Goal: Task Accomplishment & Management: Manage account settings

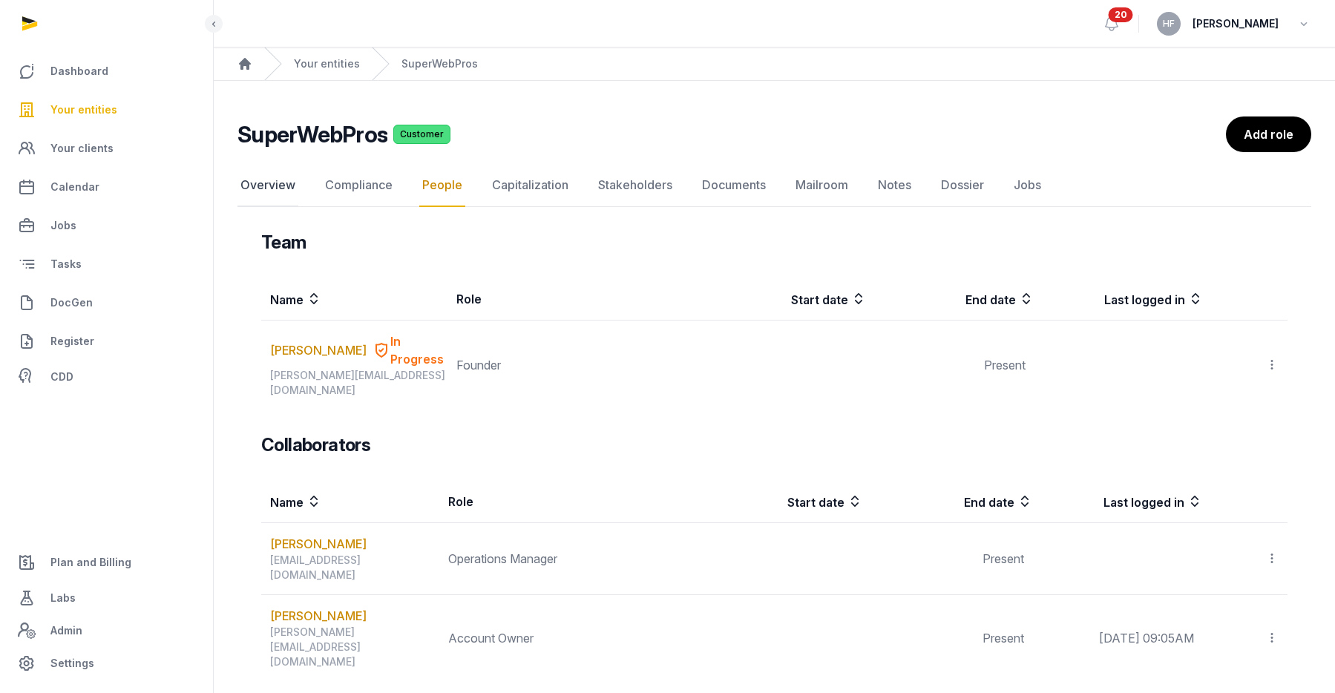
click at [291, 176] on link "Overview" at bounding box center [268, 185] width 61 height 43
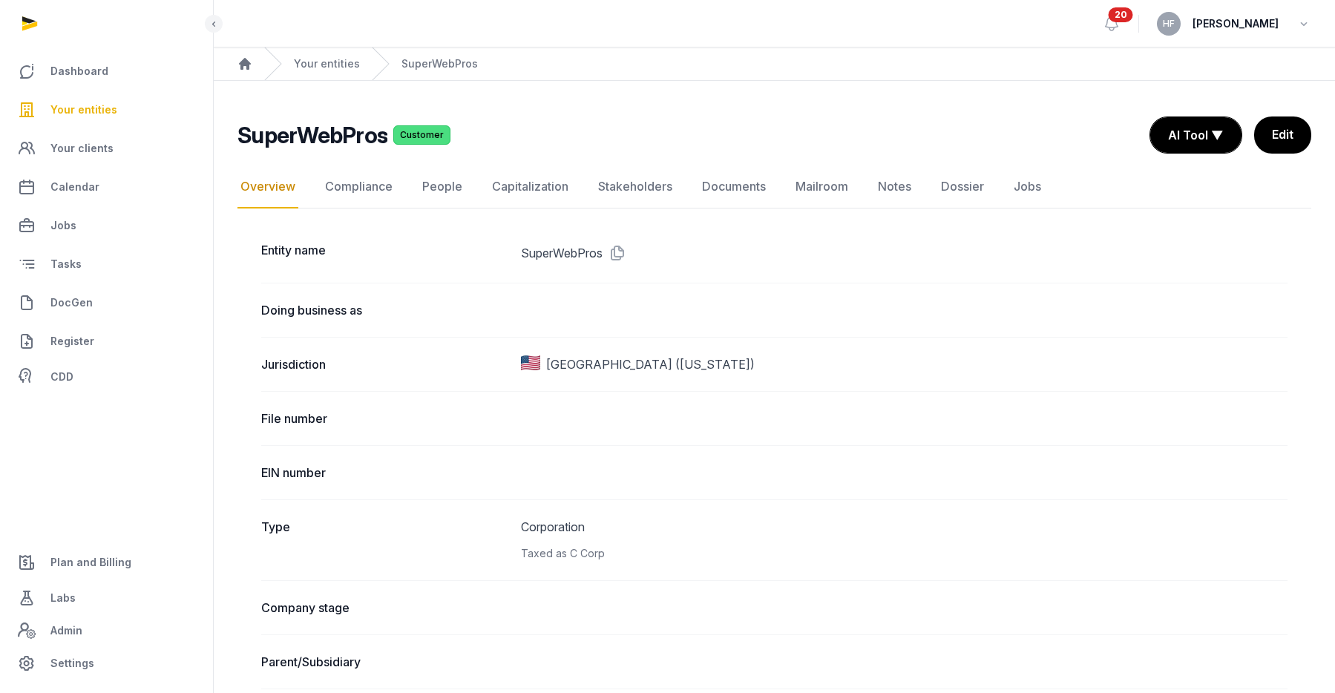
click at [335, 55] on div "Your entities" at bounding box center [312, 64] width 96 height 33
click at [335, 56] on link "Your entities" at bounding box center [327, 63] width 66 height 15
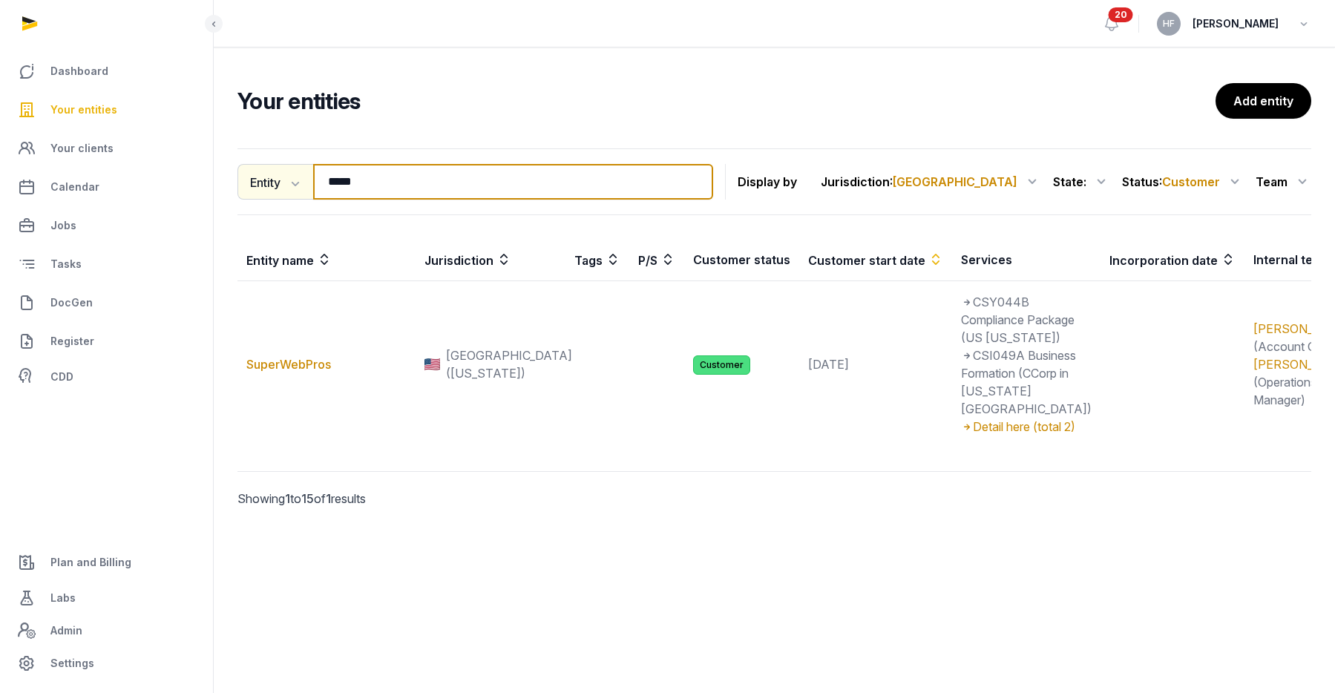
drag, startPoint x: 379, startPoint y: 189, endPoint x: 252, endPoint y: 170, distance: 127.5
click at [271, 170] on div "Entity Entity People Tags Services ***** Search" at bounding box center [476, 182] width 476 height 36
type input "*****"
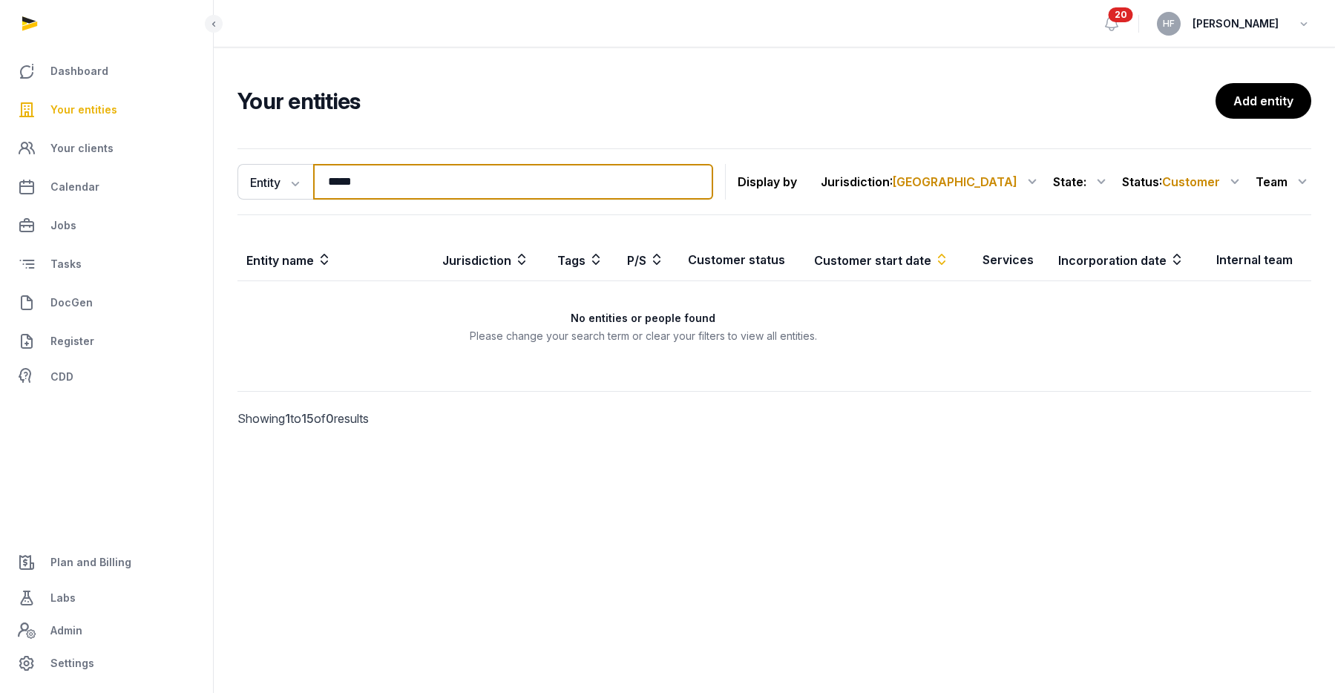
click at [713, 189] on input "*****" at bounding box center [513, 182] width 400 height 36
click at [713, 182] on input "*****" at bounding box center [513, 182] width 400 height 36
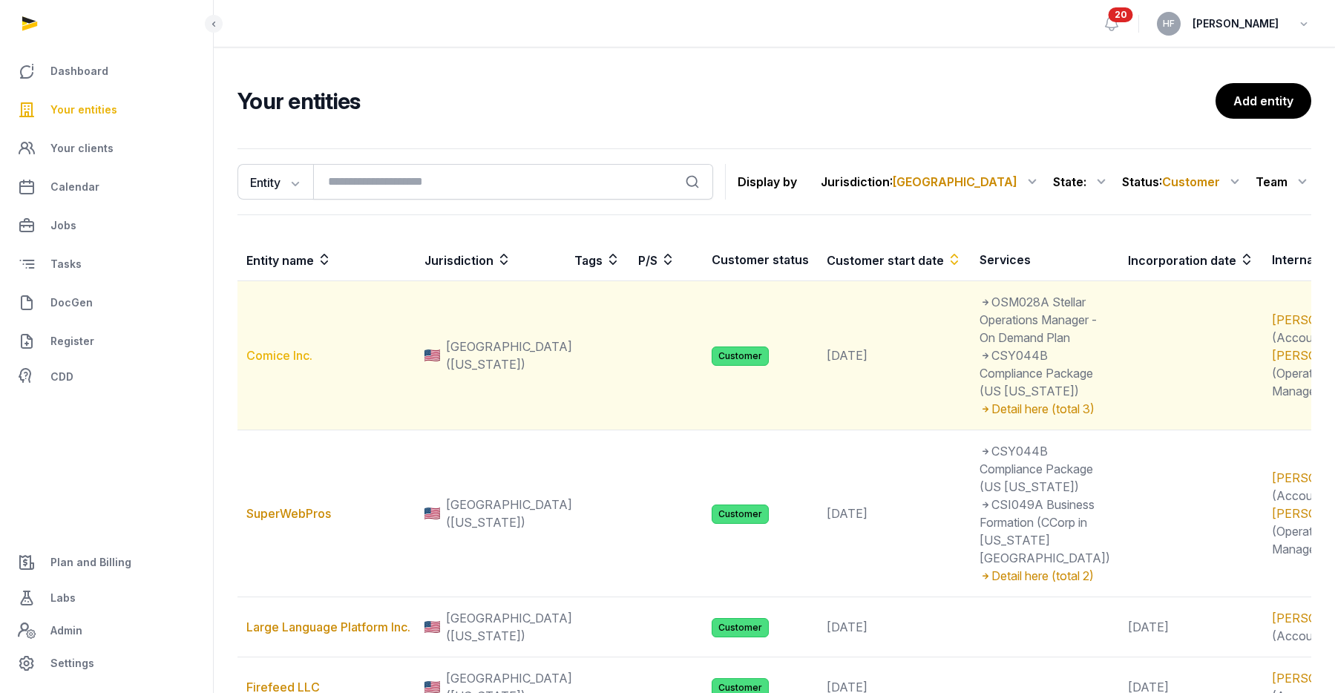
click at [290, 363] on link "Comice Inc." at bounding box center [279, 355] width 66 height 15
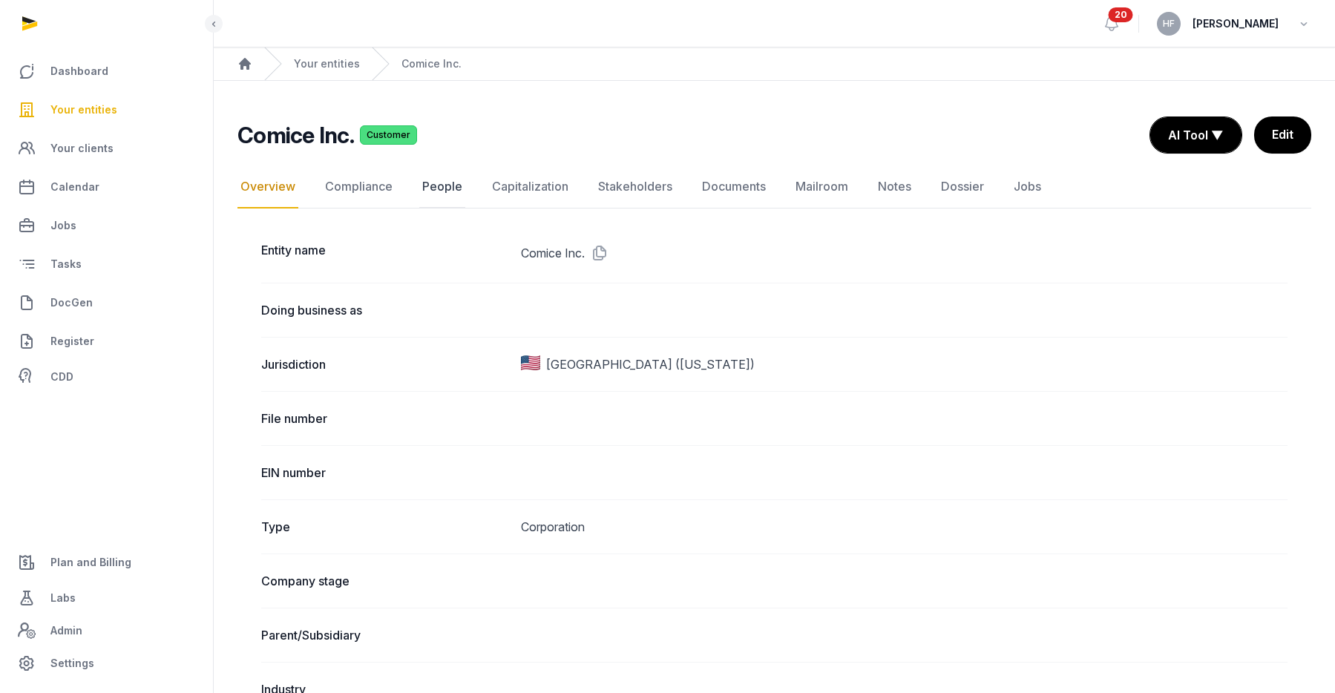
click at [442, 183] on link "People" at bounding box center [442, 187] width 46 height 43
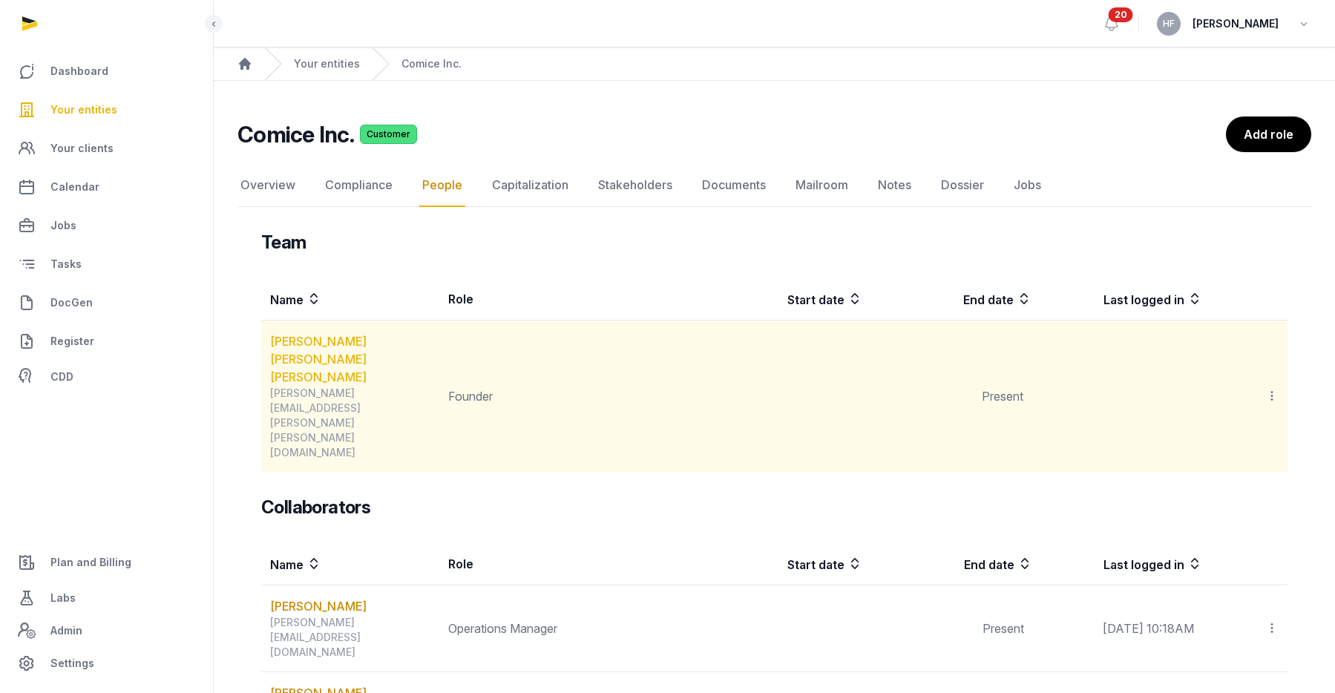
click at [342, 344] on link "[PERSON_NAME] [PERSON_NAME] [PERSON_NAME]" at bounding box center [354, 359] width 168 height 53
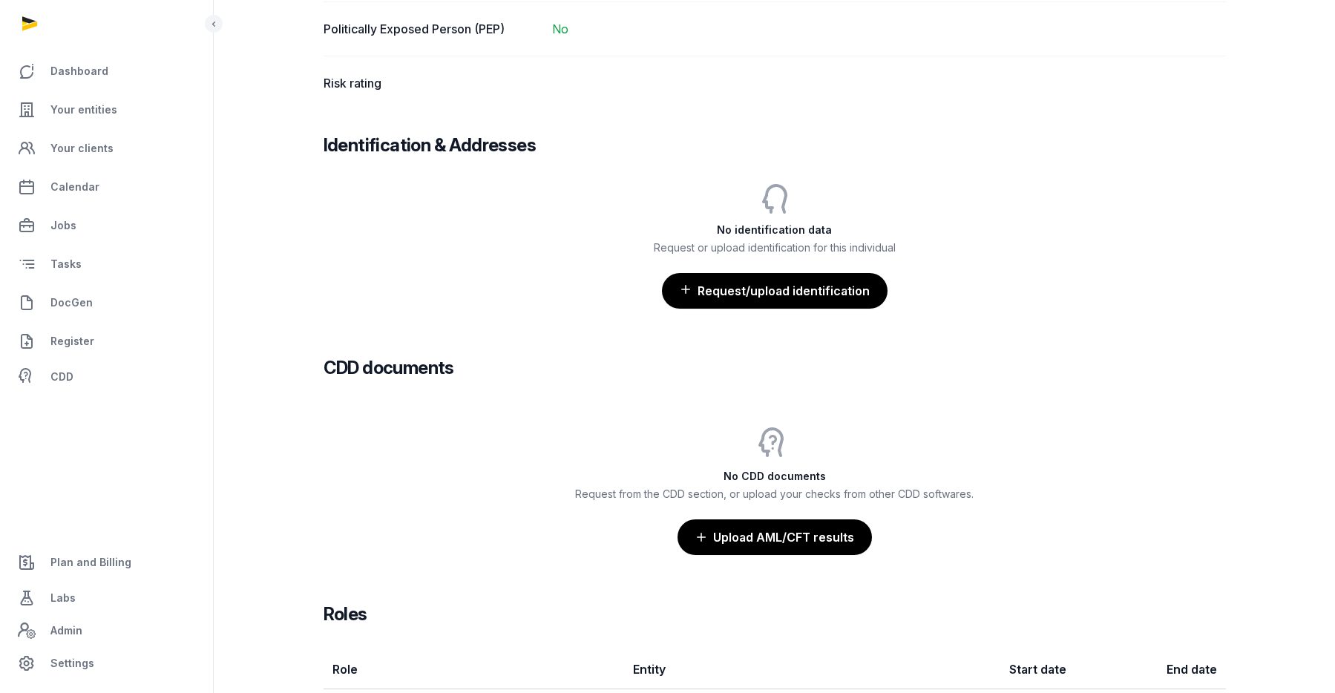
scroll to position [1159, 0]
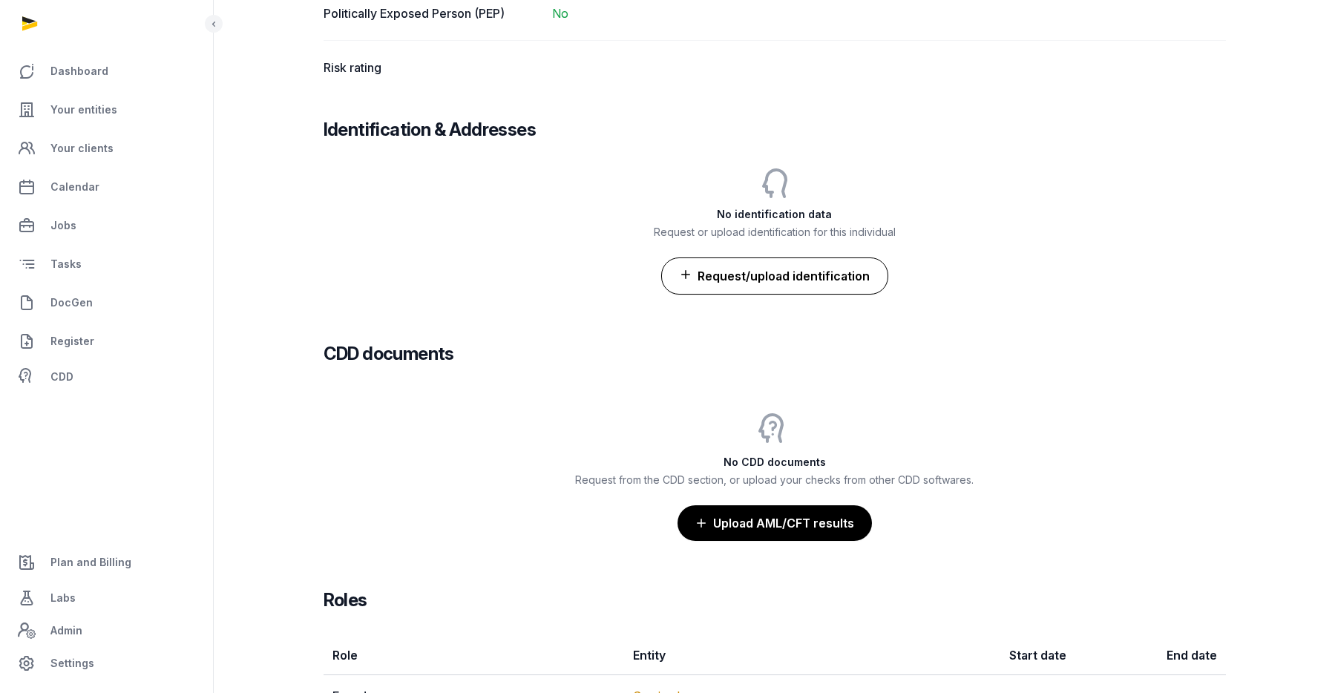
click at [776, 288] on button "Request/upload identification" at bounding box center [774, 276] width 227 height 37
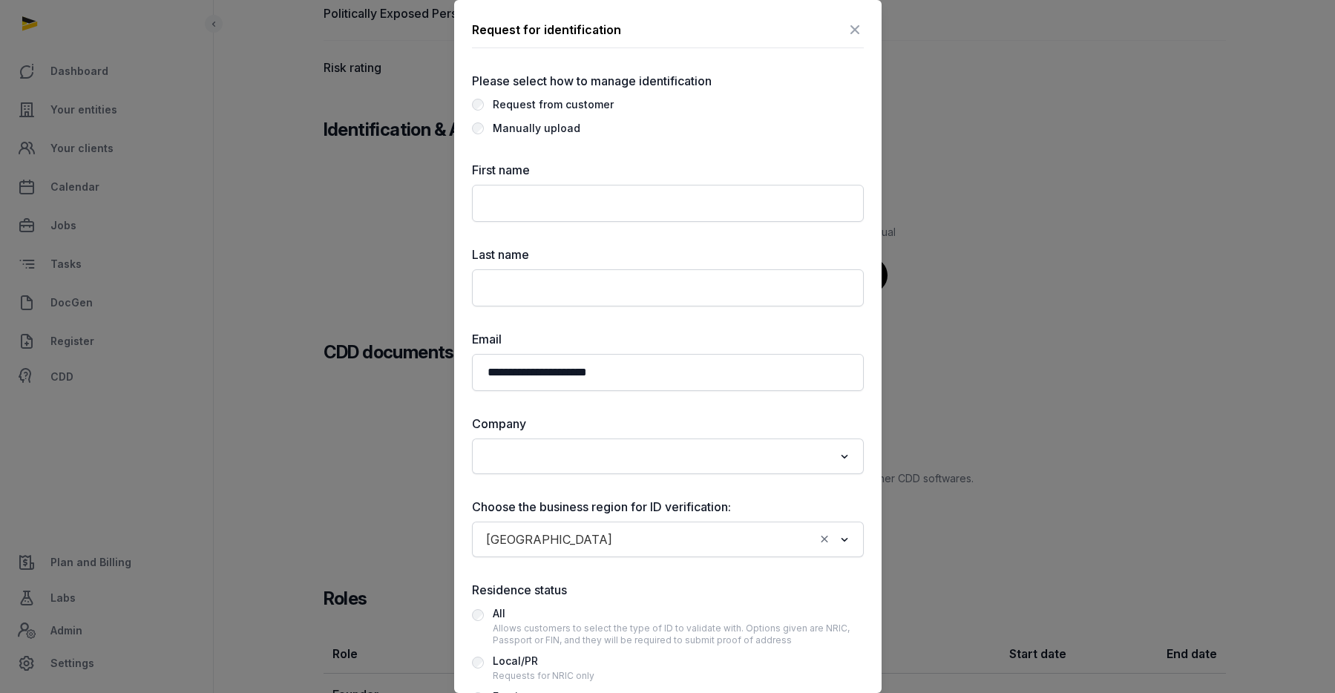
click at [858, 30] on icon at bounding box center [855, 30] width 18 height 24
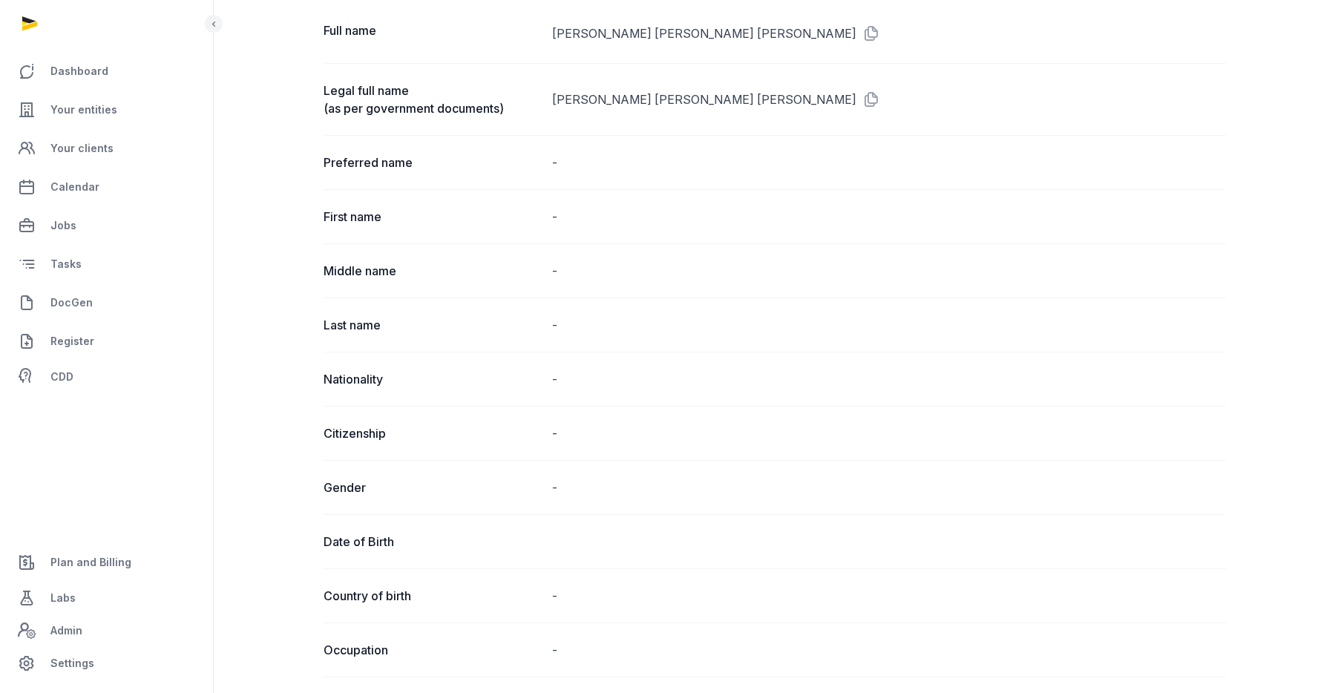
scroll to position [0, 0]
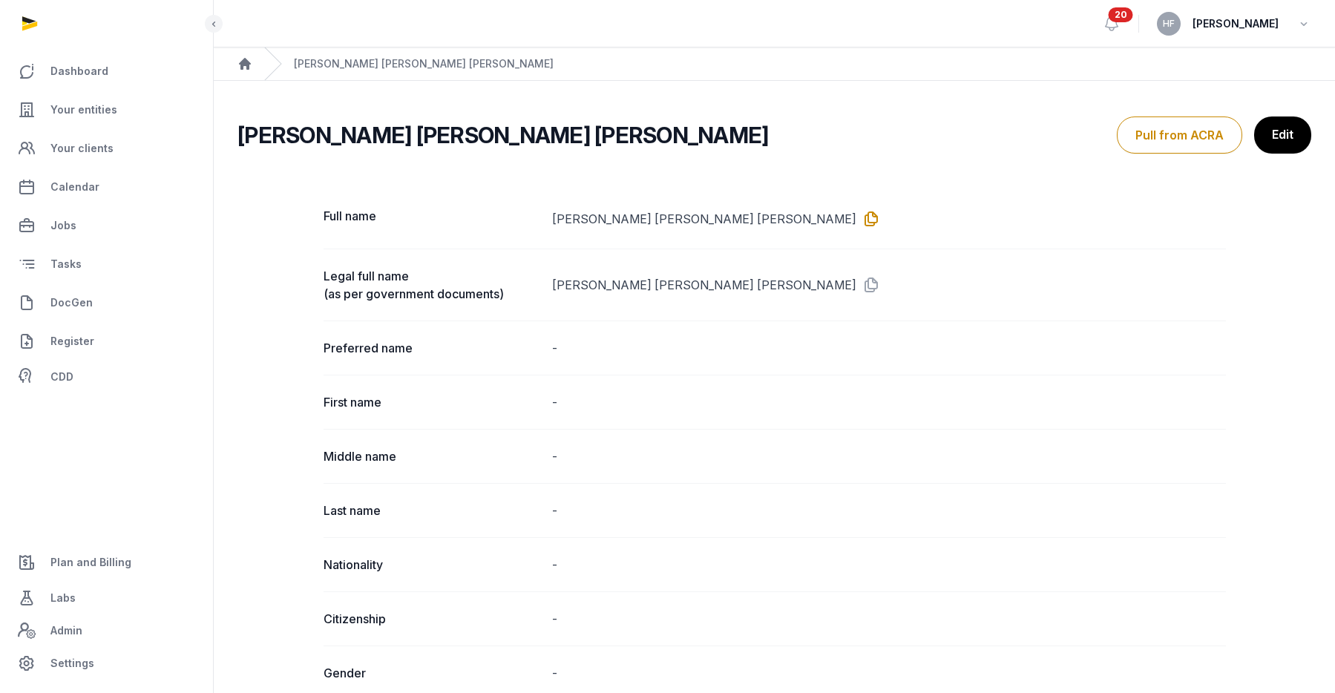
click at [856, 217] on icon at bounding box center [868, 219] width 24 height 24
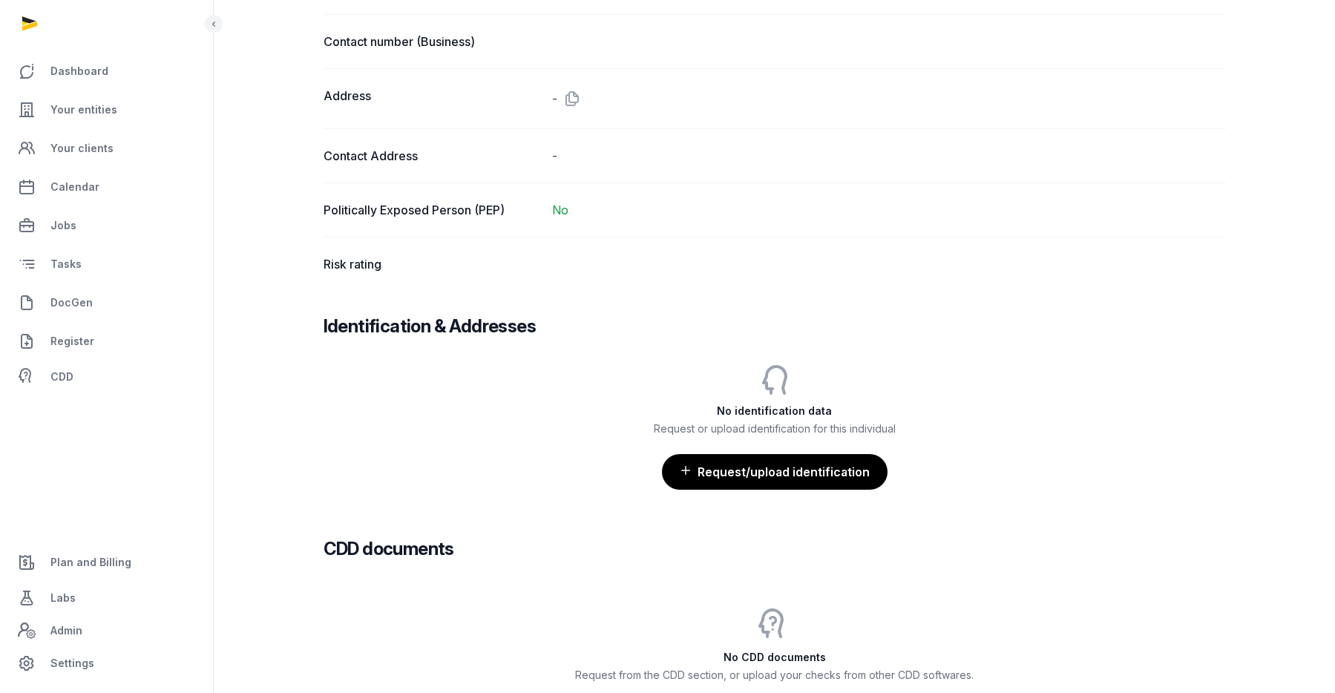
scroll to position [966, 0]
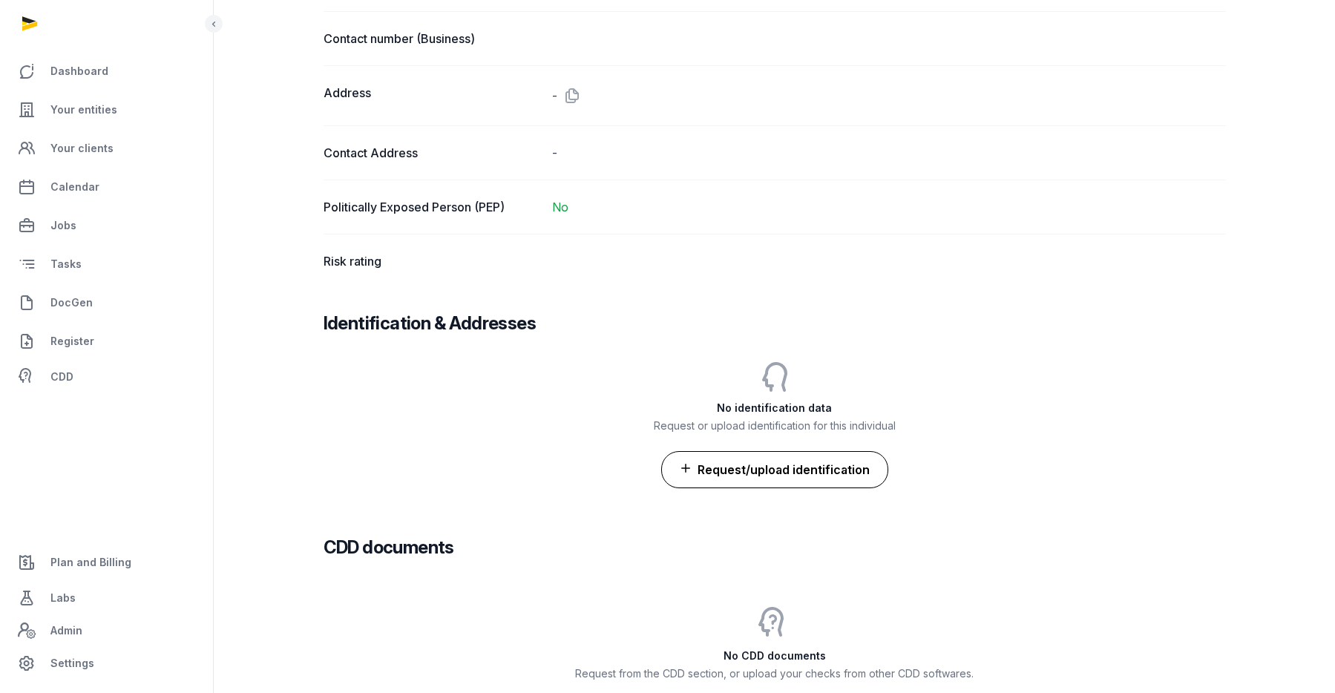
click at [760, 466] on button "Request/upload identification" at bounding box center [774, 469] width 227 height 37
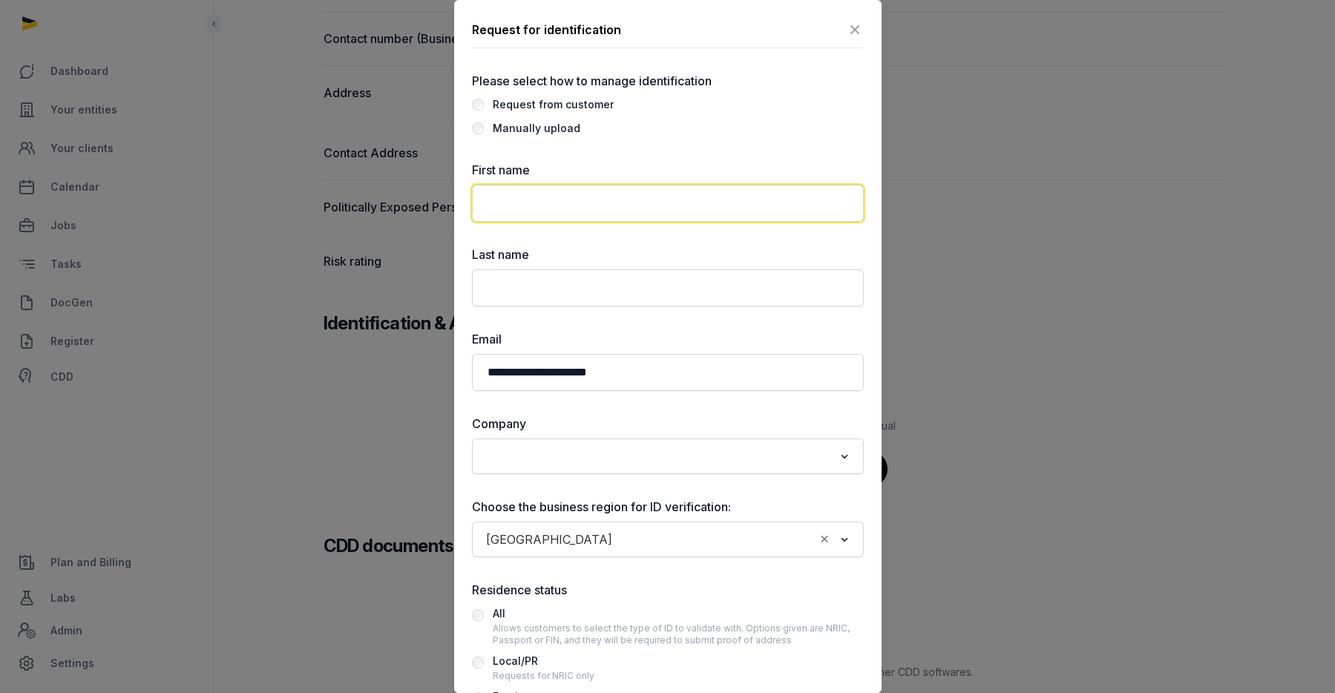
click at [596, 208] on input "text" at bounding box center [668, 203] width 392 height 37
paste input "**********"
drag, startPoint x: 525, startPoint y: 201, endPoint x: 617, endPoint y: 206, distance: 92.2
click at [617, 206] on input "**********" at bounding box center [668, 203] width 392 height 37
type input "*****"
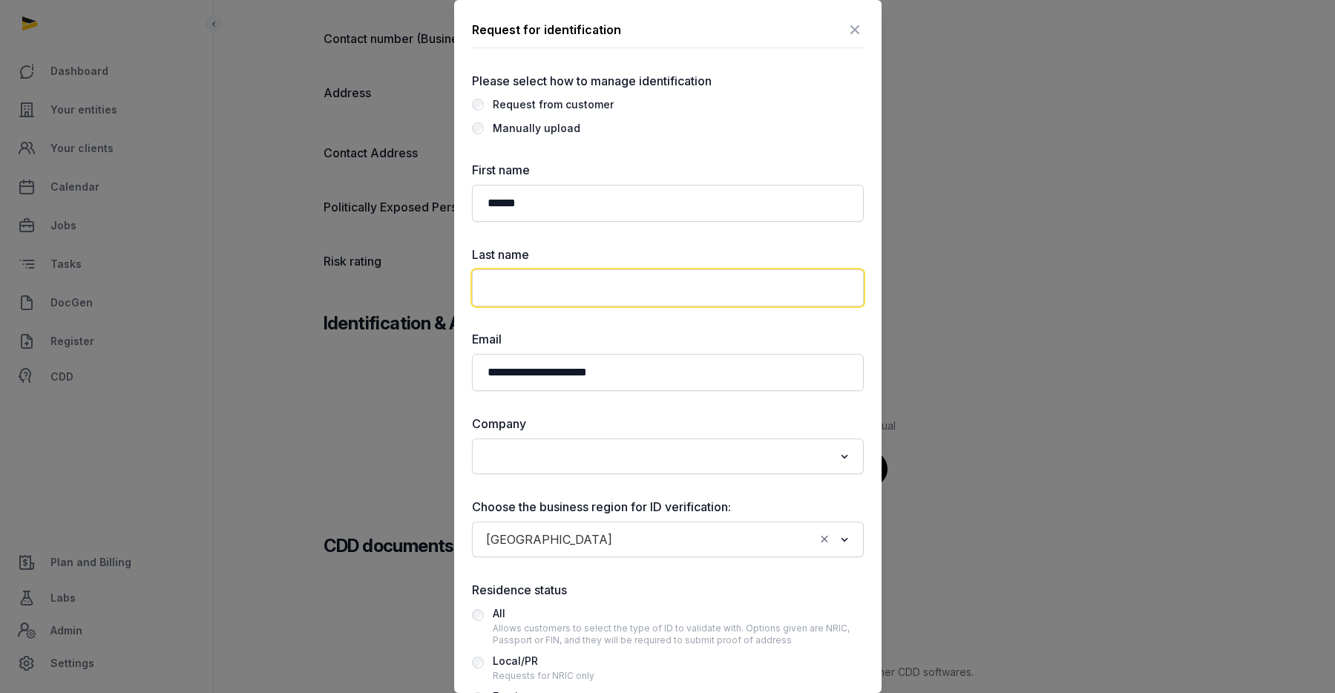
click at [564, 284] on input "text" at bounding box center [668, 287] width 392 height 37
paste input "**********"
drag, startPoint x: 523, startPoint y: 288, endPoint x: 473, endPoint y: 285, distance: 50.6
click at [473, 285] on input "**********" at bounding box center [668, 287] width 392 height 37
type input "***"
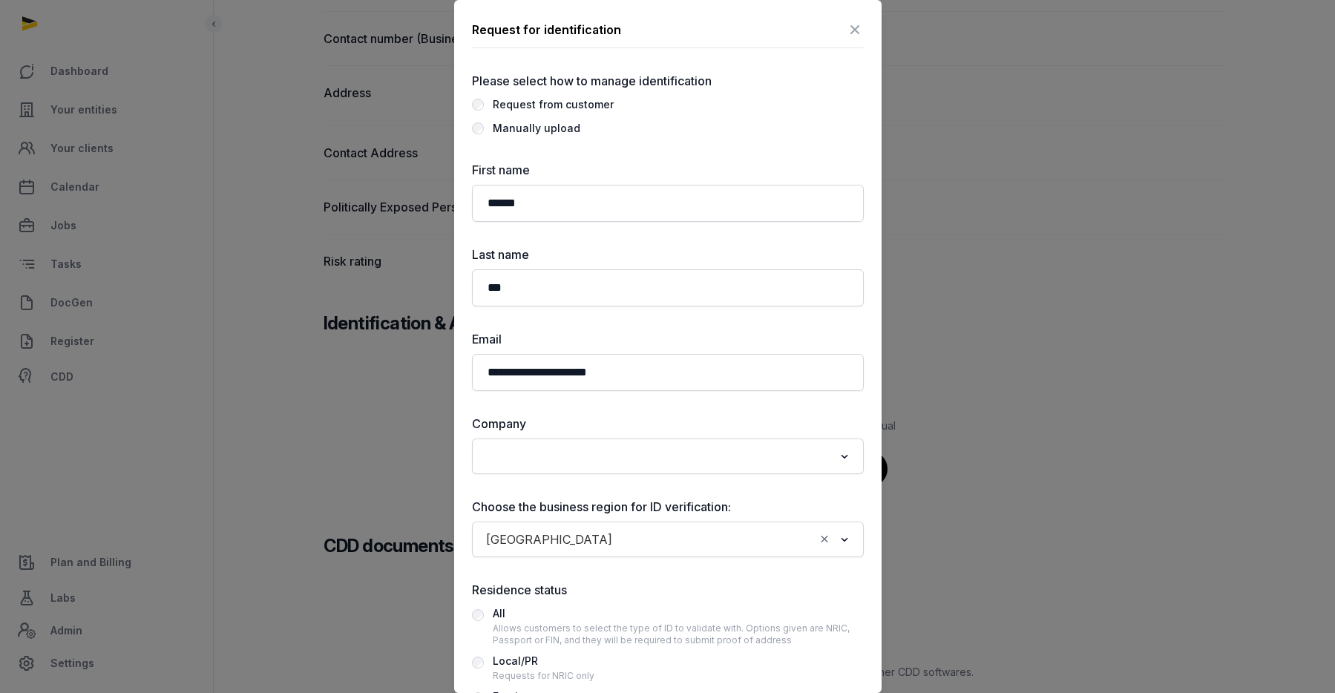
click at [619, 541] on input "Search for option" at bounding box center [716, 539] width 195 height 21
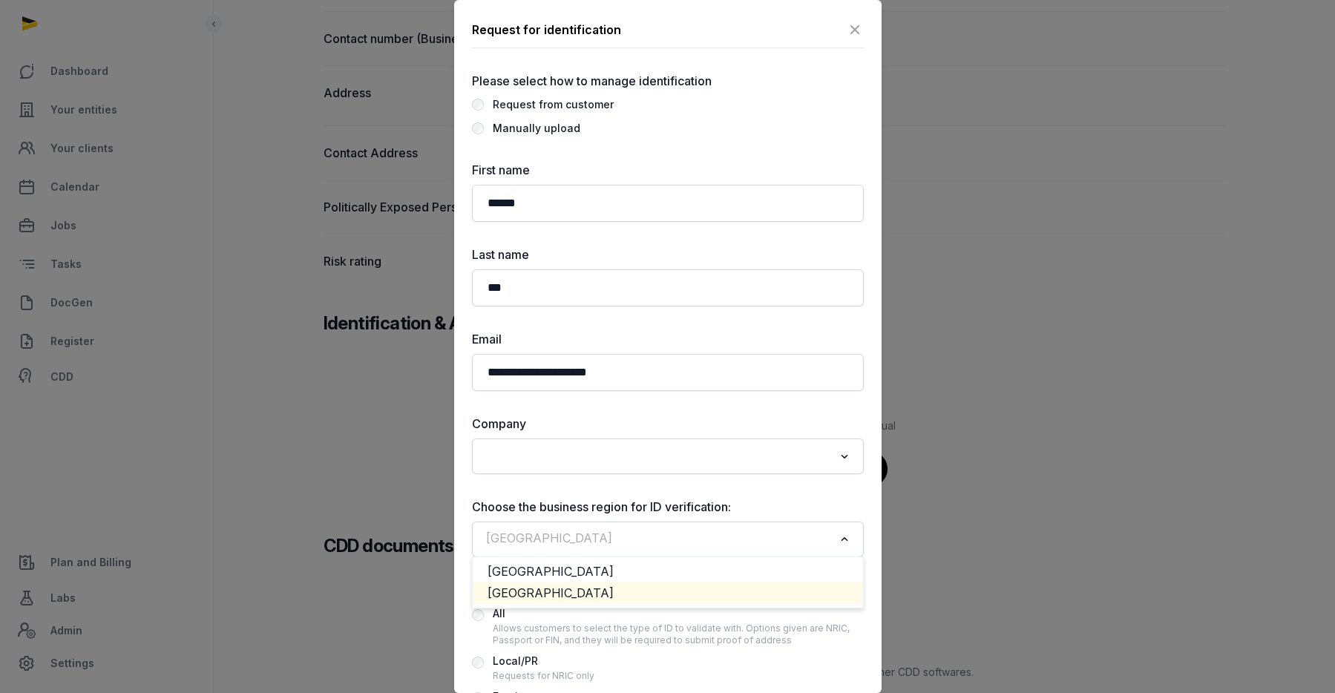
click at [562, 596] on li "USA" at bounding box center [668, 594] width 390 height 22
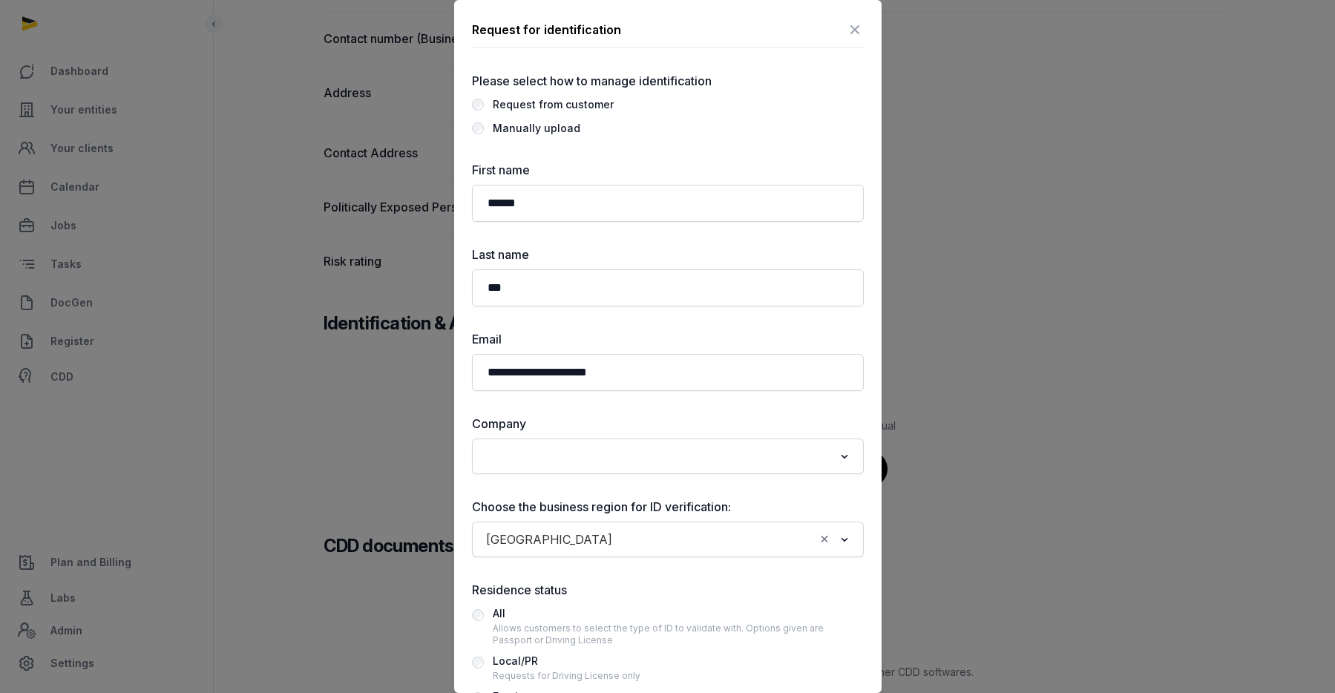
scroll to position [114, 0]
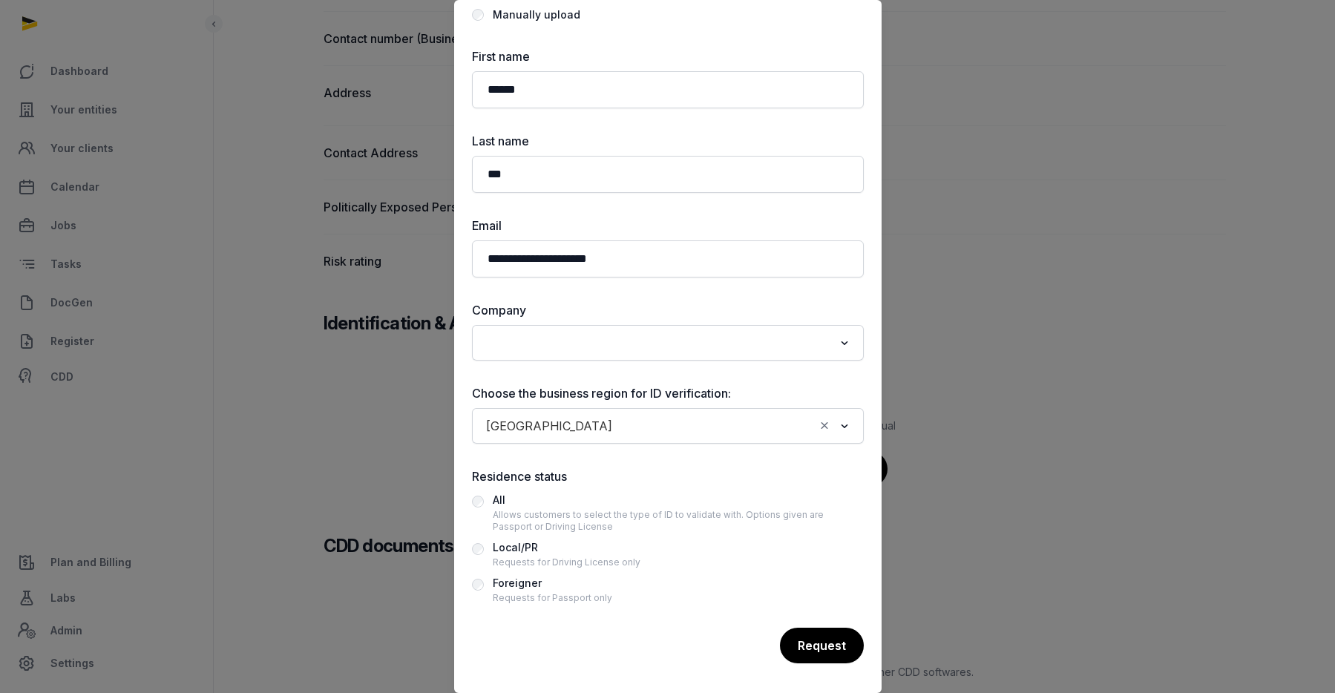
click at [641, 341] on input "Search for option" at bounding box center [657, 343] width 353 height 21
click at [609, 367] on li "Comice Inc." at bounding box center [668, 375] width 390 height 22
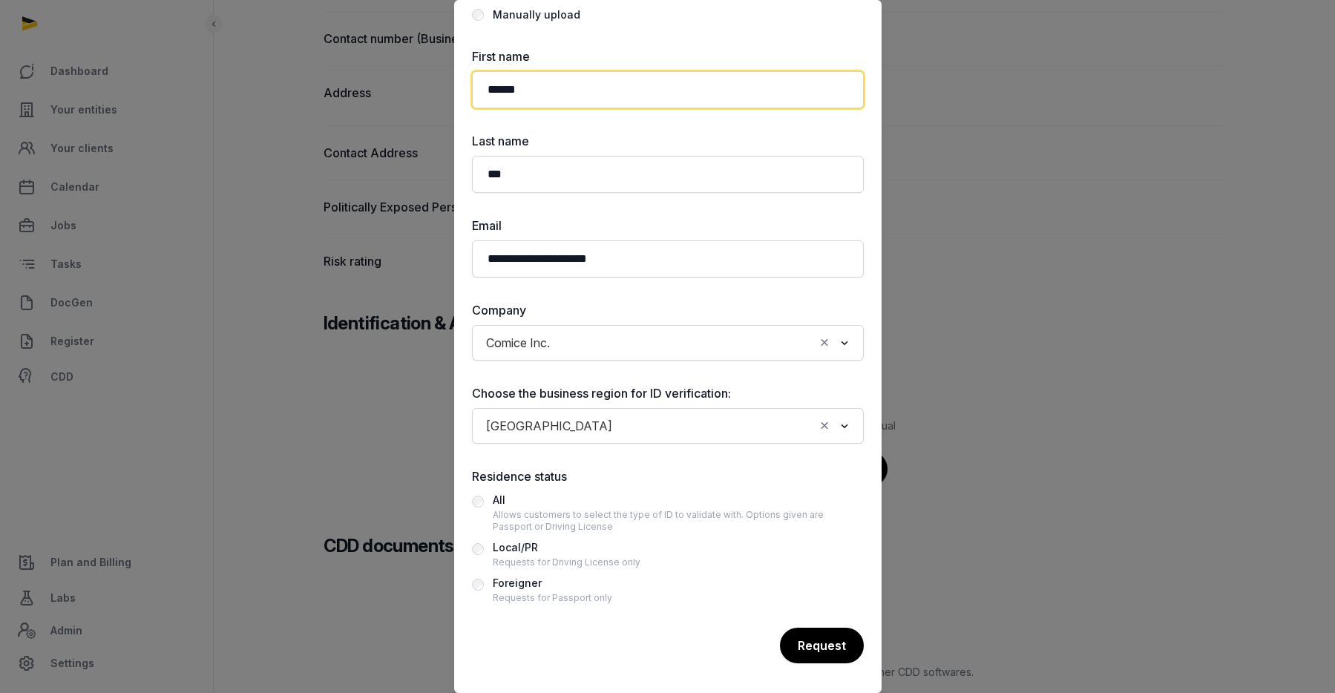
click at [555, 91] on input "*****" at bounding box center [668, 89] width 392 height 37
paste input "**********"
drag, startPoint x: 562, startPoint y: 91, endPoint x: 698, endPoint y: 97, distance: 136.7
click at [698, 97] on input "**********" at bounding box center [668, 89] width 392 height 37
type input "**********"
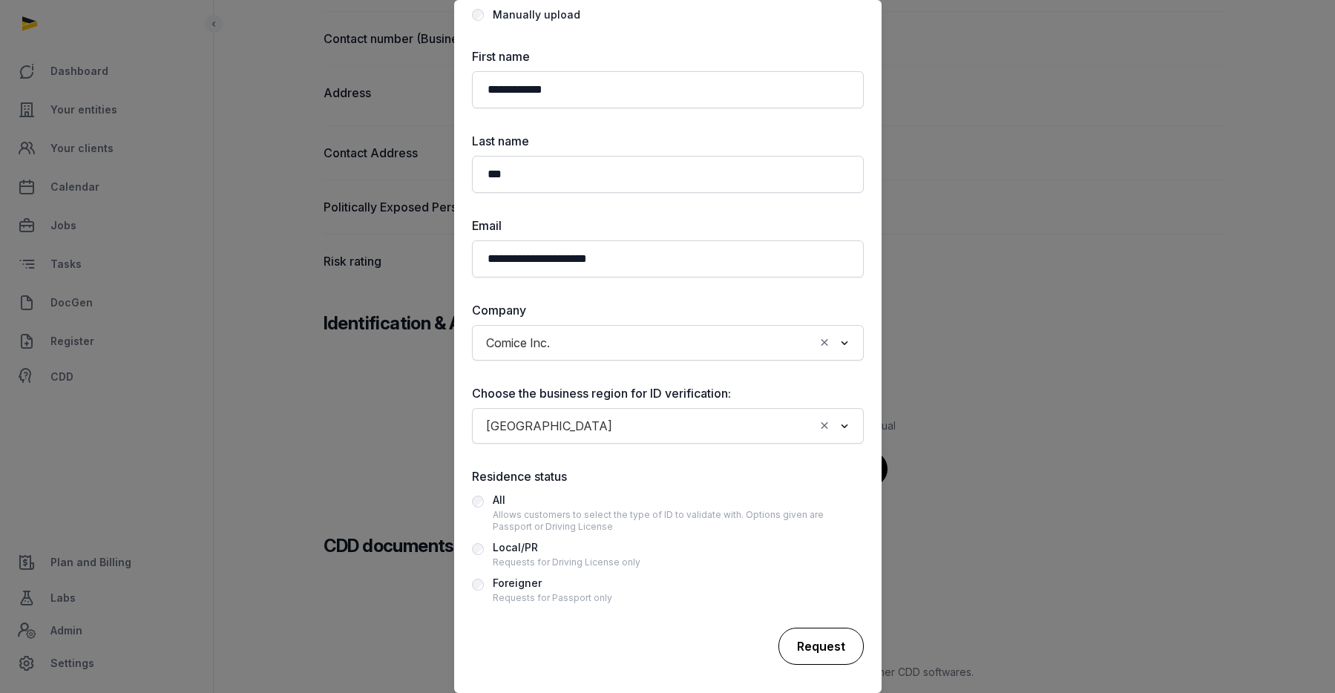
click at [816, 642] on div "Request" at bounding box center [821, 646] width 85 height 37
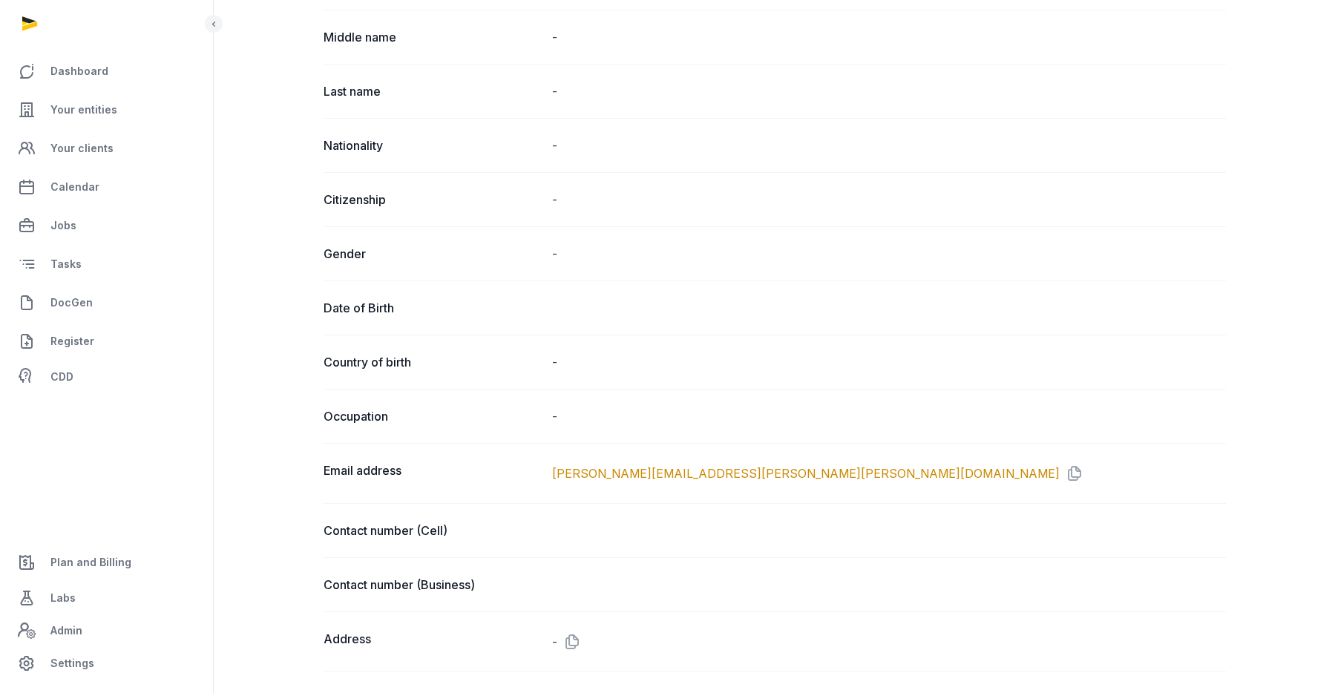
scroll to position [0, 0]
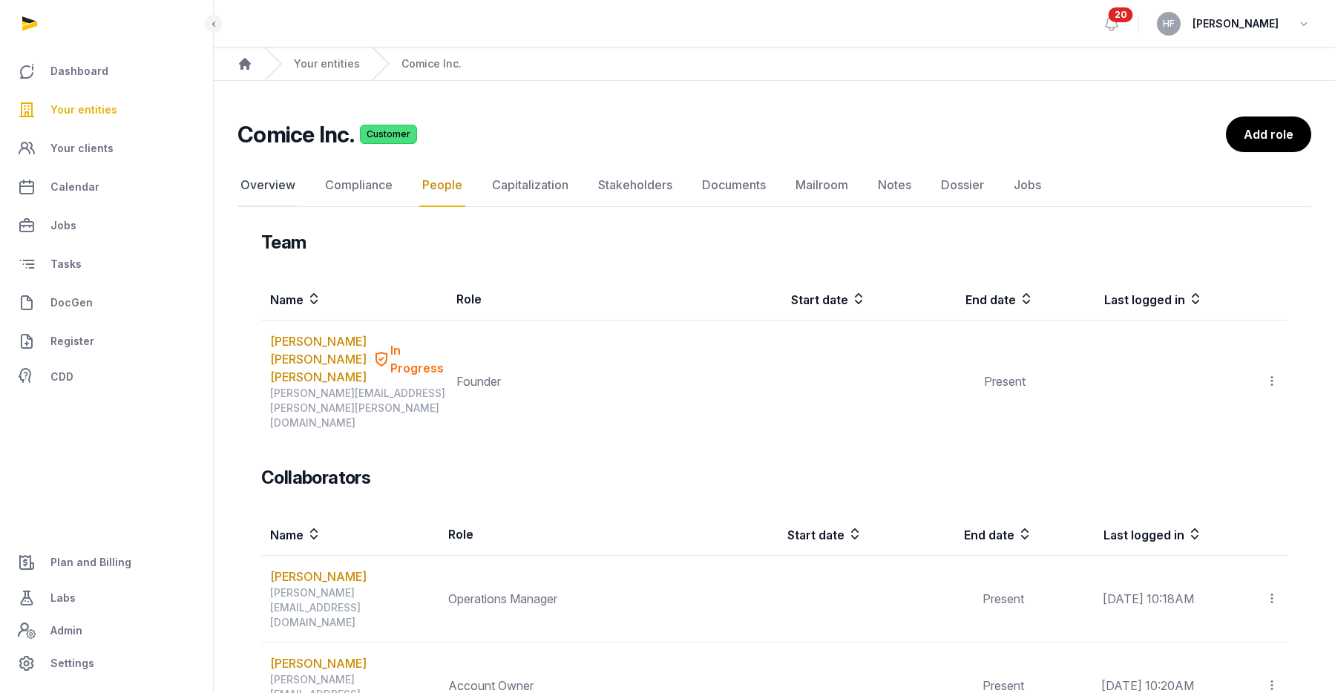
click at [275, 184] on link "Overview" at bounding box center [268, 185] width 61 height 43
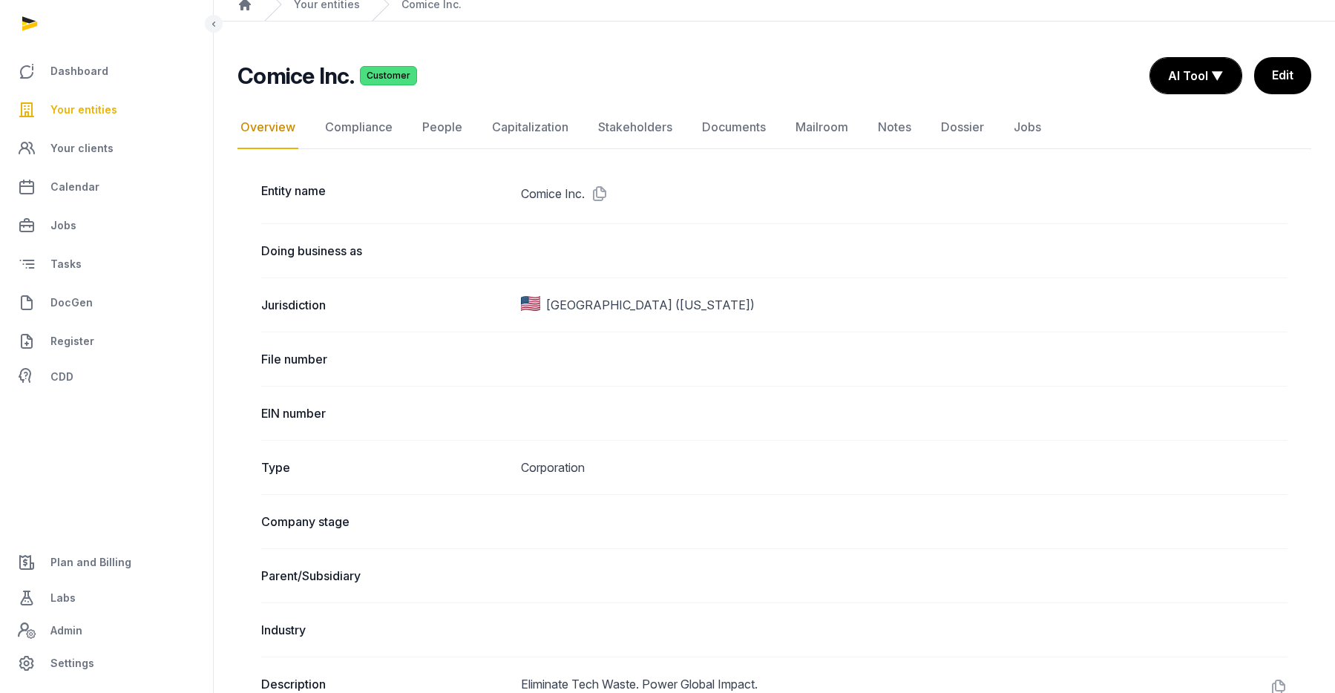
scroll to position [32, 0]
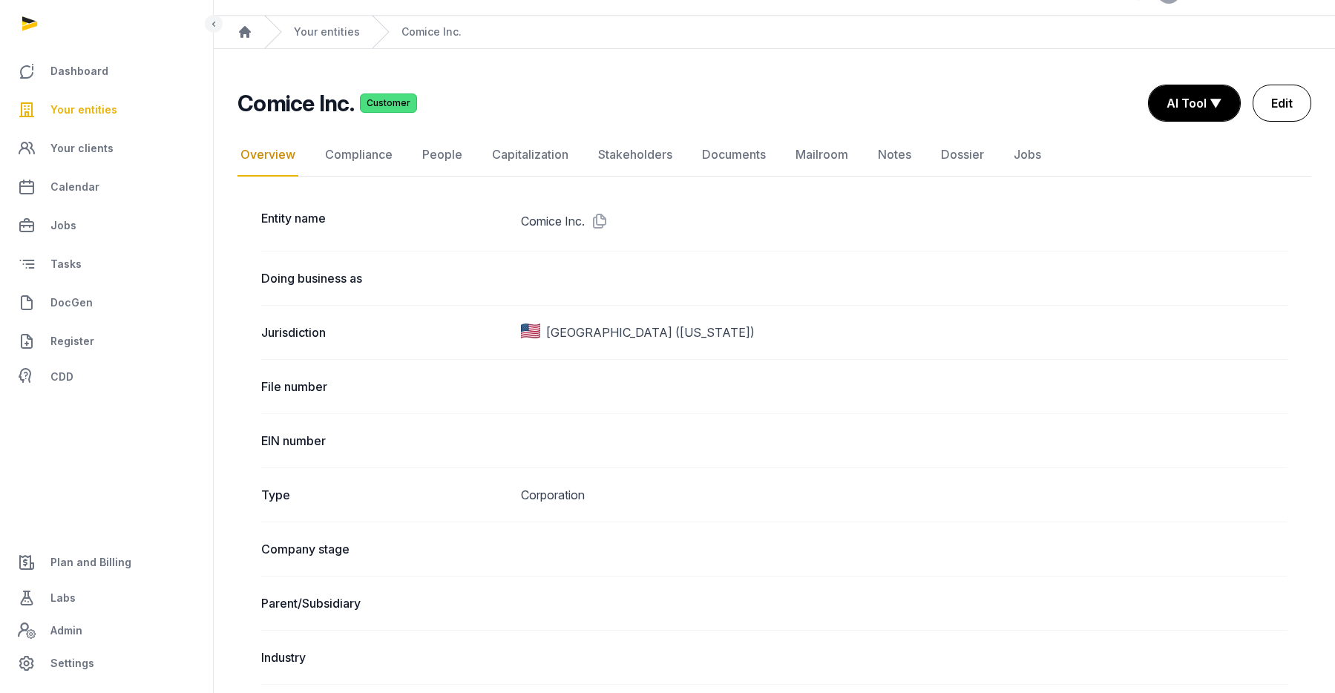
click at [1291, 111] on link "Edit" at bounding box center [1282, 103] width 59 height 37
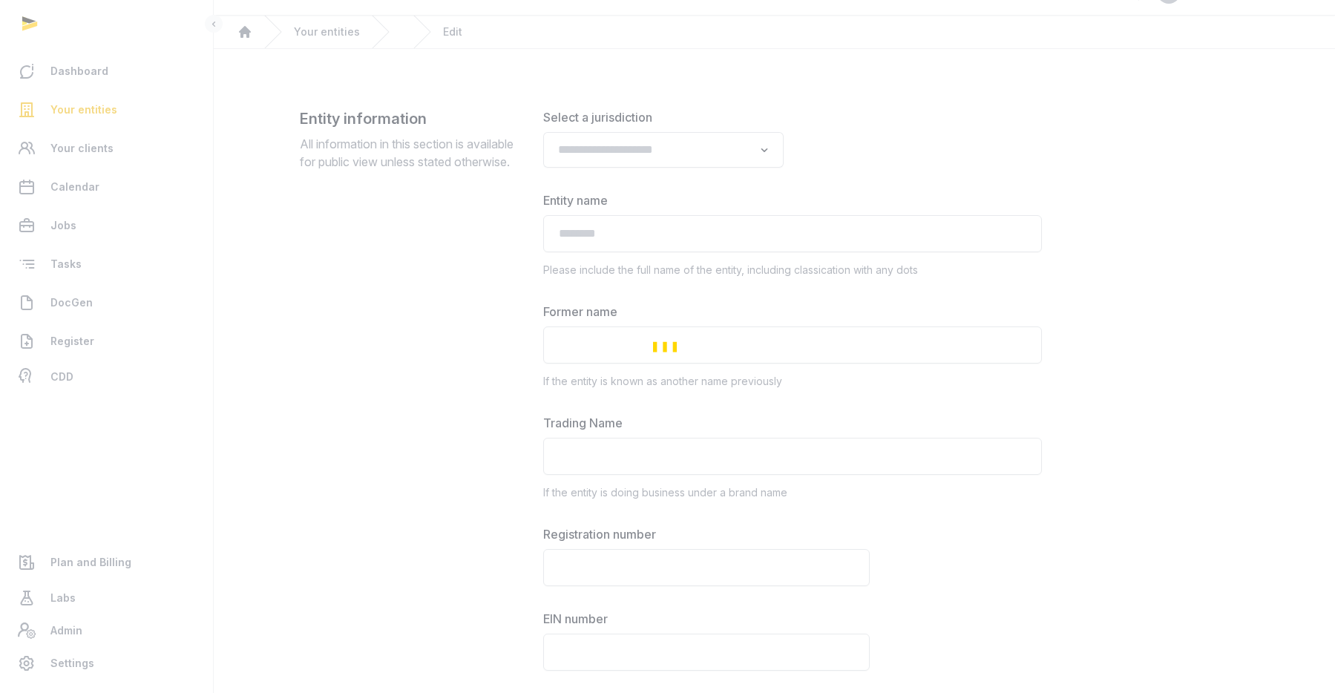
type input "**********"
type textarea "**********"
type input "**********"
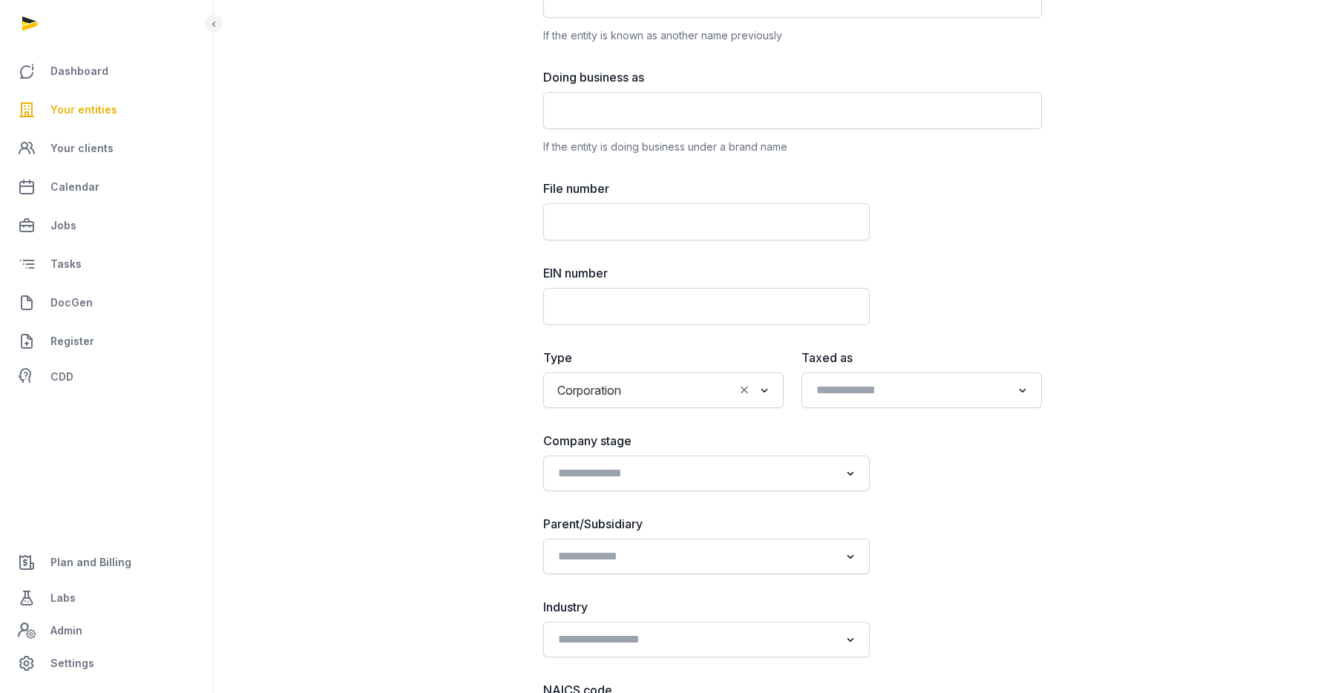
scroll to position [425, 0]
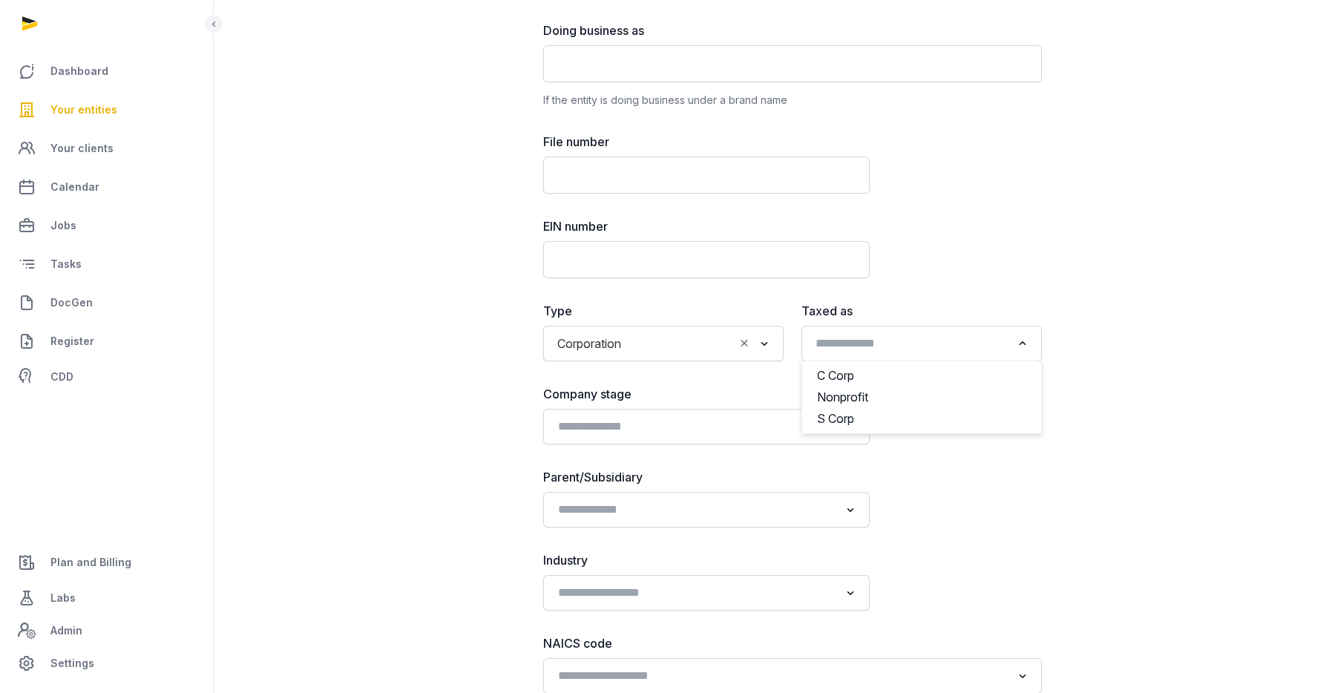
click at [845, 341] on input "Search for option" at bounding box center [910, 343] width 201 height 21
click at [842, 374] on li "C Corp" at bounding box center [921, 376] width 239 height 22
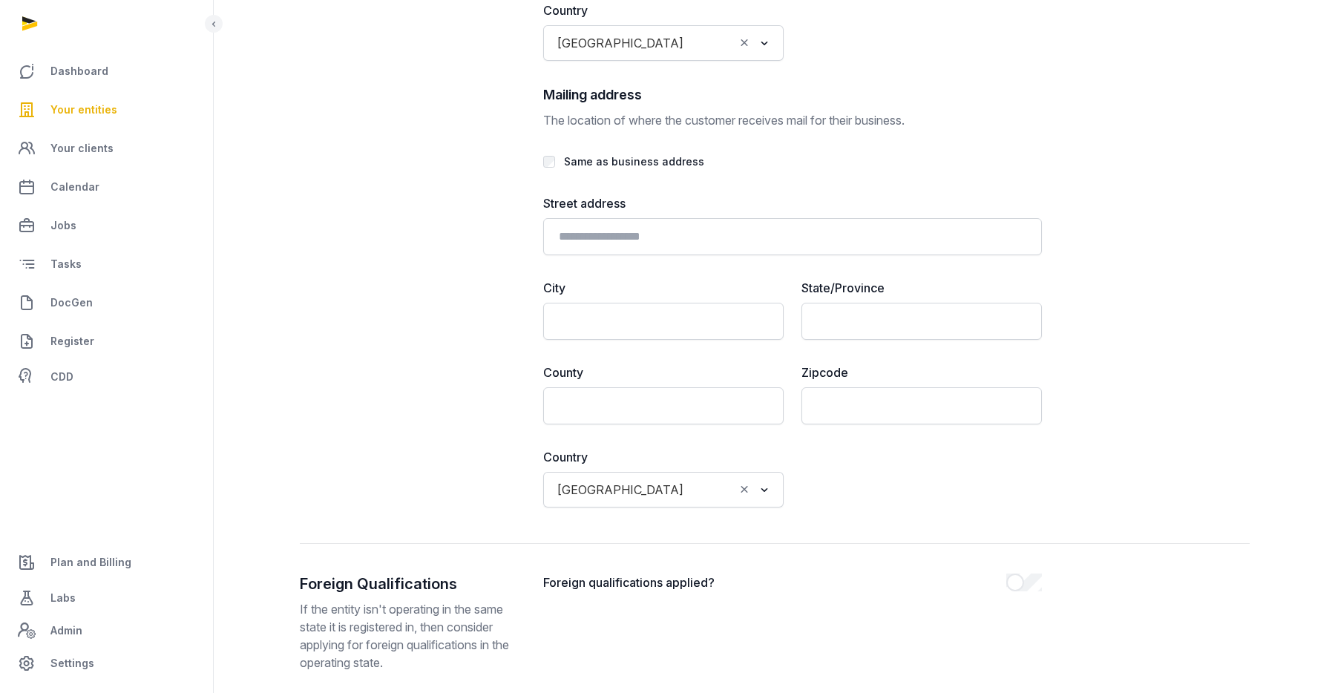
scroll to position [3430, 0]
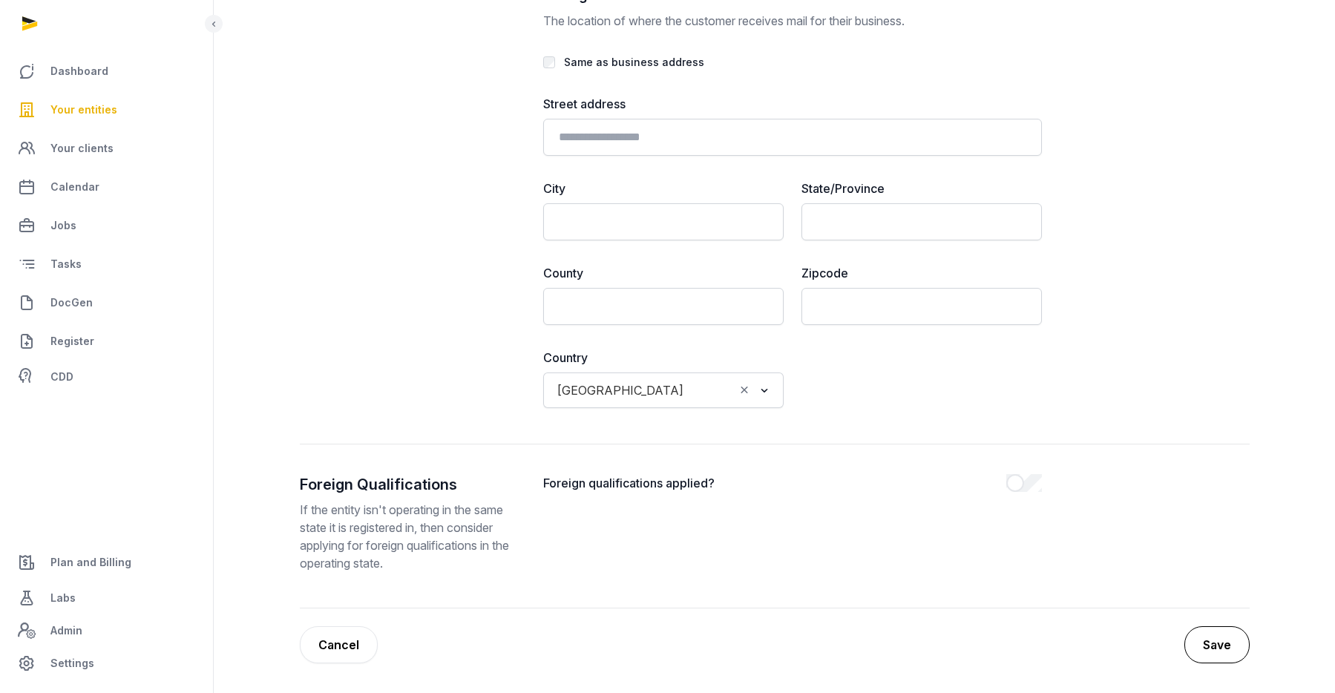
click at [1205, 631] on button "Save" at bounding box center [1217, 644] width 65 height 37
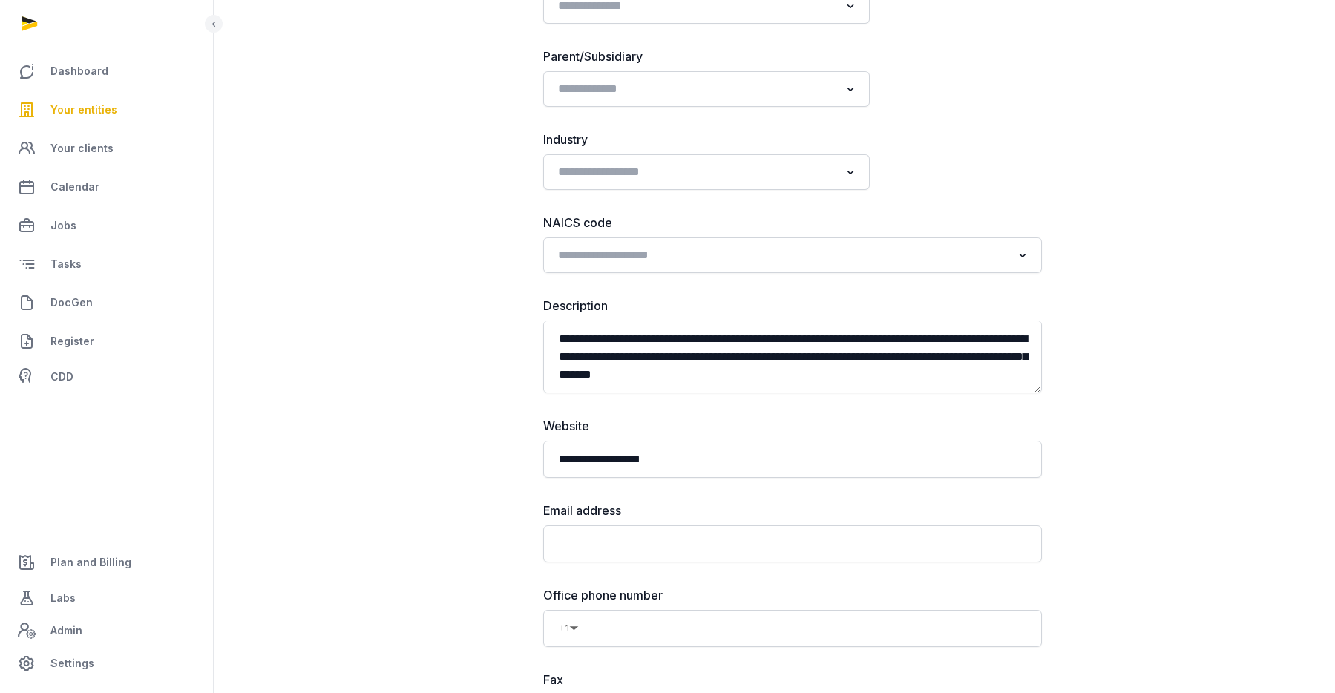
scroll to position [938, 0]
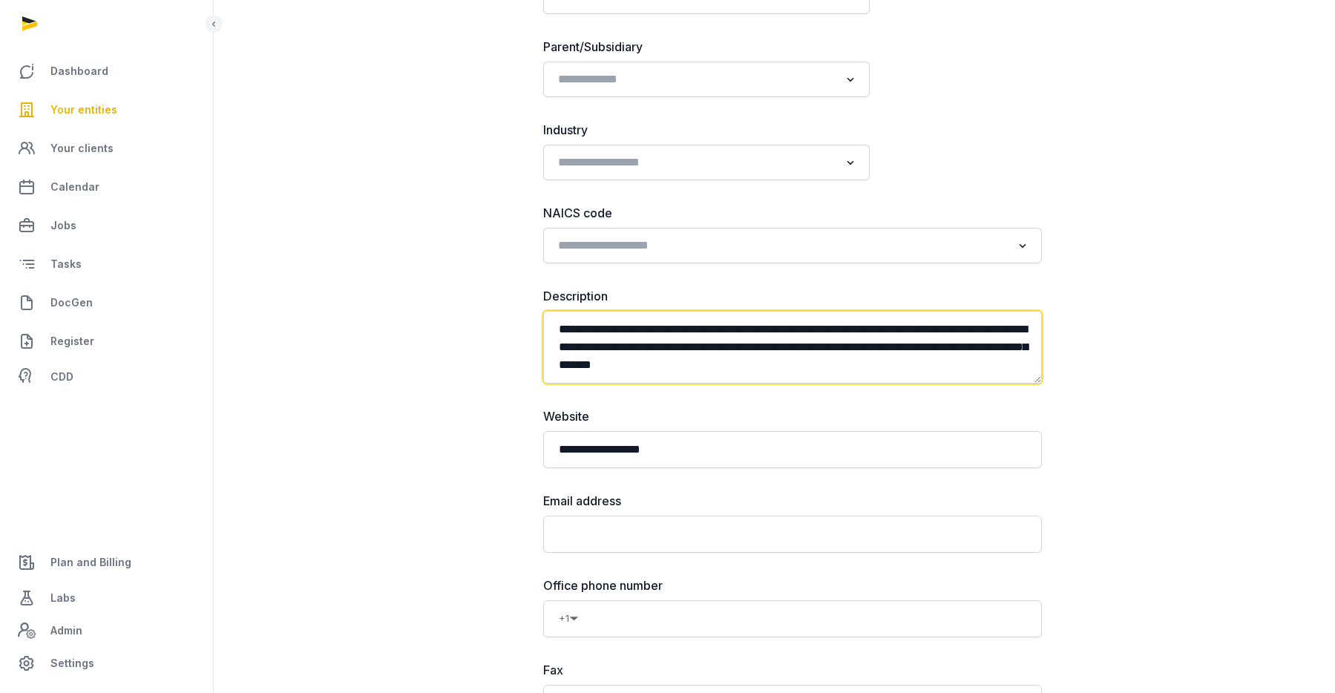
click at [766, 350] on textarea "**********" at bounding box center [792, 347] width 499 height 73
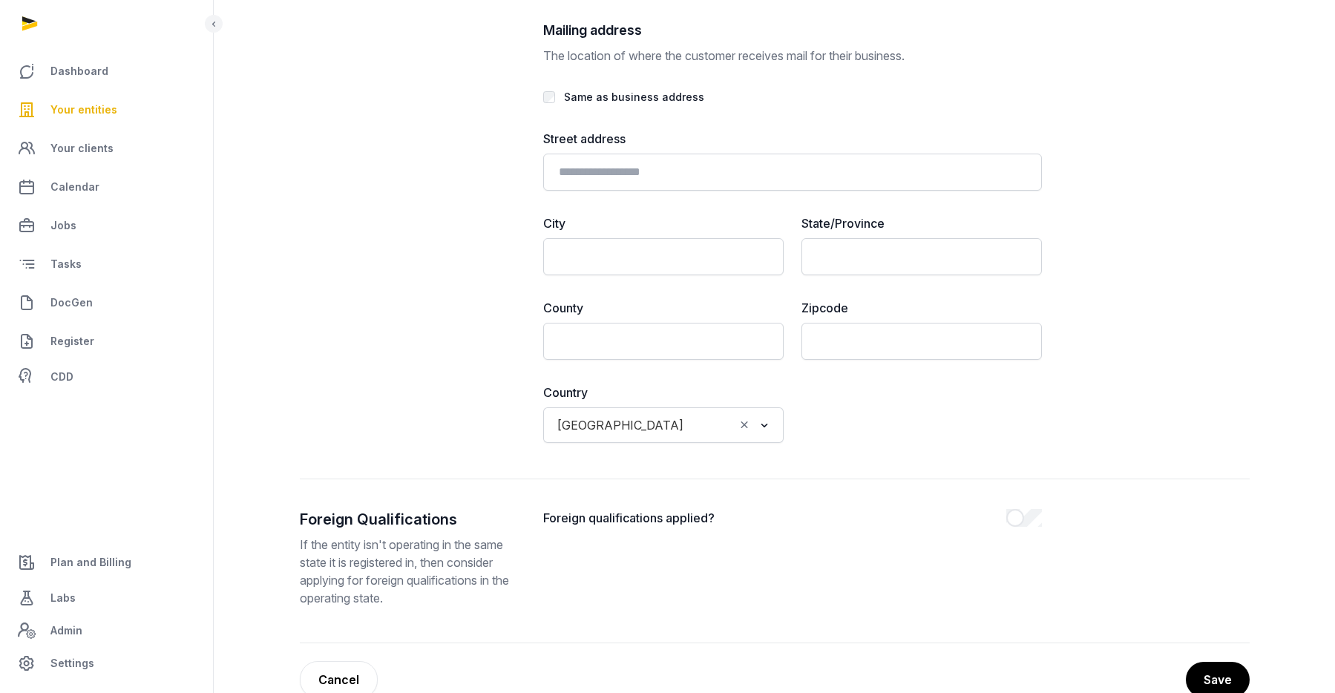
scroll to position [3514, 0]
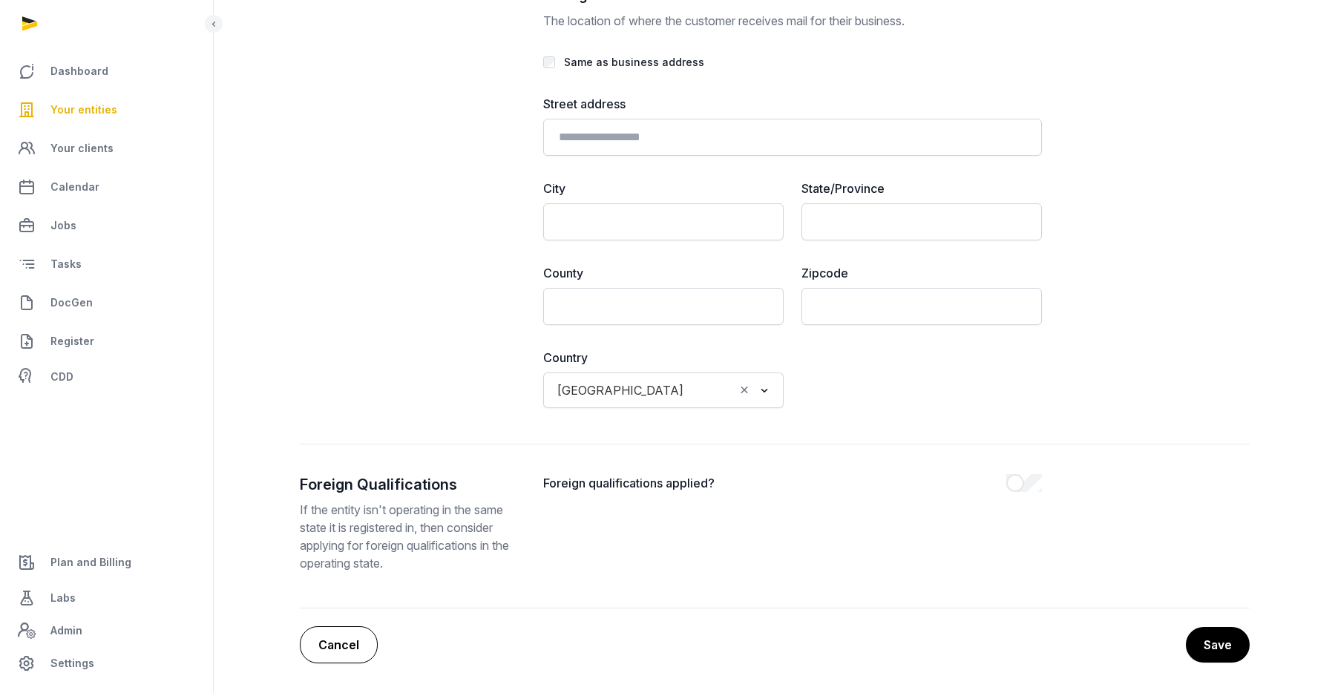
click at [333, 635] on link "Cancel" at bounding box center [339, 644] width 78 height 37
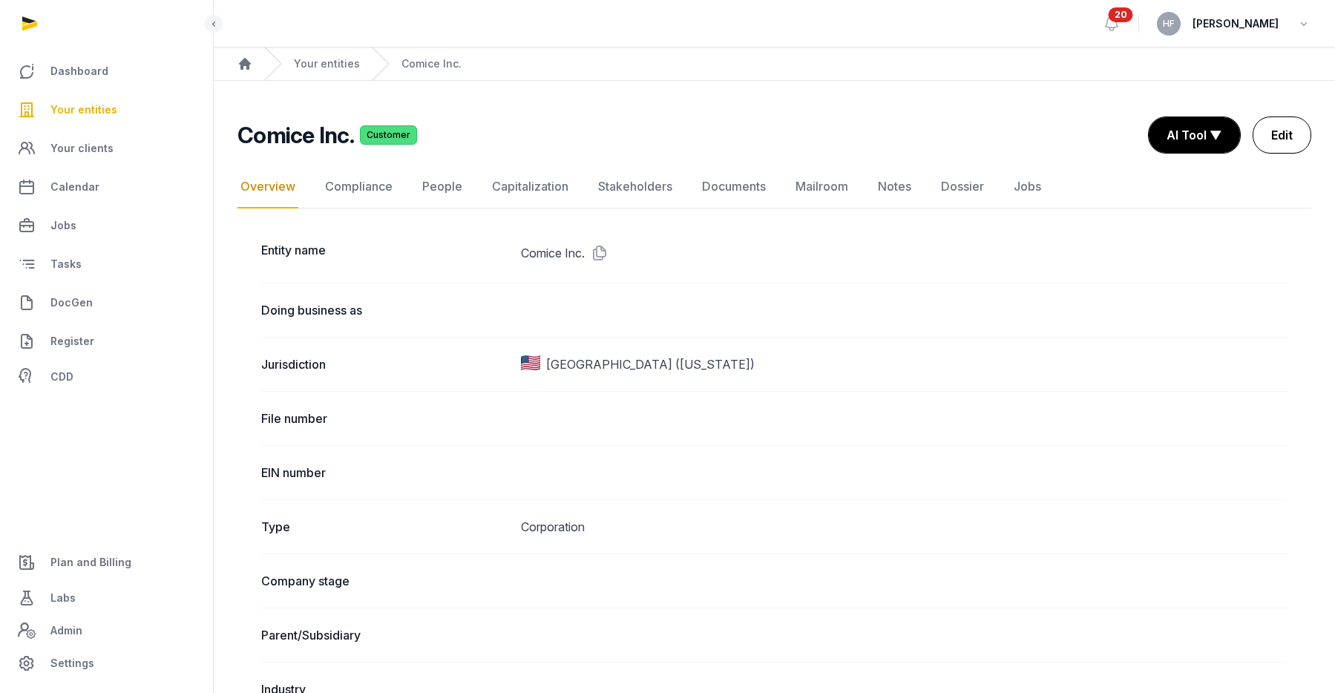
click at [1276, 135] on link "Edit" at bounding box center [1282, 135] width 59 height 37
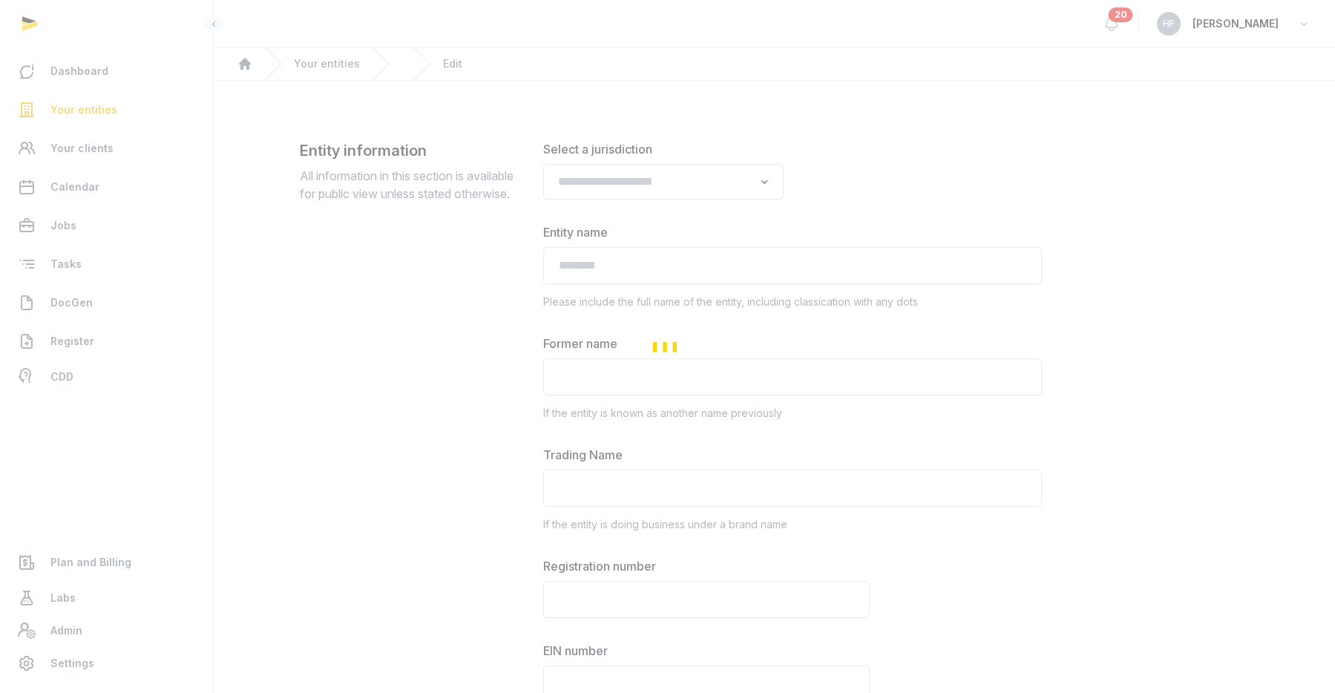
type input "**********"
type textarea "**********"
type input "**********"
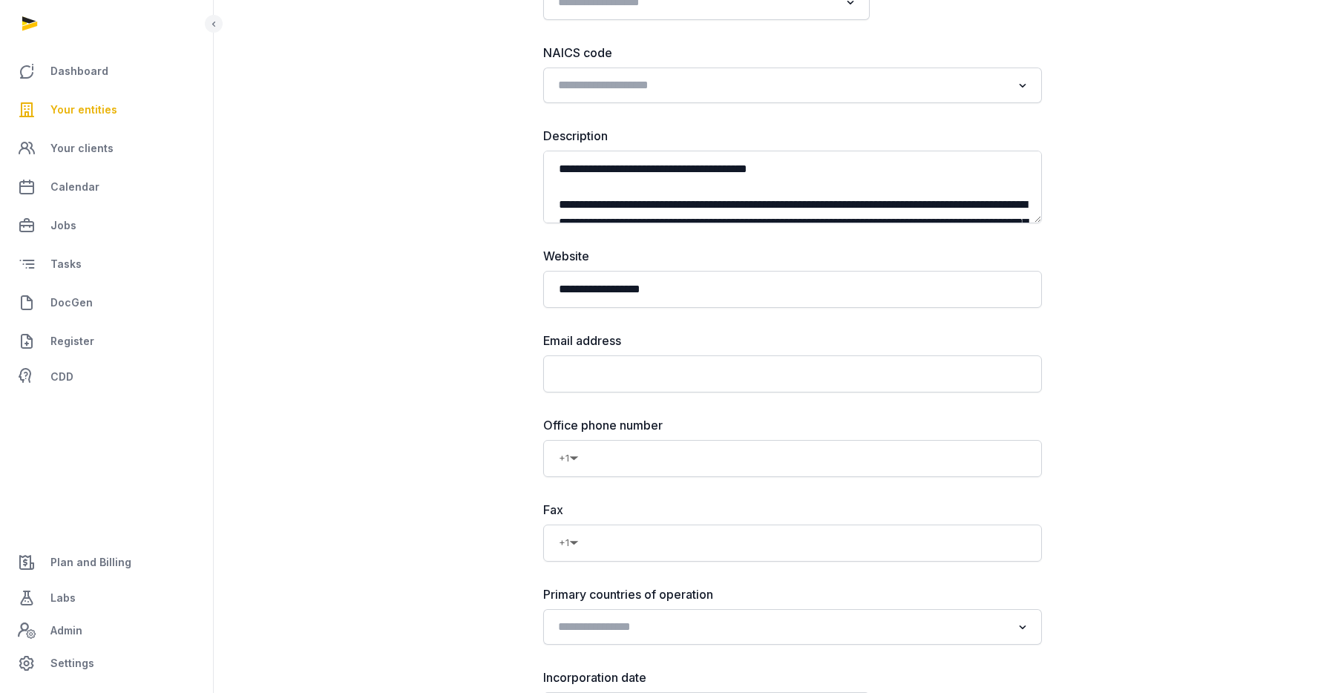
scroll to position [1017, 0]
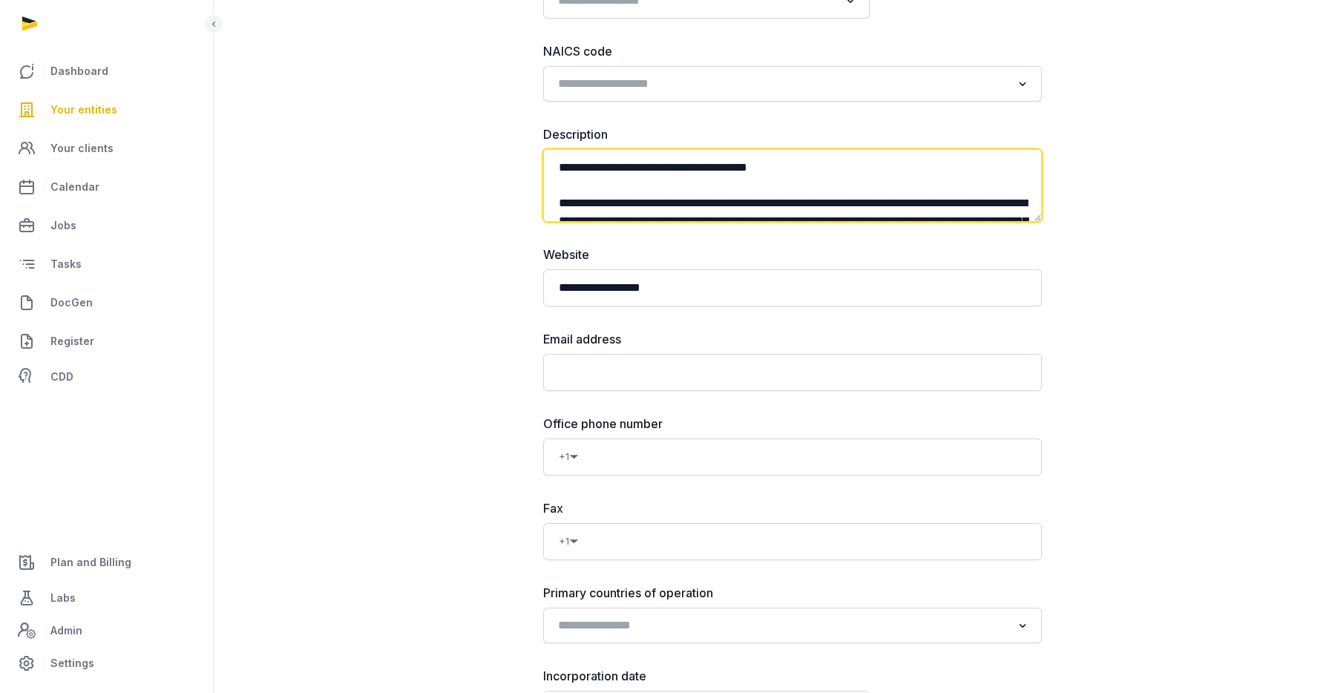
click at [797, 165] on textarea "**********" at bounding box center [792, 185] width 499 height 73
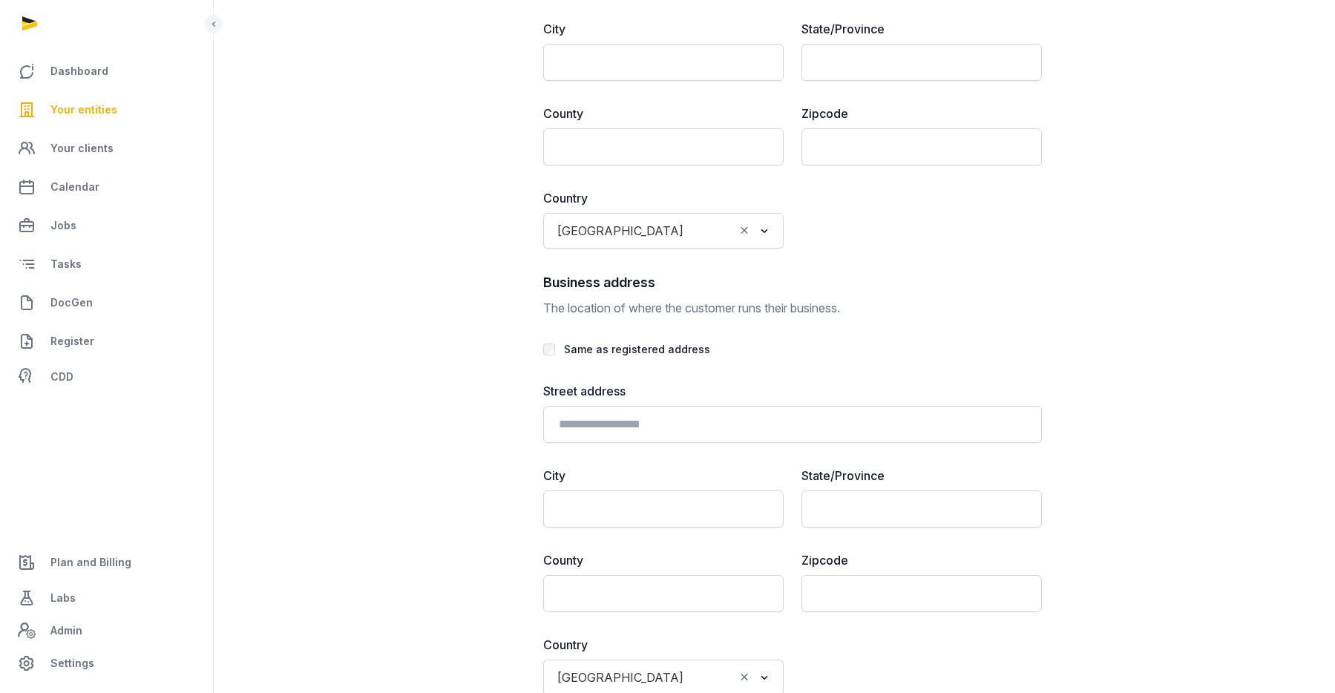
scroll to position [3430, 0]
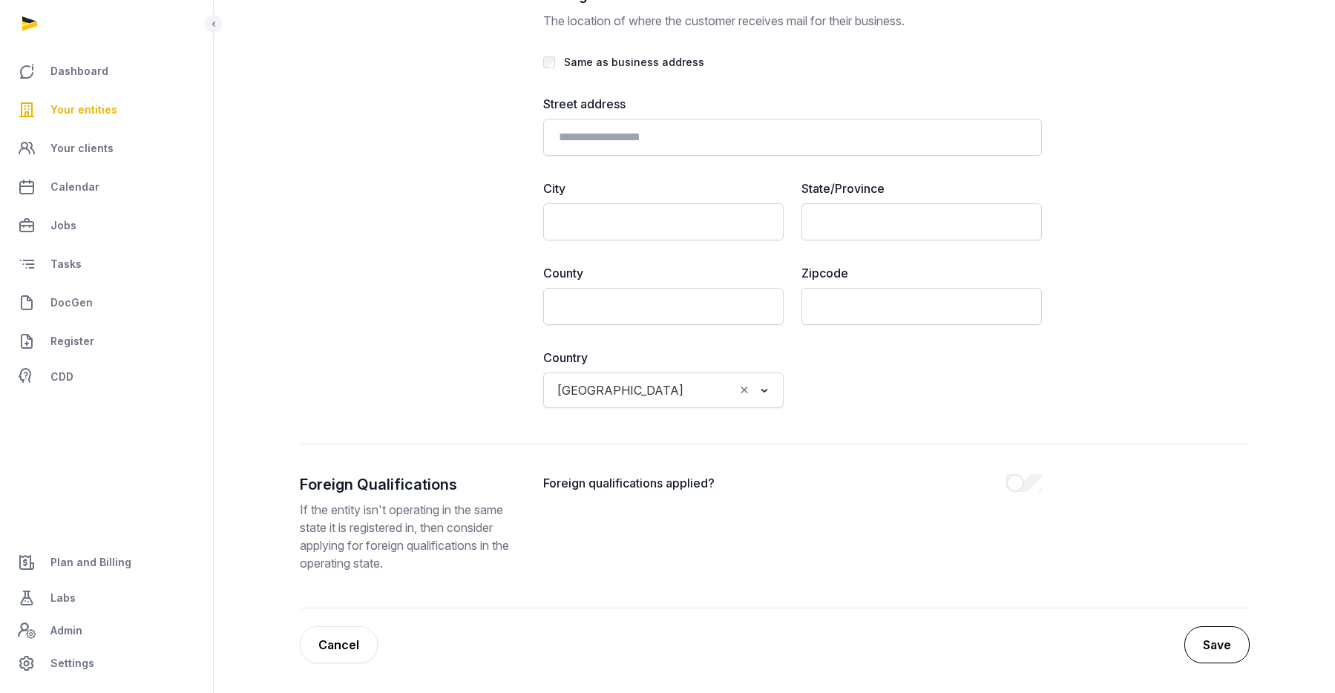
click at [1216, 641] on button "Save" at bounding box center [1217, 644] width 65 height 37
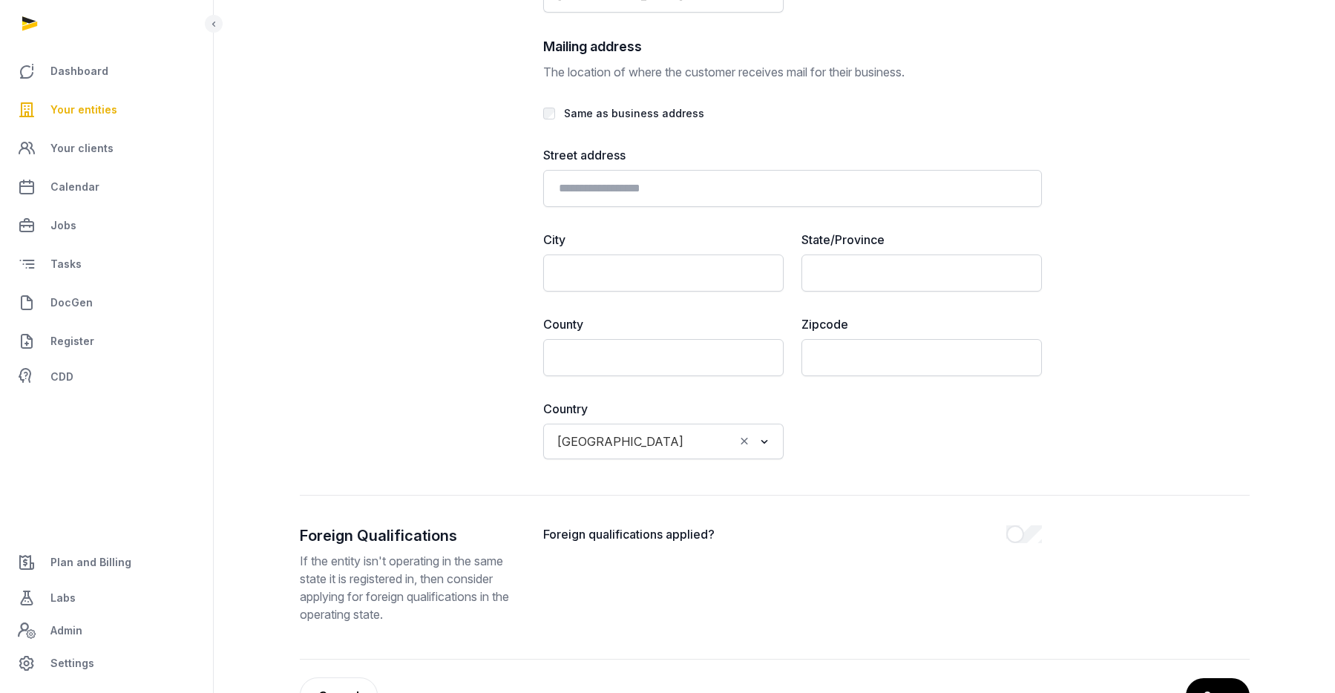
scroll to position [3514, 0]
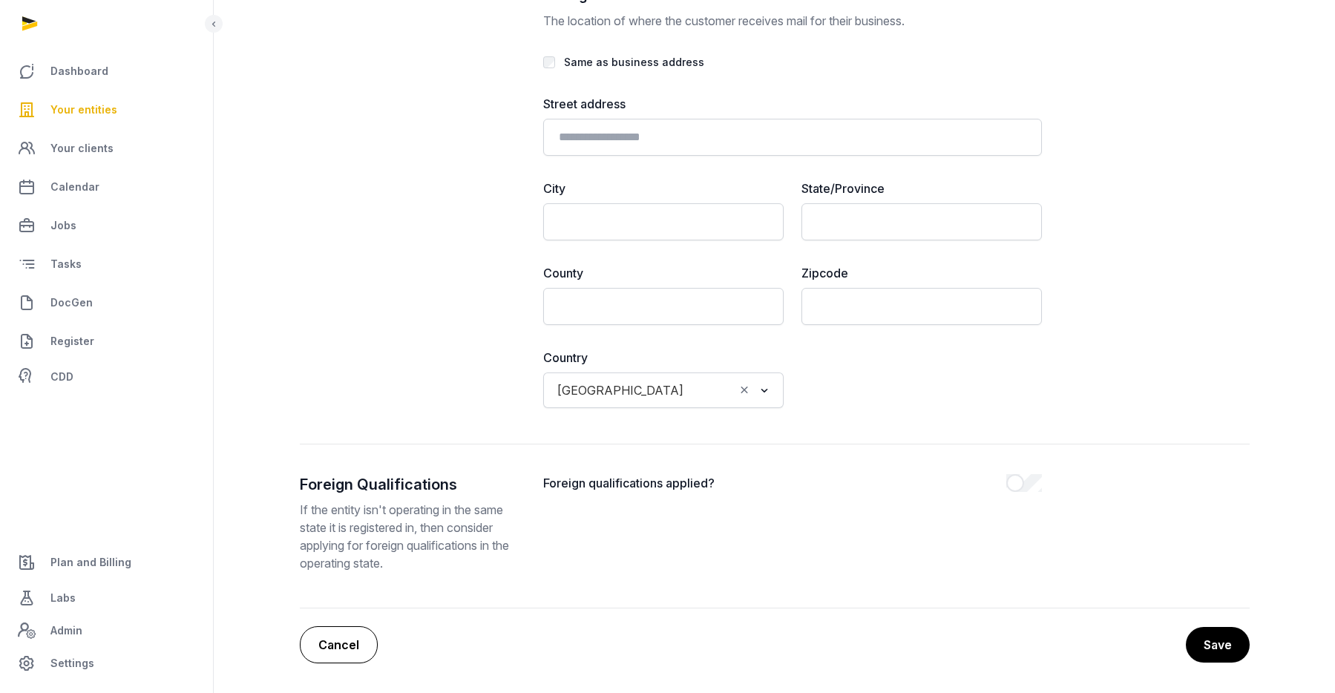
click at [327, 629] on link "Cancel" at bounding box center [339, 644] width 78 height 37
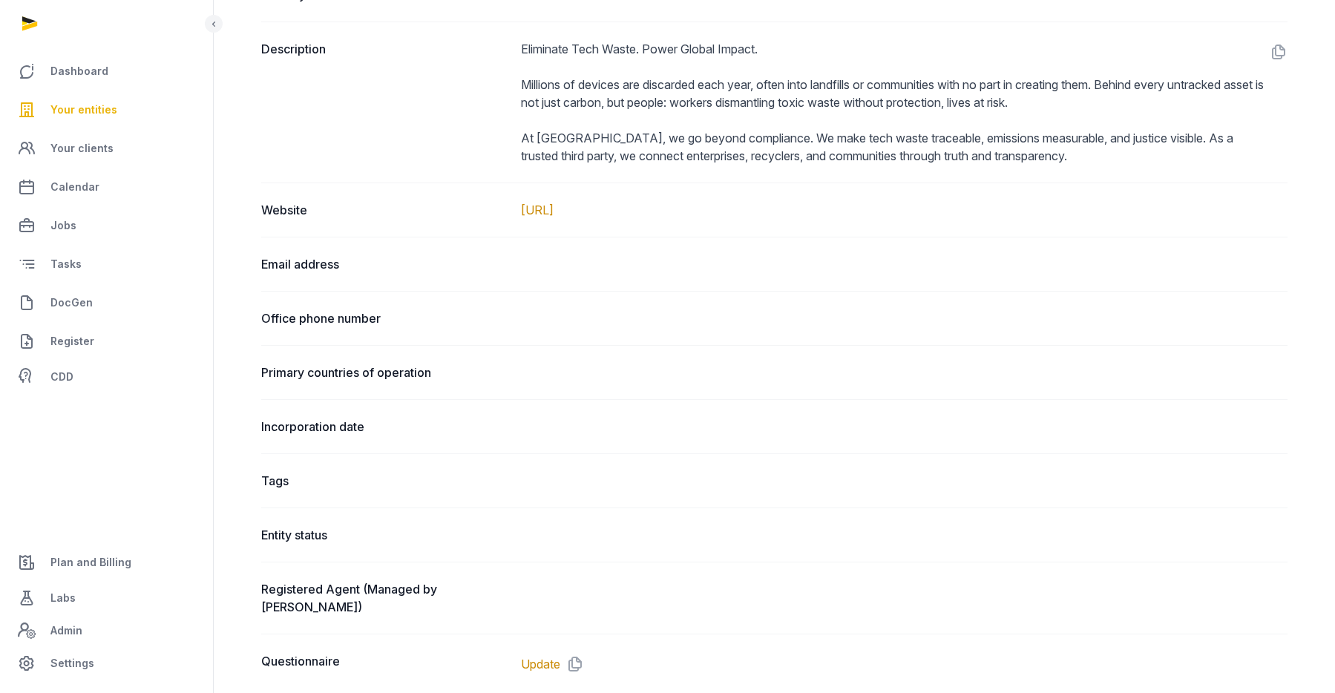
scroll to position [880, 0]
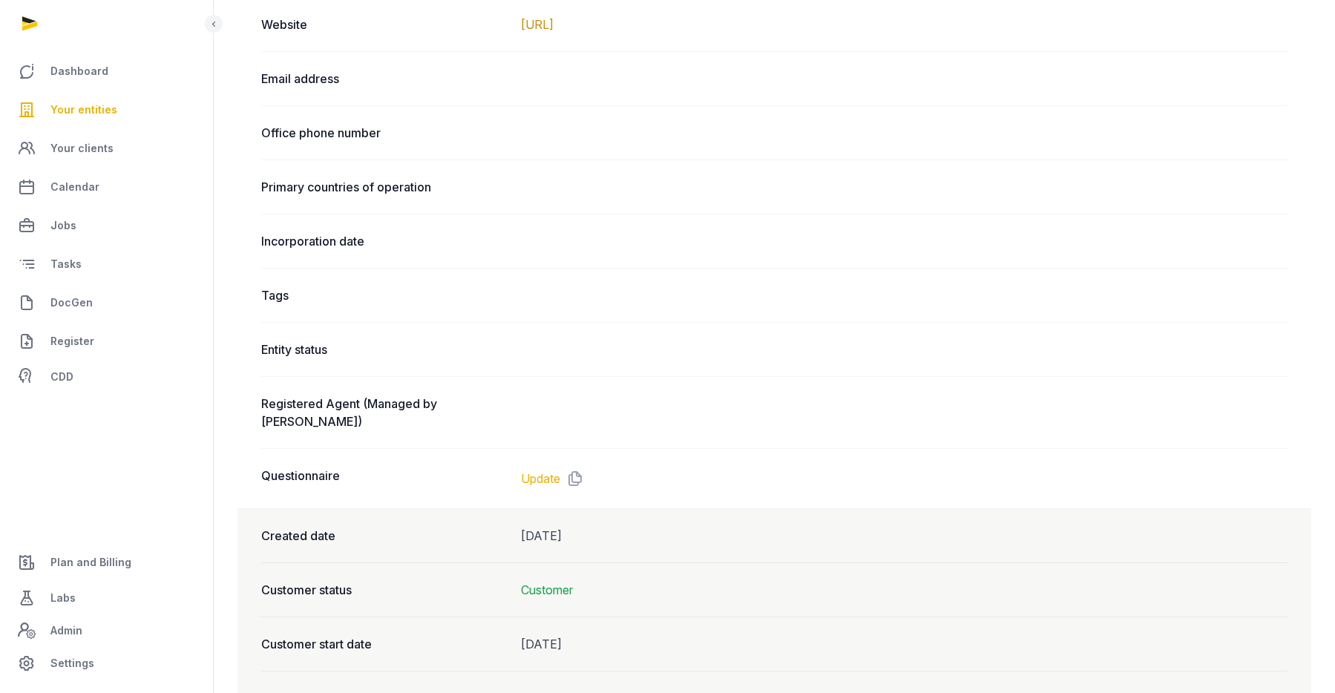
click at [543, 470] on link "Update" at bounding box center [540, 479] width 39 height 18
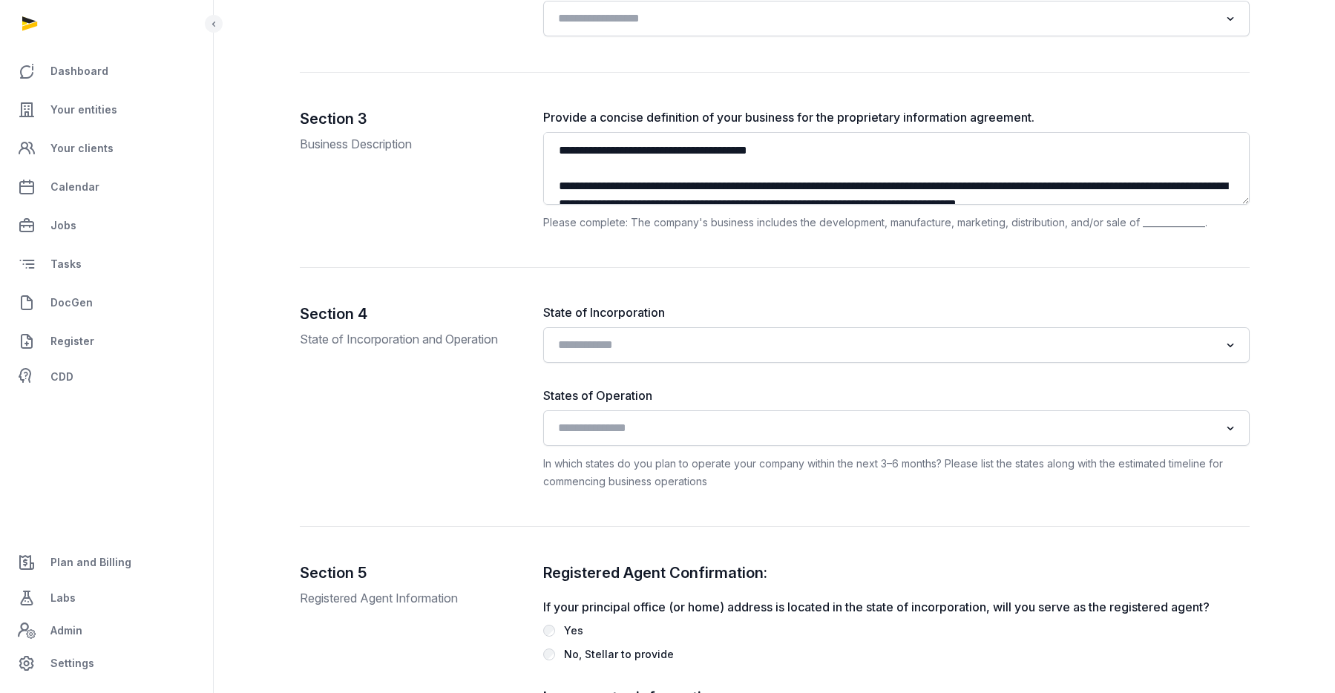
scroll to position [1489, 0]
click at [630, 348] on input "Search for option" at bounding box center [885, 344] width 667 height 21
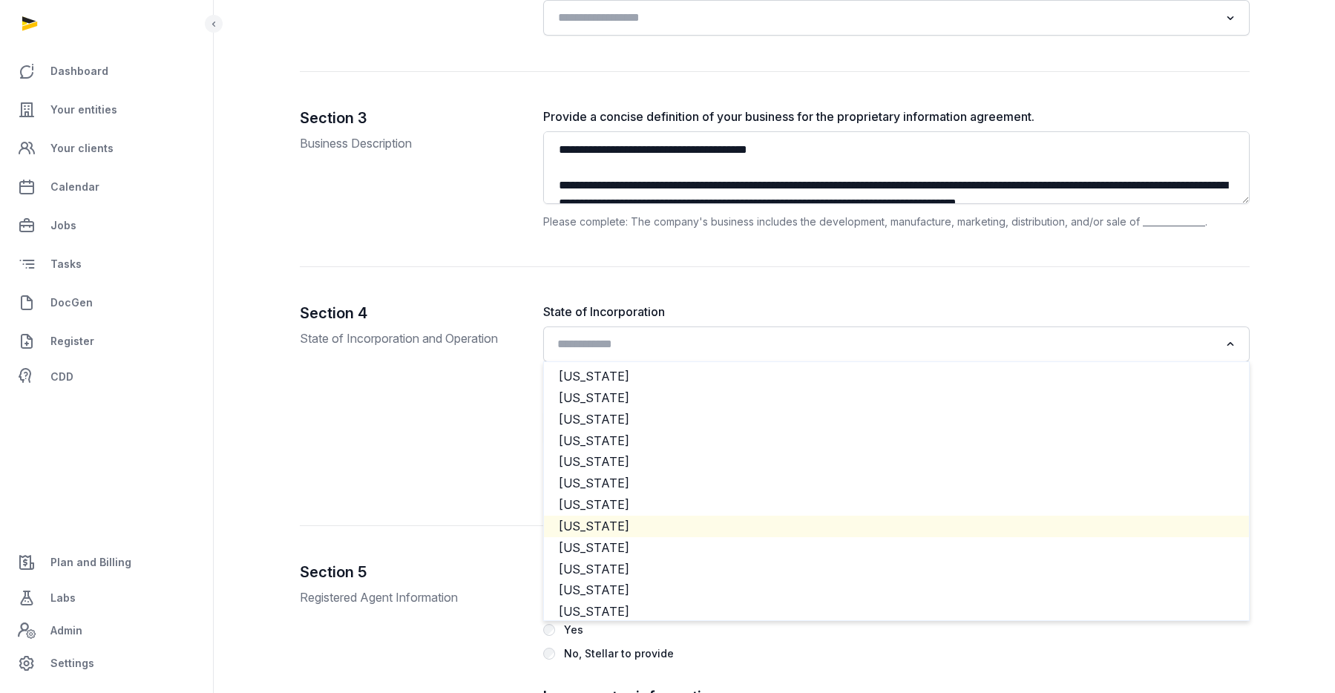
click at [614, 529] on li "[US_STATE]" at bounding box center [896, 527] width 705 height 22
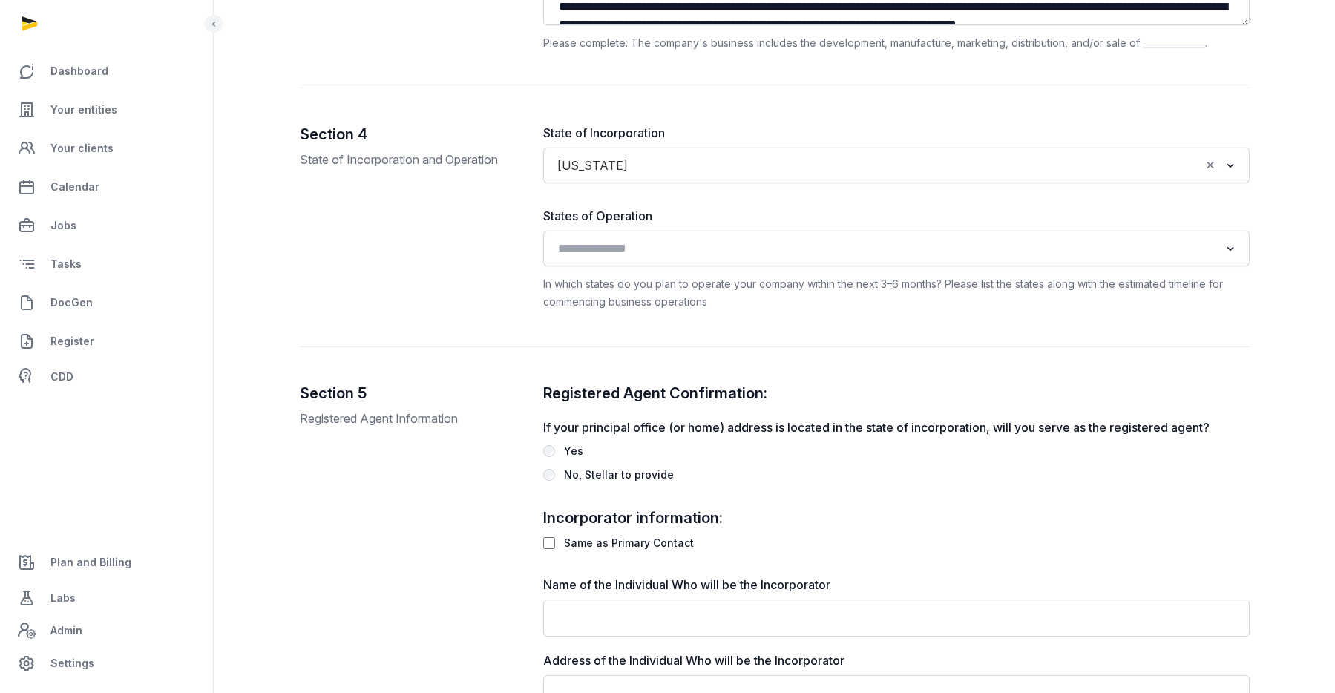
scroll to position [1758, 0]
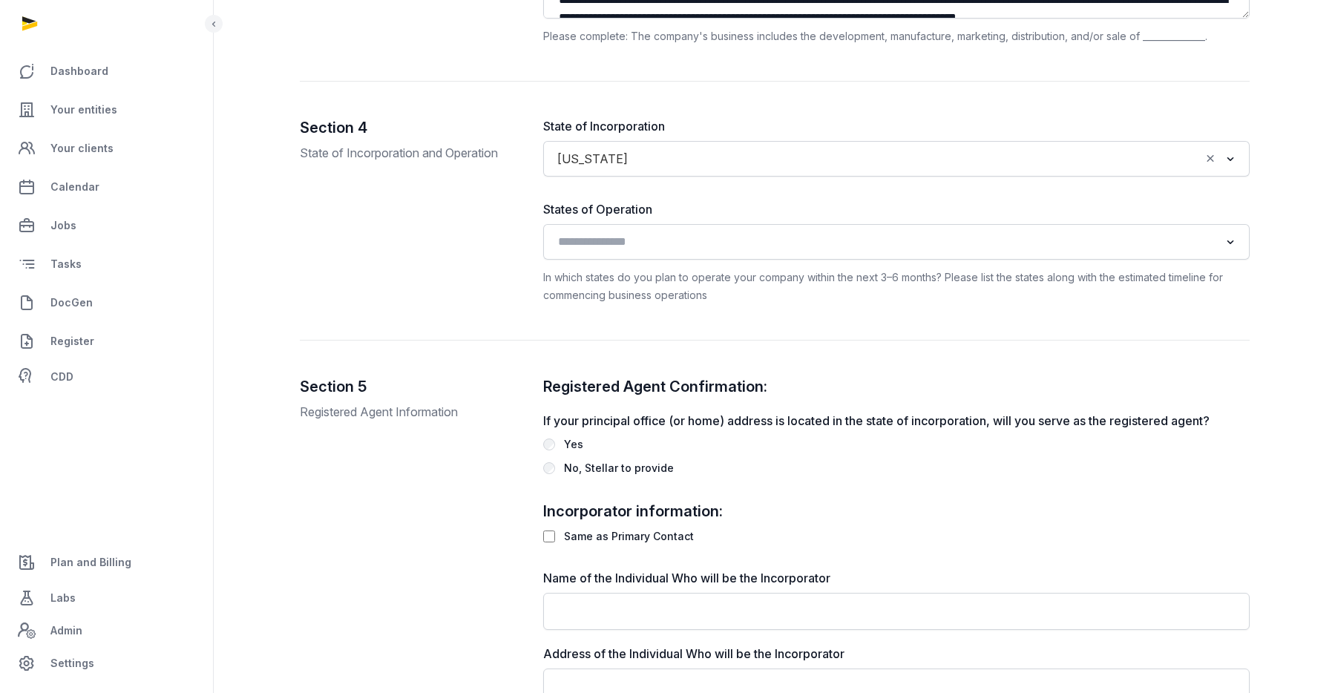
click at [612, 467] on div "No, Stellar to provide" at bounding box center [619, 468] width 110 height 18
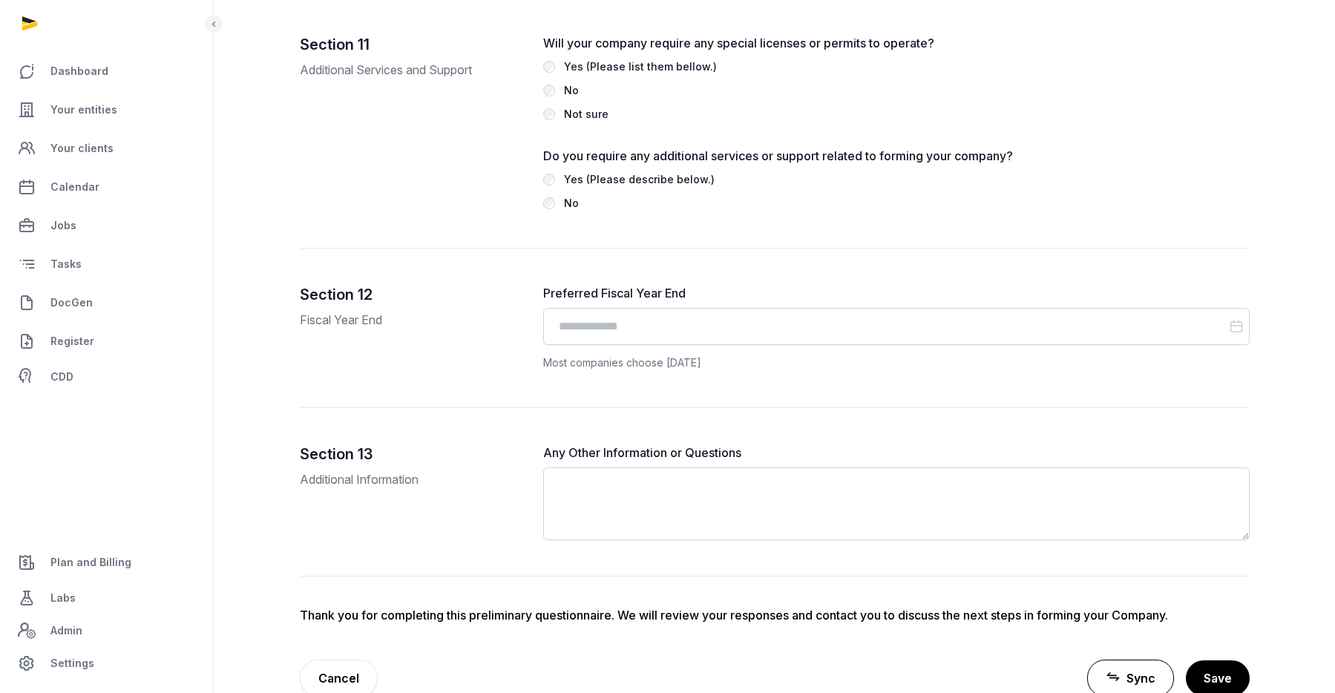
scroll to position [4717, 0]
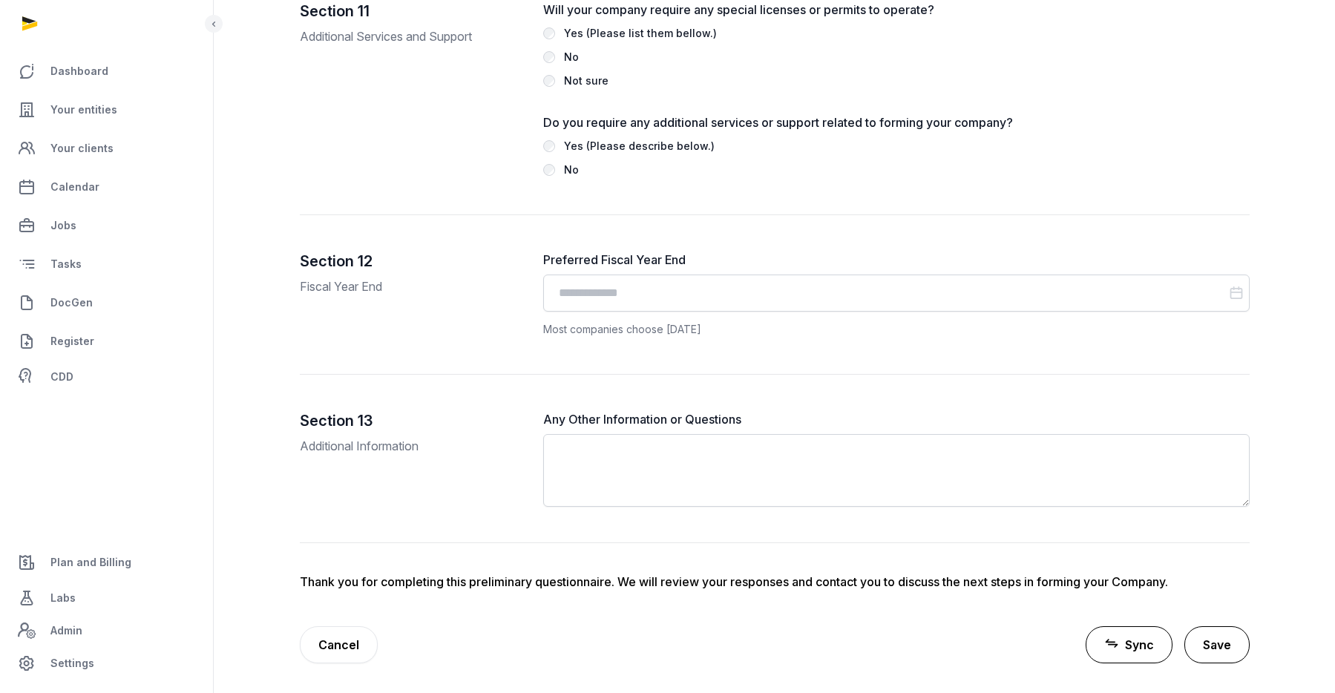
click at [1216, 631] on button "Save" at bounding box center [1217, 644] width 65 height 37
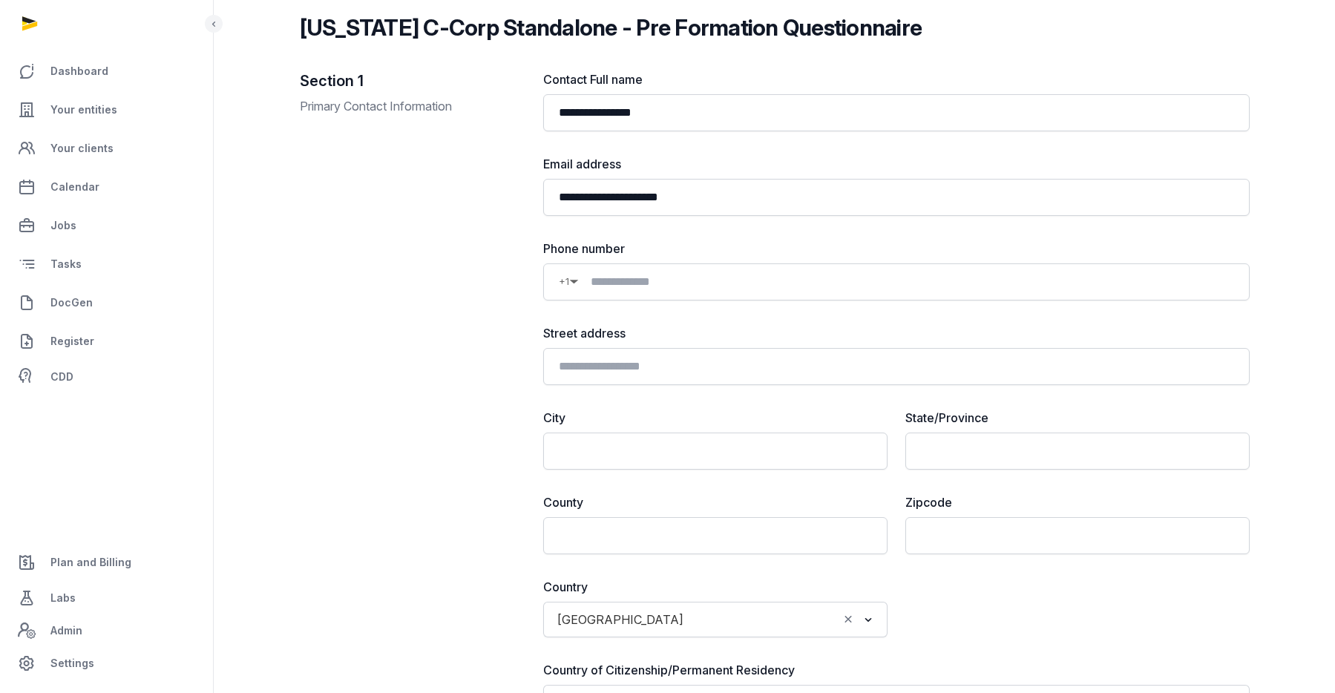
scroll to position [0, 0]
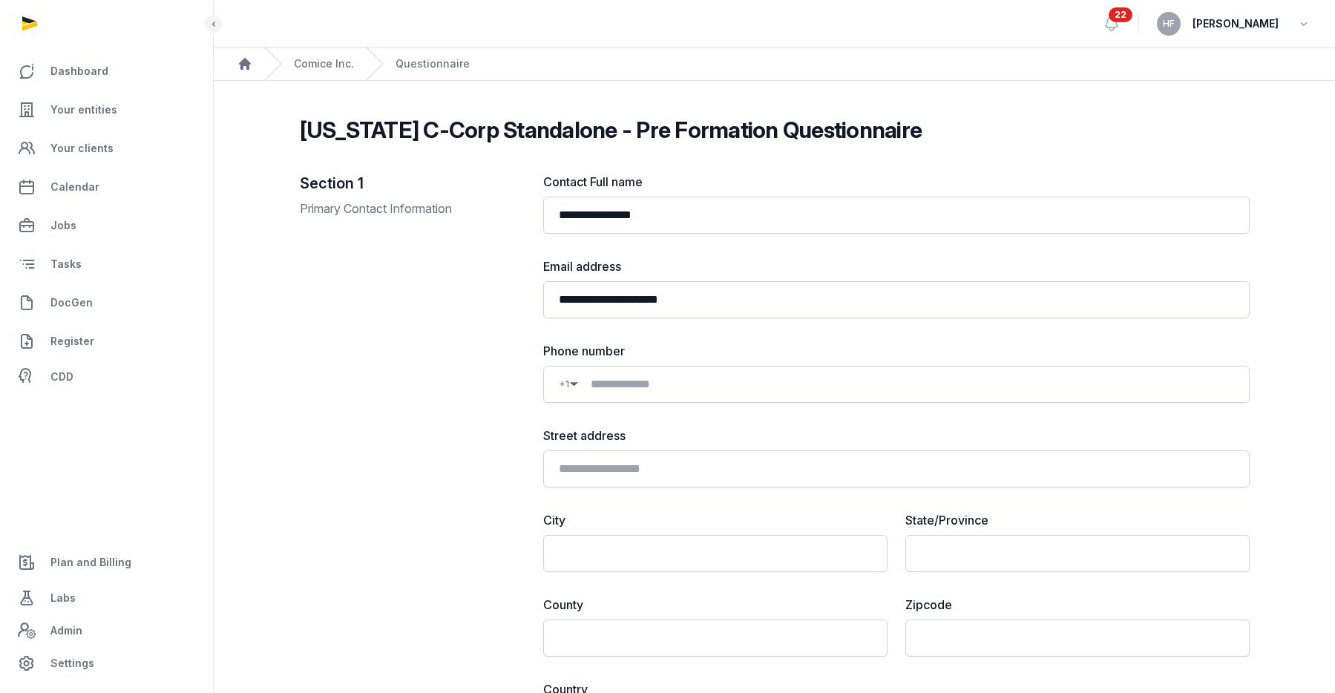
click at [334, 55] on div "Comice Inc." at bounding box center [309, 64] width 90 height 33
click at [334, 65] on link "Comice Inc." at bounding box center [324, 63] width 60 height 15
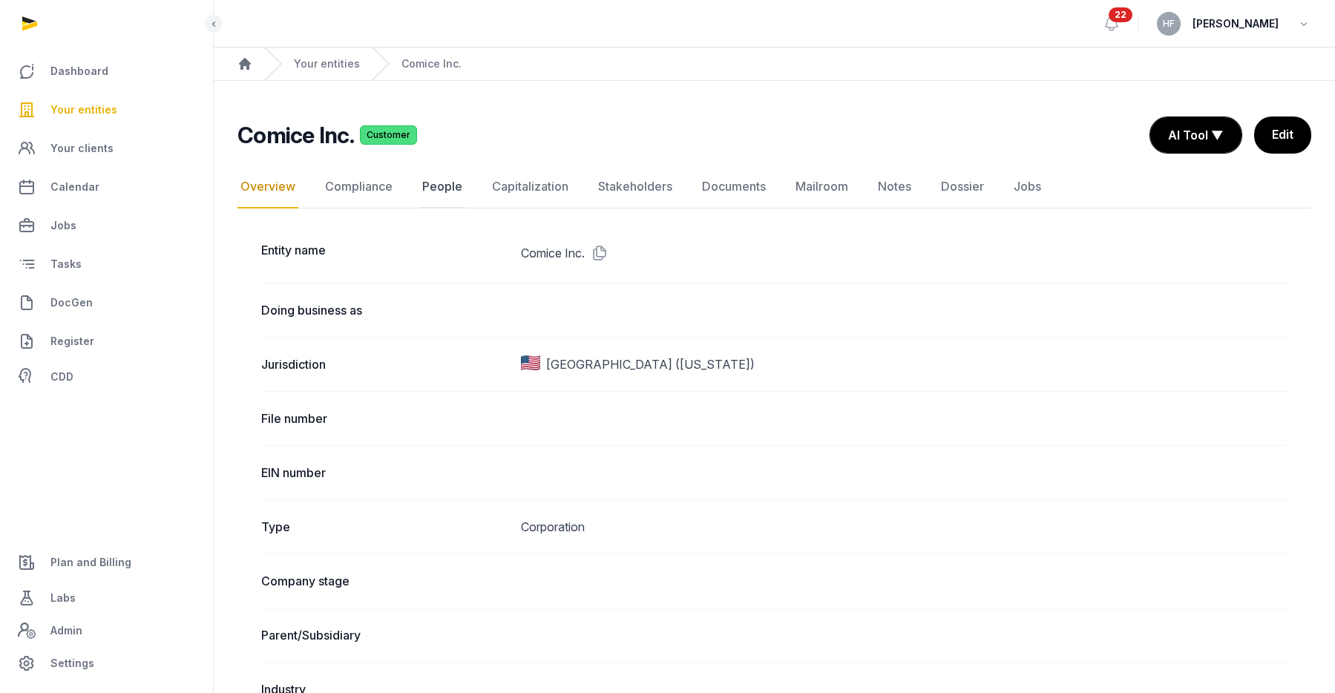
click at [449, 180] on link "People" at bounding box center [442, 187] width 46 height 43
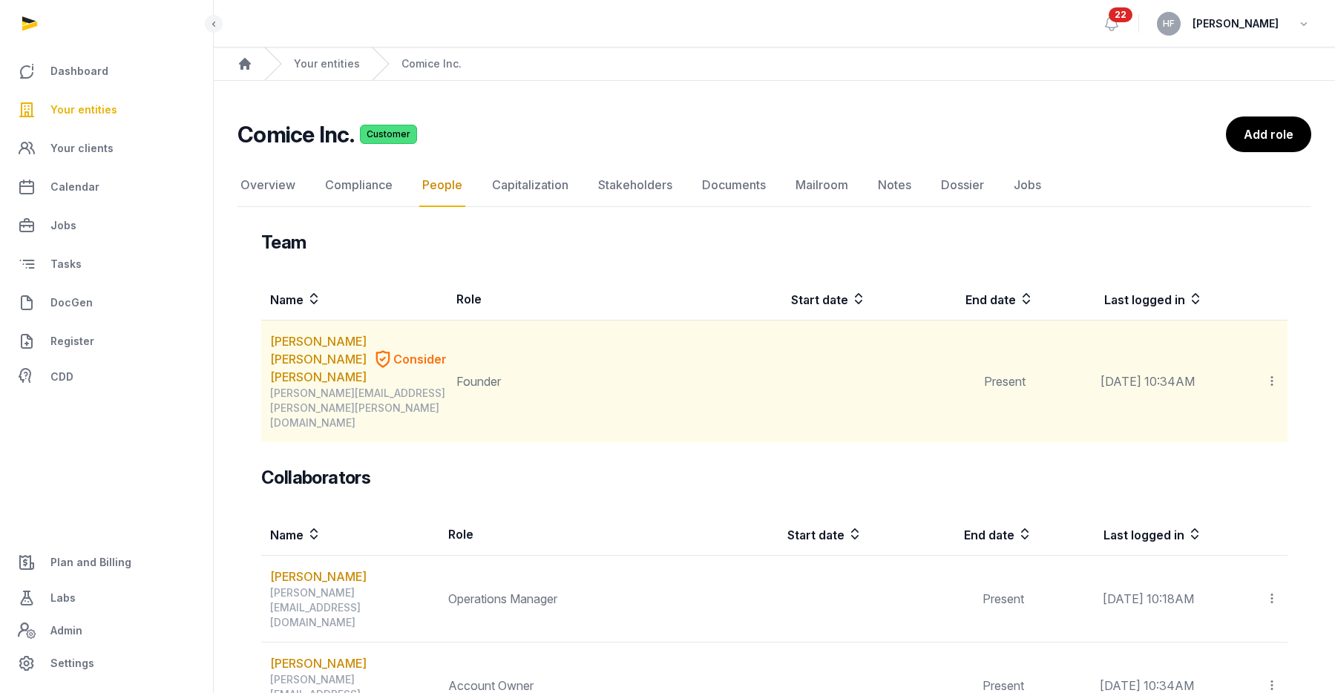
click at [1271, 373] on icon at bounding box center [1271, 381] width 13 height 16
click at [1251, 414] on span "Invite user" at bounding box center [1236, 421] width 56 height 15
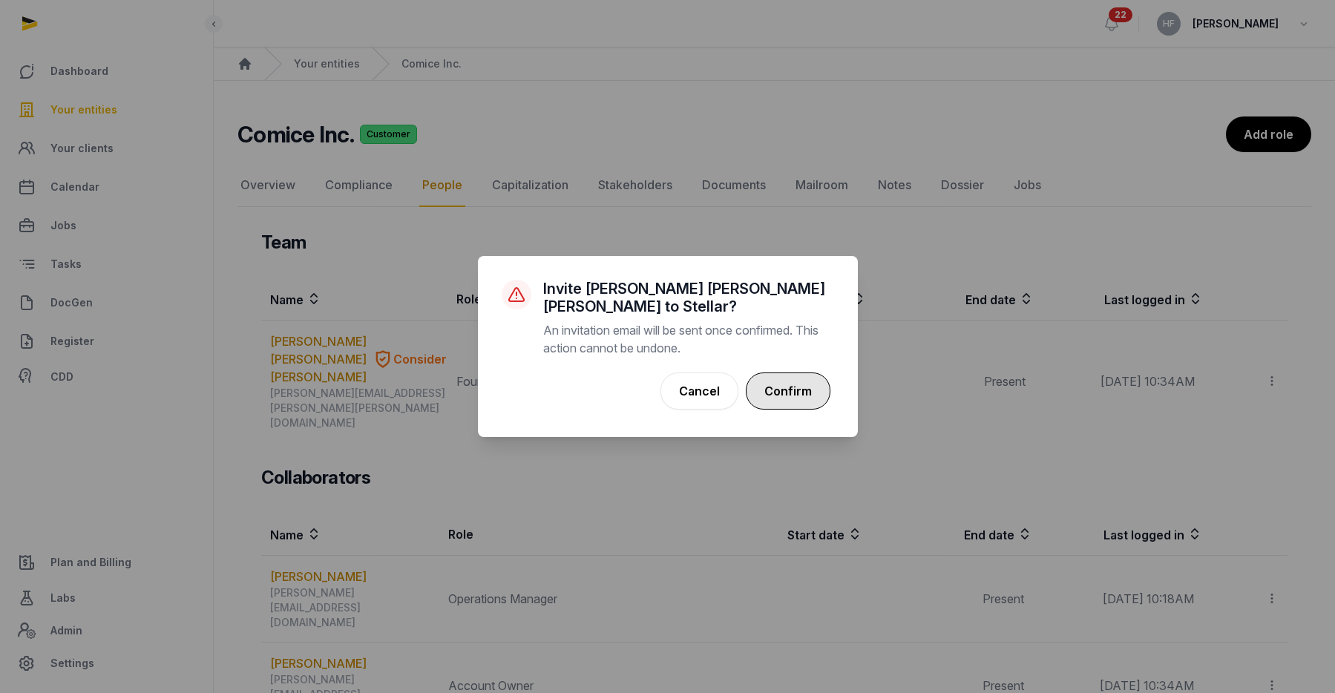
click at [806, 378] on button "Confirm" at bounding box center [788, 391] width 85 height 37
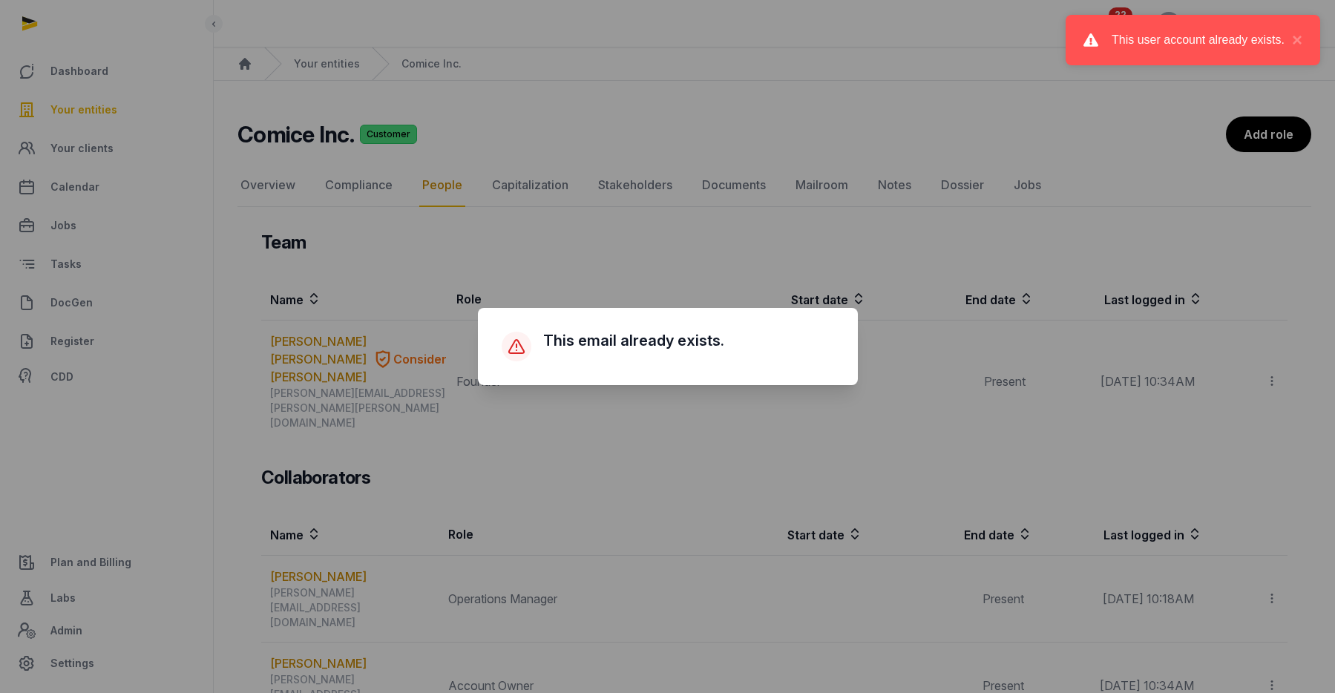
click at [705, 252] on div "× This email already exists. Cancel No OK" at bounding box center [667, 346] width 1335 height 693
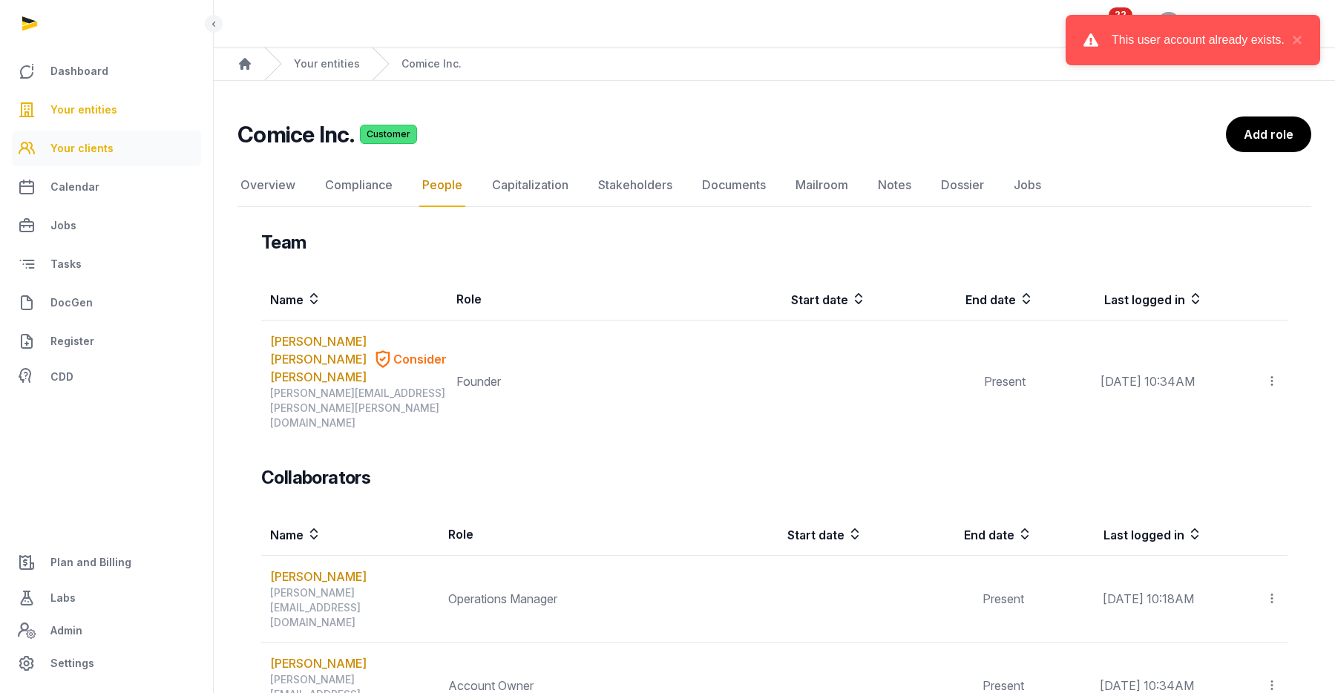
click at [114, 143] on link "Your clients" at bounding box center [106, 149] width 189 height 36
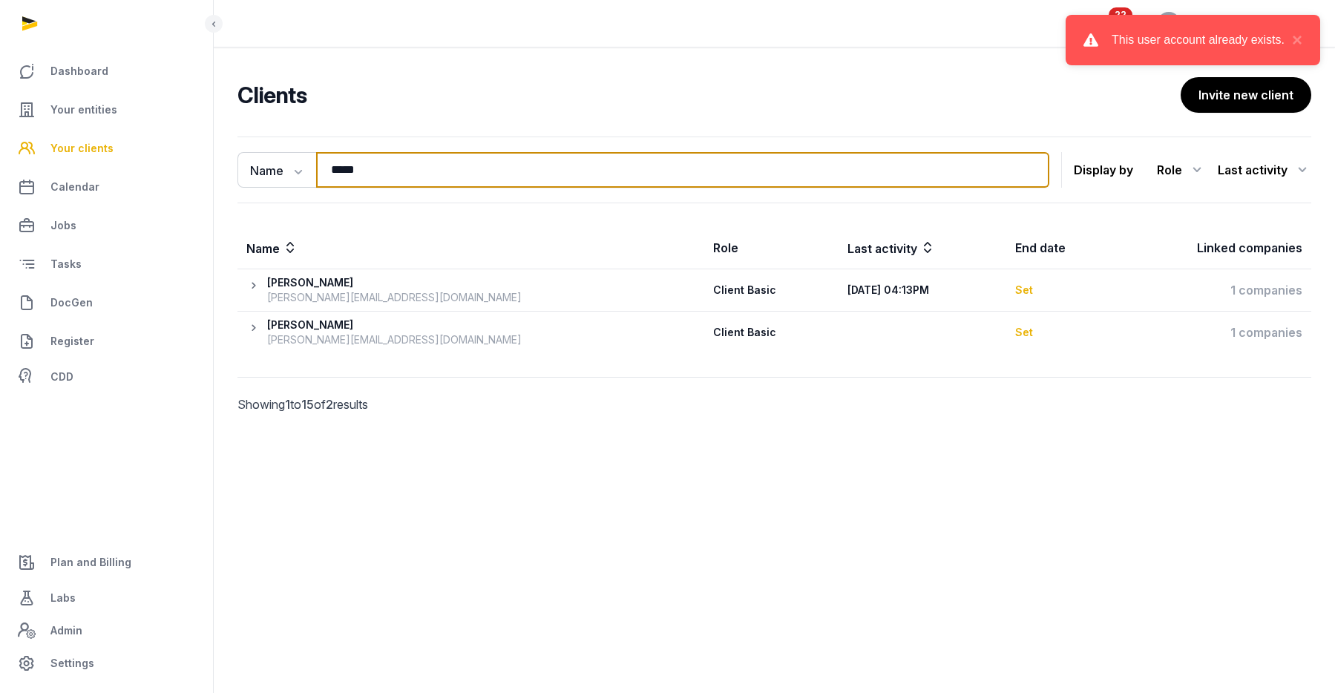
drag, startPoint x: 399, startPoint y: 175, endPoint x: 166, endPoint y: 162, distance: 233.4
click at [174, 162] on div "Dashboard Your entities Your clients Calendar Jobs Tasks DocGen Register CDD Pl…" at bounding box center [667, 346] width 1335 height 693
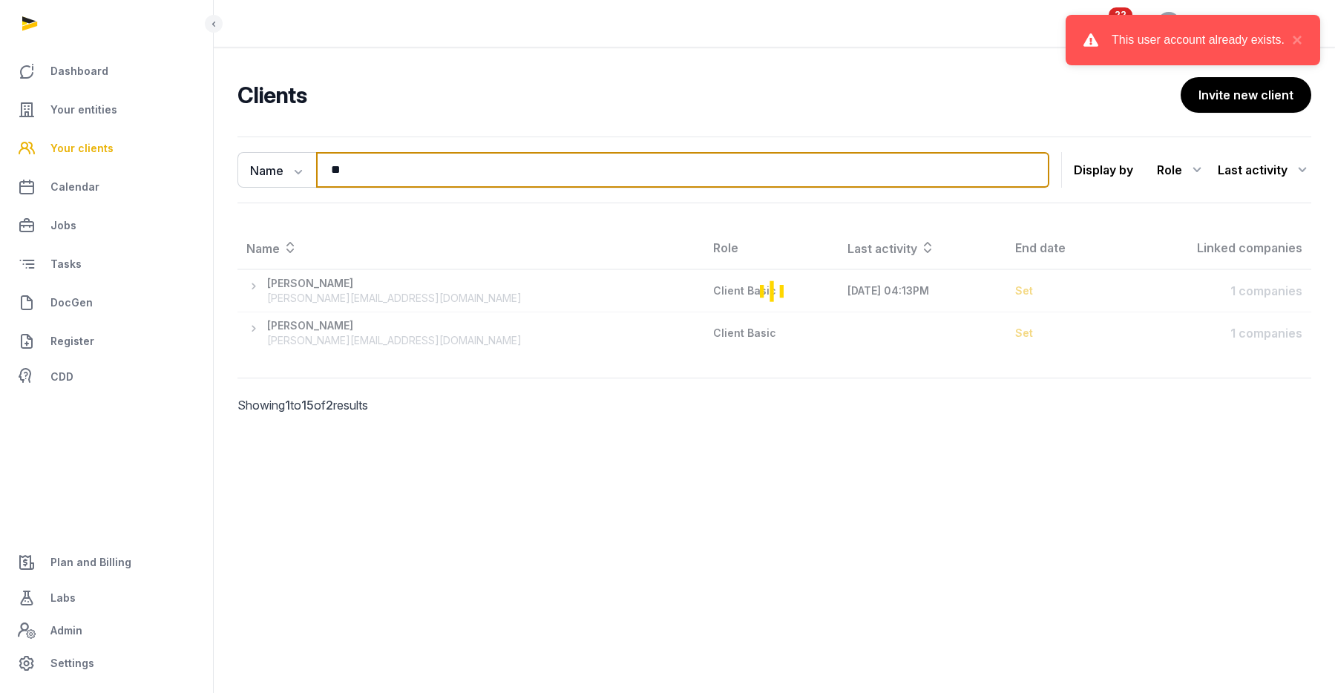
type input "*"
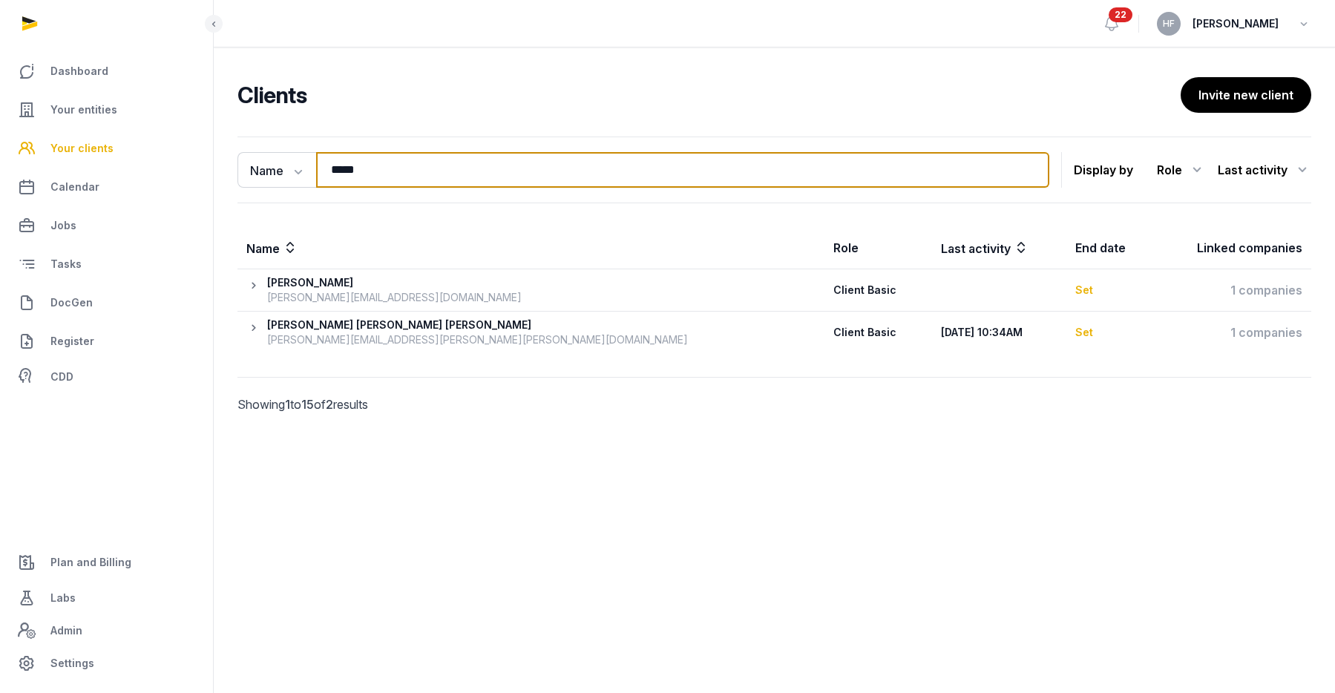
type input "*****"
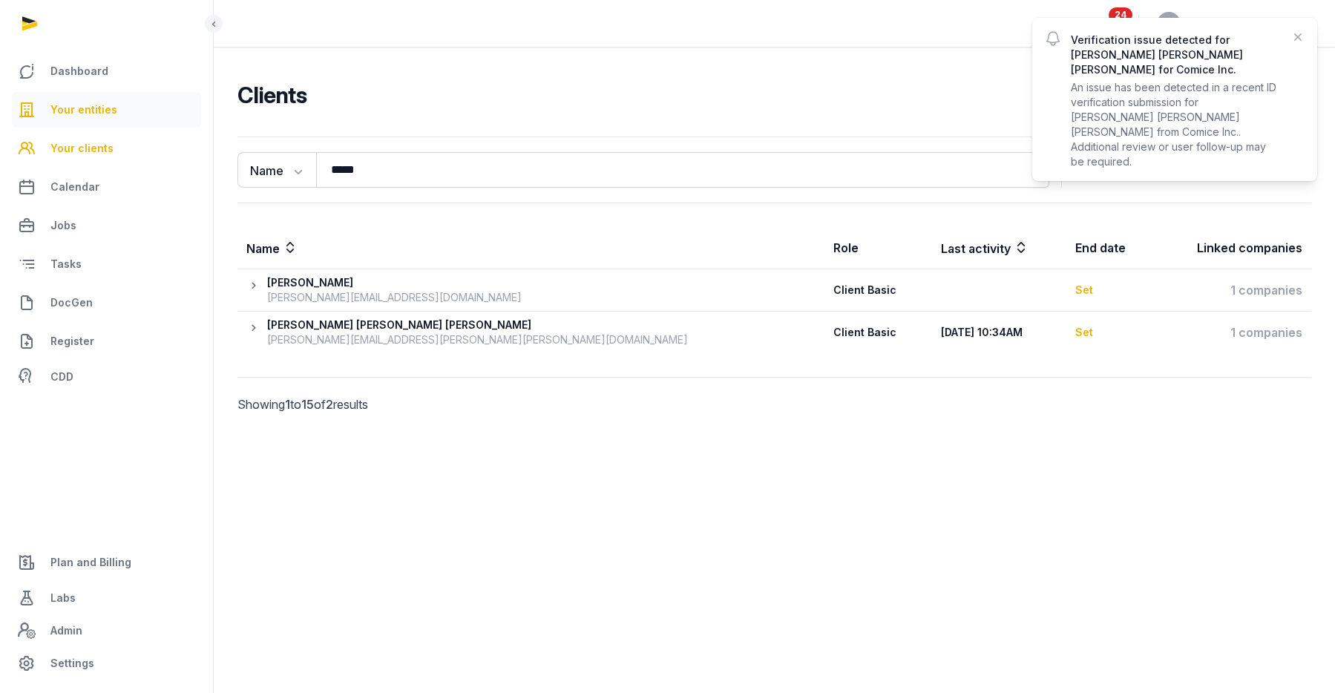
click at [82, 98] on link "Your entities" at bounding box center [106, 110] width 189 height 36
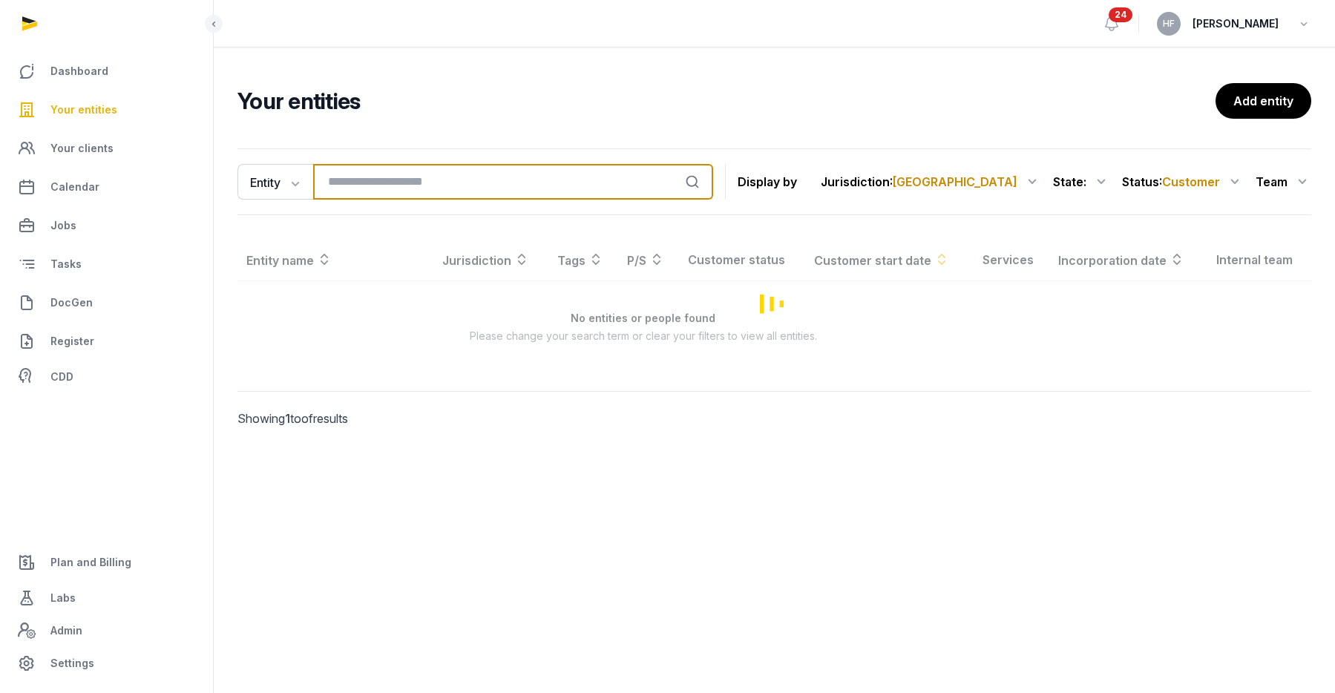
click at [399, 182] on input "search" at bounding box center [513, 182] width 400 height 36
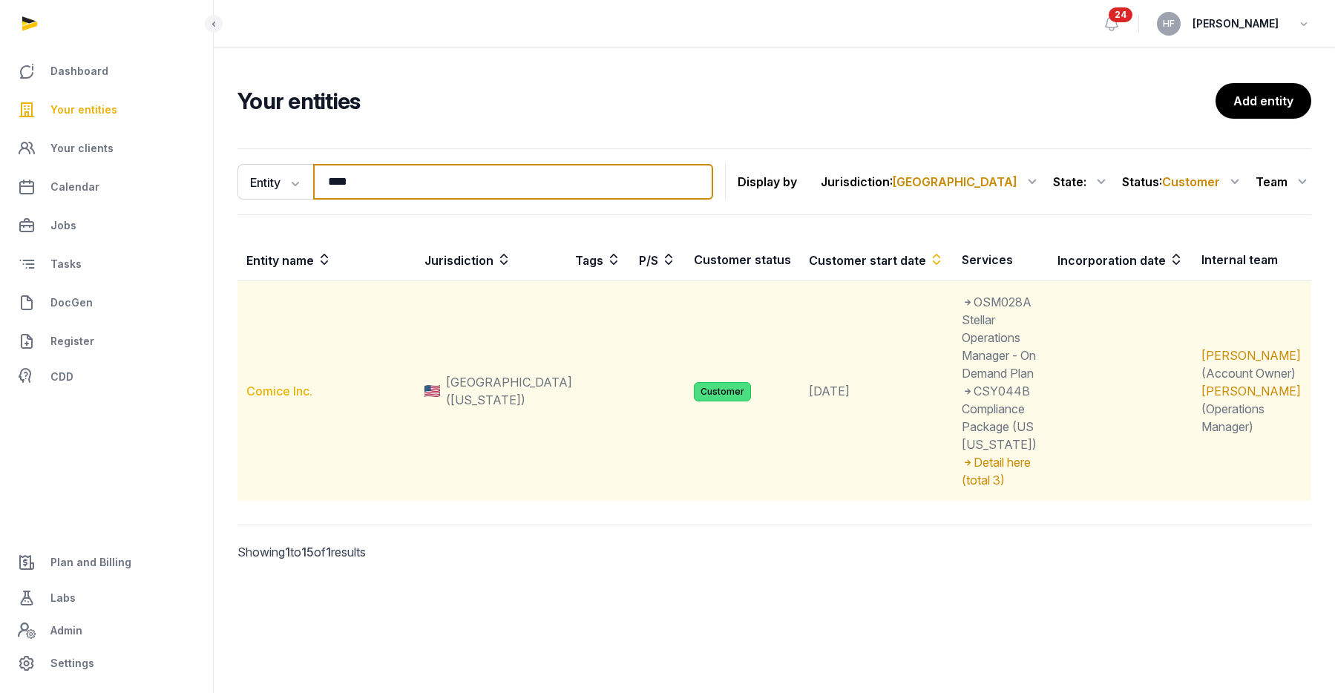
type input "****"
click at [273, 384] on link "Comice Inc." at bounding box center [279, 391] width 66 height 15
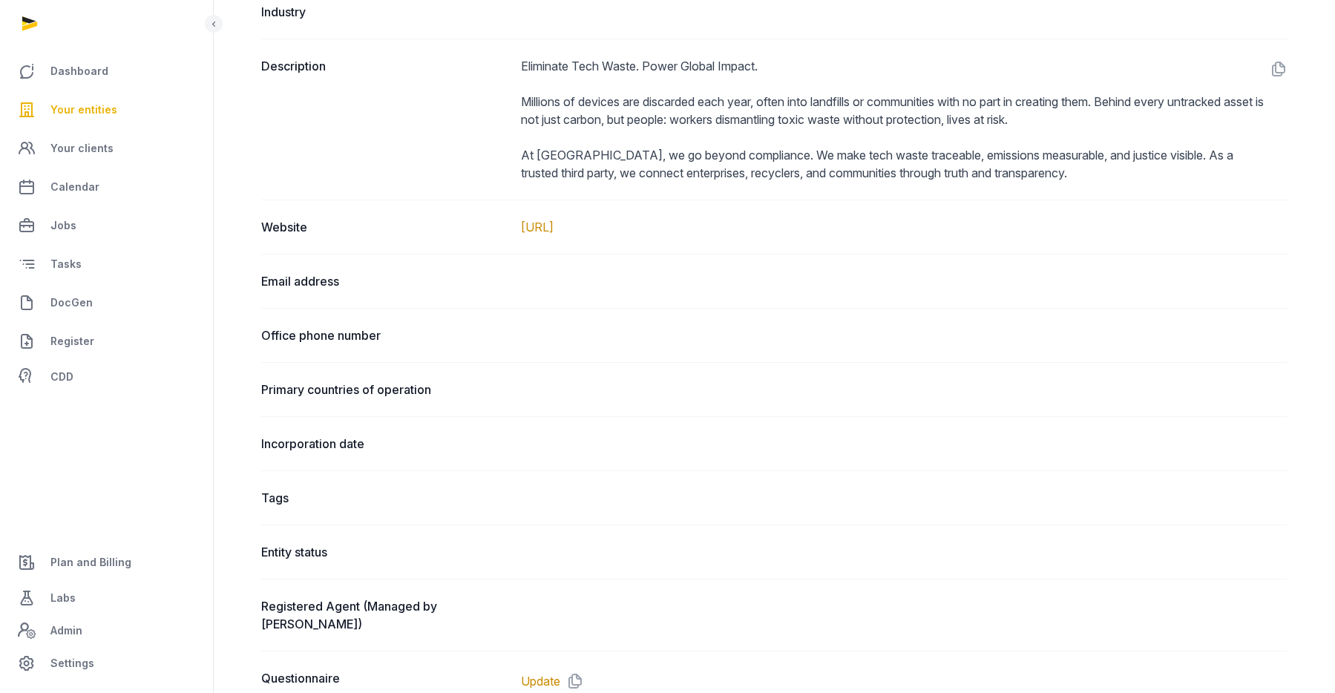
scroll to position [681, 0]
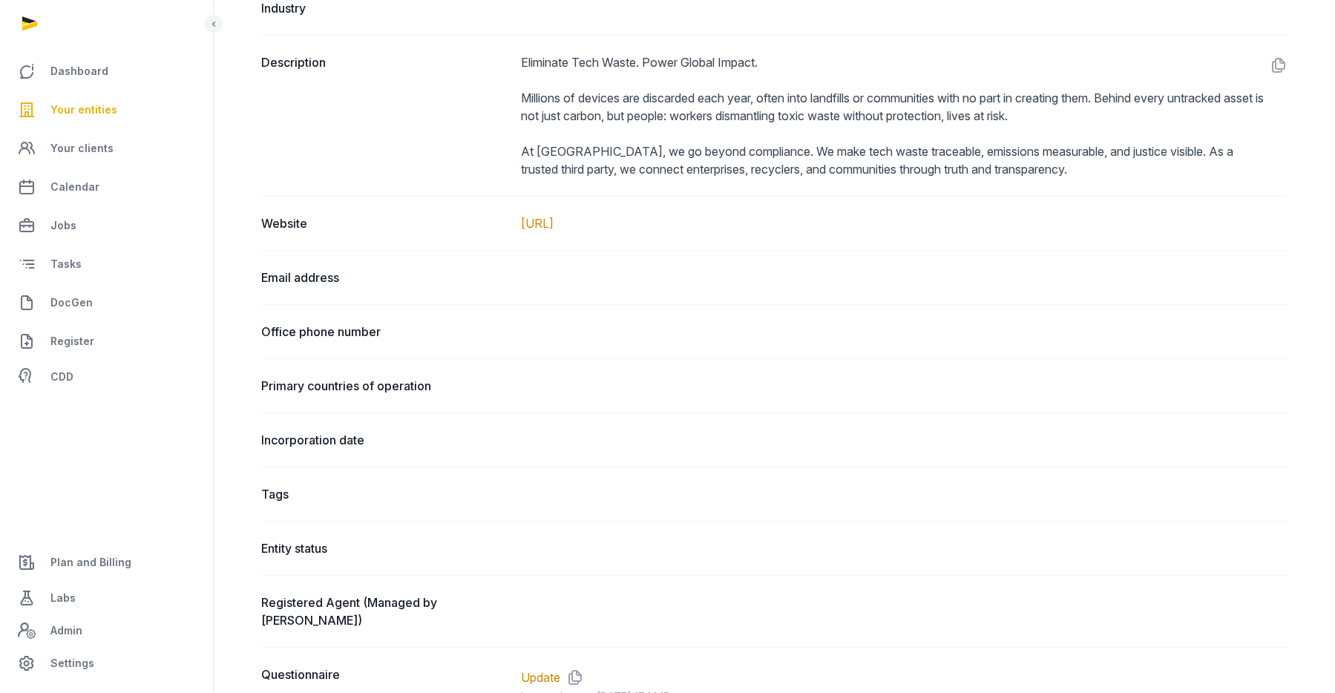
click at [617, 157] on dd "Eliminate Tech Waste. Power Global Impact. Millions of devices are discarded ea…" at bounding box center [904, 115] width 767 height 125
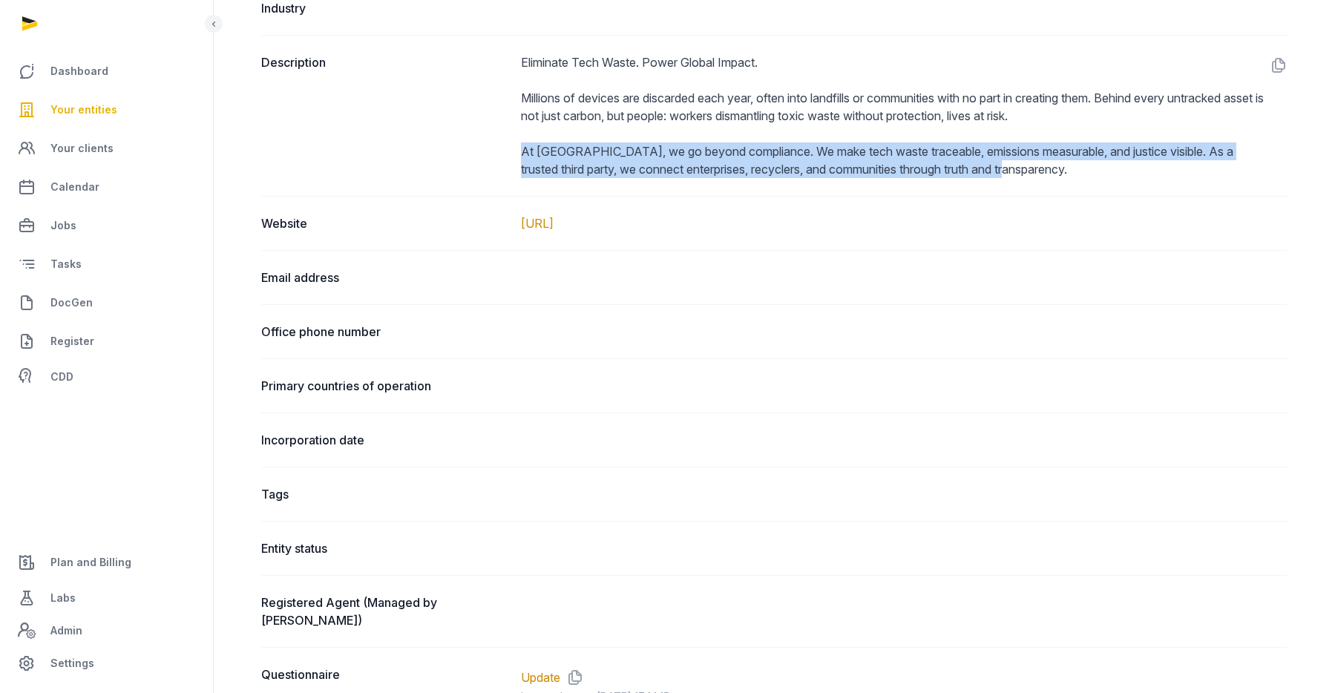
drag, startPoint x: 521, startPoint y: 151, endPoint x: 1061, endPoint y: 177, distance: 540.2
click at [1061, 177] on dd "Eliminate Tech Waste. Power Global Impact. Millions of devices are discarded ea…" at bounding box center [904, 115] width 767 height 125
copy dd "At COMICE, we go beyond compliance. We make tech waste traceable, emissions mea…"
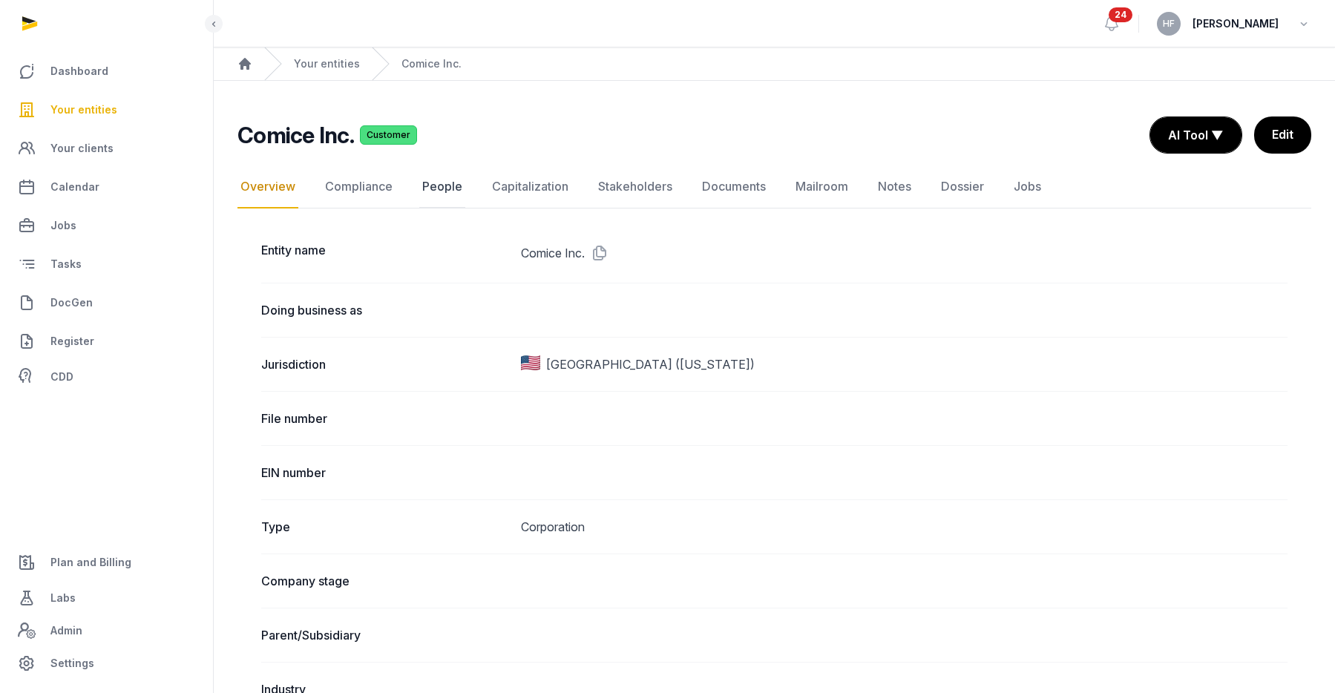
click at [440, 189] on link "People" at bounding box center [442, 187] width 46 height 43
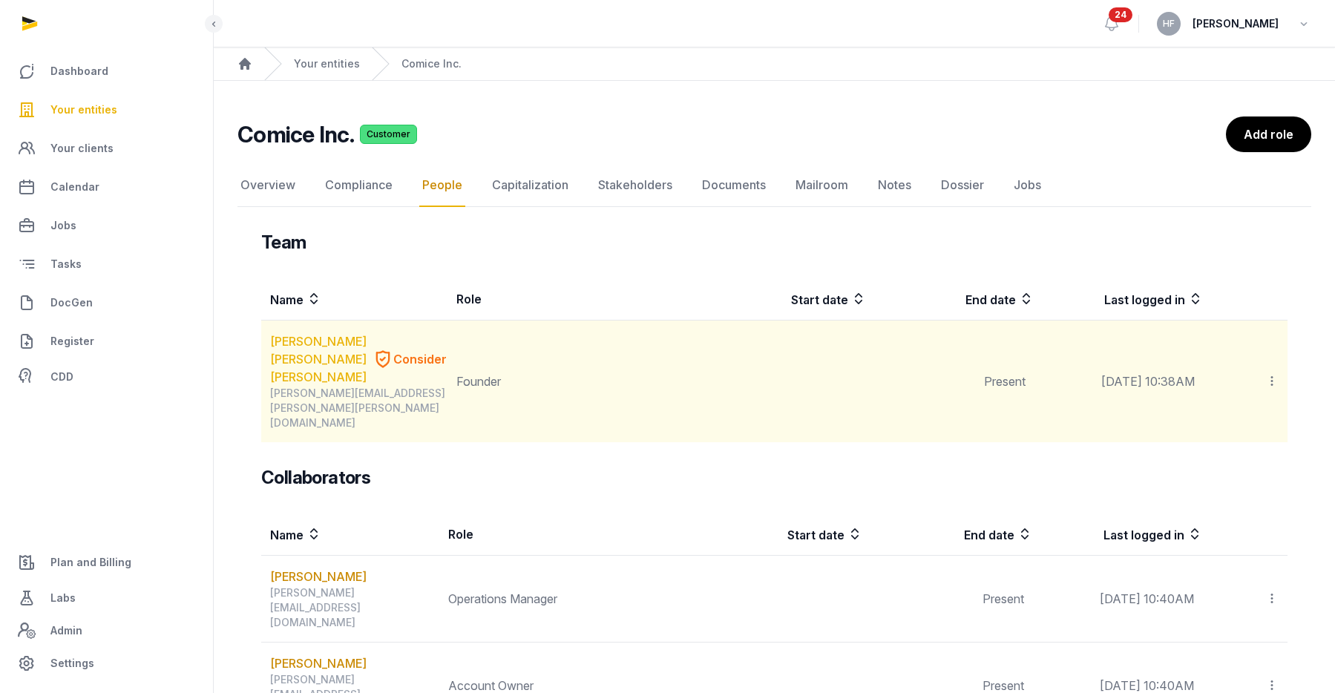
click at [330, 344] on link "Jamie Wei Li Lim" at bounding box center [318, 359] width 96 height 53
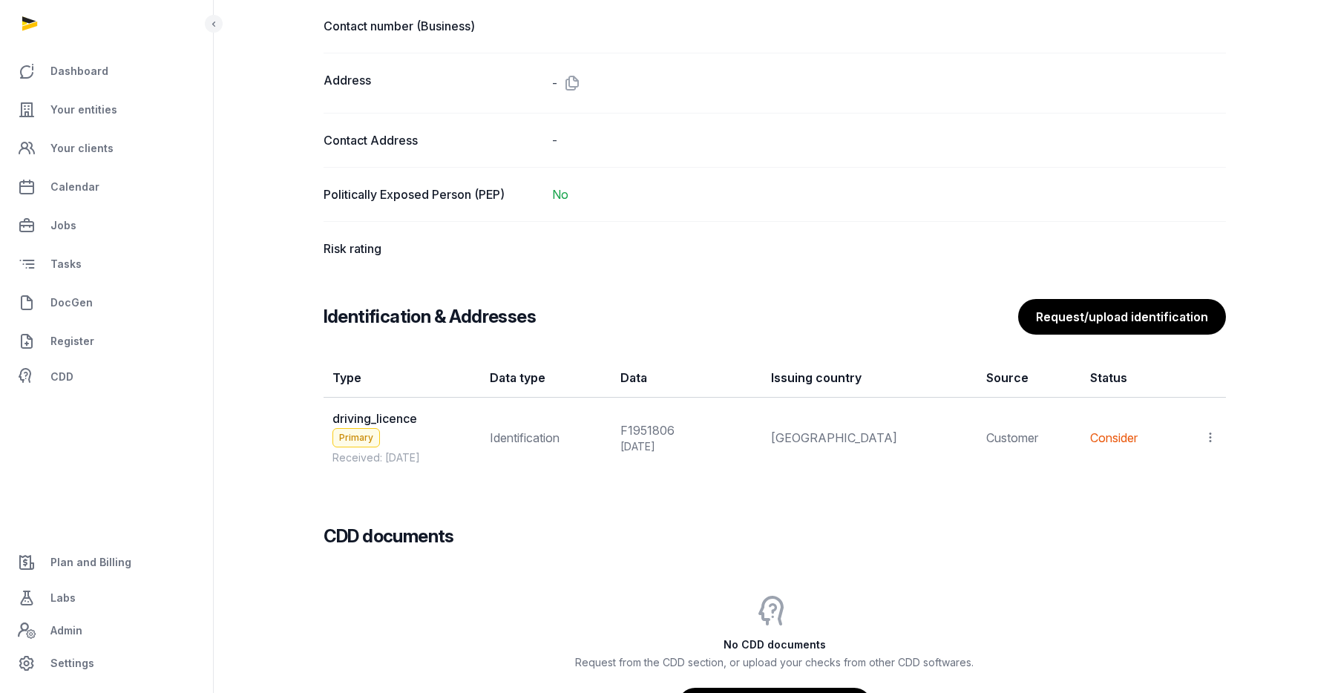
scroll to position [979, 0]
click at [1213, 433] on icon at bounding box center [1210, 437] width 13 height 16
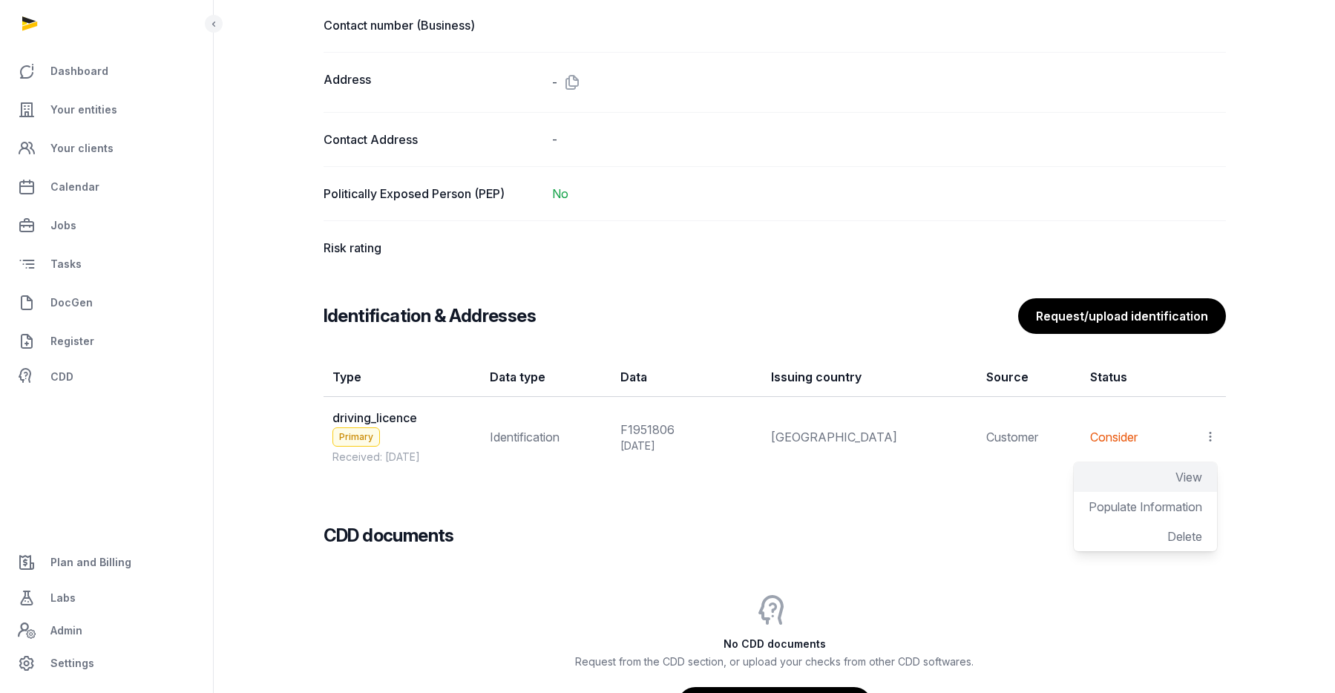
click at [1185, 480] on span "View" at bounding box center [1189, 477] width 27 height 15
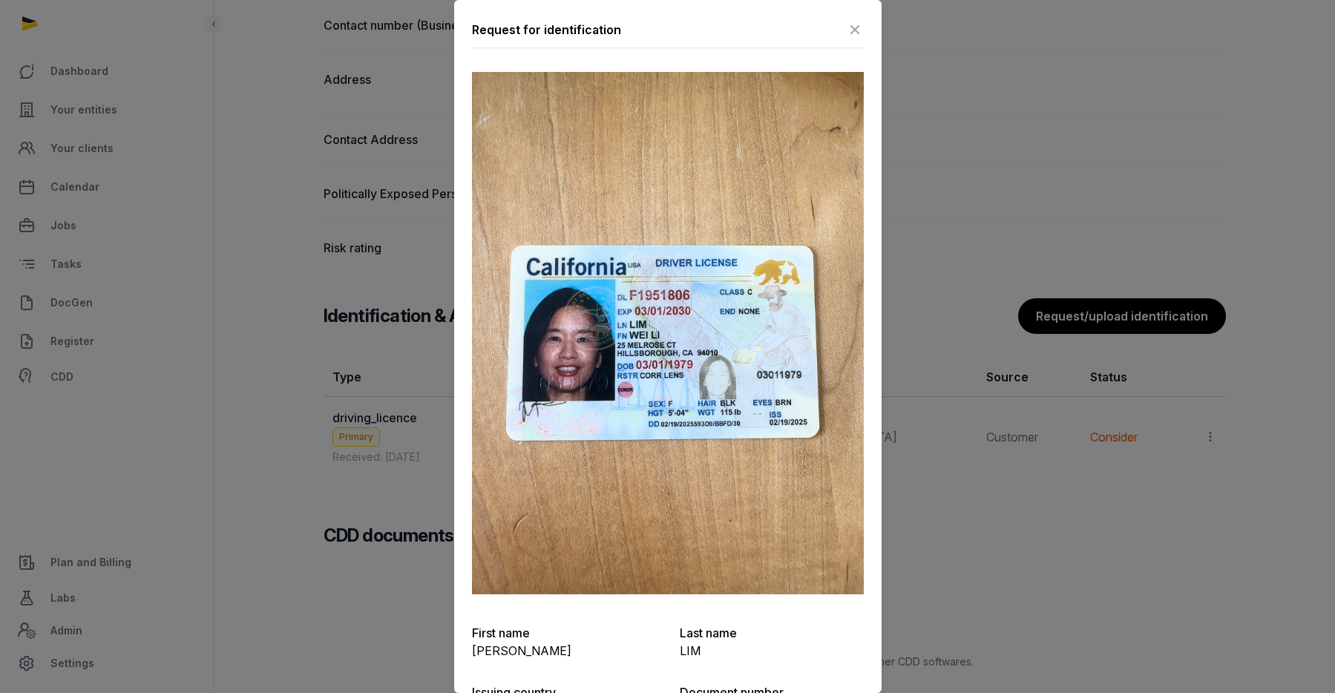
click at [851, 27] on icon at bounding box center [855, 30] width 18 height 24
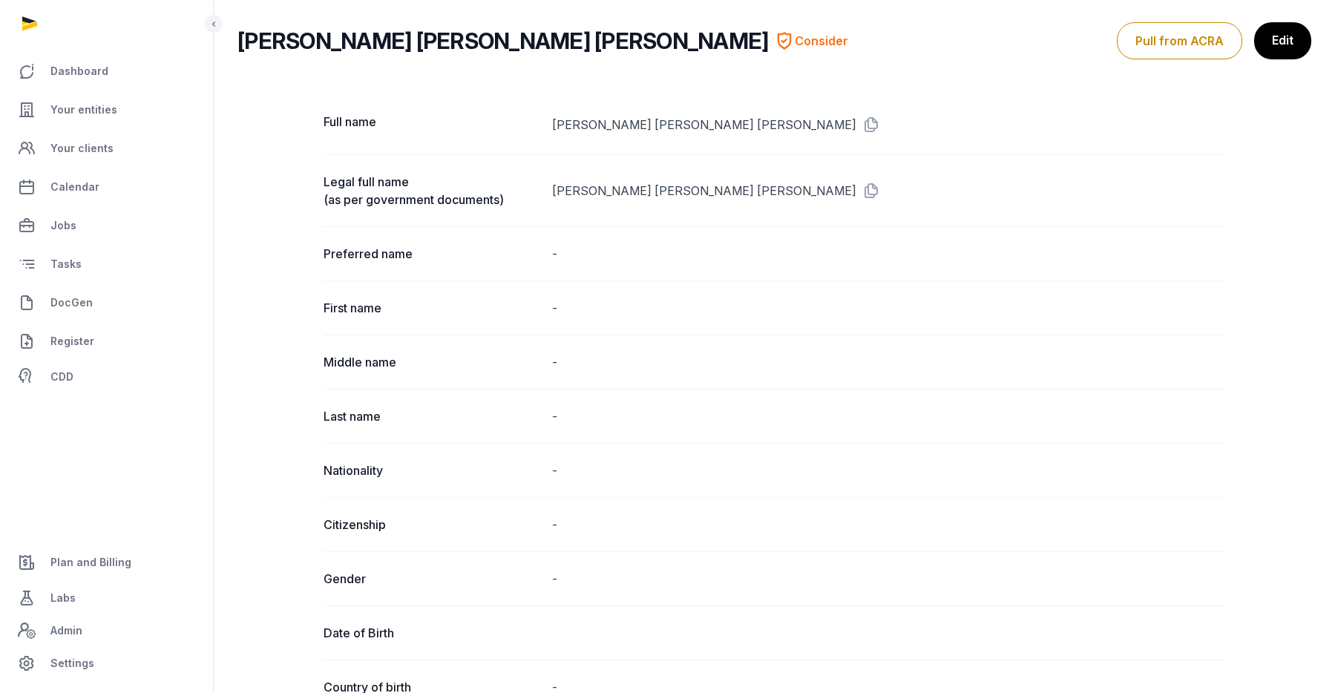
scroll to position [0, 0]
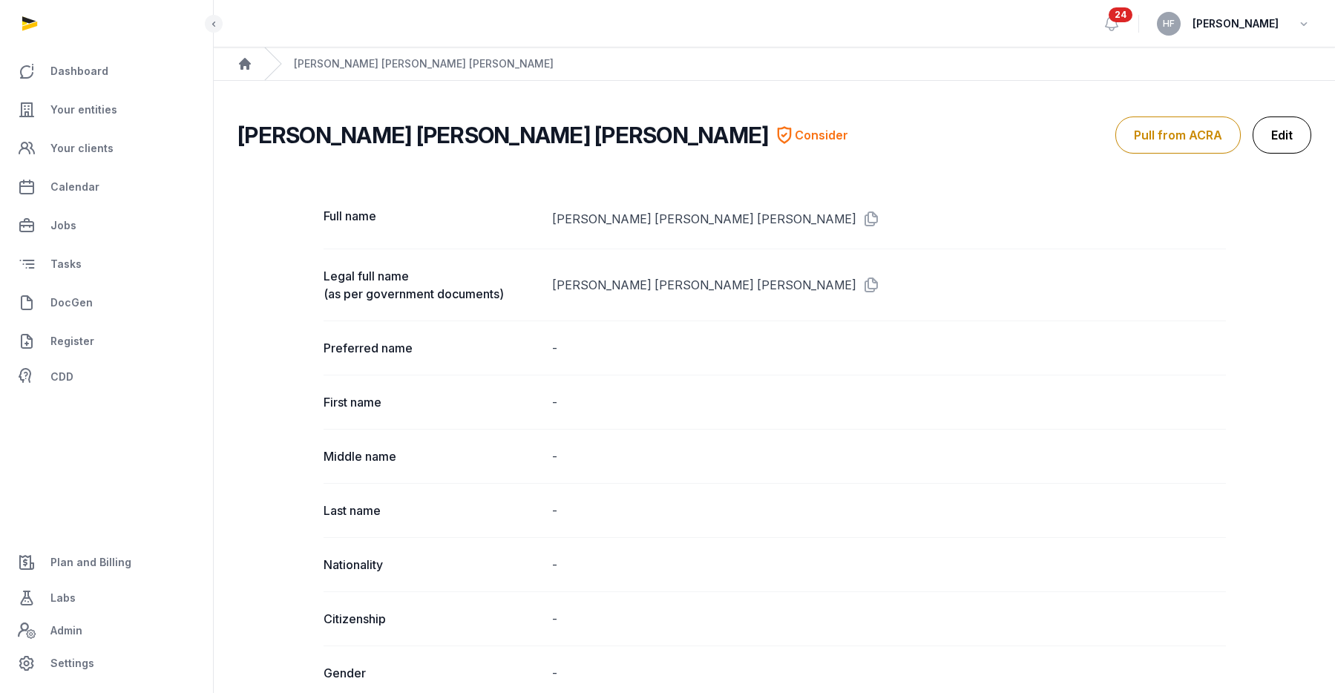
click at [1285, 137] on link "Edit" at bounding box center [1282, 135] width 59 height 37
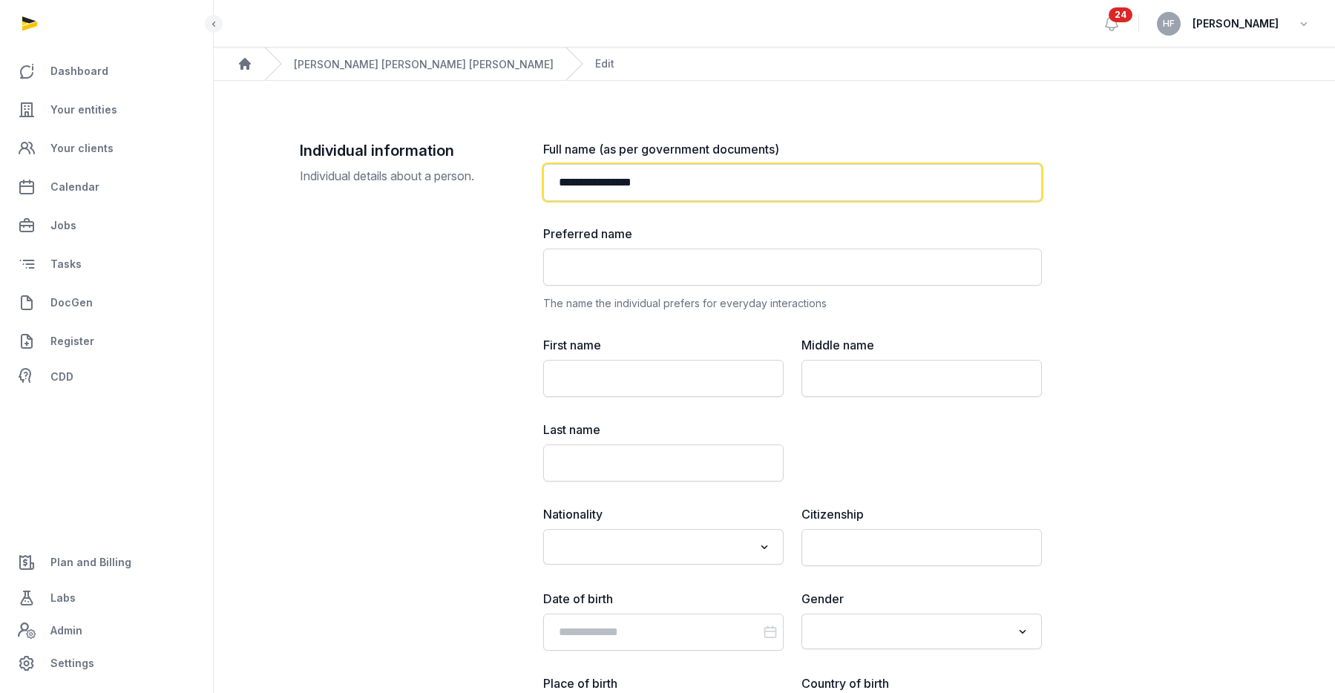
drag, startPoint x: 678, startPoint y: 185, endPoint x: 417, endPoint y: 183, distance: 260.5
click at [421, 183] on div "**********" at bounding box center [775, 540] width 950 height 801
type input "**********"
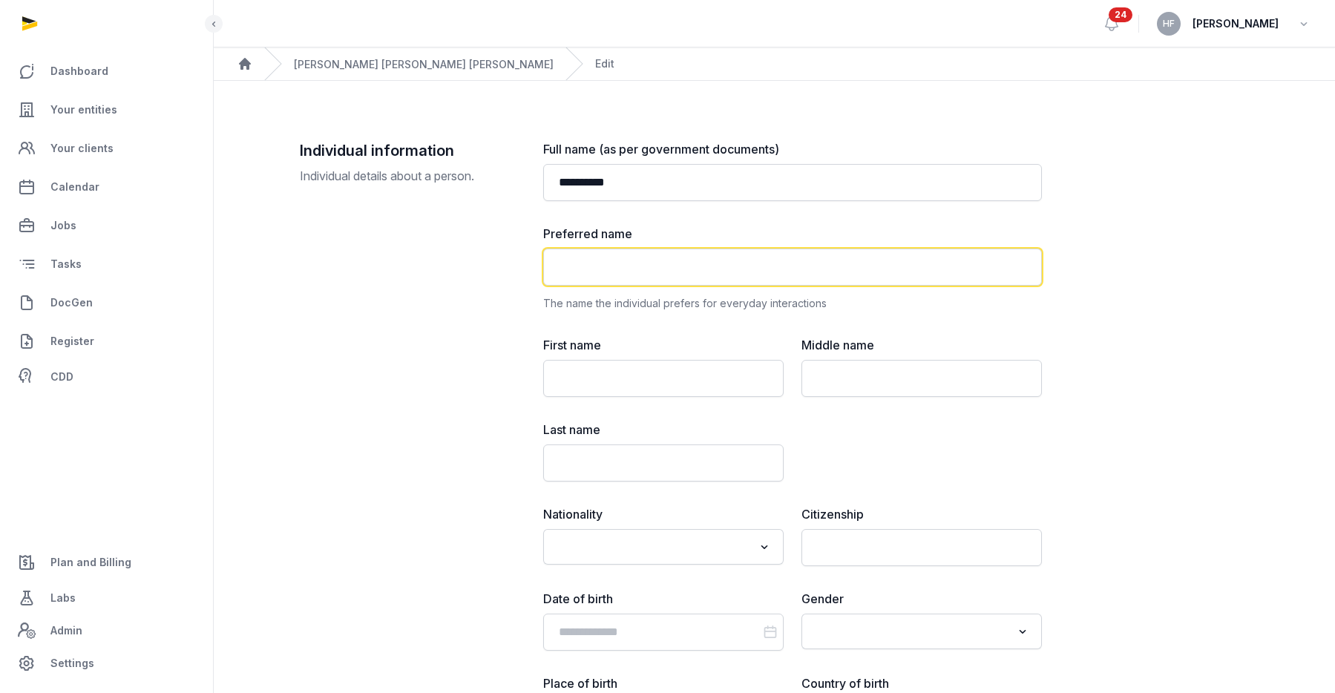
click at [611, 269] on input "text" at bounding box center [792, 267] width 499 height 37
type input "*********"
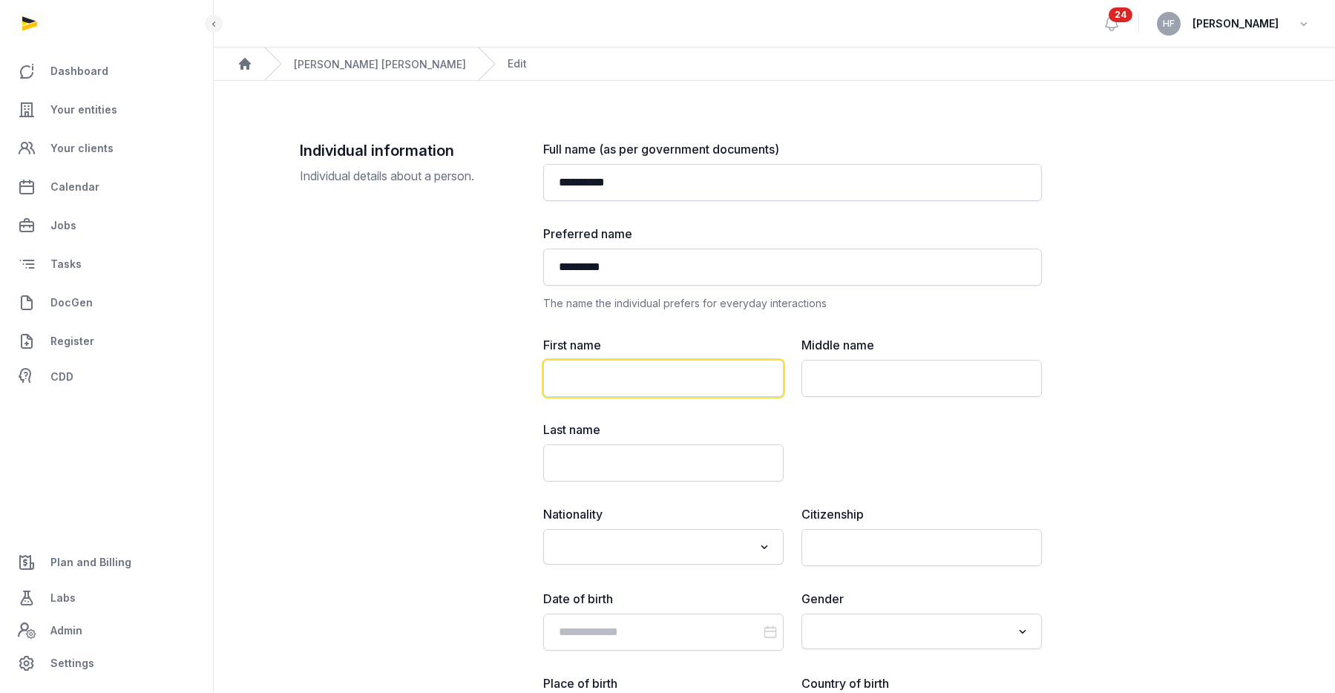
click at [654, 376] on input "text" at bounding box center [663, 378] width 240 height 37
type input "******"
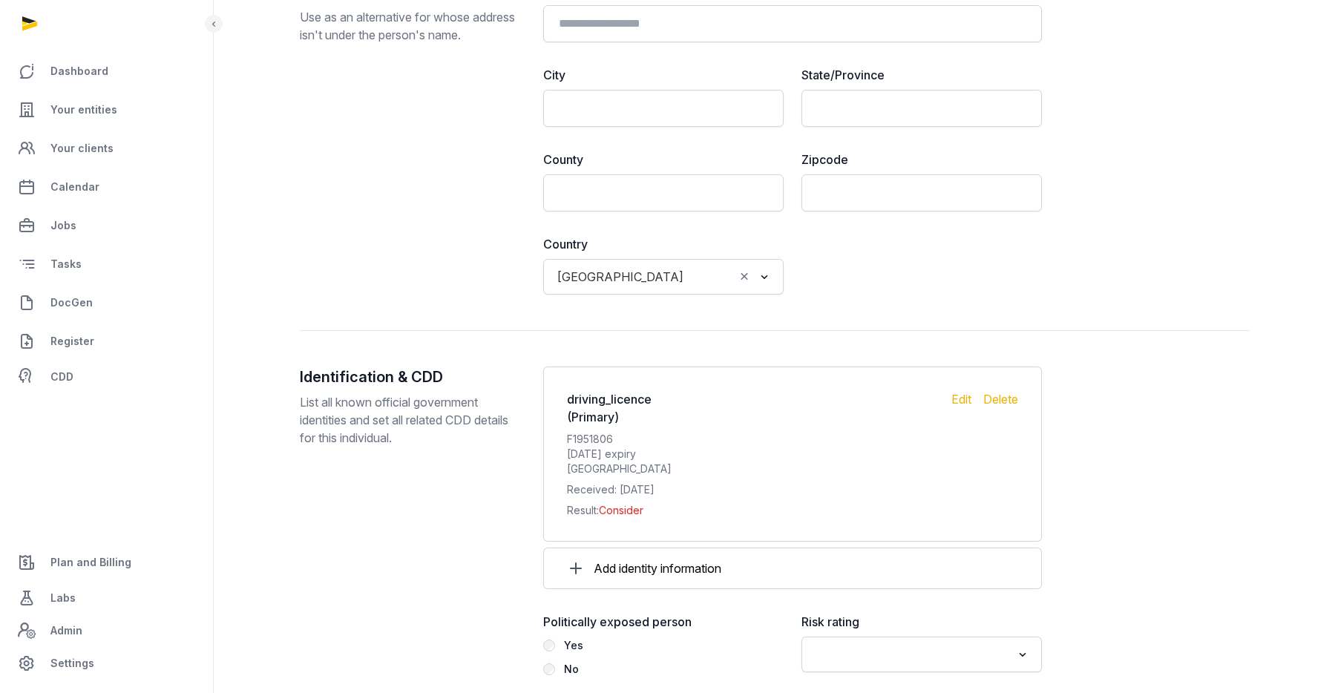
scroll to position [1487, 0]
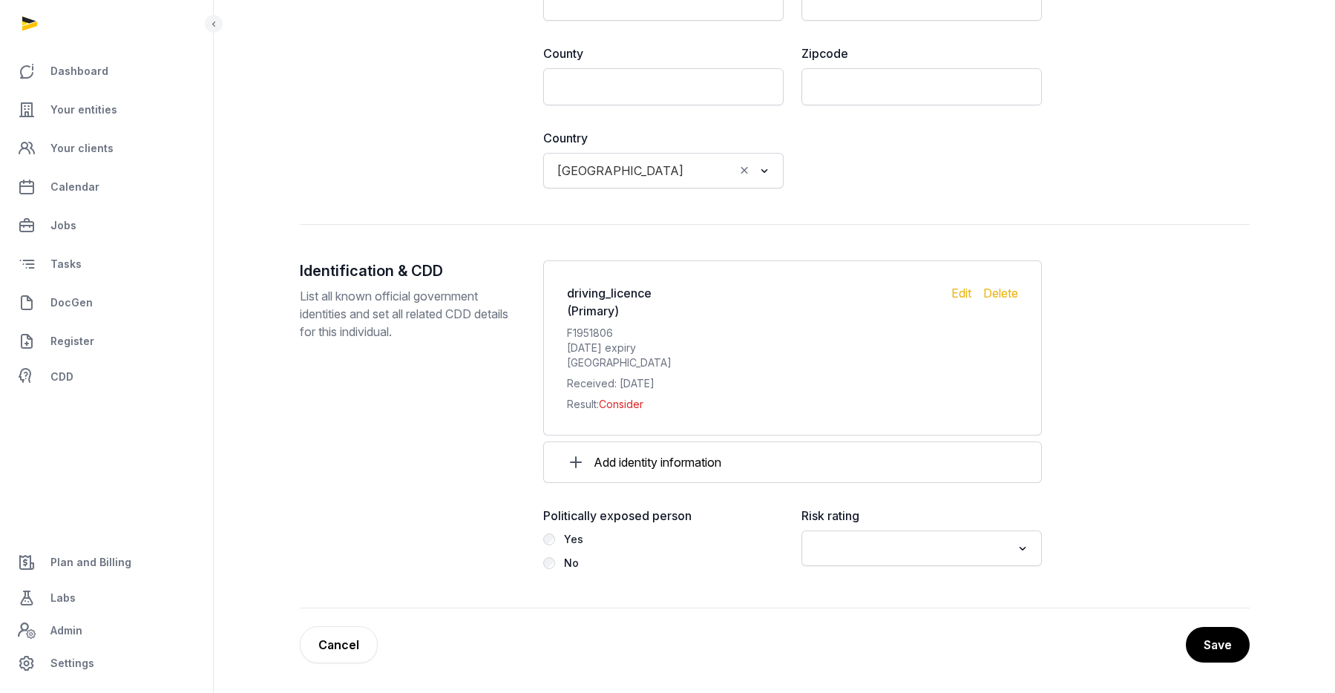
type input "***"
click at [898, 548] on input "Search for option" at bounding box center [910, 548] width 201 height 21
click at [845, 620] on li "Low" at bounding box center [921, 624] width 239 height 22
click at [1220, 642] on button "Save" at bounding box center [1217, 644] width 65 height 37
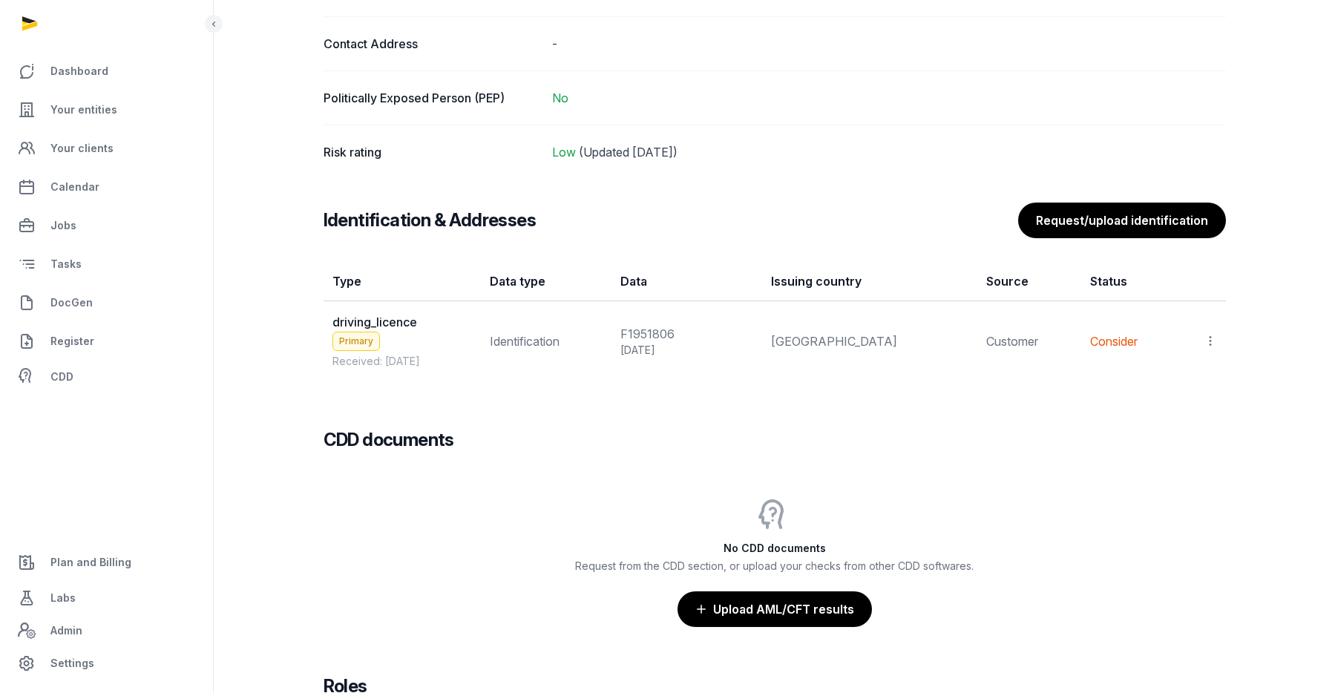
scroll to position [1232, 0]
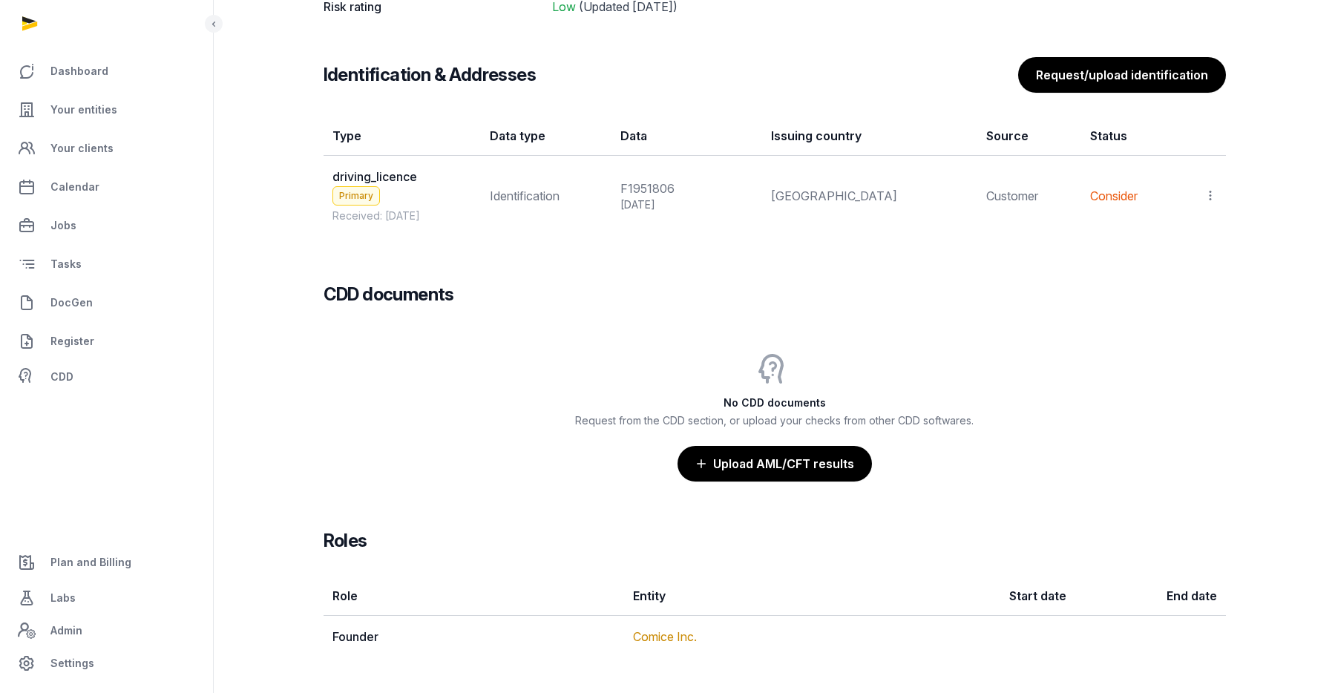
click at [1213, 194] on icon at bounding box center [1210, 196] width 13 height 16
click at [857, 268] on div "CDD documents" at bounding box center [775, 283] width 903 height 48
click at [396, 177] on span "driving_licence" at bounding box center [375, 176] width 85 height 15
click at [1206, 194] on icon at bounding box center [1210, 196] width 13 height 16
click at [1184, 227] on div "View" at bounding box center [1145, 236] width 143 height 30
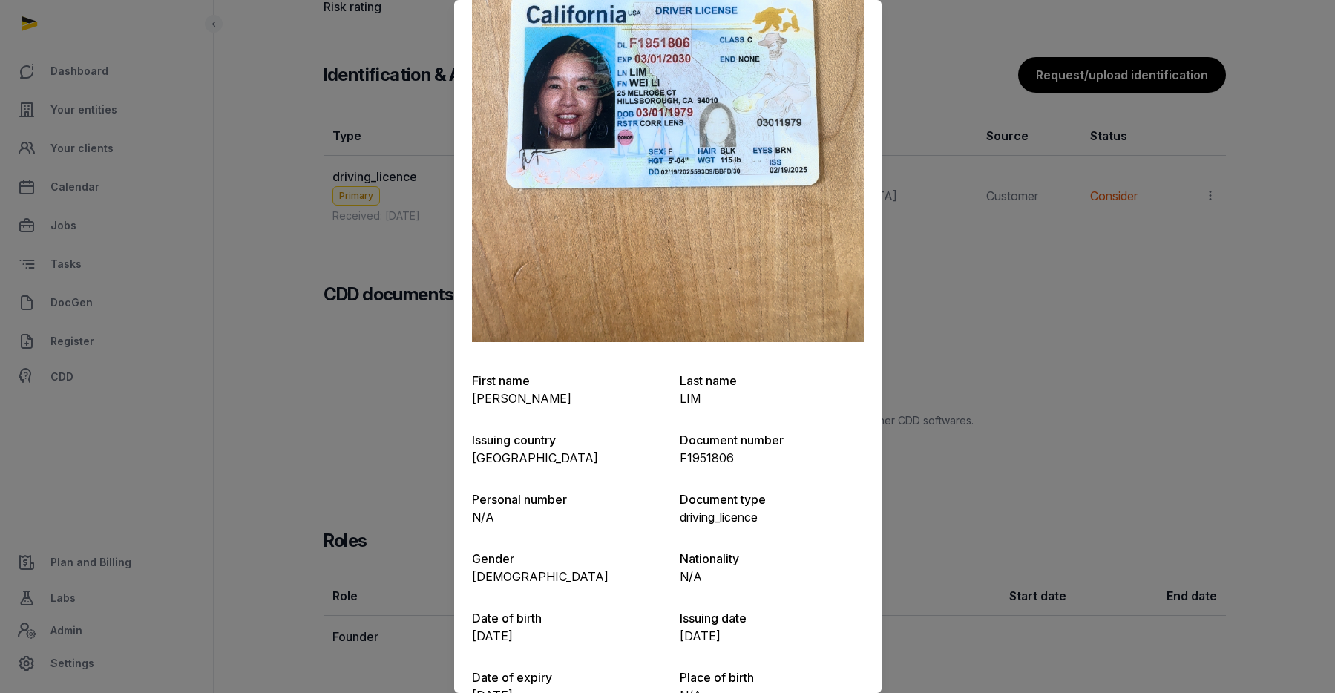
scroll to position [0, 0]
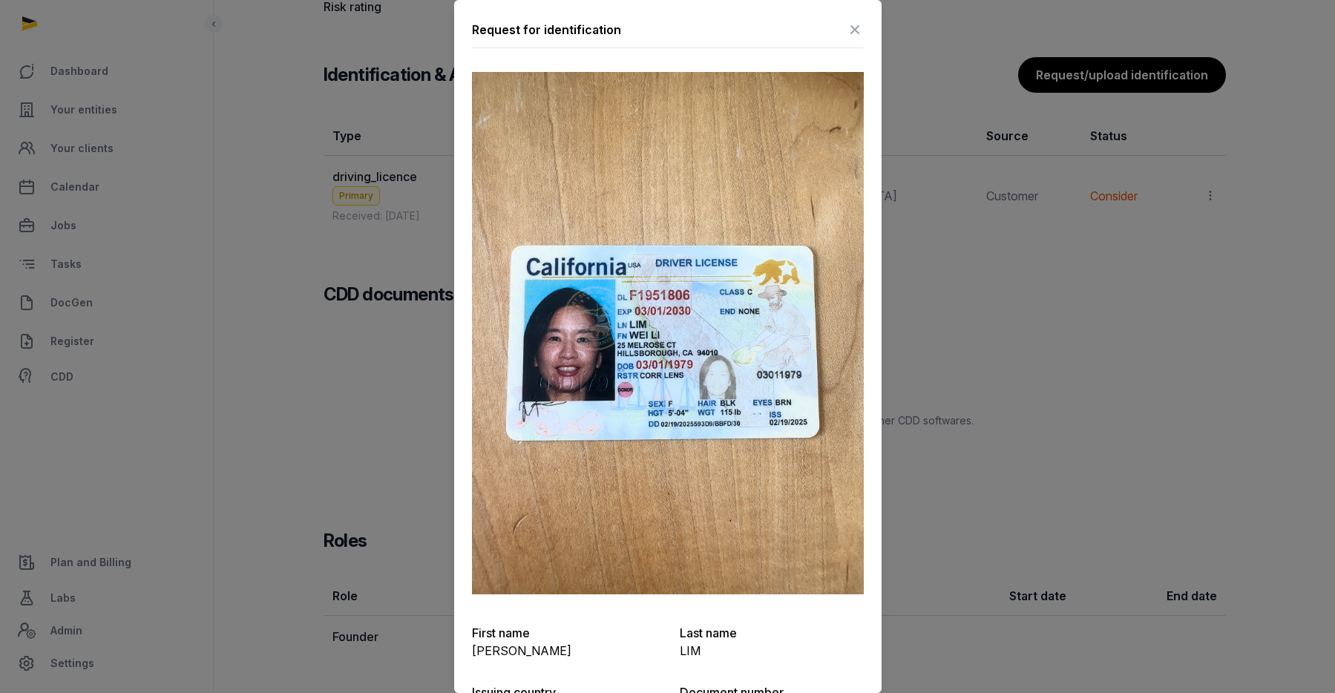
click at [856, 27] on icon at bounding box center [855, 30] width 18 height 24
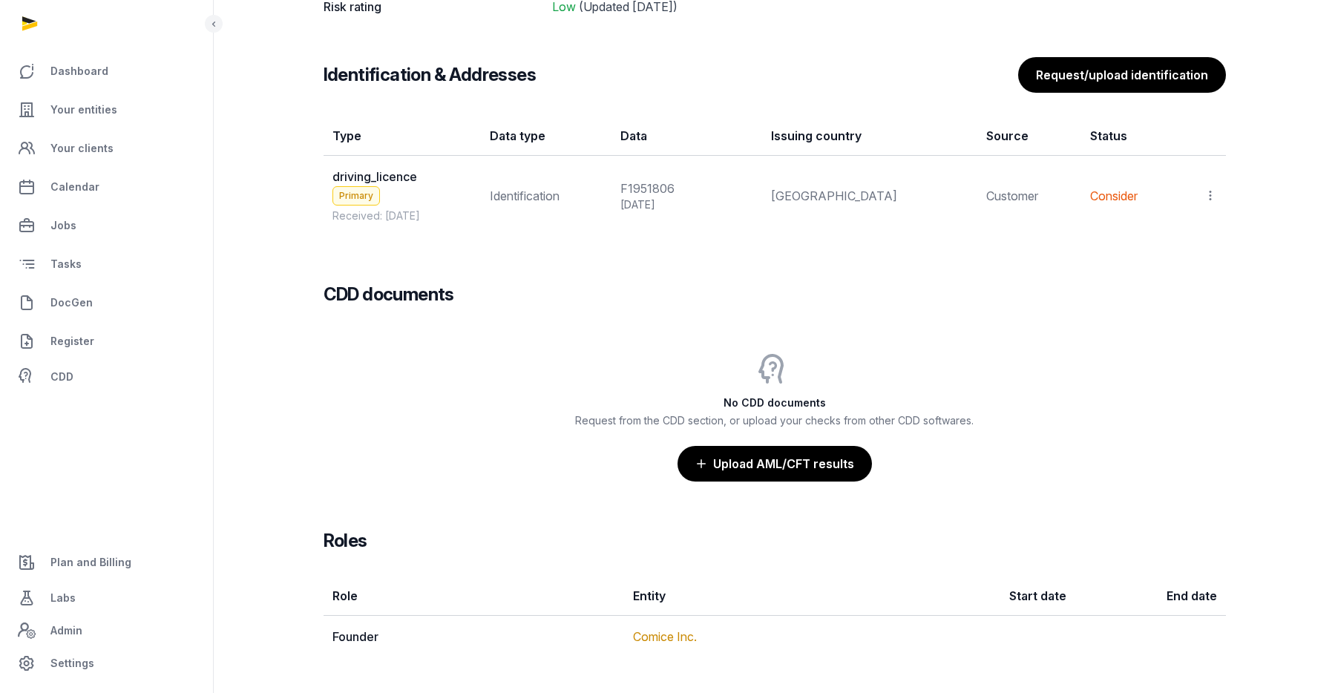
click at [1207, 189] on icon at bounding box center [1210, 196] width 13 height 16
click at [1180, 262] on span "Populate Information" at bounding box center [1146, 265] width 114 height 15
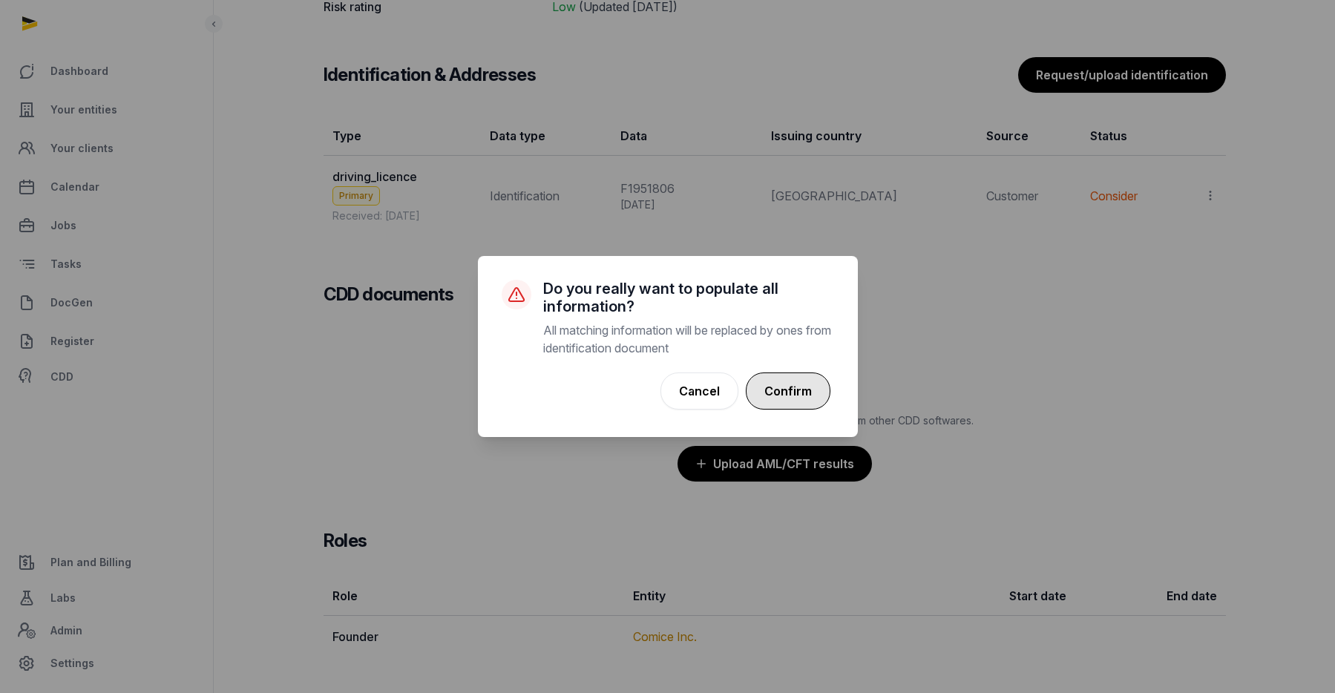
click at [806, 389] on button "Confirm" at bounding box center [788, 391] width 85 height 37
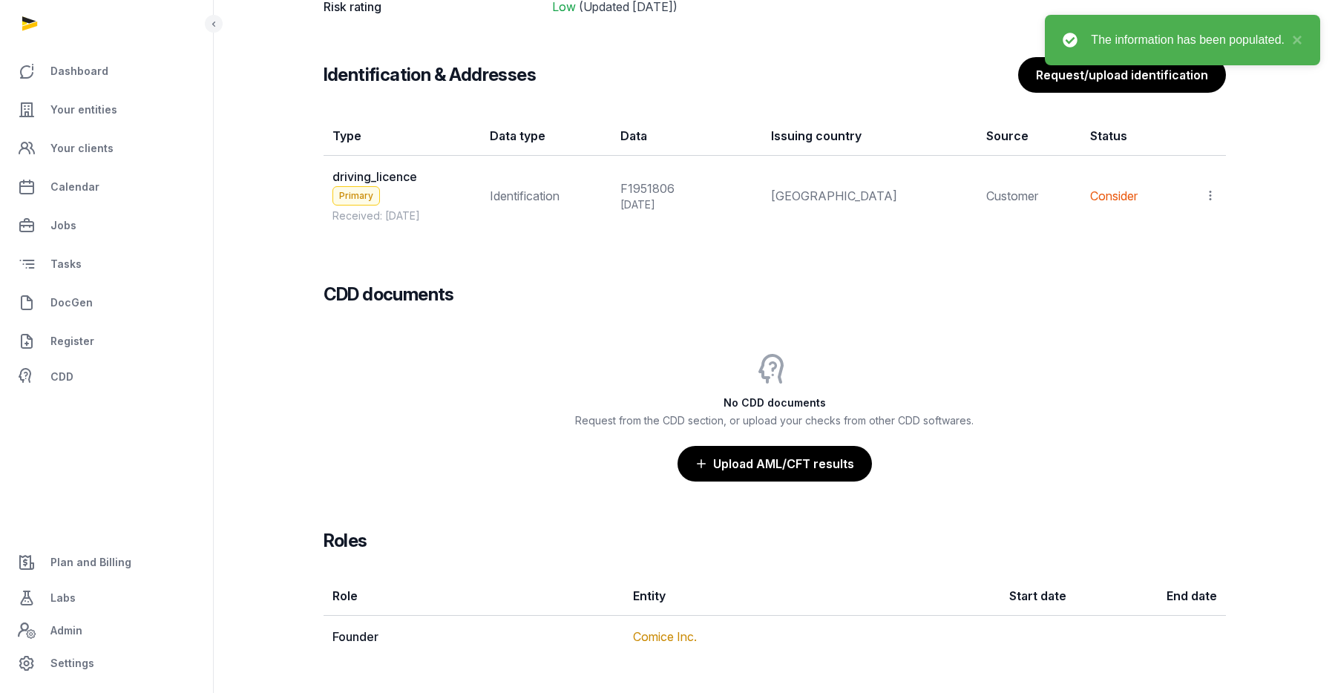
click at [1213, 192] on icon at bounding box center [1210, 196] width 13 height 16
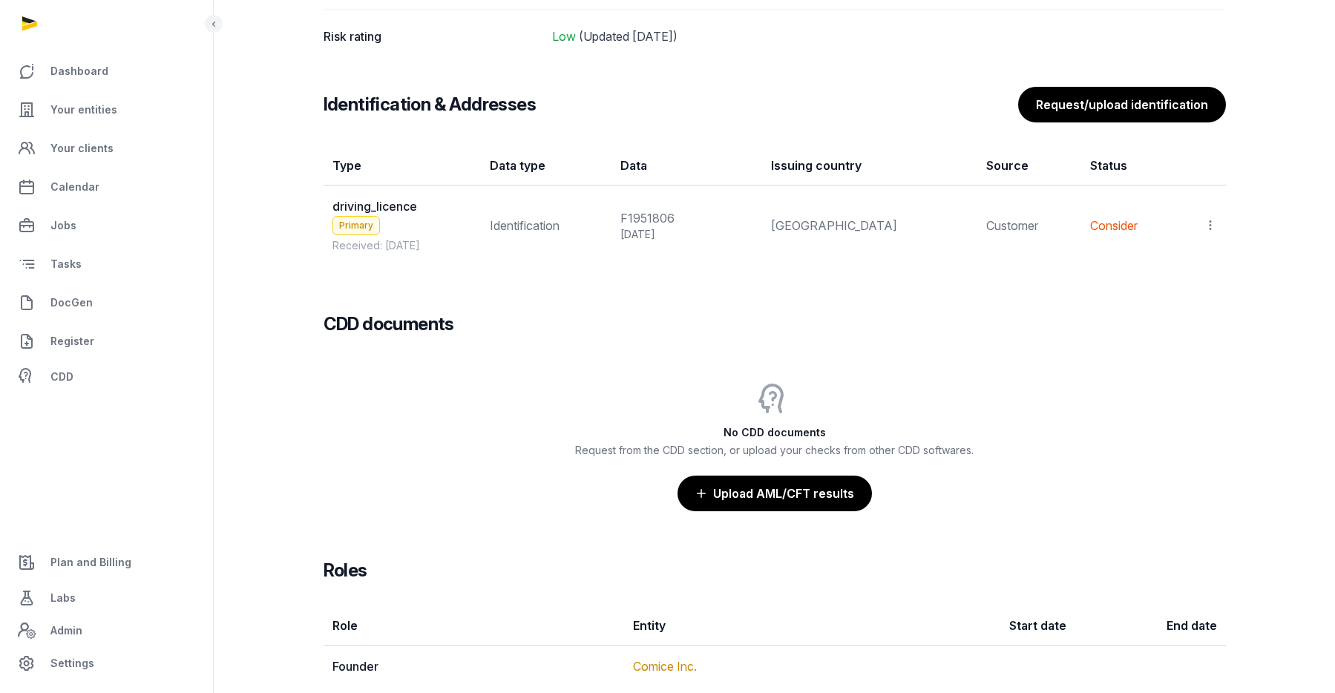
scroll to position [1232, 0]
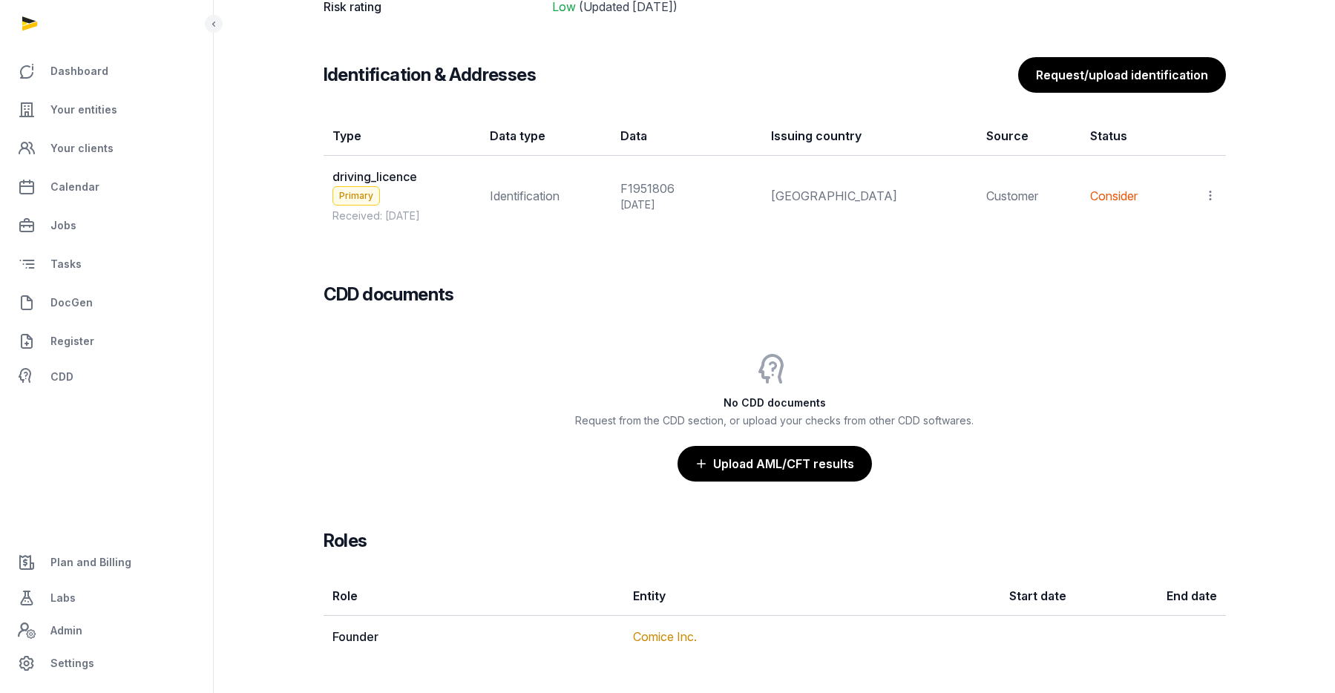
click at [1209, 189] on icon at bounding box center [1210, 196] width 13 height 16
click at [1126, 163] on td "Consider" at bounding box center [1130, 196] width 98 height 80
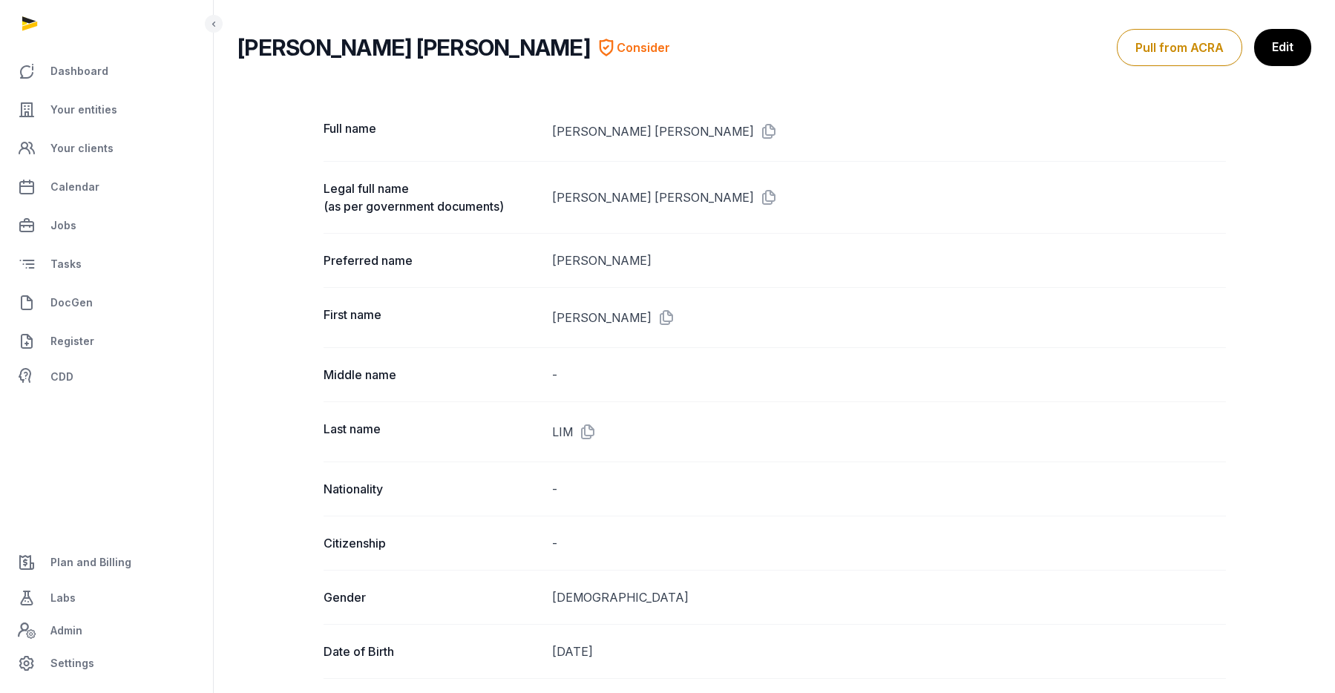
scroll to position [0, 0]
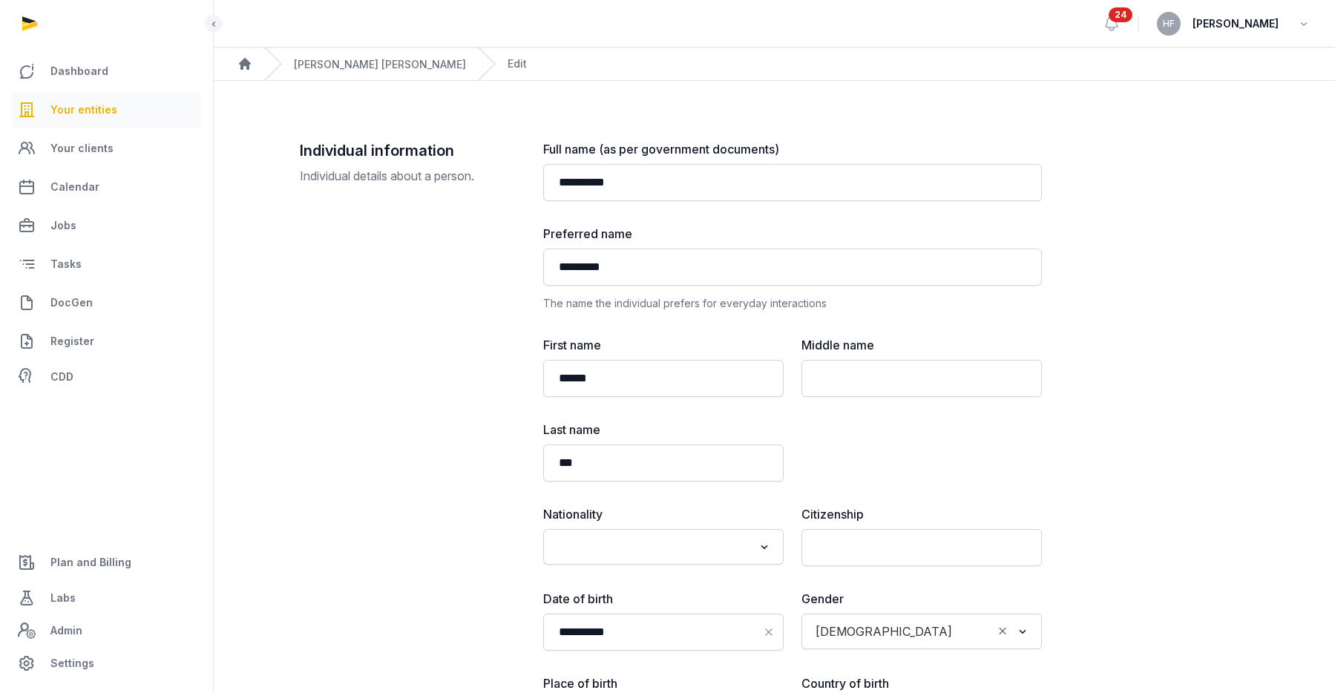
click at [91, 110] on span "Your entities" at bounding box center [83, 110] width 67 height 18
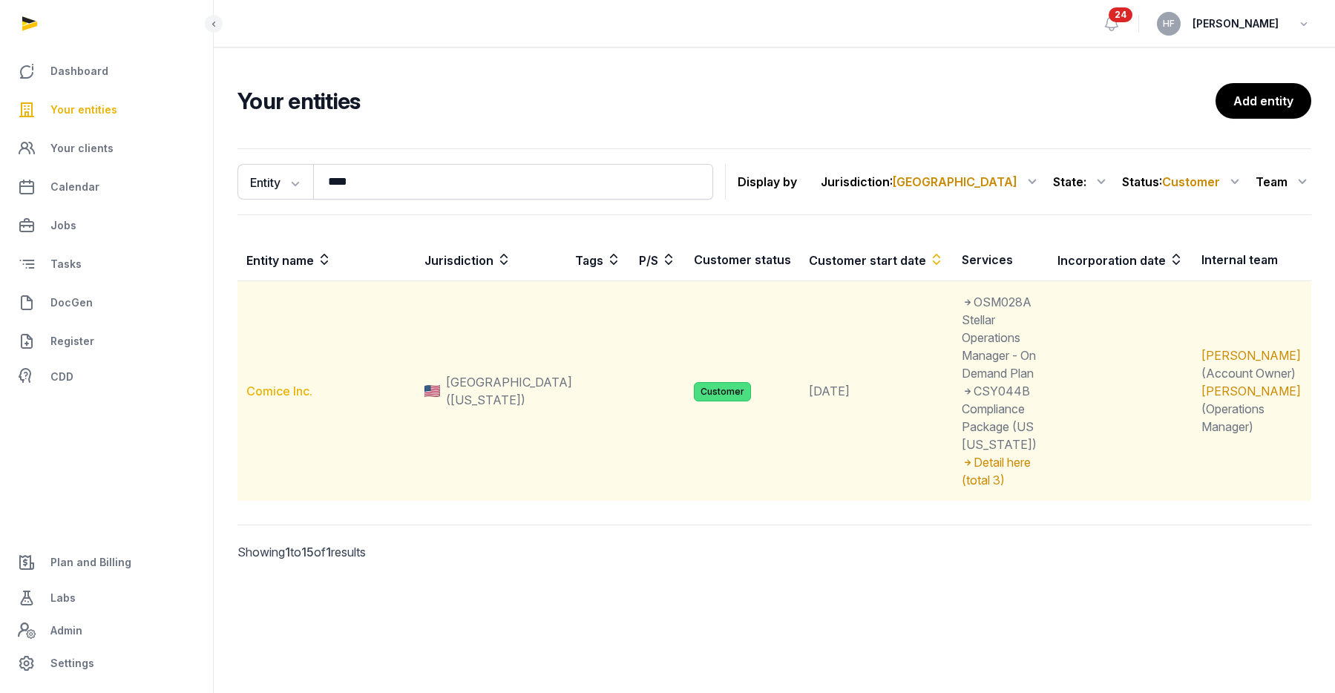
click at [296, 384] on link "Comice Inc." at bounding box center [279, 391] width 66 height 15
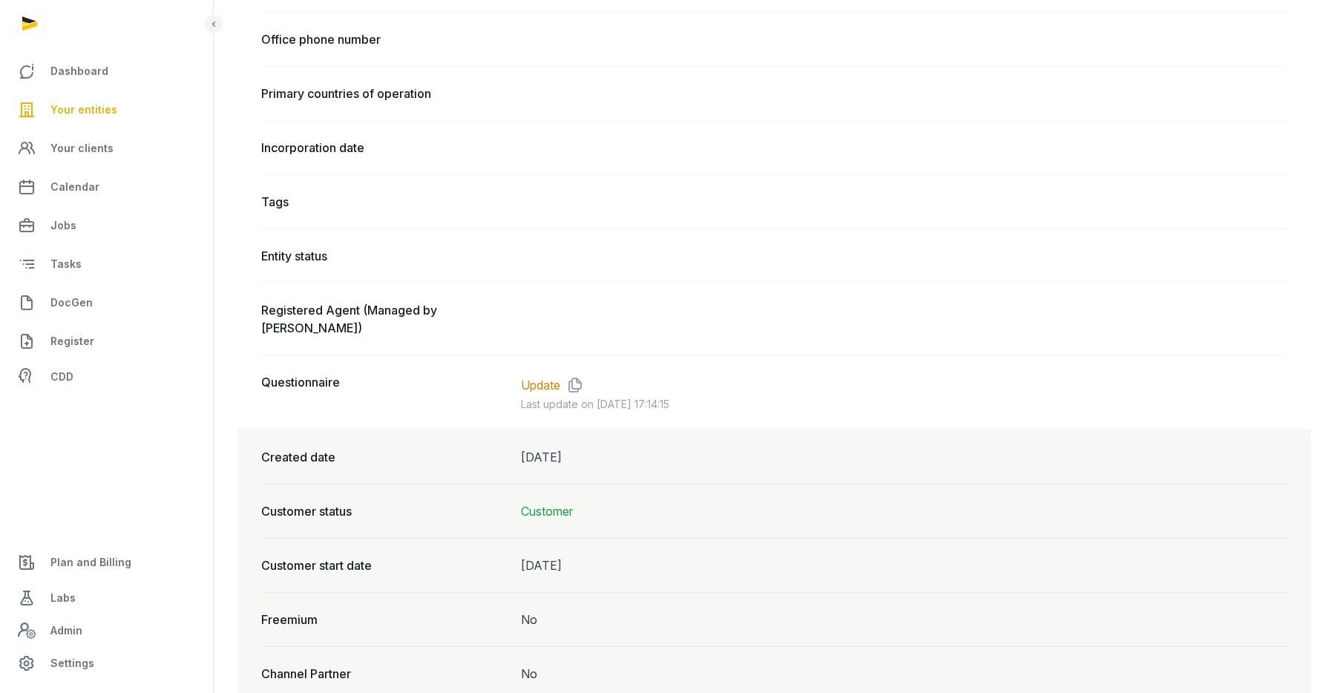
scroll to position [1047, 0]
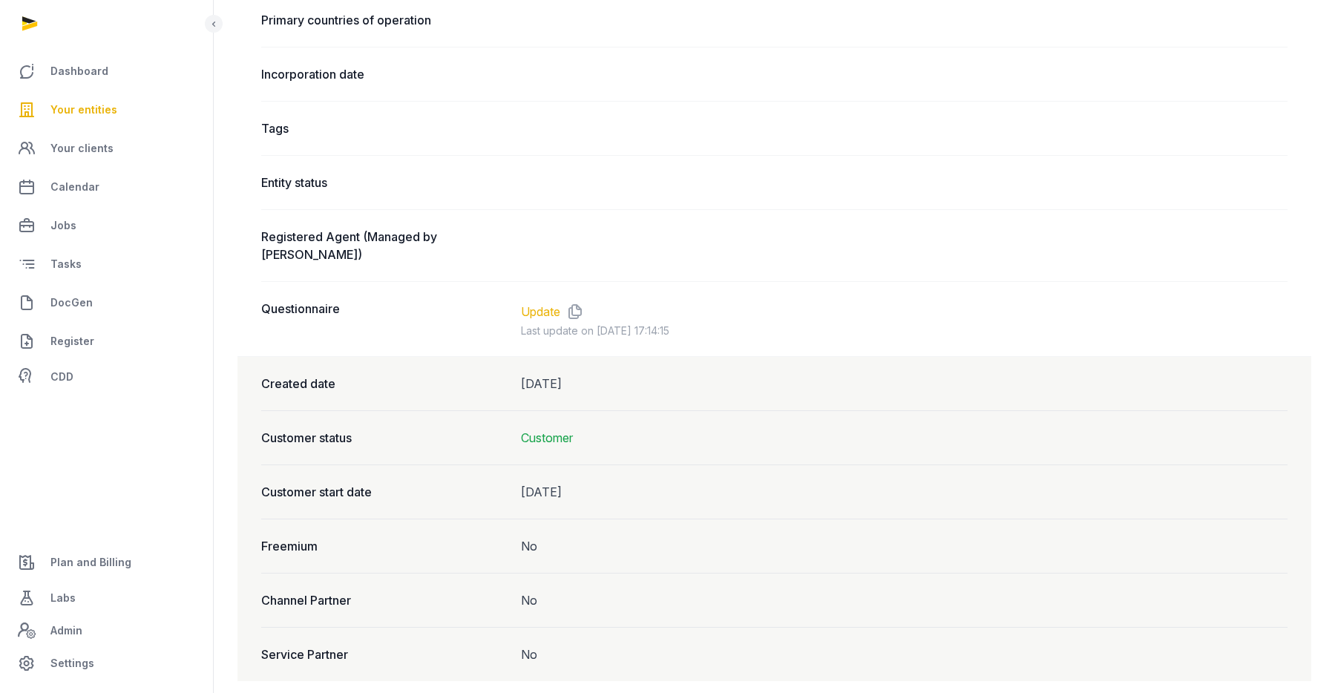
click at [548, 303] on link "Update" at bounding box center [540, 312] width 39 height 18
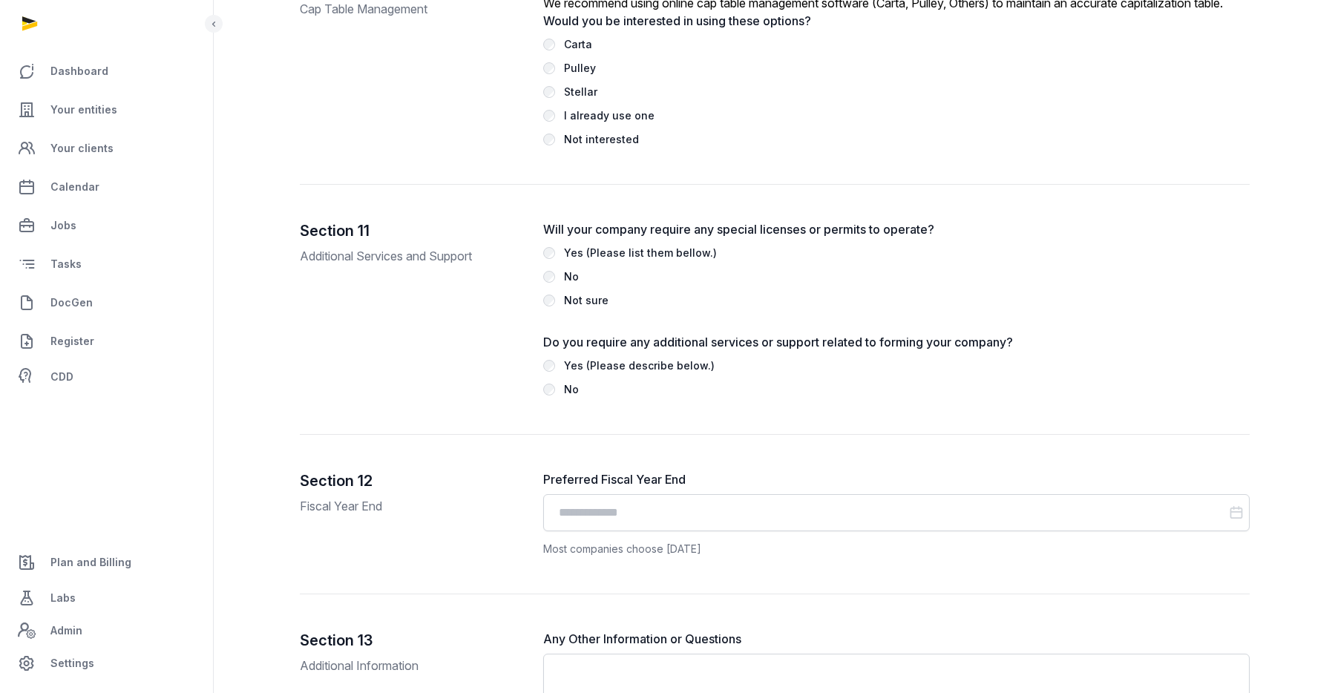
scroll to position [4717, 0]
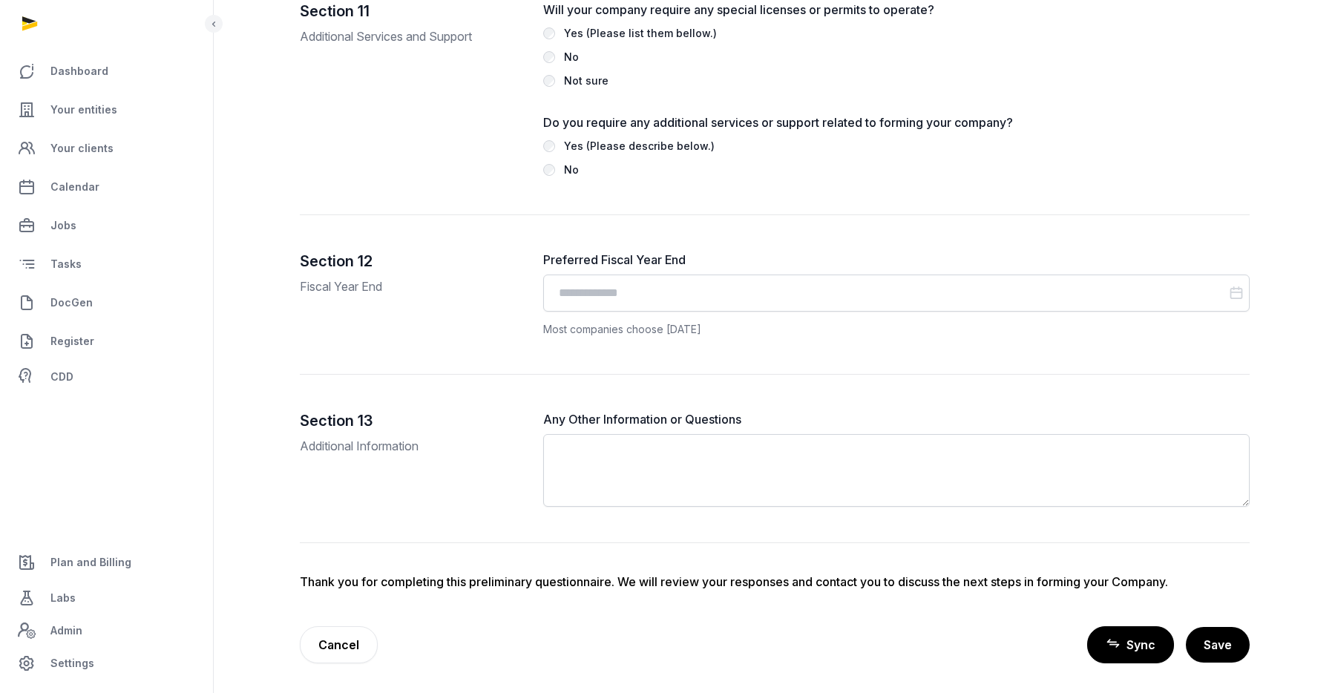
click at [1140, 641] on span "Sync" at bounding box center [1141, 645] width 29 height 18
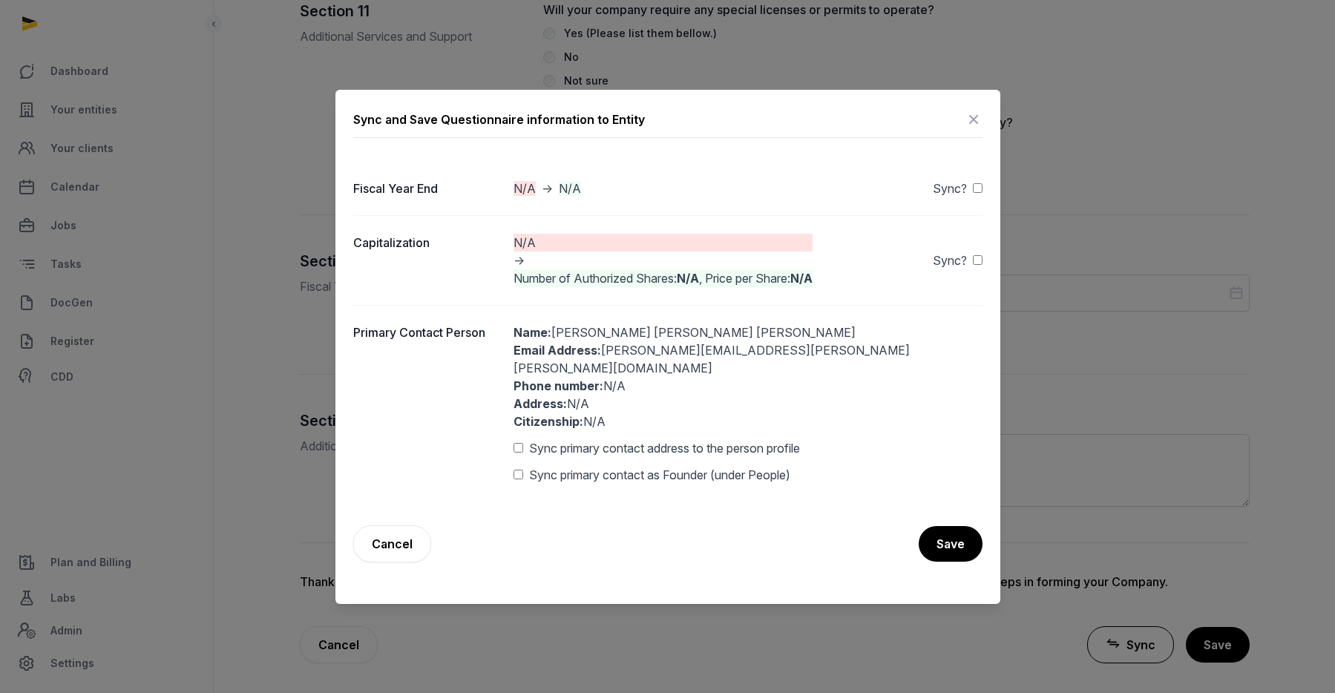
click at [973, 123] on icon at bounding box center [974, 120] width 18 height 24
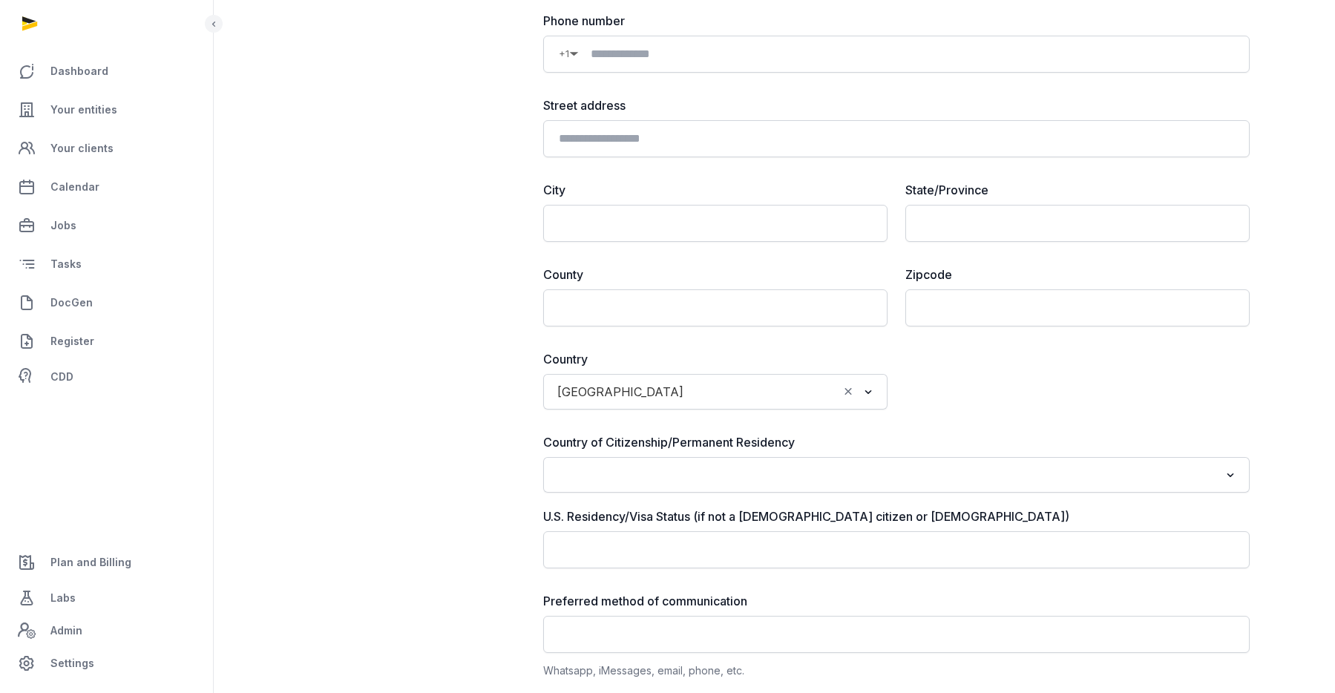
scroll to position [0, 0]
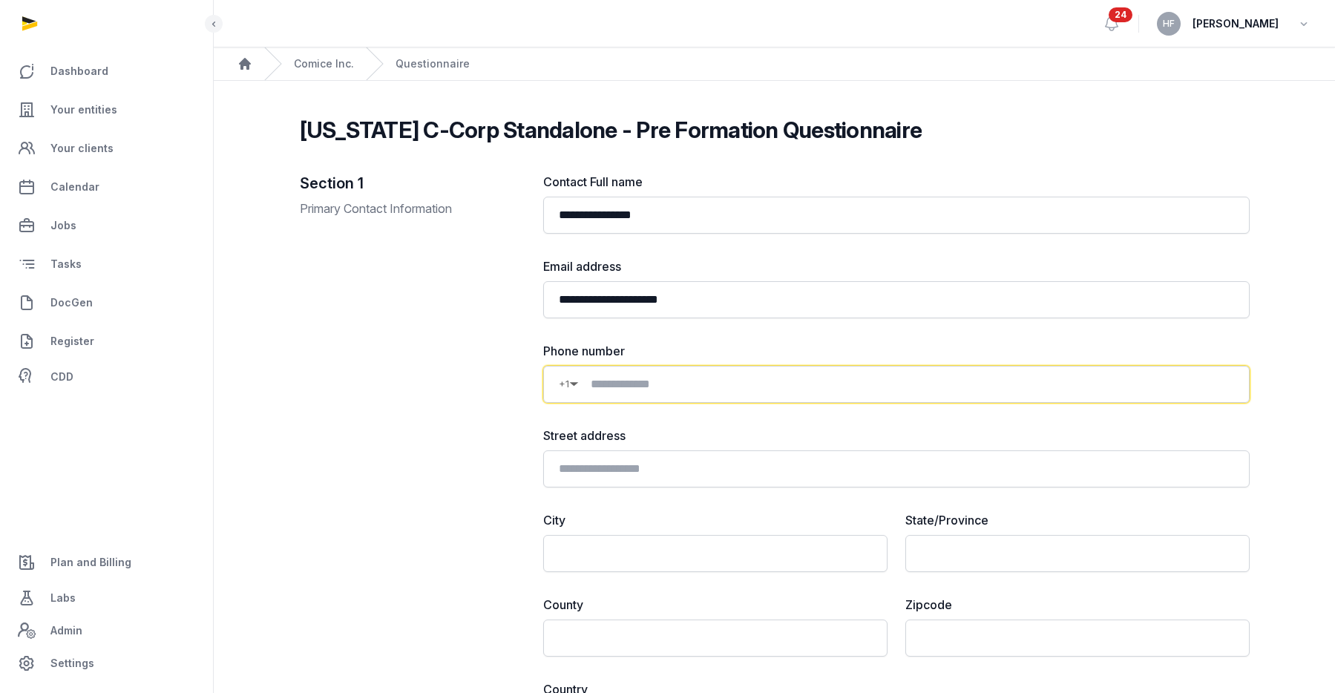
click at [639, 384] on input at bounding box center [906, 385] width 655 height 18
paste input
click at [639, 384] on input at bounding box center [906, 385] width 655 height 18
click at [633, 388] on input at bounding box center [906, 385] width 655 height 18
paste input
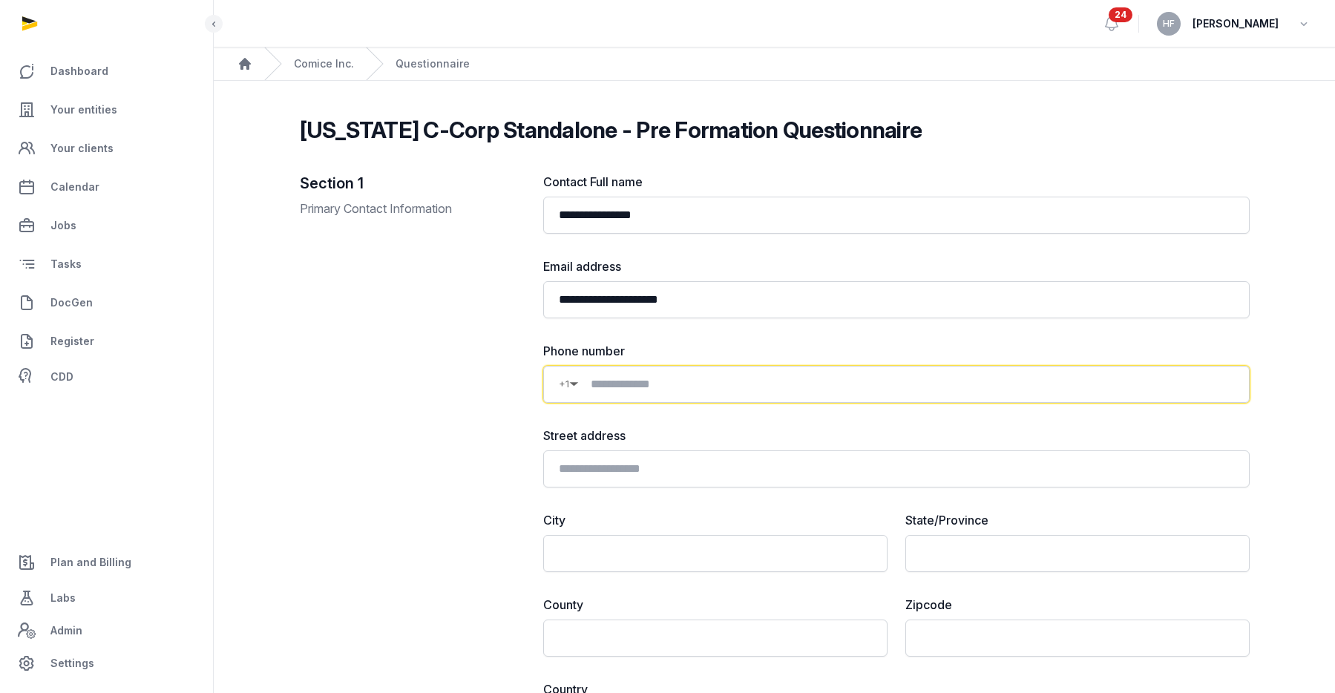
click at [618, 384] on input at bounding box center [906, 385] width 655 height 18
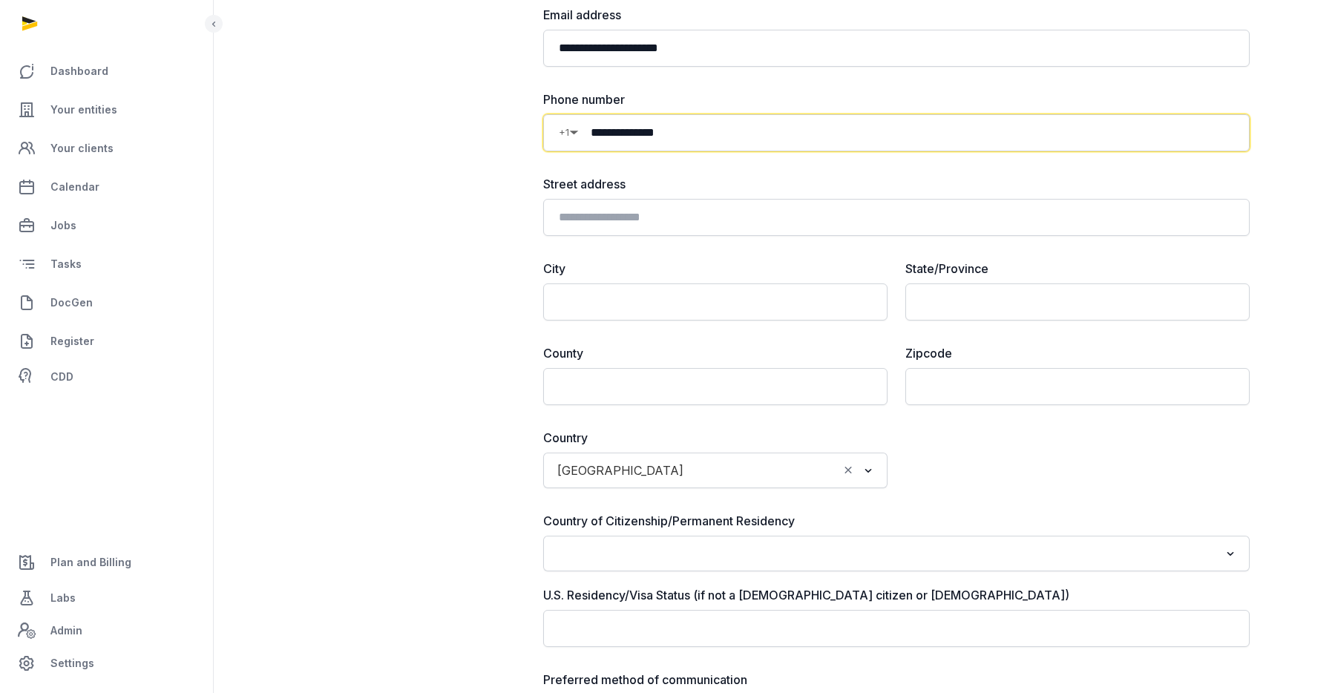
scroll to position [256, 0]
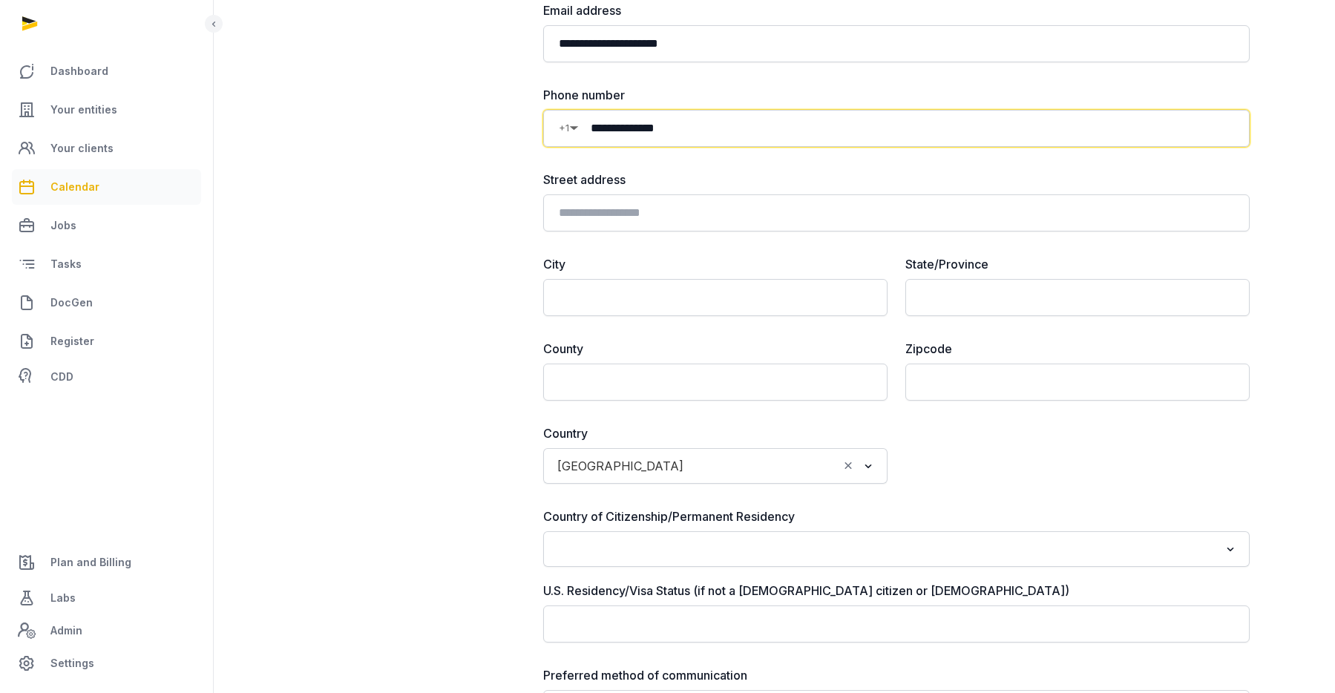
type input "**********"
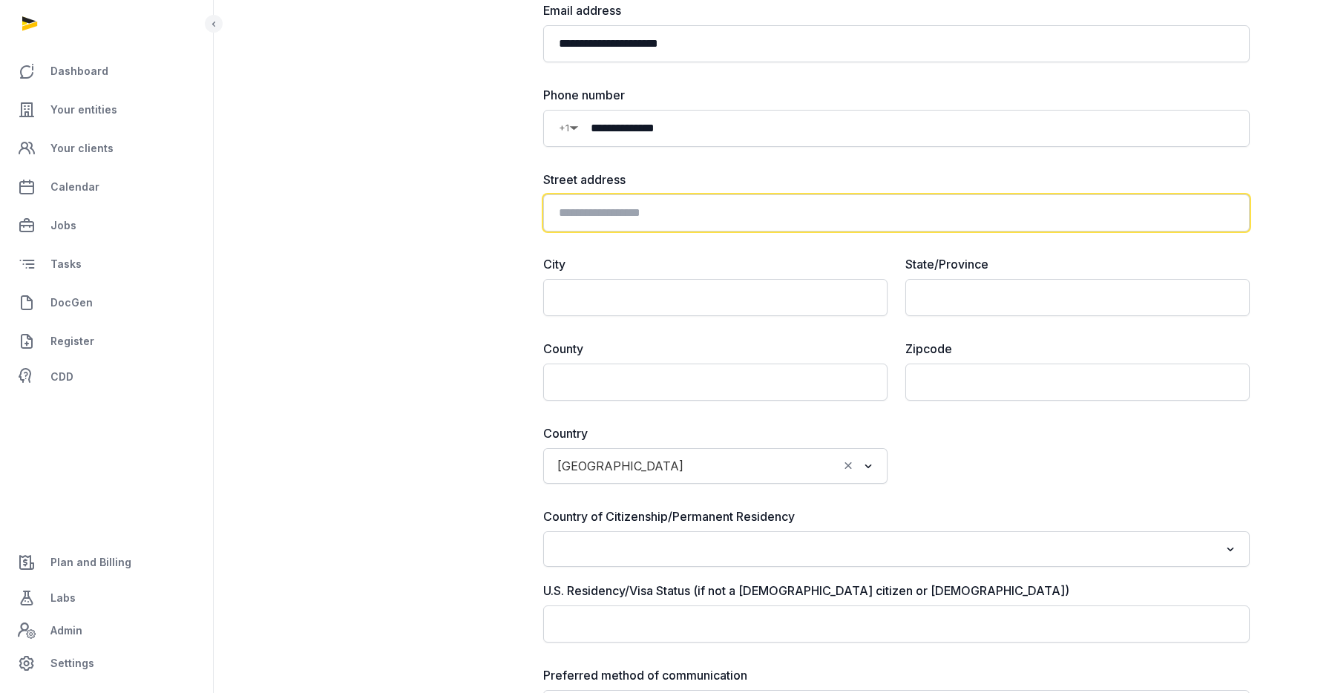
click at [554, 219] on input "text" at bounding box center [896, 212] width 707 height 37
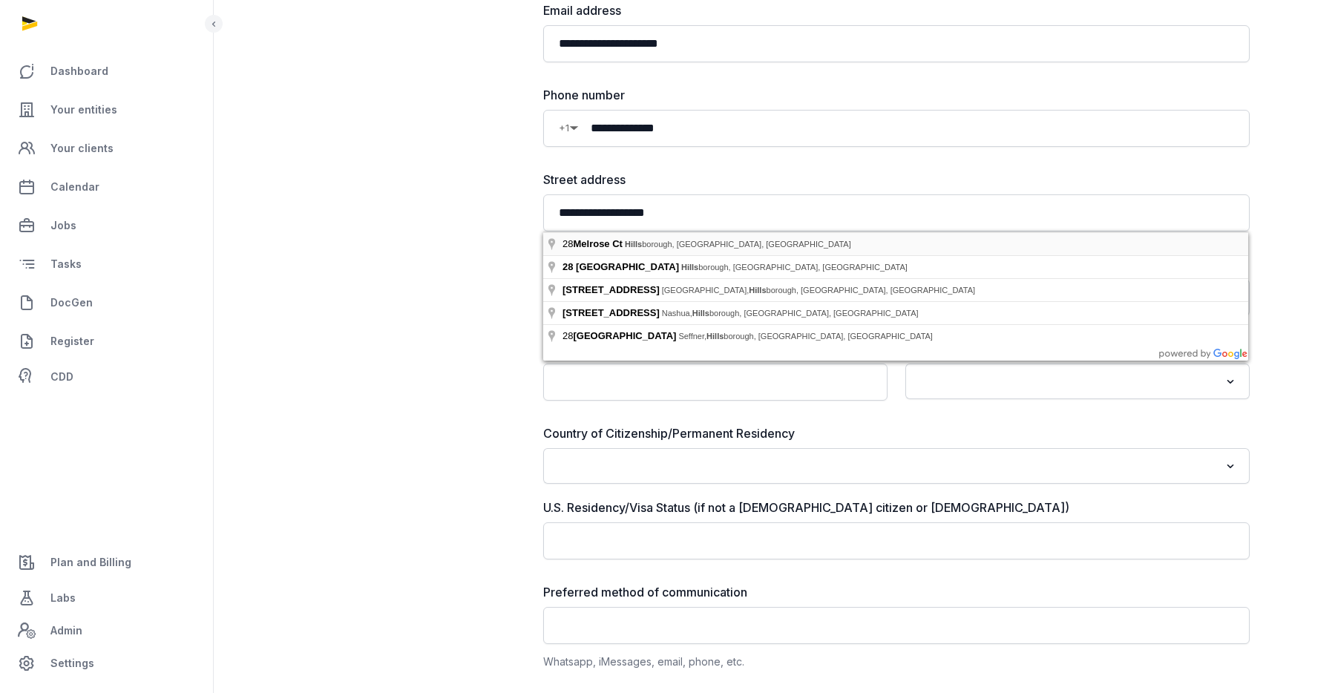
type input "**********"
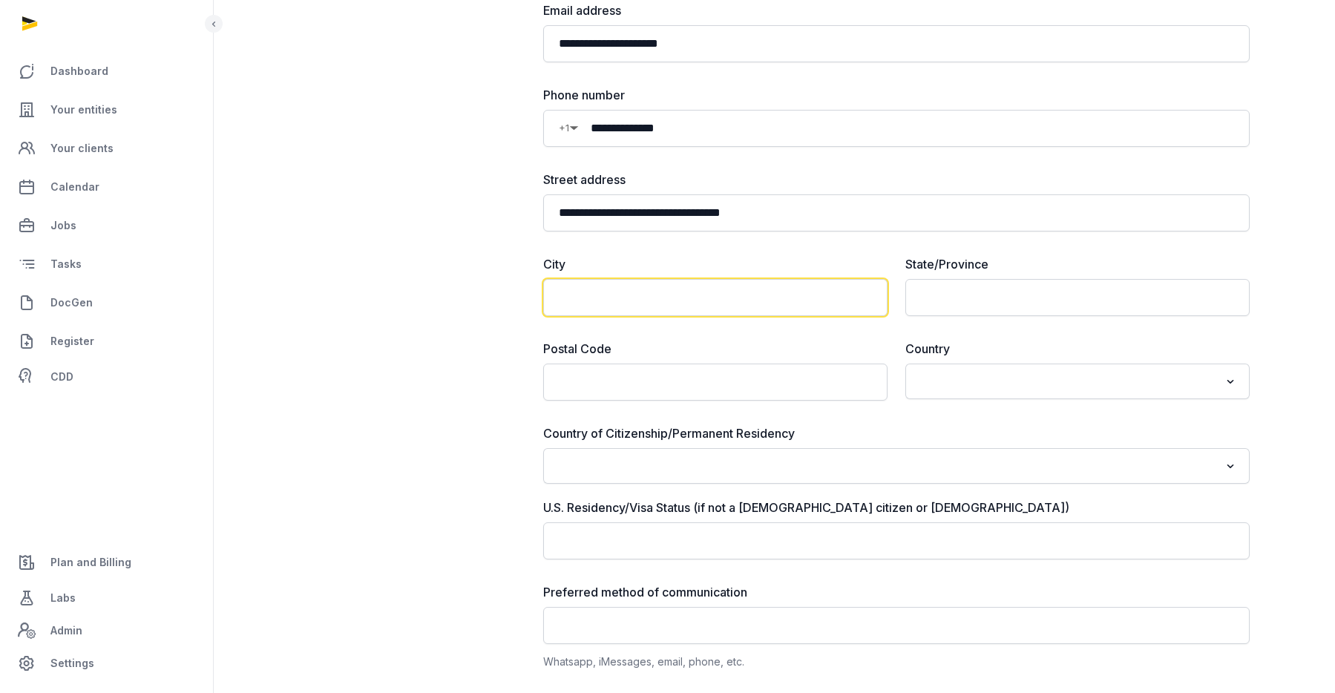
click at [711, 297] on input "text" at bounding box center [715, 297] width 344 height 37
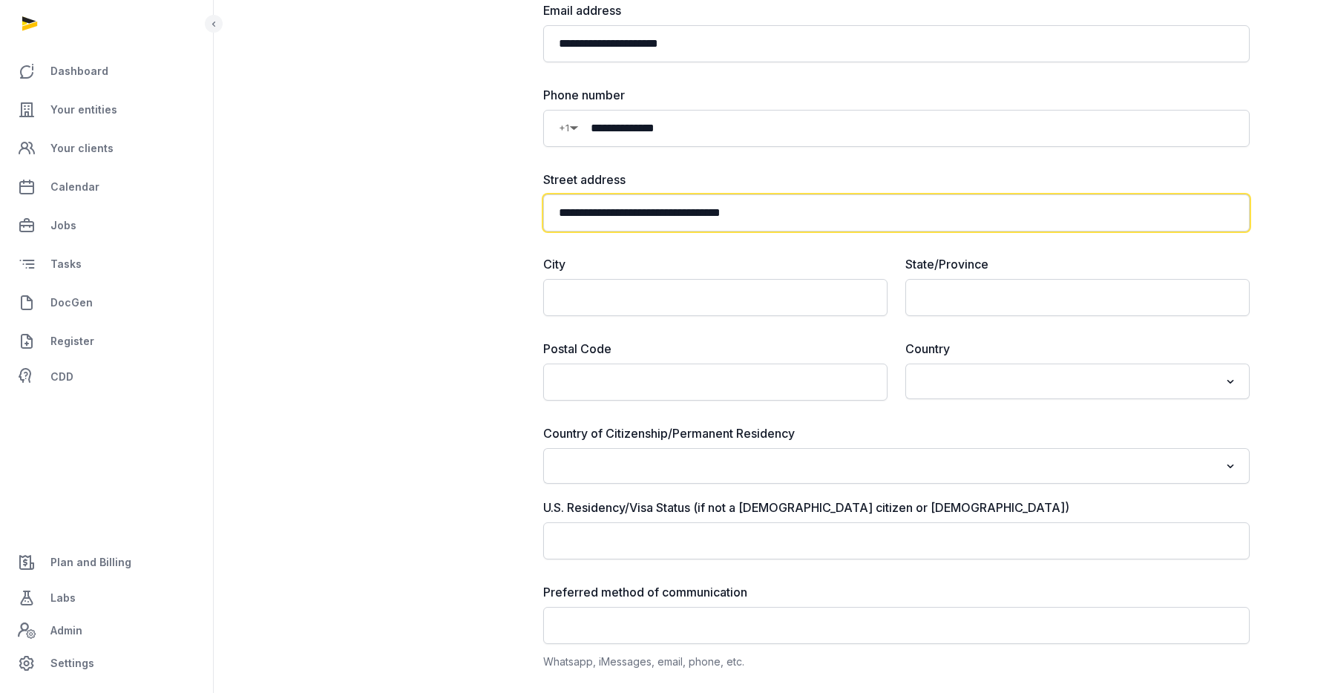
click at [699, 206] on input "**********" at bounding box center [896, 212] width 707 height 37
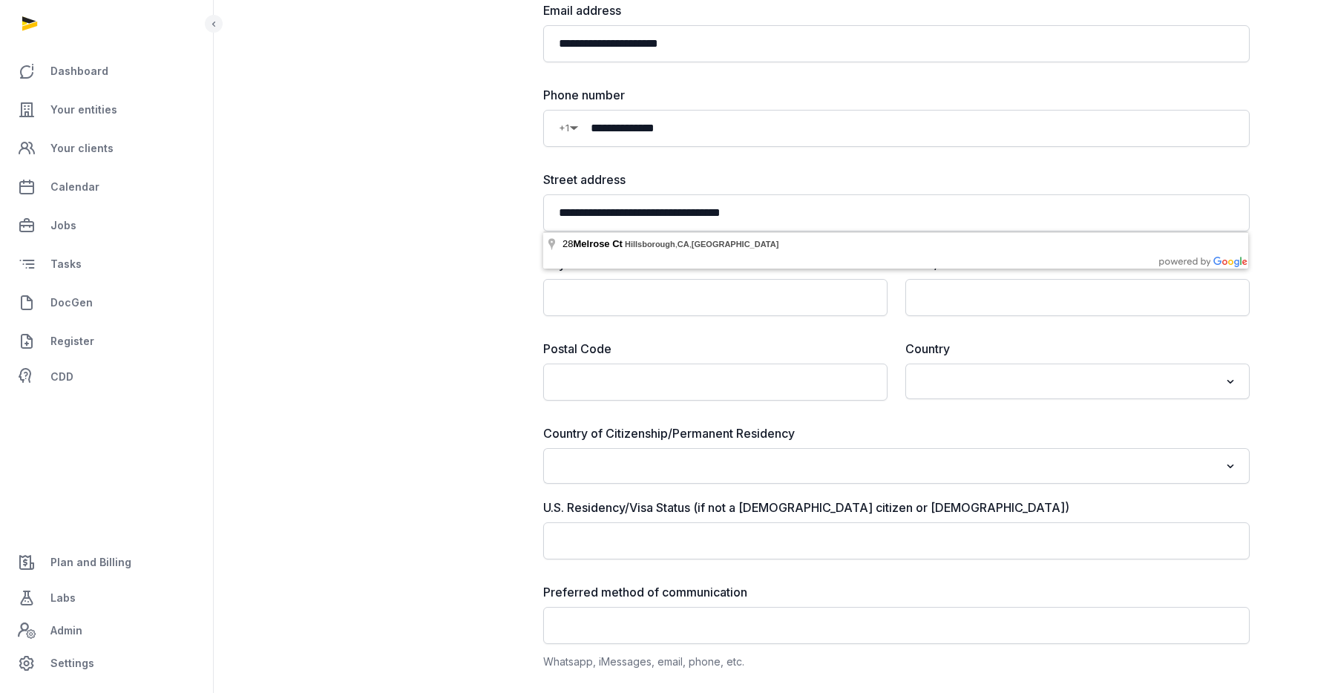
type input "**********"
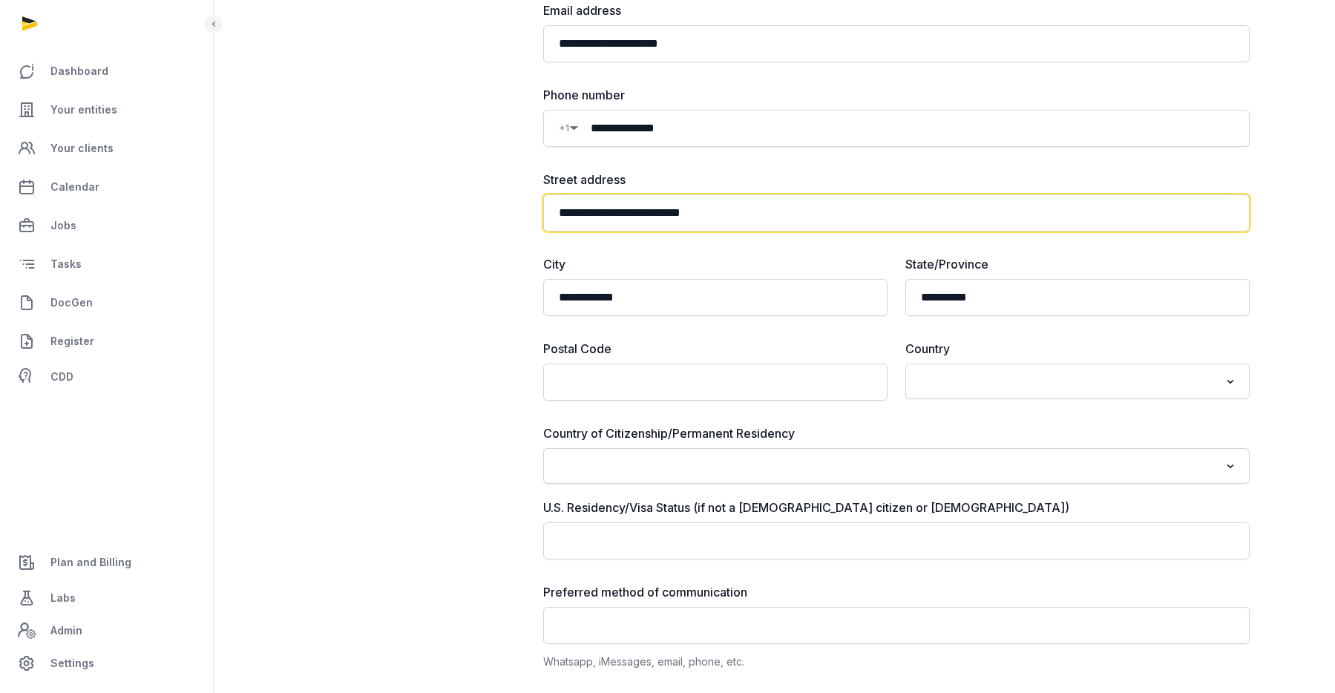
drag, startPoint x: 646, startPoint y: 214, endPoint x: 843, endPoint y: 213, distance: 196.7
click at [843, 213] on input "**********" at bounding box center [896, 212] width 707 height 37
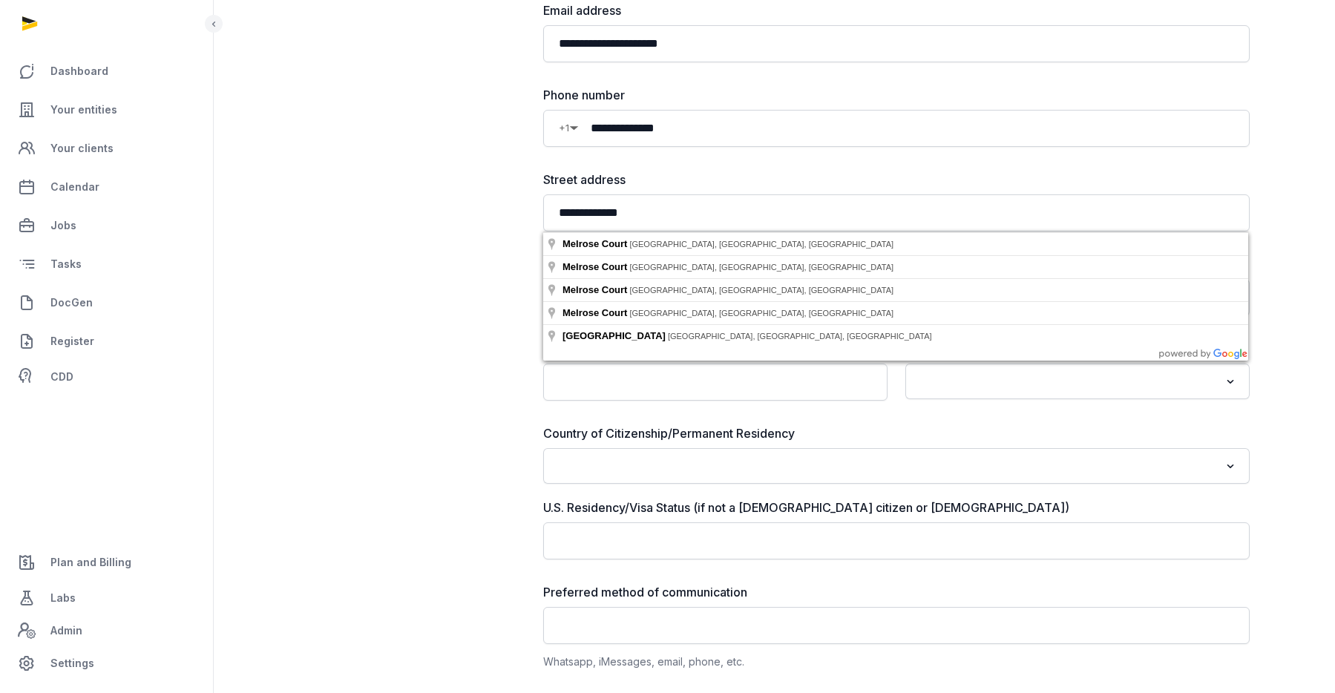
click at [816, 171] on label "Street address" at bounding box center [896, 180] width 707 height 18
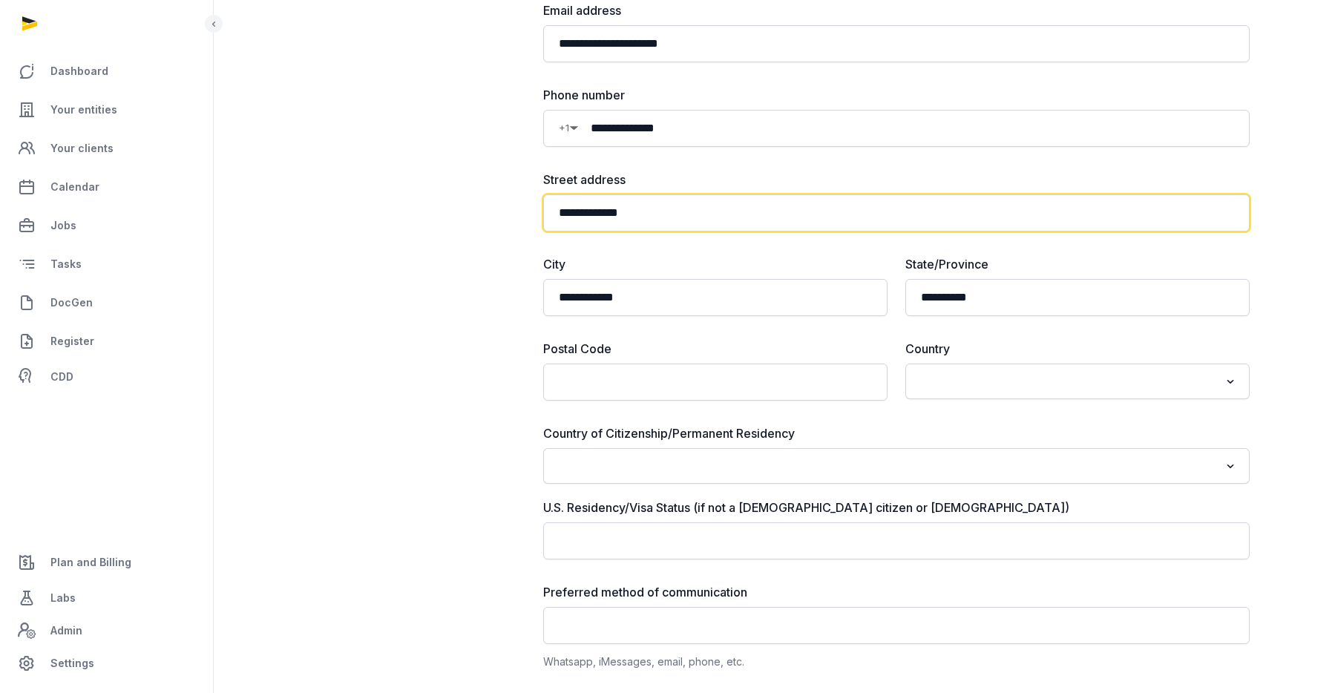
click at [563, 214] on input "**********" at bounding box center [896, 212] width 707 height 37
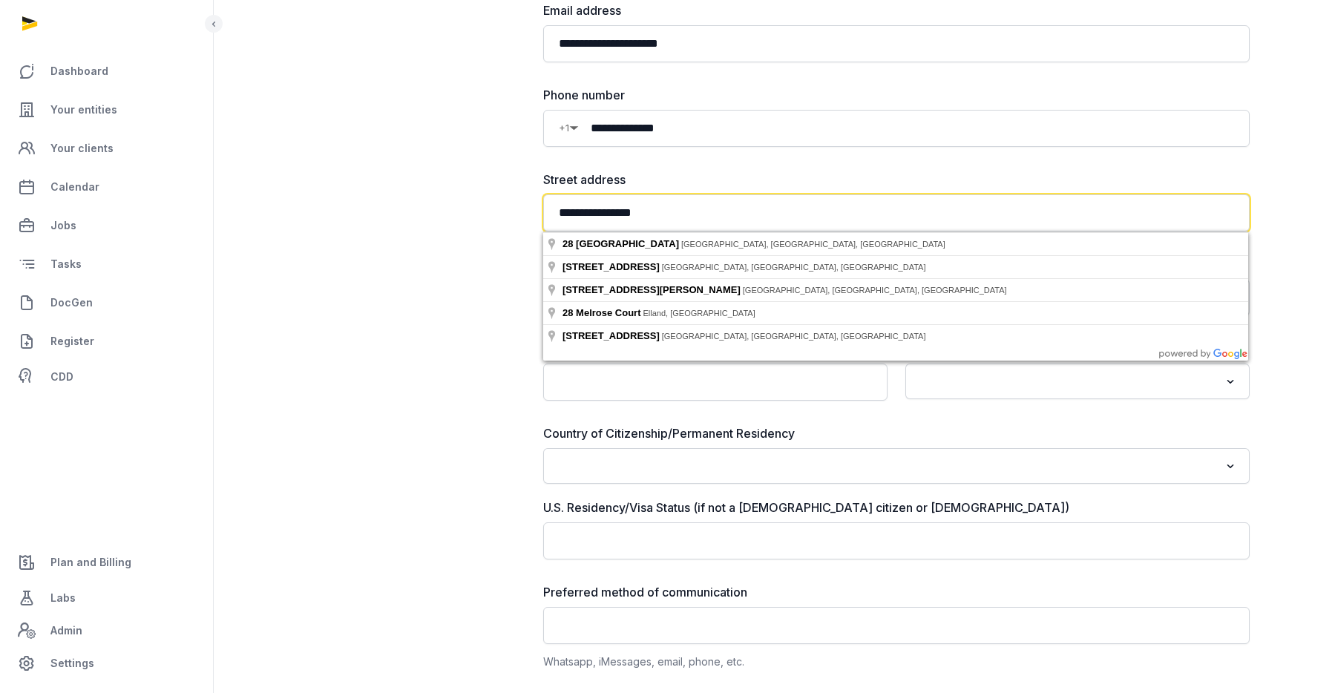
type input "**********"
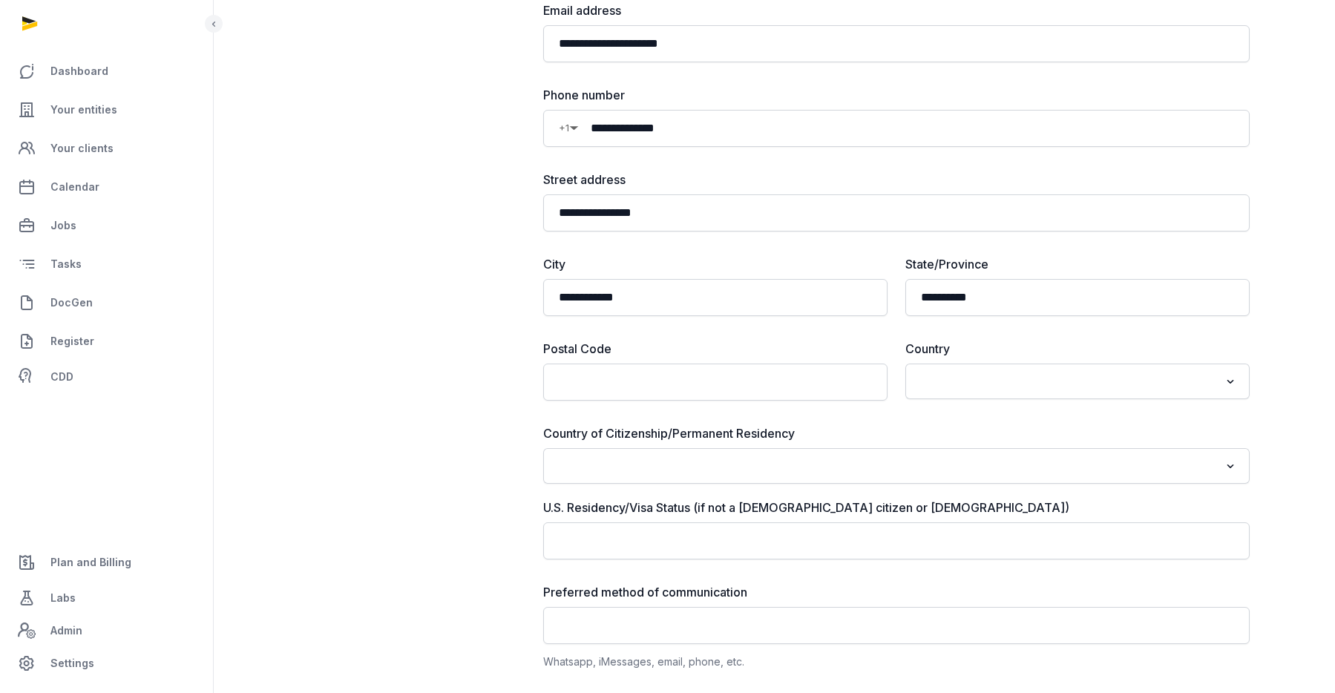
click at [412, 255] on div "Section 1 Primary Contact Information" at bounding box center [410, 294] width 220 height 754
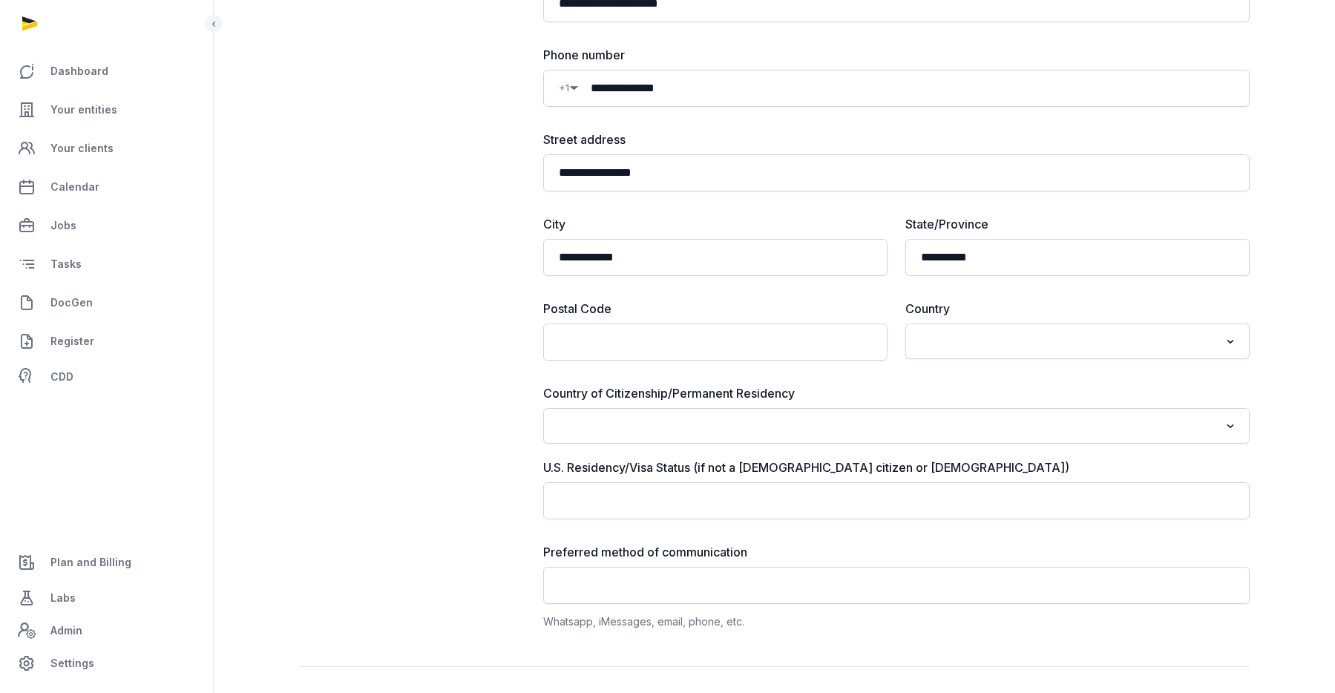
scroll to position [298, 0]
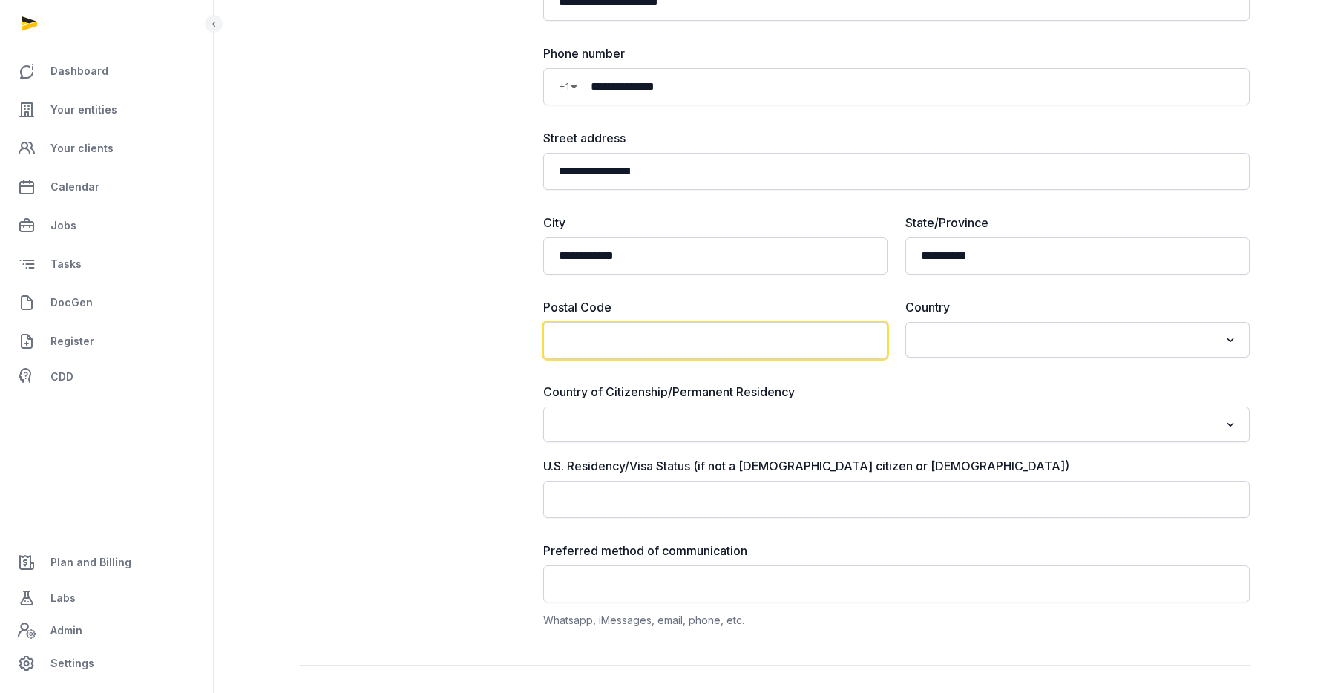
click at [725, 343] on input "text" at bounding box center [715, 340] width 344 height 37
type input "*****"
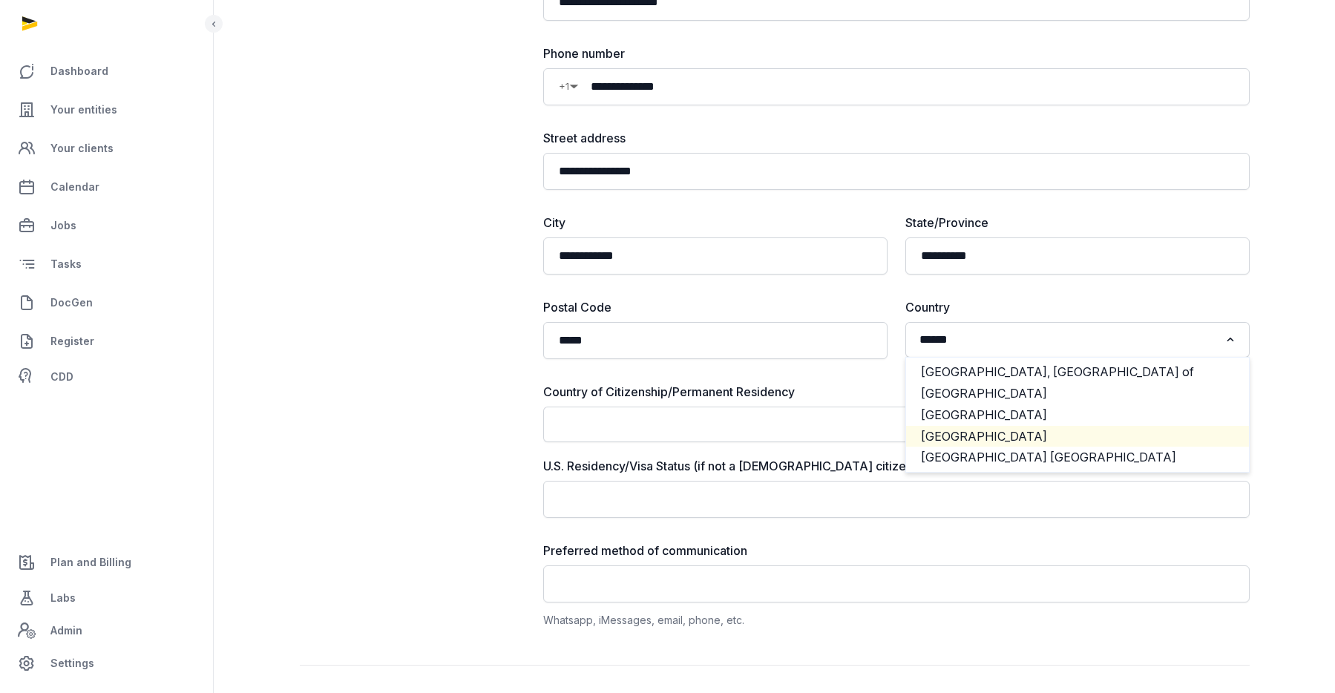
click at [998, 437] on li "United States" at bounding box center [1077, 437] width 343 height 22
type input "******"
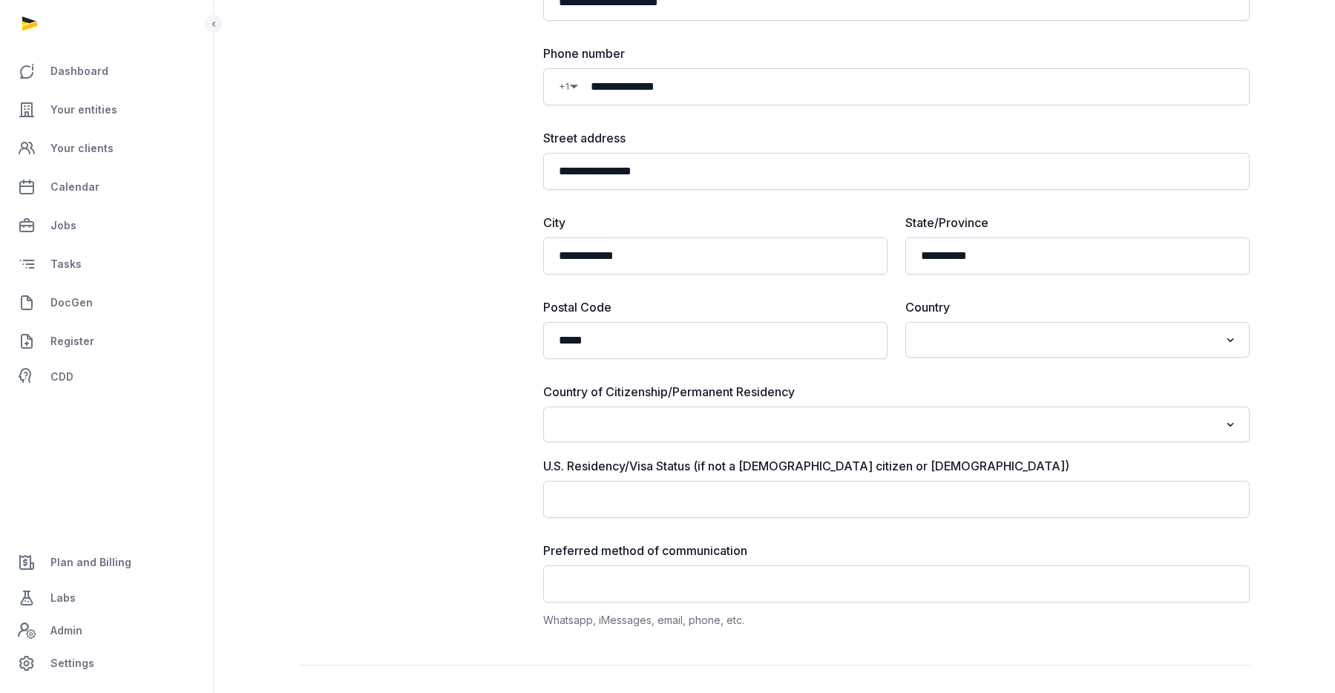
click at [772, 425] on input "Search for option" at bounding box center [885, 424] width 667 height 21
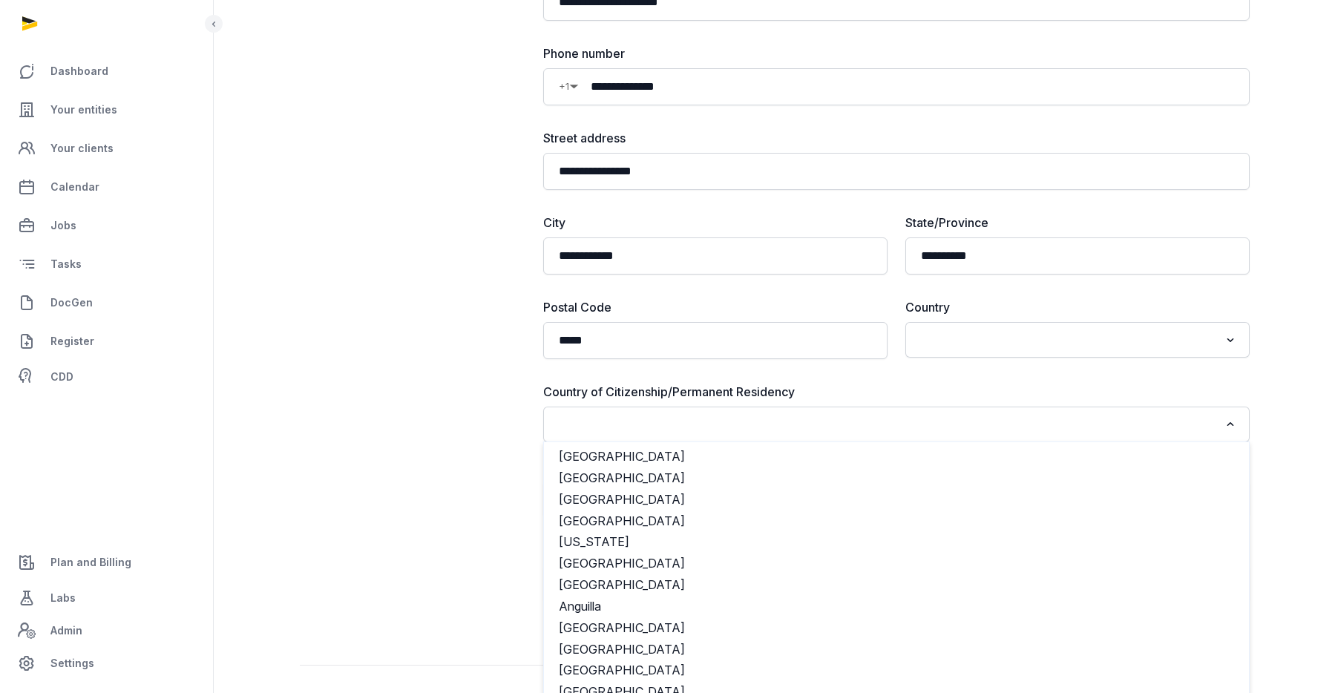
click at [433, 408] on div "Section 1 Primary Contact Information" at bounding box center [410, 252] width 220 height 754
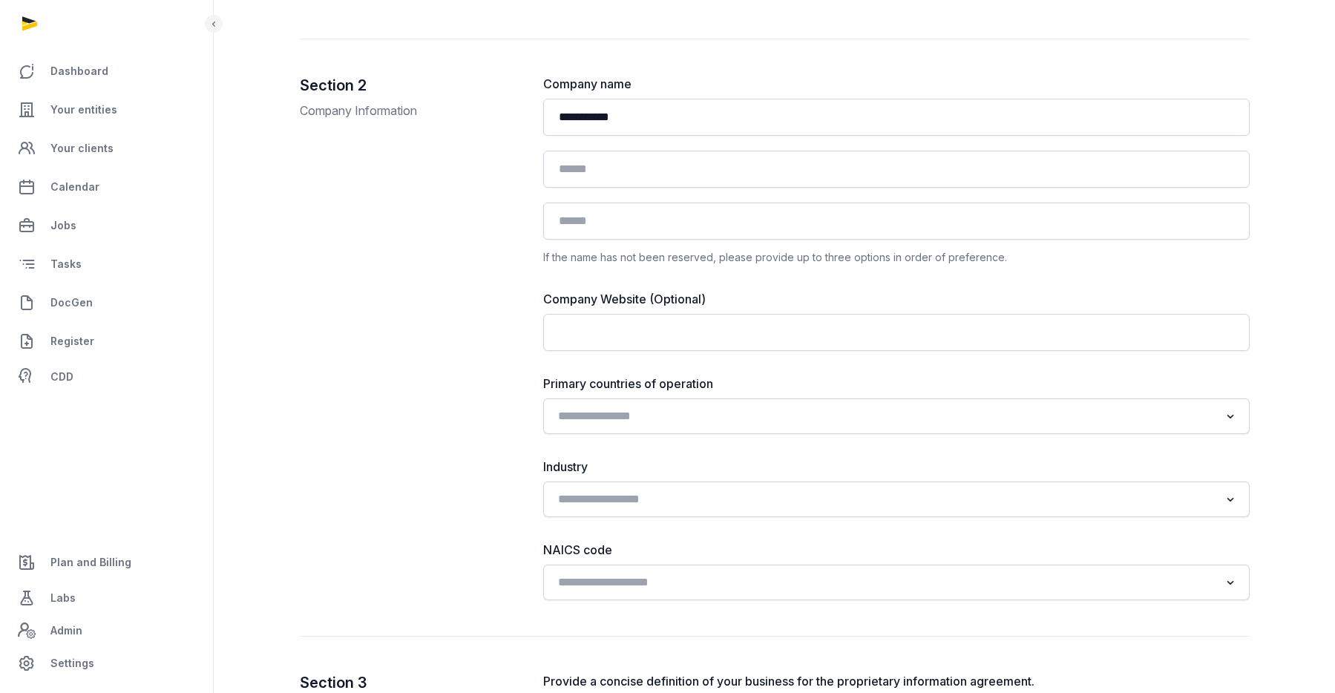
scroll to position [975, 0]
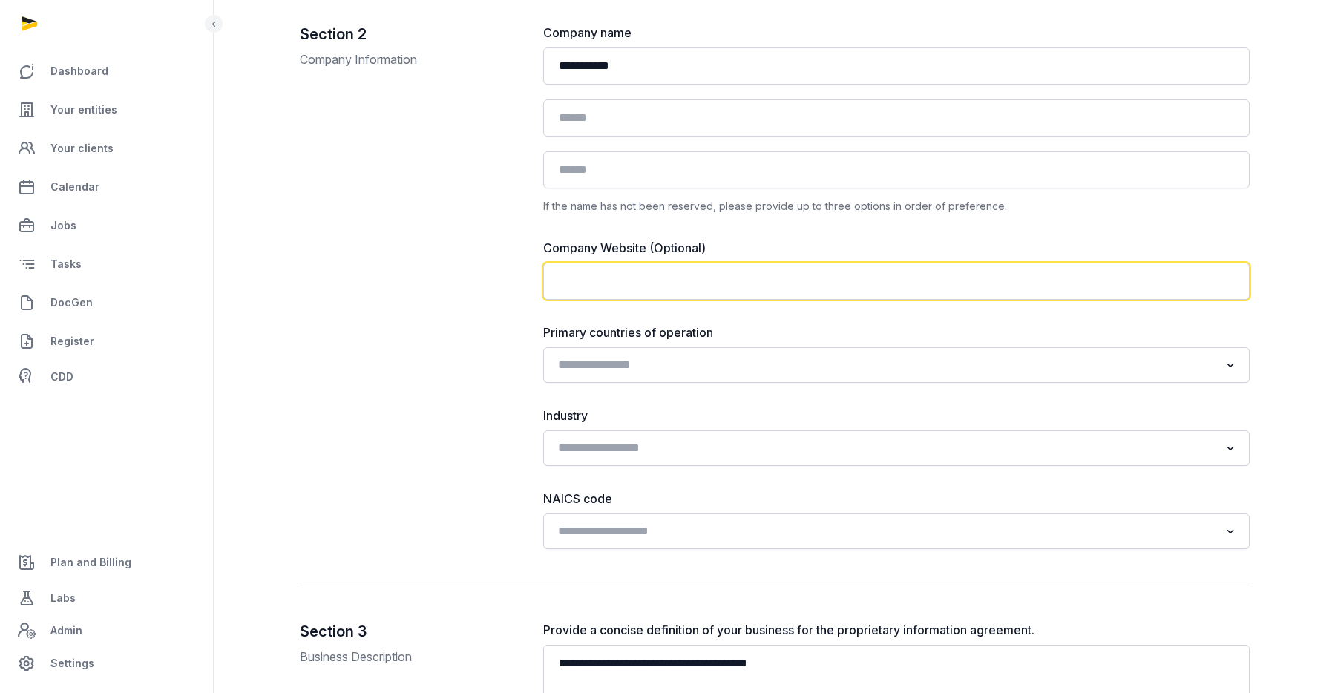
click at [635, 284] on input "text" at bounding box center [896, 281] width 707 height 37
paste input "**********"
type input "**********"
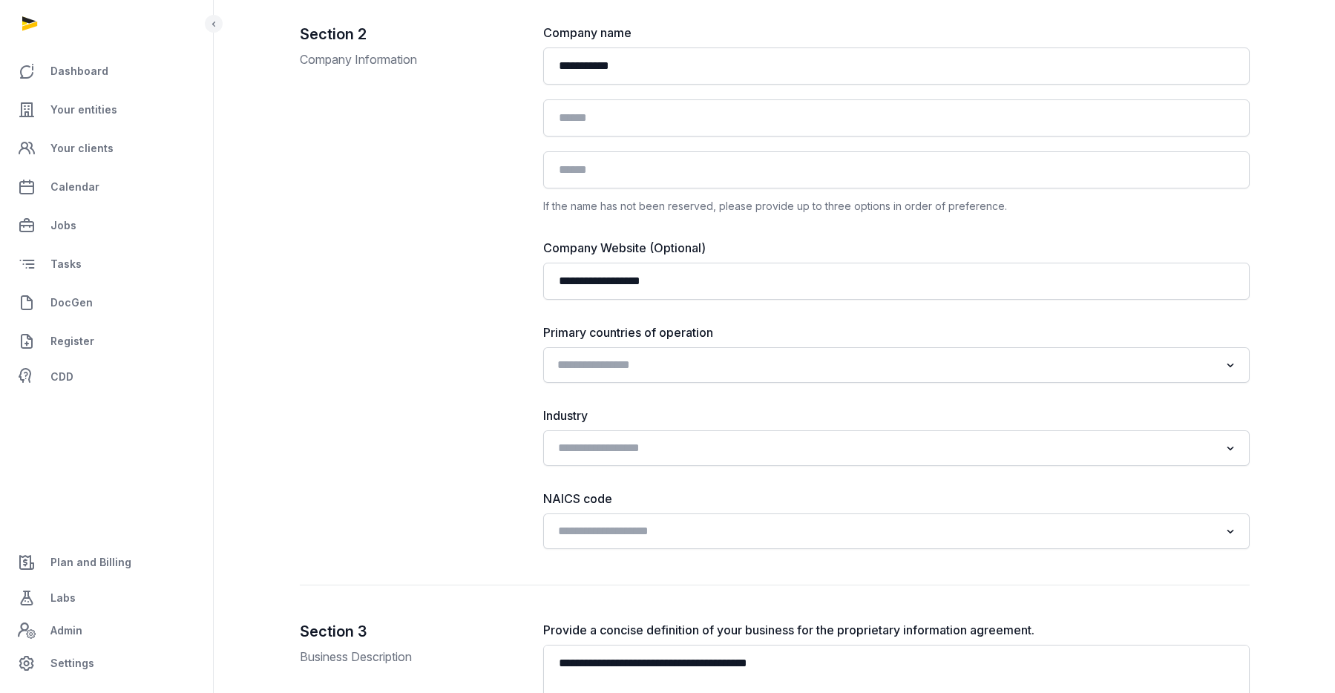
click at [658, 363] on input "Search for option" at bounding box center [885, 365] width 667 height 21
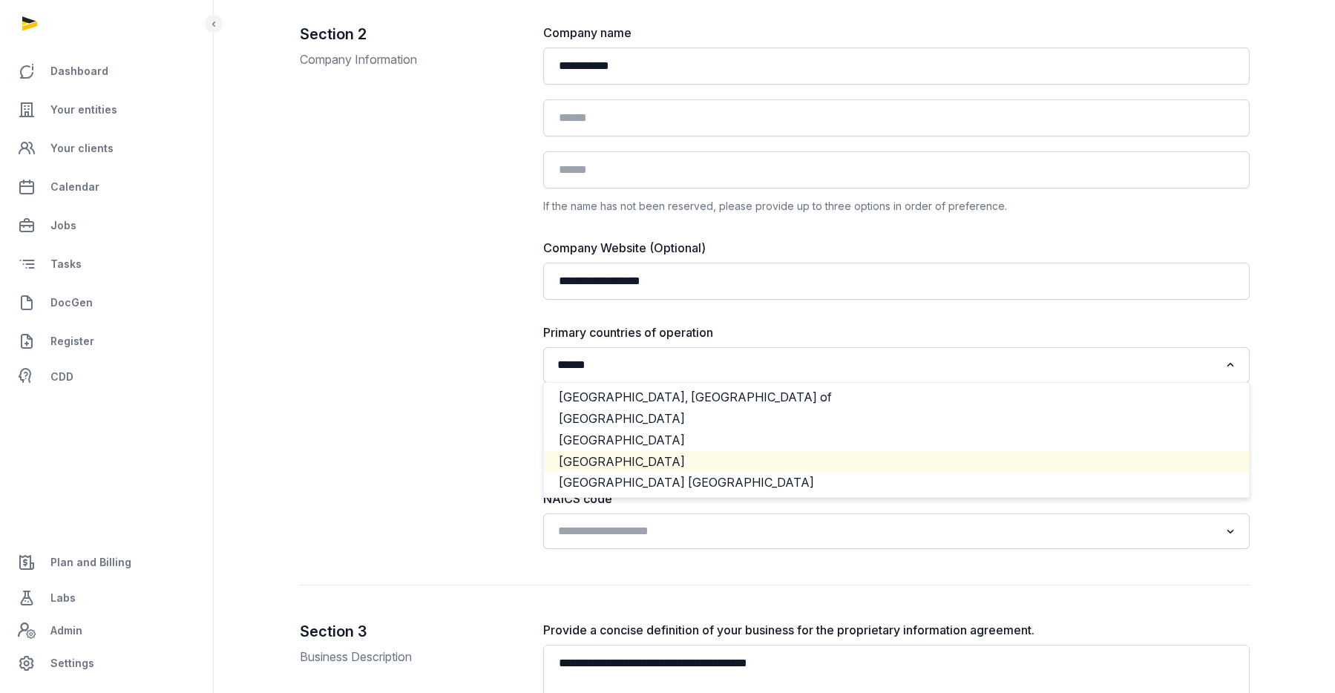
click at [626, 459] on li "United States" at bounding box center [896, 462] width 705 height 22
type input "******"
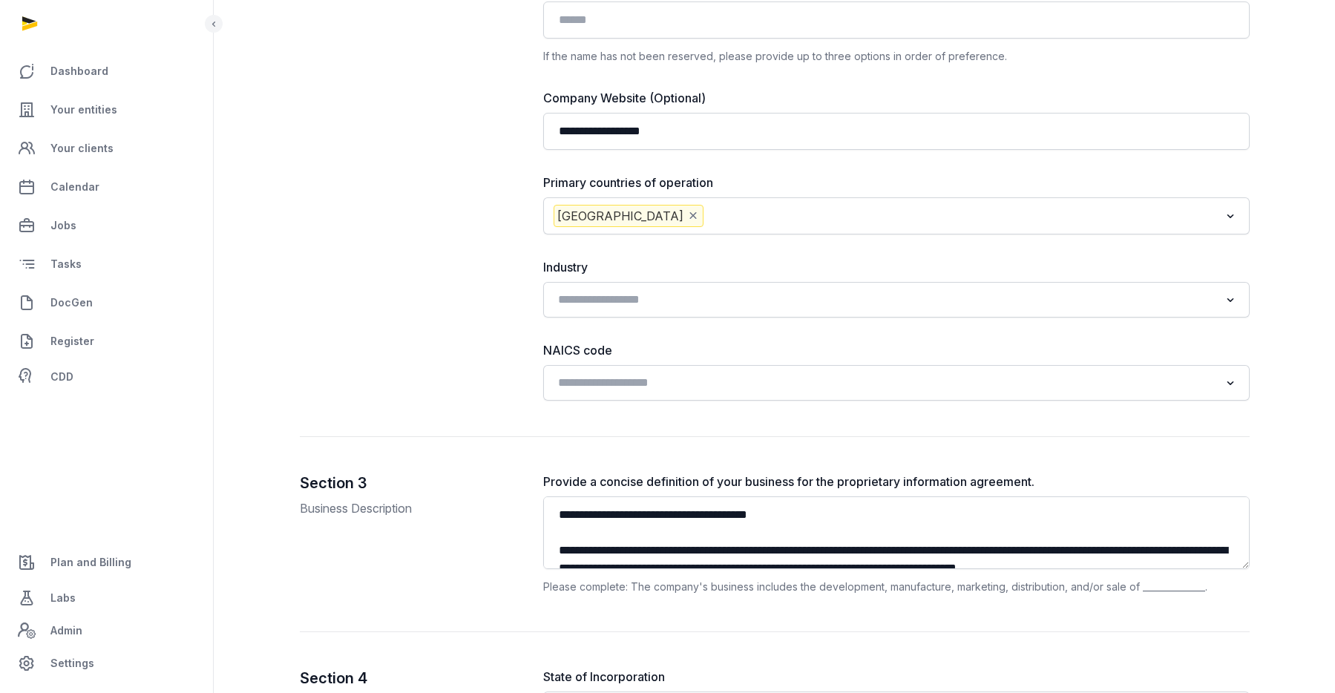
scroll to position [1127, 0]
click at [658, 304] on input "Search for option" at bounding box center [885, 298] width 667 height 21
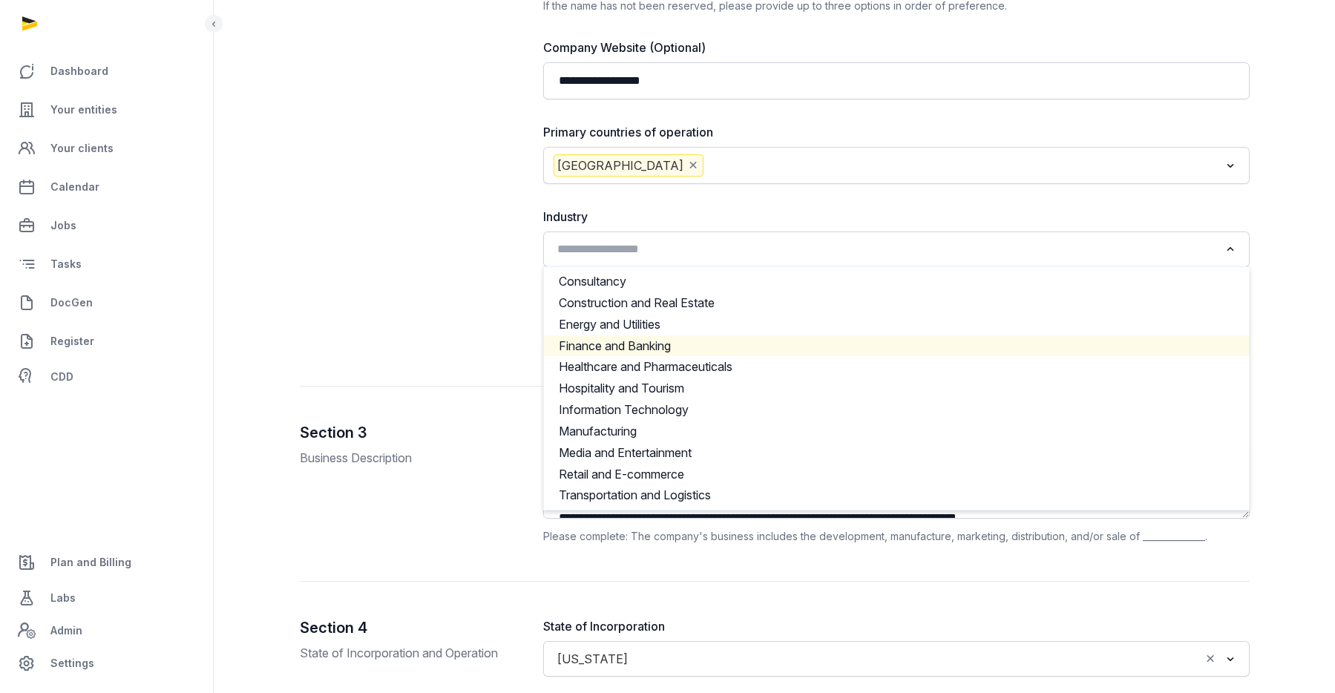
scroll to position [1182, 0]
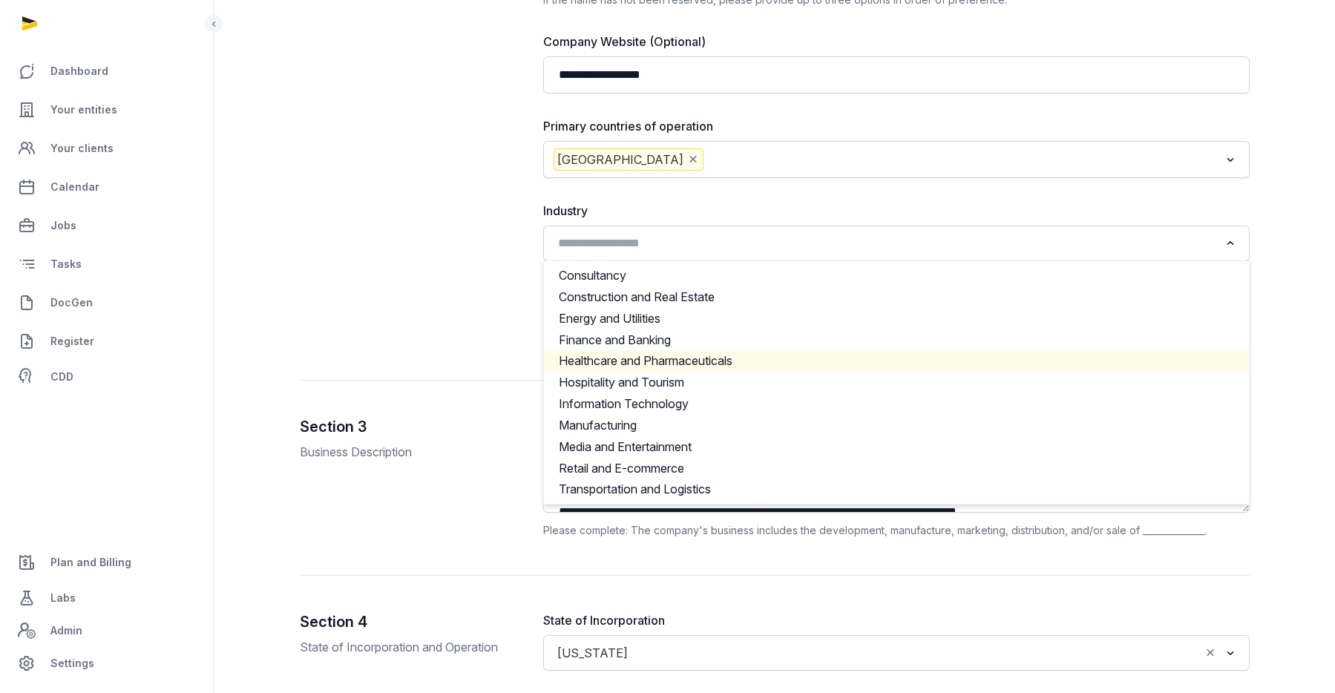
click at [419, 301] on div "Section 2 Company Information" at bounding box center [410, 80] width 220 height 527
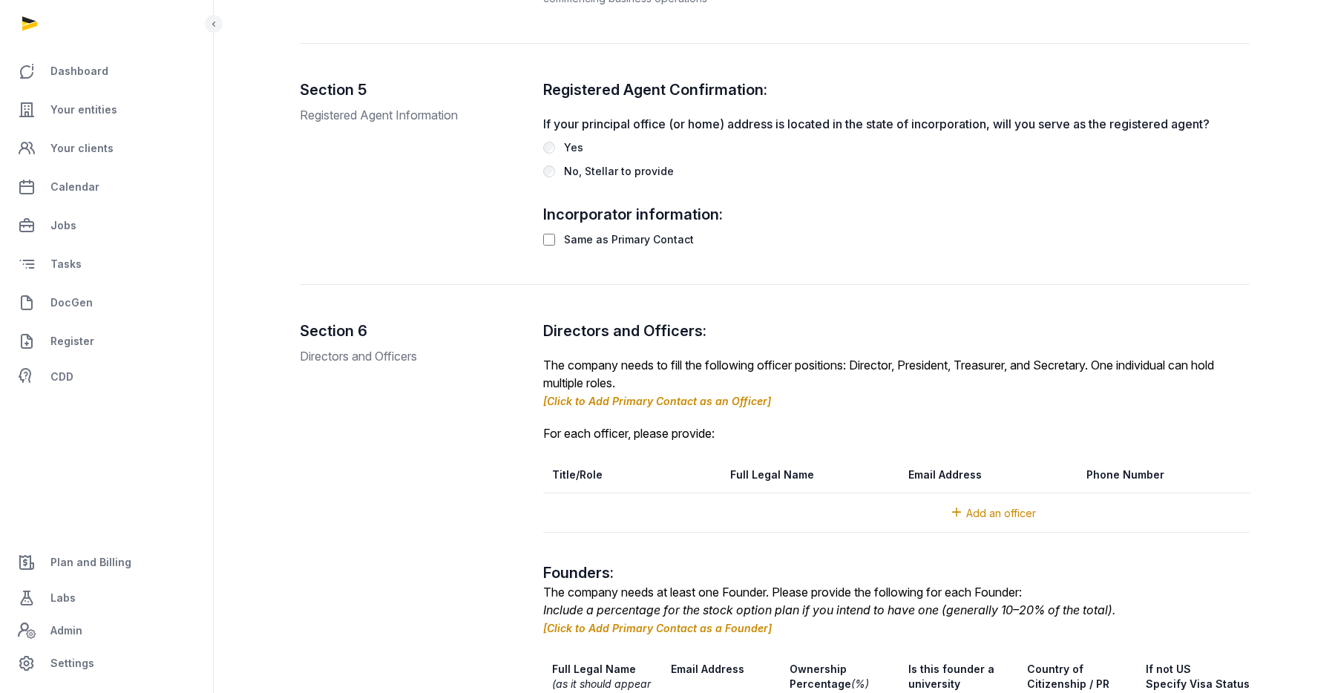
scroll to position [1981, 0]
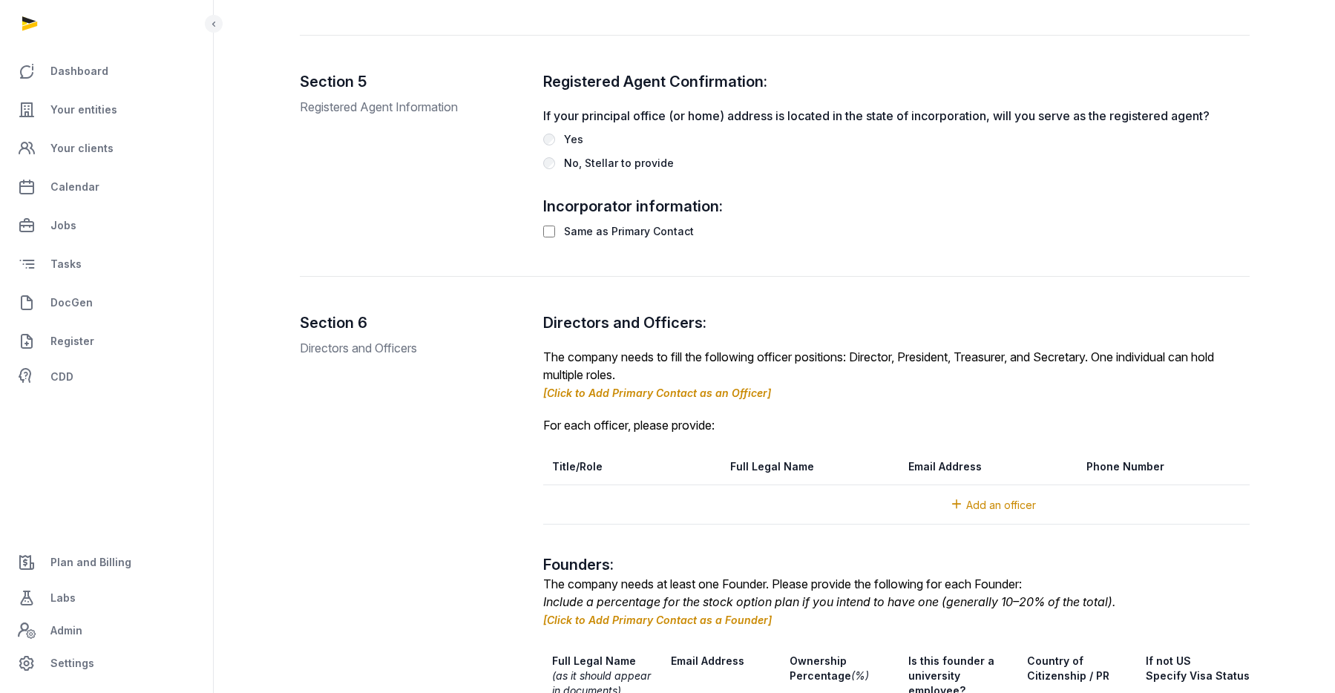
click at [740, 393] on link "[Click to Add Primary Contact as an Officer]" at bounding box center [657, 393] width 228 height 13
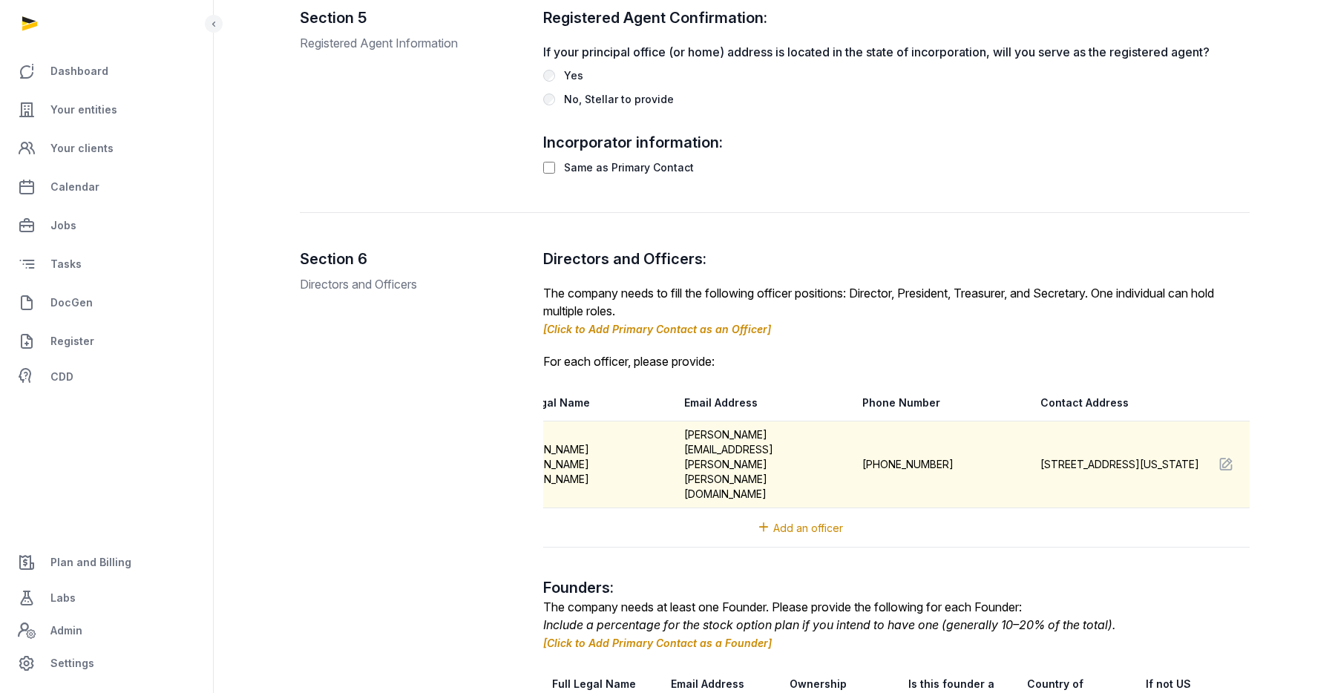
scroll to position [0, 249]
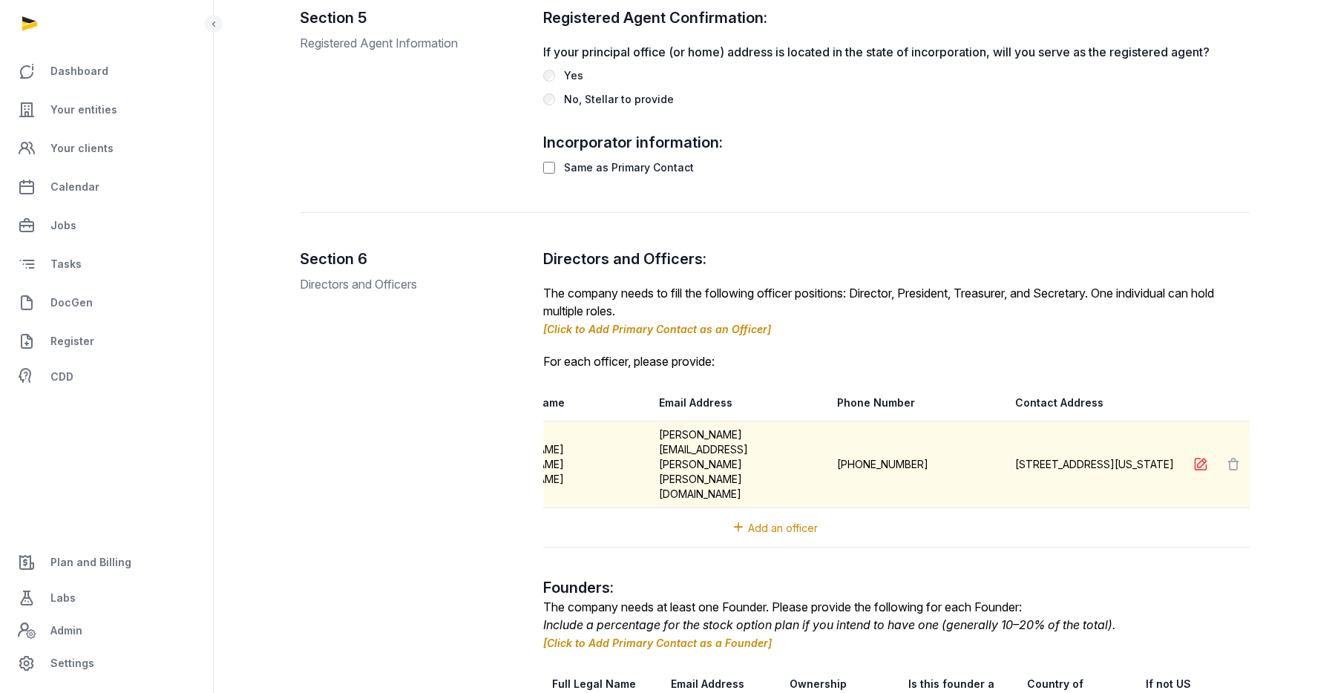
click at [1201, 454] on icon at bounding box center [1200, 464] width 15 height 21
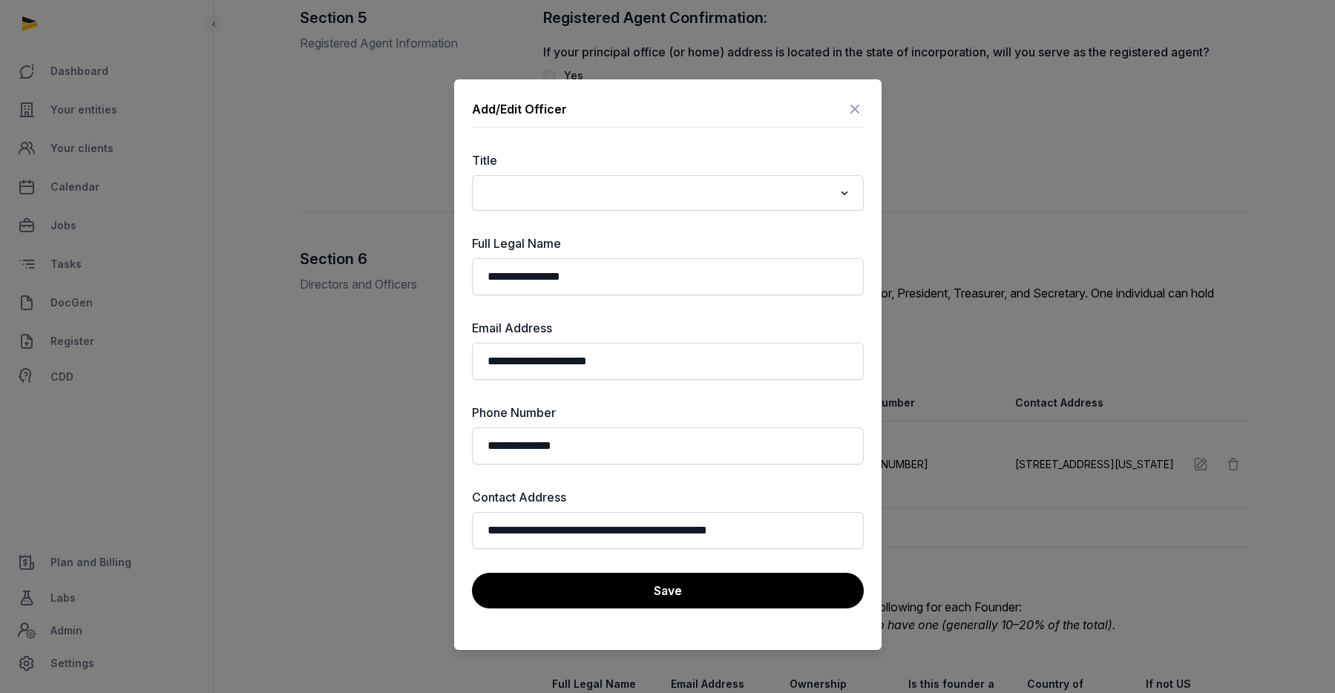
click at [614, 189] on input "Search for option" at bounding box center [657, 193] width 353 height 21
click at [643, 220] on li "President" at bounding box center [668, 225] width 390 height 22
type input "*******"
click at [685, 594] on button "Save" at bounding box center [668, 591] width 392 height 36
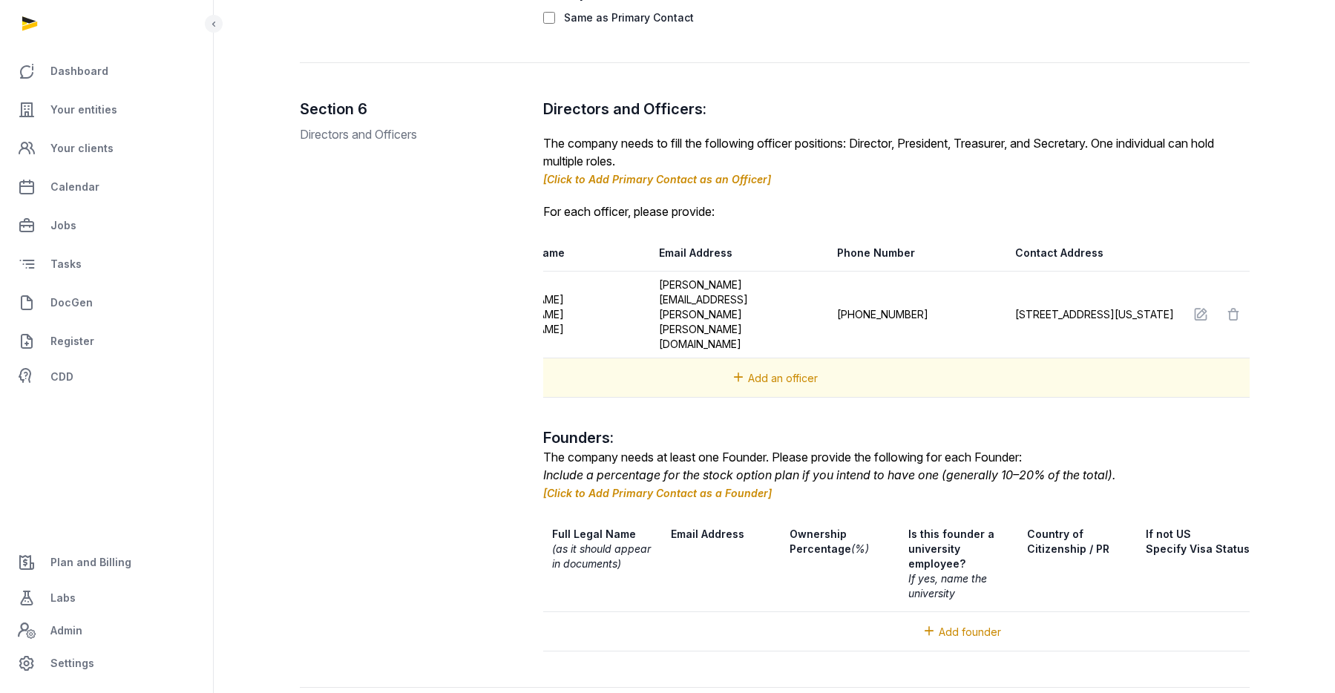
click at [799, 372] on span "Add an officer" at bounding box center [783, 378] width 70 height 13
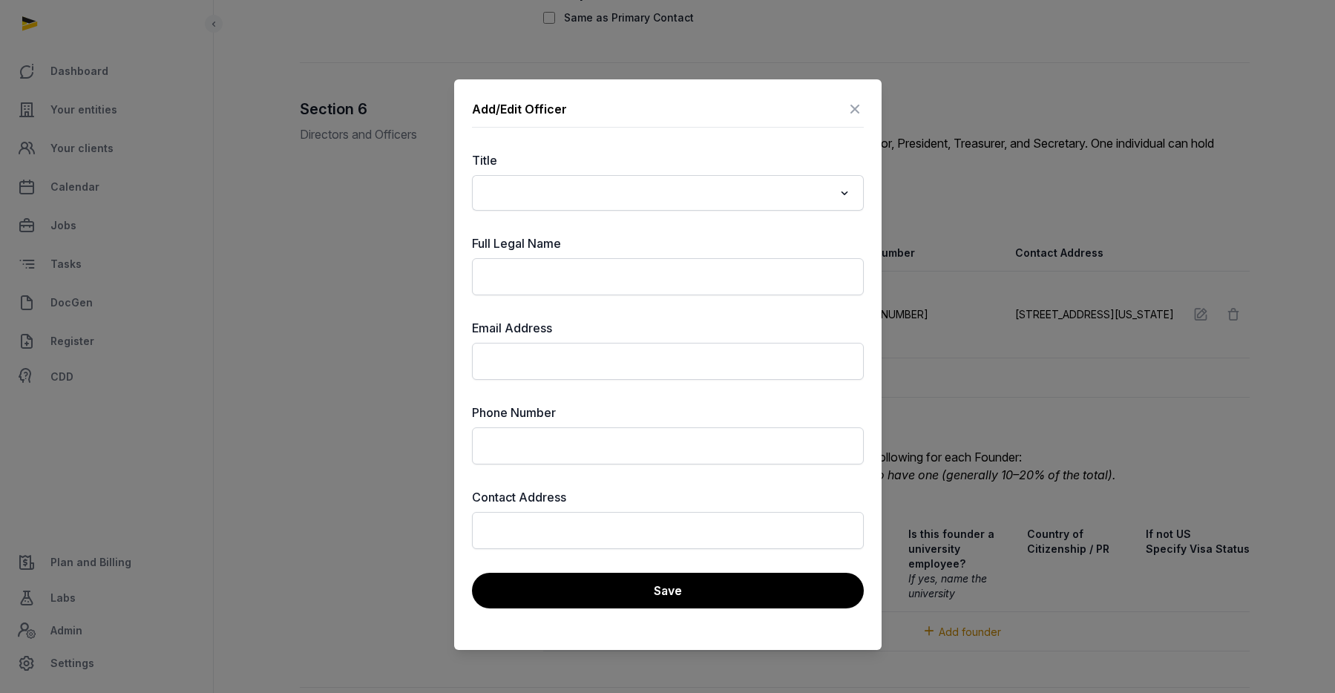
click at [856, 105] on icon at bounding box center [855, 109] width 18 height 24
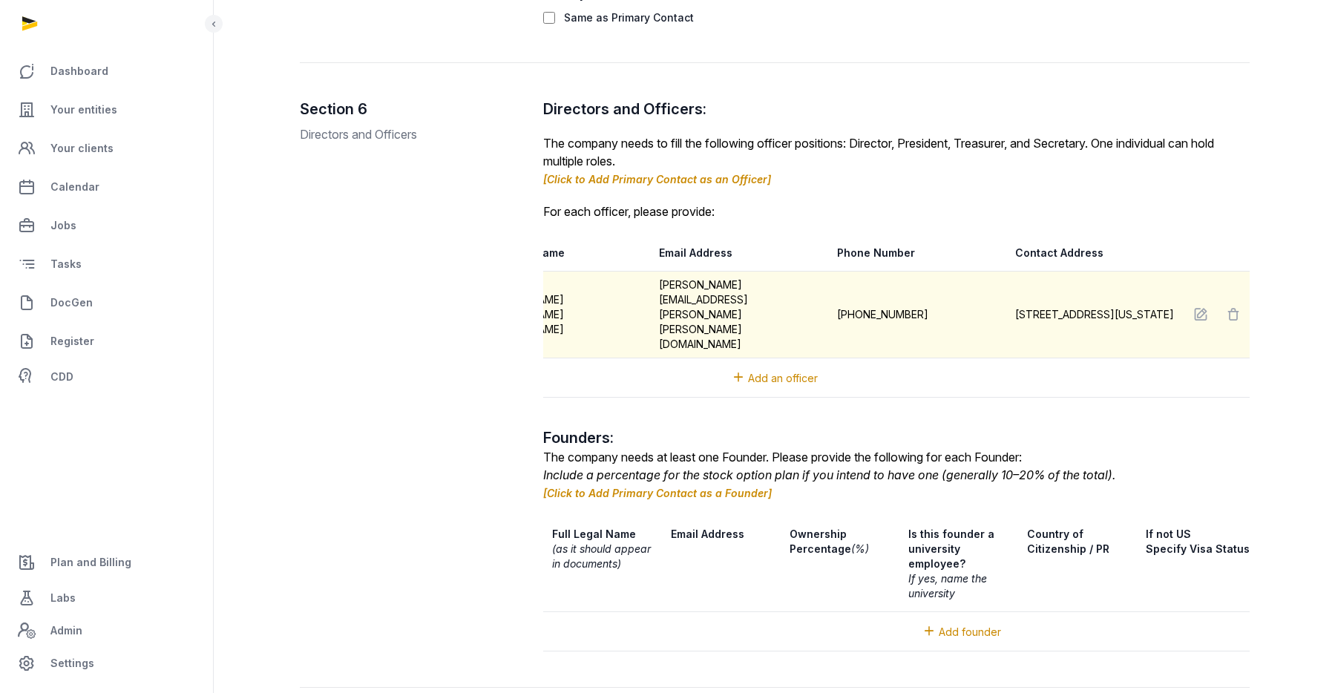
scroll to position [0, 0]
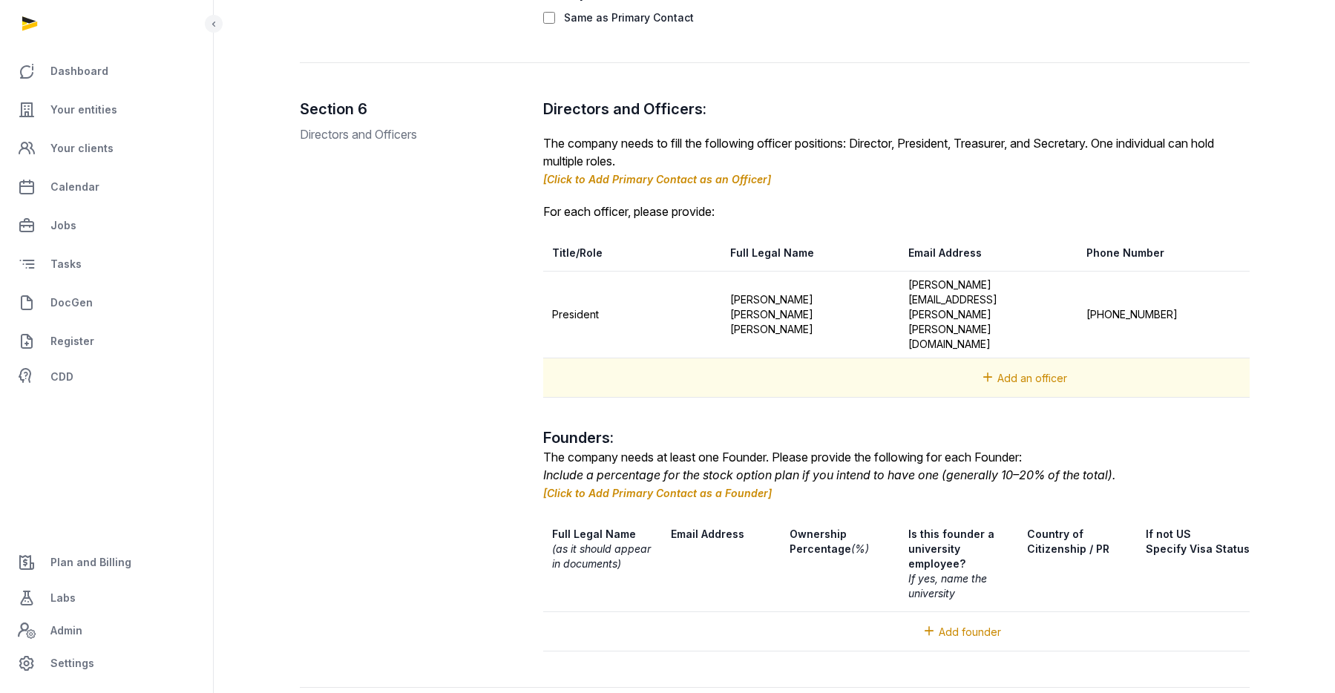
click at [1019, 372] on span "Add an officer" at bounding box center [1033, 378] width 70 height 13
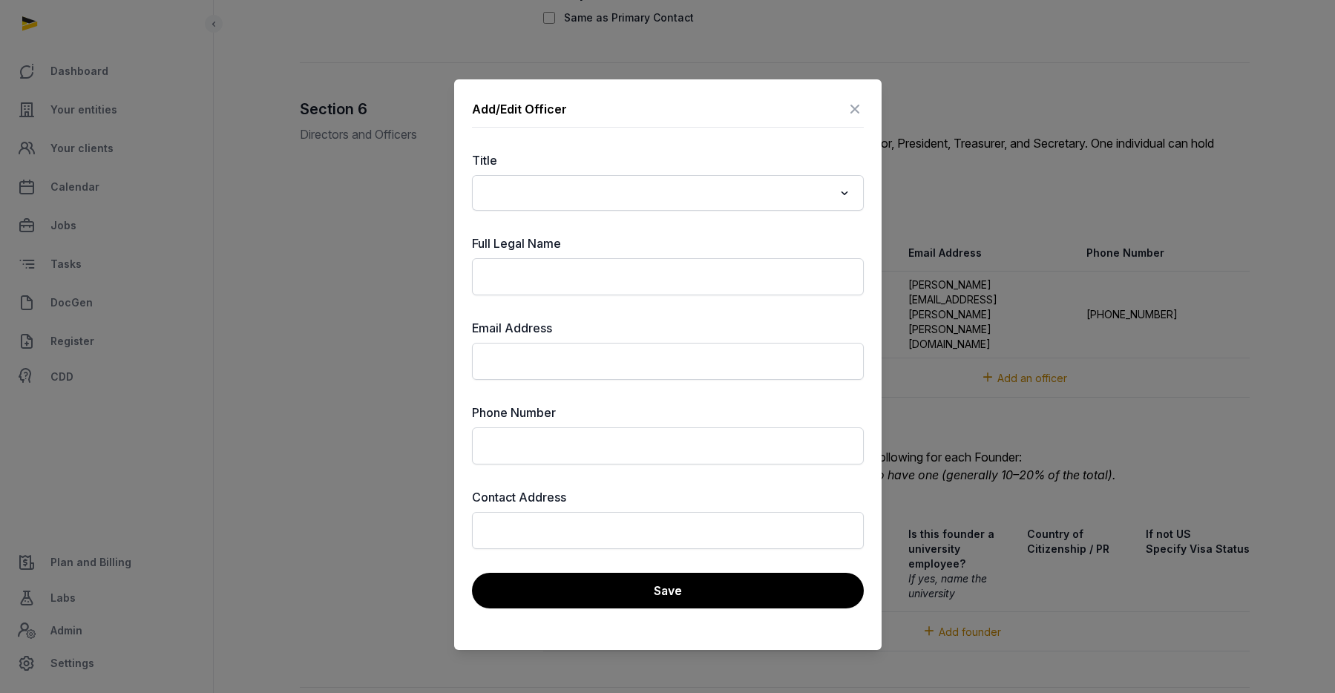
click at [678, 187] on input "Search for option" at bounding box center [657, 193] width 353 height 21
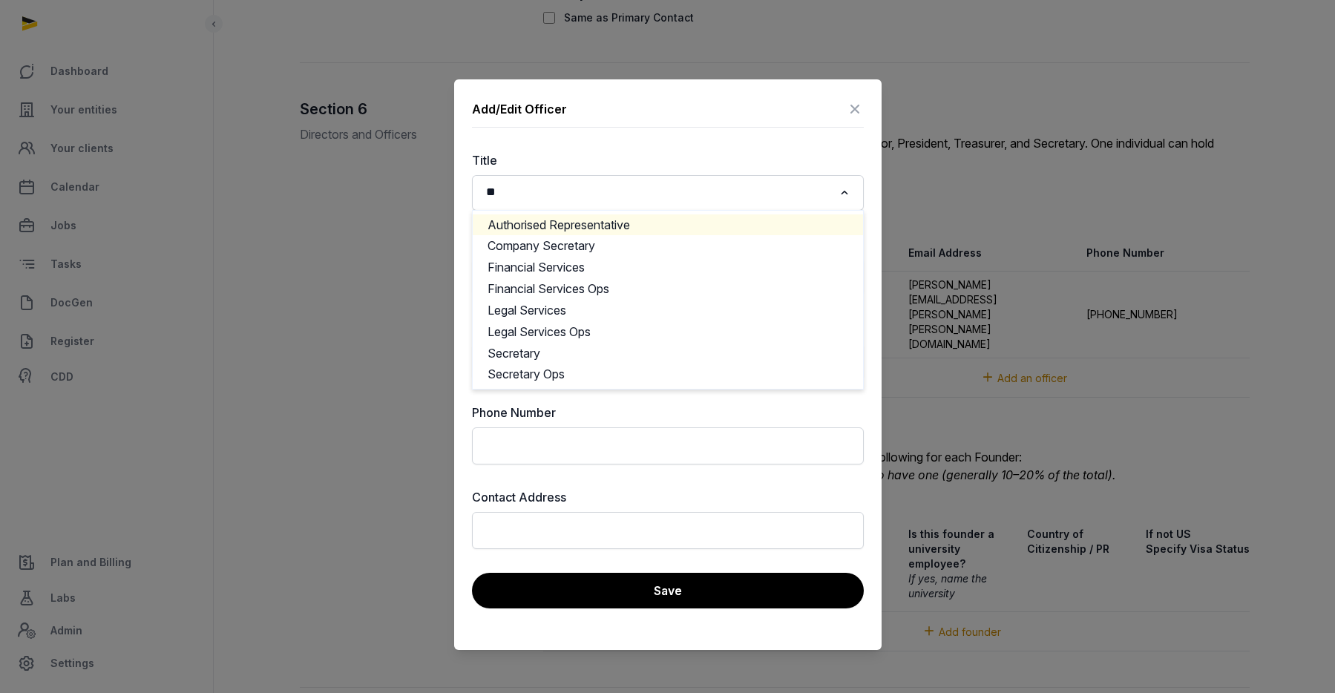
type input "*"
click at [626, 231] on li "Chief Executive Officer" at bounding box center [668, 225] width 390 height 22
type input "*****"
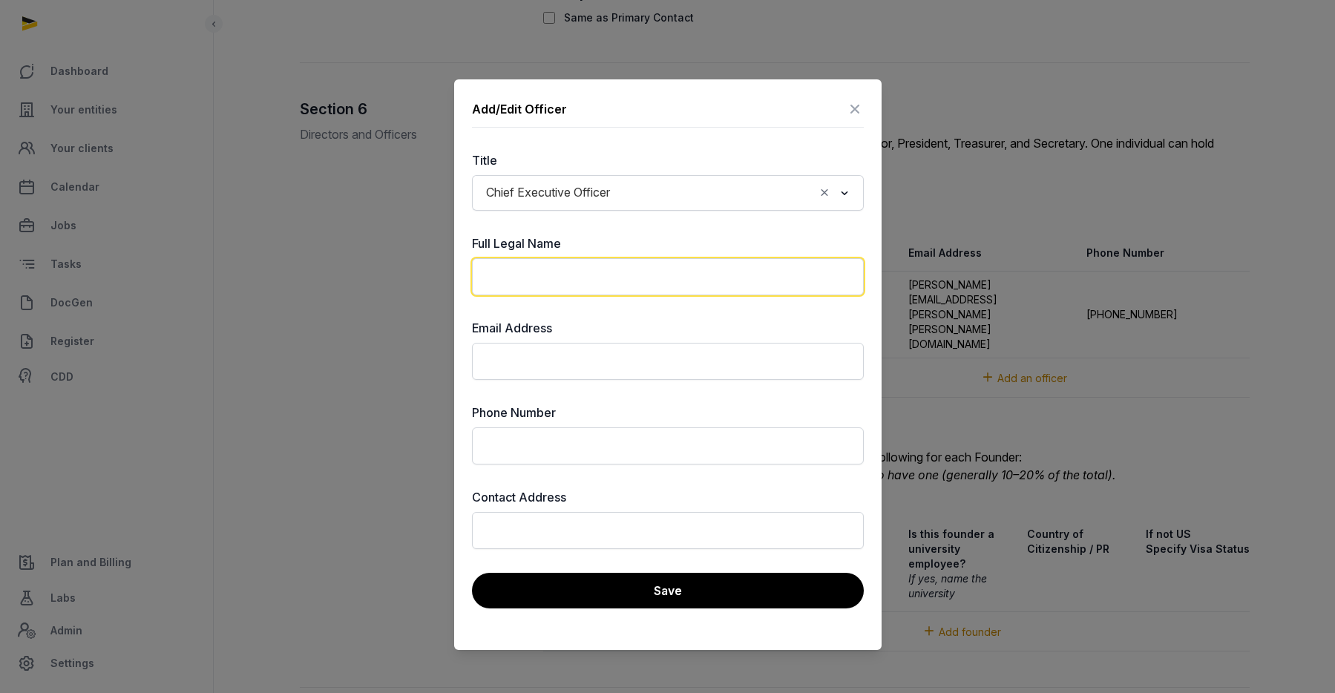
click at [637, 284] on input "text" at bounding box center [668, 276] width 392 height 37
type input "*"
click at [856, 108] on icon at bounding box center [855, 109] width 18 height 24
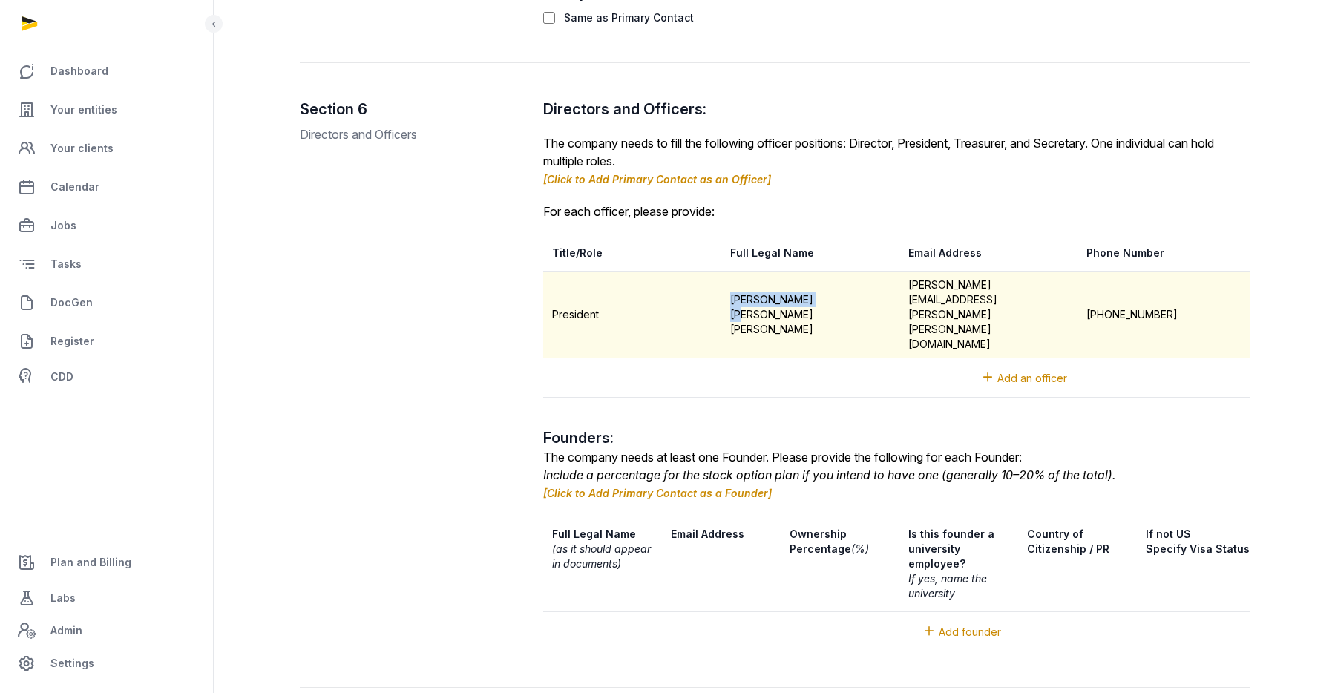
drag, startPoint x: 729, startPoint y: 300, endPoint x: 828, endPoint y: 300, distance: 98.7
click at [828, 300] on td "Jamie Wei Li Lim" at bounding box center [810, 315] width 178 height 87
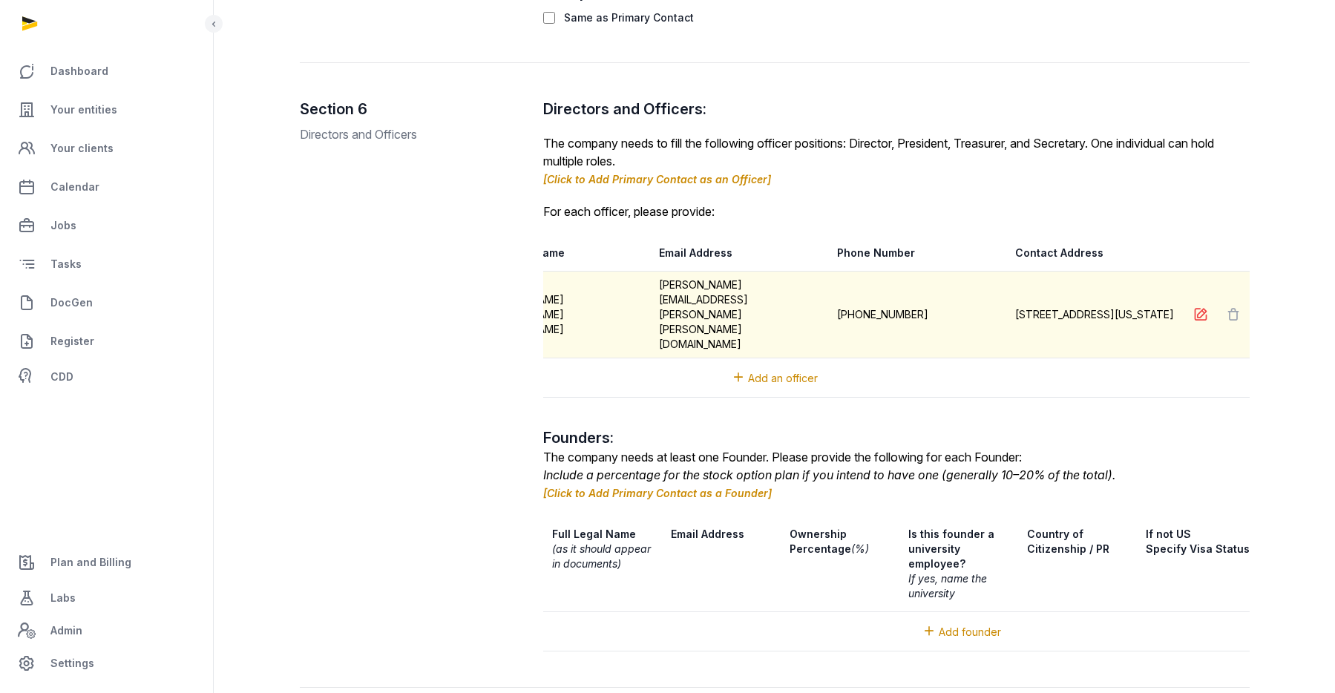
click at [1199, 304] on icon at bounding box center [1200, 314] width 15 height 21
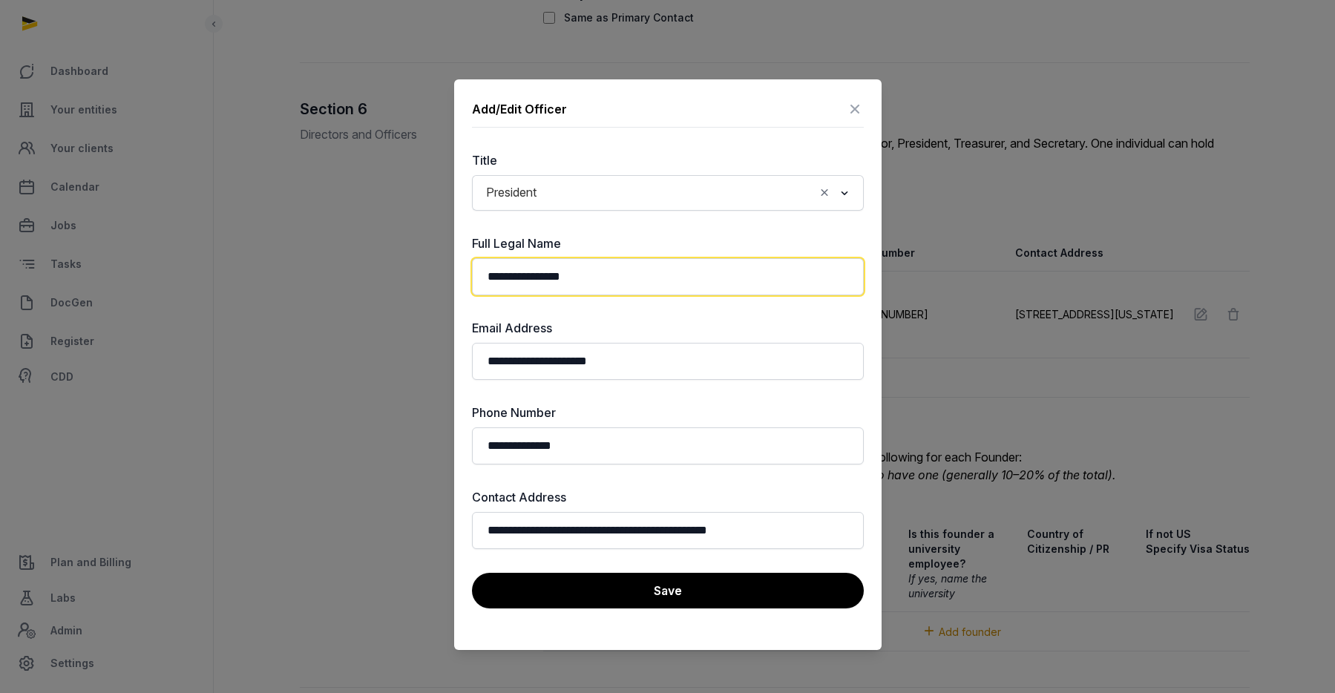
drag, startPoint x: 527, startPoint y: 278, endPoint x: 402, endPoint y: 279, distance: 124.7
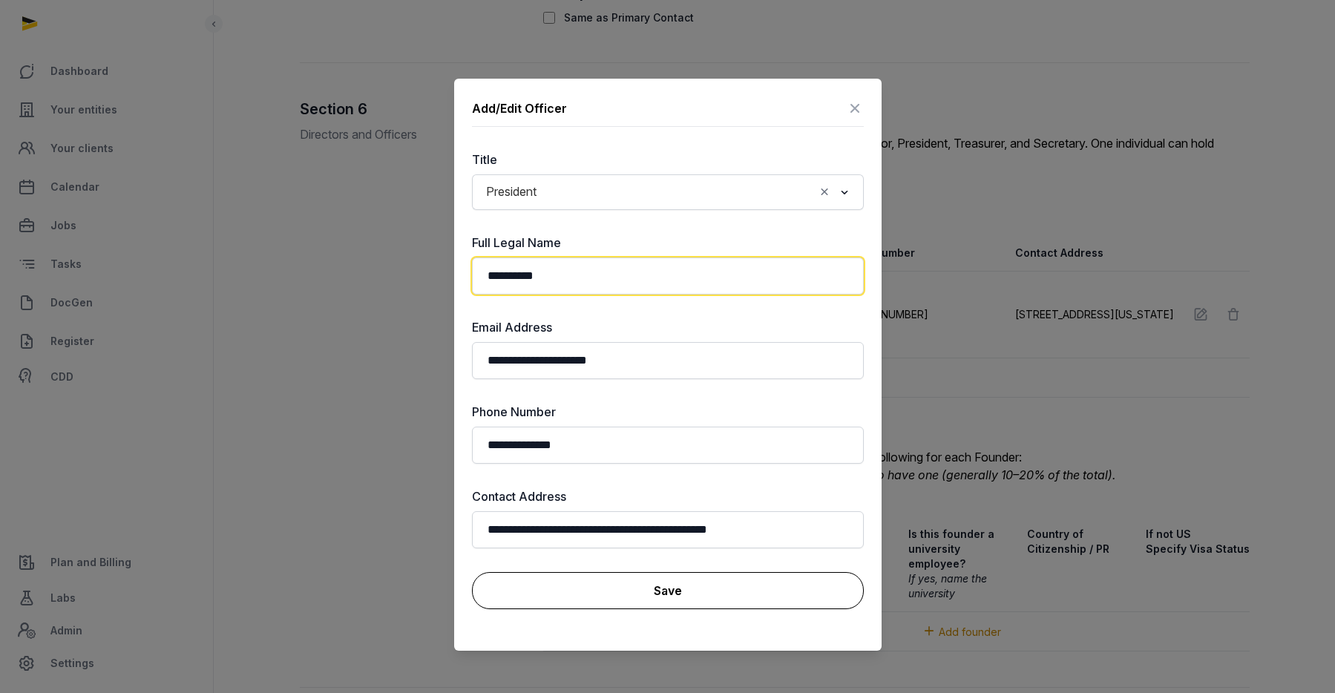
type input "**********"
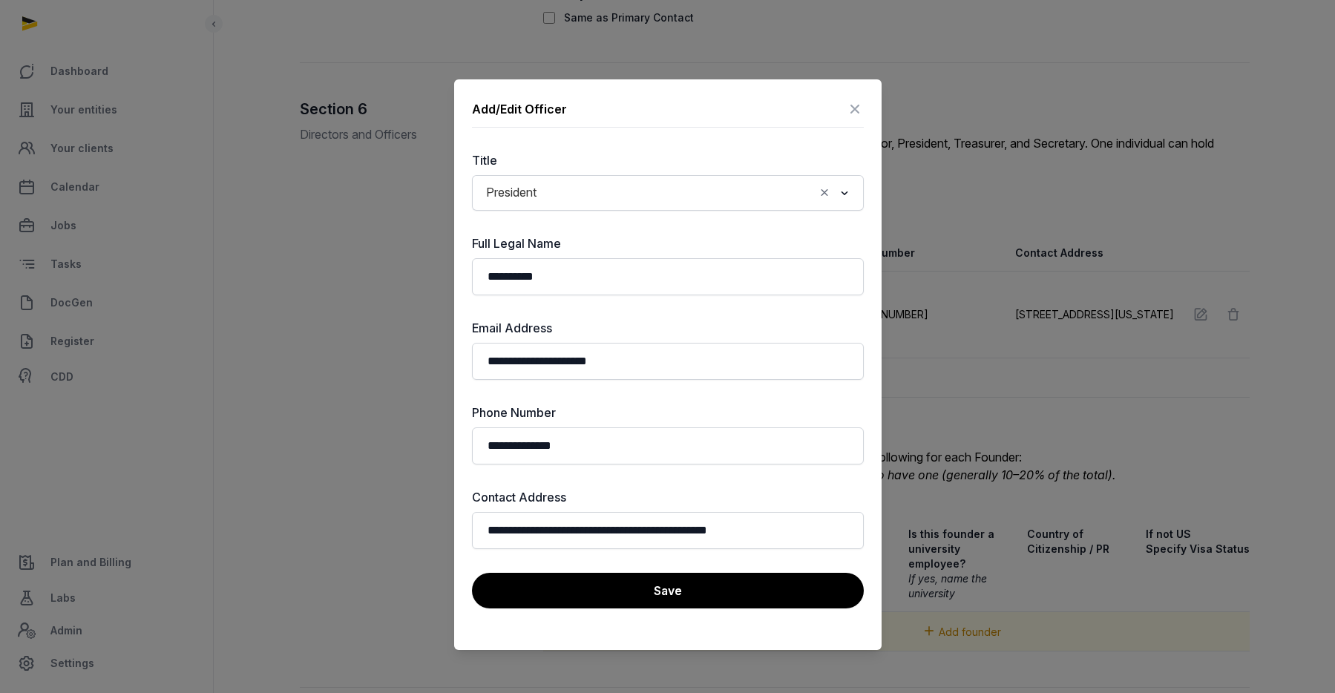
click at [643, 582] on button "Save" at bounding box center [668, 591] width 392 height 36
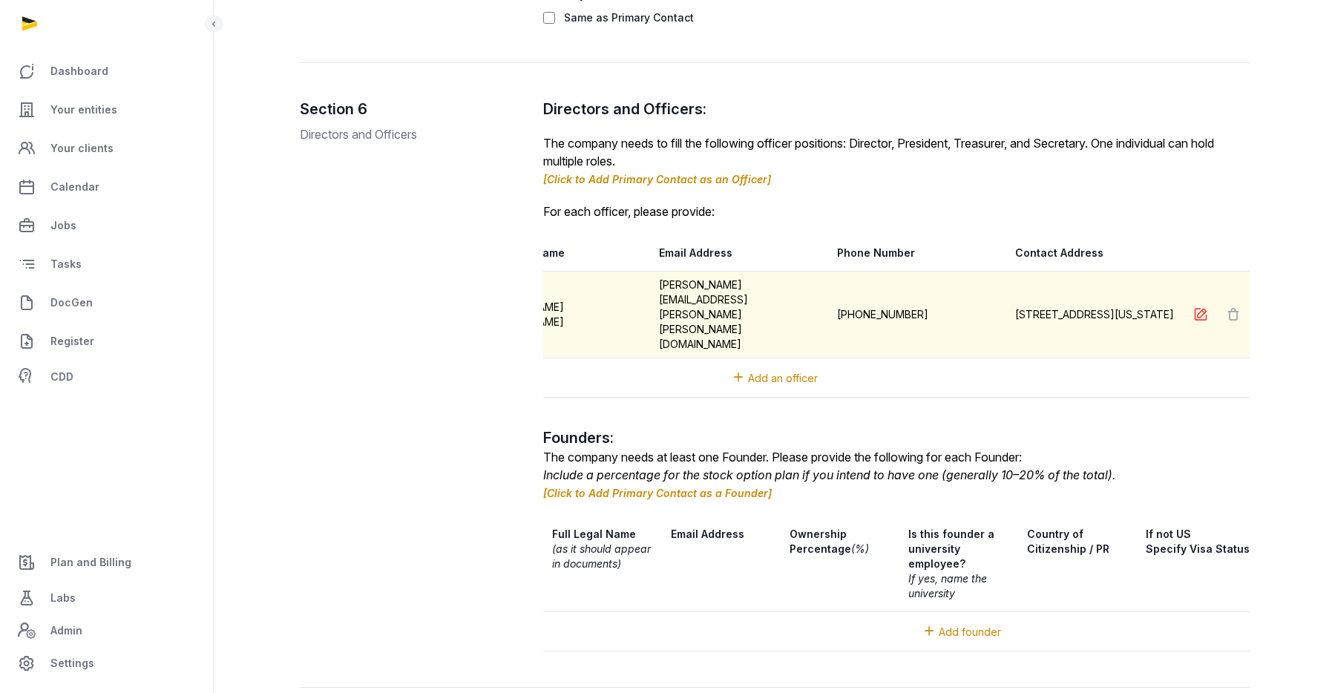
click at [1198, 304] on icon at bounding box center [1200, 314] width 15 height 21
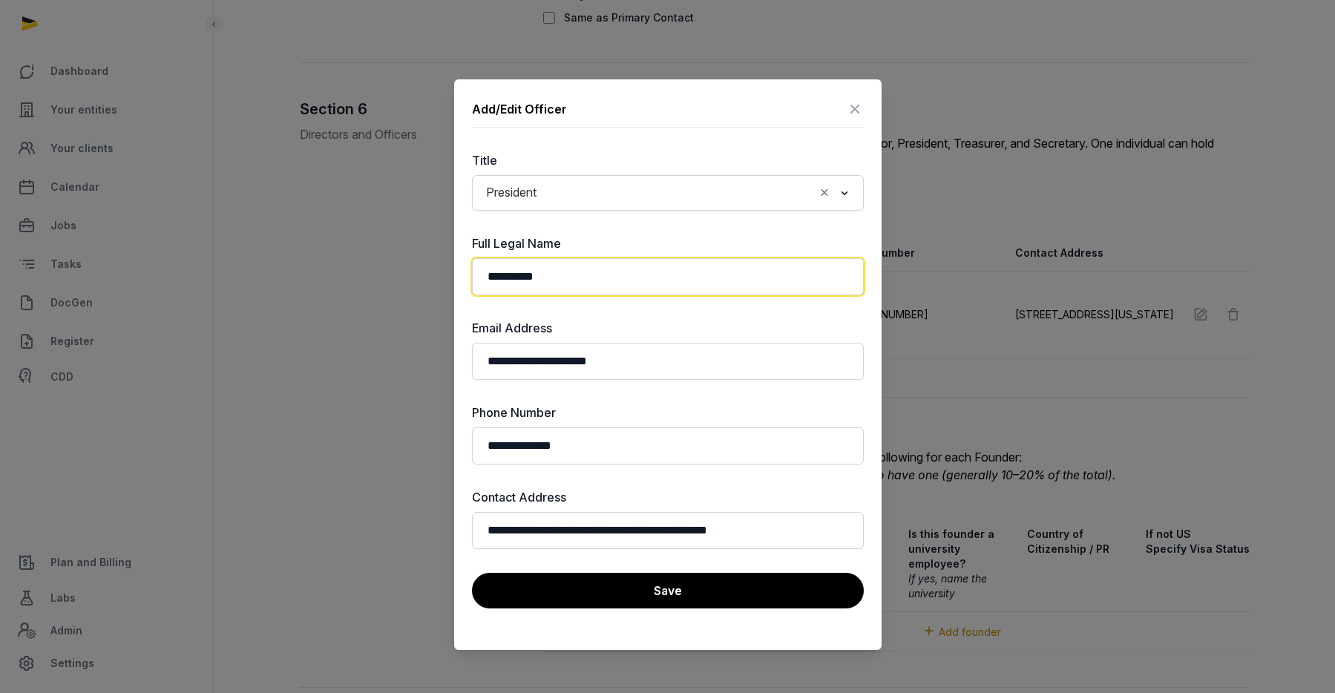
drag, startPoint x: 602, startPoint y: 280, endPoint x: 428, endPoint y: 263, distance: 175.2
click at [851, 108] on icon at bounding box center [855, 109] width 18 height 24
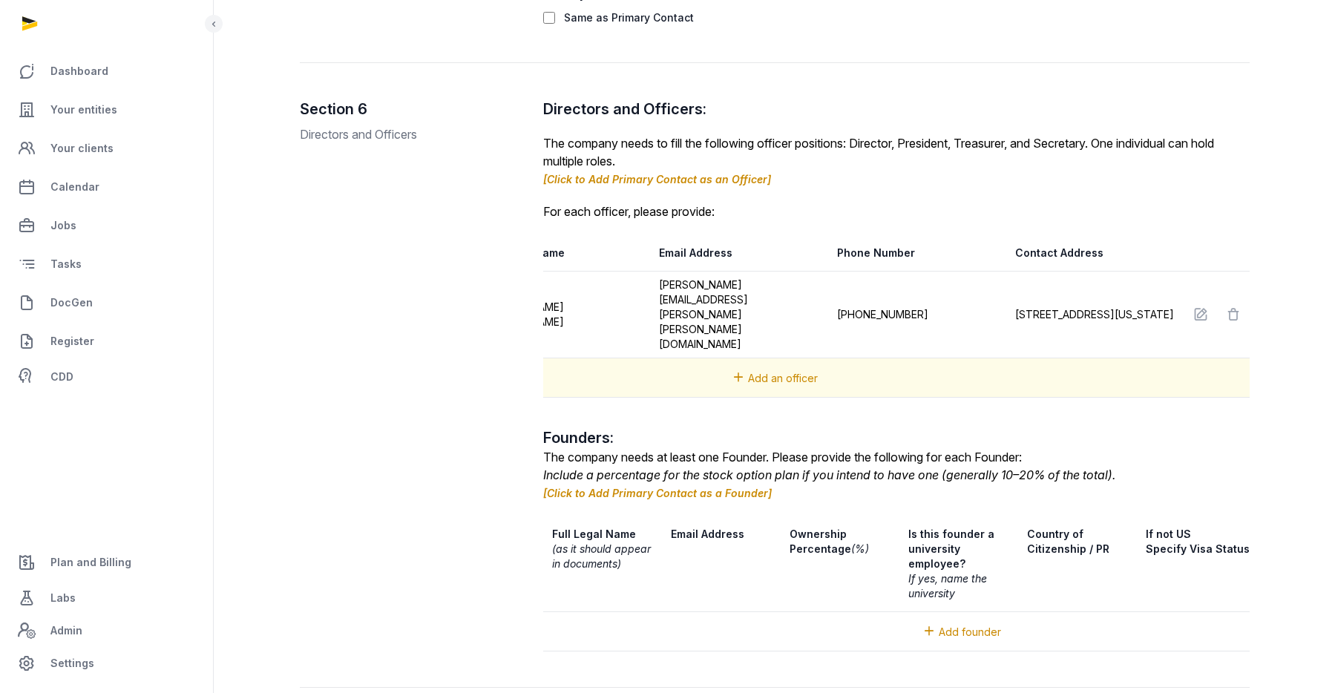
click at [800, 372] on span "Add an officer" at bounding box center [783, 378] width 70 height 13
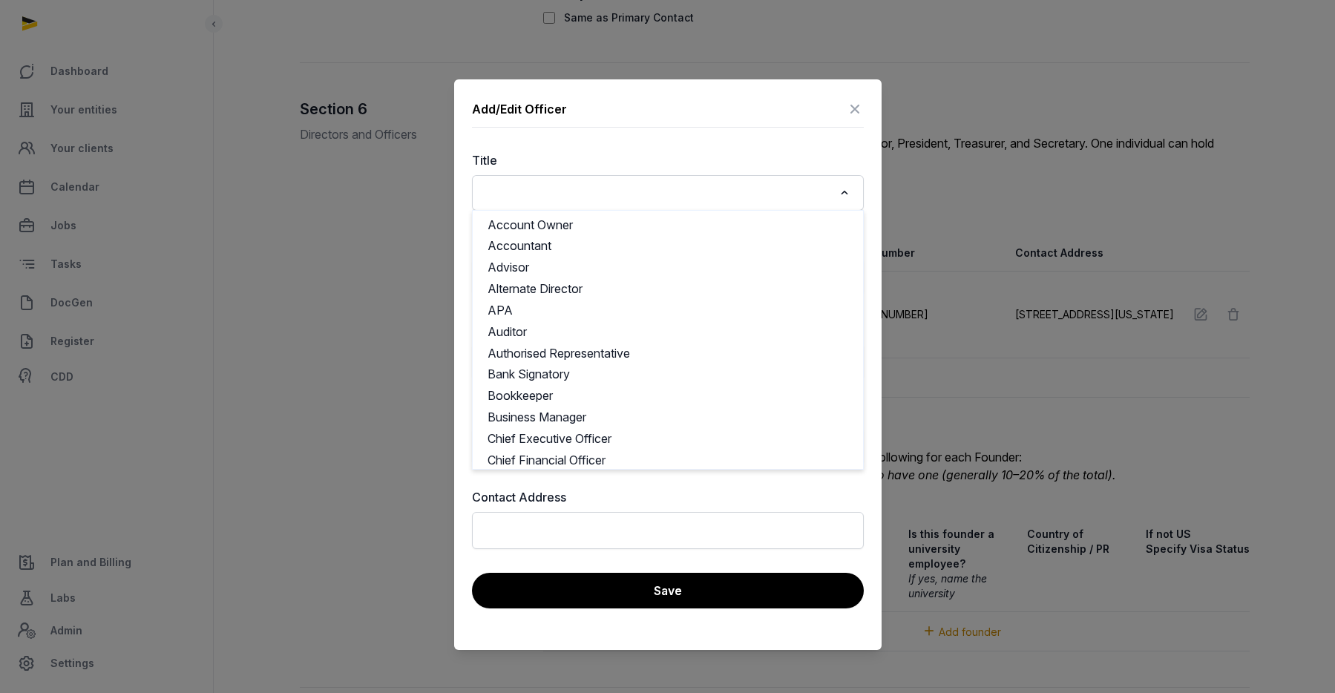
click at [594, 189] on input "Search for option" at bounding box center [657, 193] width 353 height 21
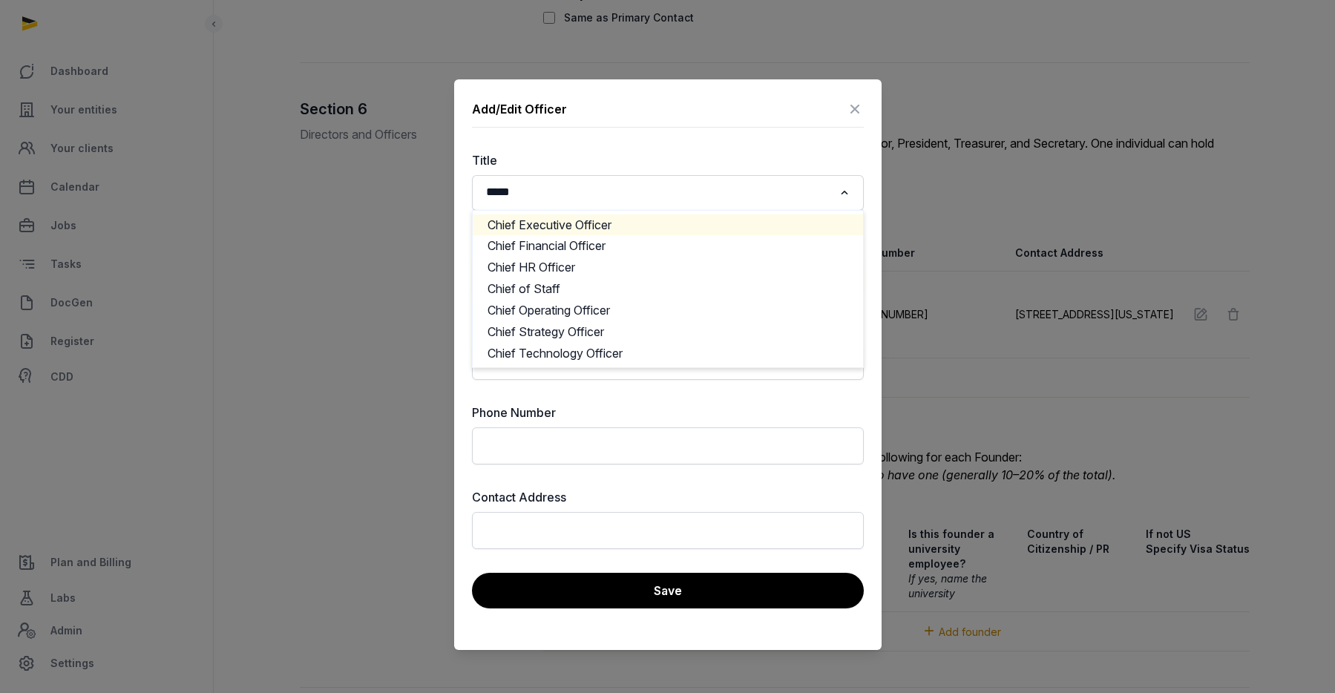
click at [595, 221] on li "Chief Executive Officer" at bounding box center [668, 225] width 390 height 22
type input "*****"
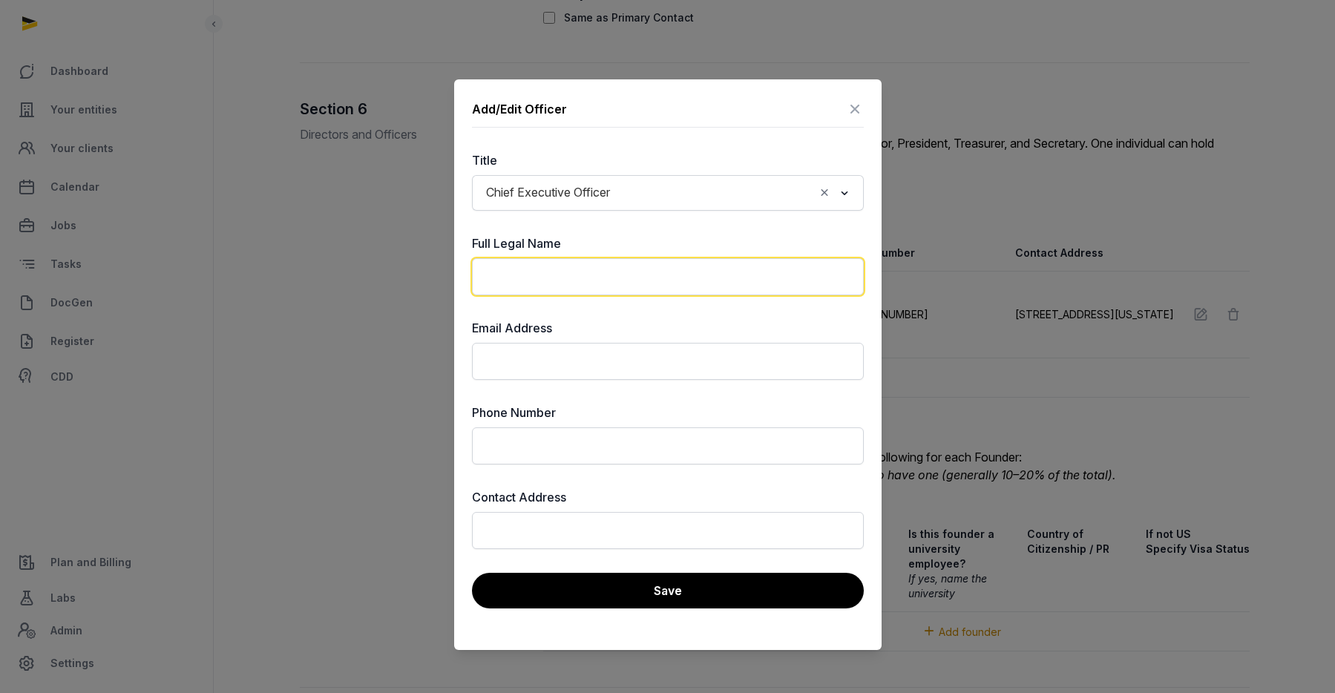
click at [576, 272] on input "text" at bounding box center [668, 276] width 392 height 37
paste input "**********"
type input "**********"
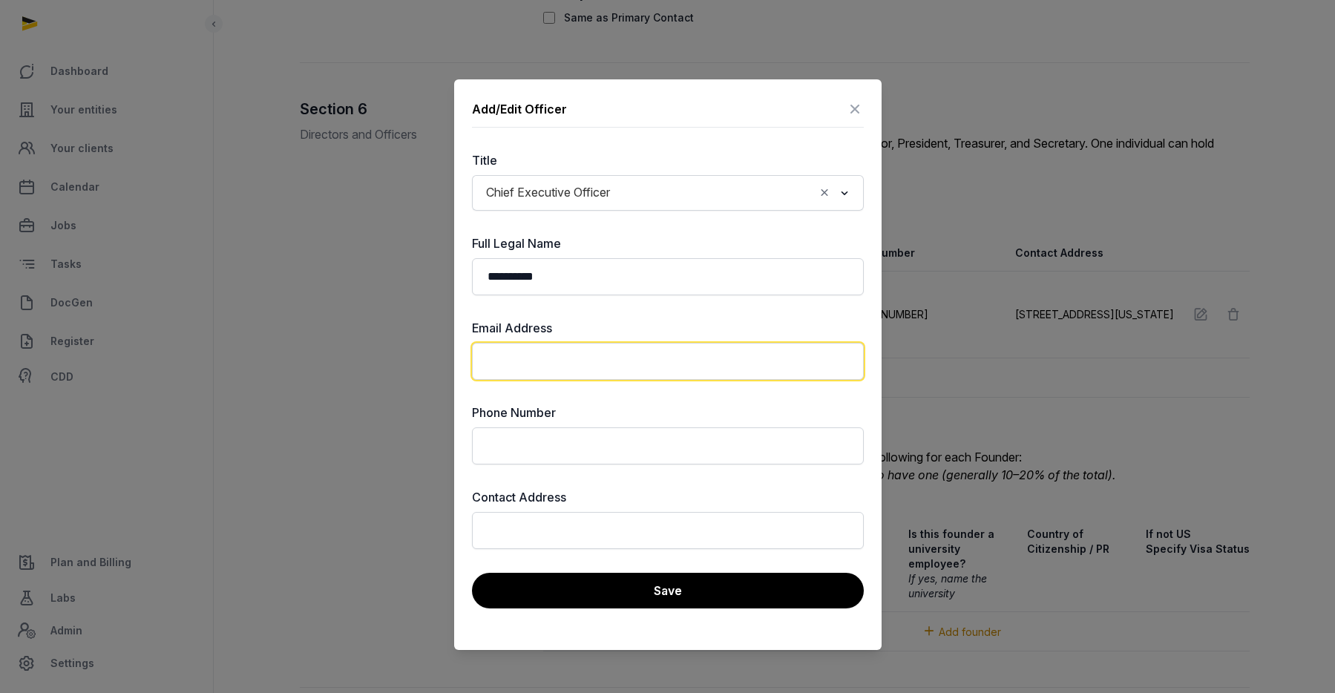
click at [556, 358] on input "email" at bounding box center [668, 361] width 392 height 37
click at [986, 307] on div at bounding box center [667, 346] width 1335 height 693
click at [615, 349] on input "email" at bounding box center [668, 361] width 392 height 37
click at [492, 358] on input "email" at bounding box center [668, 361] width 392 height 37
paste input "**********"
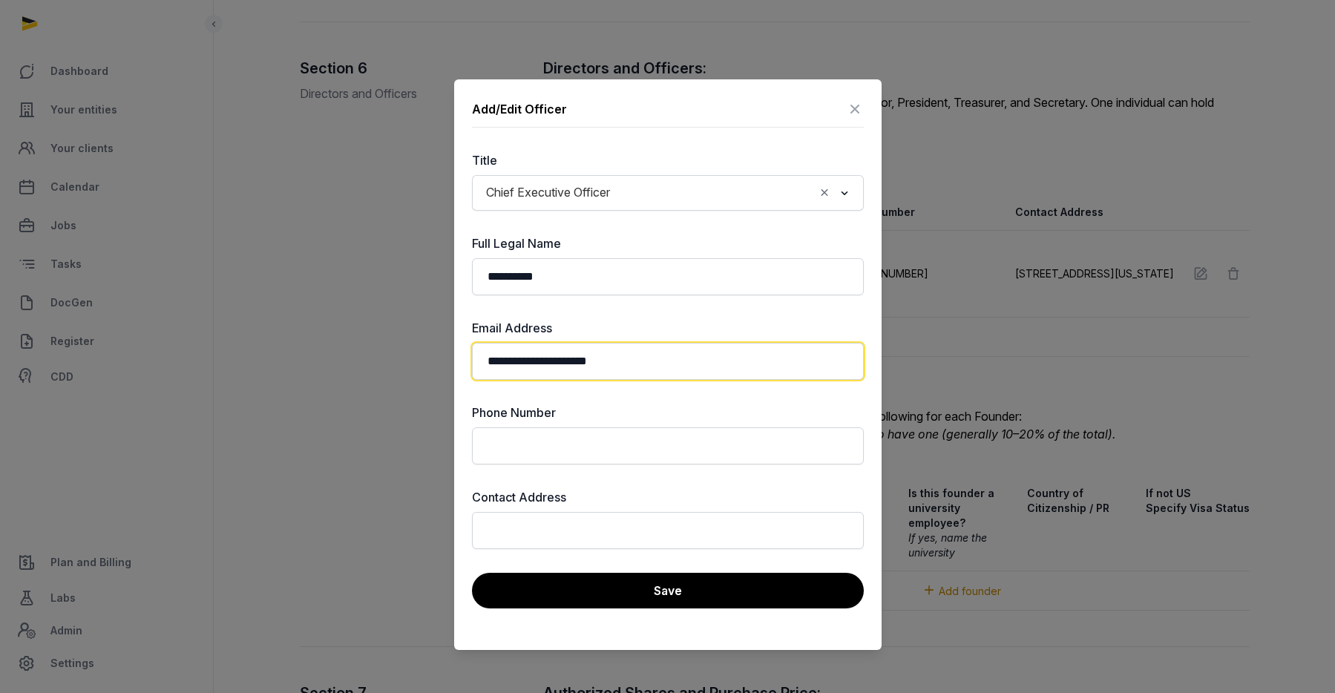
scroll to position [2253, 0]
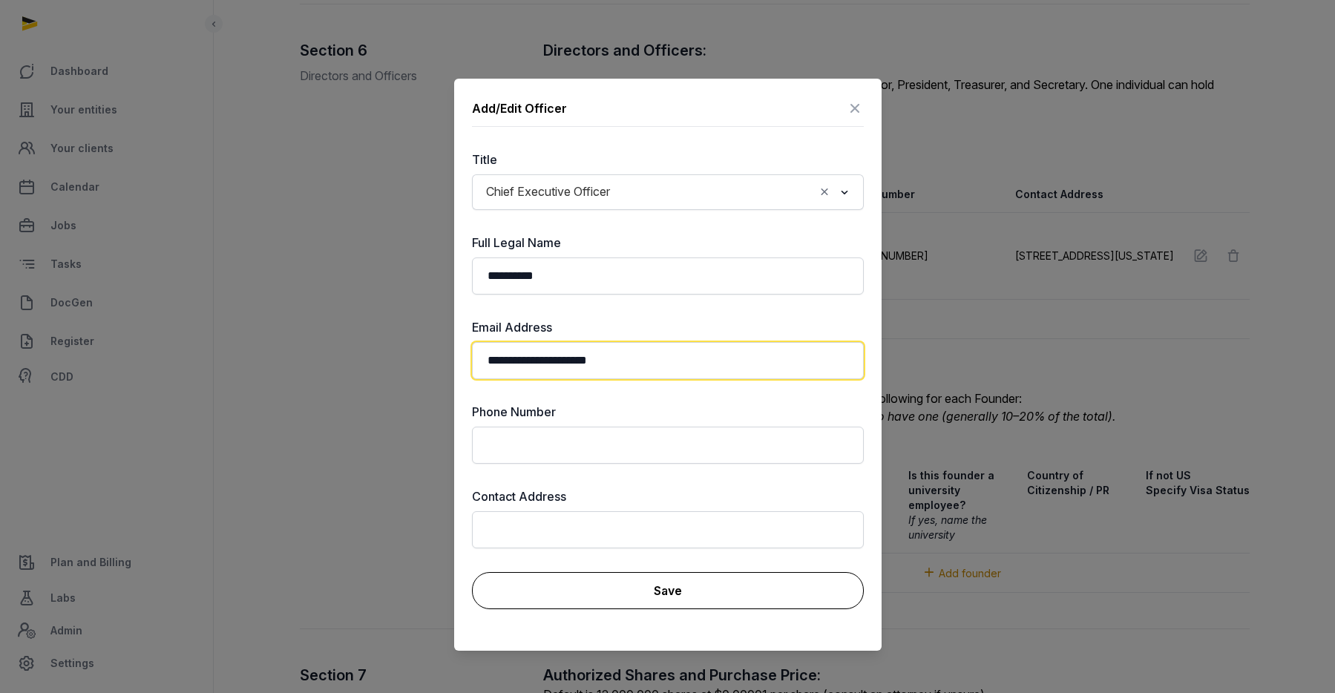
type input "**********"
click at [657, 585] on button "Save" at bounding box center [668, 590] width 392 height 37
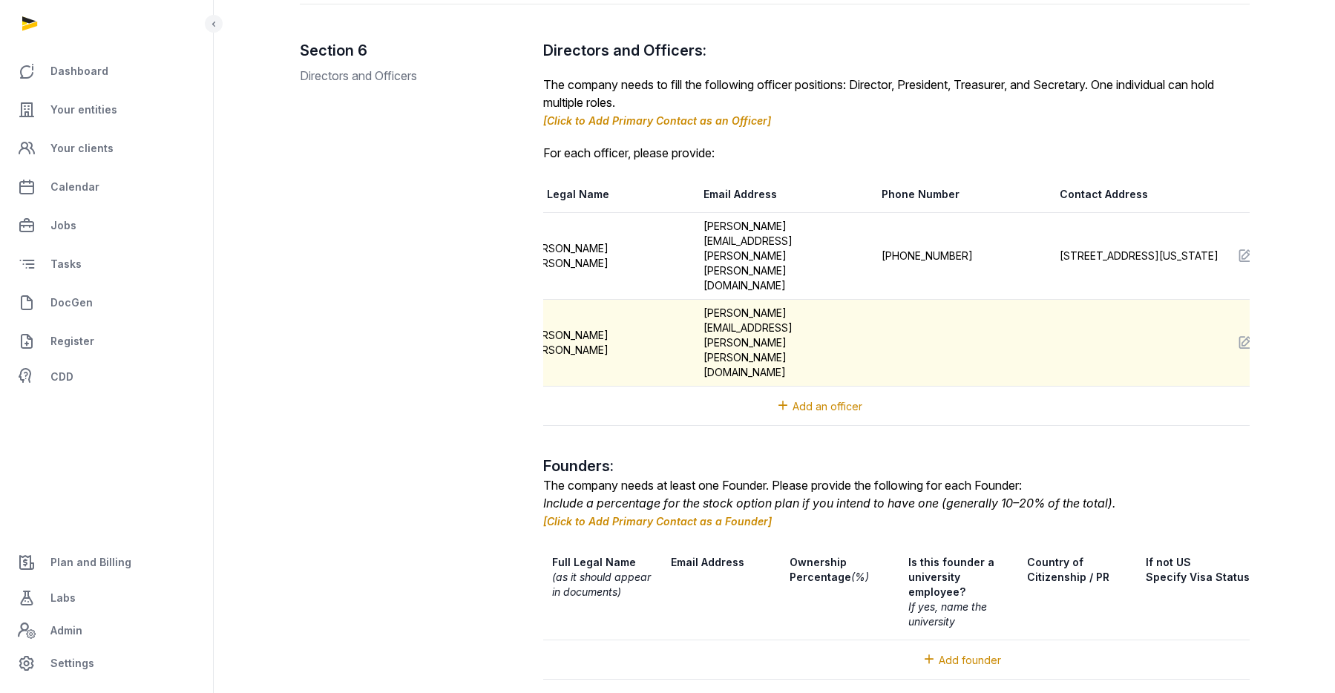
scroll to position [0, 249]
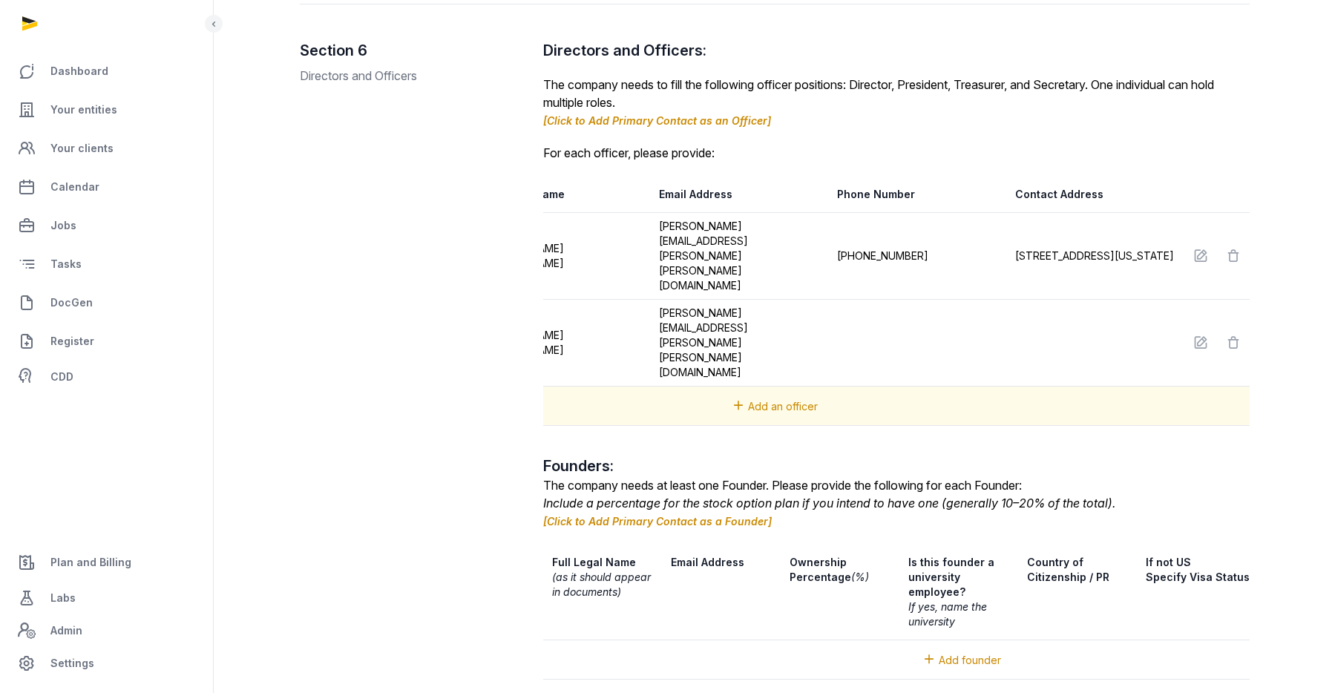
click at [796, 400] on span "Add an officer" at bounding box center [783, 406] width 70 height 13
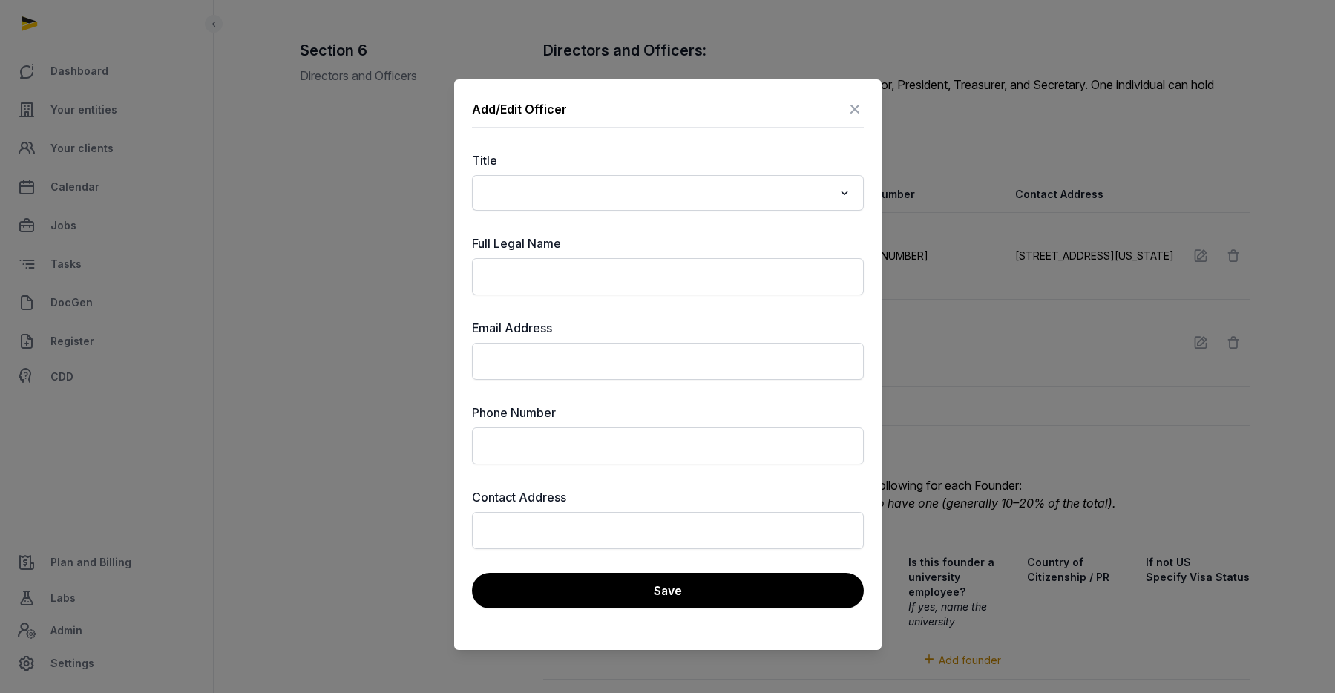
click at [612, 192] on input "Search for option" at bounding box center [657, 193] width 353 height 21
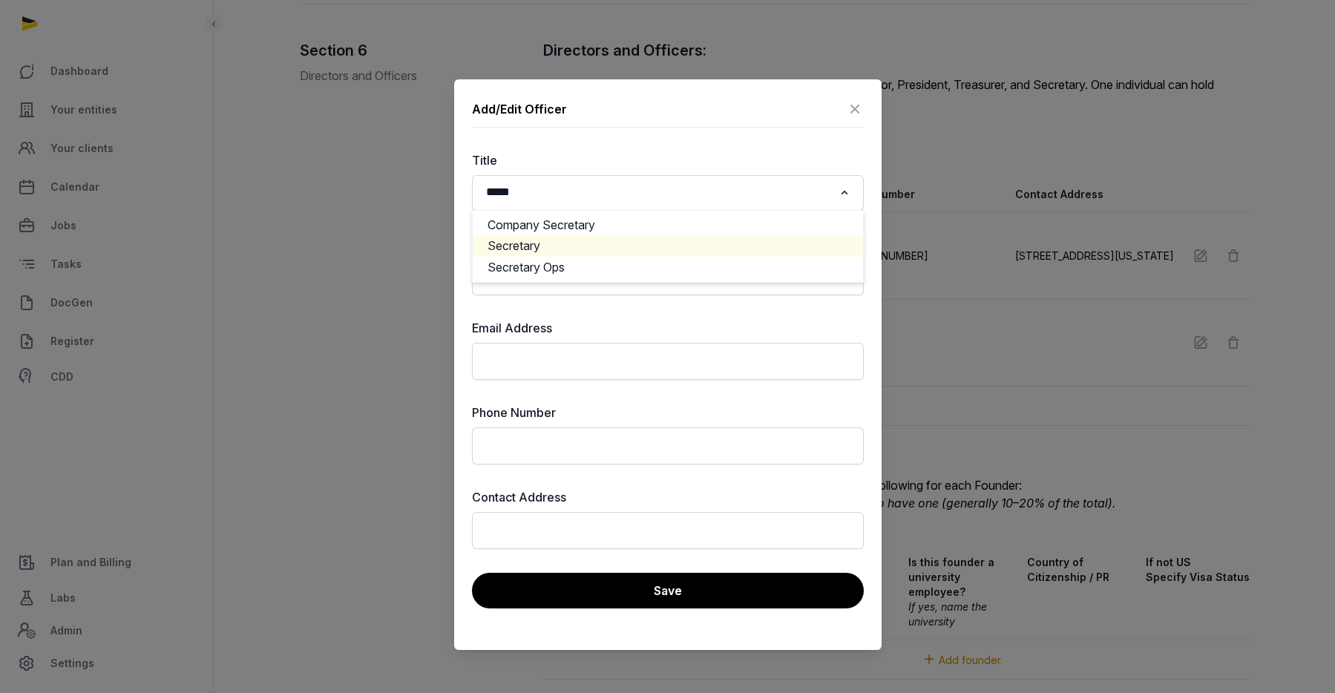
click at [556, 243] on li "Secretary" at bounding box center [668, 246] width 390 height 22
type input "*****"
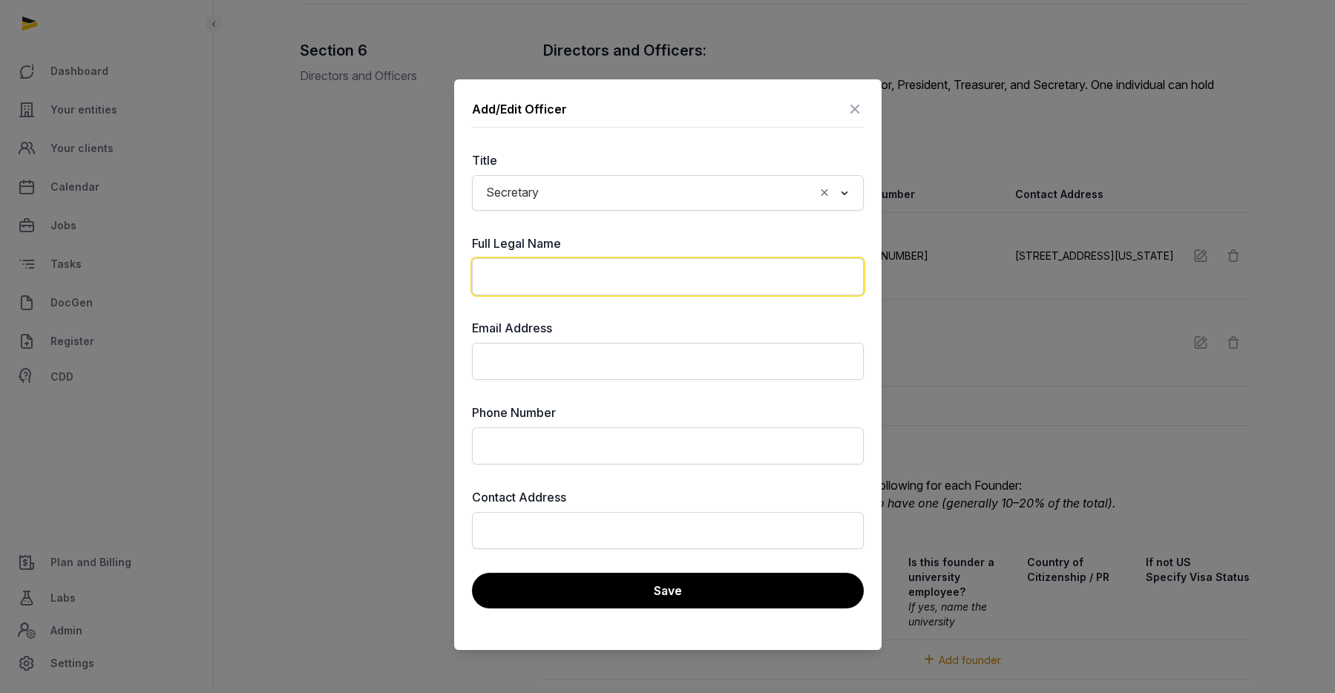
click at [588, 277] on input "text" at bounding box center [668, 276] width 392 height 37
paste input "**********"
type input "**********"
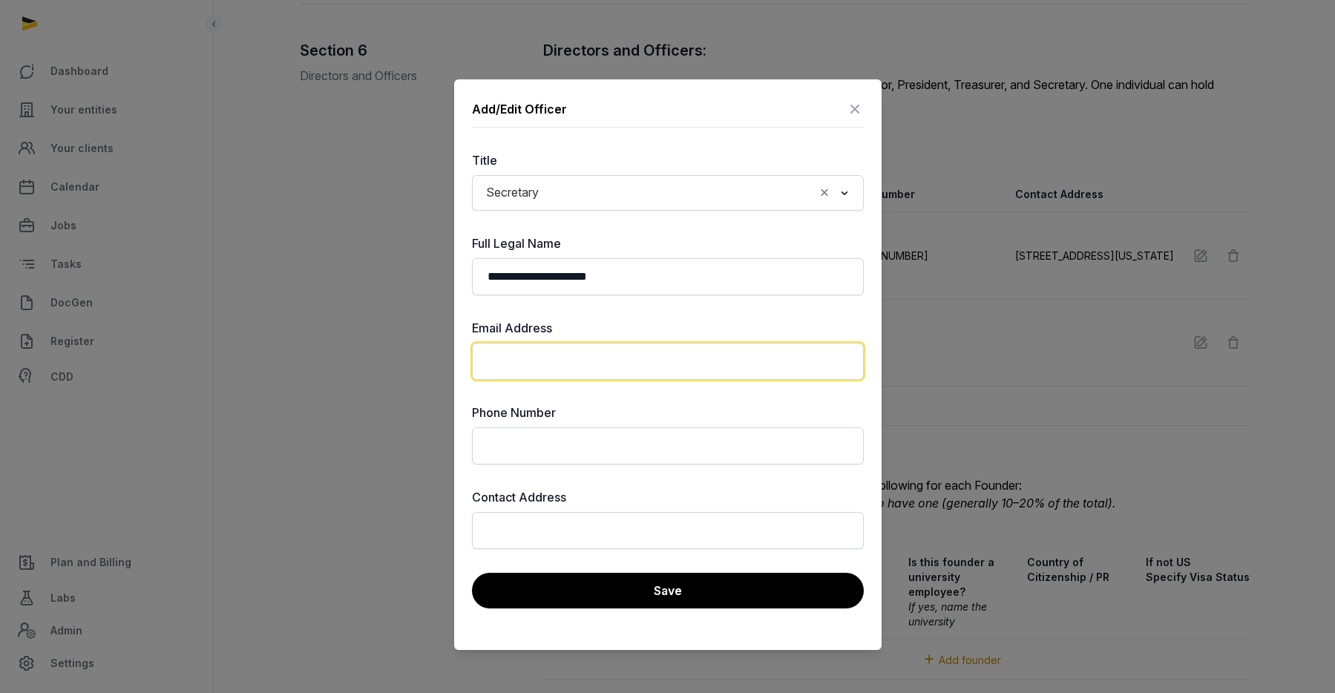
click at [554, 370] on input "email" at bounding box center [668, 361] width 392 height 37
paste input "**********"
type input "**********"
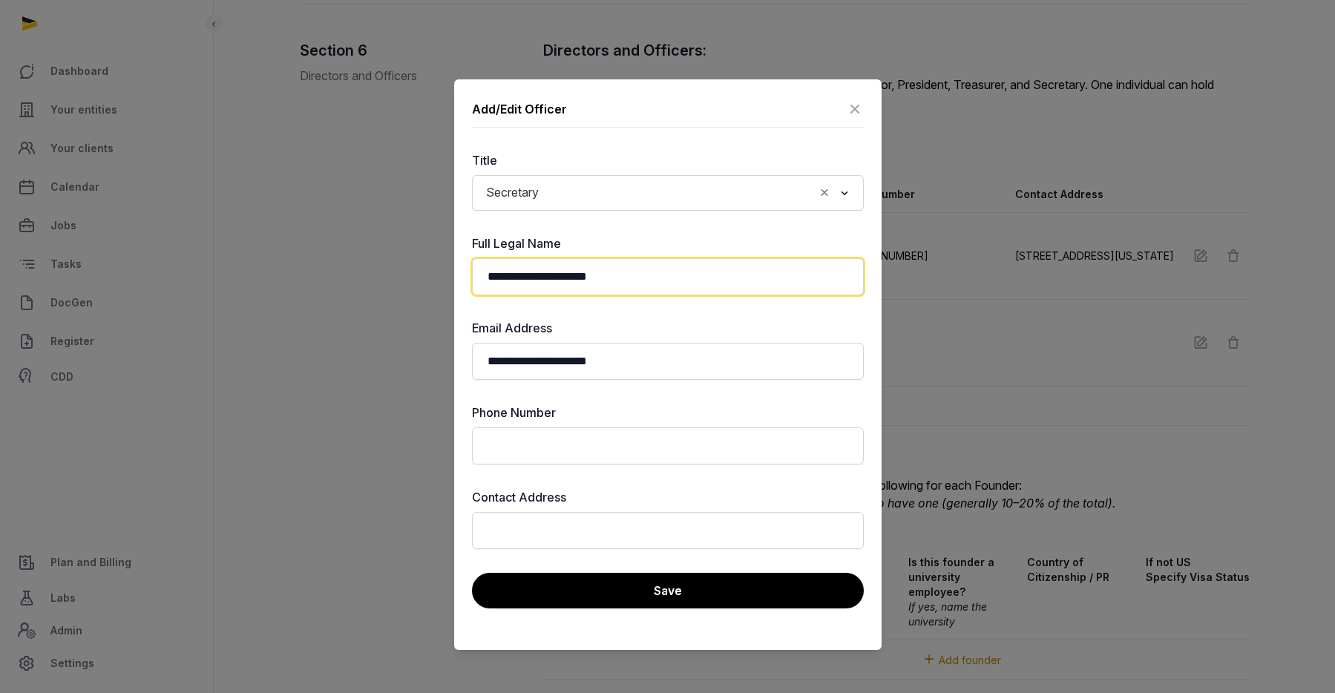
drag, startPoint x: 646, startPoint y: 275, endPoint x: 327, endPoint y: 277, distance: 319.9
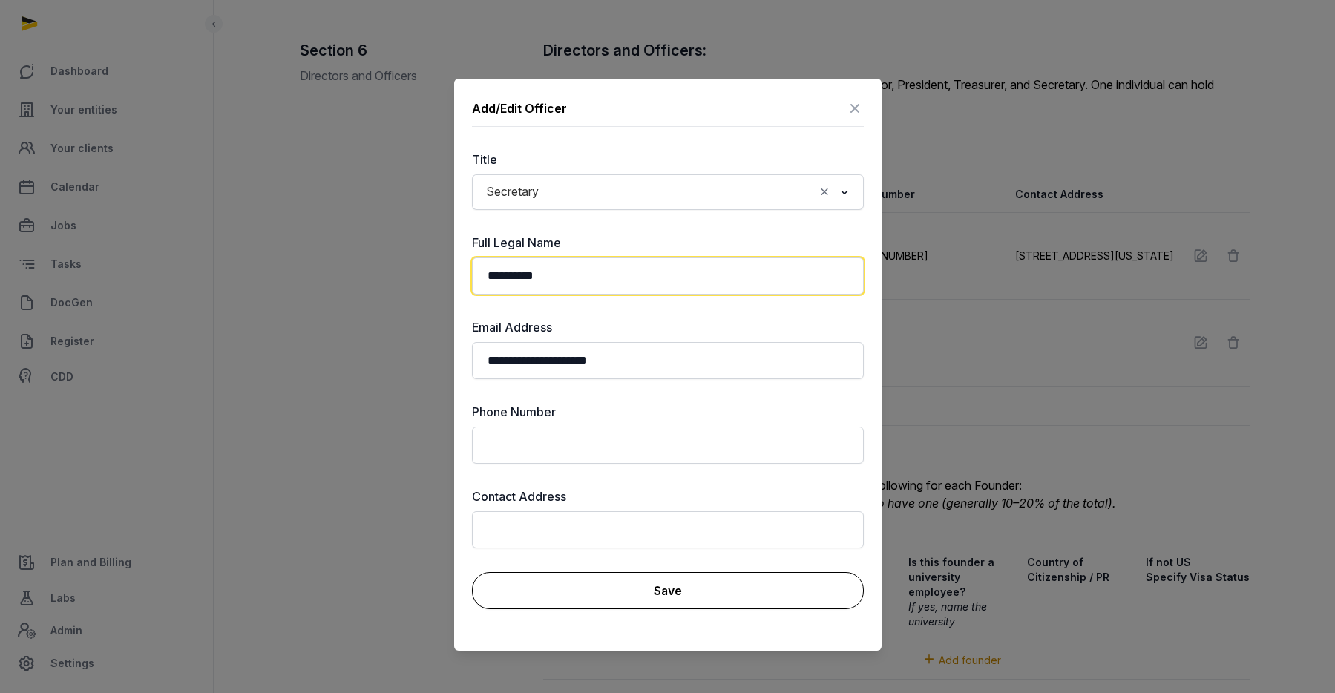
type input "**********"
click at [600, 583] on button "Save" at bounding box center [668, 590] width 392 height 37
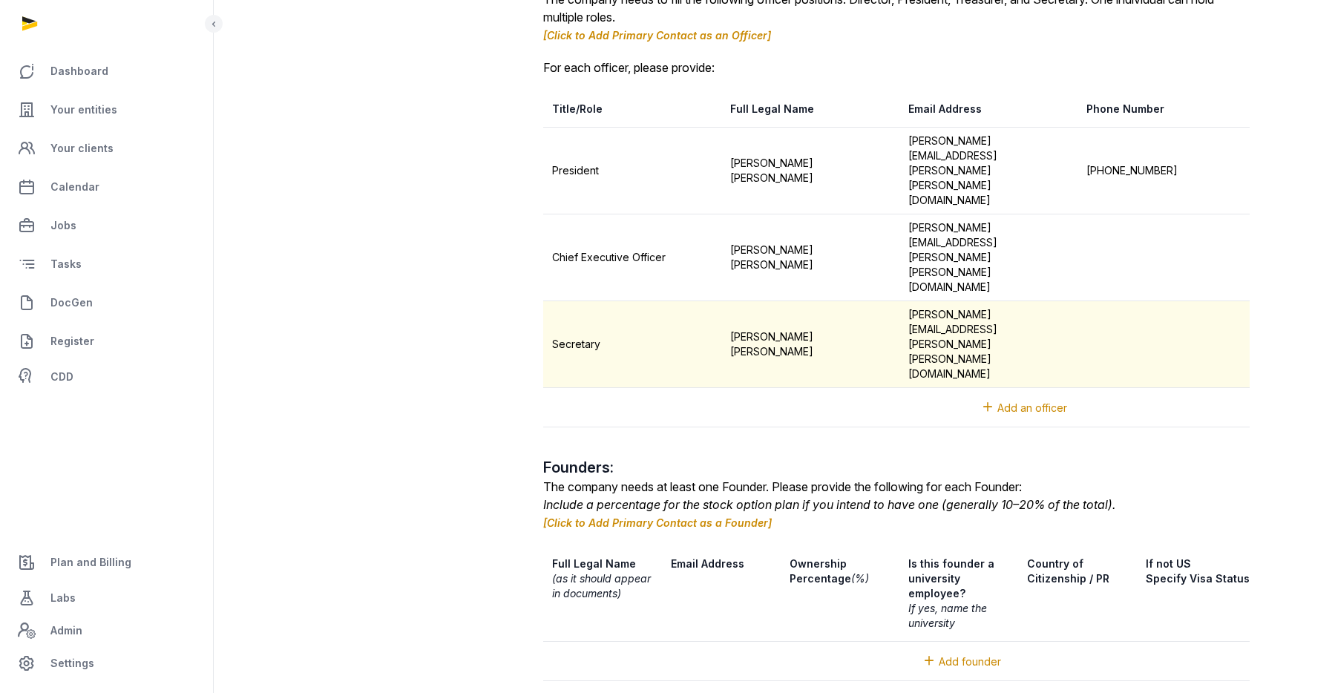
scroll to position [2342, 0]
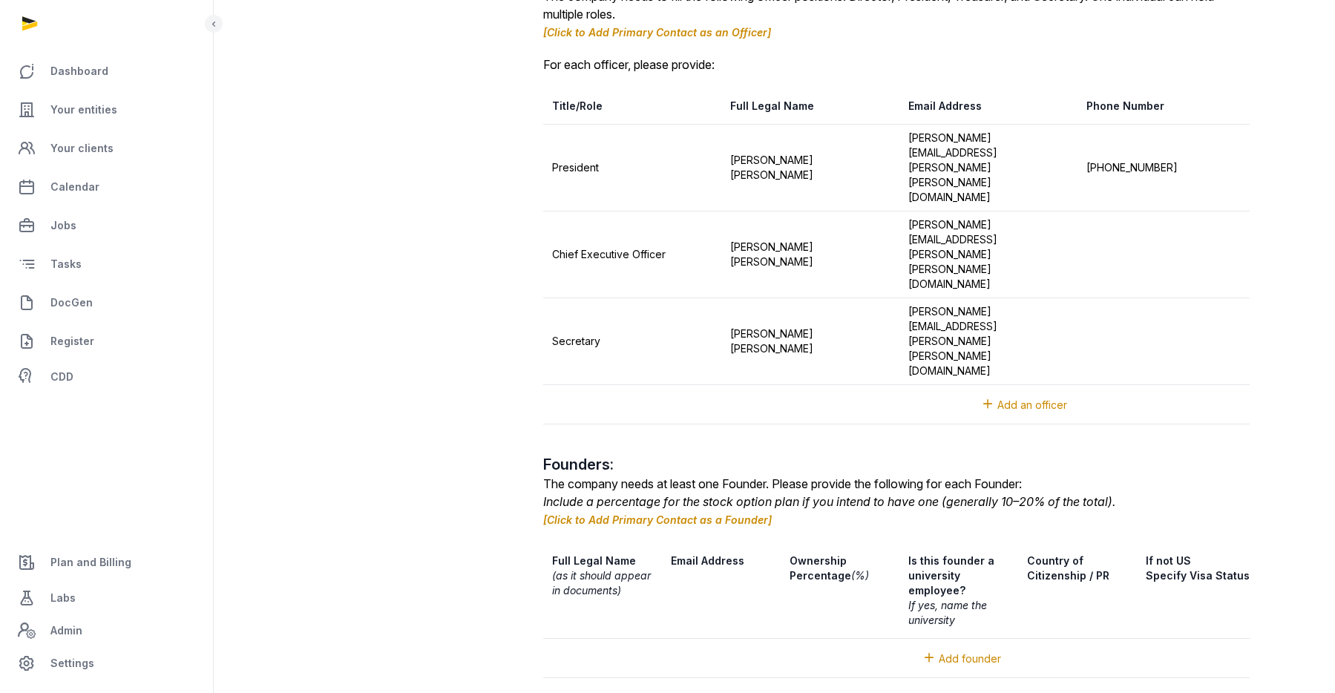
click at [742, 514] on link "[Click to Add Primary Contact as a Founder]" at bounding box center [657, 520] width 229 height 13
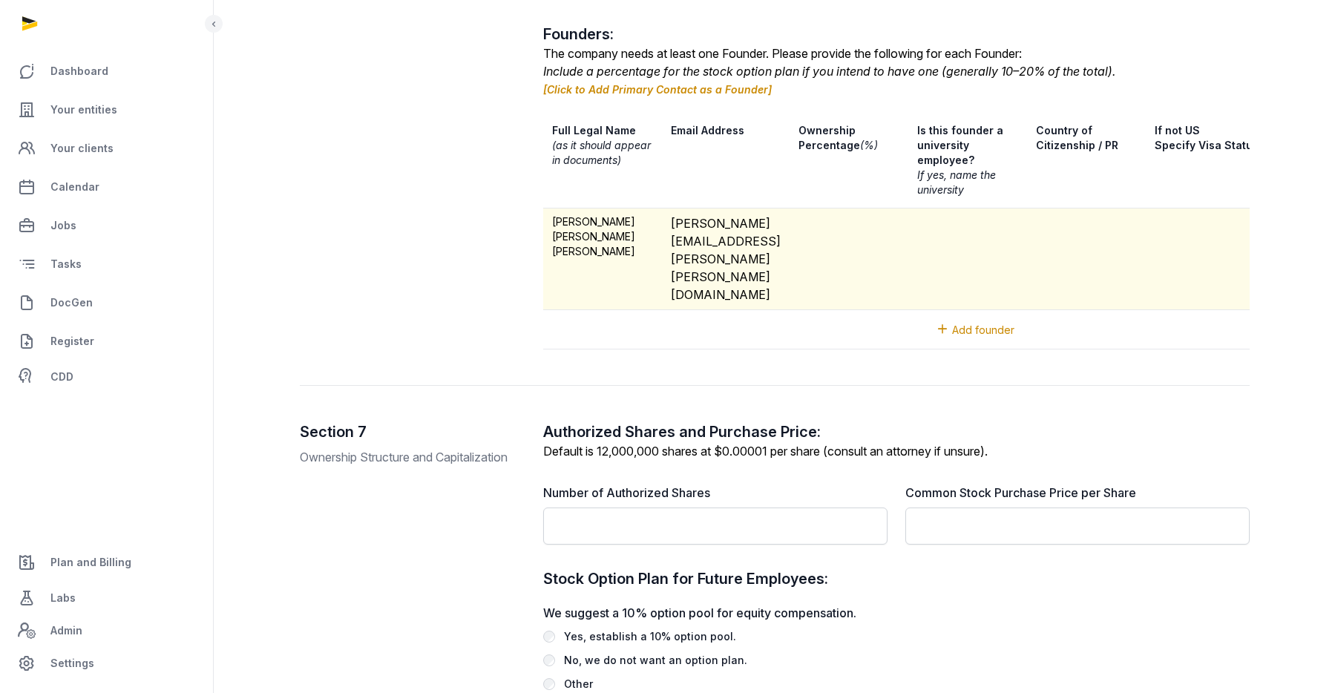
scroll to position [2780, 0]
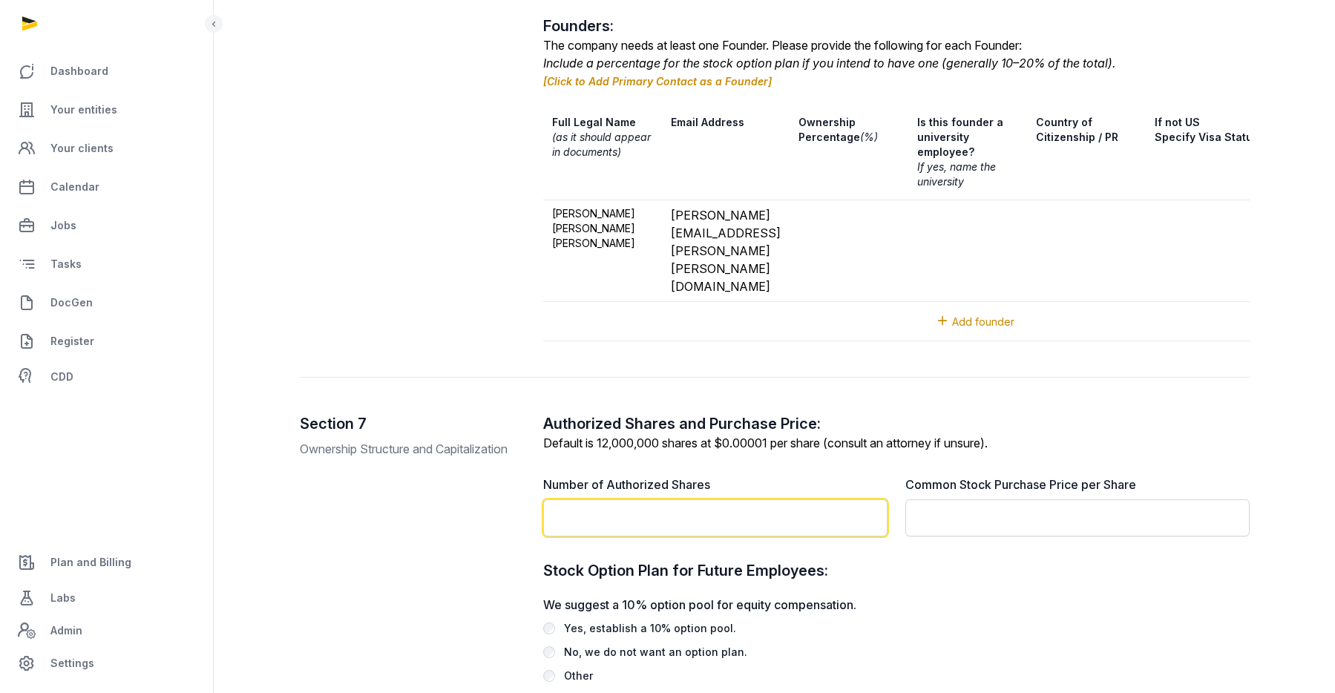
click at [724, 499] on input "text" at bounding box center [715, 517] width 344 height 37
type input "*"
type input "********"
drag, startPoint x: 719, startPoint y: 290, endPoint x: 770, endPoint y: 294, distance: 50.6
click at [770, 436] on label "Default is 12,000,000 shares at $0.00001 per share (consult an attorney if unsu…" at bounding box center [765, 443] width 445 height 15
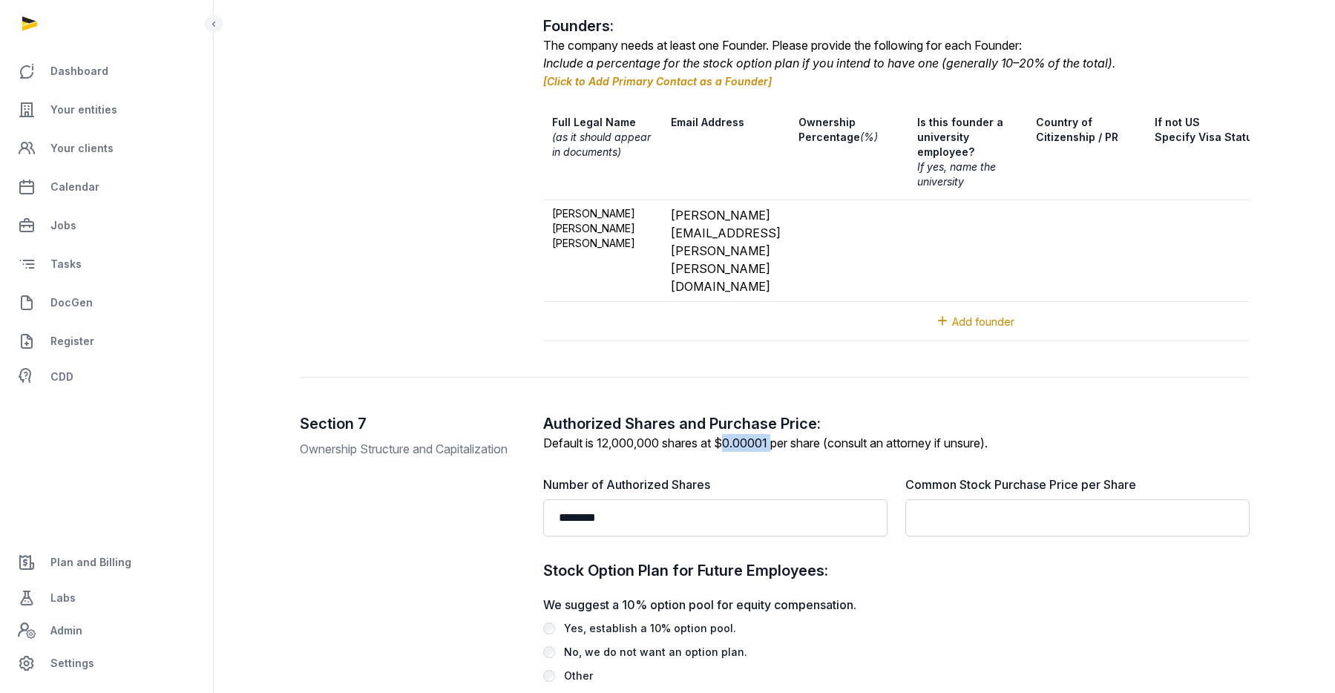
copy label "$0.00001"
click at [990, 499] on input "text" at bounding box center [1077, 517] width 344 height 37
paste input "********"
click at [927, 499] on input "********" at bounding box center [1077, 517] width 344 height 37
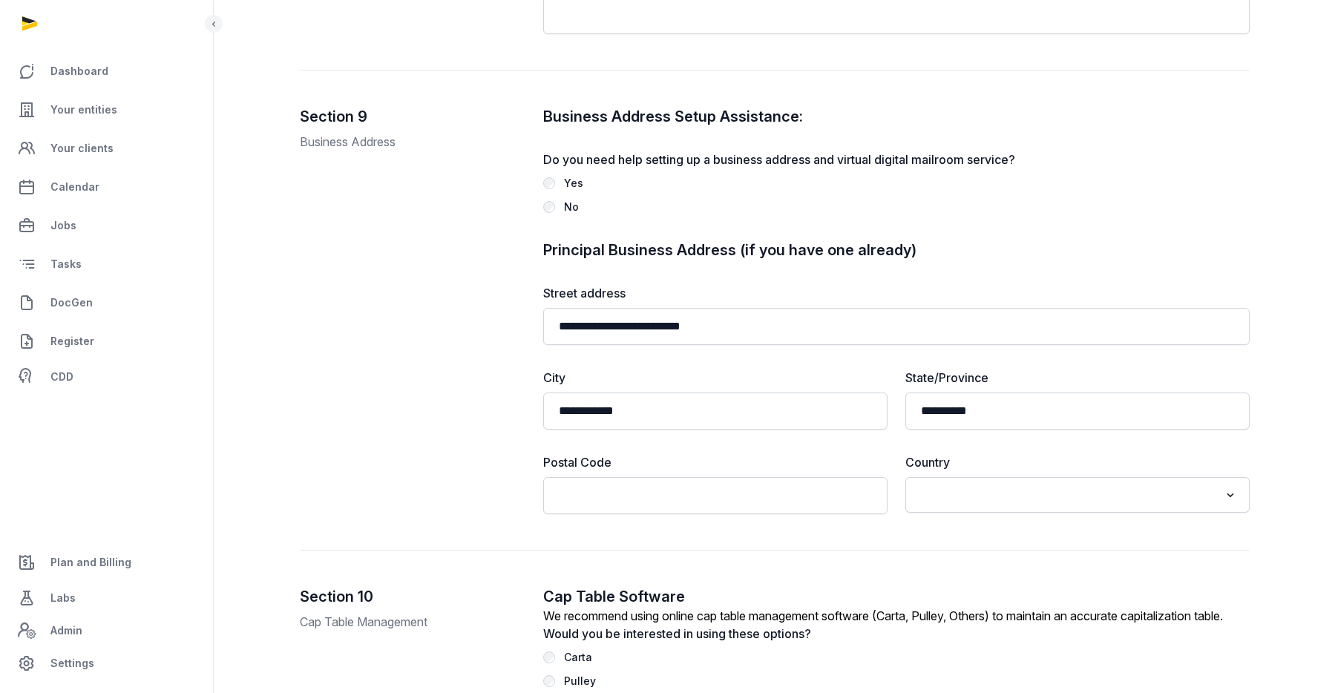
scroll to position [3770, 0]
type input "********"
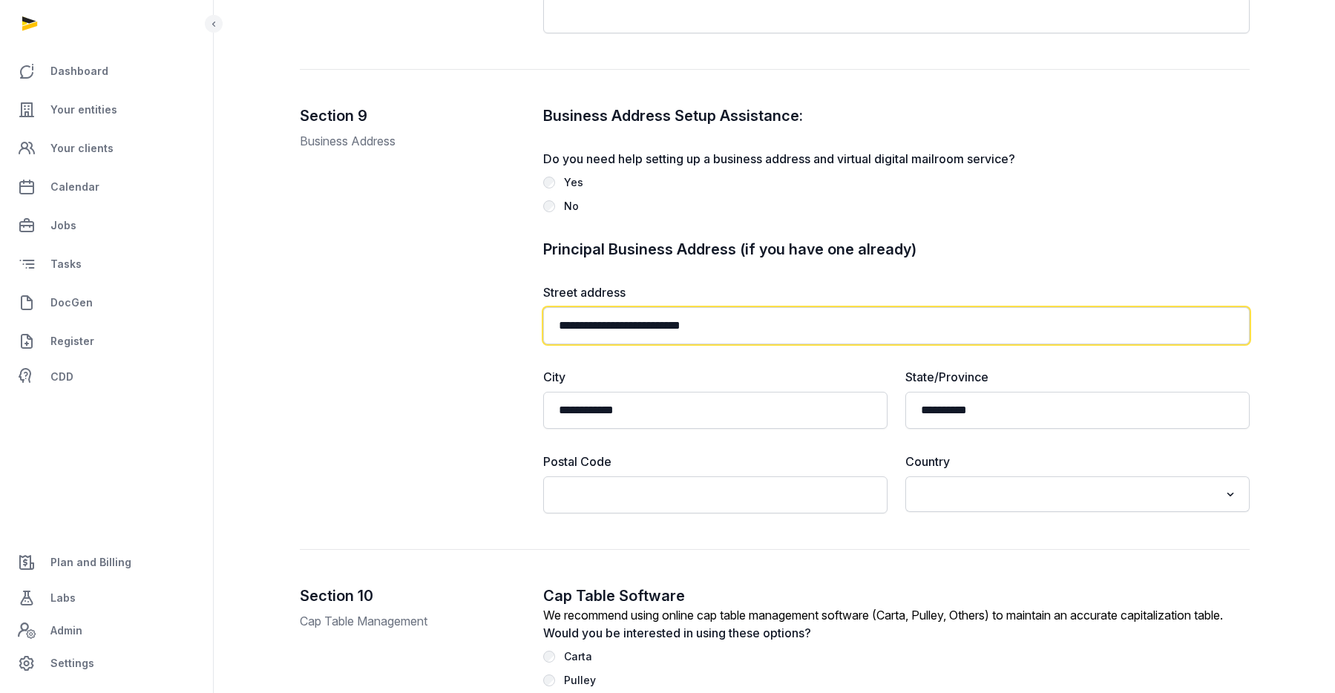
drag, startPoint x: 741, startPoint y: 177, endPoint x: 460, endPoint y: 143, distance: 282.6
click at [461, 143] on div "**********" at bounding box center [775, 327] width 950 height 445
type input "*"
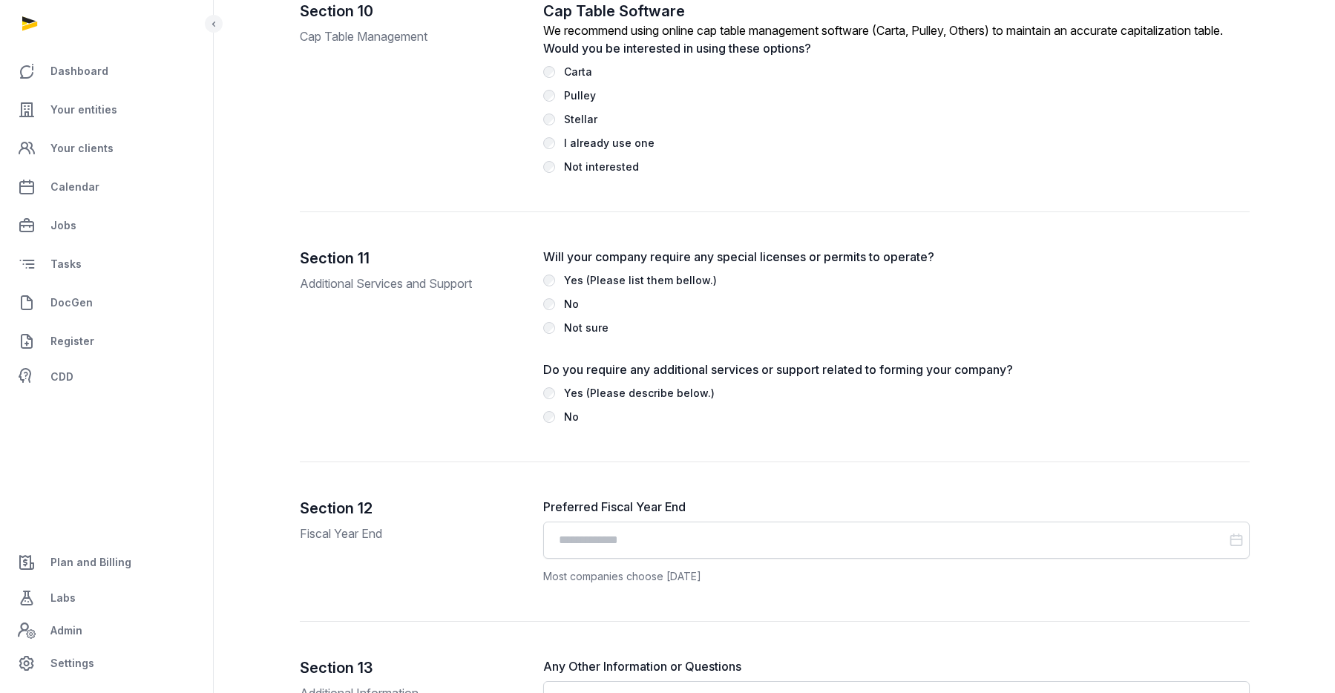
scroll to position [4468, 0]
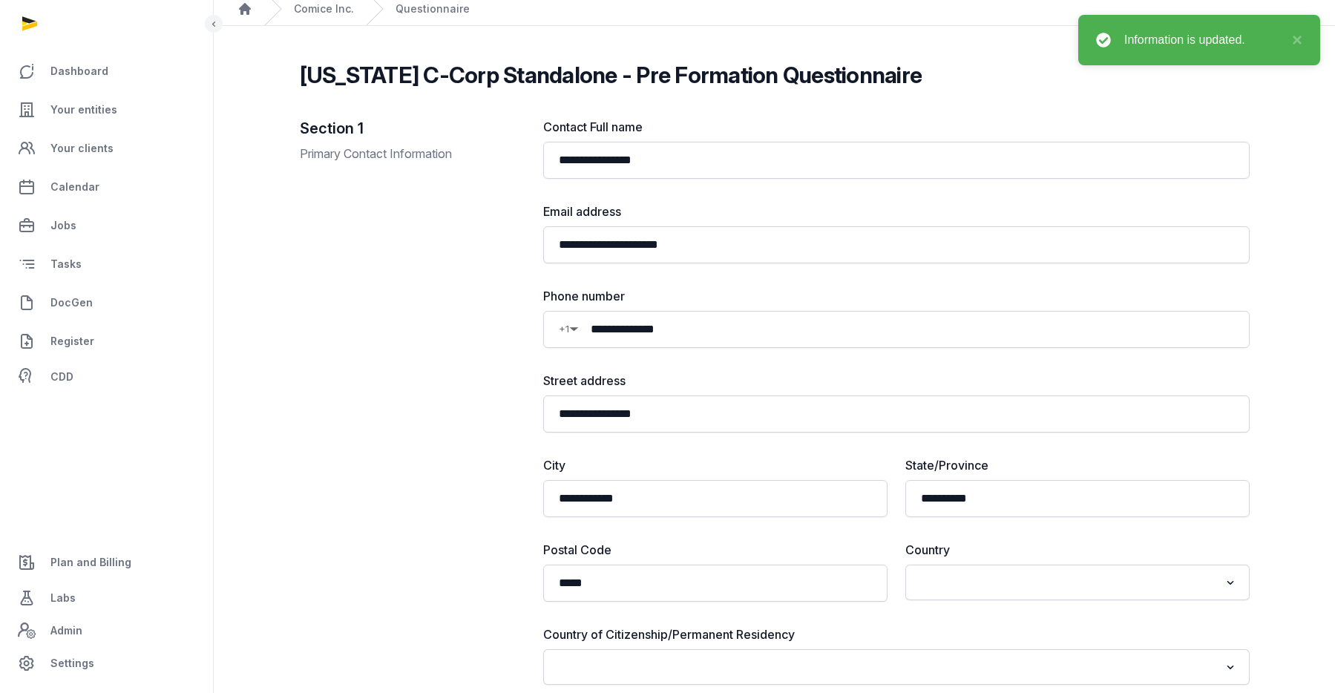
scroll to position [0, 0]
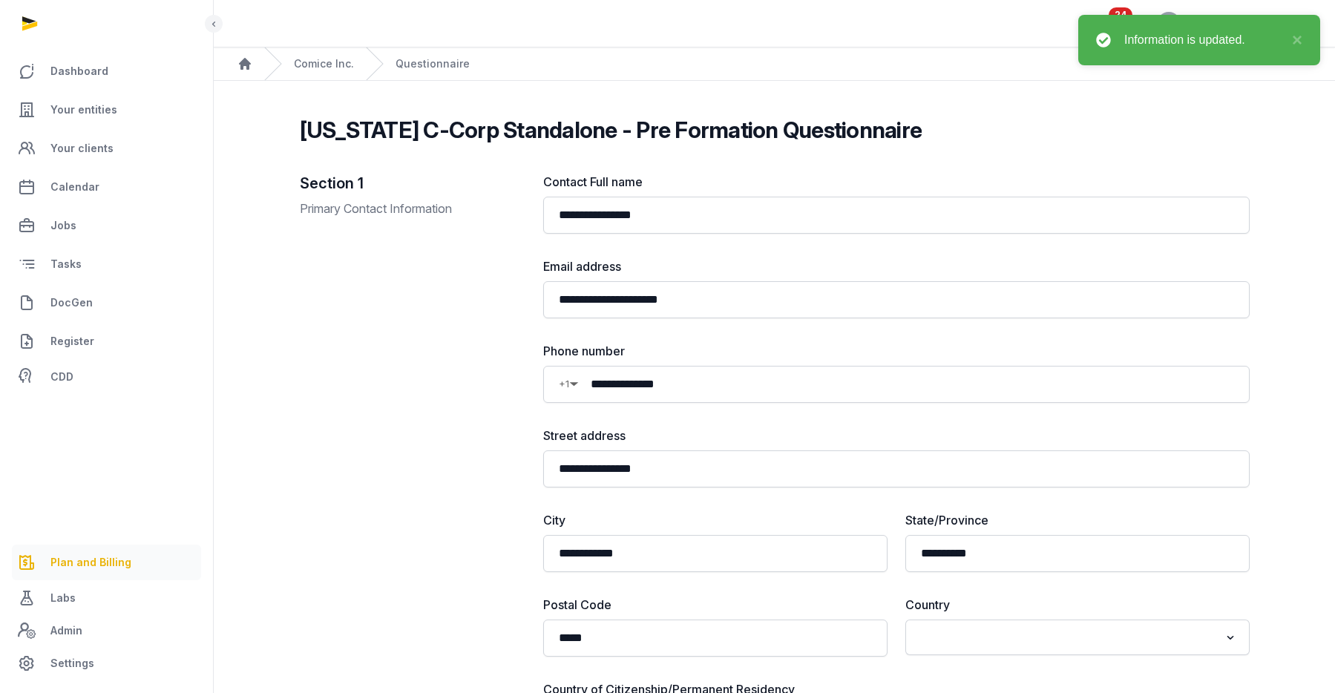
click at [104, 562] on span "Plan and Billing" at bounding box center [90, 563] width 81 height 18
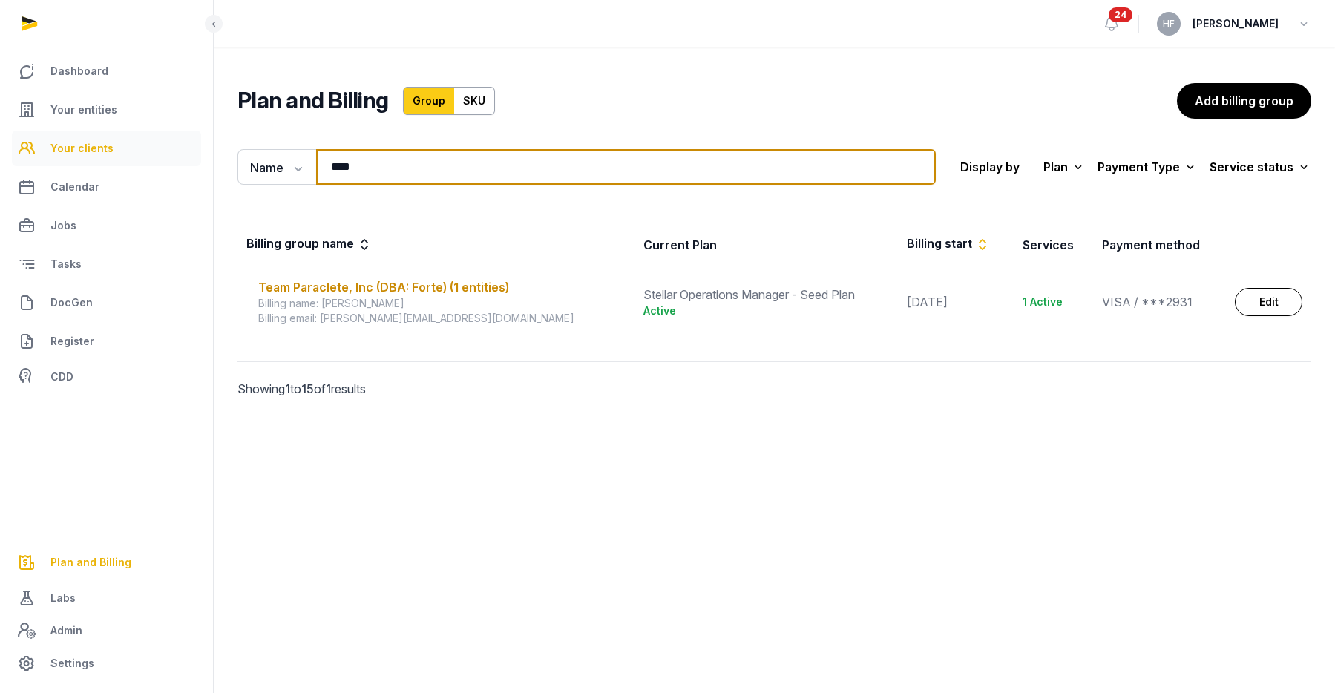
drag, startPoint x: 376, startPoint y: 173, endPoint x: 184, endPoint y: 155, distance: 193.1
click at [194, 155] on div "Dashboard Your entities Your clients Calendar Jobs Tasks DocGen Register CDD Pl…" at bounding box center [667, 346] width 1335 height 693
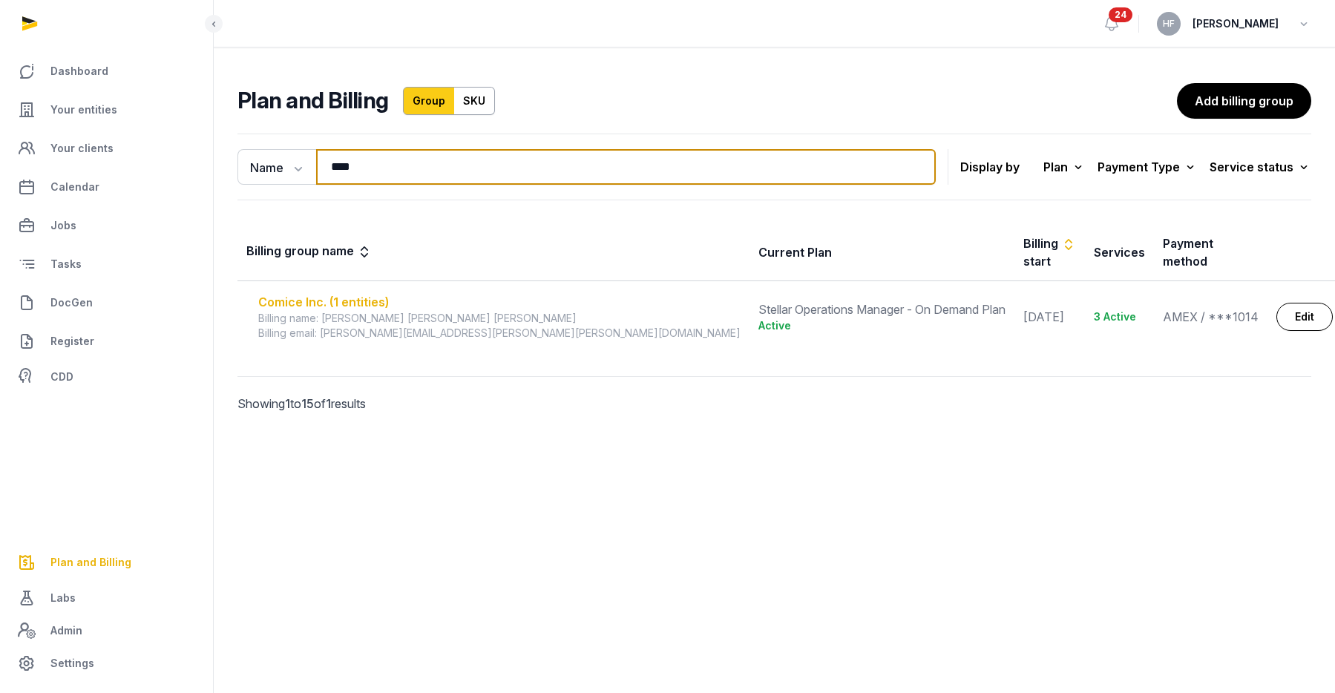
type input "****"
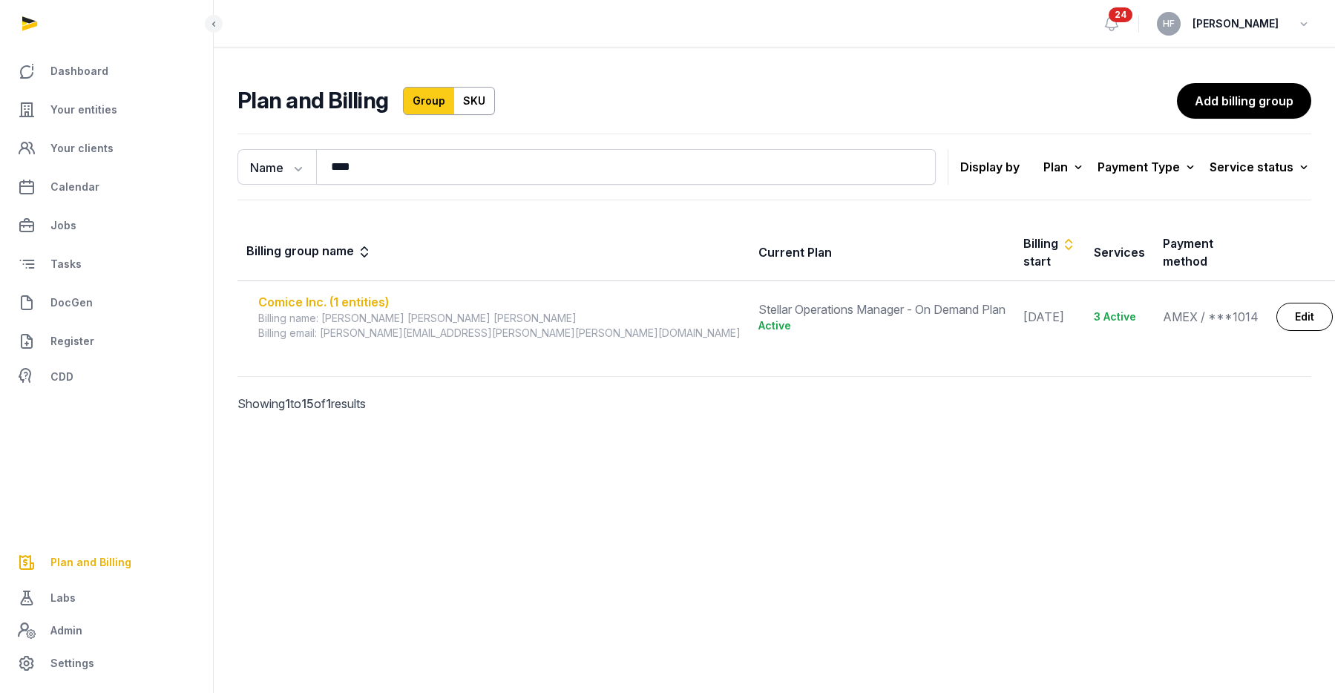
click at [321, 293] on div "Comice Inc. (1 entities)" at bounding box center [499, 302] width 482 height 18
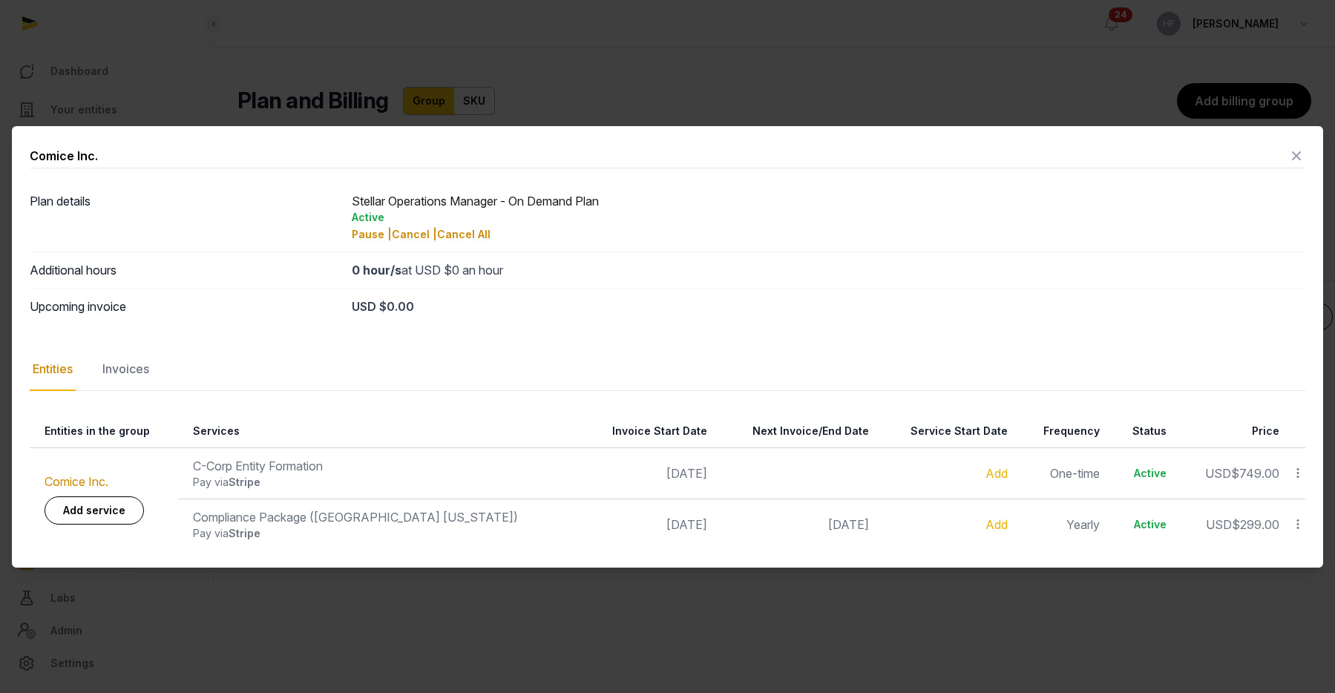
click at [1293, 154] on icon at bounding box center [1297, 156] width 18 height 24
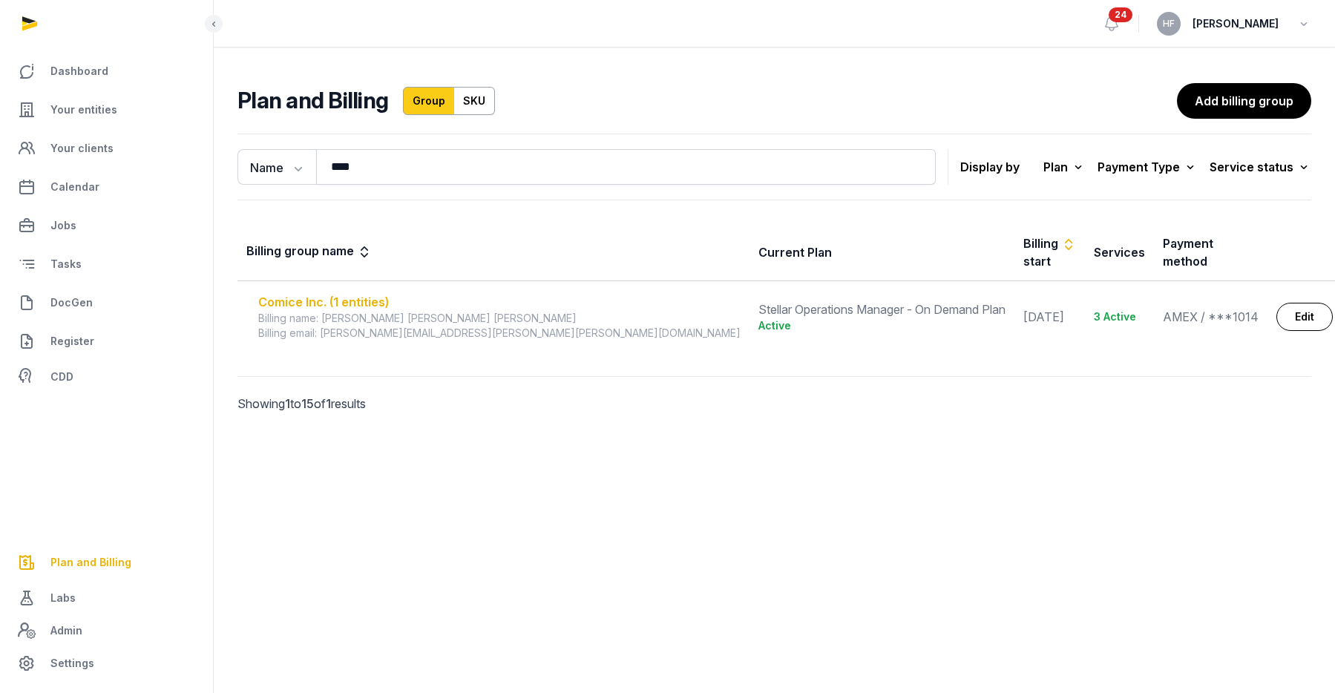
click at [344, 293] on div "Comice Inc. (1 entities)" at bounding box center [499, 302] width 482 height 18
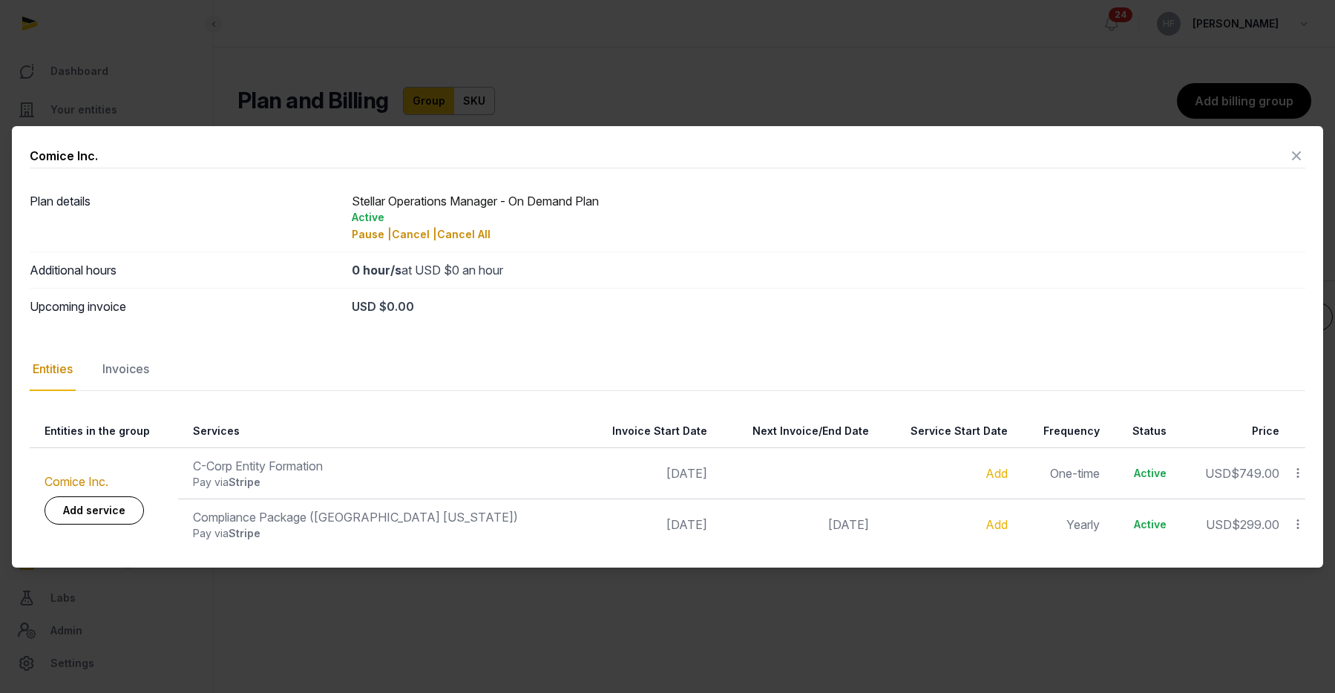
click at [1297, 154] on icon at bounding box center [1297, 156] width 18 height 24
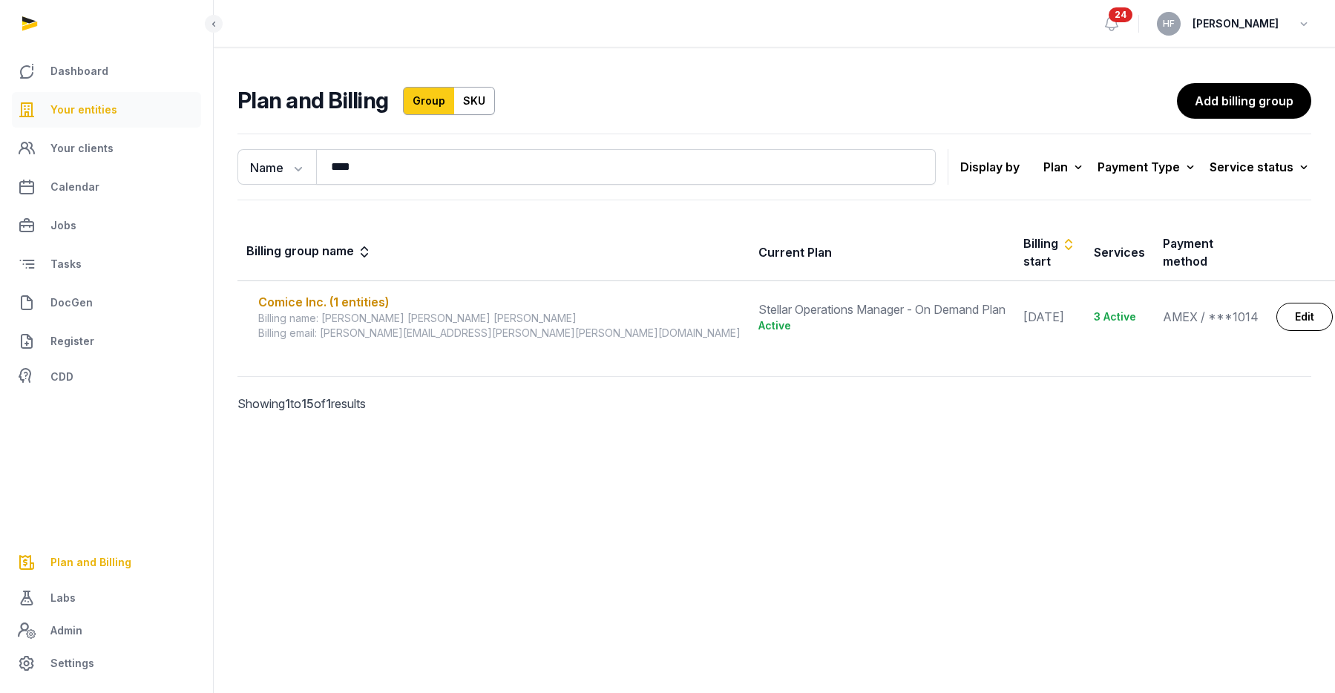
click at [102, 110] on span "Your entities" at bounding box center [83, 110] width 67 height 18
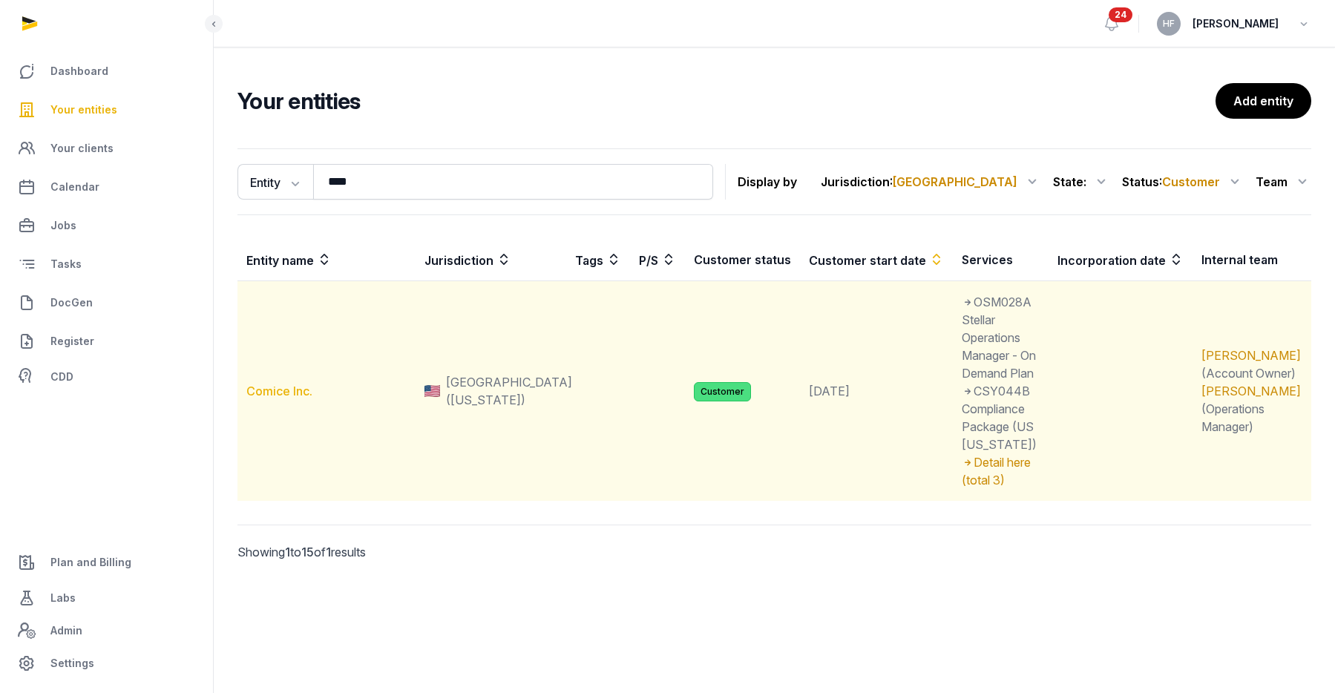
click at [282, 384] on link "Comice Inc." at bounding box center [279, 391] width 66 height 15
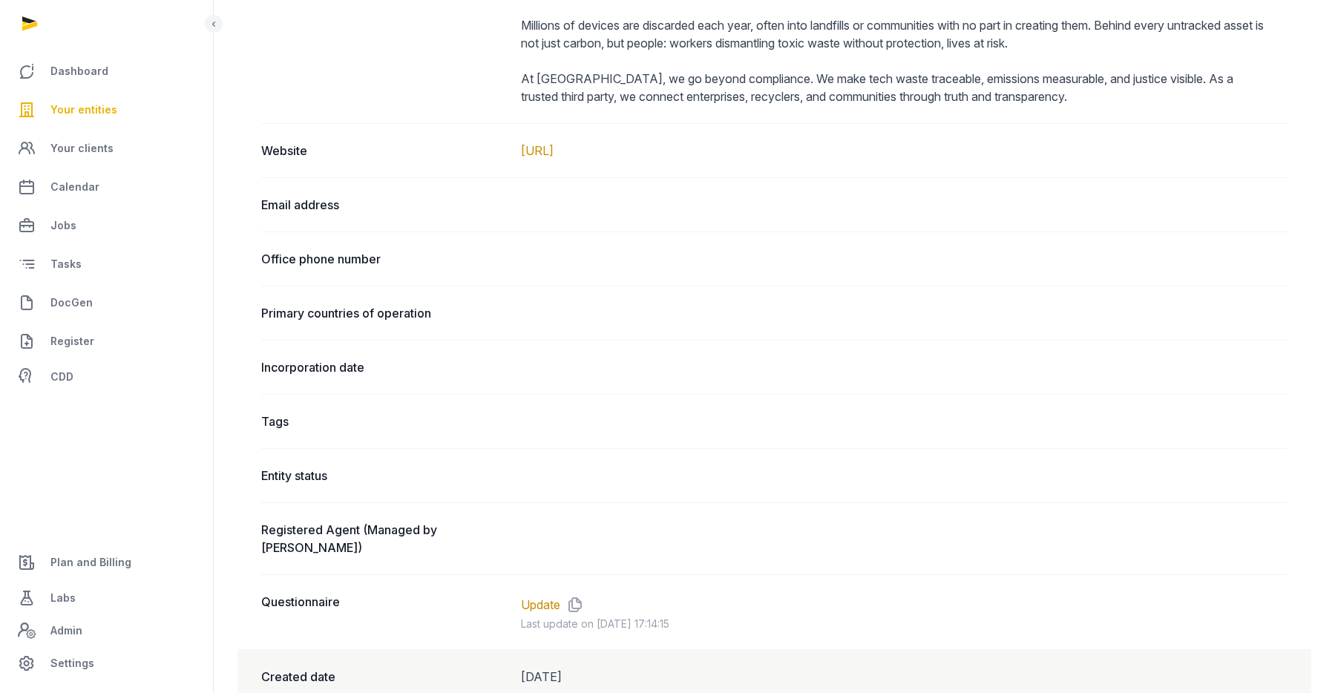
scroll to position [760, 0]
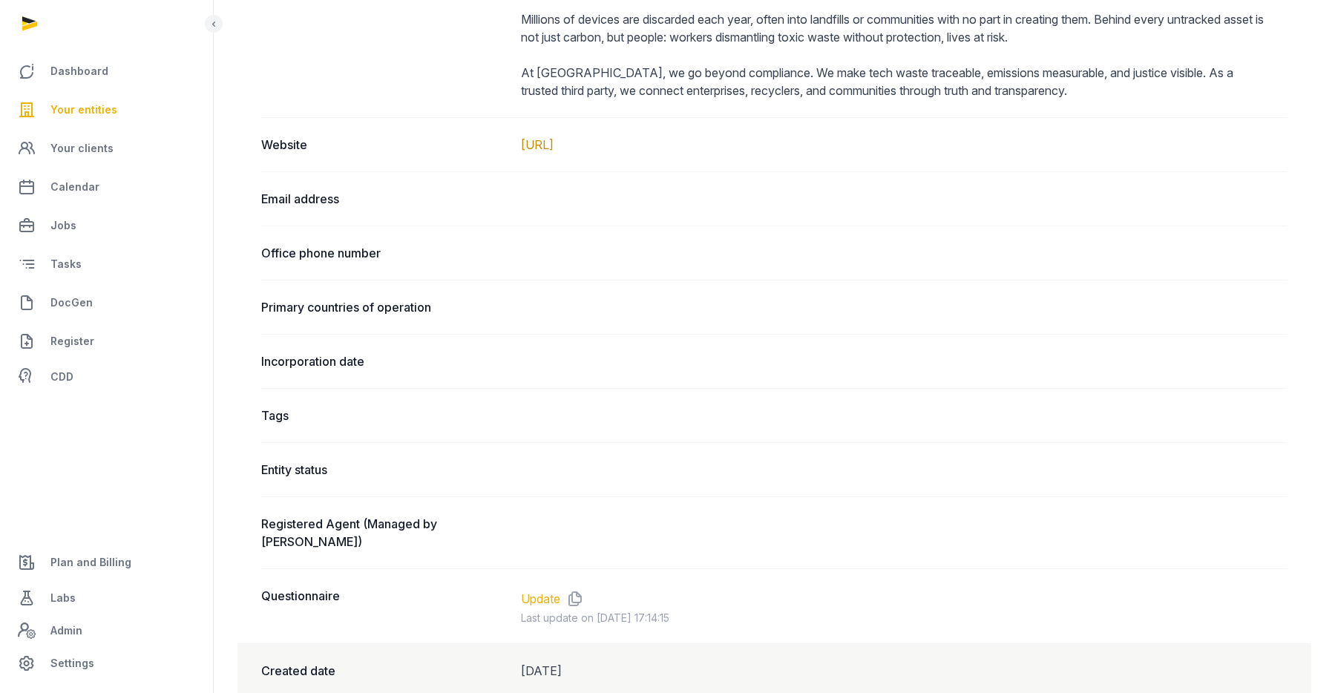
click at [547, 590] on link "Update" at bounding box center [540, 599] width 39 height 18
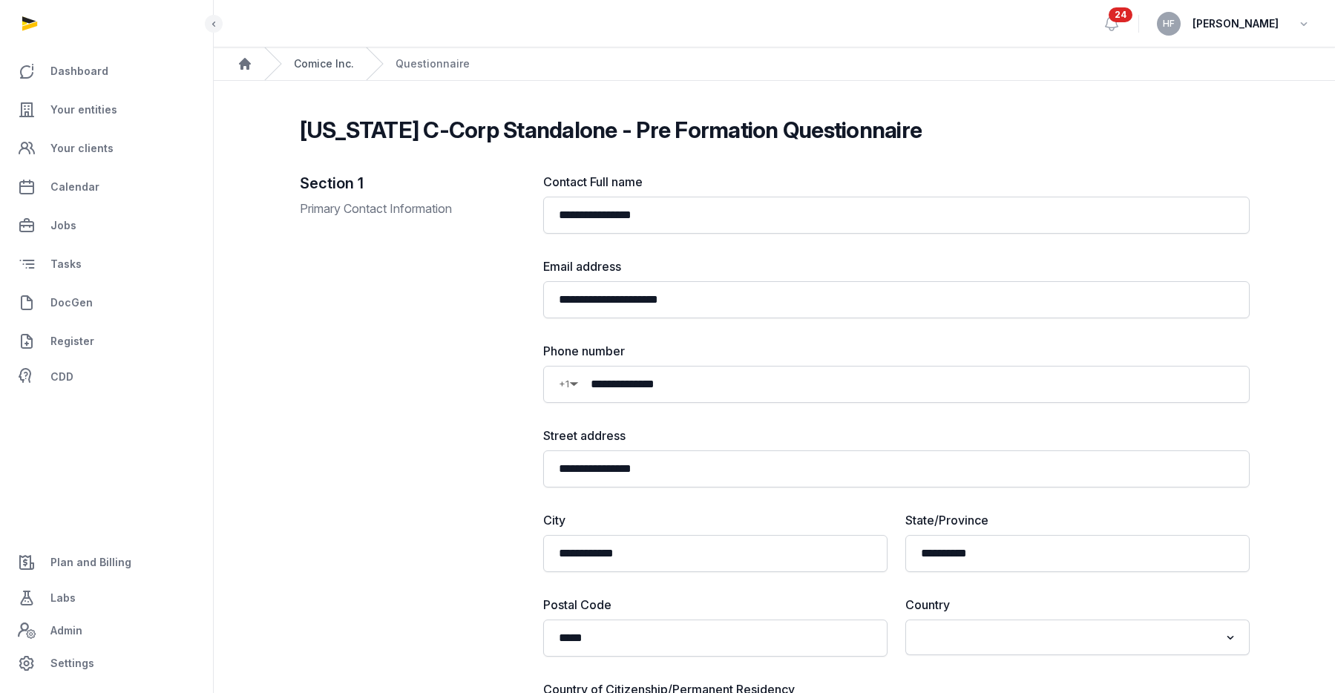
click at [308, 67] on link "Comice Inc." at bounding box center [324, 63] width 60 height 15
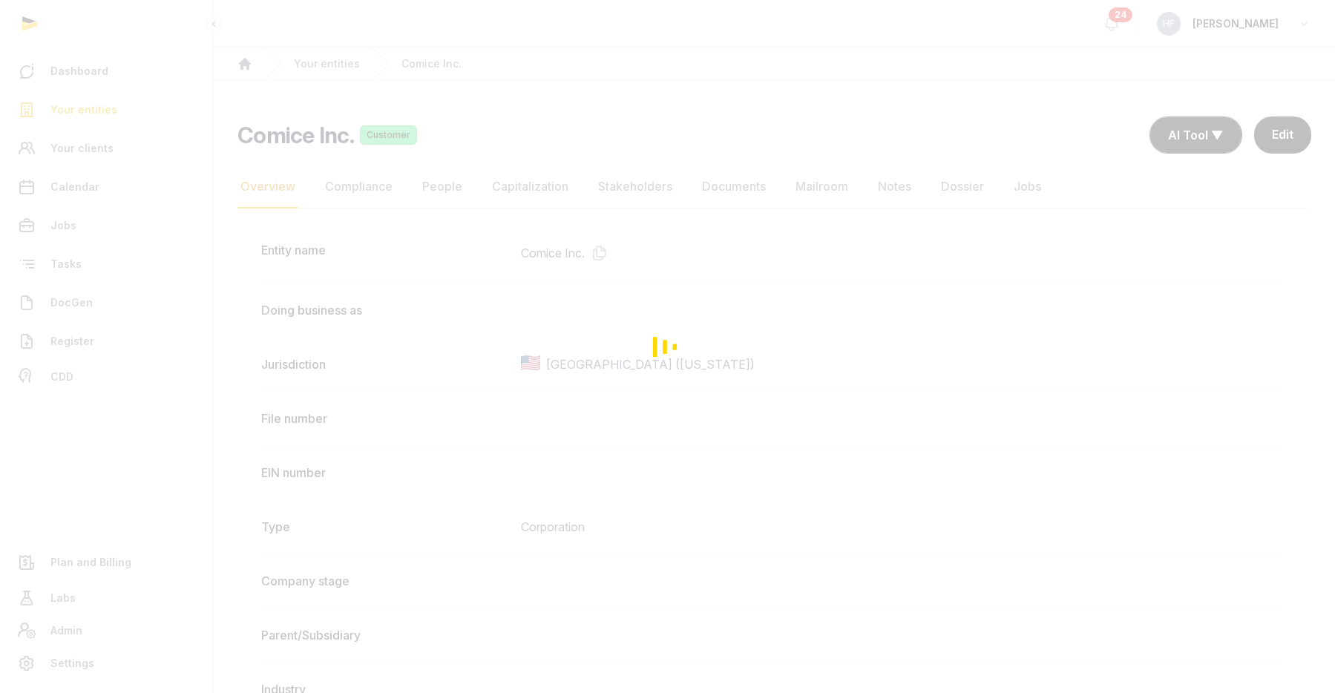
click at [83, 118] on div "Loading" at bounding box center [667, 346] width 1335 height 693
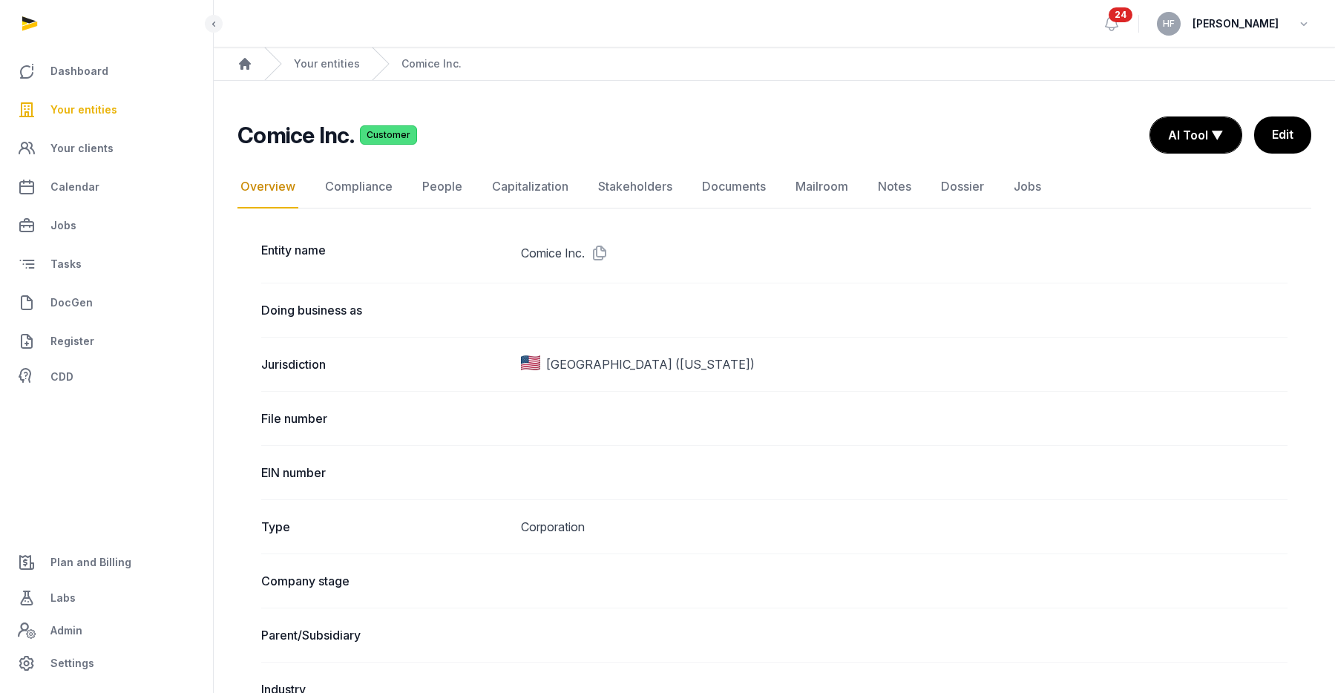
click at [344, 74] on div "Your entities" at bounding box center [312, 64] width 96 height 33
click at [344, 69] on link "Your entities" at bounding box center [327, 63] width 66 height 15
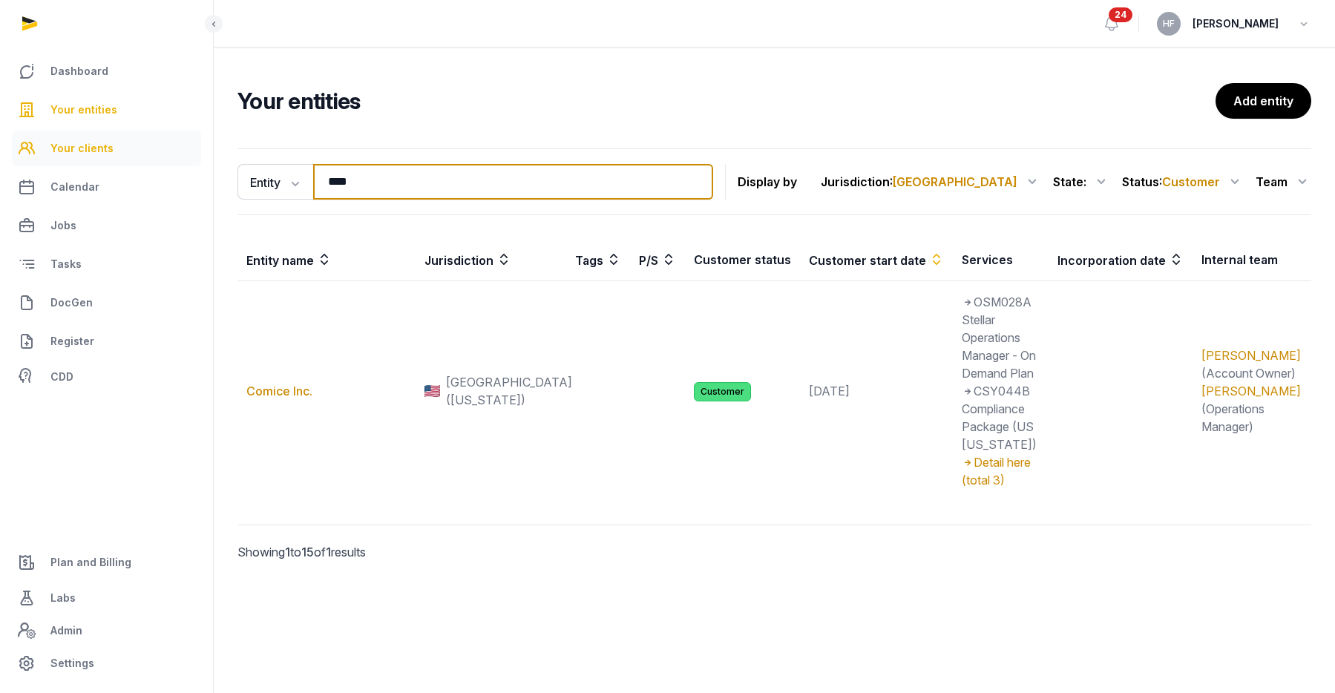
drag, startPoint x: 380, startPoint y: 191, endPoint x: 156, endPoint y: 131, distance: 232.1
click at [166, 131] on div "Dashboard Your entities Your clients Calendar Jobs Tasks DocGen Register CDD Pl…" at bounding box center [667, 346] width 1335 height 693
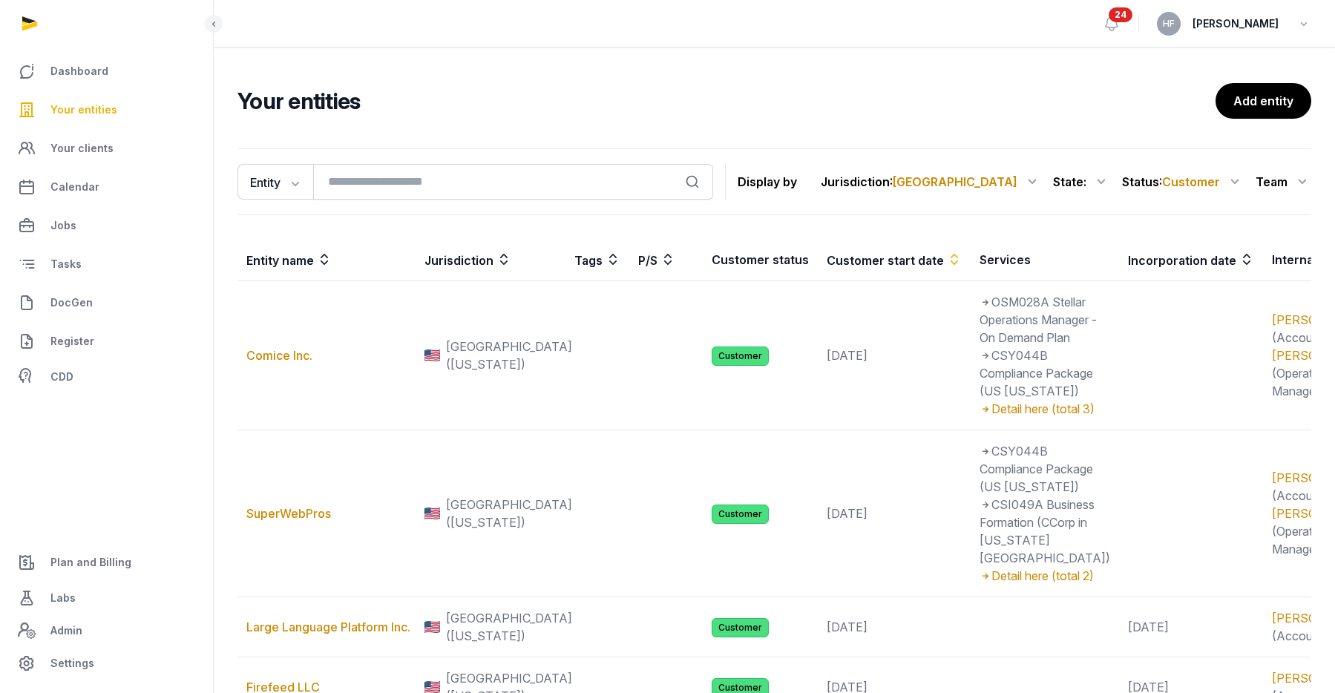
click at [735, 96] on h2 "Your entities" at bounding box center [727, 101] width 978 height 27
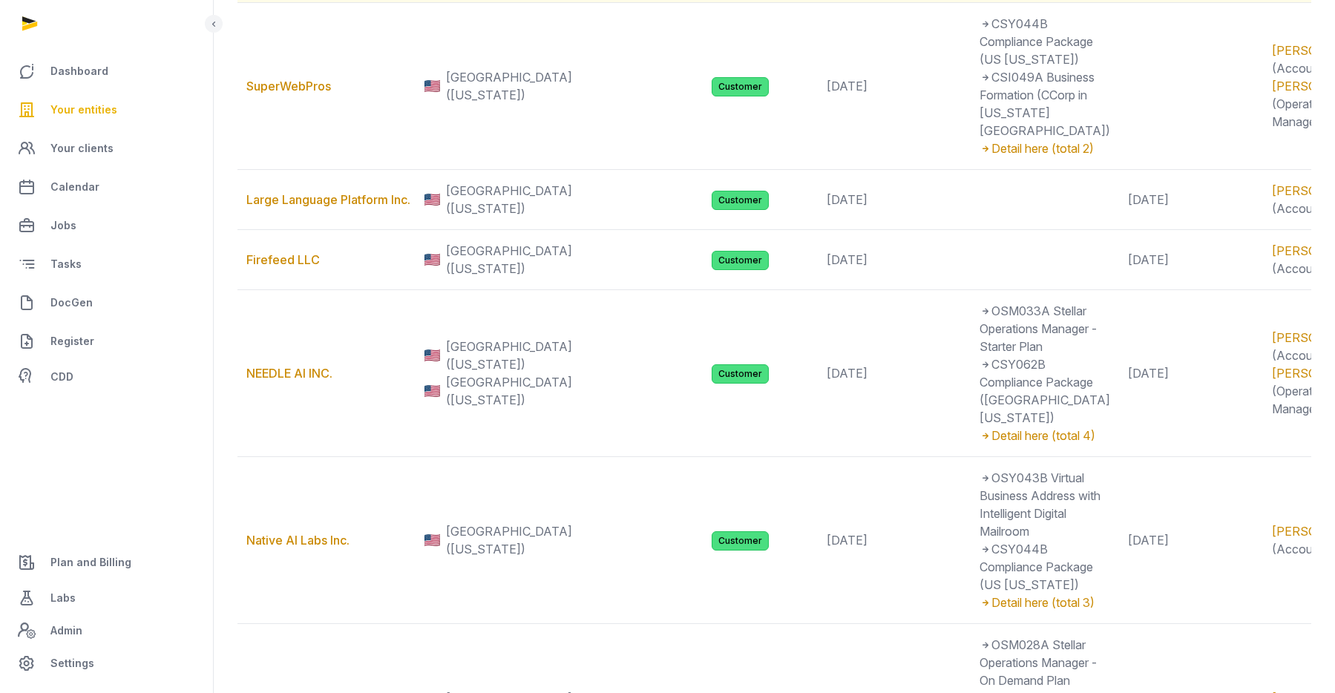
scroll to position [428, 0]
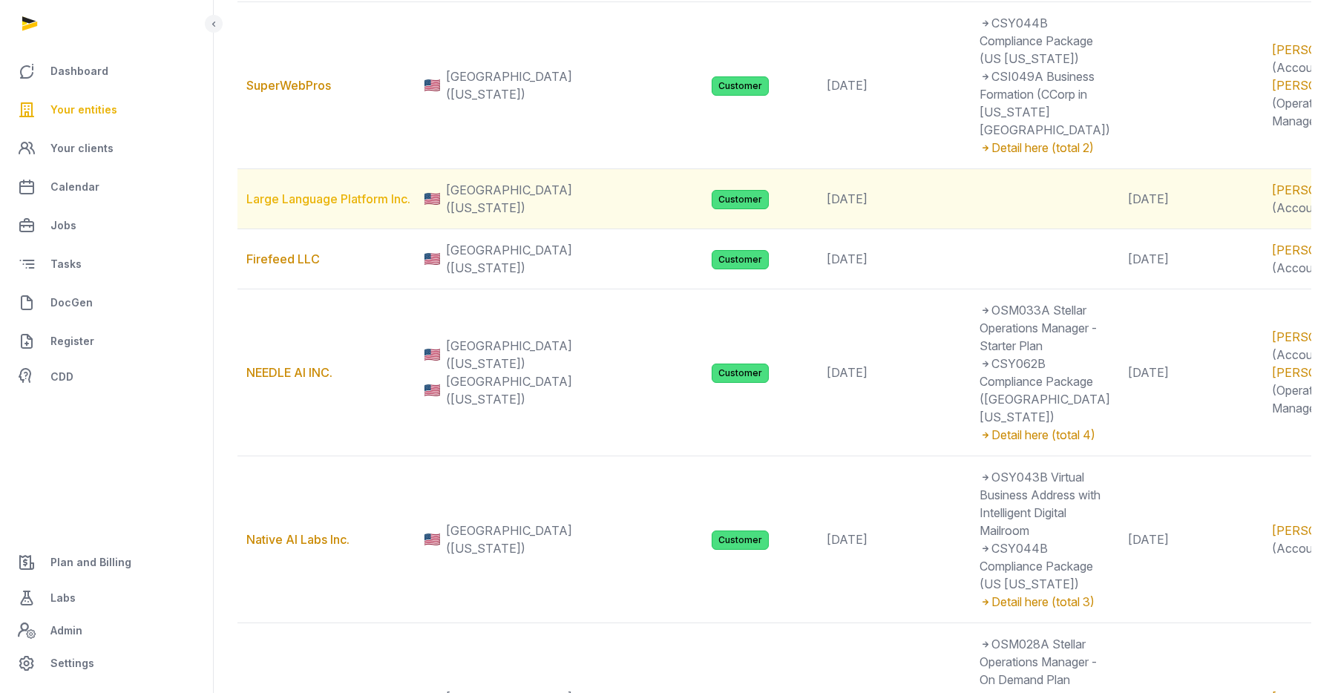
click at [324, 206] on link "Large Language Platform Inc." at bounding box center [328, 198] width 164 height 15
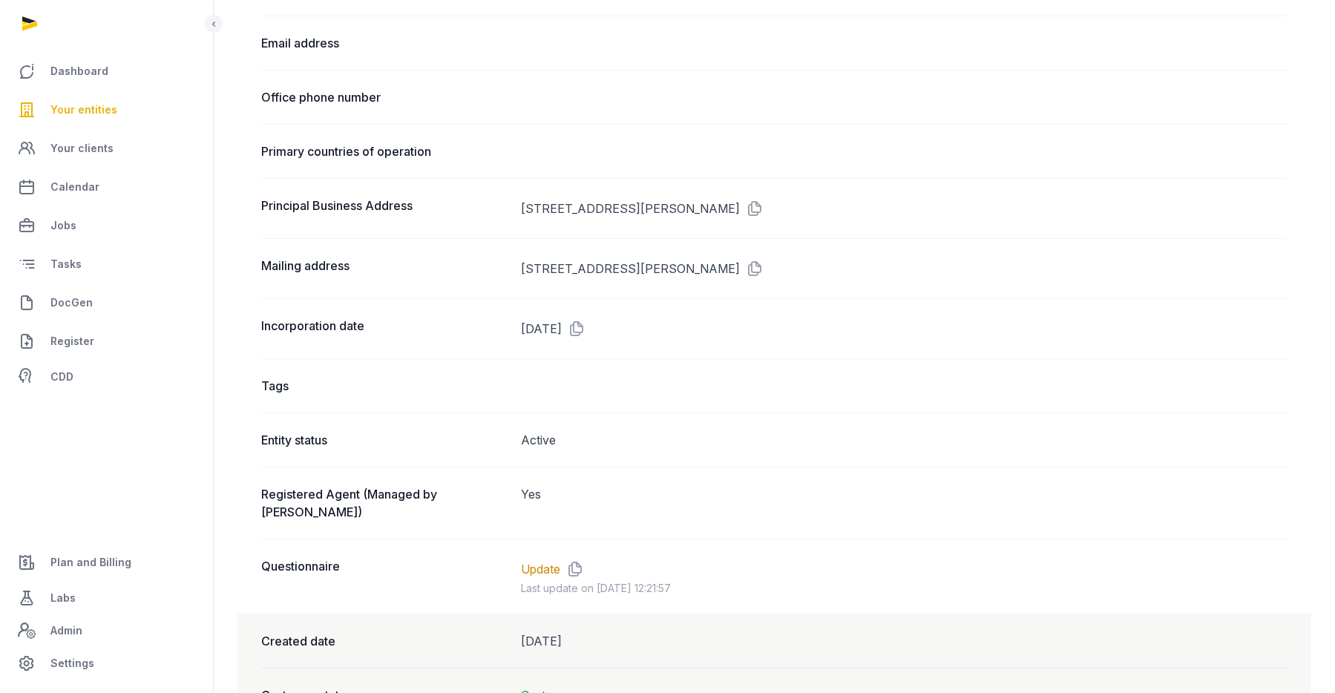
scroll to position [850, 0]
click at [546, 558] on link "Update" at bounding box center [540, 567] width 39 height 18
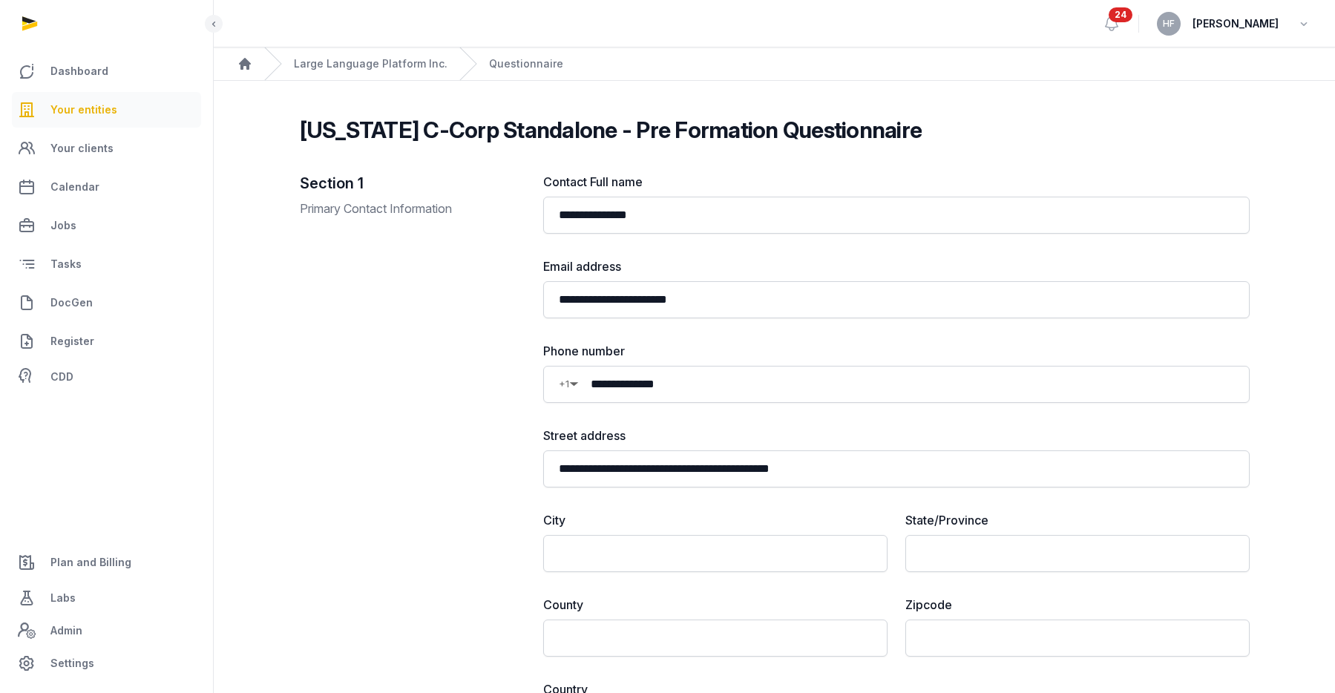
click at [89, 104] on span "Your entities" at bounding box center [83, 110] width 67 height 18
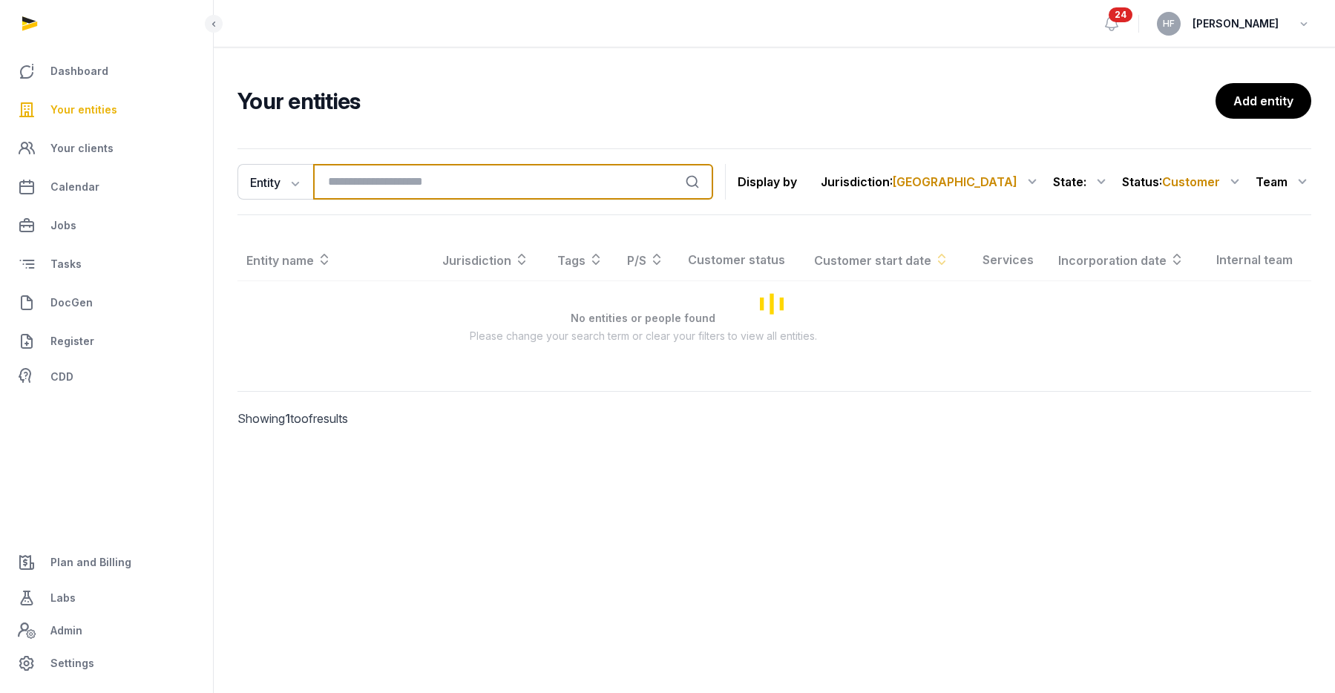
click at [413, 187] on input "search" at bounding box center [513, 182] width 400 height 36
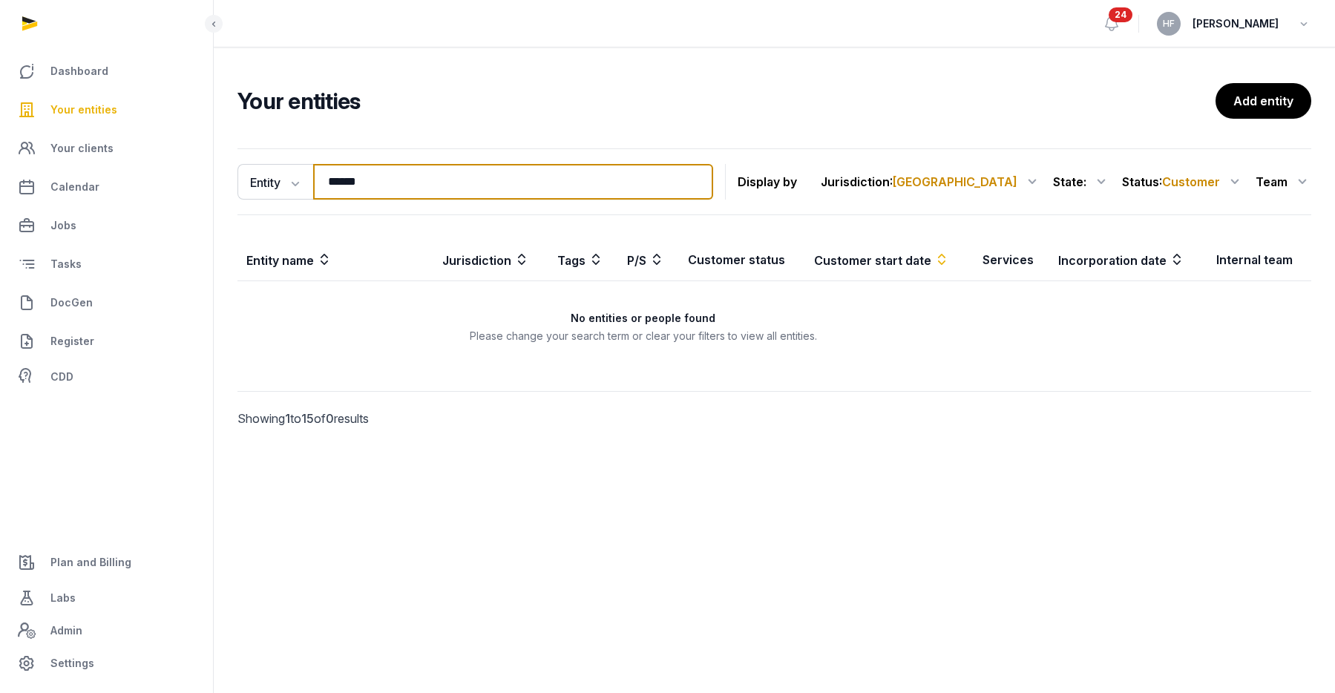
type input "******"
click at [1214, 182] on span "Customer" at bounding box center [1191, 181] width 58 height 15
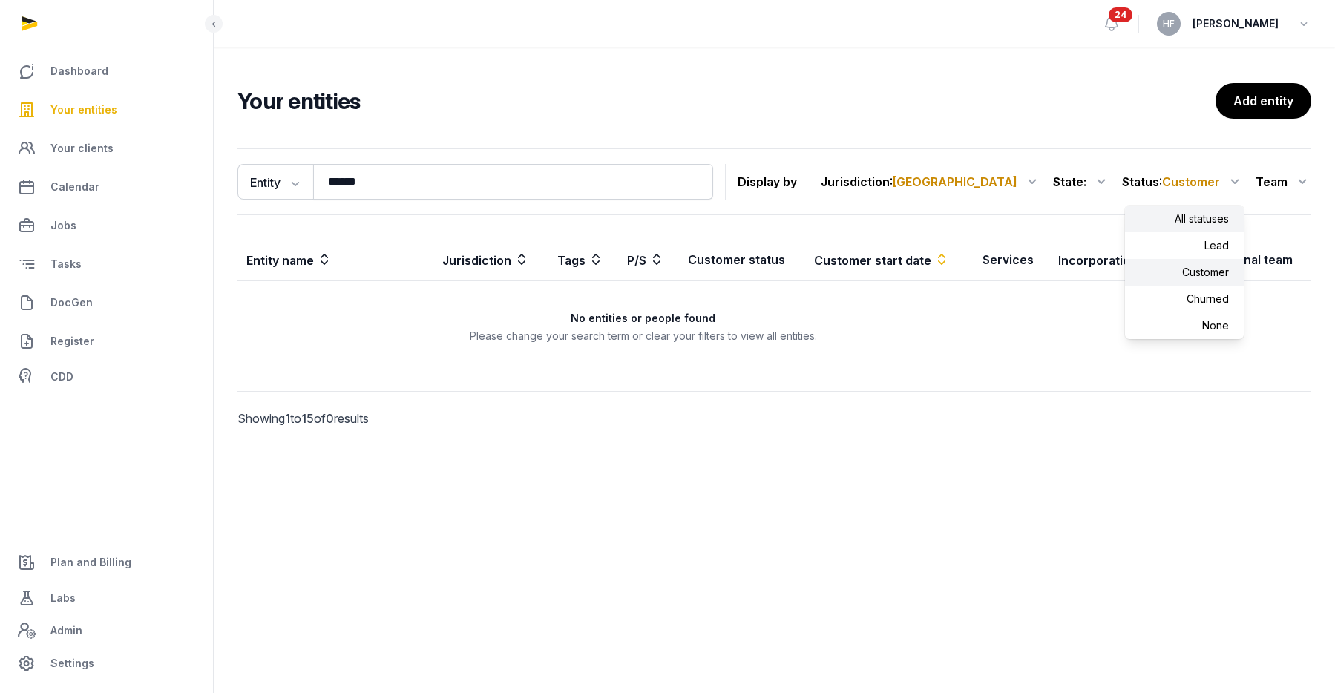
click at [1211, 214] on div "All statuses" at bounding box center [1184, 219] width 119 height 27
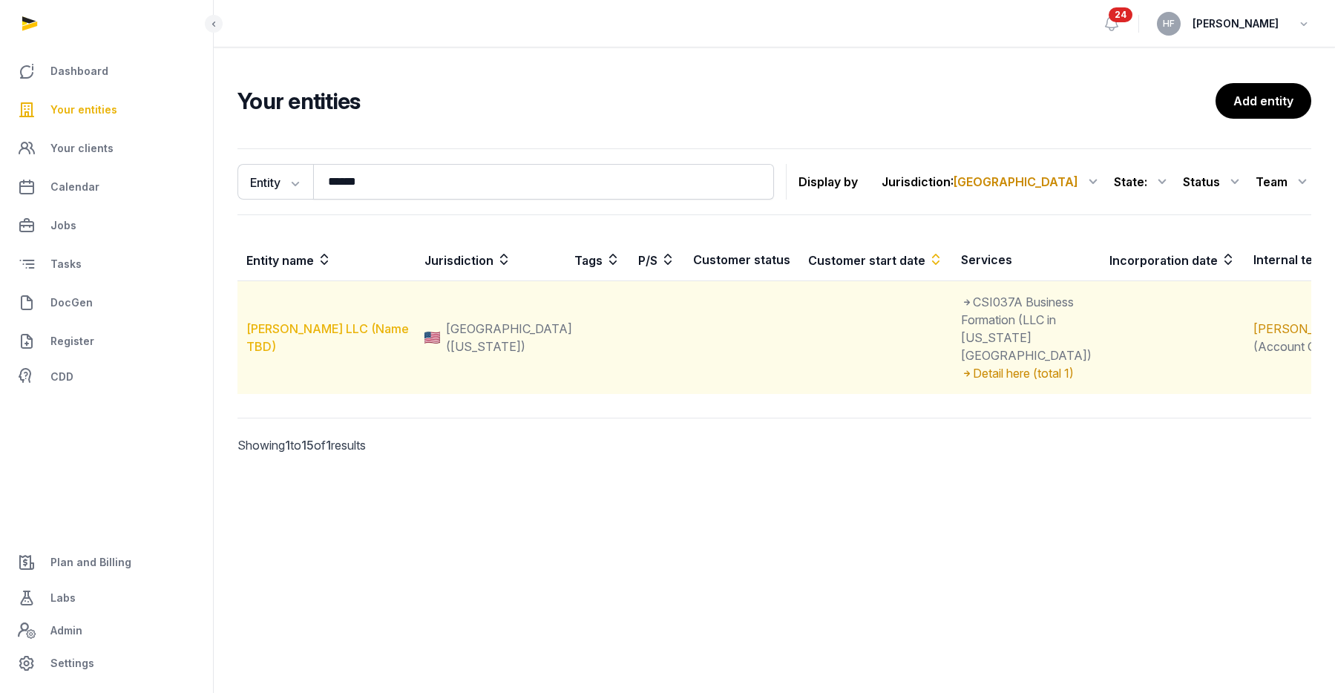
click at [304, 321] on link "Daniel Lipson LLC (Name TBD)" at bounding box center [327, 337] width 163 height 33
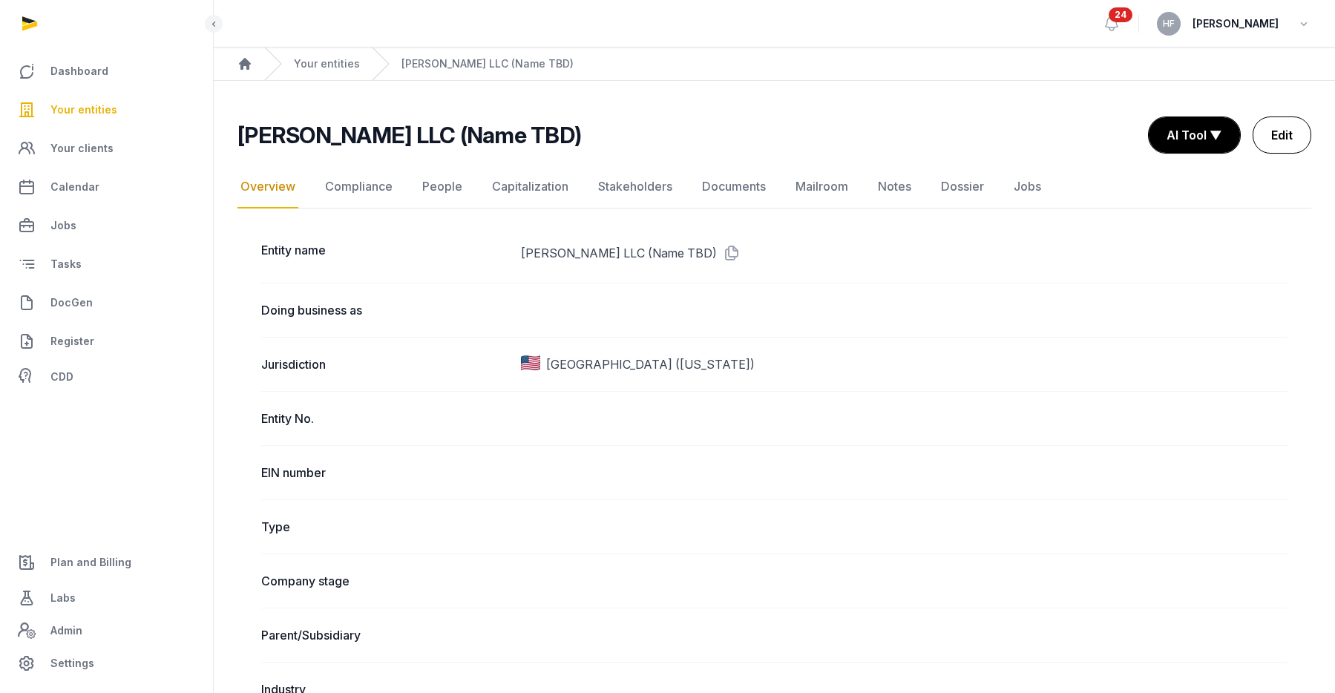
click at [1291, 135] on link "Edit" at bounding box center [1282, 135] width 59 height 37
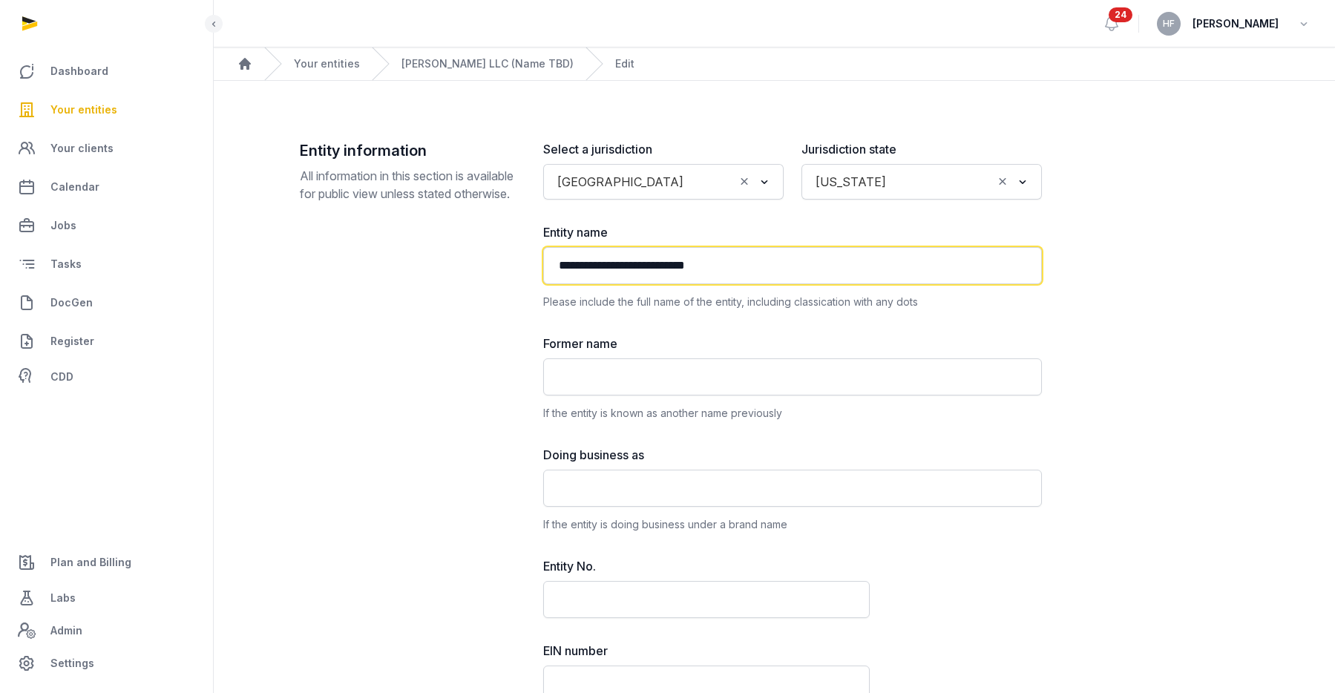
drag, startPoint x: 752, startPoint y: 264, endPoint x: 335, endPoint y: 264, distance: 416.4
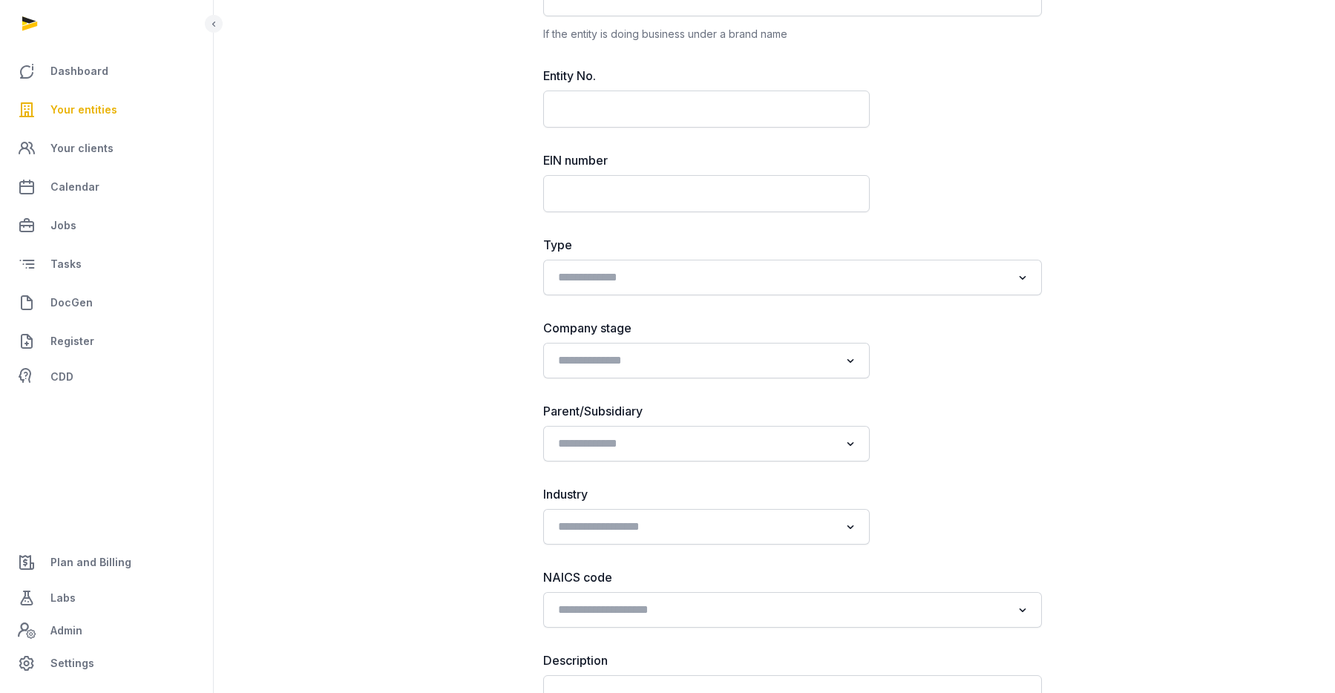
scroll to position [498, 0]
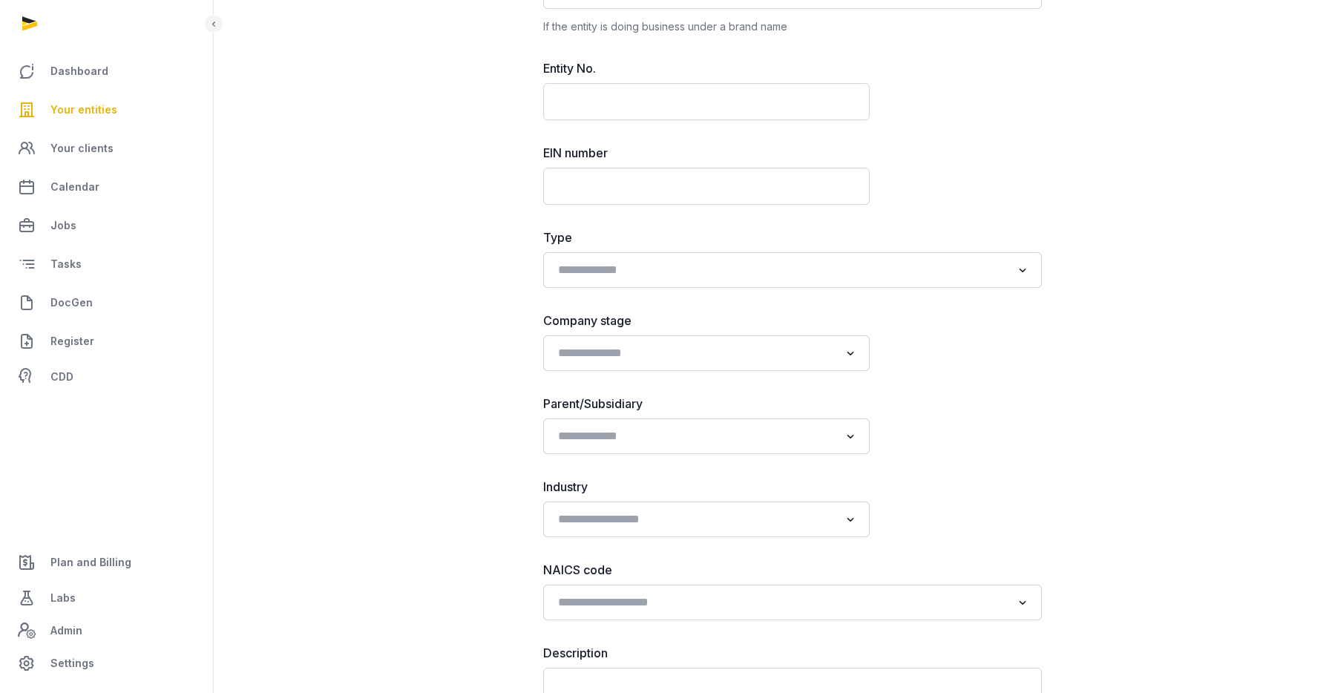
type input "**********"
click at [633, 267] on input "Search for option" at bounding box center [781, 270] width 459 height 21
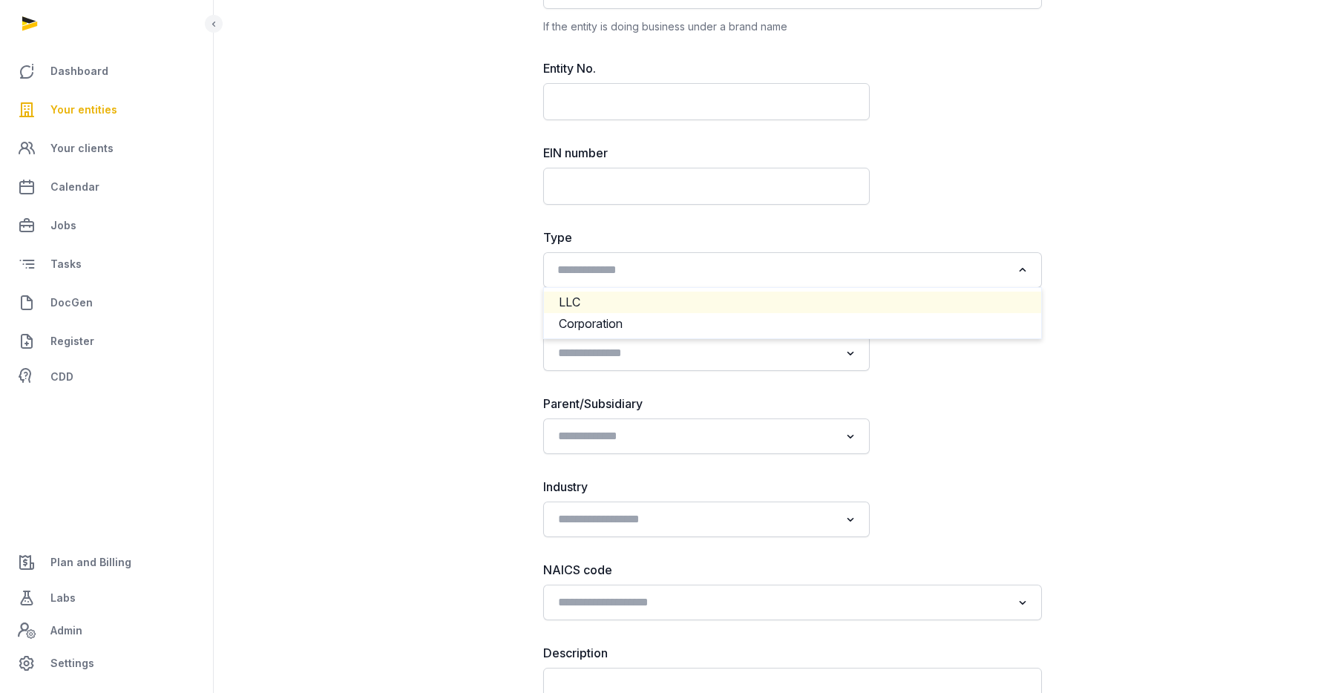
click at [607, 304] on li "LLC" at bounding box center [792, 303] width 497 height 22
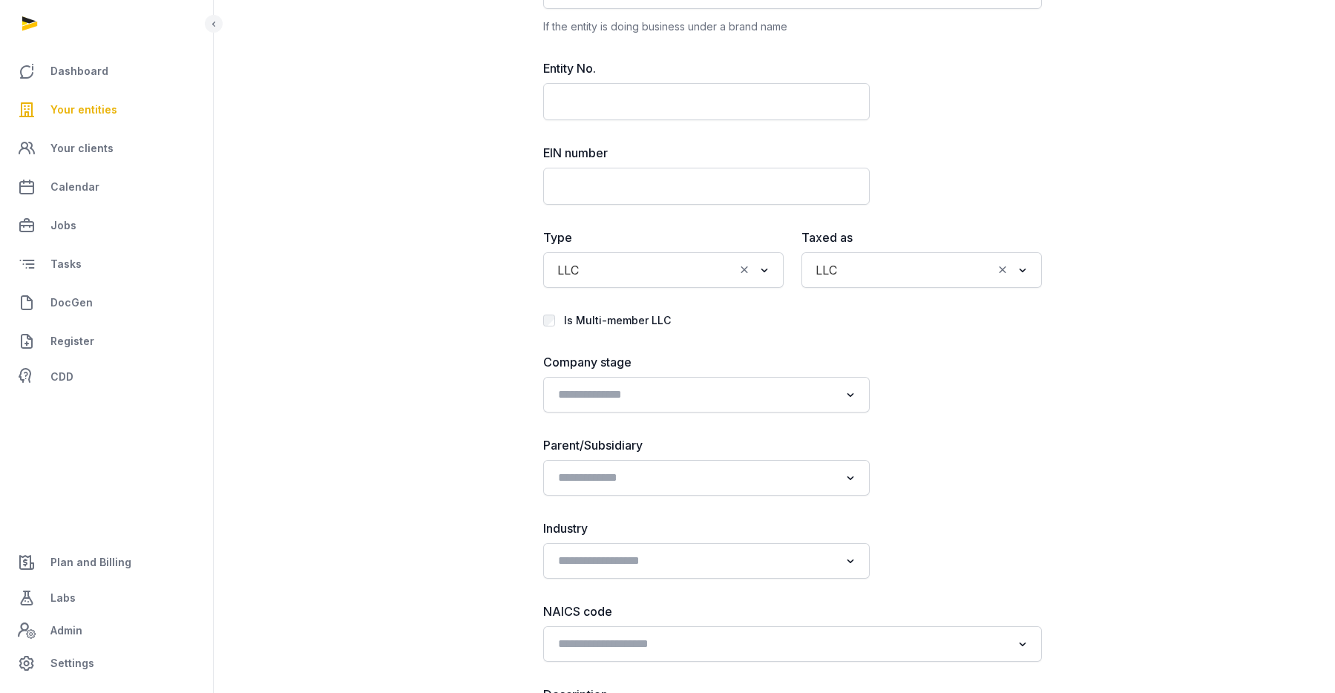
click at [840, 278] on div "LLC" at bounding box center [901, 269] width 185 height 24
click at [850, 320] on li "LLC" at bounding box center [921, 324] width 239 height 22
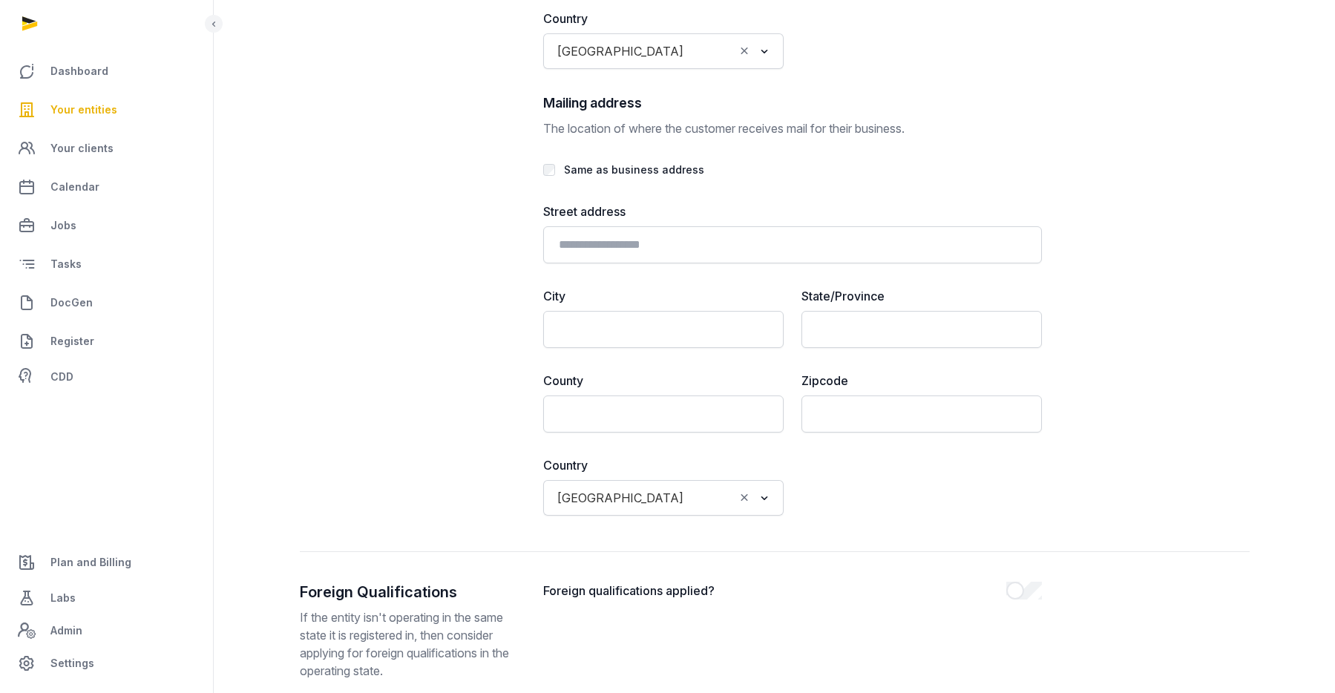
scroll to position [3472, 0]
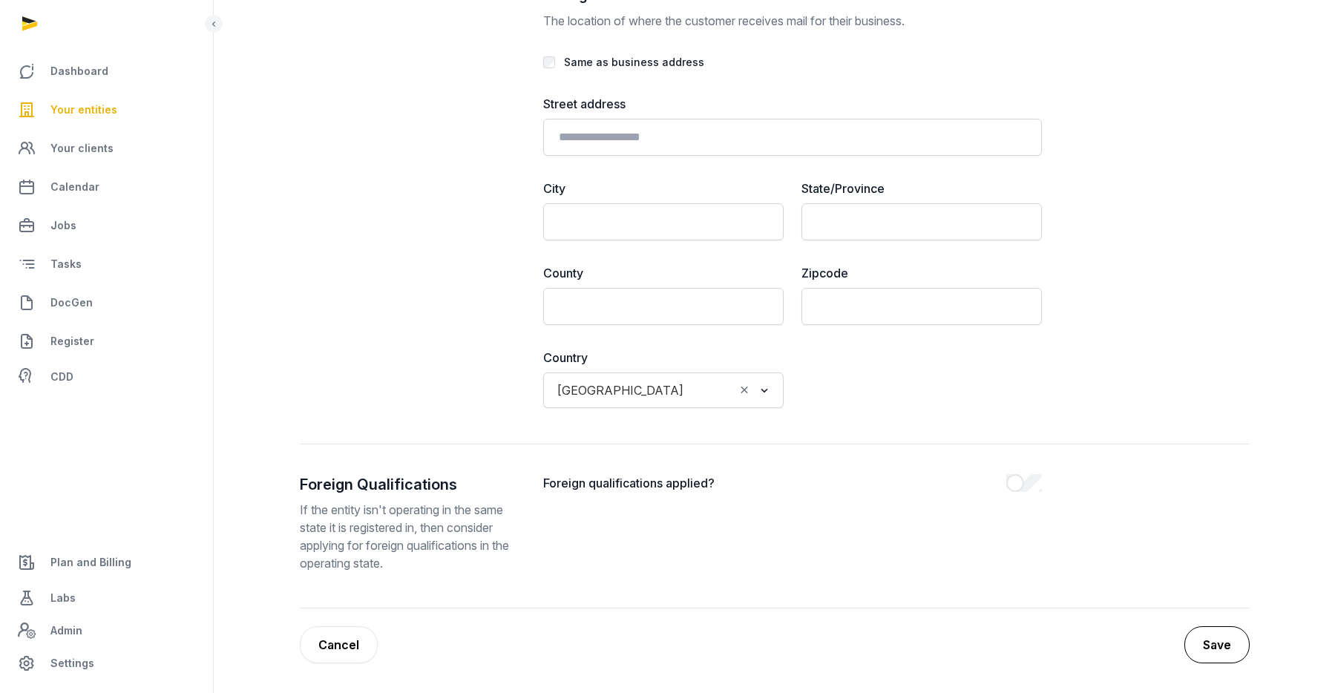
click at [1221, 638] on button "Save" at bounding box center [1217, 644] width 65 height 37
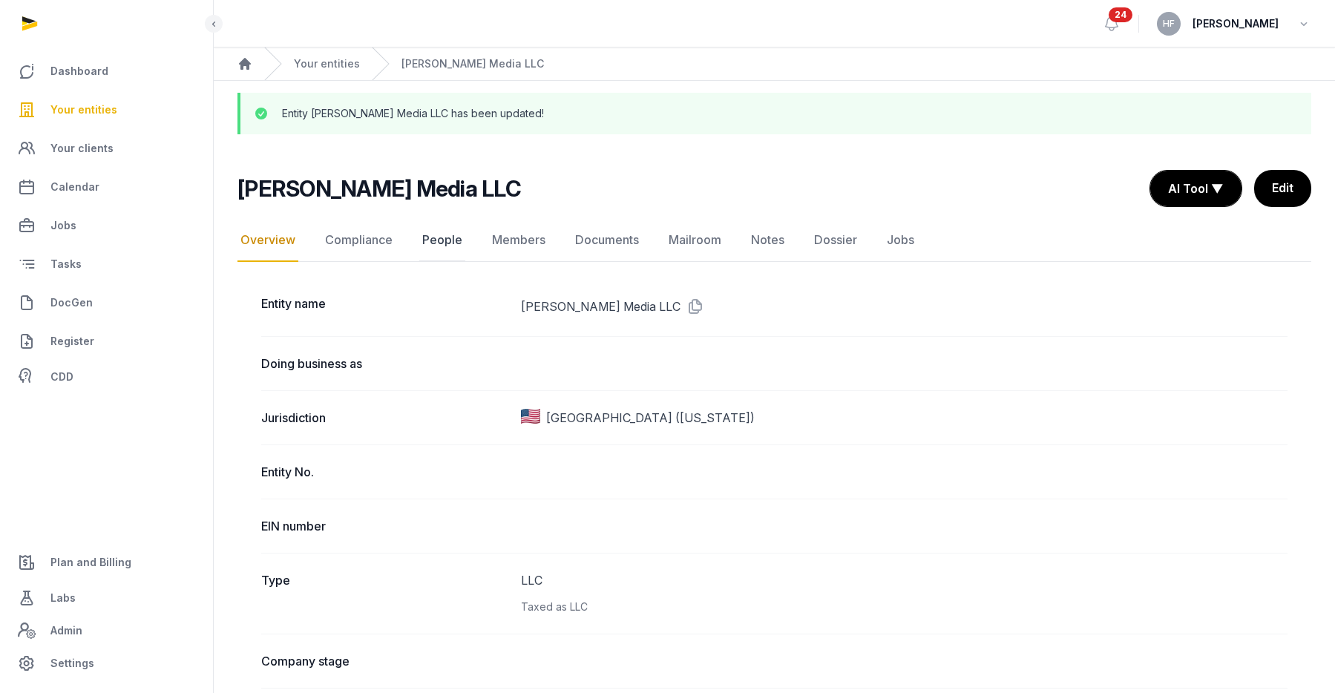
click at [436, 247] on link "People" at bounding box center [442, 240] width 46 height 43
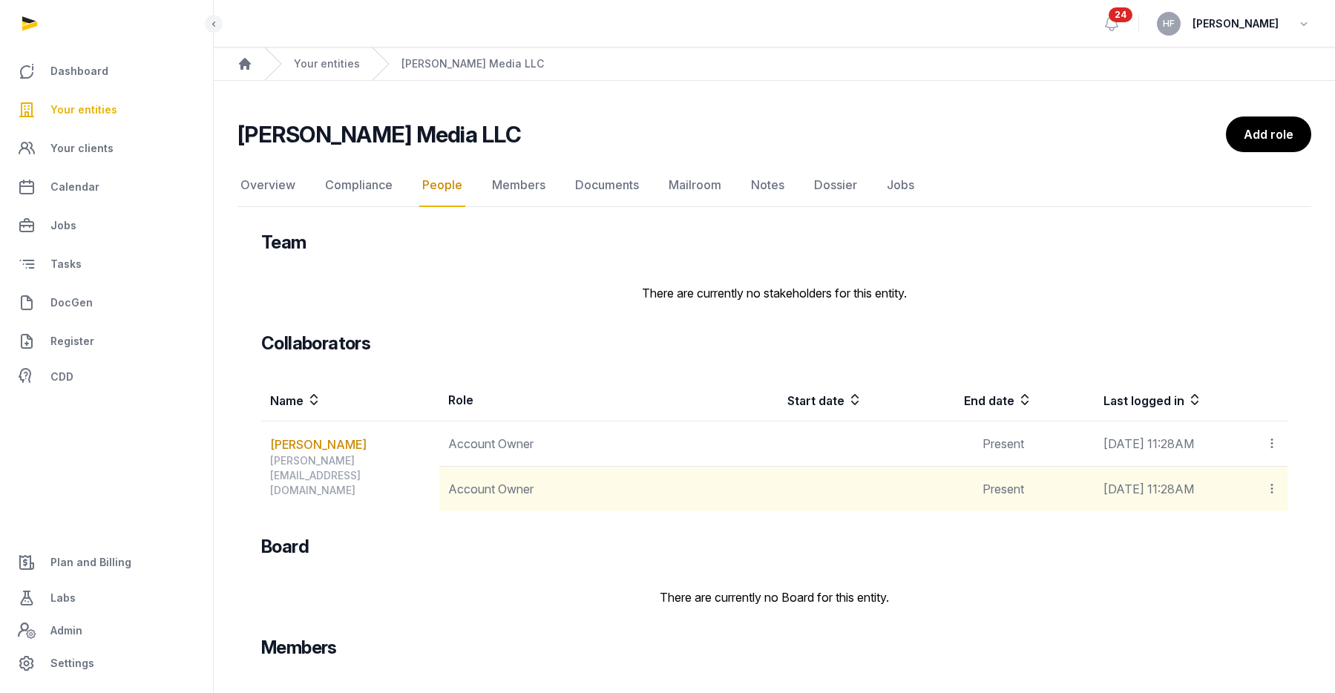
click at [1273, 495] on icon at bounding box center [1271, 489] width 13 height 16
click at [1239, 581] on span "Delete" at bounding box center [1246, 588] width 35 height 15
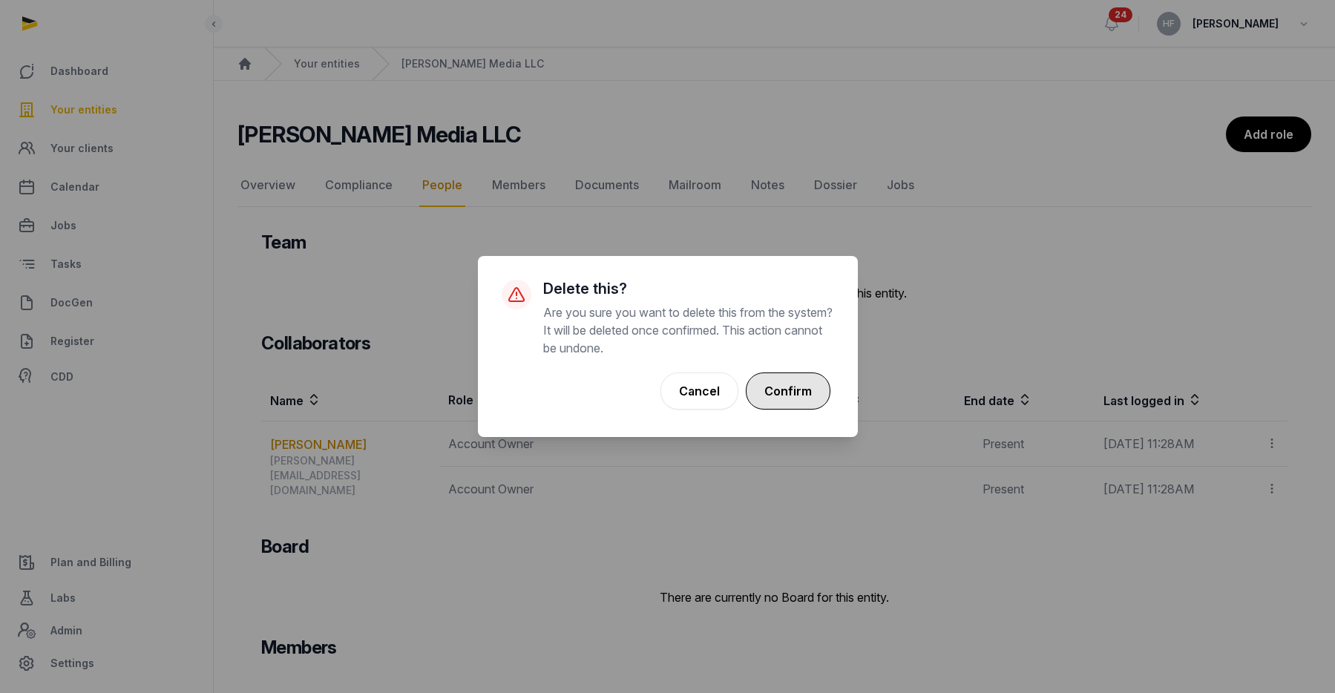
click at [801, 390] on button "Confirm" at bounding box center [788, 391] width 85 height 37
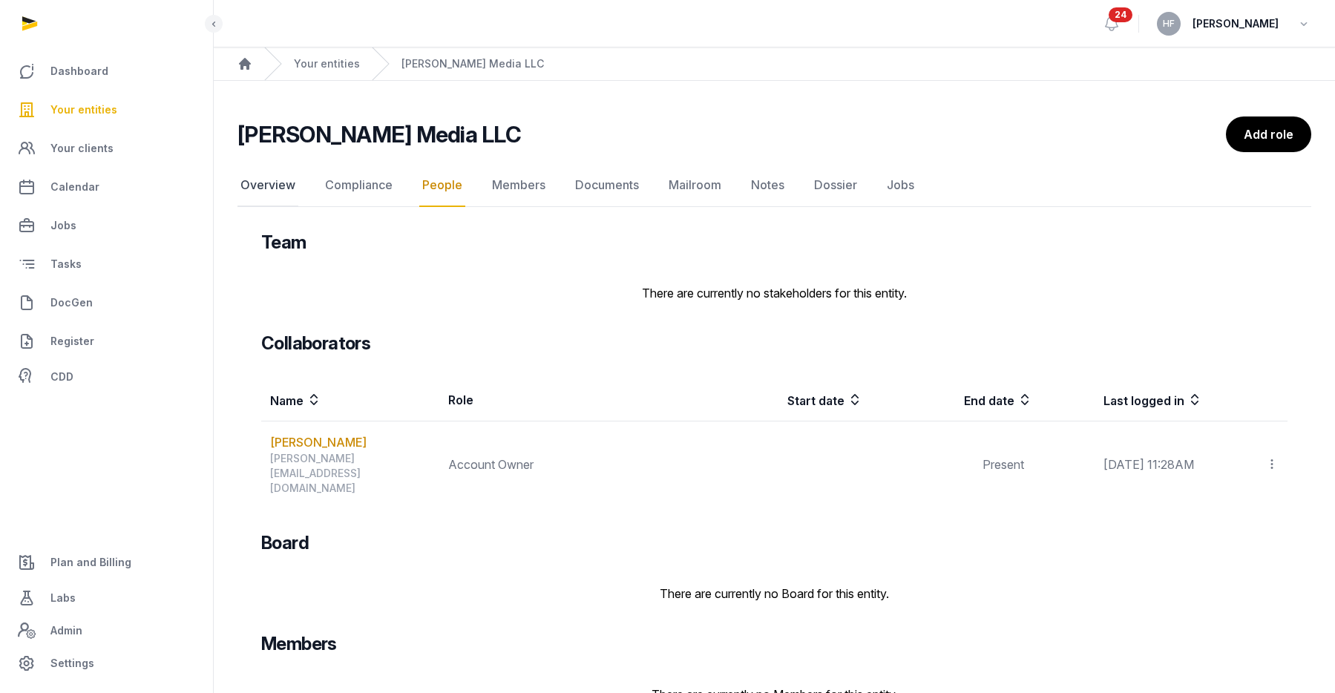
click at [252, 189] on link "Overview" at bounding box center [268, 185] width 61 height 43
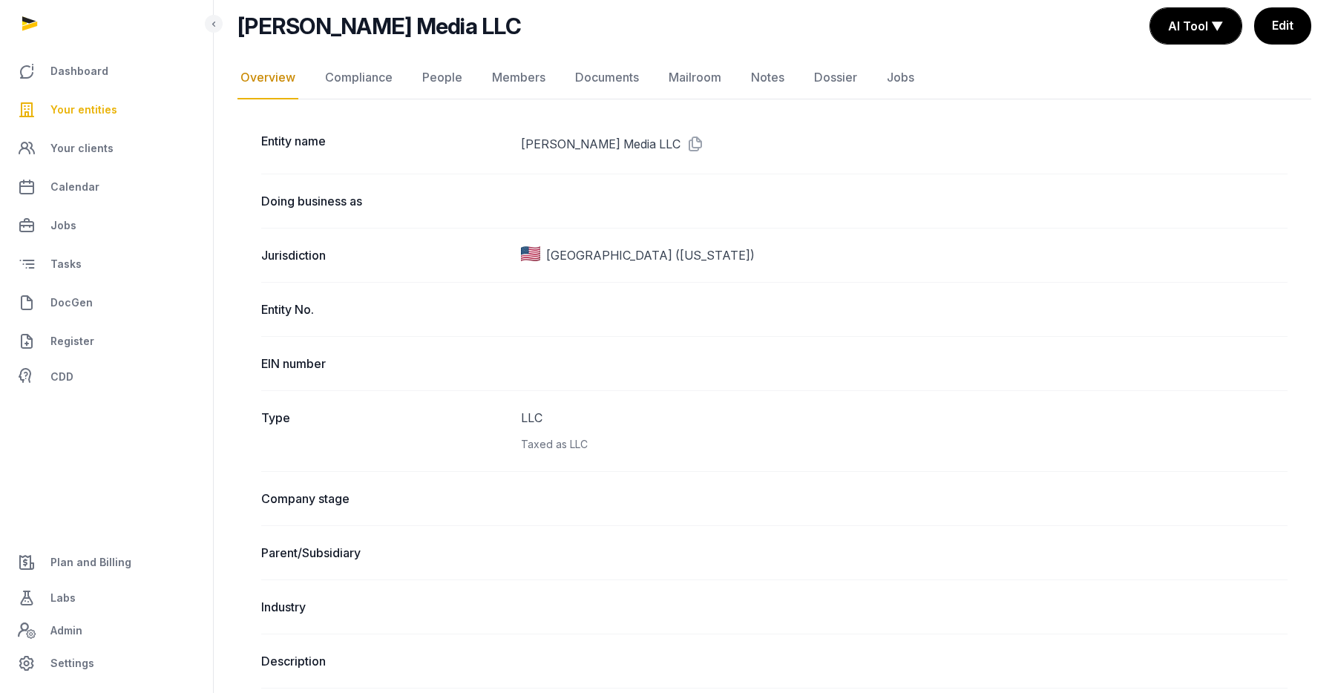
scroll to position [115, 0]
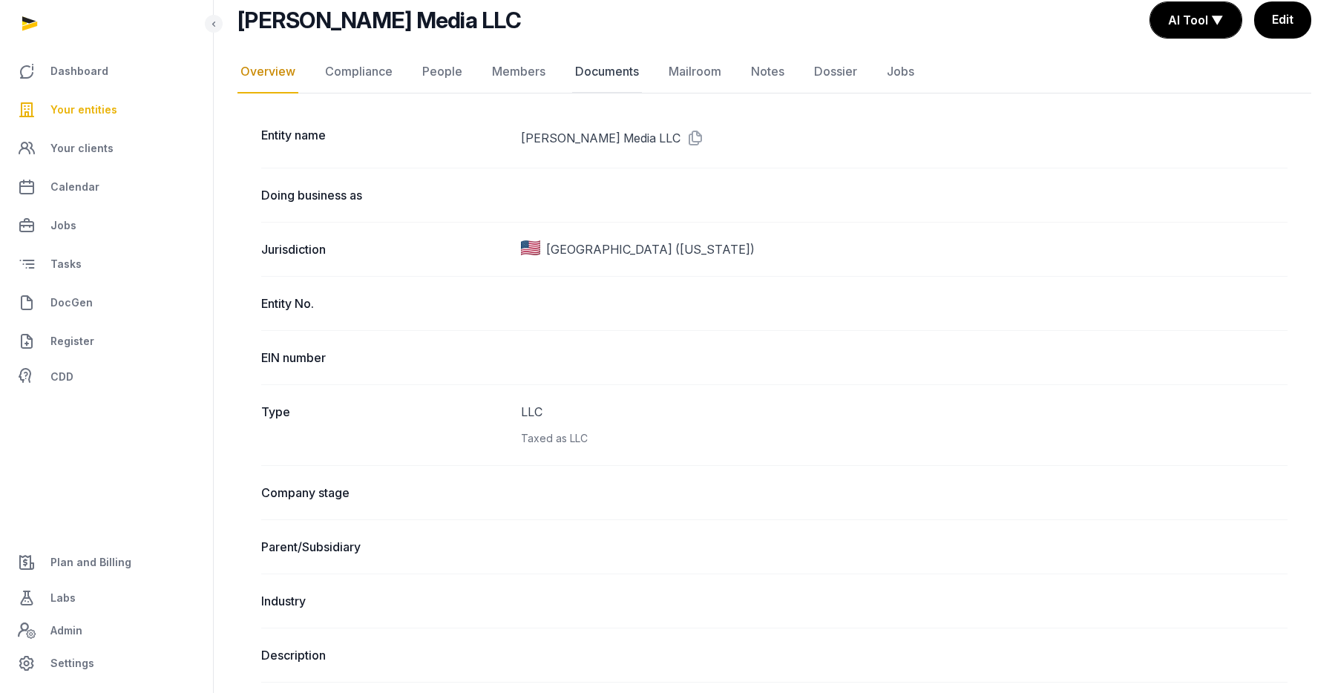
click at [618, 73] on link "Documents" at bounding box center [607, 71] width 70 height 43
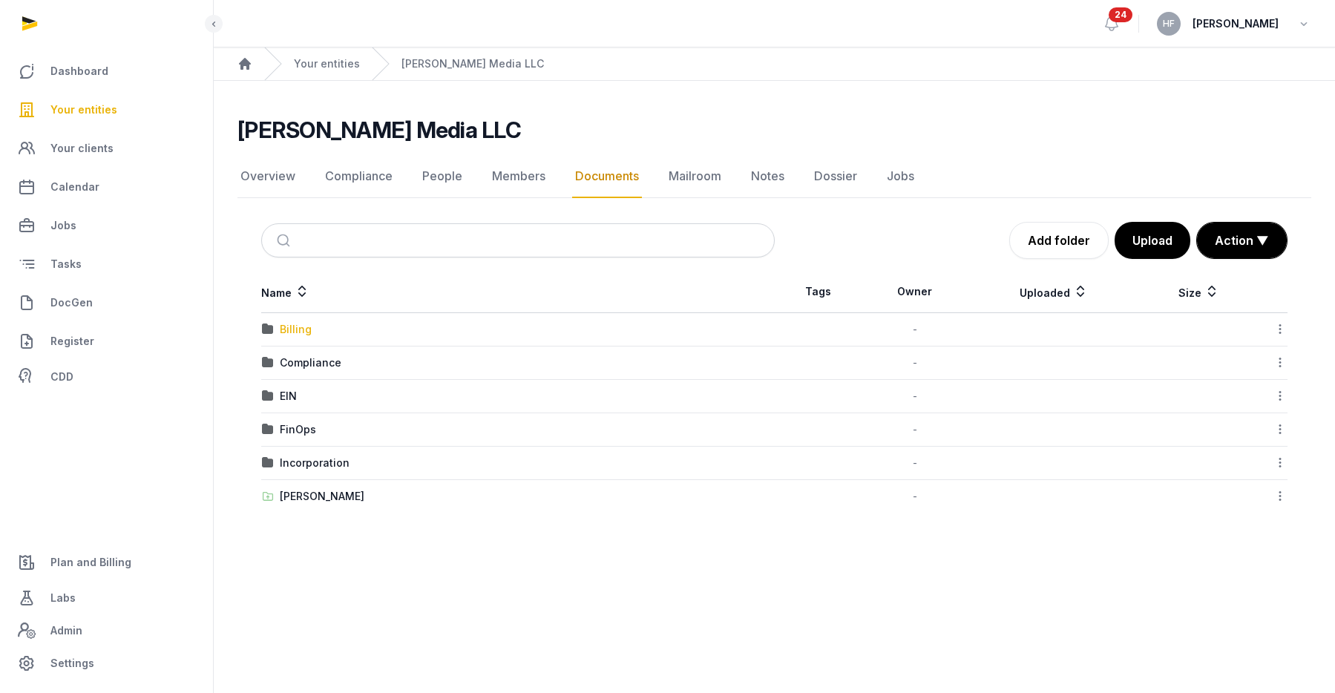
click at [298, 329] on div "Billing" at bounding box center [296, 329] width 32 height 15
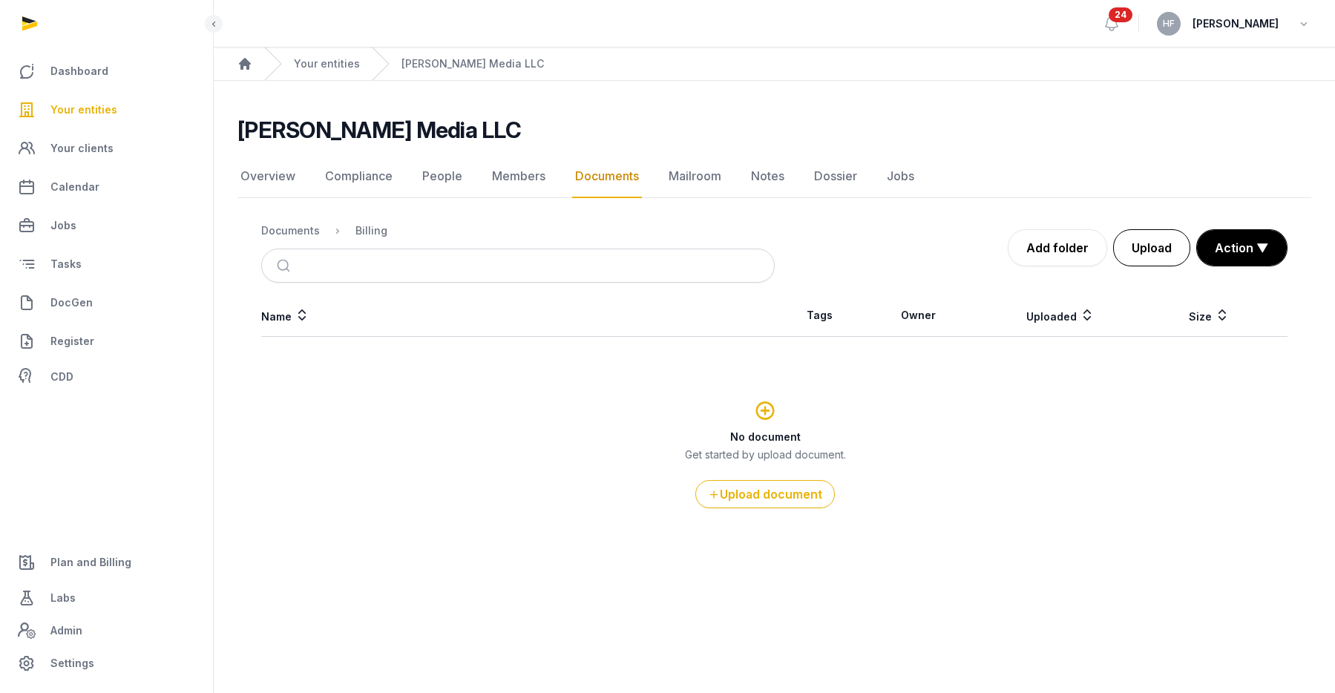
click at [1148, 251] on button "Upload" at bounding box center [1151, 247] width 77 height 37
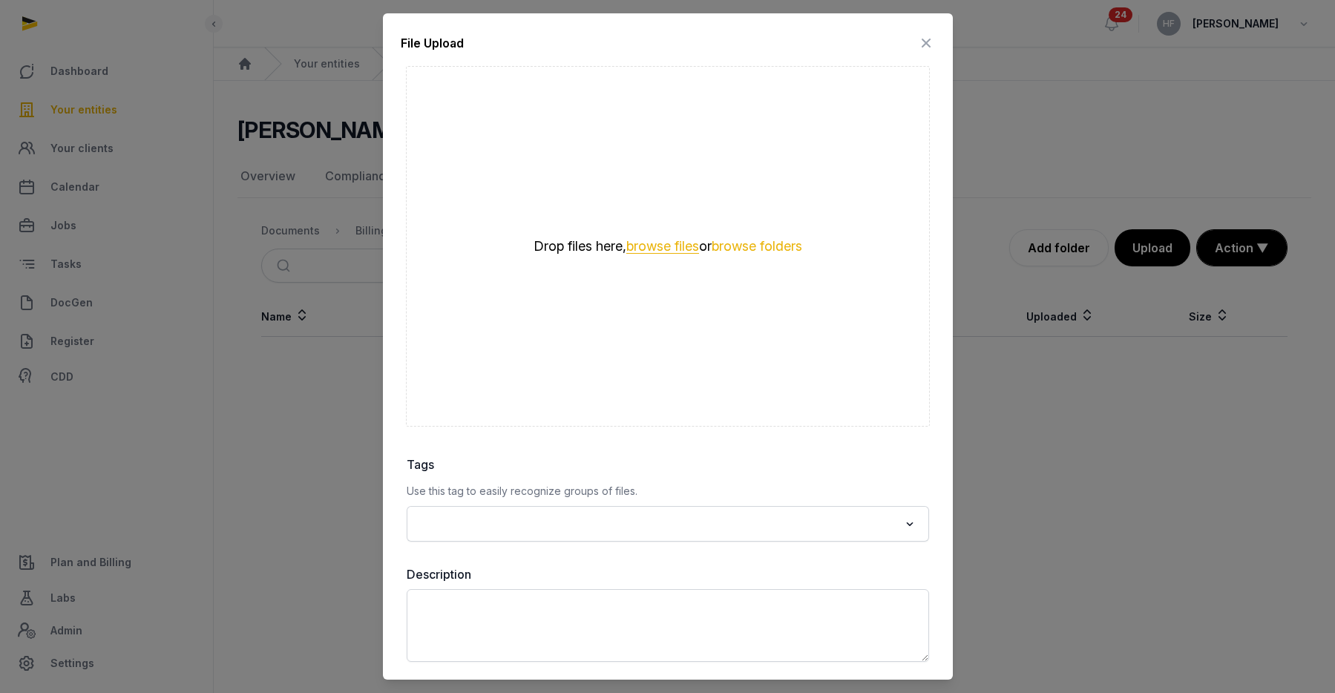
click at [669, 246] on button "browse files" at bounding box center [662, 247] width 73 height 14
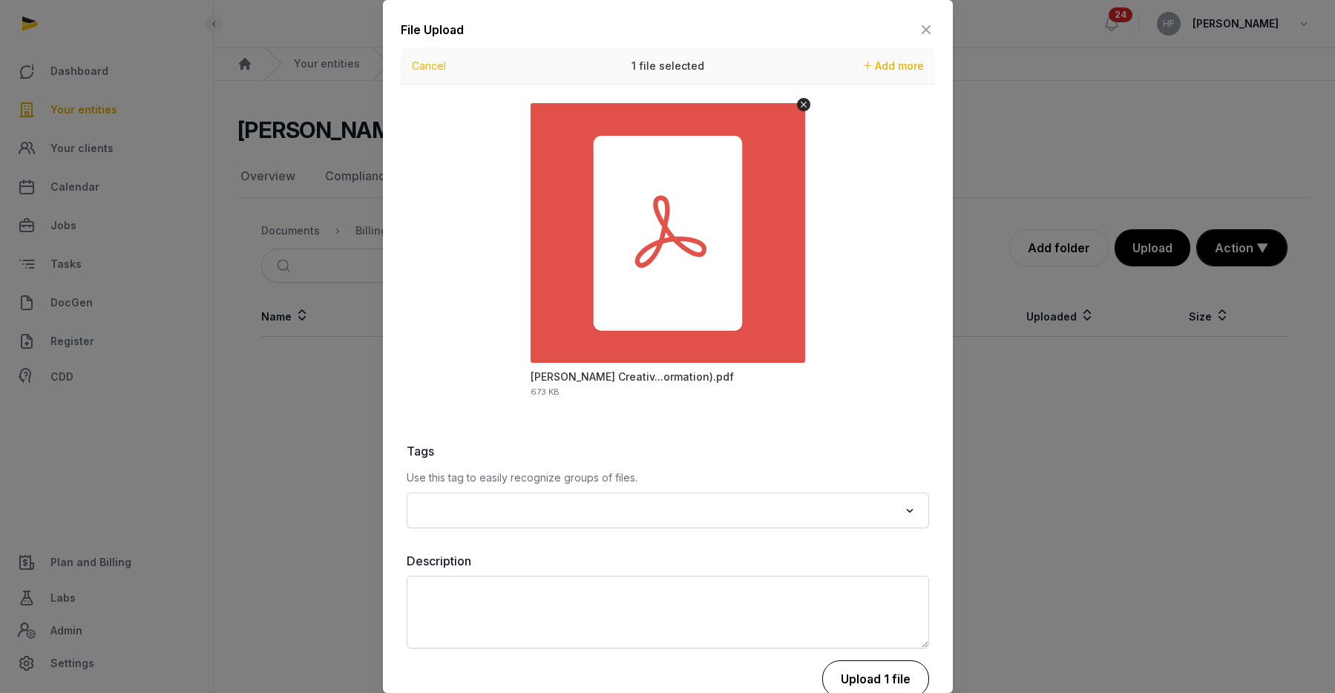
click at [878, 674] on button "Upload 1 file" at bounding box center [875, 679] width 107 height 37
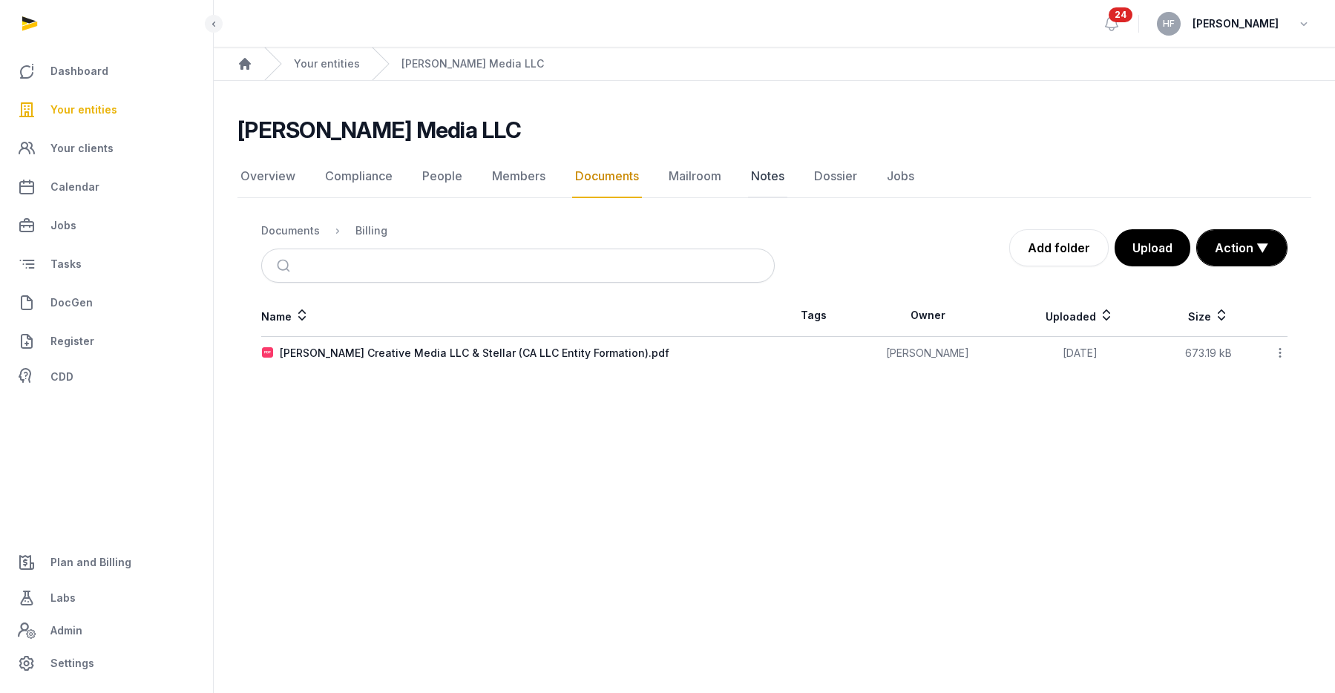
click at [774, 183] on link "Notes" at bounding box center [767, 176] width 39 height 43
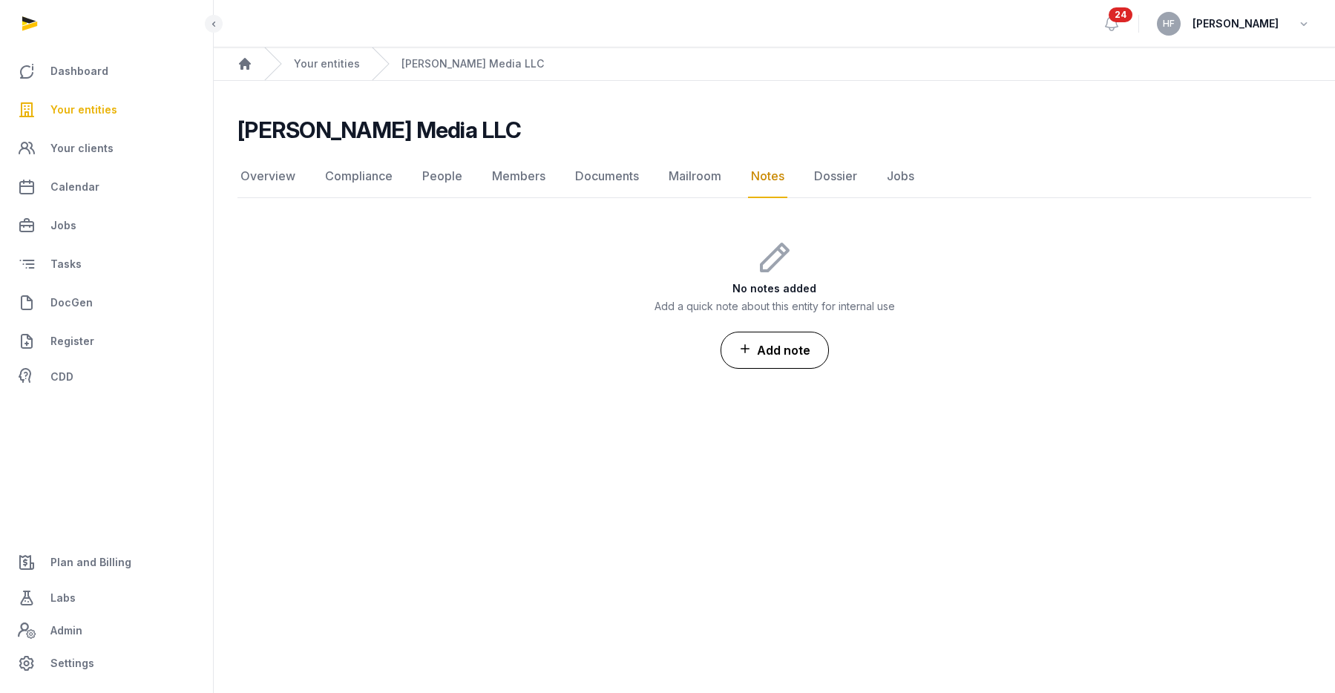
click at [798, 350] on button "Add note" at bounding box center [775, 350] width 108 height 37
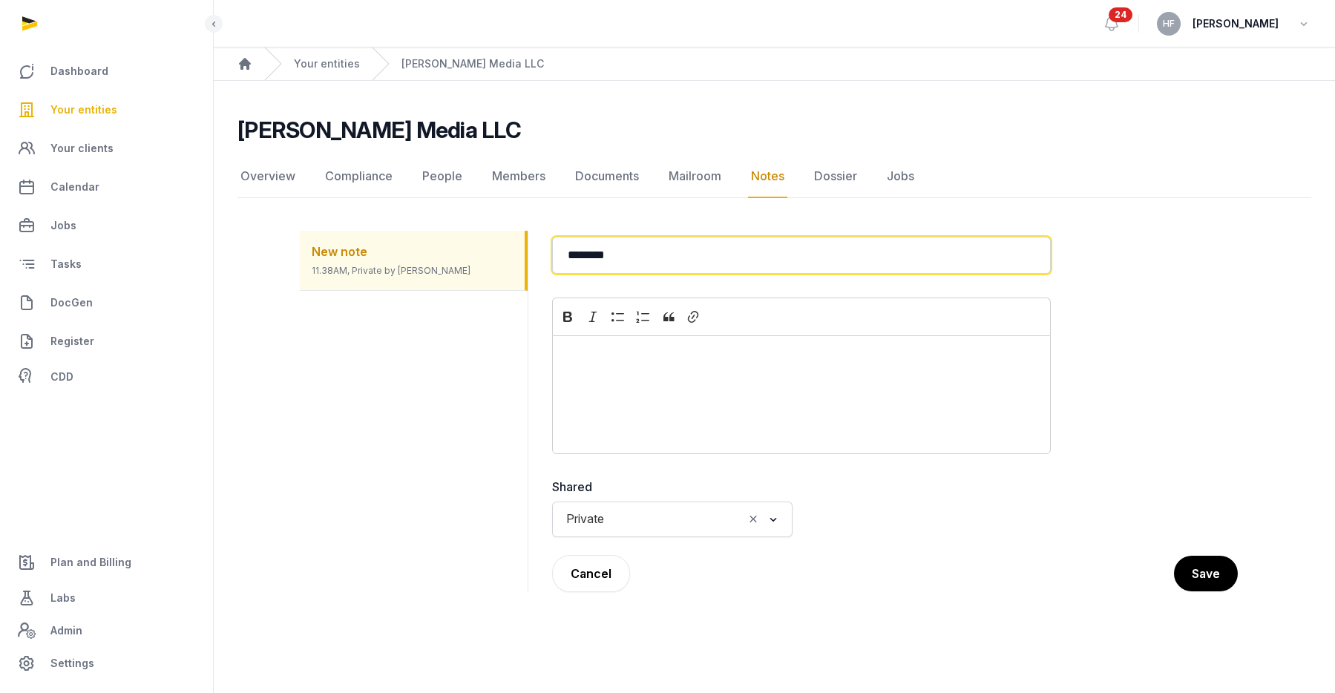
drag, startPoint x: 663, startPoint y: 254, endPoint x: 345, endPoint y: 254, distance: 317.7
click at [367, 254] on div "New note 11.38AM, Private by Helen Foo Back ******** Rich Text Editor Bold Ital…" at bounding box center [775, 411] width 950 height 397
type input "**********"
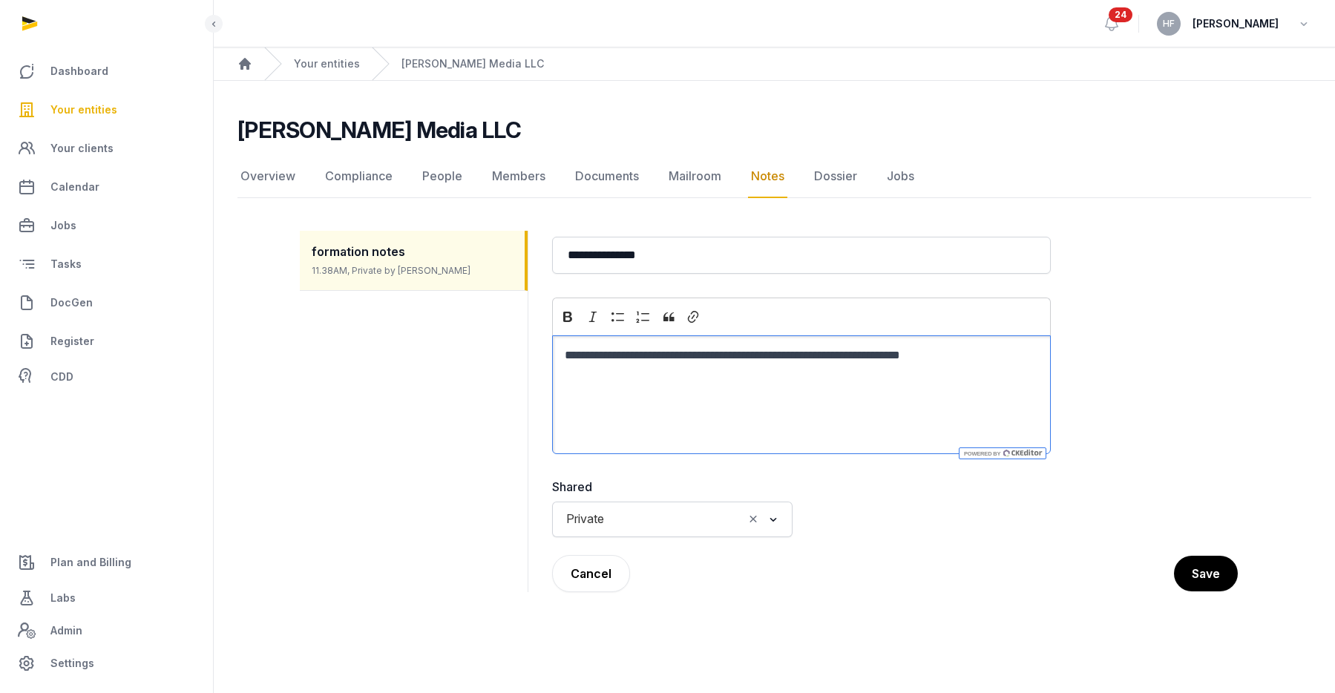
click at [759, 513] on icon "Clear Selected" at bounding box center [753, 519] width 13 height 16
click at [678, 521] on input "Search for option" at bounding box center [661, 519] width 201 height 21
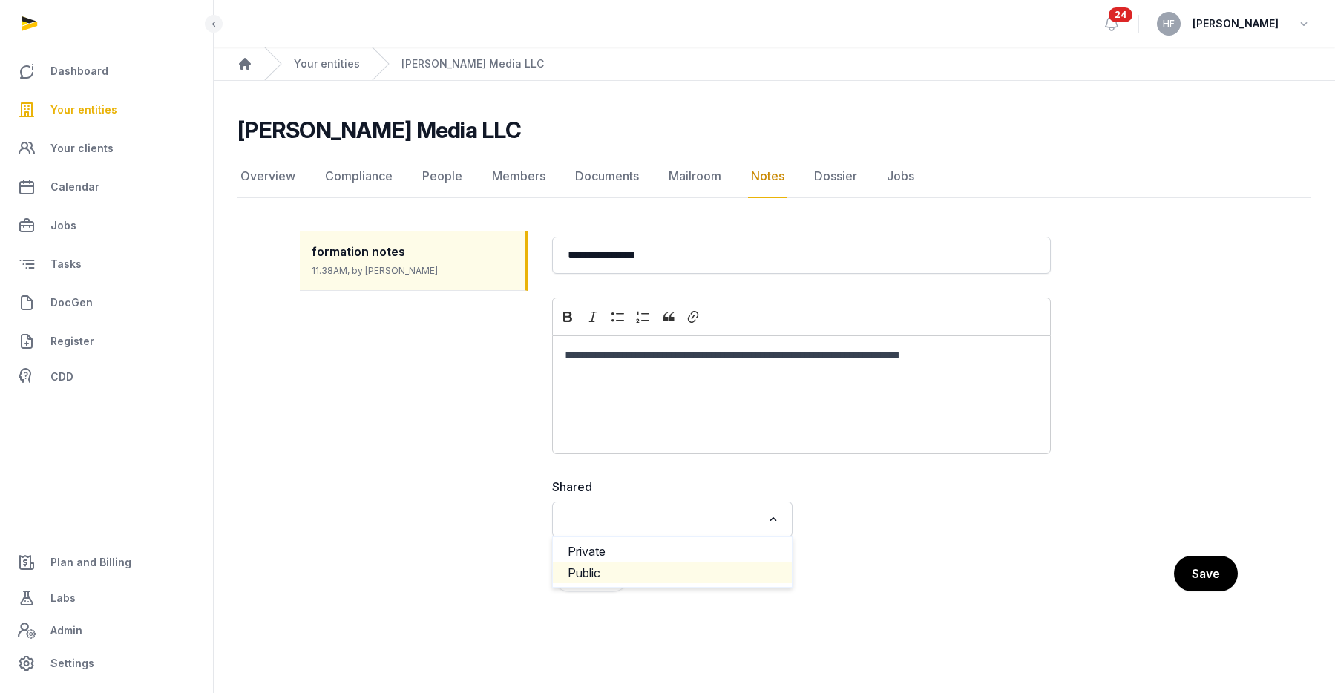
click at [628, 574] on li "Public" at bounding box center [672, 574] width 239 height 22
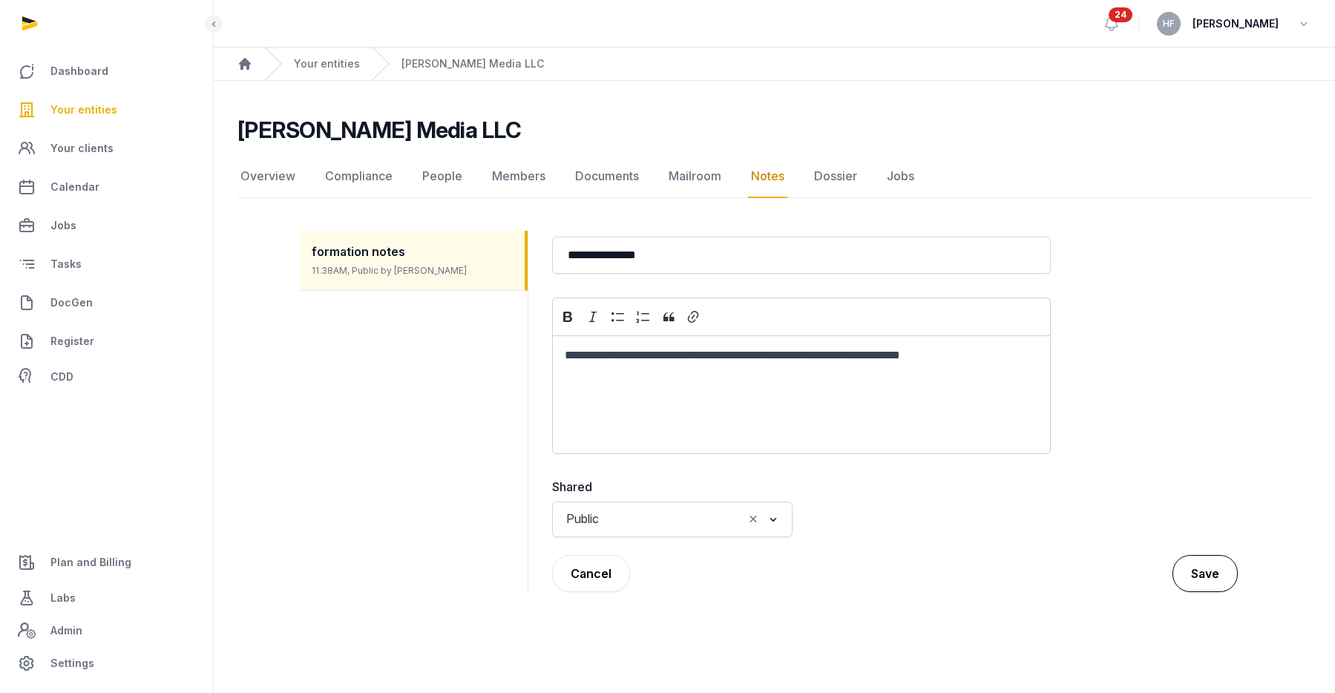
click at [1209, 588] on button "Save" at bounding box center [1205, 573] width 65 height 37
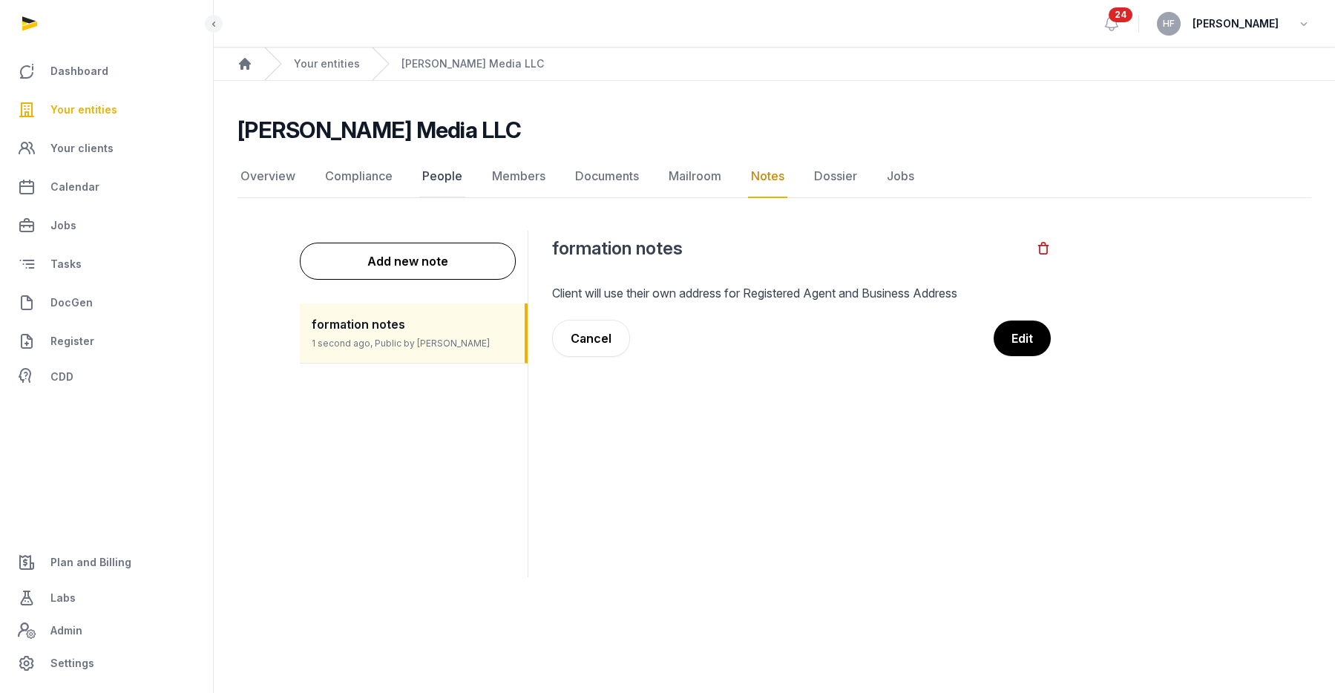
click at [442, 177] on link "People" at bounding box center [442, 176] width 46 height 43
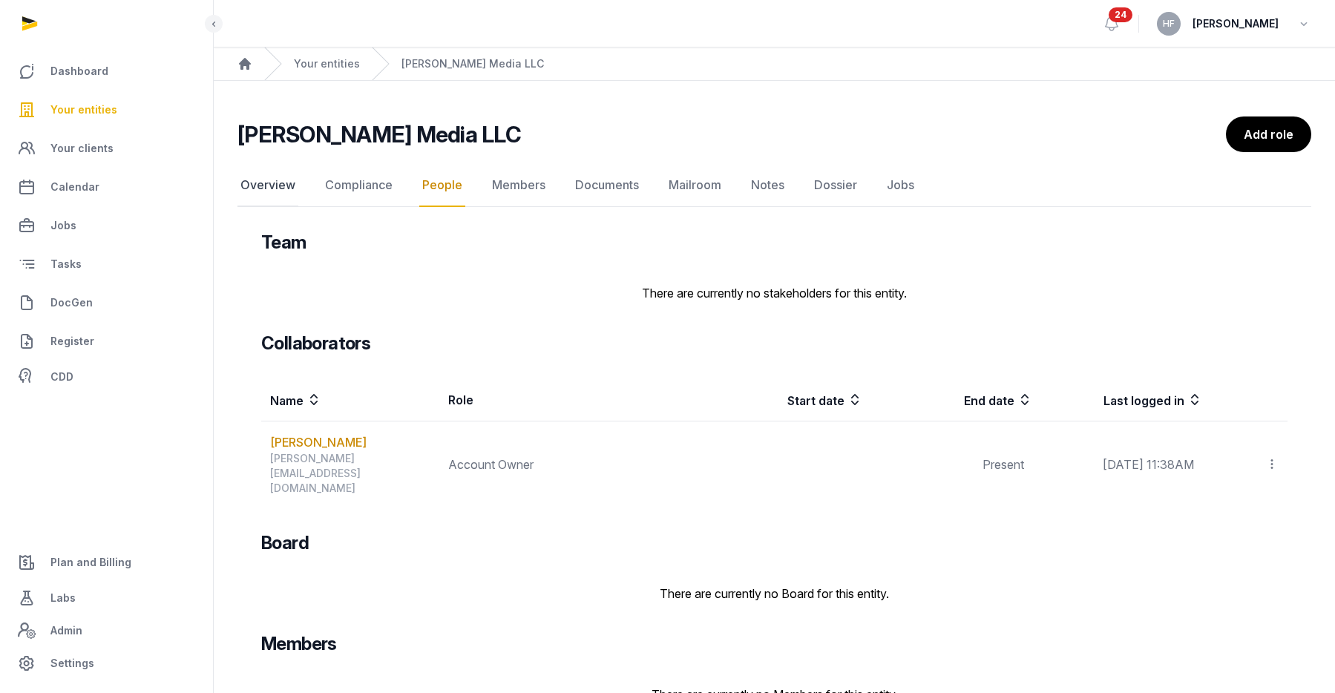
click at [266, 183] on link "Overview" at bounding box center [268, 185] width 61 height 43
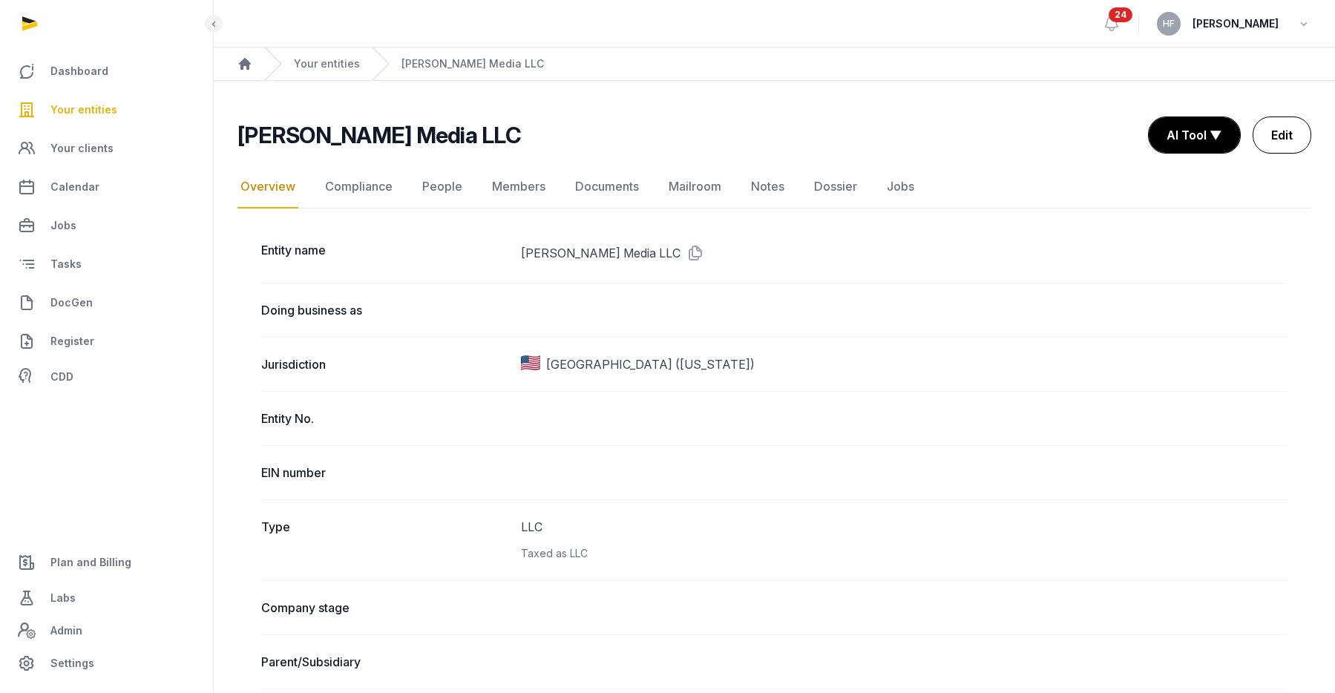
click at [1280, 138] on link "Edit" at bounding box center [1282, 135] width 59 height 37
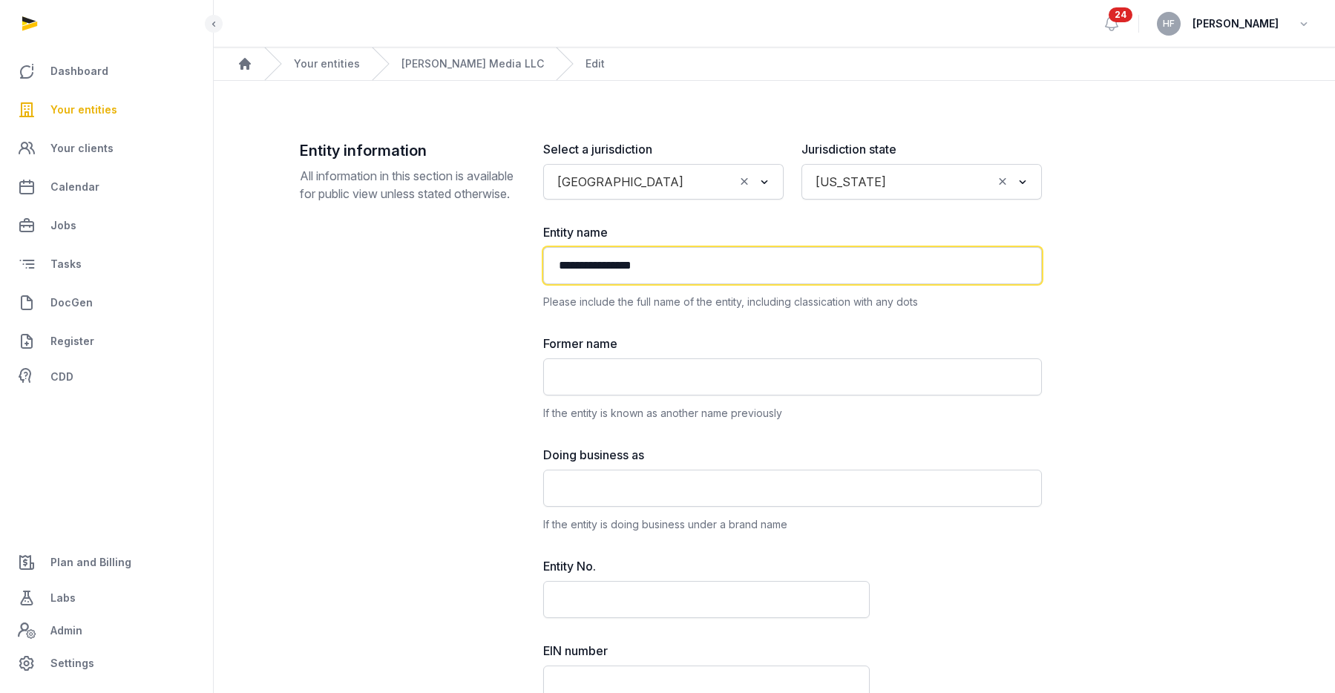
drag, startPoint x: 699, startPoint y: 267, endPoint x: 434, endPoint y: 258, distance: 265.1
paste input "*********"
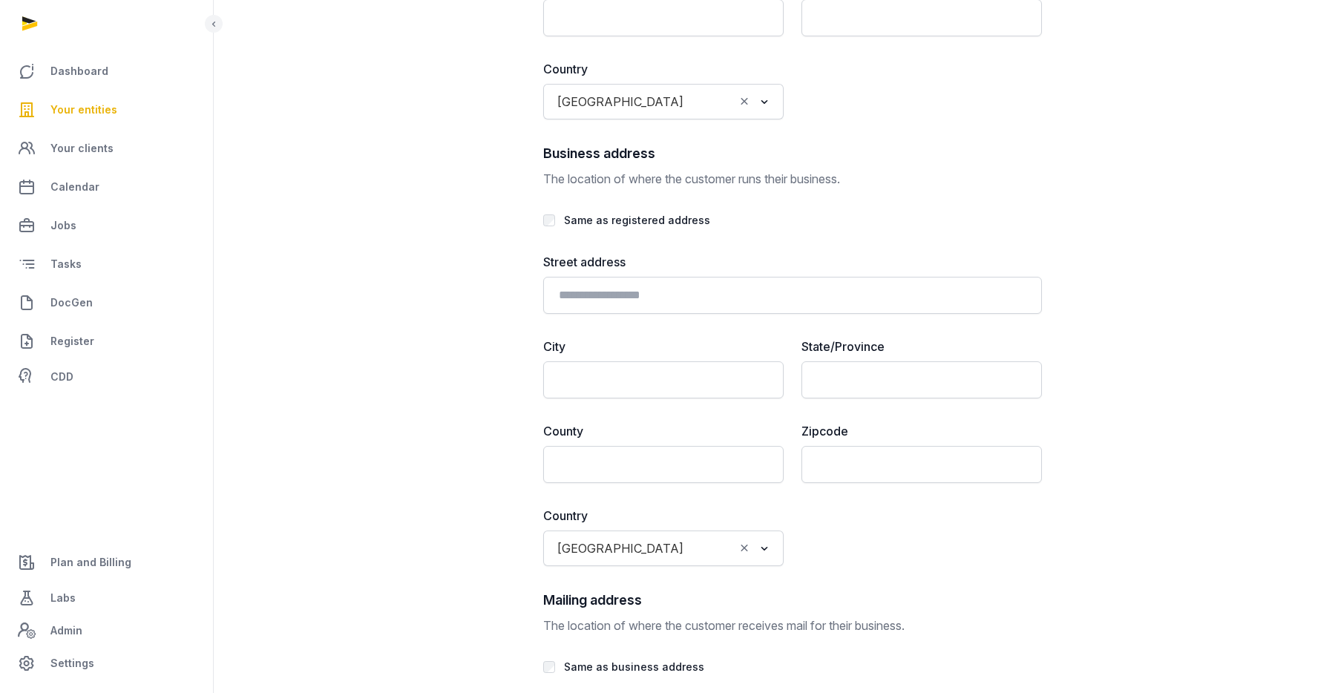
scroll to position [3472, 0]
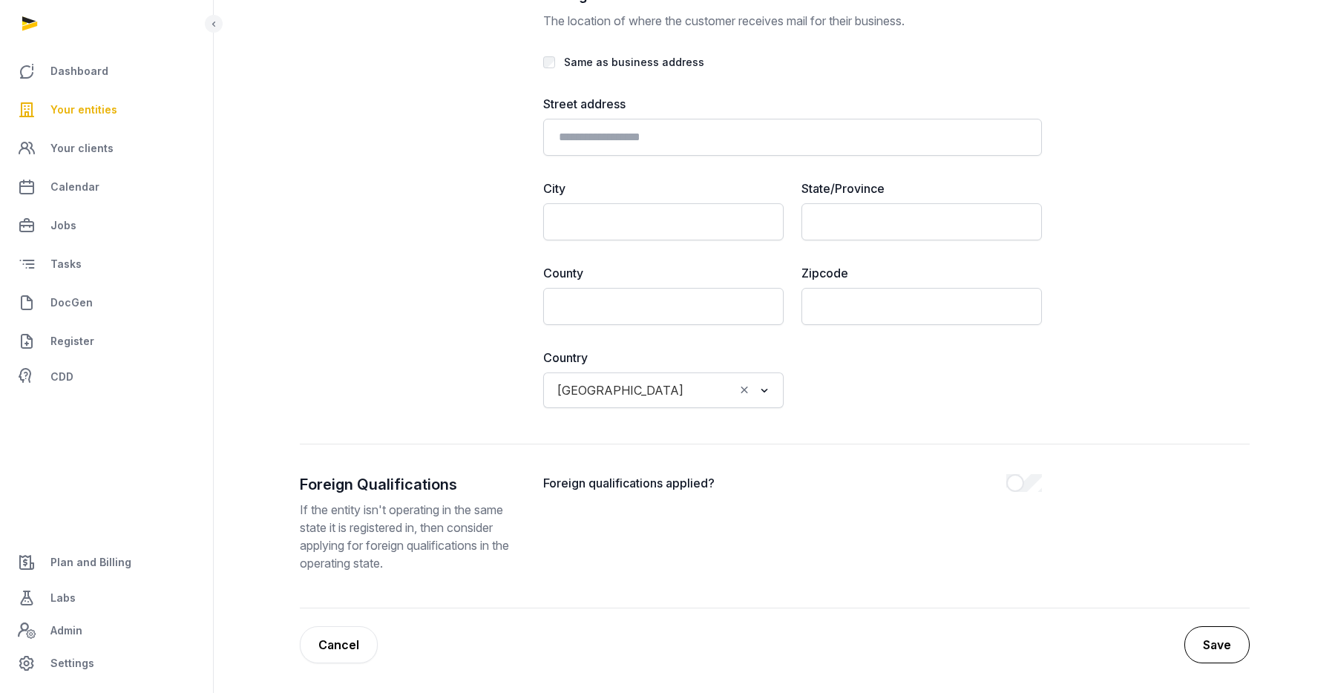
type input "**********"
click at [1222, 635] on button "Save" at bounding box center [1217, 644] width 65 height 37
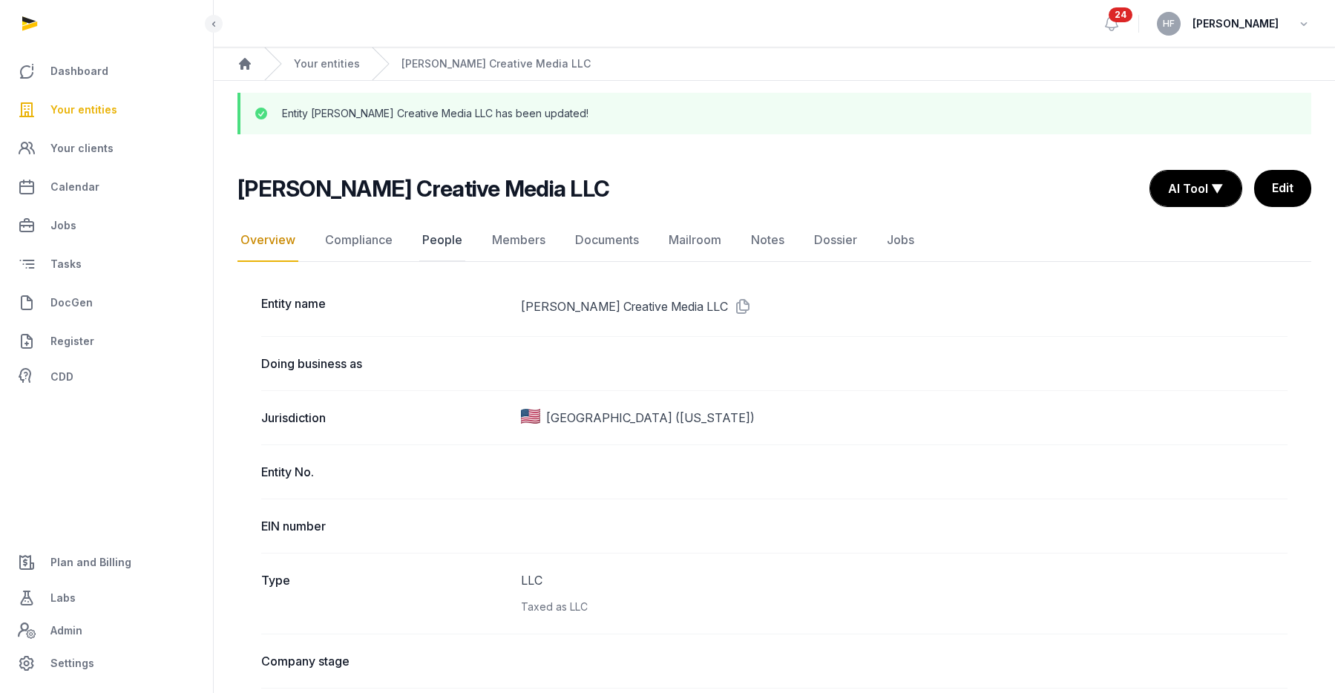
click at [450, 237] on link "People" at bounding box center [442, 240] width 46 height 43
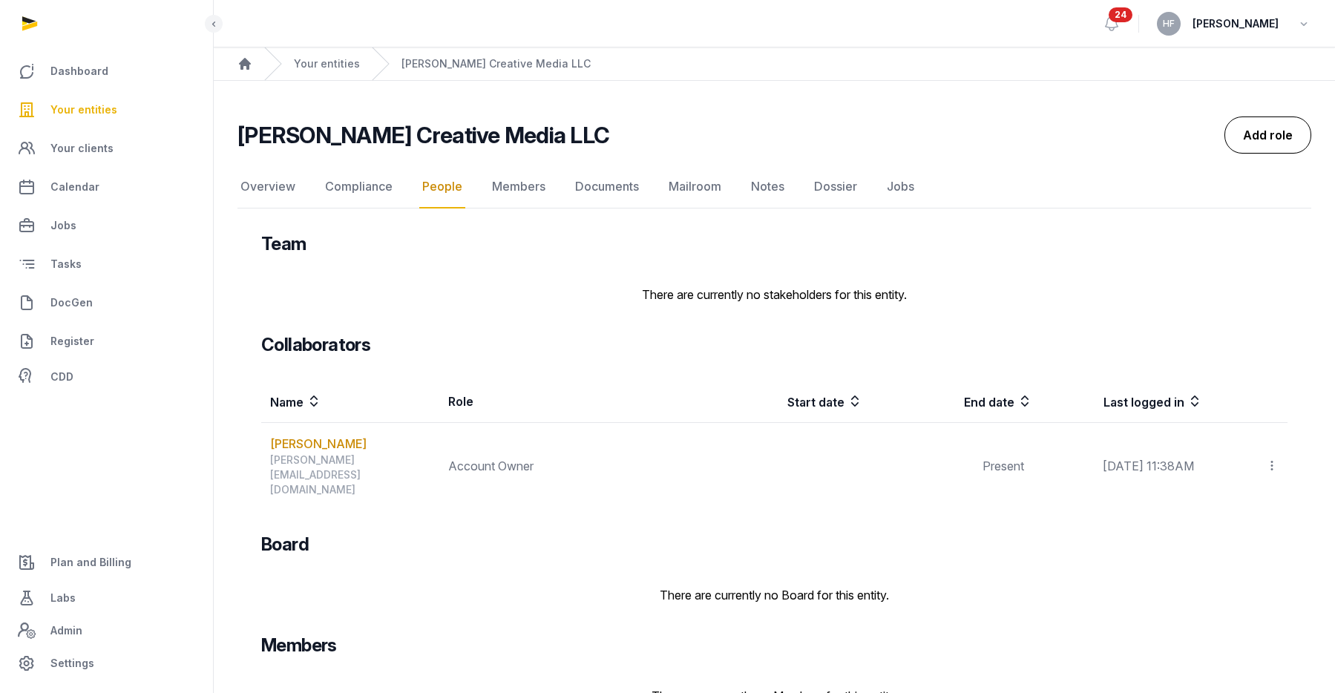
click at [1268, 128] on link "Add role" at bounding box center [1268, 135] width 87 height 37
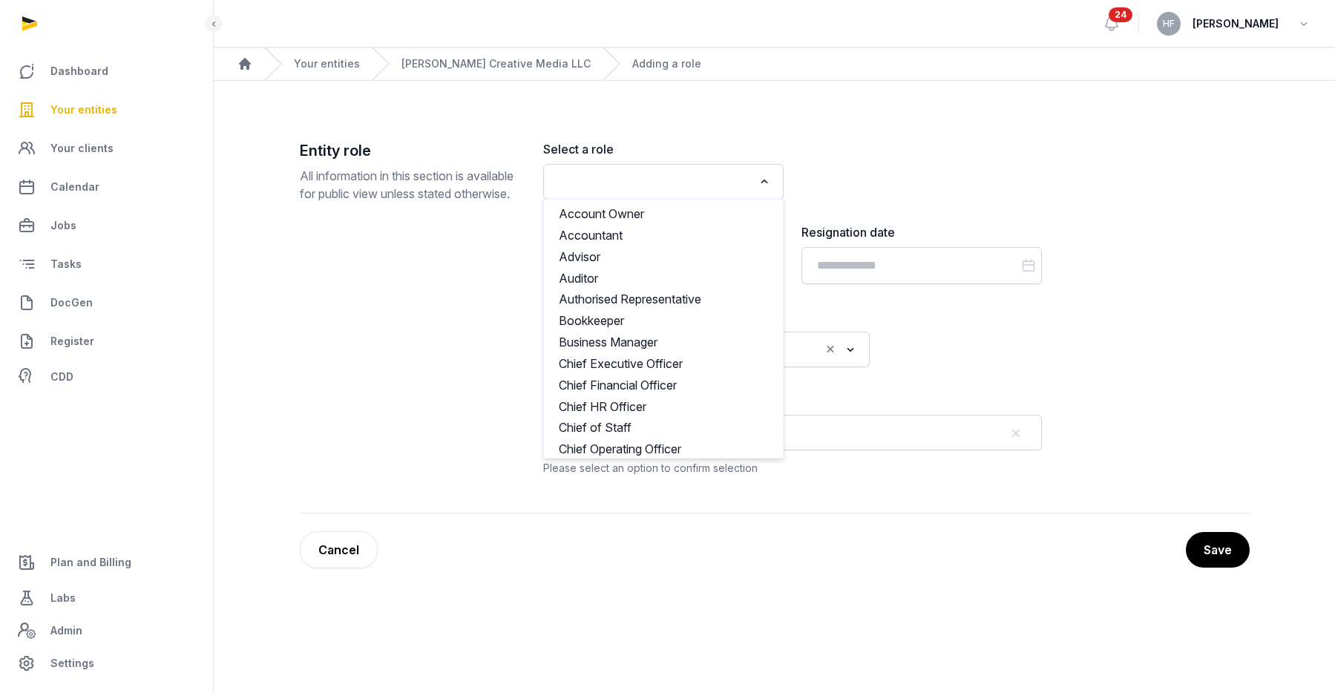
click at [643, 180] on input "Search for option" at bounding box center [652, 181] width 201 height 21
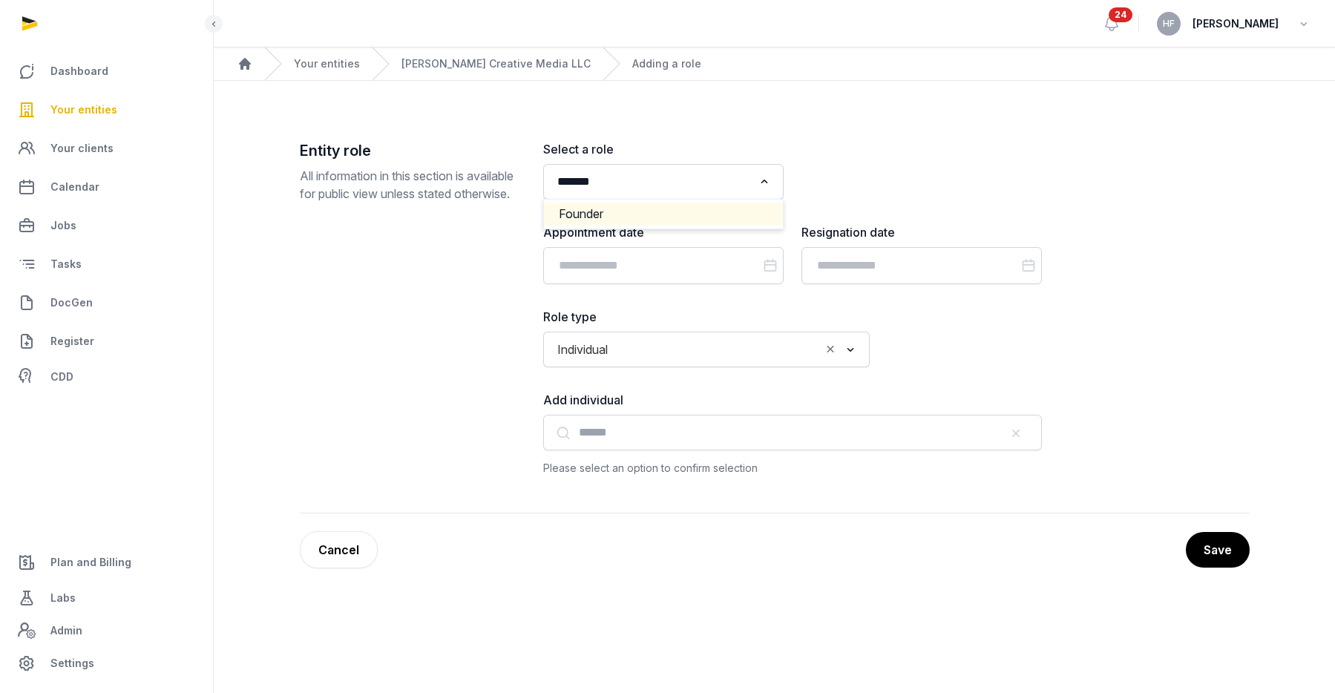
click at [663, 213] on li "Founder" at bounding box center [663, 214] width 239 height 22
type input "*******"
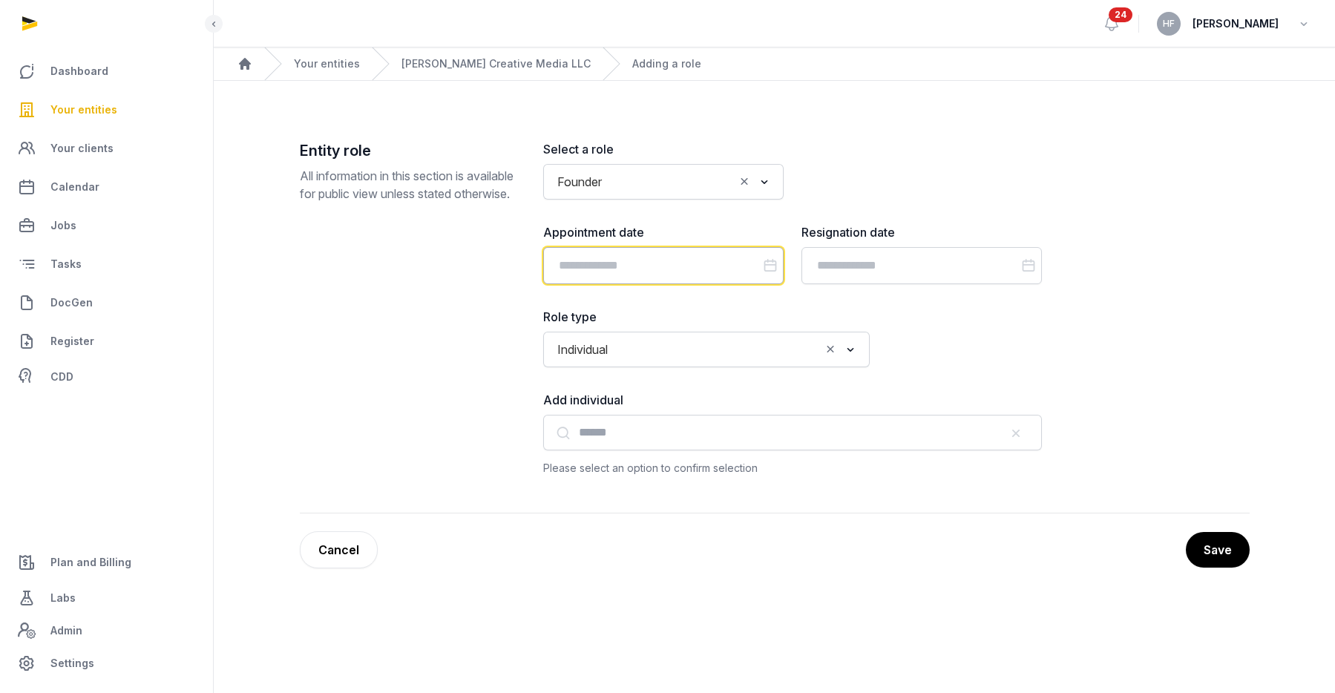
click at [671, 267] on input "Datepicker input" at bounding box center [663, 265] width 240 height 37
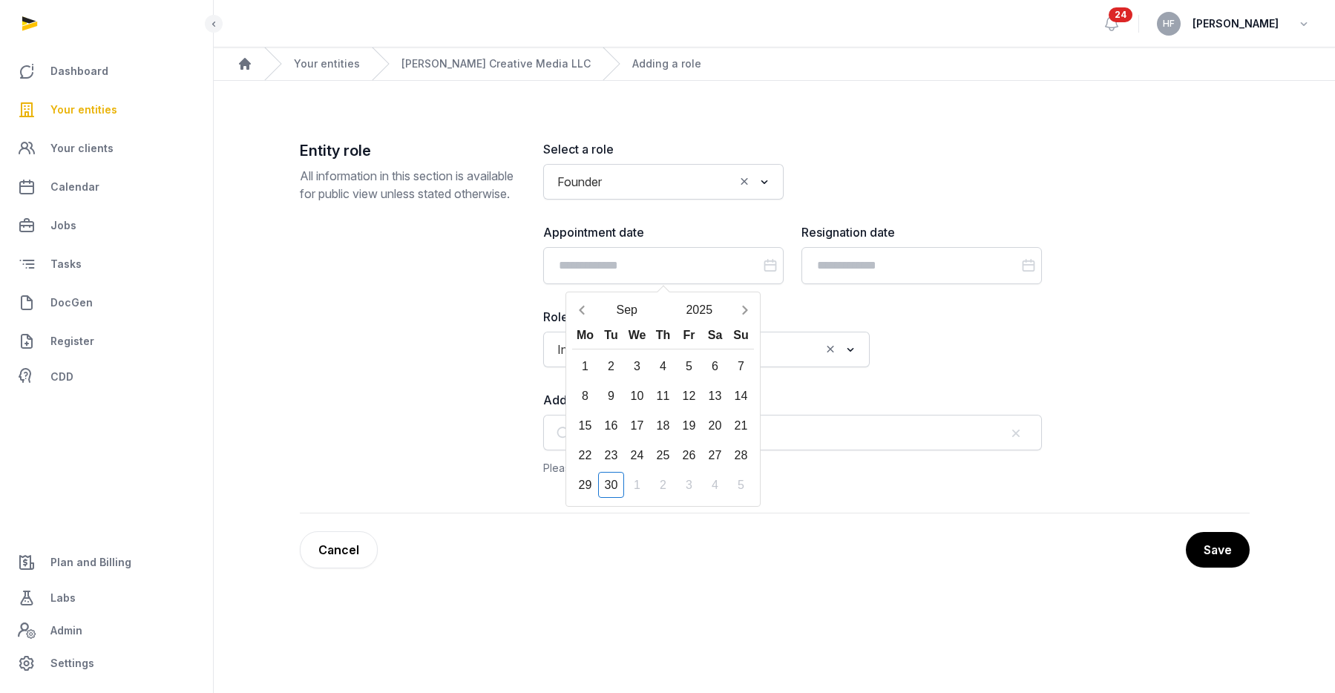
click at [476, 318] on div "Entity role All information in this section is available for public view unless…" at bounding box center [410, 308] width 220 height 337
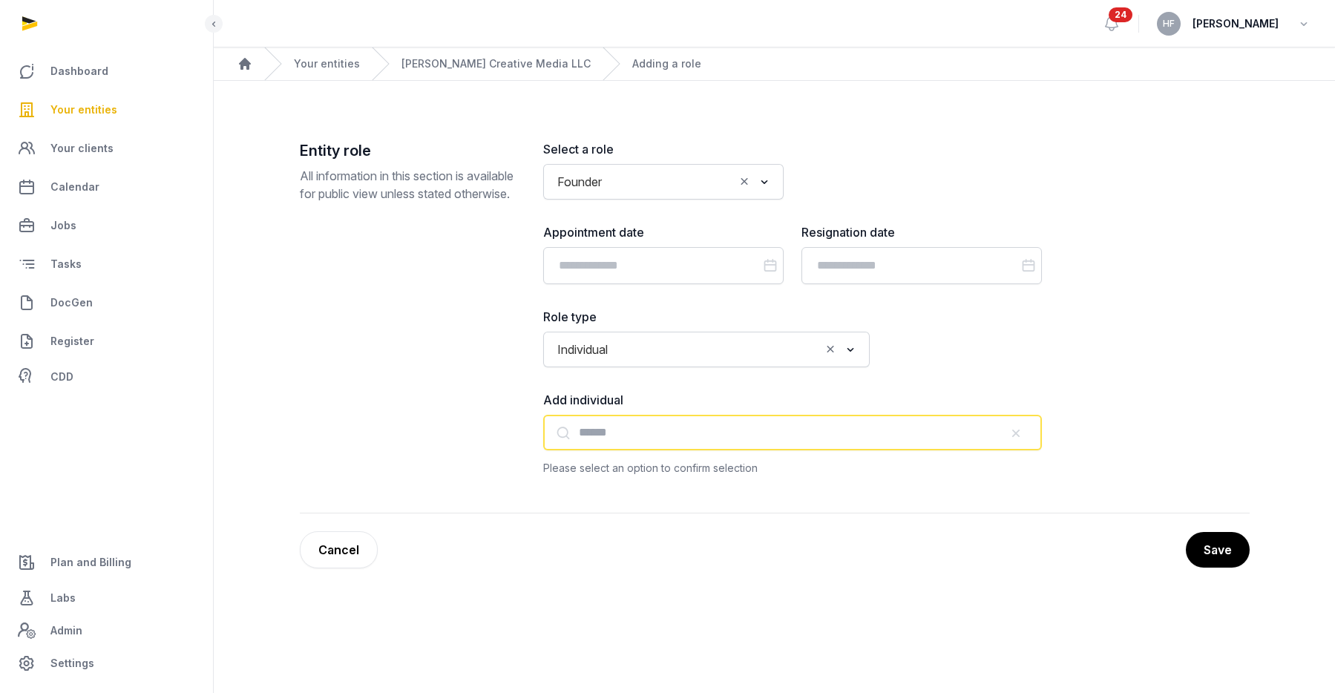
click at [628, 439] on input "text" at bounding box center [792, 433] width 499 height 36
paste input "**********"
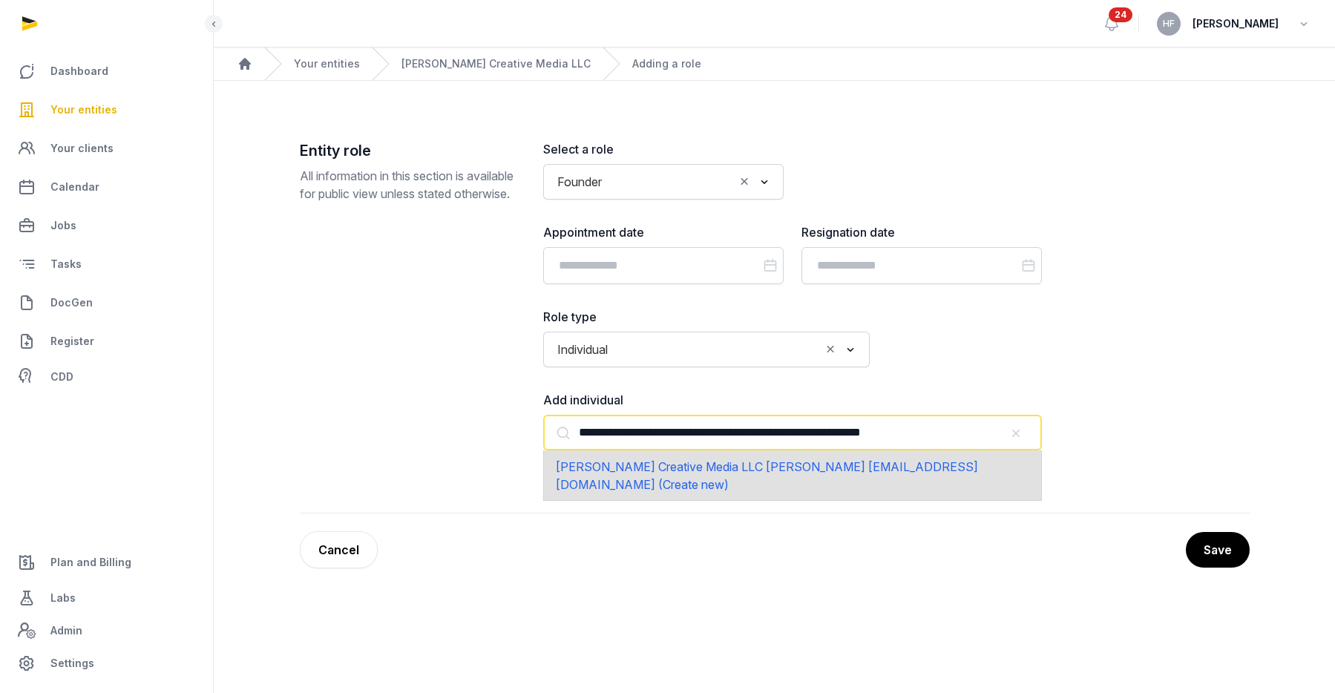
drag, startPoint x: 736, startPoint y: 434, endPoint x: 527, endPoint y: 433, distance: 209.3
click at [527, 433] on div "**********" at bounding box center [775, 326] width 950 height 373
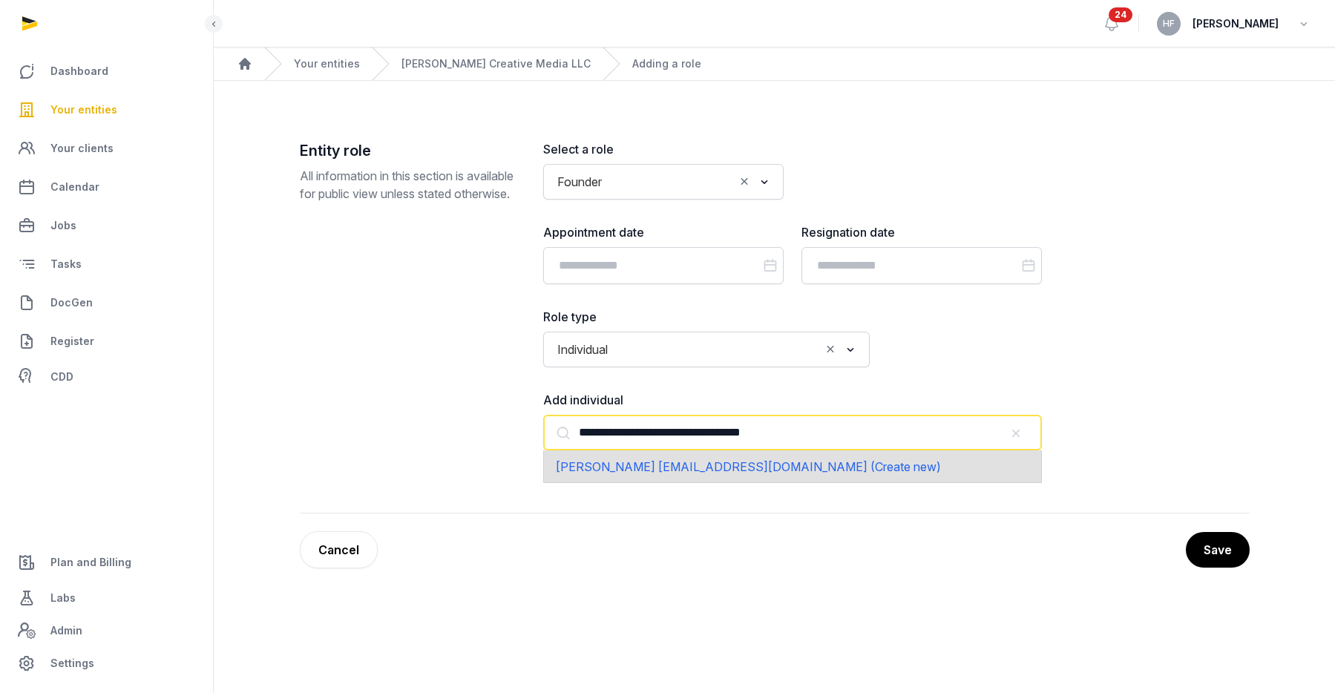
drag, startPoint x: 655, startPoint y: 433, endPoint x: 920, endPoint y: 432, distance: 265.0
click at [920, 432] on input "**********" at bounding box center [792, 433] width 499 height 36
click at [679, 463] on span "Daniel Lipson (Create new)" at bounding box center [642, 466] width 173 height 15
type input "**********"
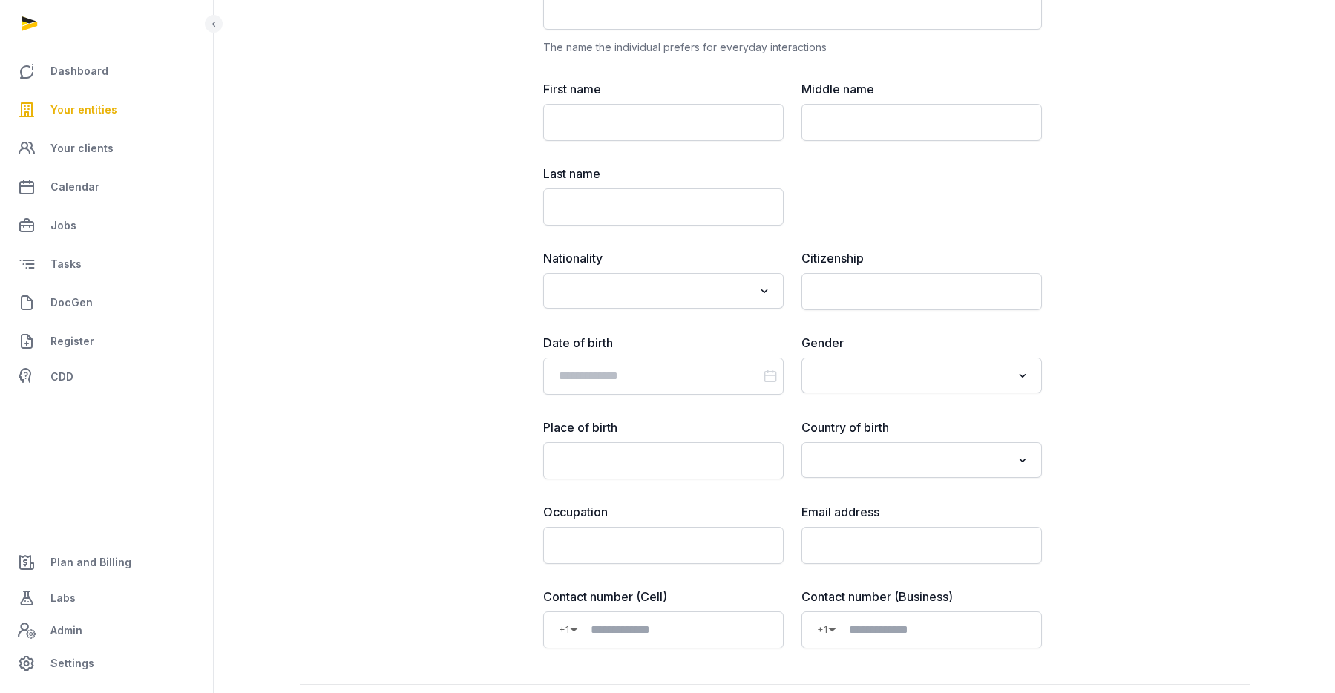
scroll to position [705, 0]
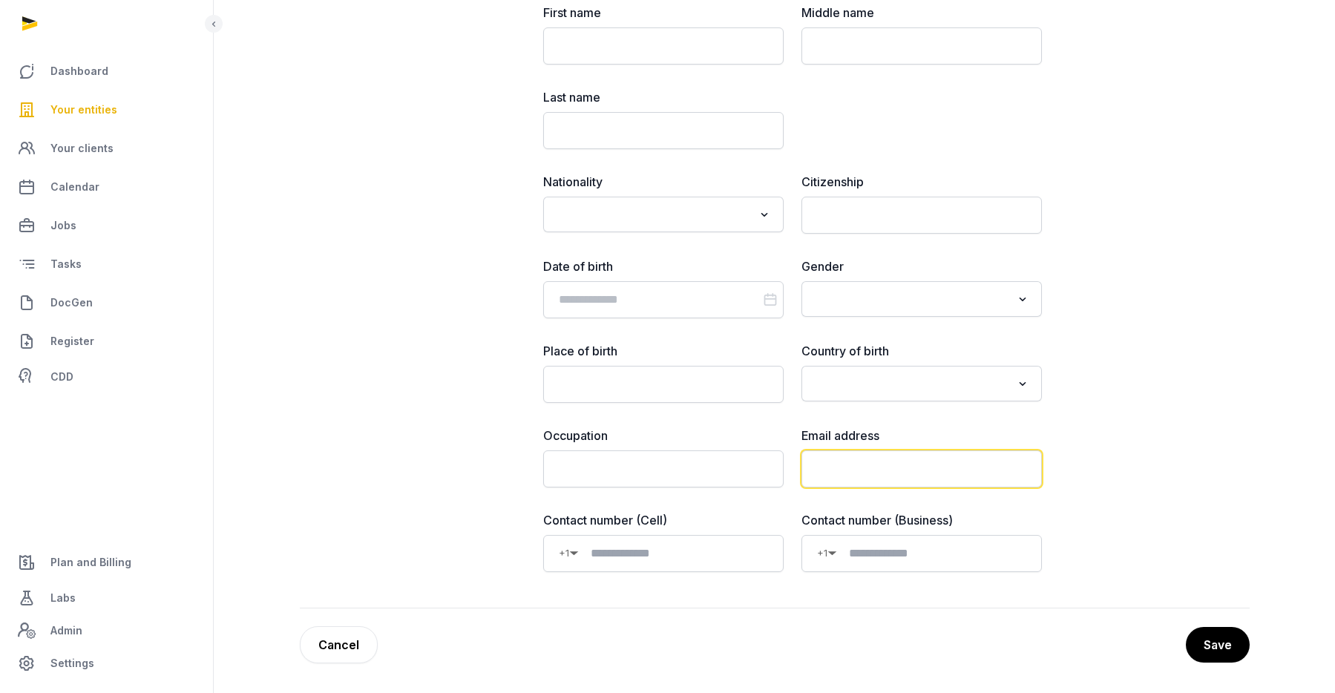
click at [886, 465] on input "email" at bounding box center [922, 469] width 240 height 37
paste input "**********"
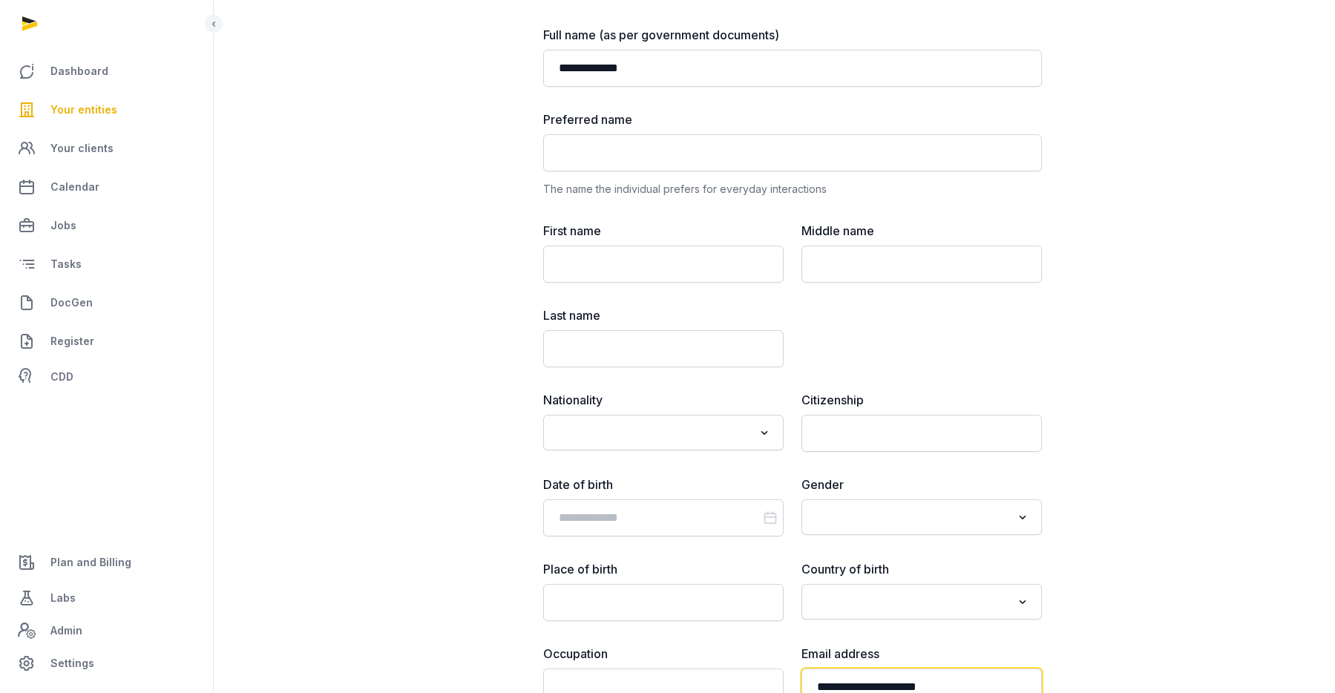
scroll to position [482, 0]
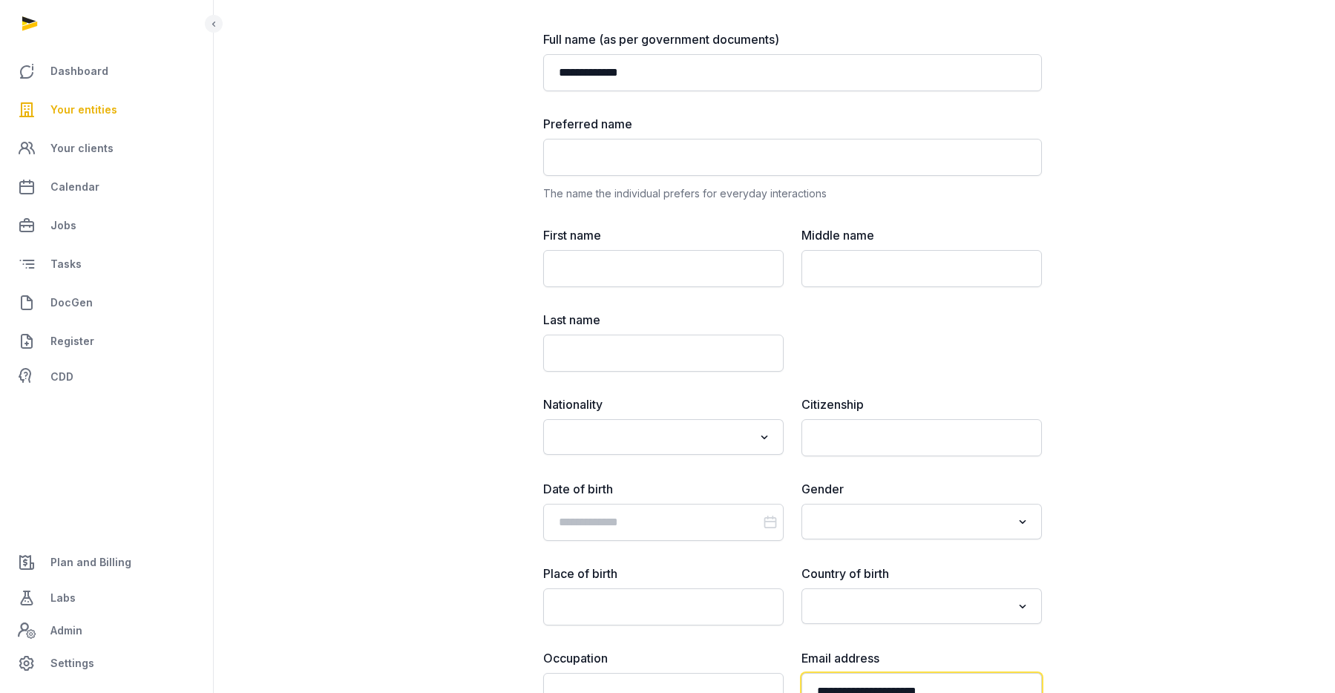
type input "**********"
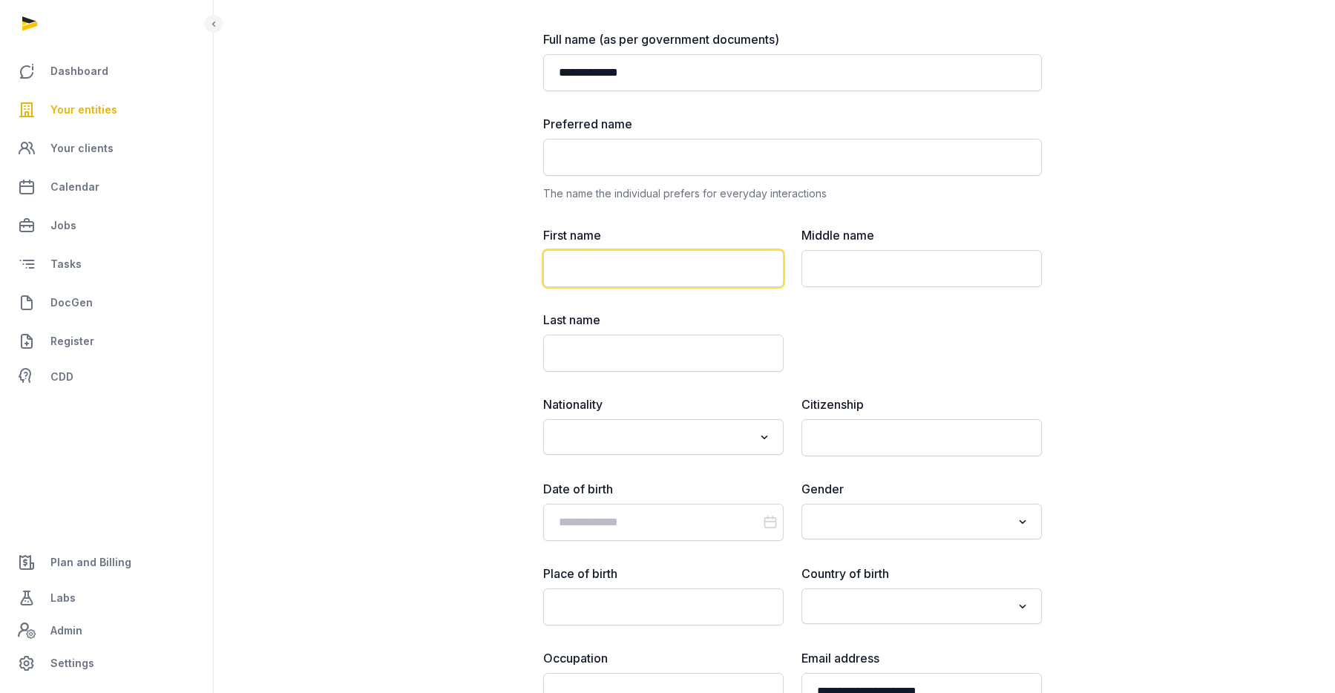
click at [596, 275] on input "text" at bounding box center [663, 268] width 240 height 37
type input "******"
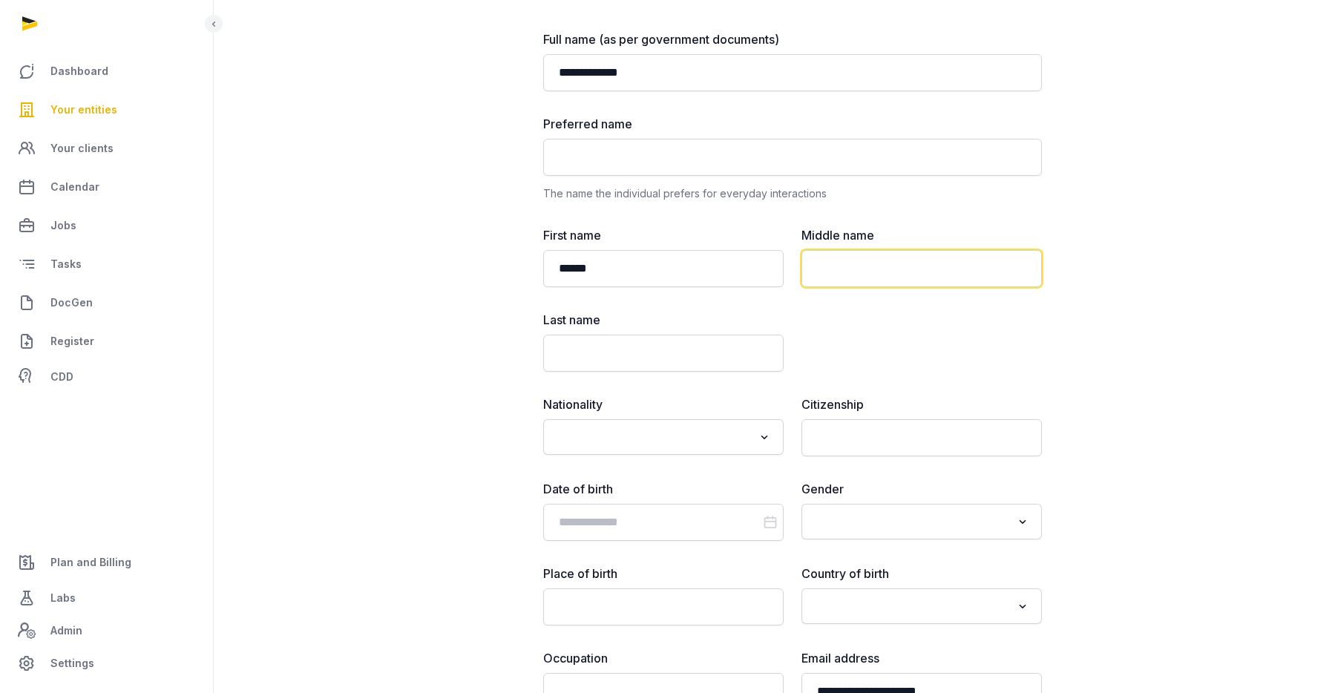
type input "*"
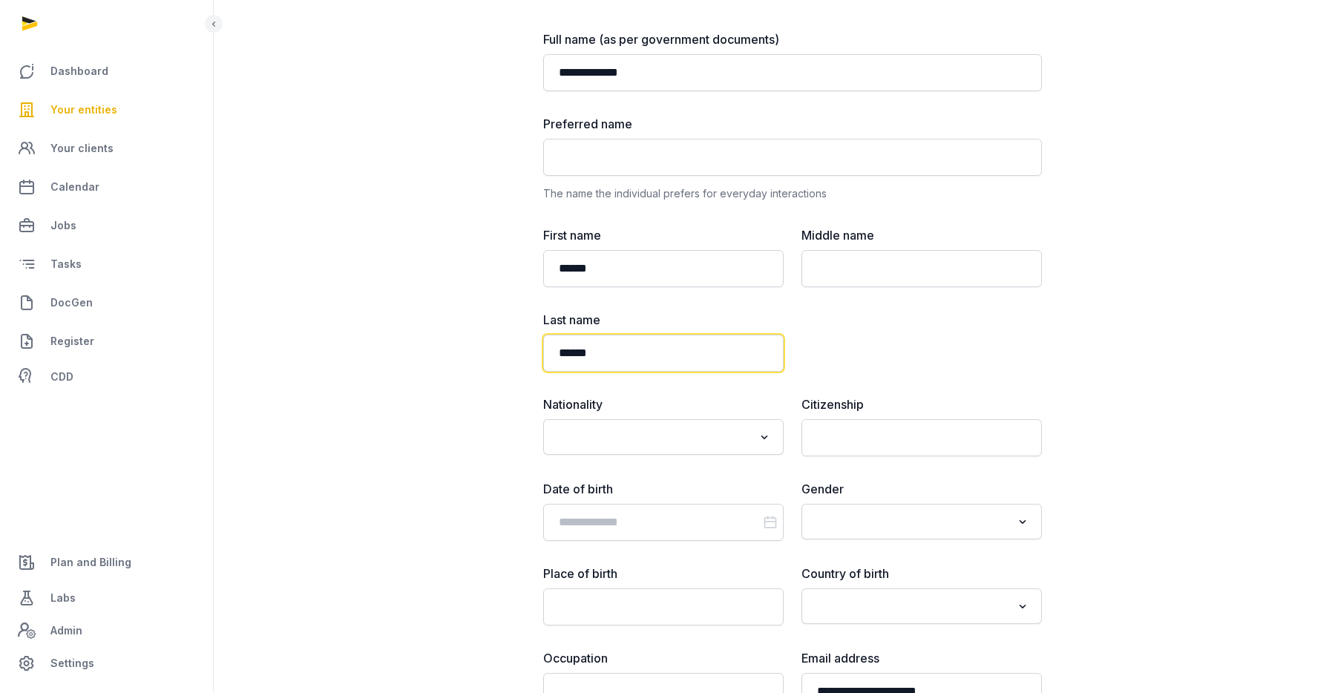
scroll to position [705, 0]
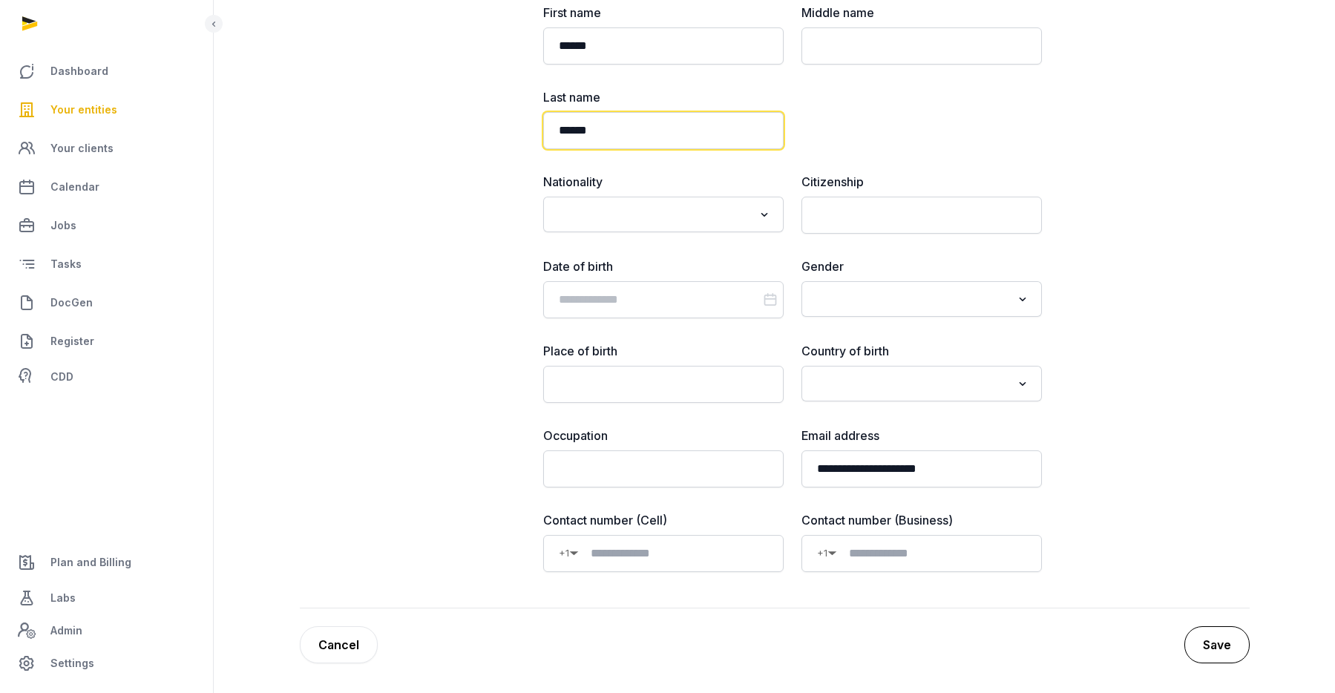
type input "******"
click at [1234, 654] on button "Save" at bounding box center [1217, 644] width 65 height 37
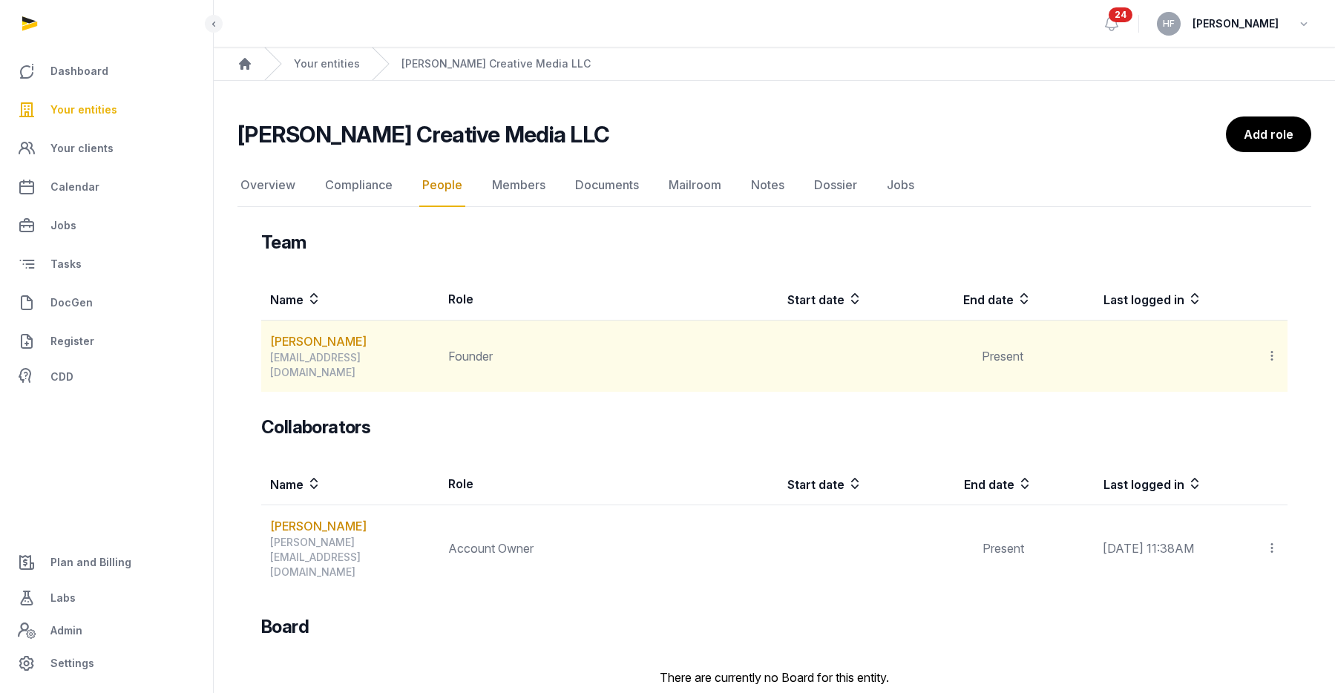
click at [1275, 348] on icon at bounding box center [1271, 356] width 13 height 16
click at [321, 337] on link "[PERSON_NAME]" at bounding box center [318, 342] width 96 height 18
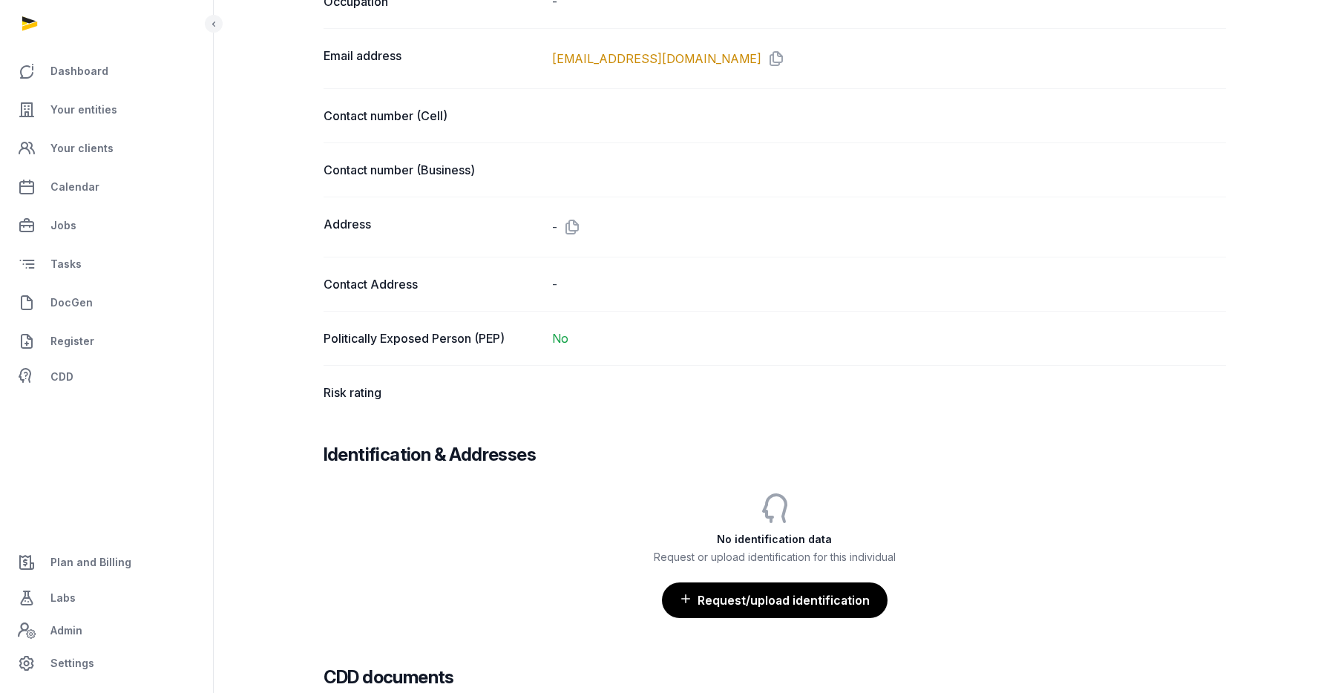
scroll to position [1229, 0]
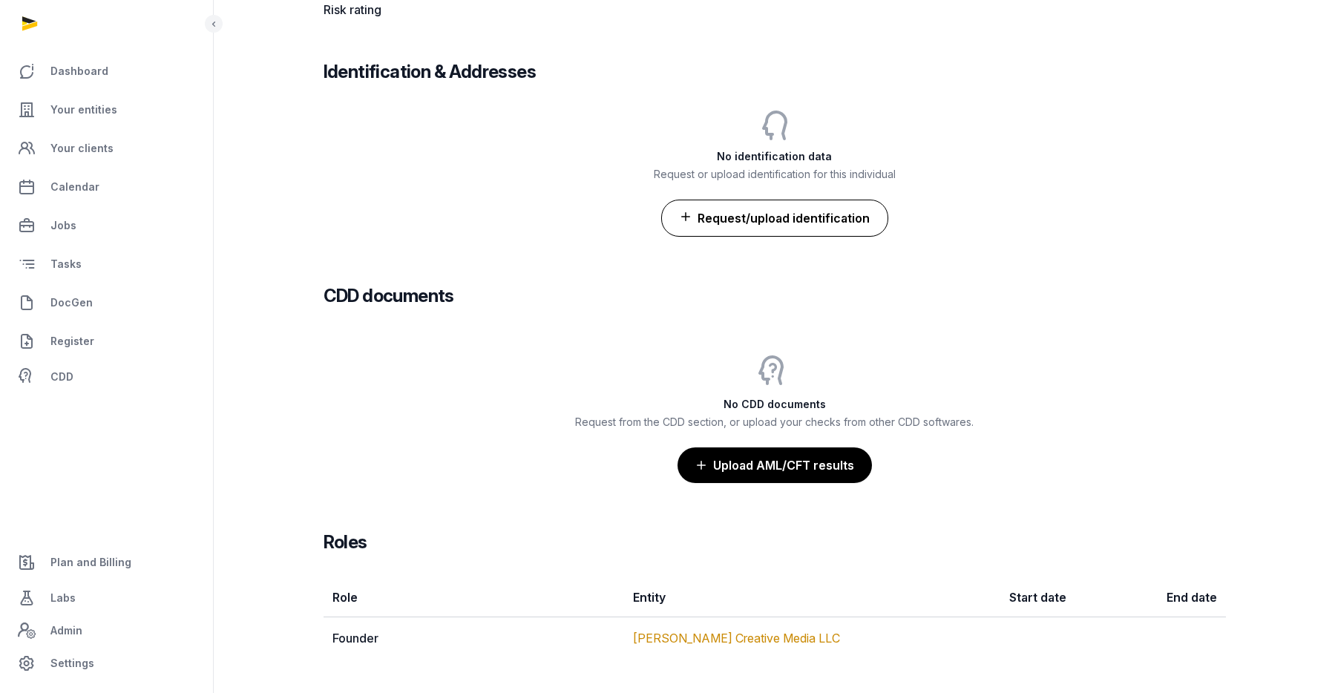
click at [848, 220] on button "Request/upload identification" at bounding box center [774, 218] width 227 height 37
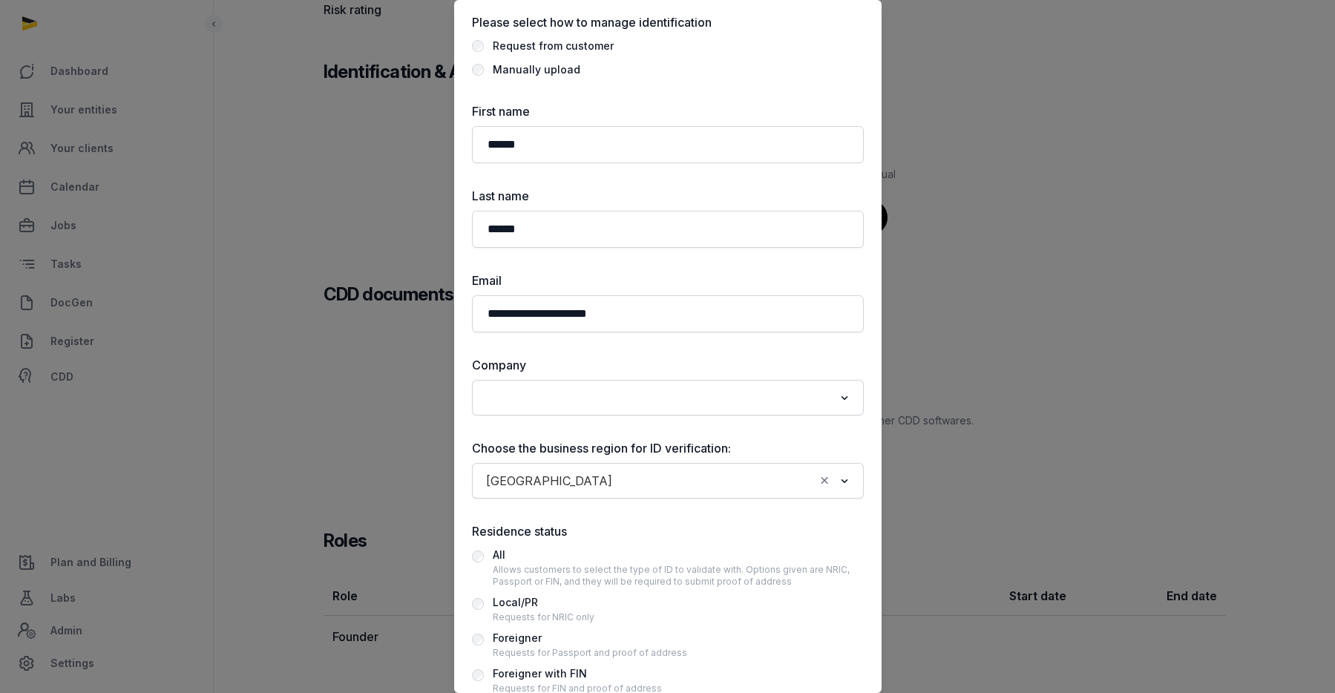
scroll to position [68, 0]
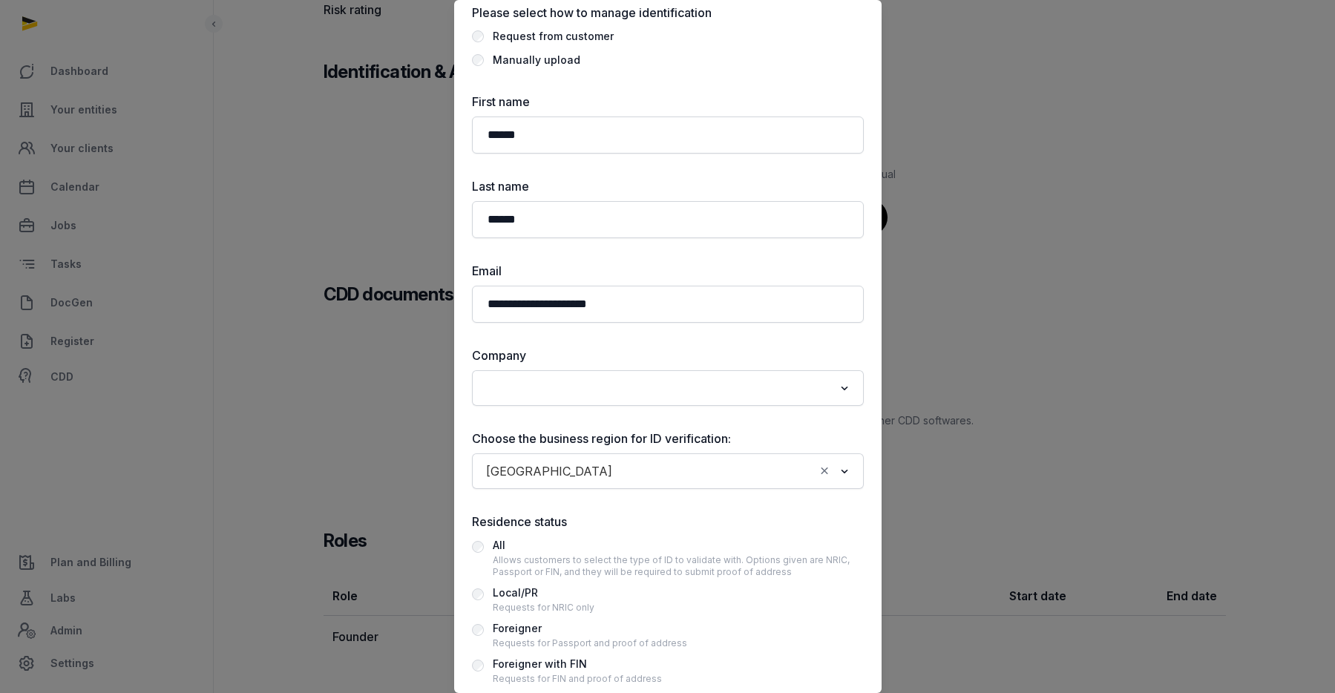
click at [609, 391] on input "Search for option" at bounding box center [657, 388] width 353 height 21
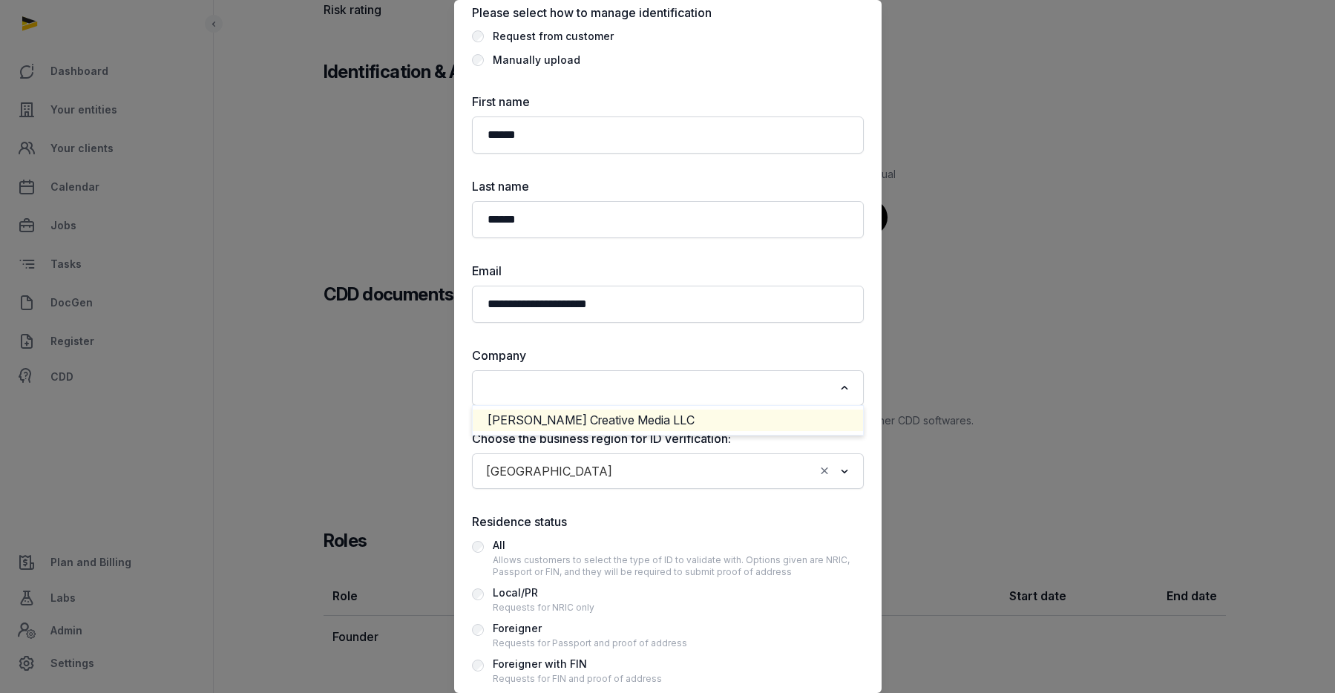
click at [594, 415] on li "[PERSON_NAME] Creative Media LLC" at bounding box center [668, 421] width 390 height 22
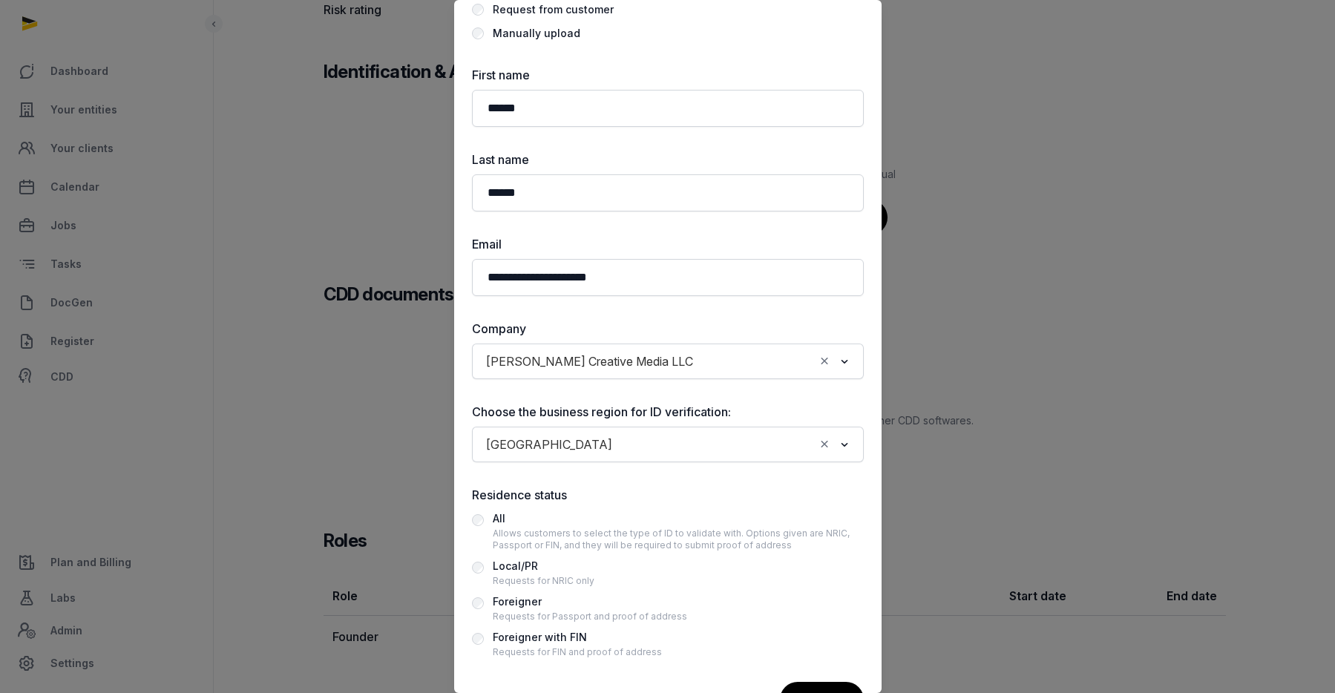
scroll to position [107, 0]
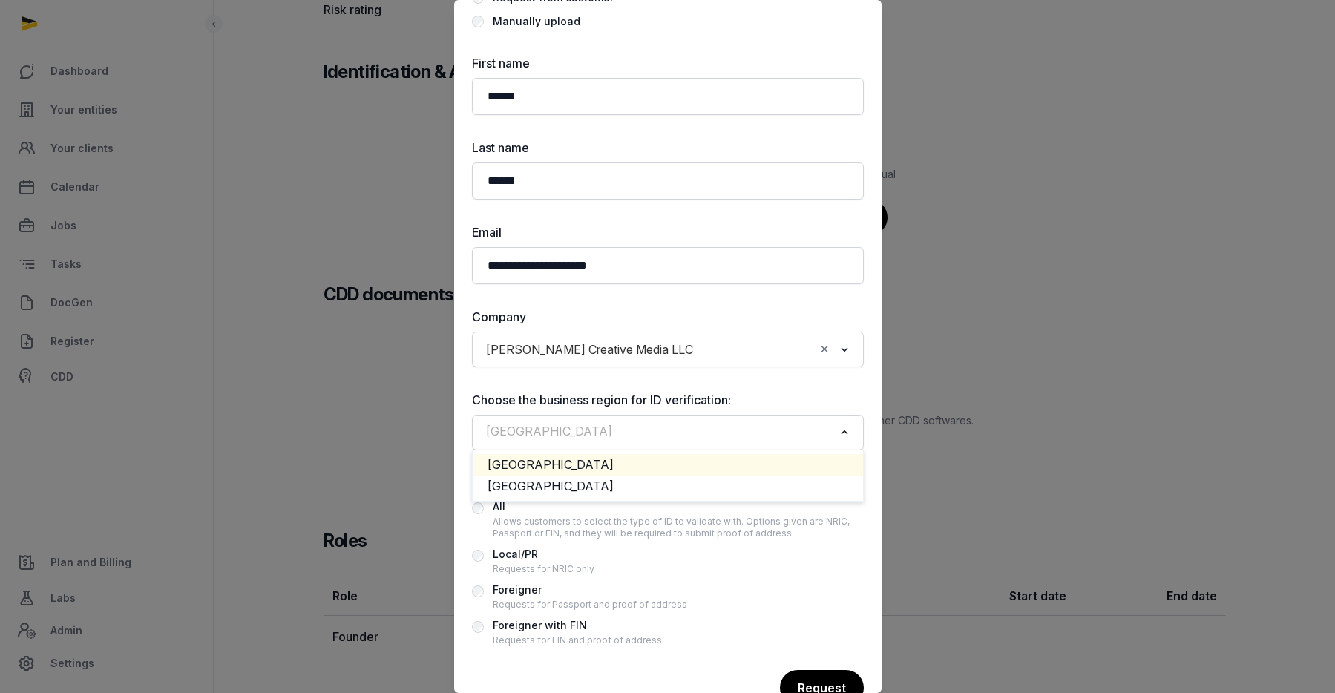
click at [606, 441] on input "Search for option" at bounding box center [657, 432] width 353 height 21
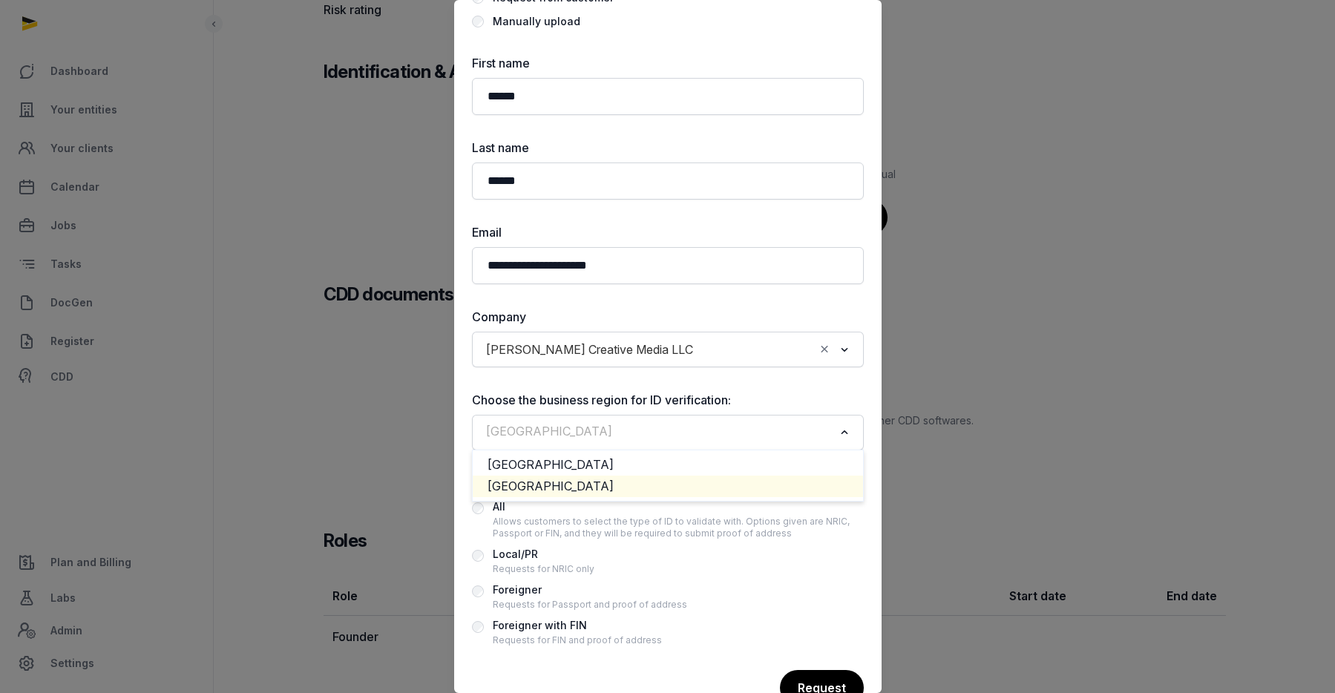
click at [576, 481] on li "[GEOGRAPHIC_DATA]" at bounding box center [668, 487] width 390 height 22
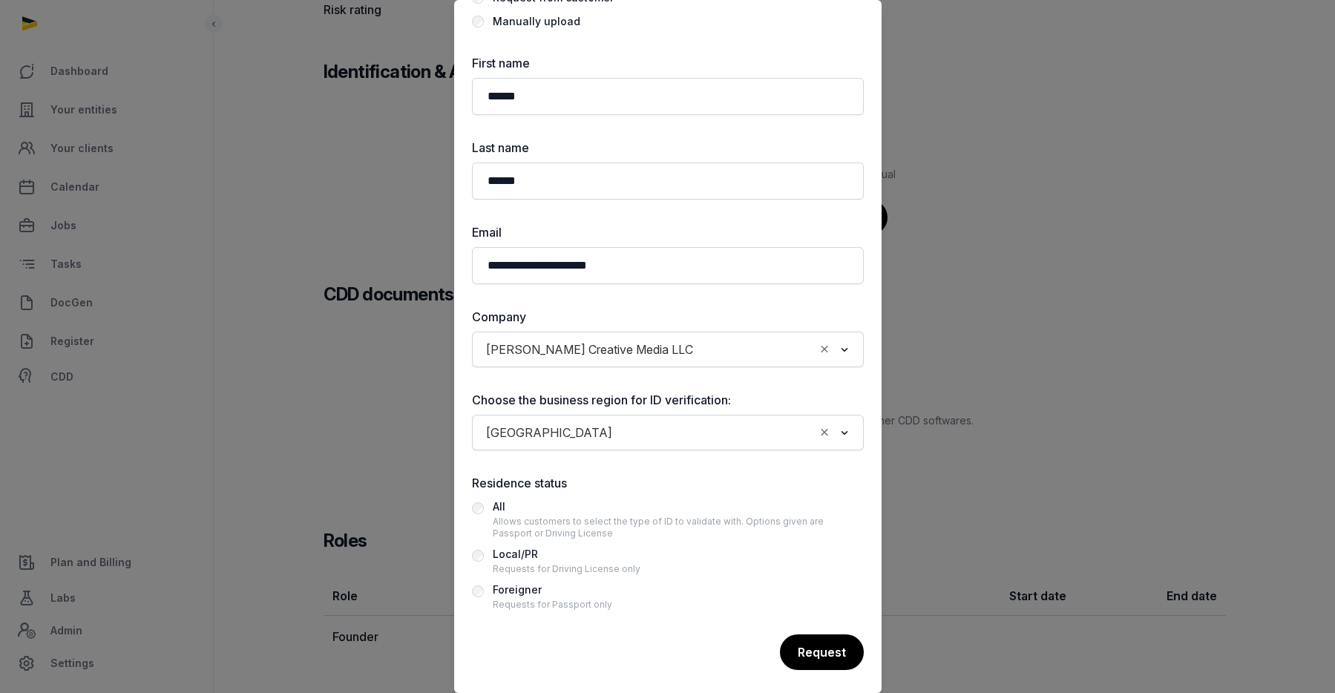
scroll to position [114, 0]
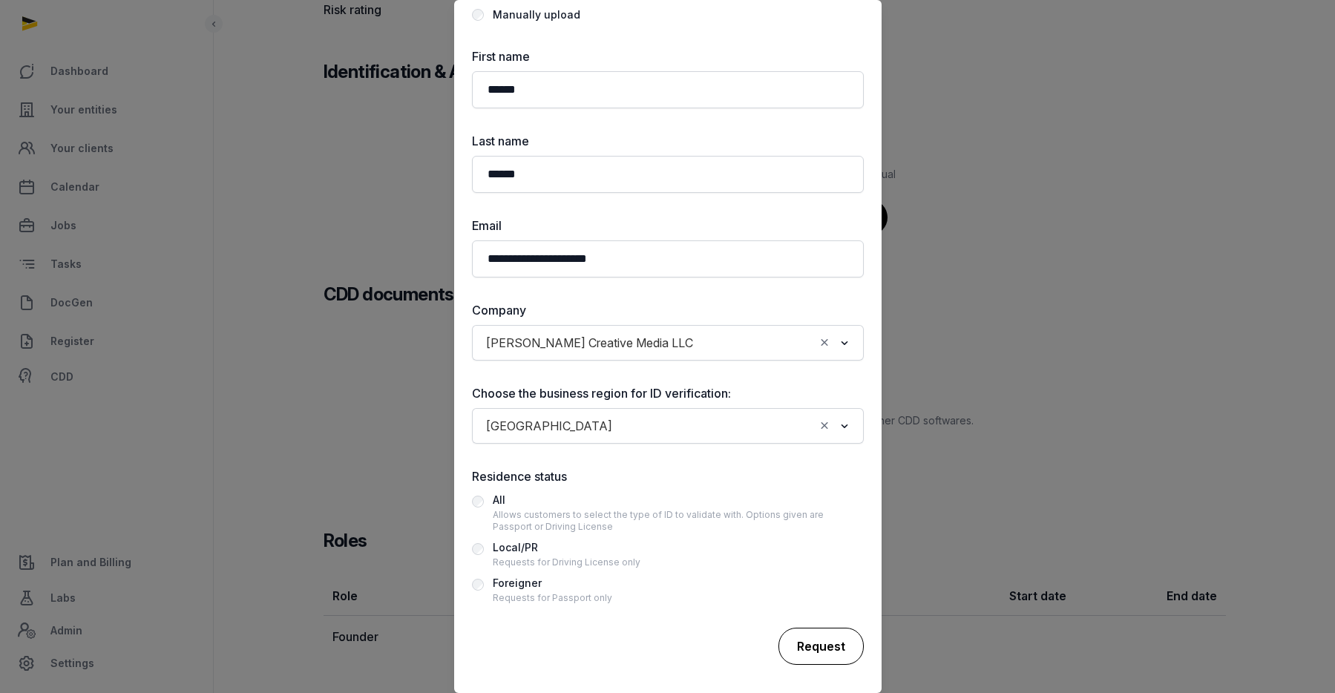
click at [836, 644] on div "Request" at bounding box center [821, 646] width 85 height 37
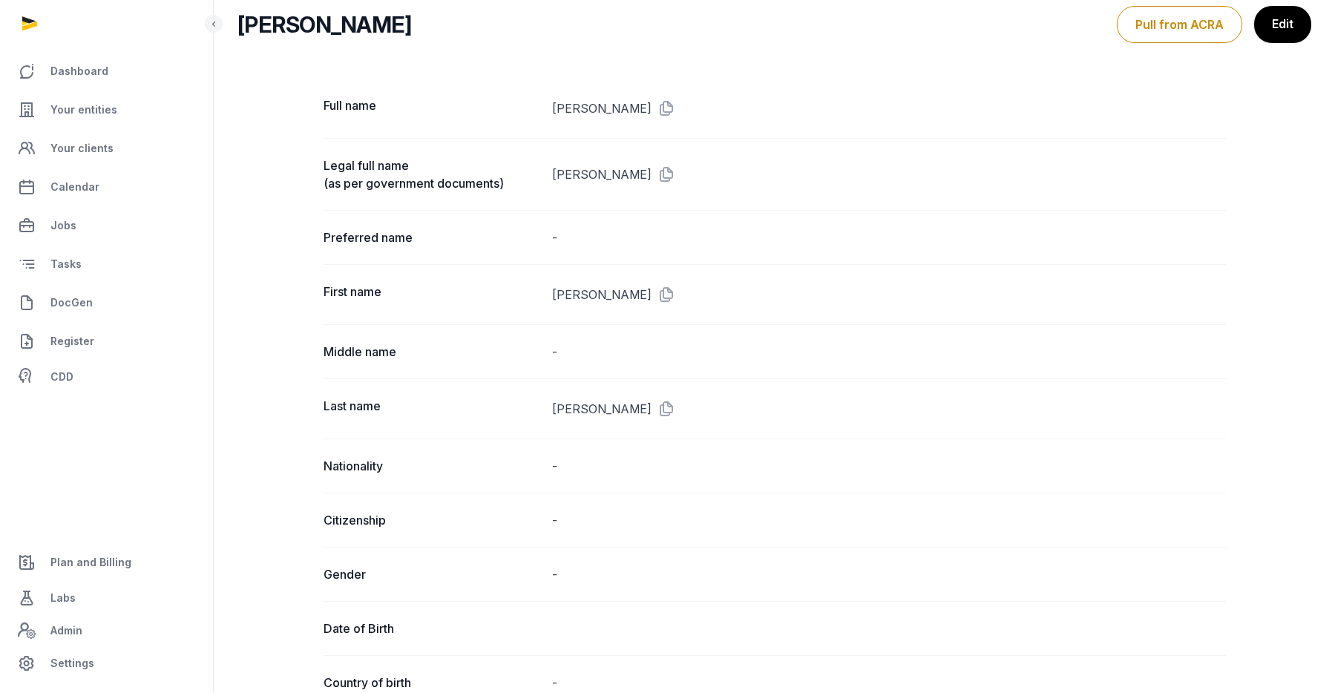
scroll to position [0, 0]
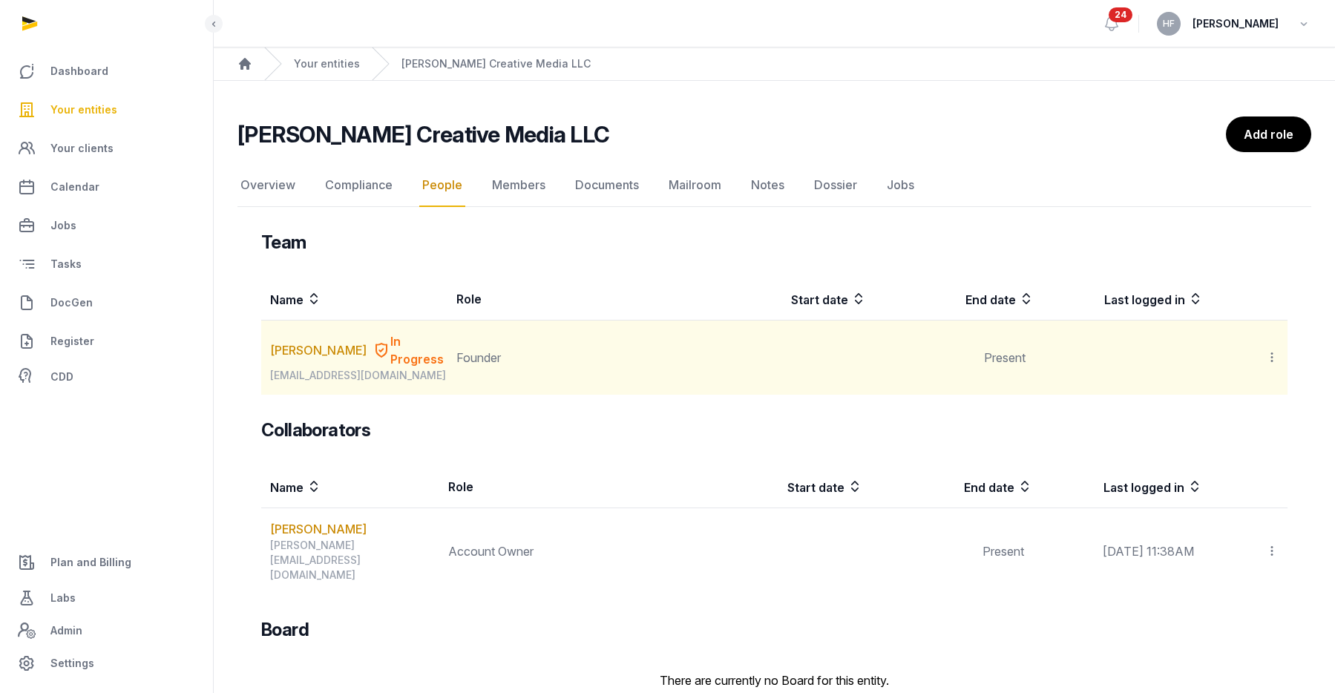
click at [1273, 350] on icon at bounding box center [1271, 358] width 13 height 16
click at [1251, 390] on span "Invite user" at bounding box center [1236, 397] width 56 height 15
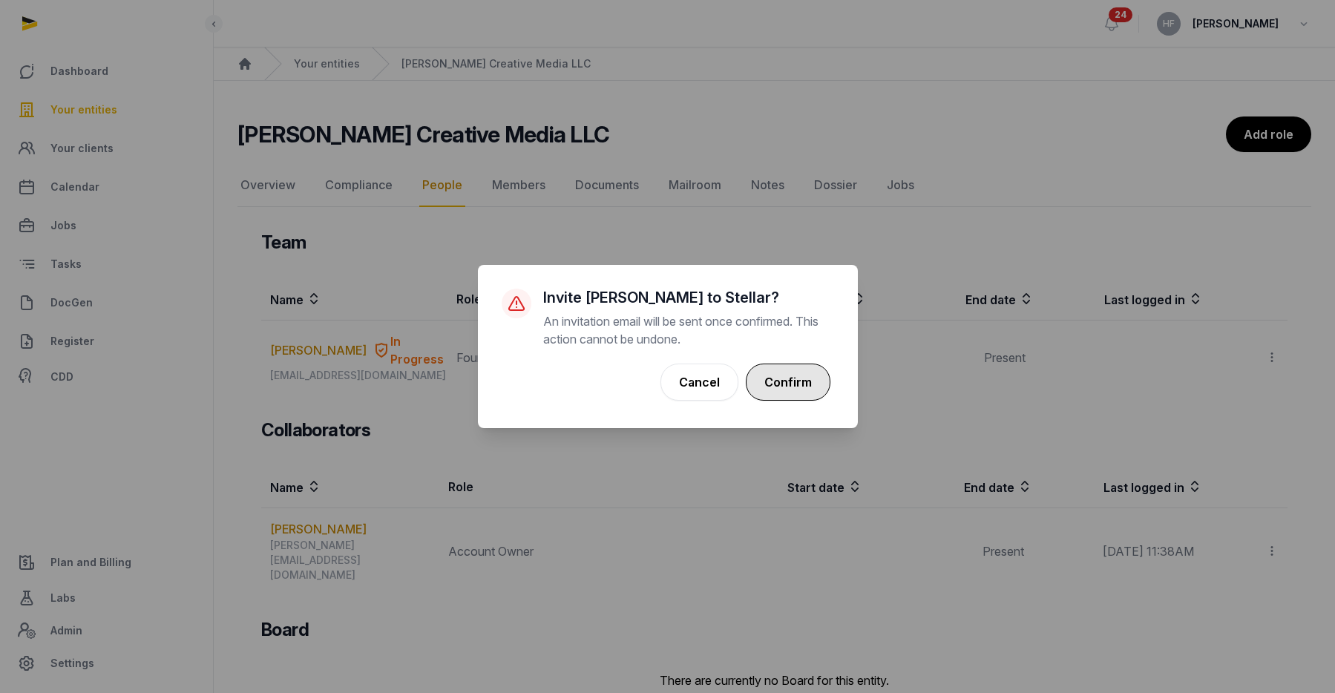
click at [802, 375] on button "Confirm" at bounding box center [788, 382] width 85 height 37
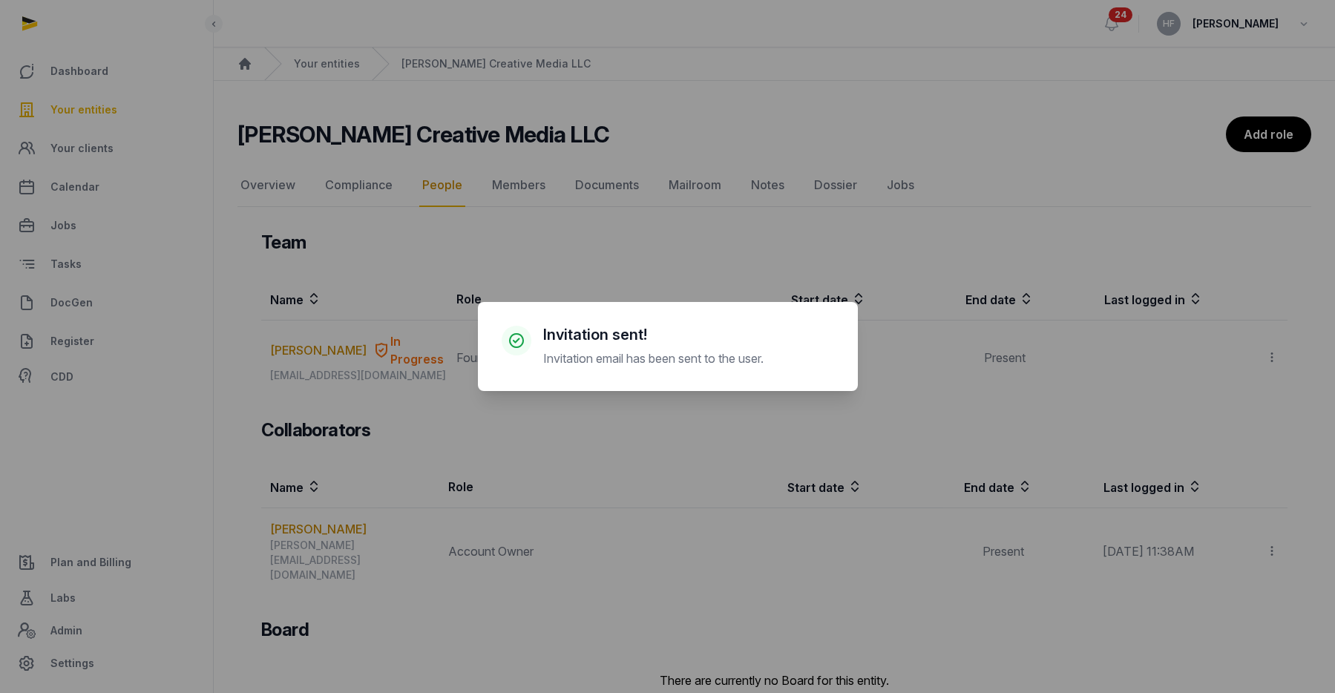
click at [272, 179] on div "× Invitation sent! Invitation email has been sent to the user. Cancel No OK" at bounding box center [667, 346] width 1335 height 693
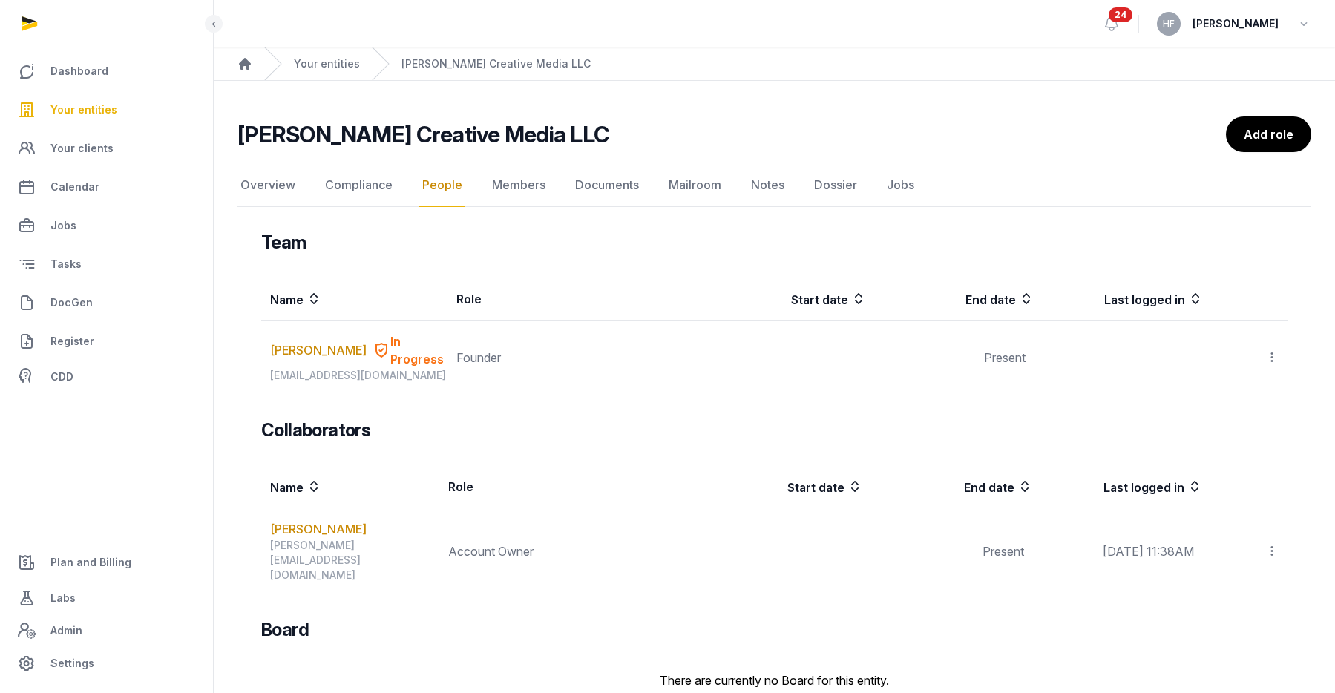
click at [272, 179] on link "Overview" at bounding box center [268, 185] width 61 height 43
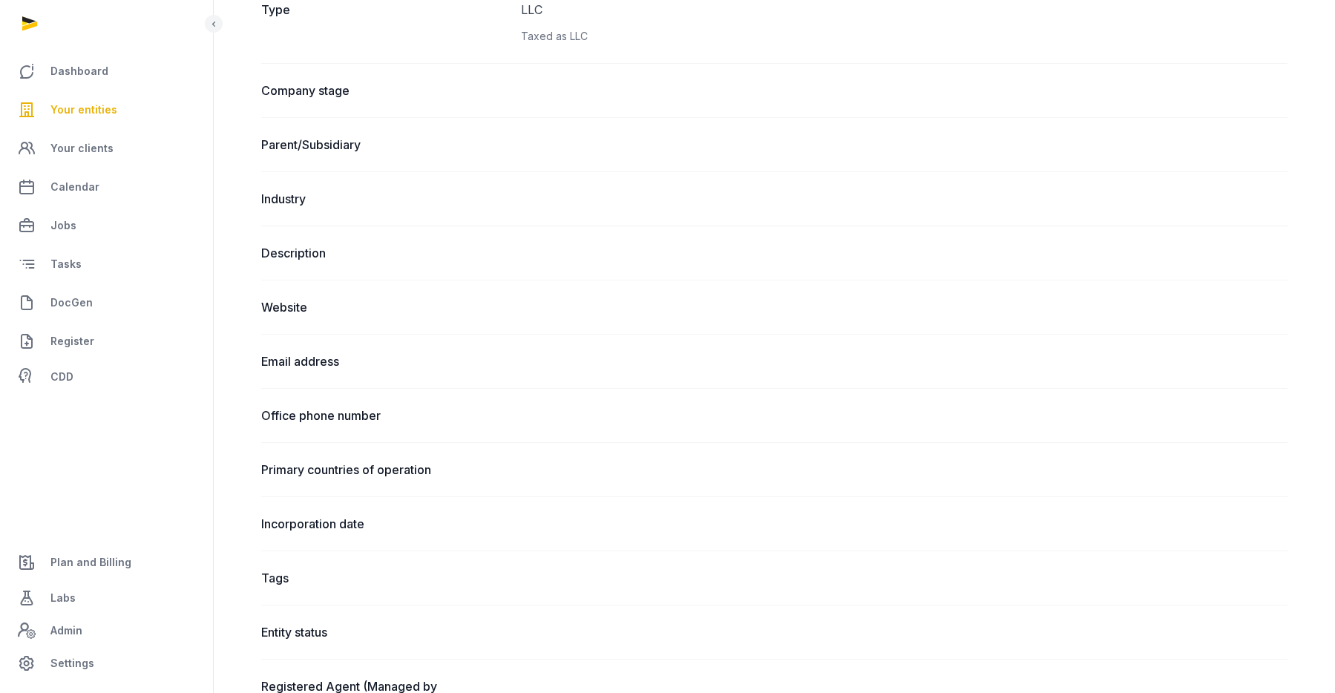
scroll to position [722, 0]
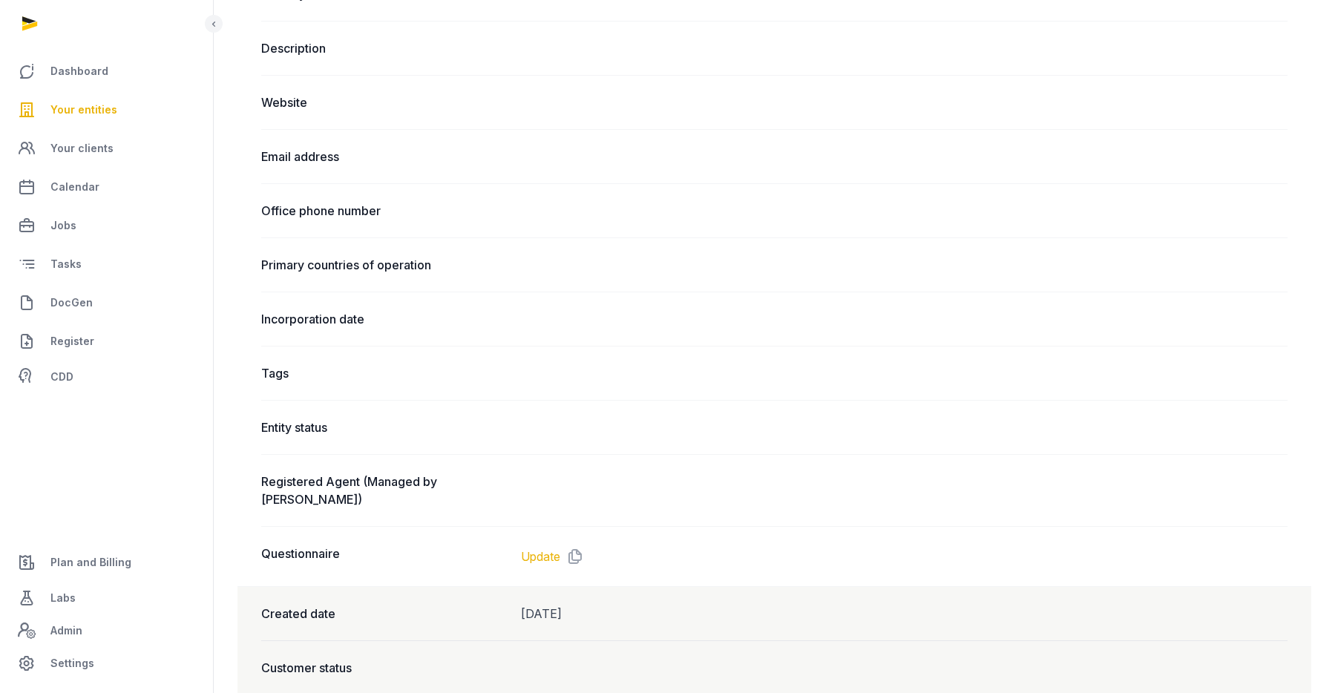
click at [543, 548] on link "Update" at bounding box center [540, 557] width 39 height 18
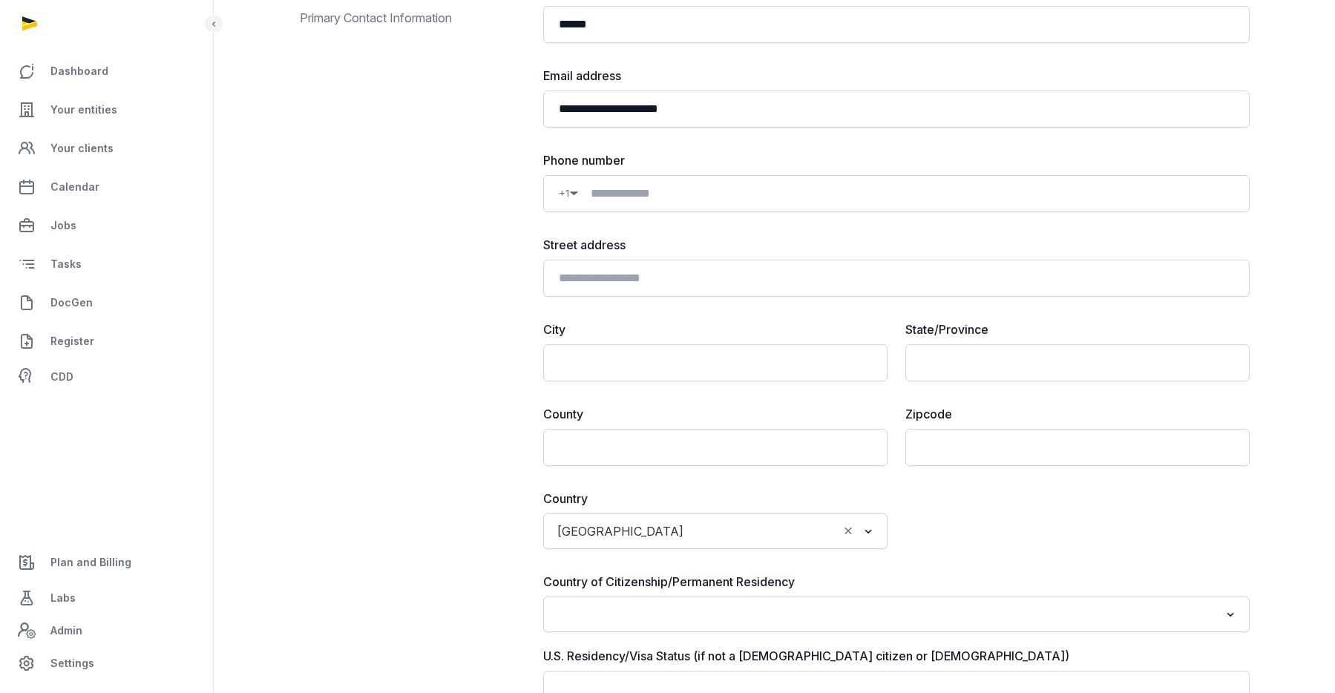
scroll to position [1, 0]
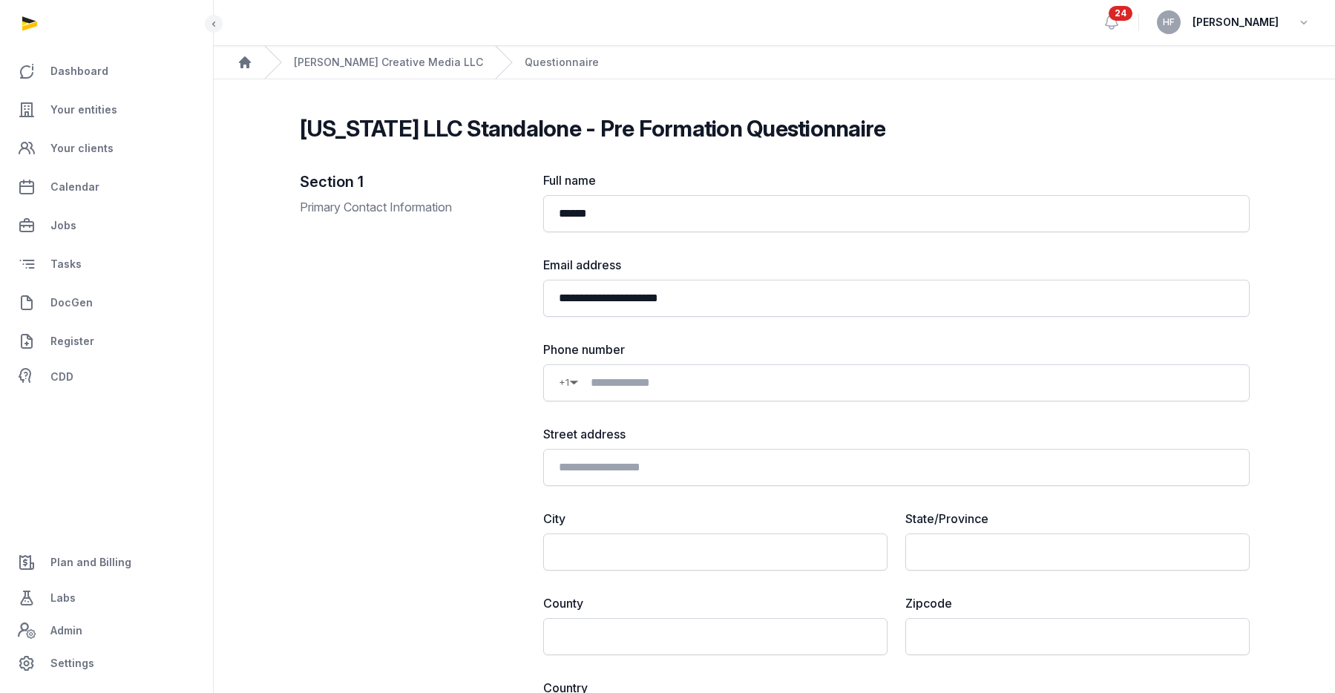
click at [347, 71] on div "[PERSON_NAME] Creative Media LLC" at bounding box center [373, 62] width 219 height 33
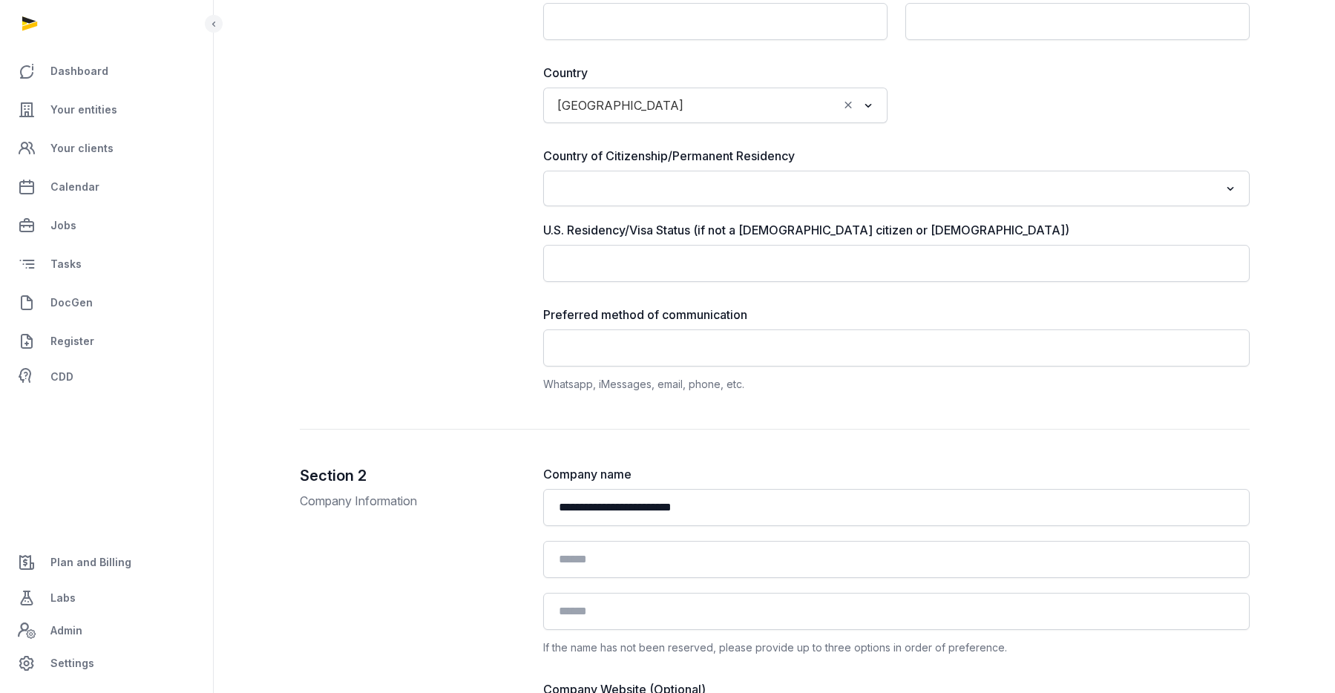
scroll to position [0, 0]
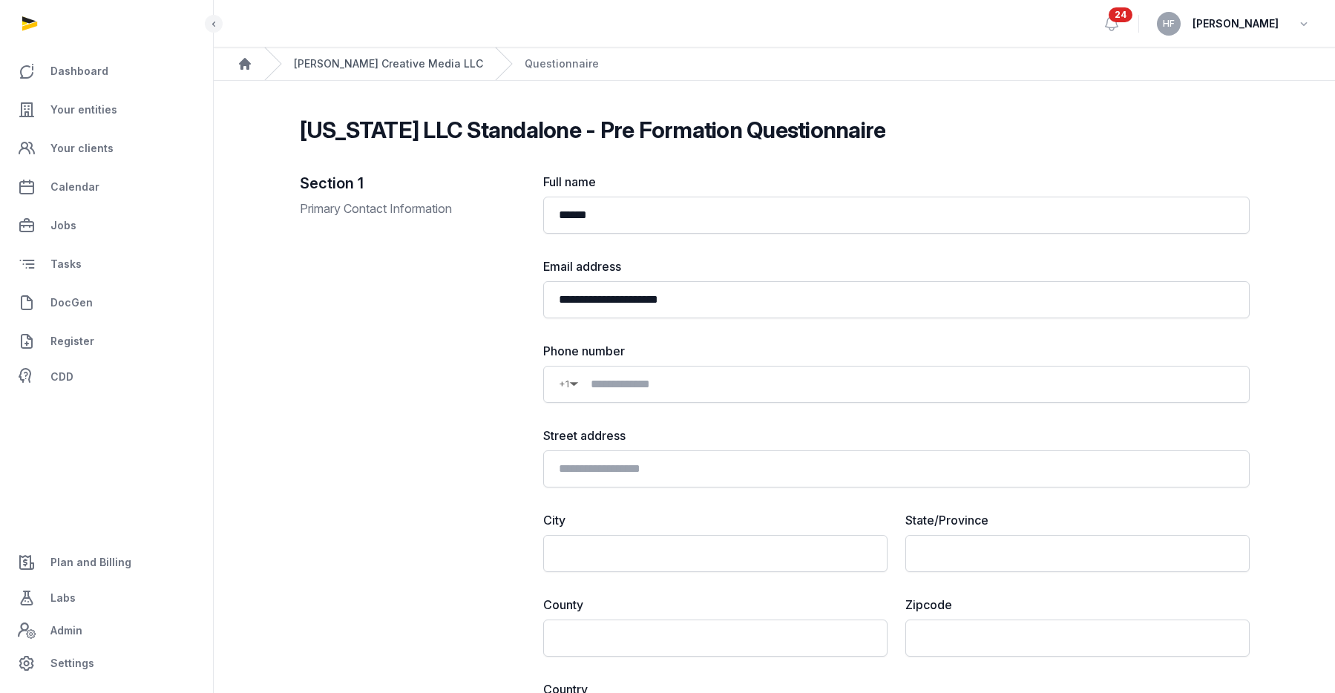
click at [388, 65] on link "[PERSON_NAME] Creative Media LLC" at bounding box center [388, 63] width 189 height 15
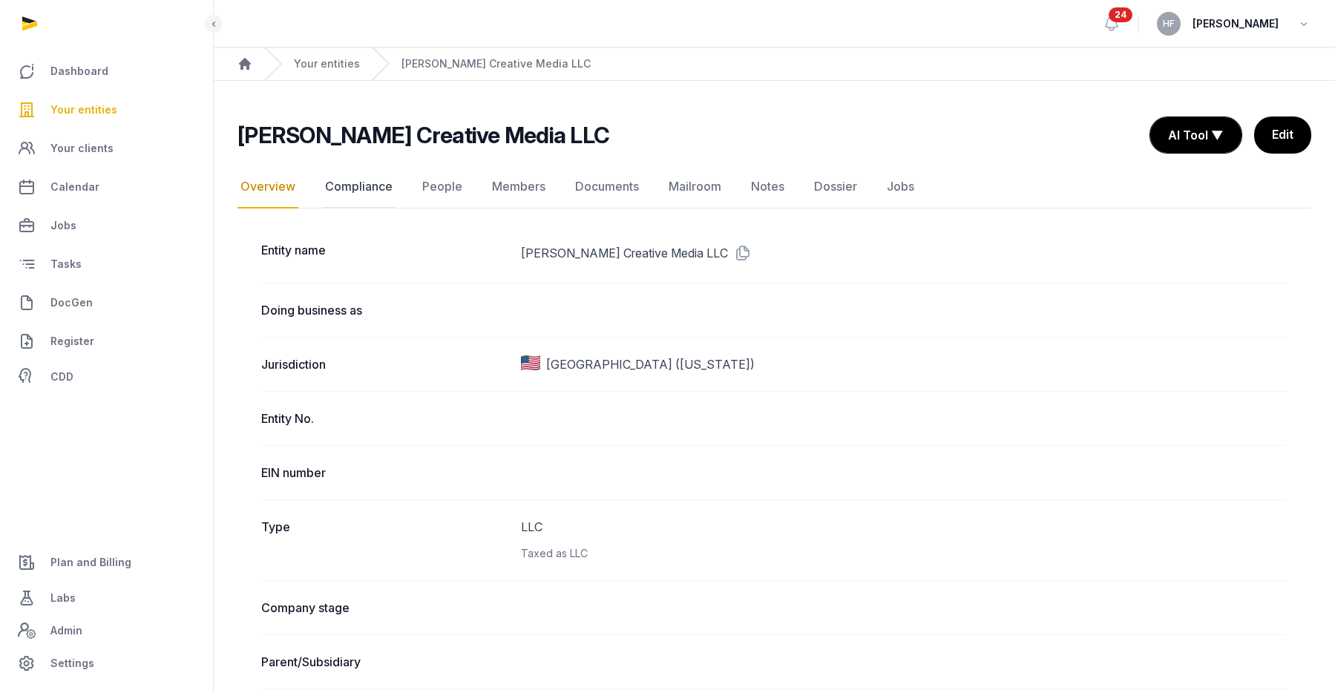
click at [355, 191] on link "Compliance" at bounding box center [358, 187] width 73 height 43
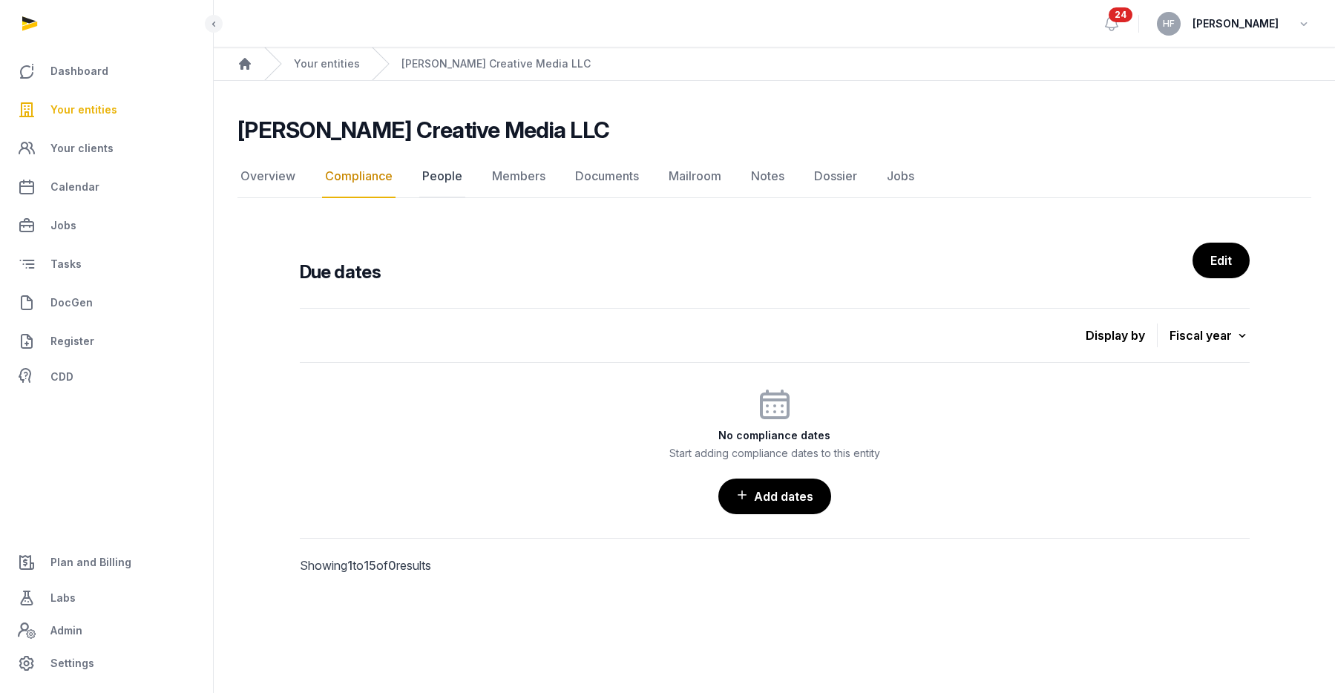
click at [451, 177] on link "People" at bounding box center [442, 176] width 46 height 43
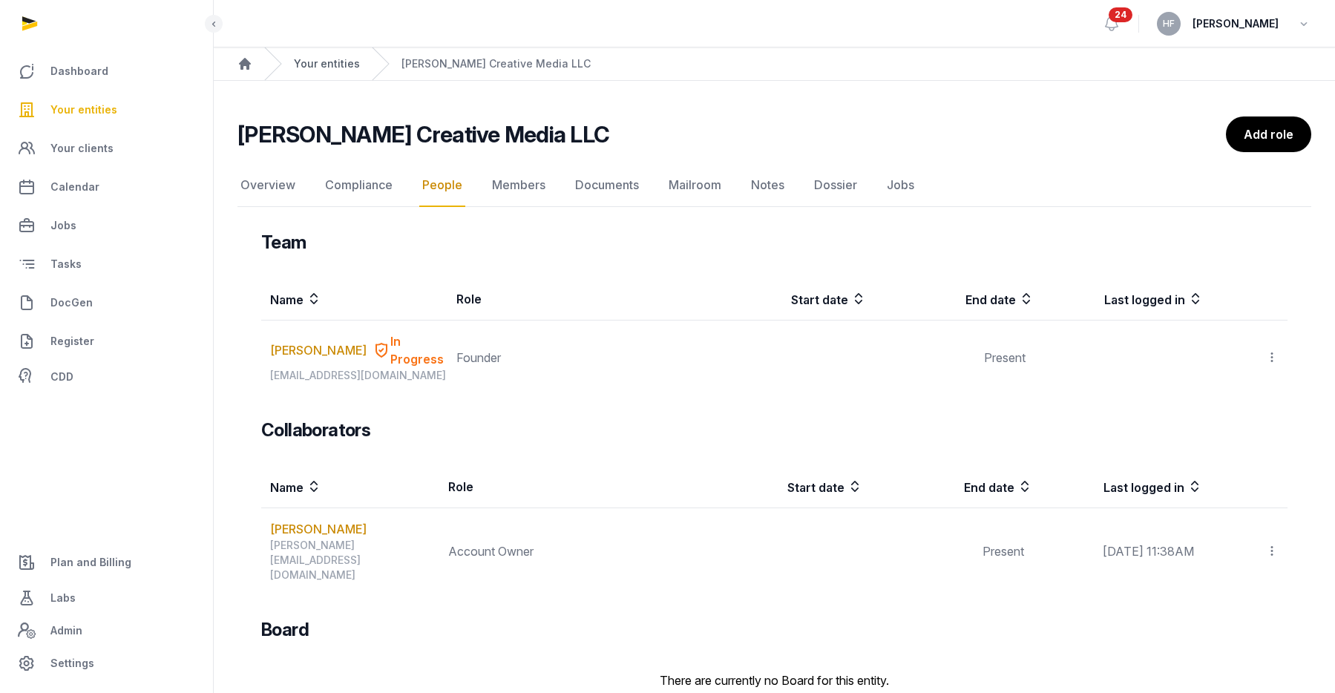
click at [349, 66] on link "Your entities" at bounding box center [327, 63] width 66 height 15
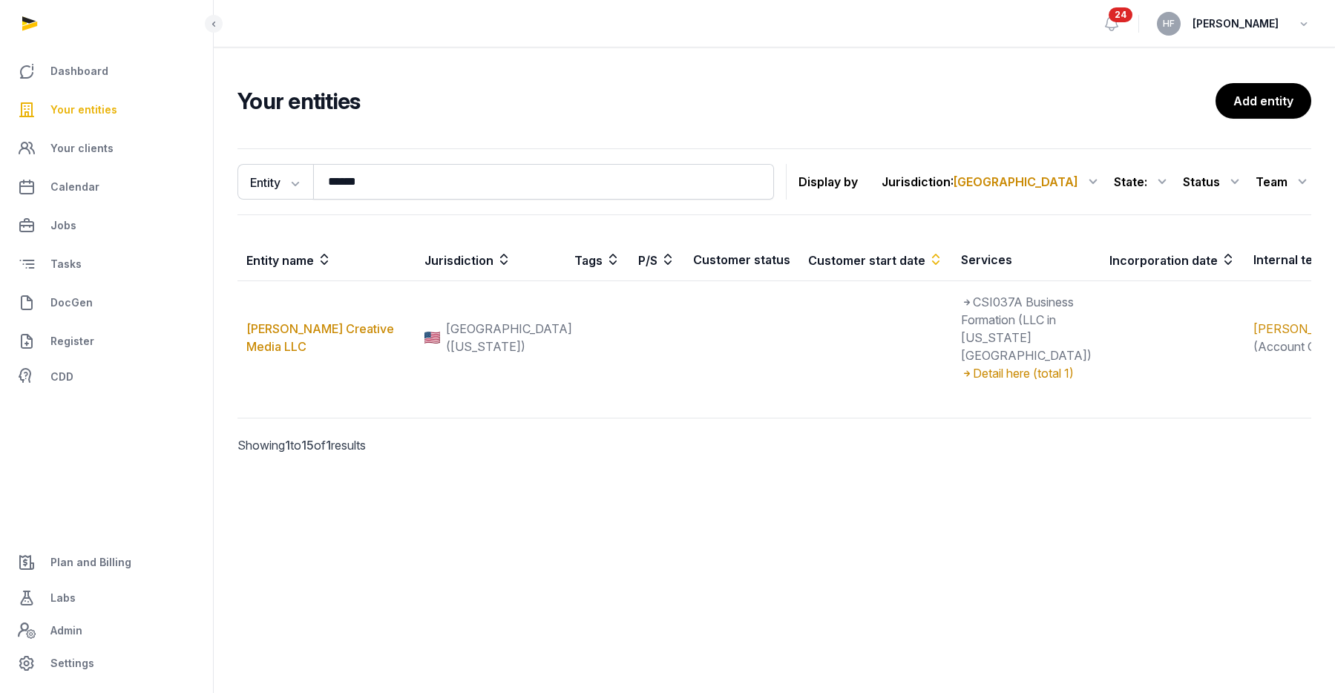
click at [100, 94] on link "Your entities" at bounding box center [106, 110] width 189 height 36
click at [103, 101] on span "Your entities" at bounding box center [83, 110] width 67 height 18
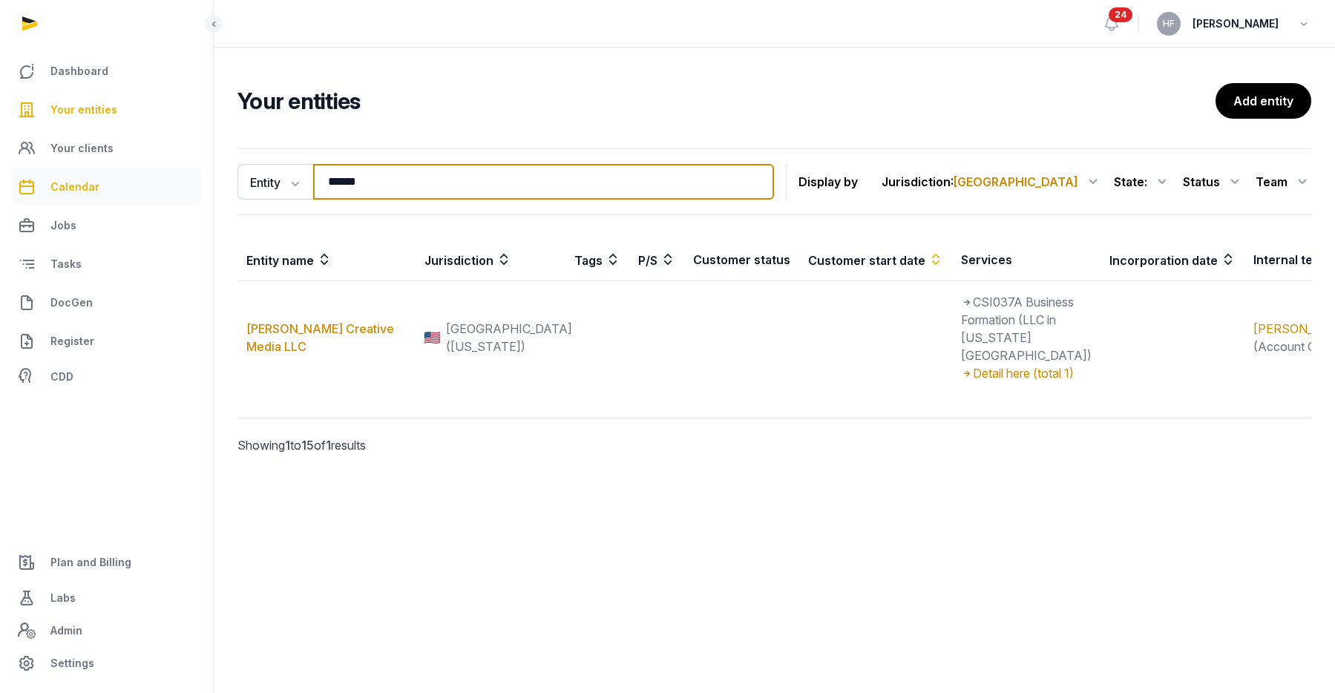
drag, startPoint x: 349, startPoint y: 186, endPoint x: 183, endPoint y: 177, distance: 165.7
click at [197, 177] on div "Dashboard Your entities Your clients Calendar Jobs Tasks DocGen Register CDD Pl…" at bounding box center [667, 346] width 1335 height 693
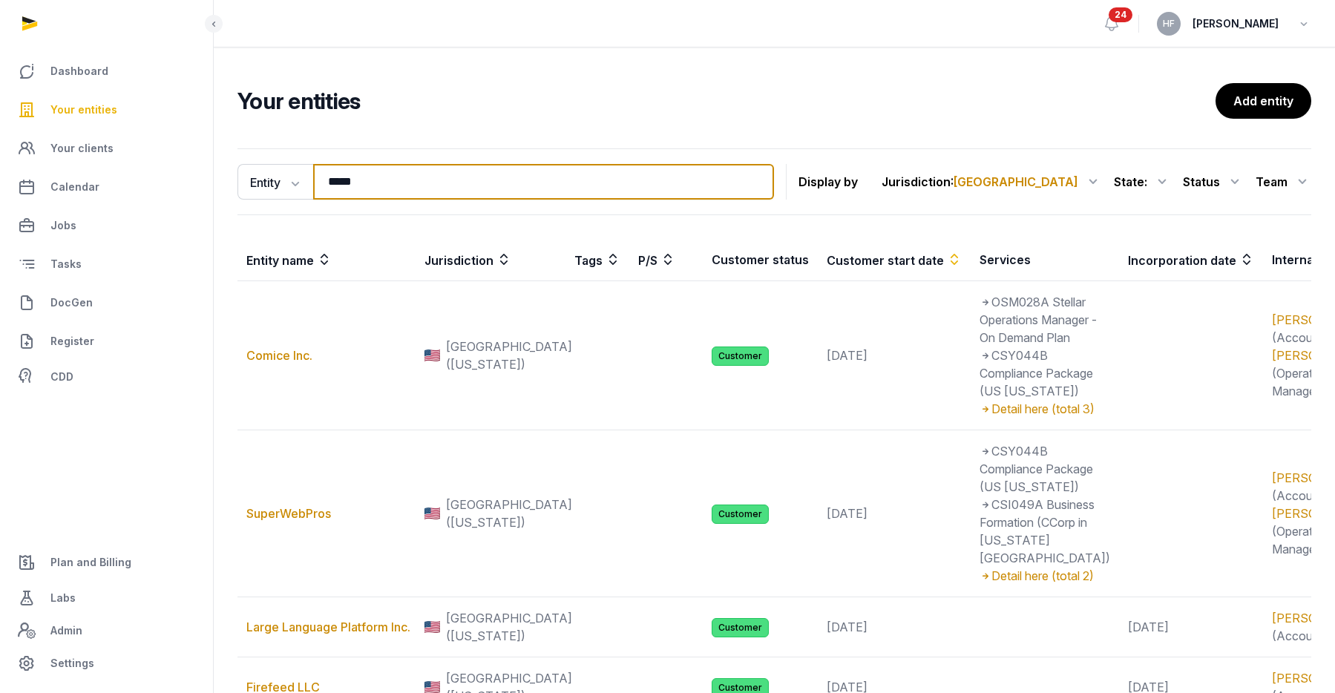
type input "******"
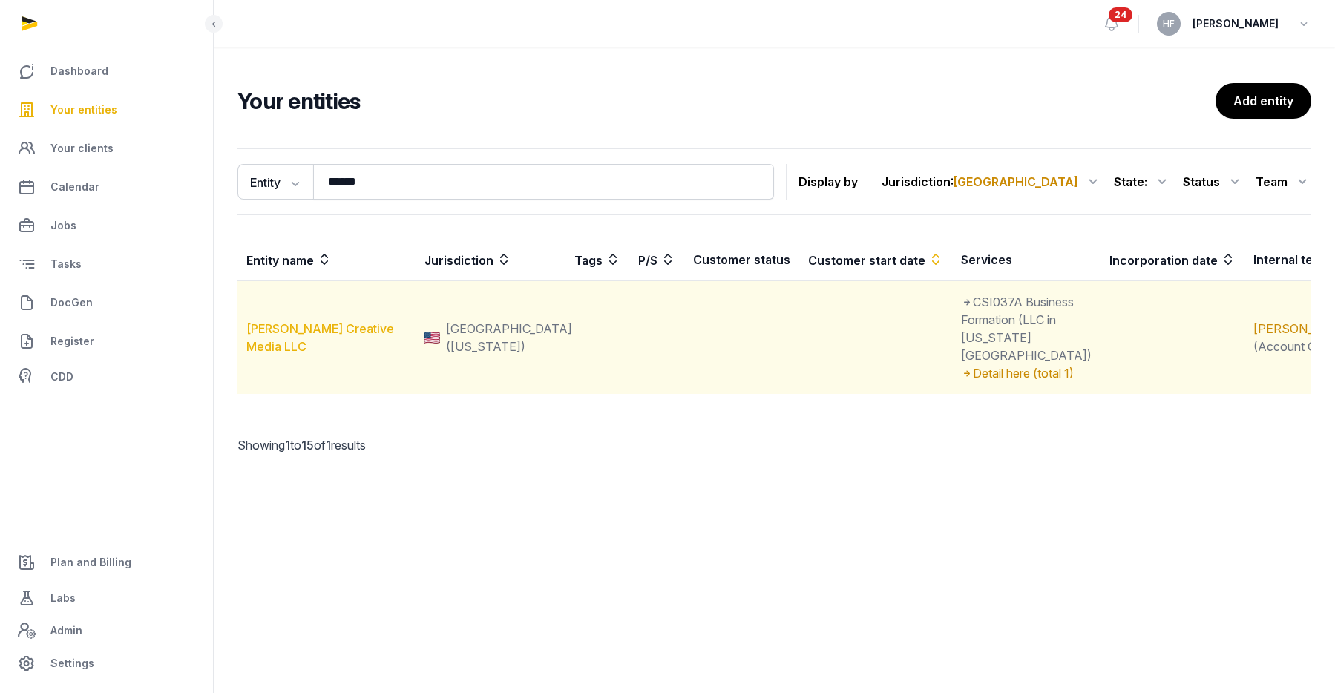
click at [337, 327] on link "[PERSON_NAME] Creative Media LLC" at bounding box center [320, 337] width 148 height 33
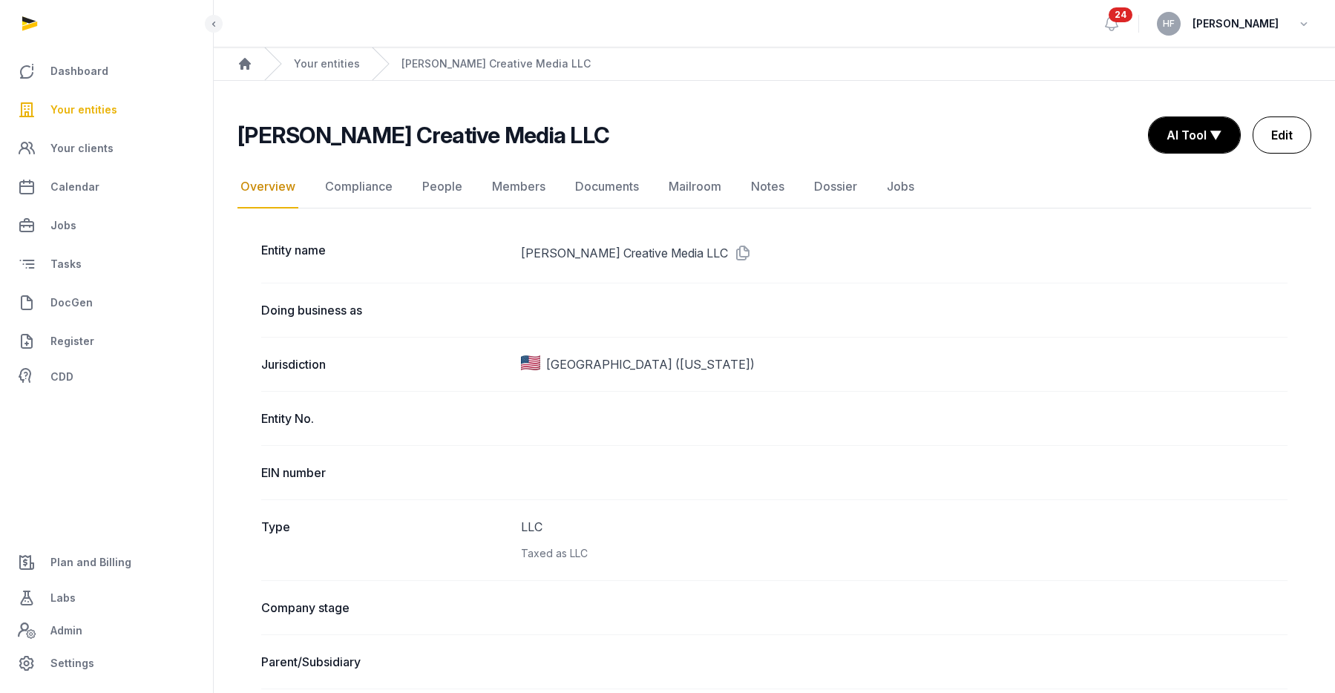
click at [1285, 134] on link "Edit" at bounding box center [1282, 135] width 59 height 37
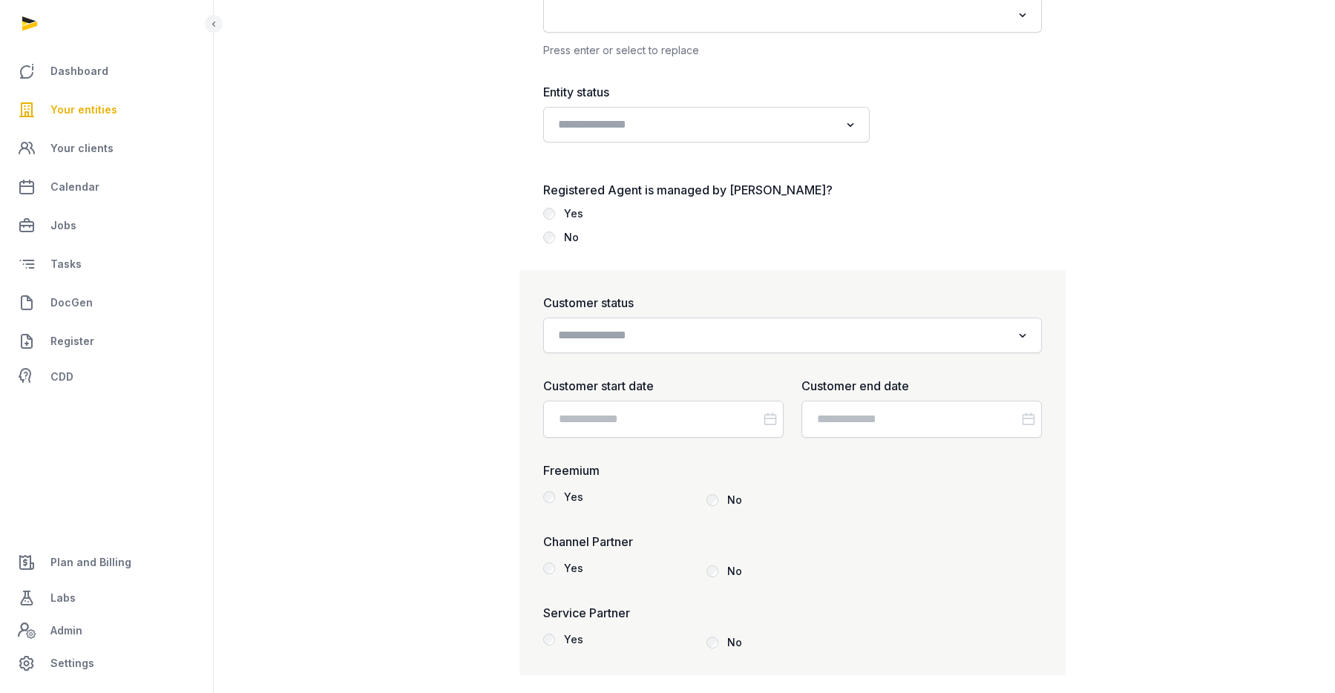
scroll to position [1873, 0]
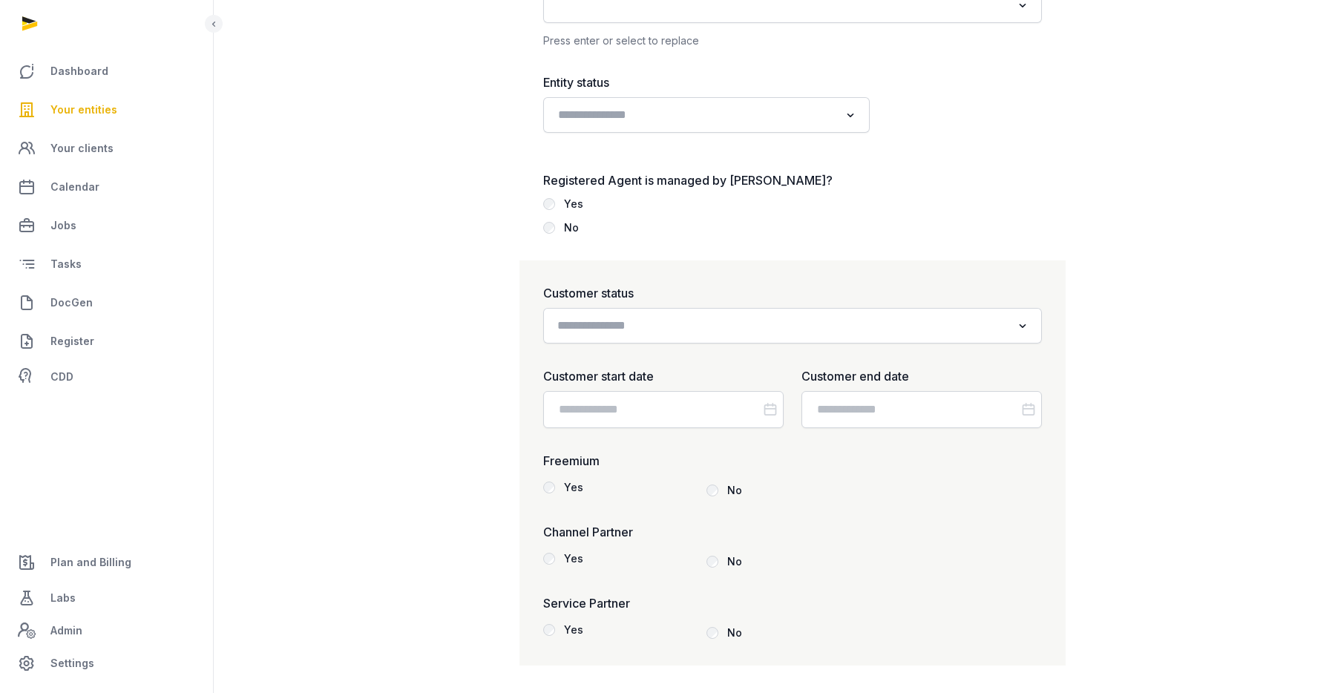
click at [675, 329] on input "Search for option" at bounding box center [781, 325] width 459 height 21
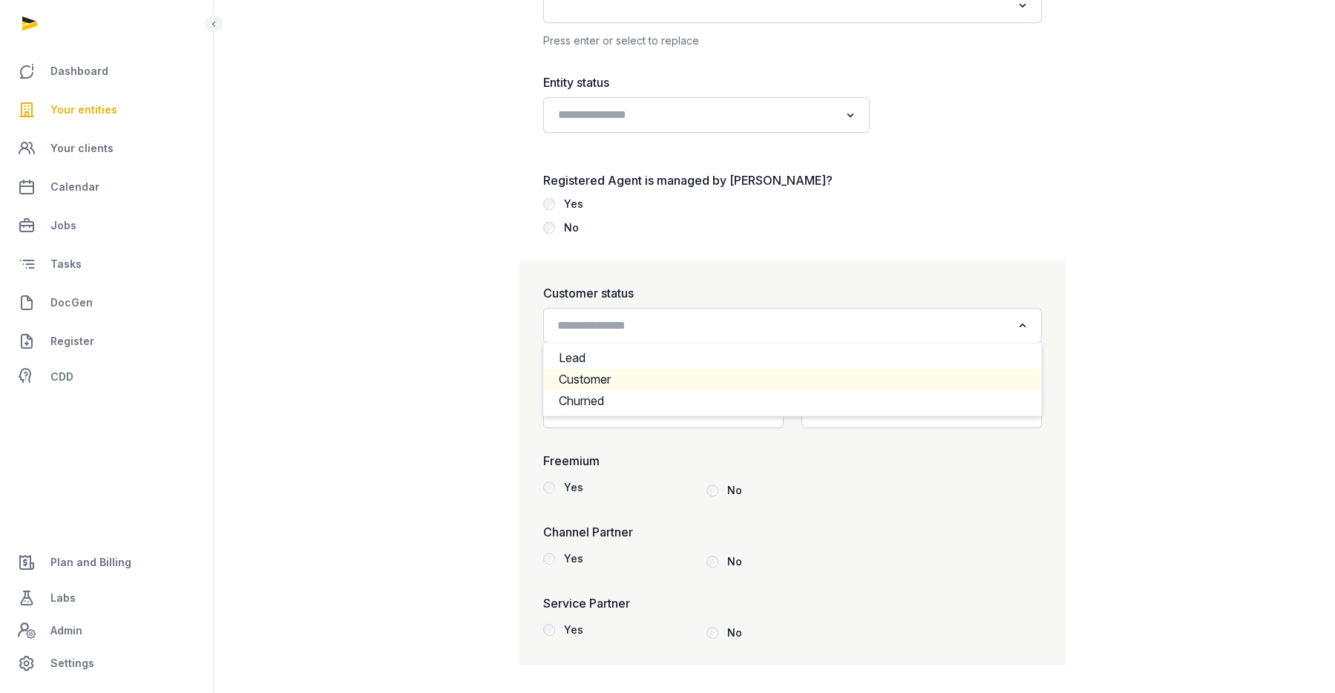
click at [603, 376] on li "Customer" at bounding box center [792, 380] width 497 height 22
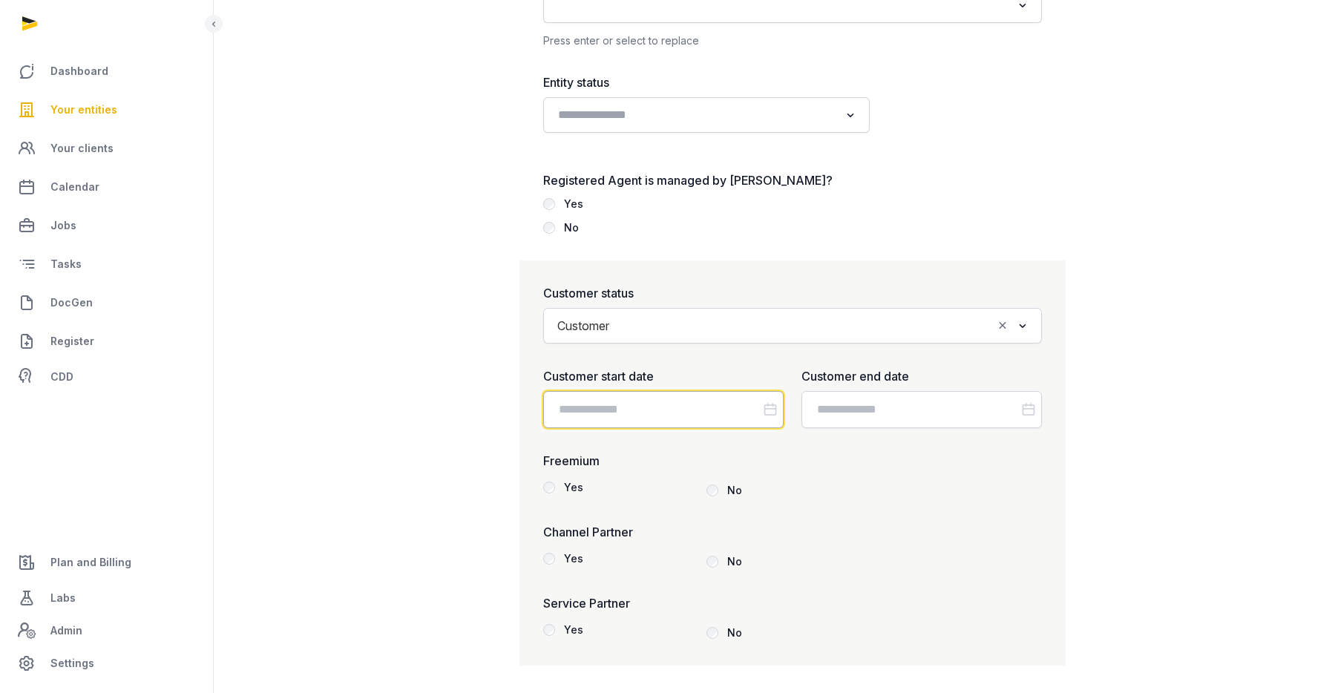
click at [629, 406] on input "Datepicker input" at bounding box center [663, 409] width 240 height 37
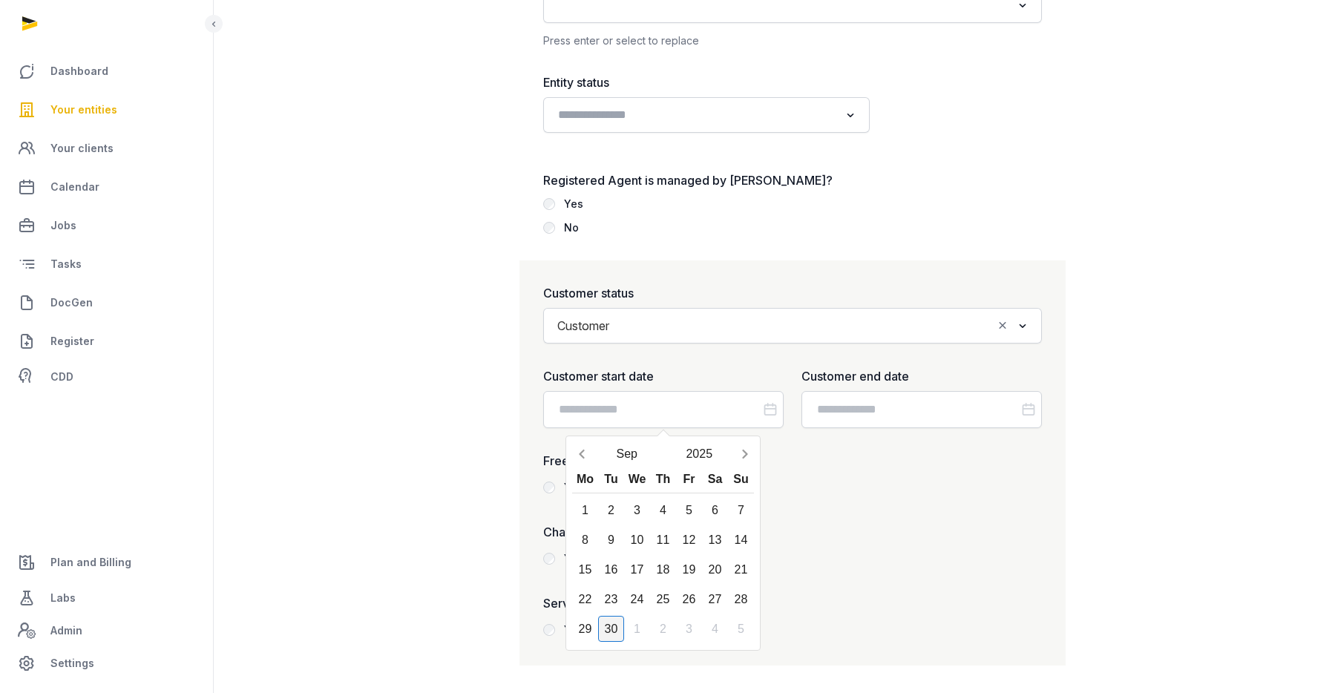
click at [615, 626] on div "30" at bounding box center [611, 629] width 26 height 26
type input "**********"
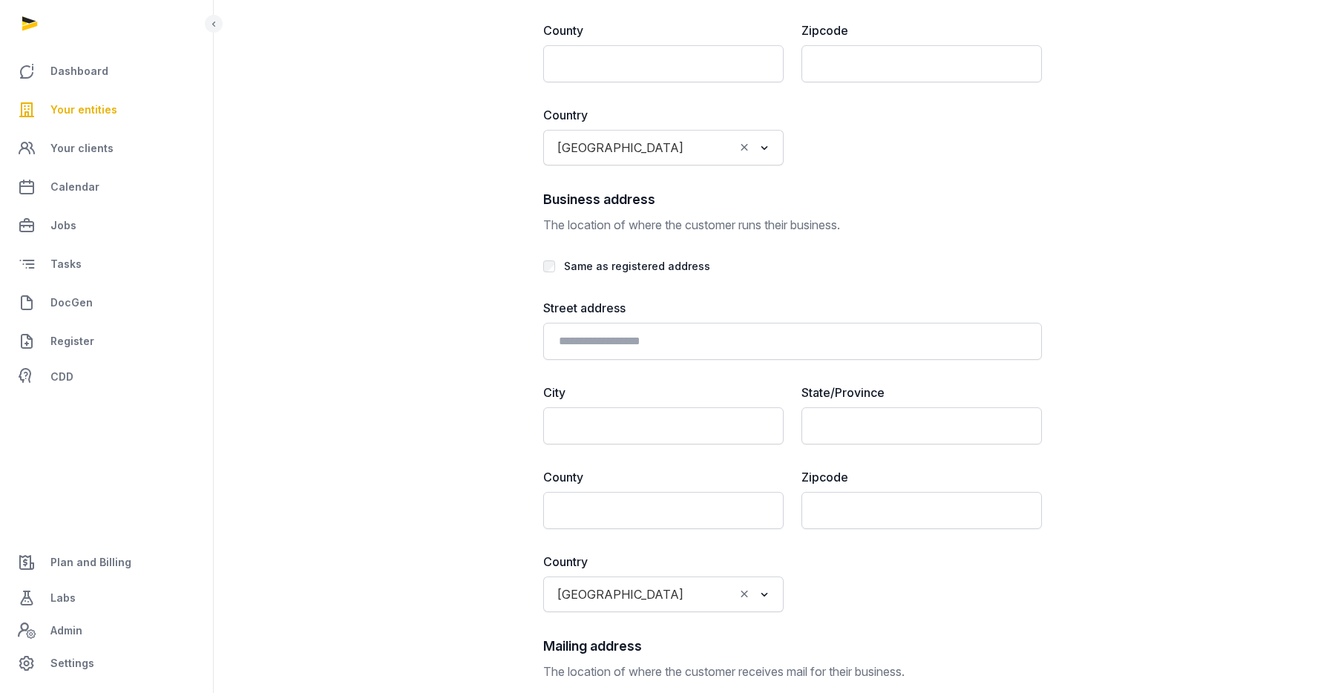
scroll to position [3472, 0]
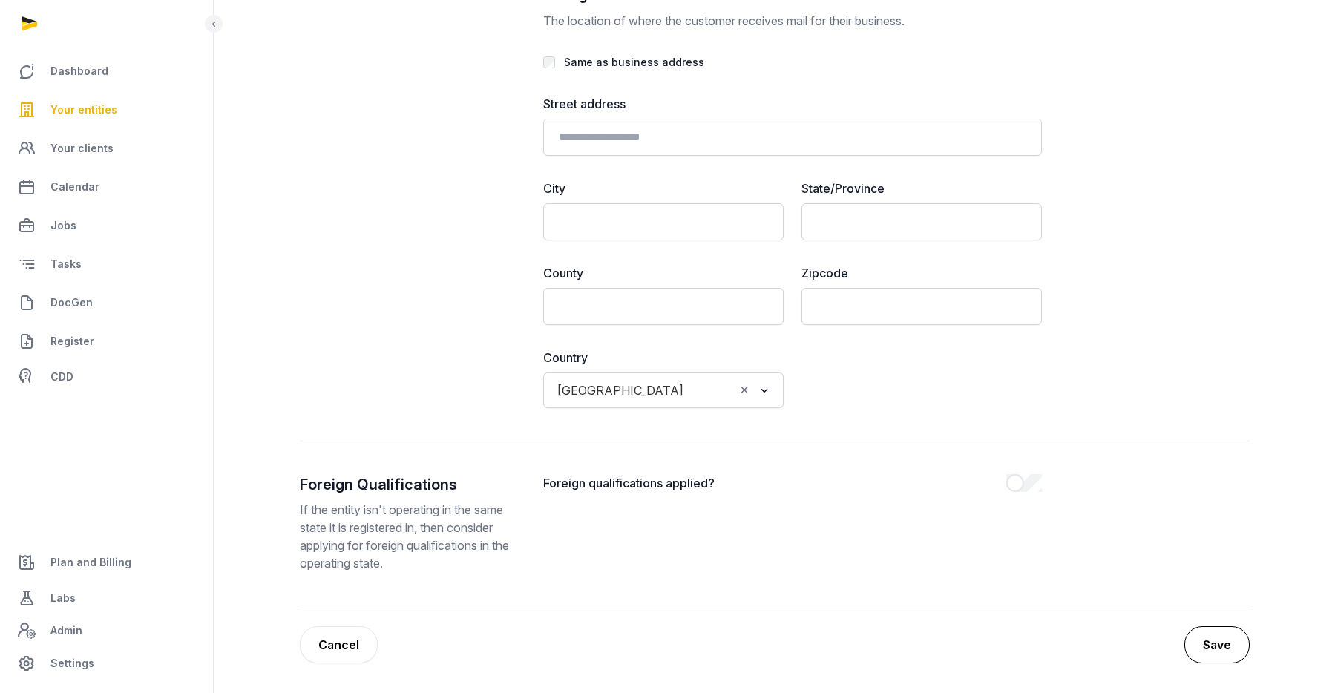
click at [1224, 648] on button "Save" at bounding box center [1217, 644] width 65 height 37
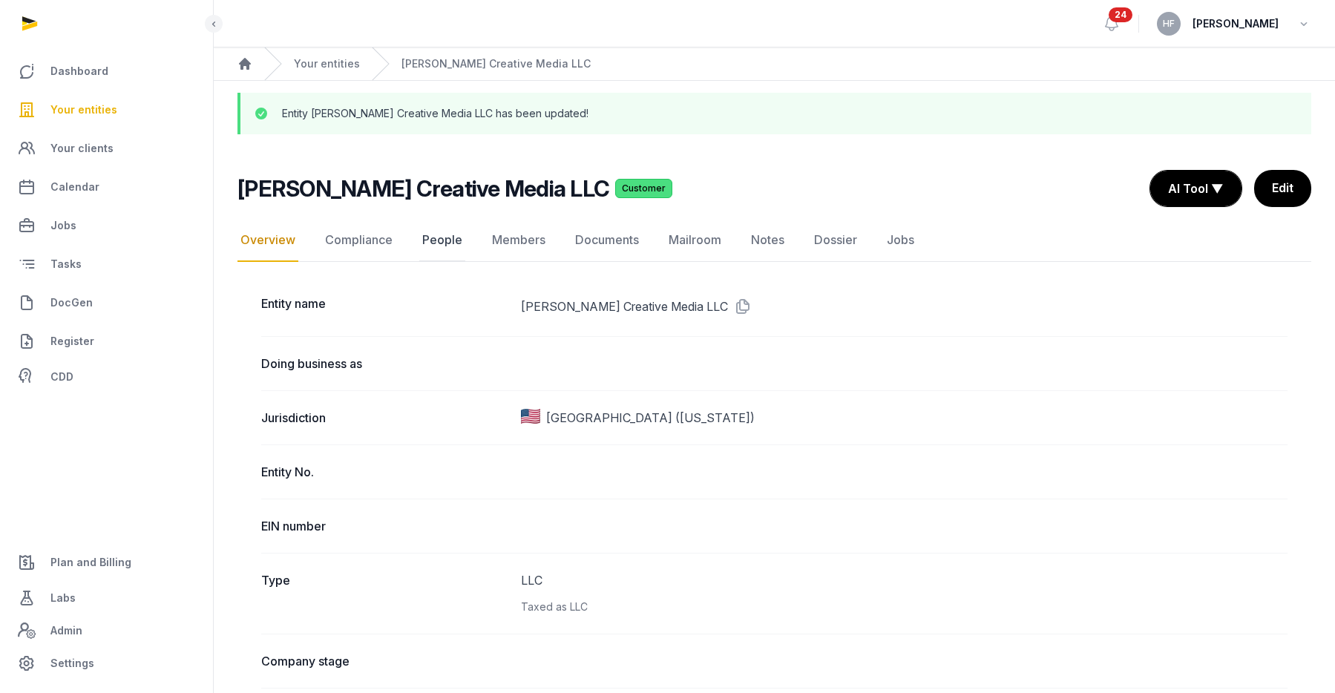
click at [442, 239] on link "People" at bounding box center [442, 240] width 46 height 43
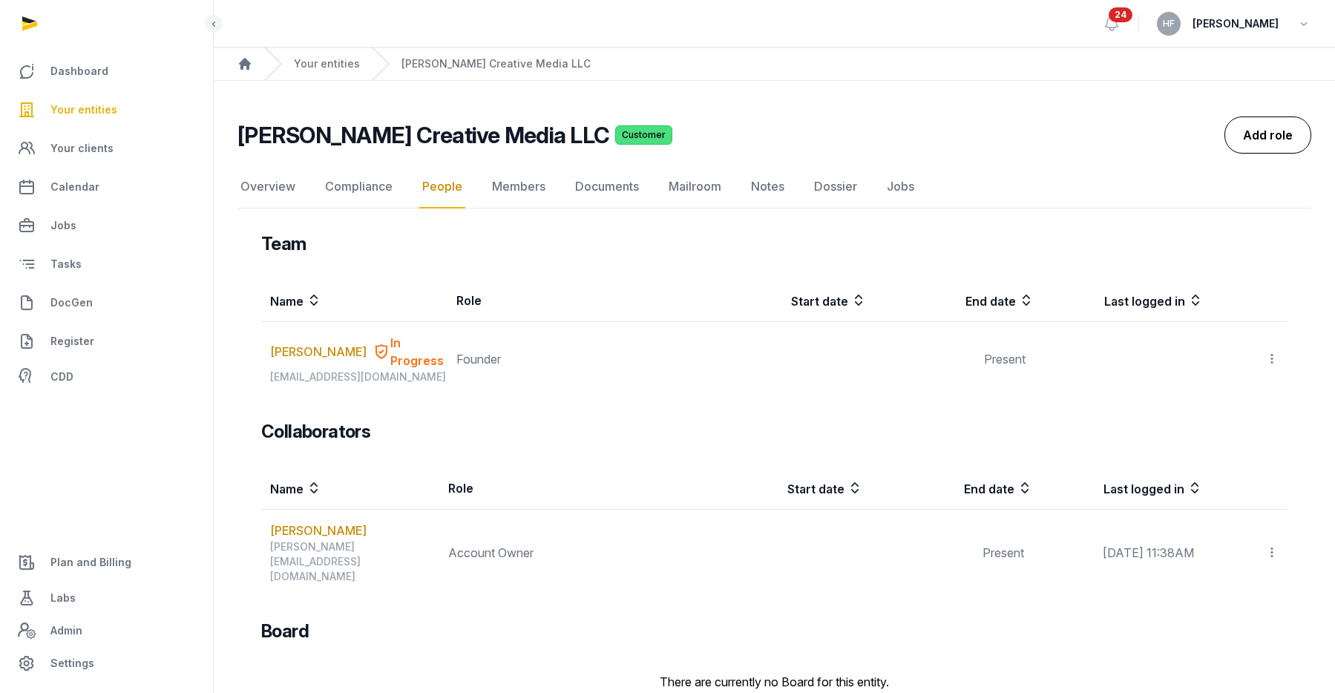
click at [1272, 134] on link "Add role" at bounding box center [1268, 135] width 87 height 37
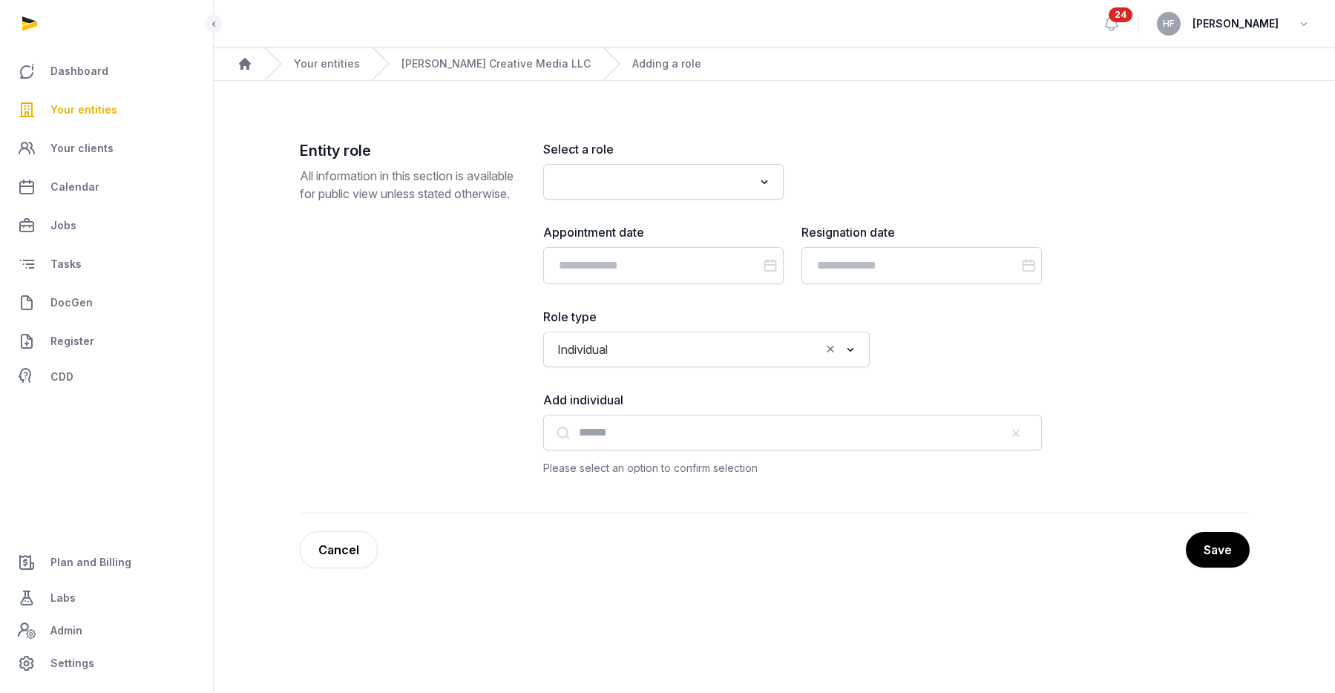
click at [653, 173] on input "Search for option" at bounding box center [652, 181] width 201 height 21
click at [644, 216] on li "Member" at bounding box center [663, 214] width 239 height 22
type input "******"
click at [646, 261] on input "Datepicker input" at bounding box center [663, 265] width 240 height 37
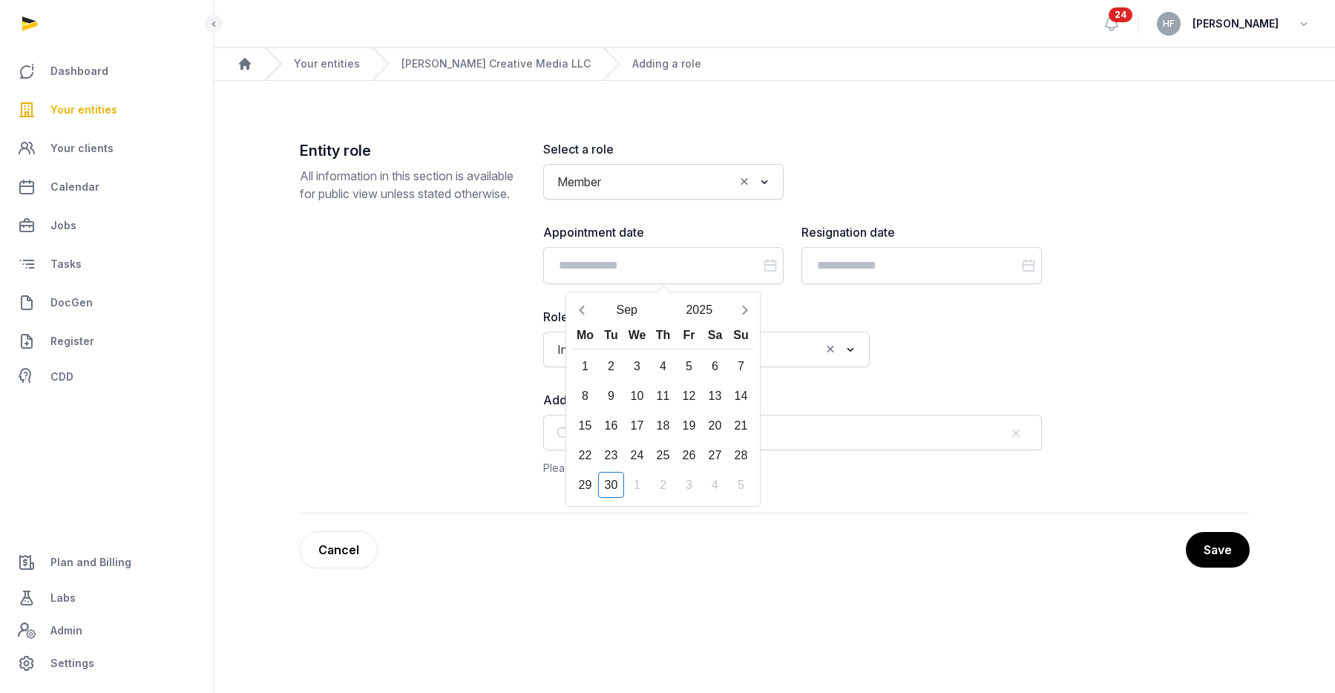
click at [410, 298] on div "Entity role All information in this section is available for public view unless…" at bounding box center [410, 308] width 220 height 337
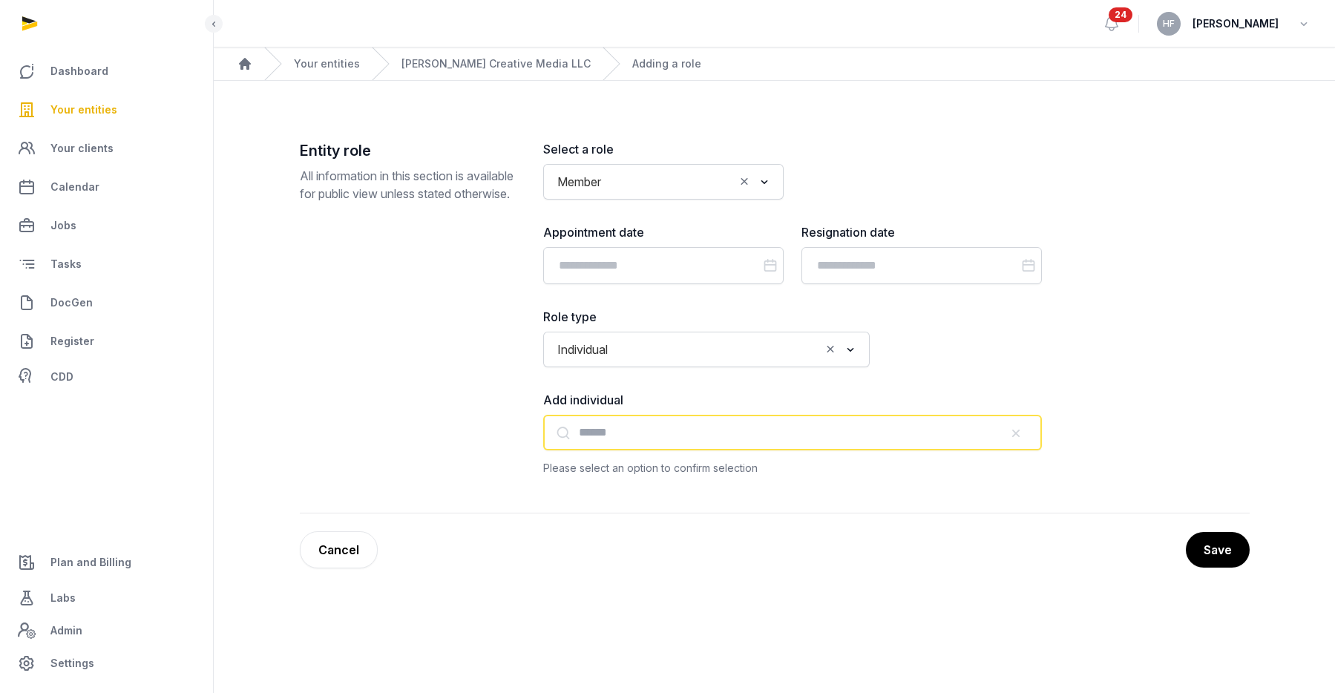
click at [620, 431] on input "text" at bounding box center [792, 433] width 499 height 36
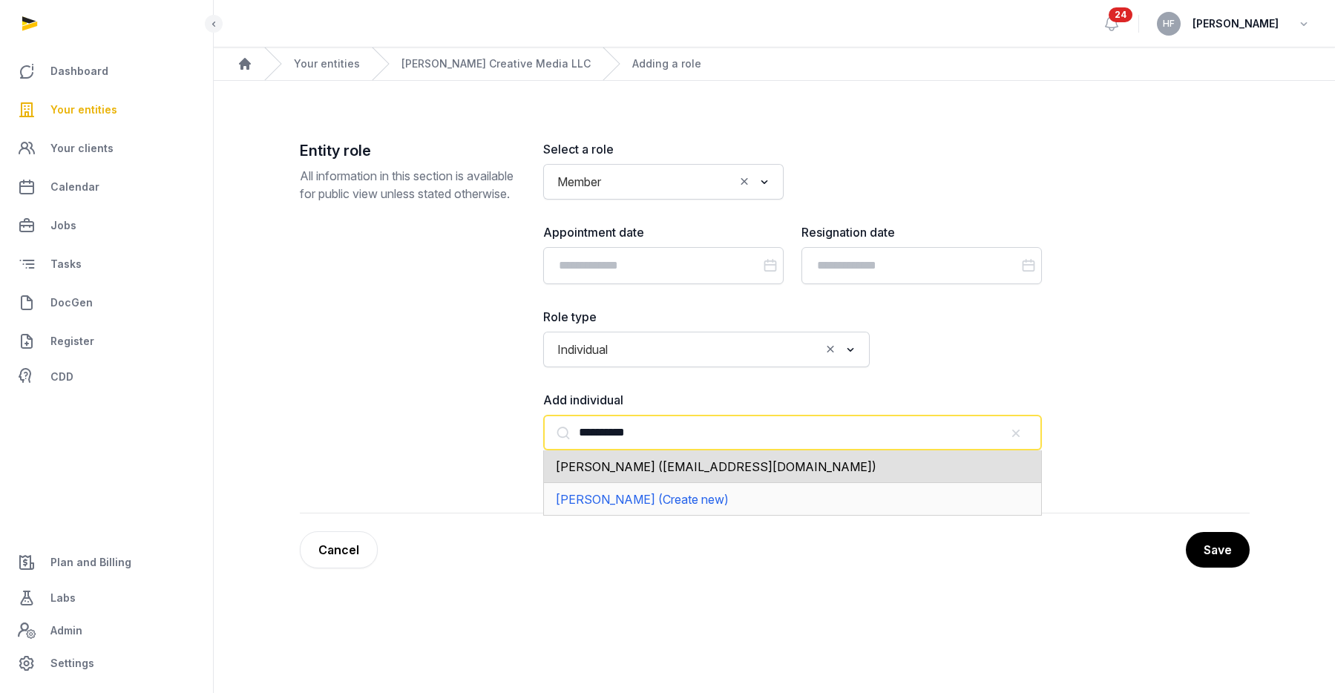
click at [723, 459] on span "Daniel Lipson (dlipsonmedia@gmail.com)" at bounding box center [716, 466] width 321 height 15
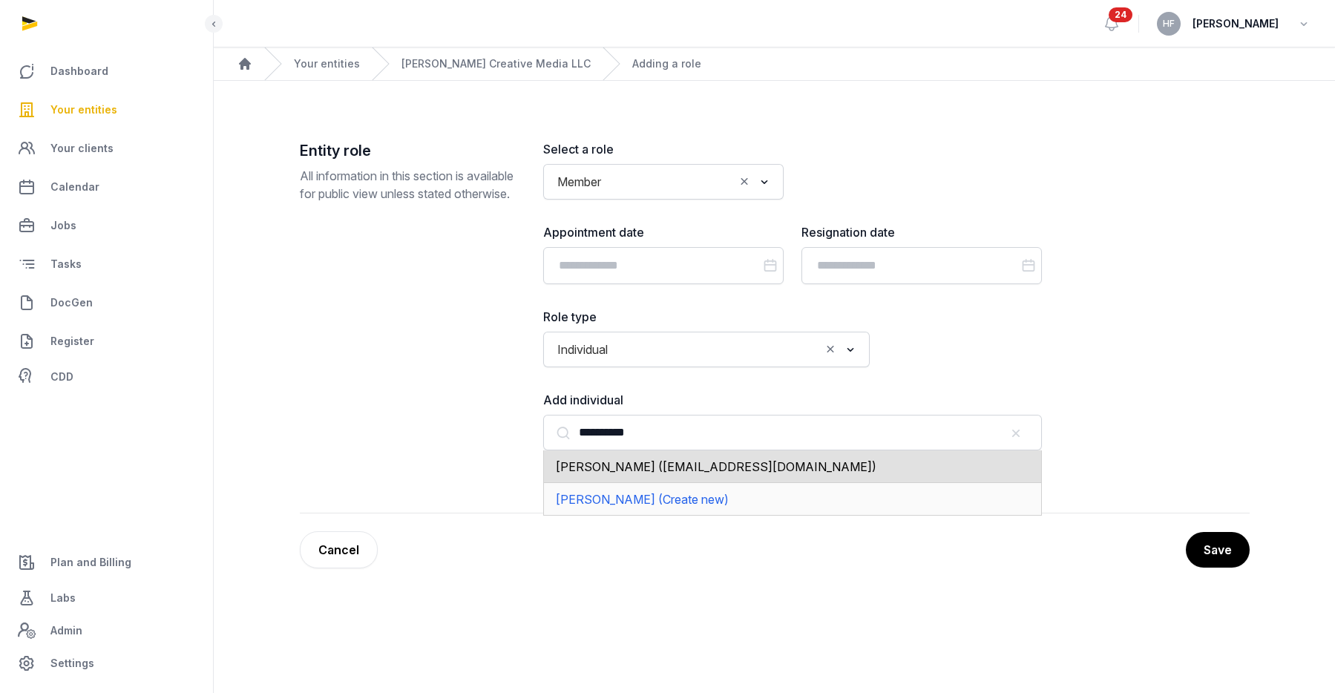
type input "**********"
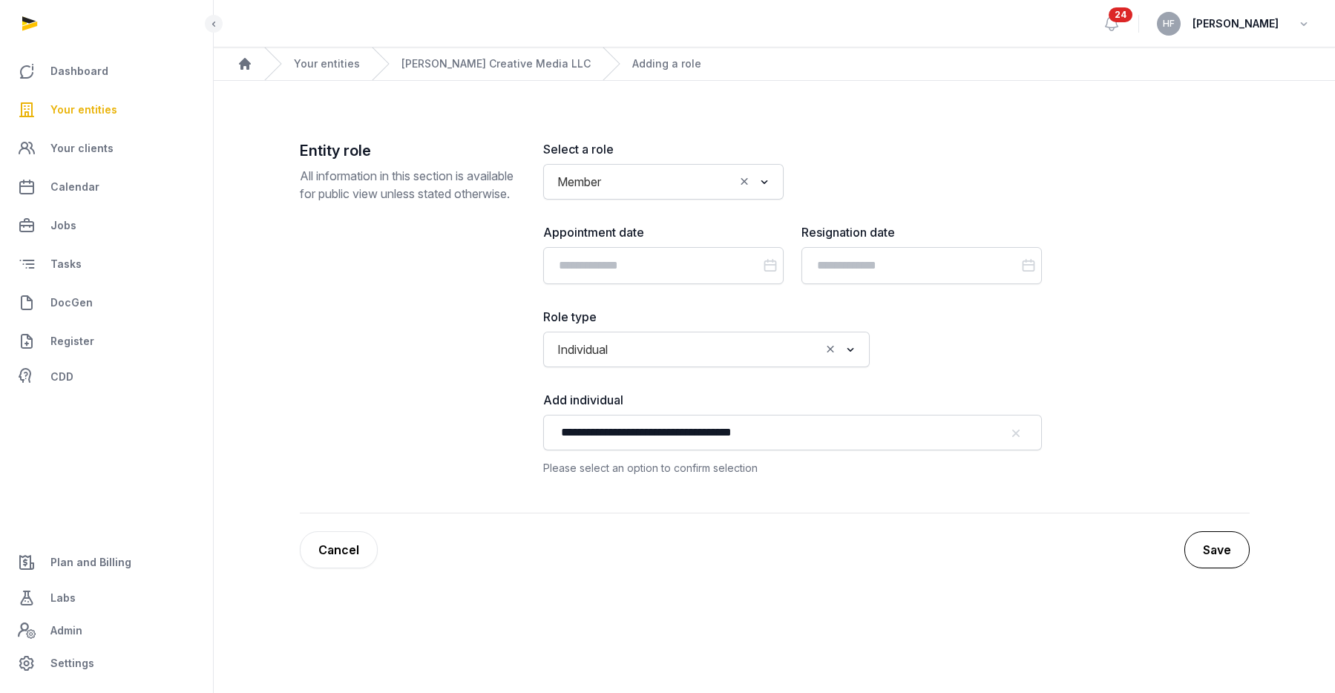
click at [1237, 544] on button "Save" at bounding box center [1217, 549] width 65 height 37
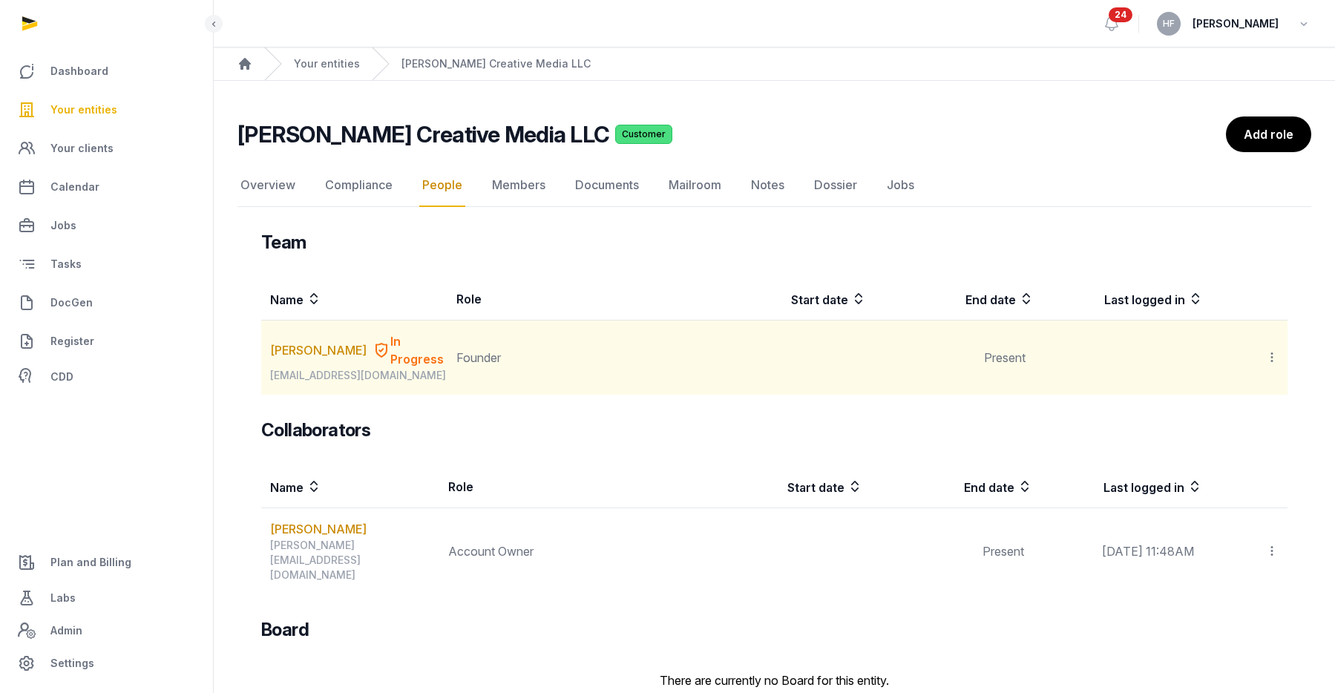
scroll to position [160, 0]
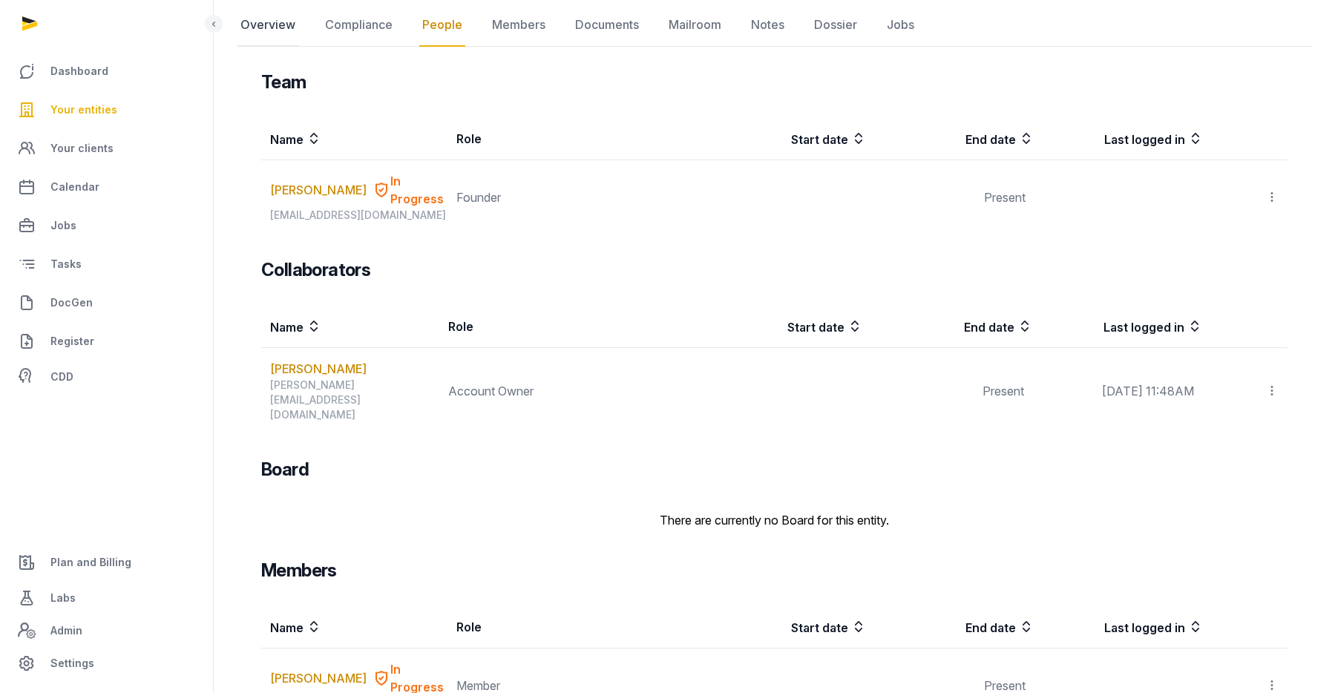
click at [249, 33] on link "Overview" at bounding box center [268, 25] width 61 height 43
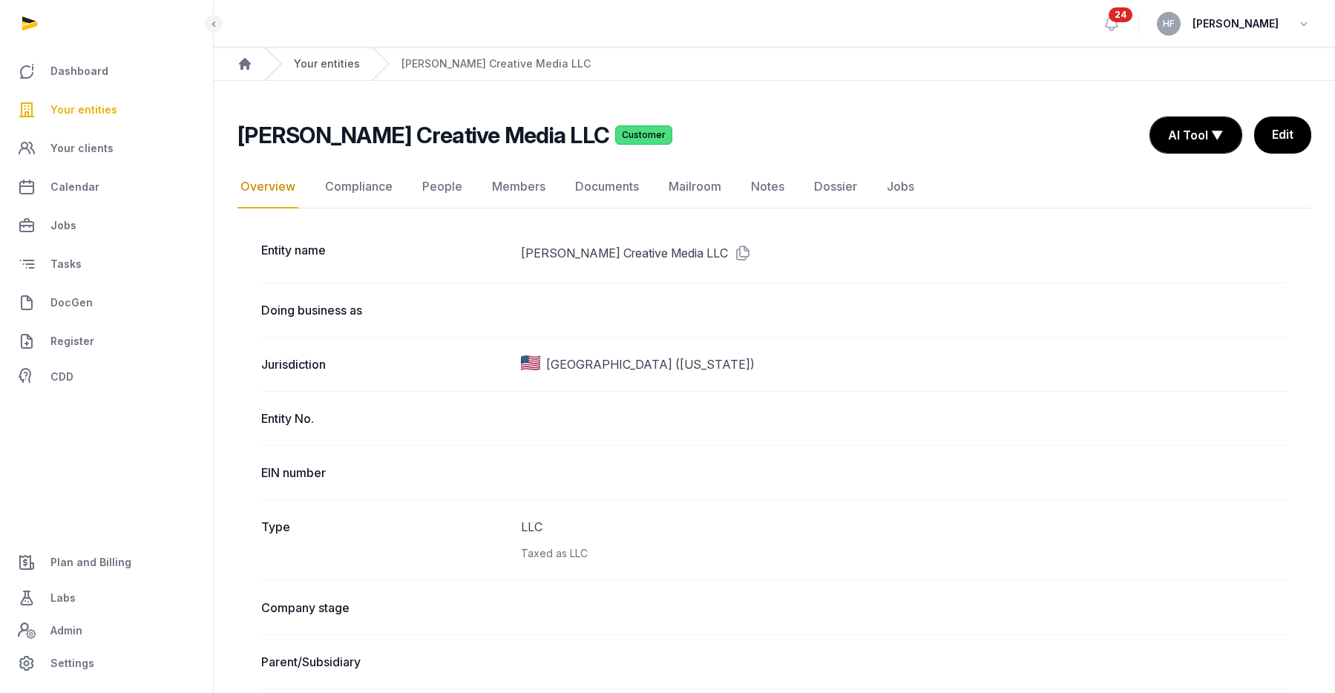
click at [335, 65] on link "Your entities" at bounding box center [327, 63] width 66 height 15
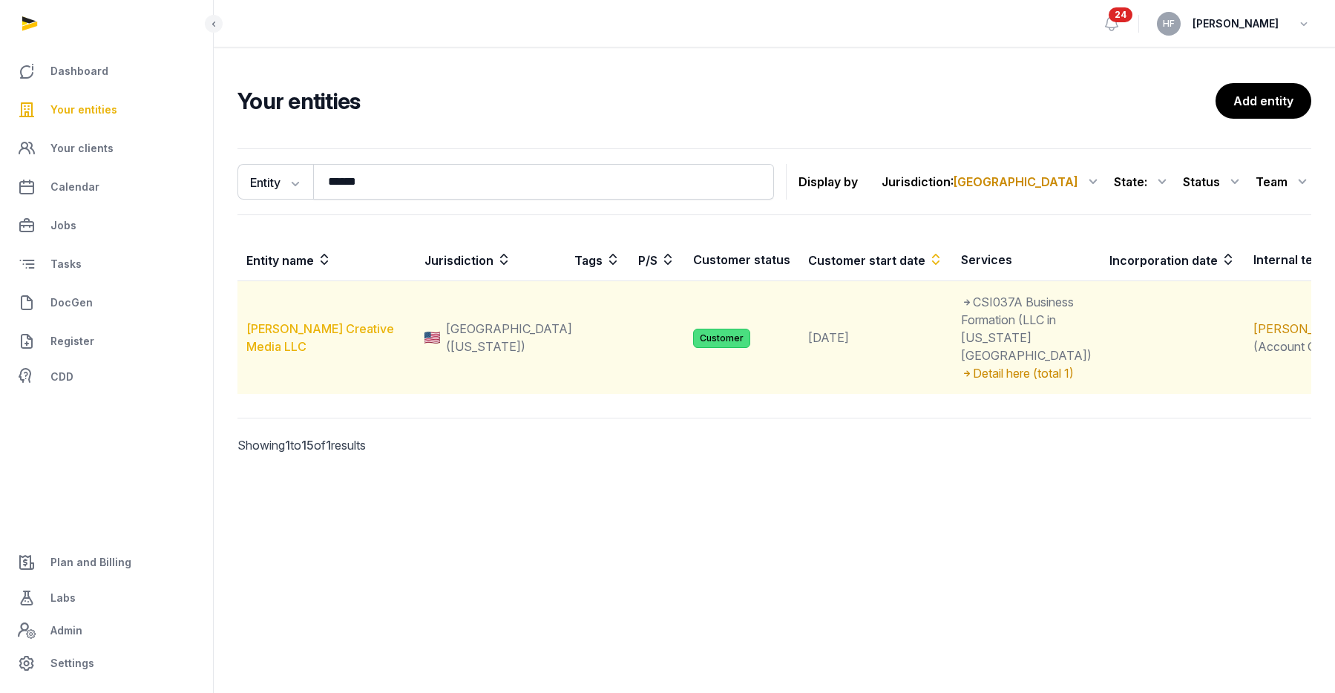
click at [370, 332] on link "[PERSON_NAME] Creative Media LLC" at bounding box center [320, 337] width 148 height 33
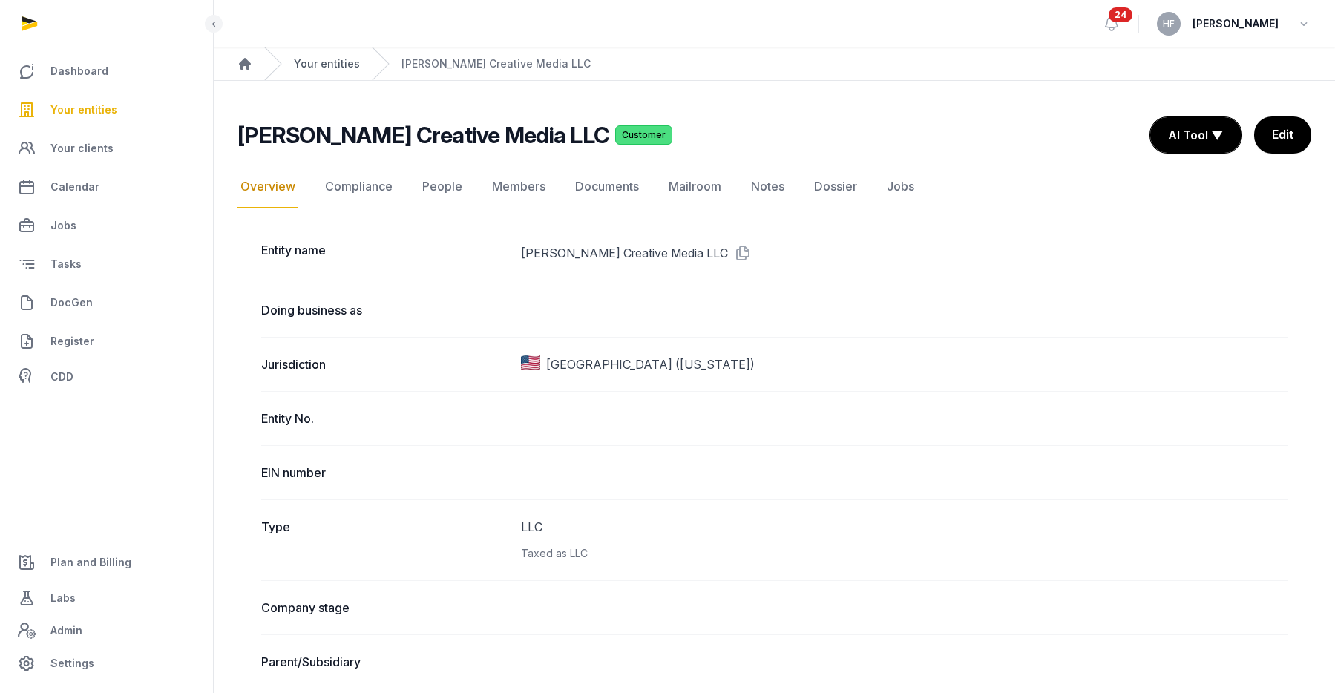
click at [338, 67] on link "Your entities" at bounding box center [327, 63] width 66 height 15
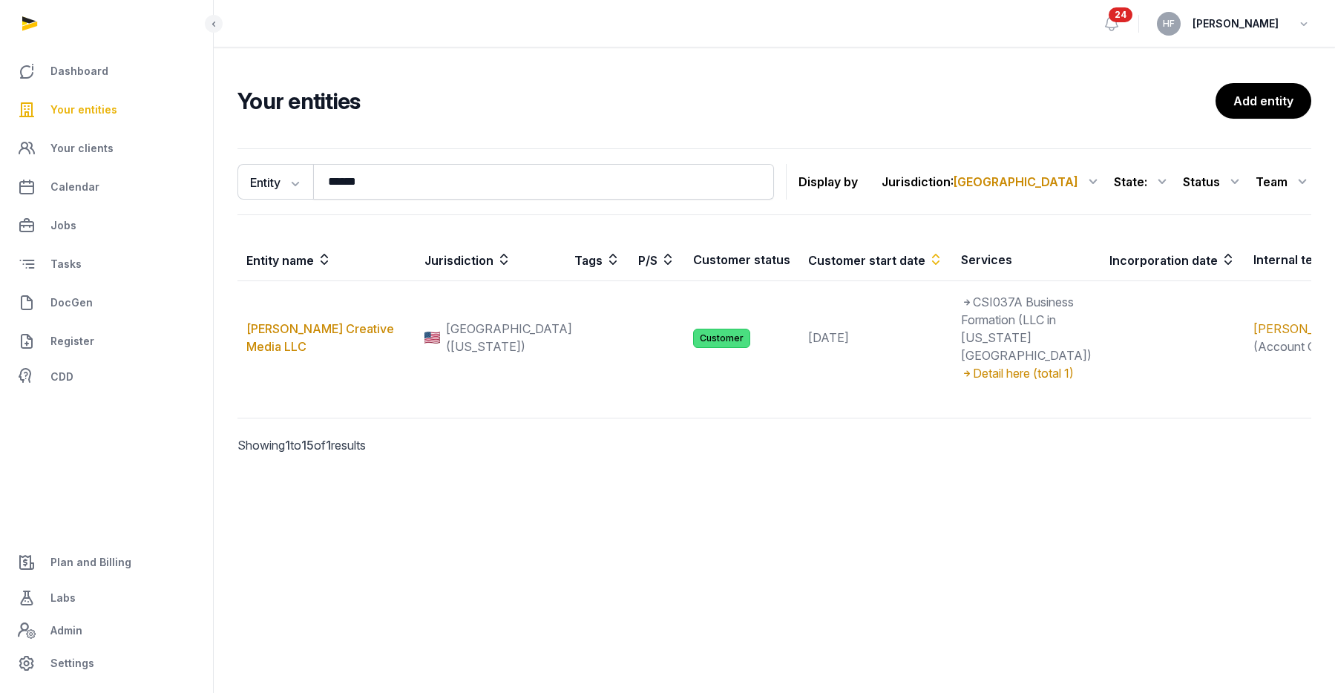
click at [1214, 182] on div "Status" at bounding box center [1213, 182] width 61 height 24
click at [1222, 266] on div "Customer" at bounding box center [1184, 272] width 119 height 27
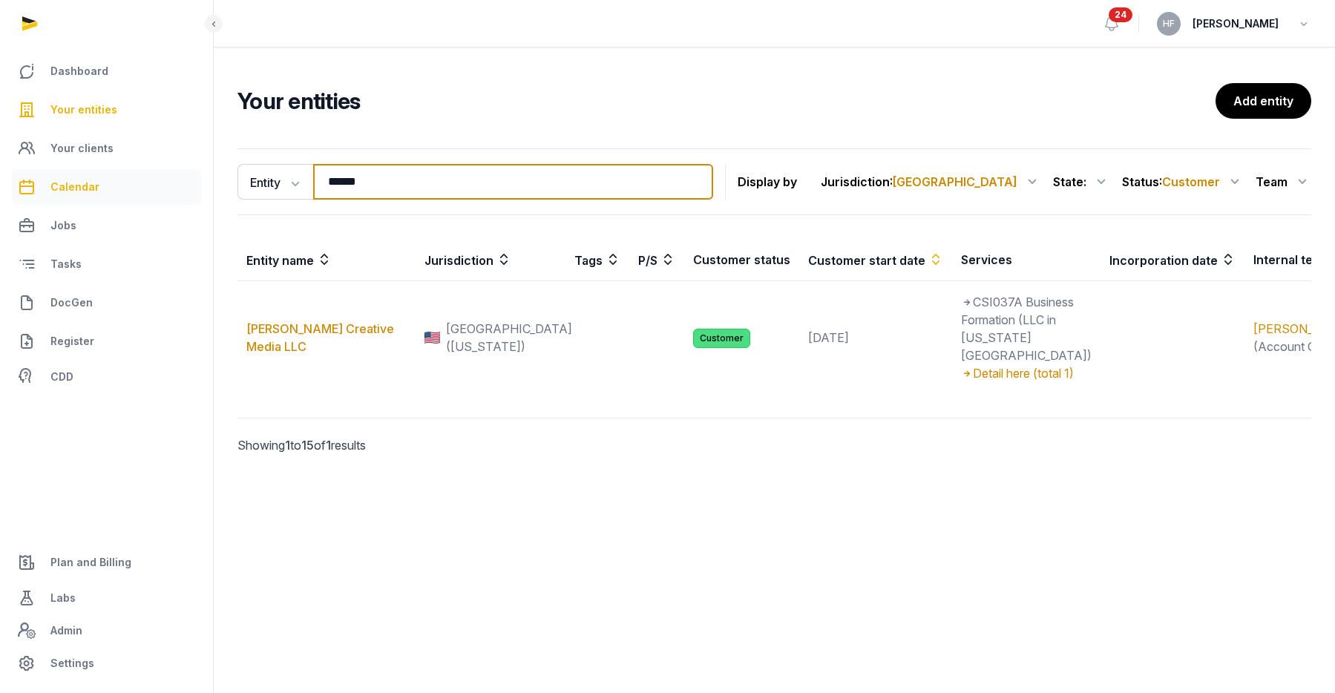
drag, startPoint x: 379, startPoint y: 186, endPoint x: 185, endPoint y: 182, distance: 193.8
click at [195, 182] on div "Dashboard Your entities Your clients Calendar Jobs Tasks DocGen Register CDD Pl…" at bounding box center [667, 346] width 1335 height 693
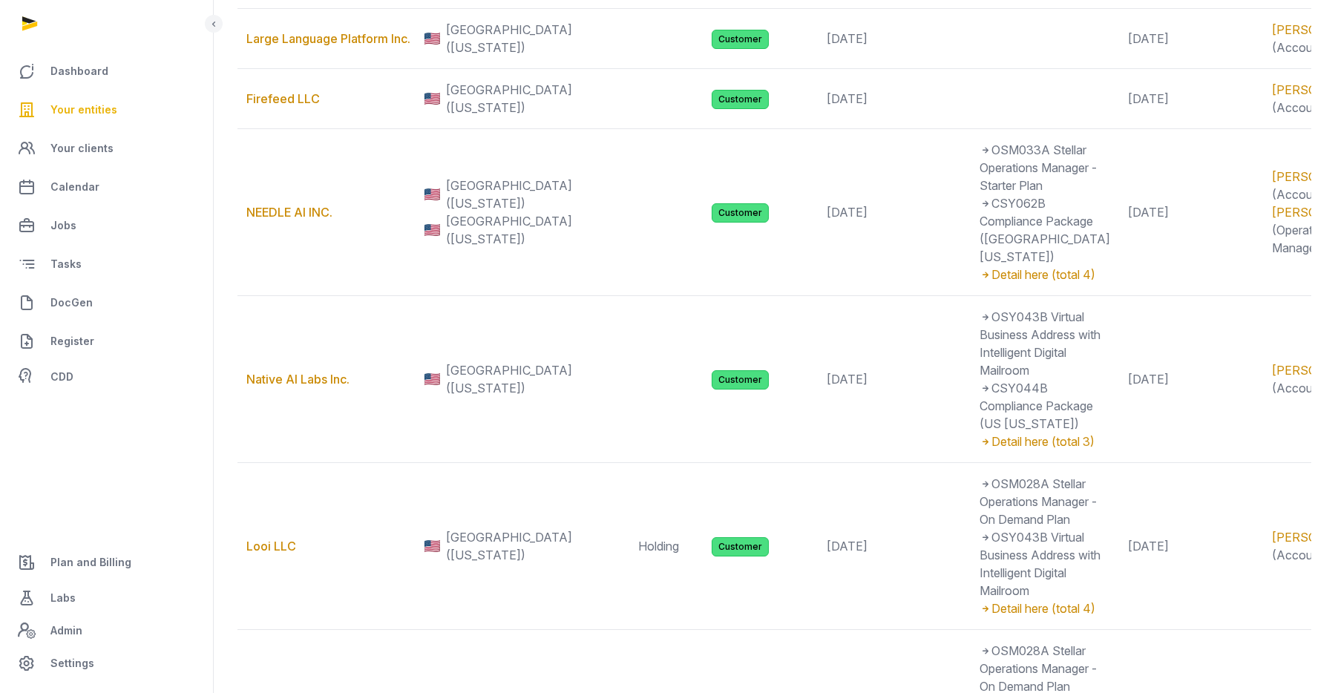
scroll to position [700, 0]
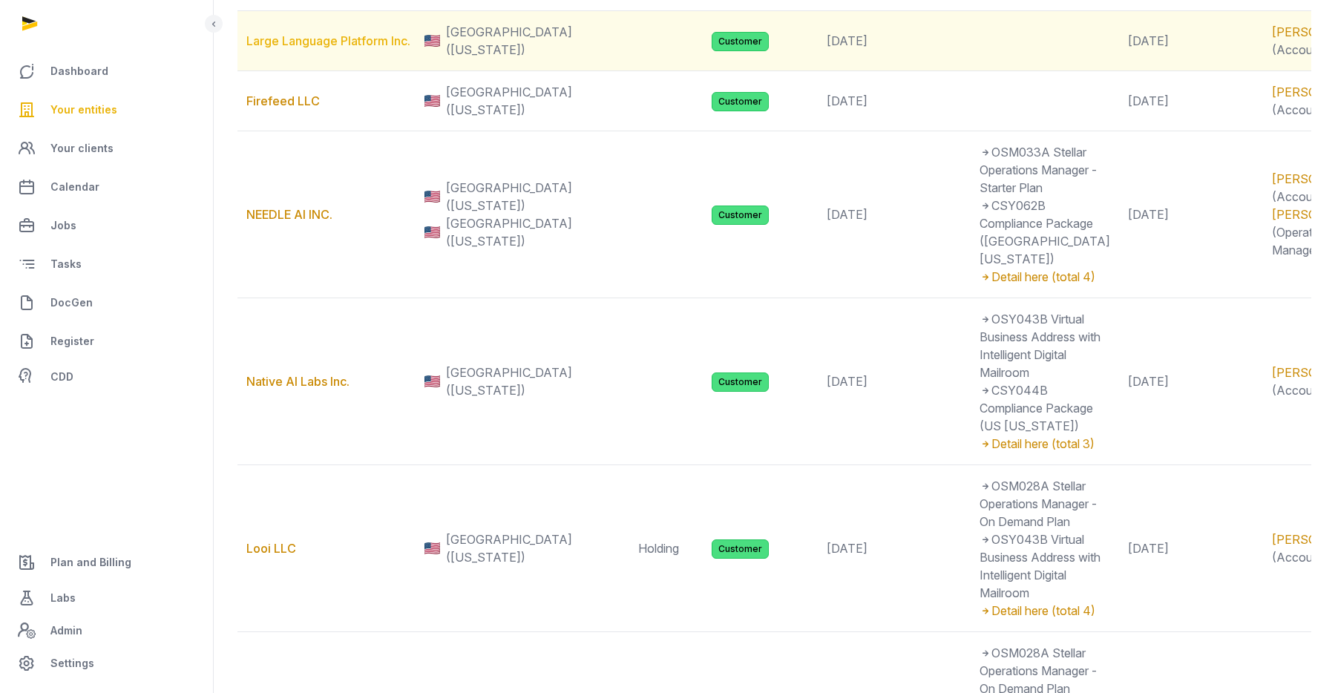
click at [280, 48] on link "Large Language Platform Inc." at bounding box center [328, 40] width 164 height 15
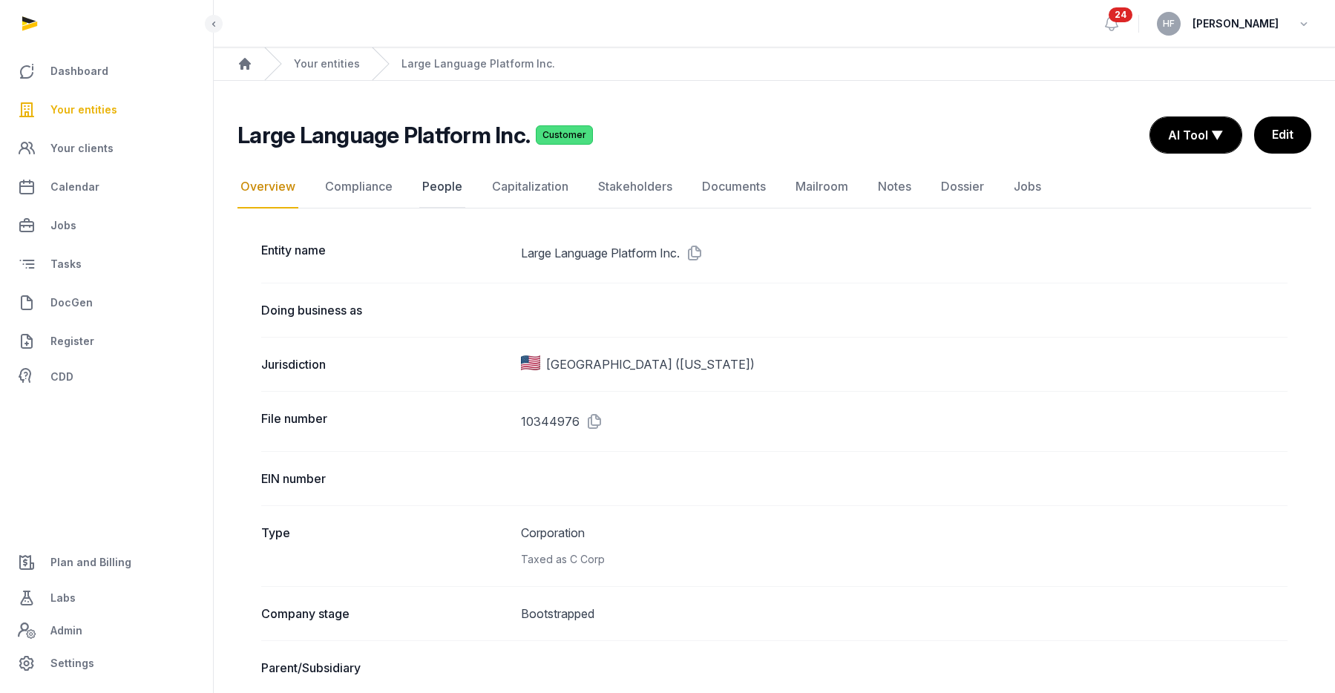
click at [451, 186] on link "People" at bounding box center [442, 187] width 46 height 43
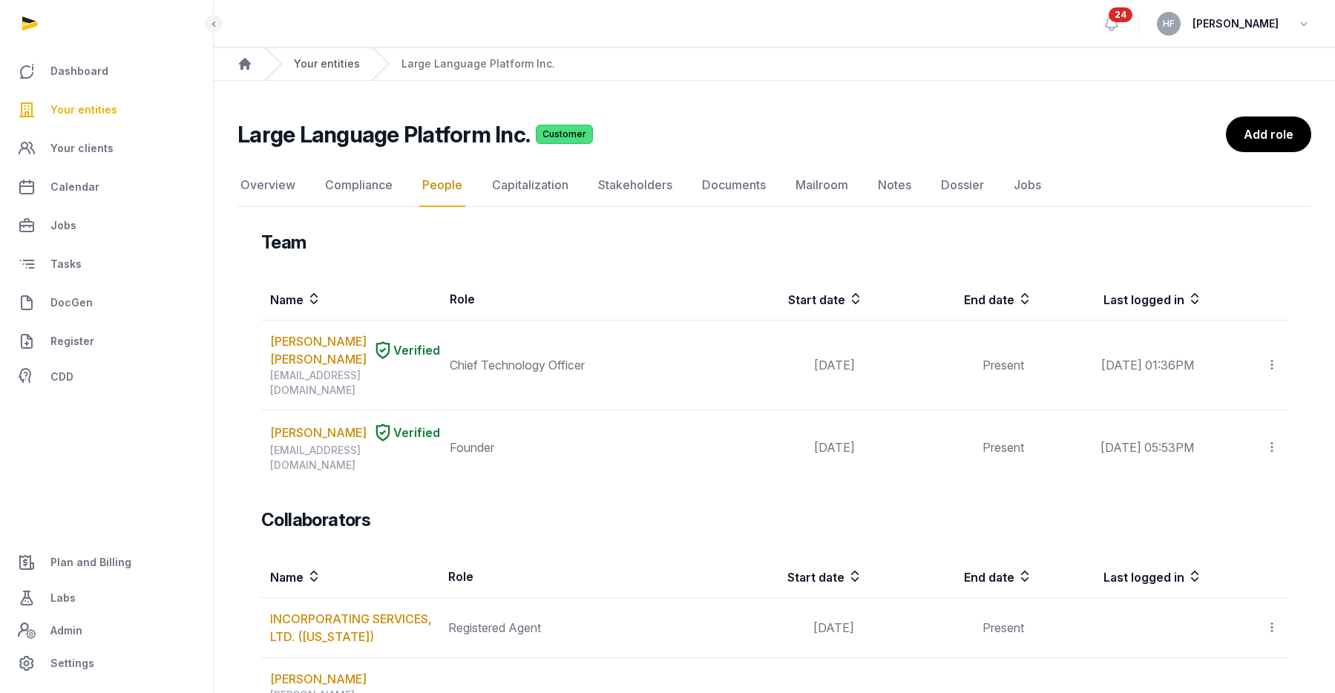
click at [321, 65] on link "Your entities" at bounding box center [327, 63] width 66 height 15
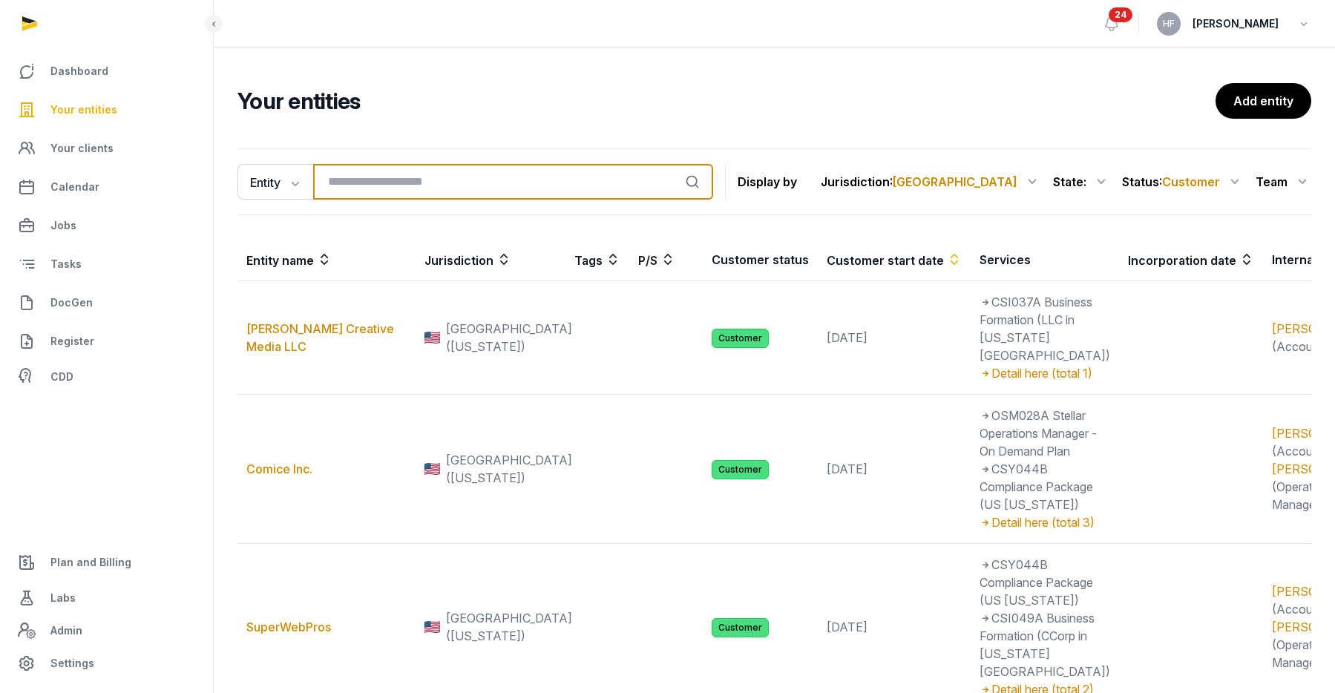
click at [371, 180] on input "search" at bounding box center [513, 182] width 400 height 36
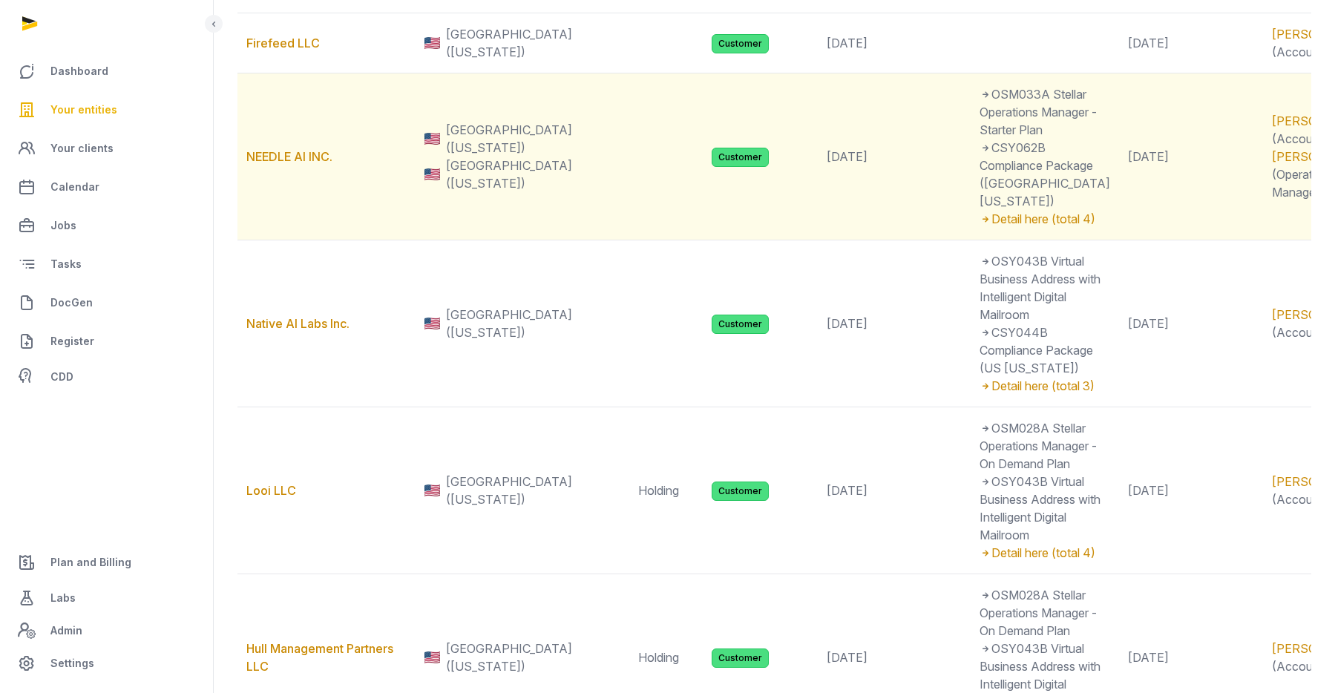
scroll to position [774, 0]
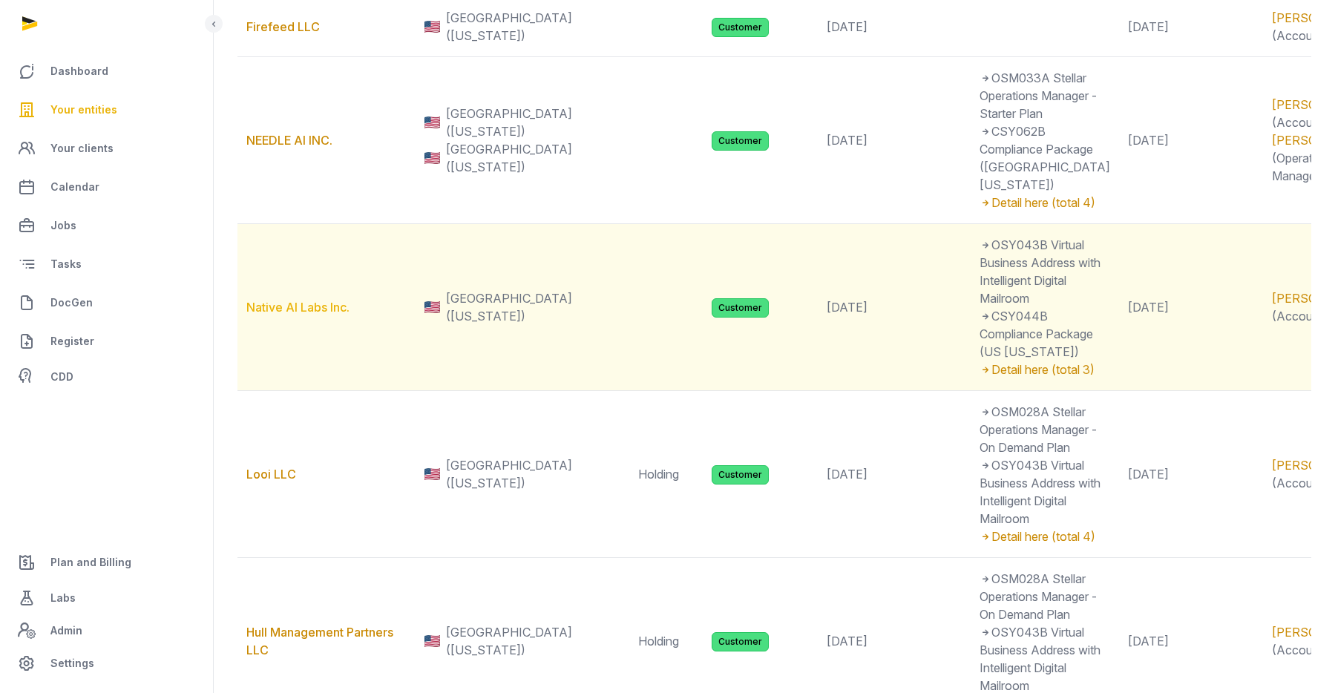
click at [295, 315] on link "Native AI Labs Inc." at bounding box center [297, 307] width 103 height 15
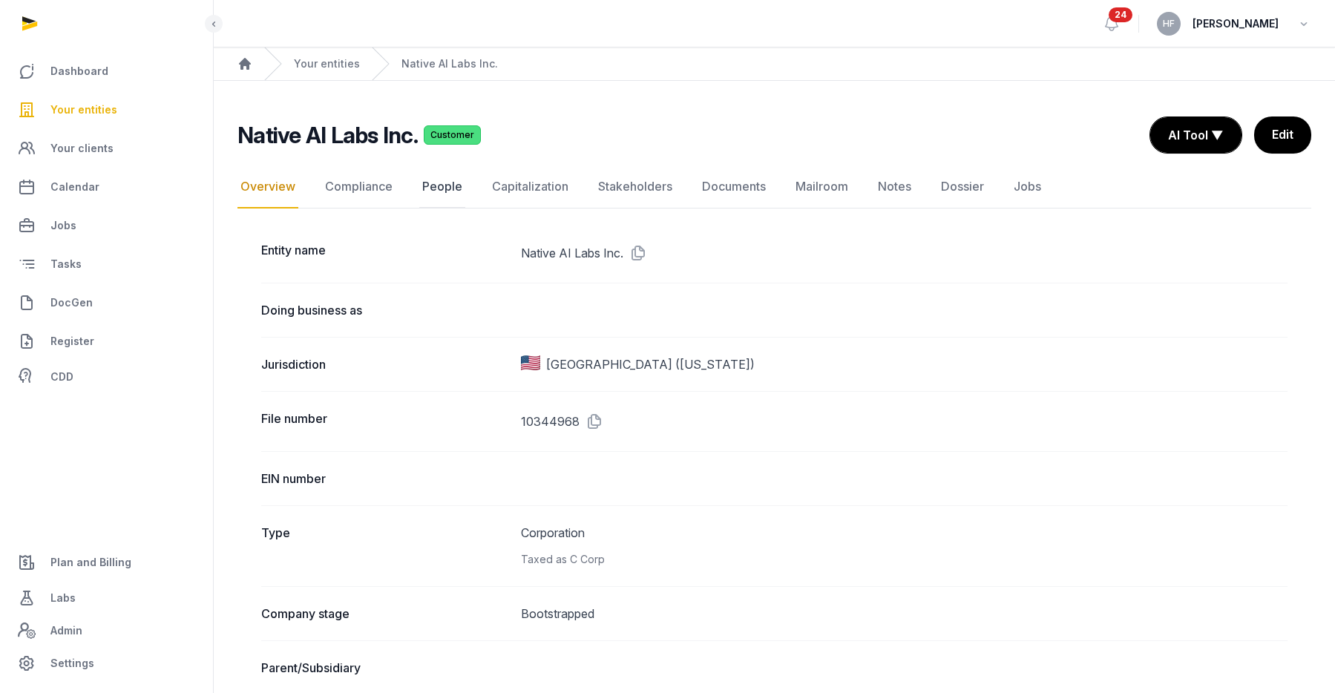
click at [441, 192] on link "People" at bounding box center [442, 187] width 46 height 43
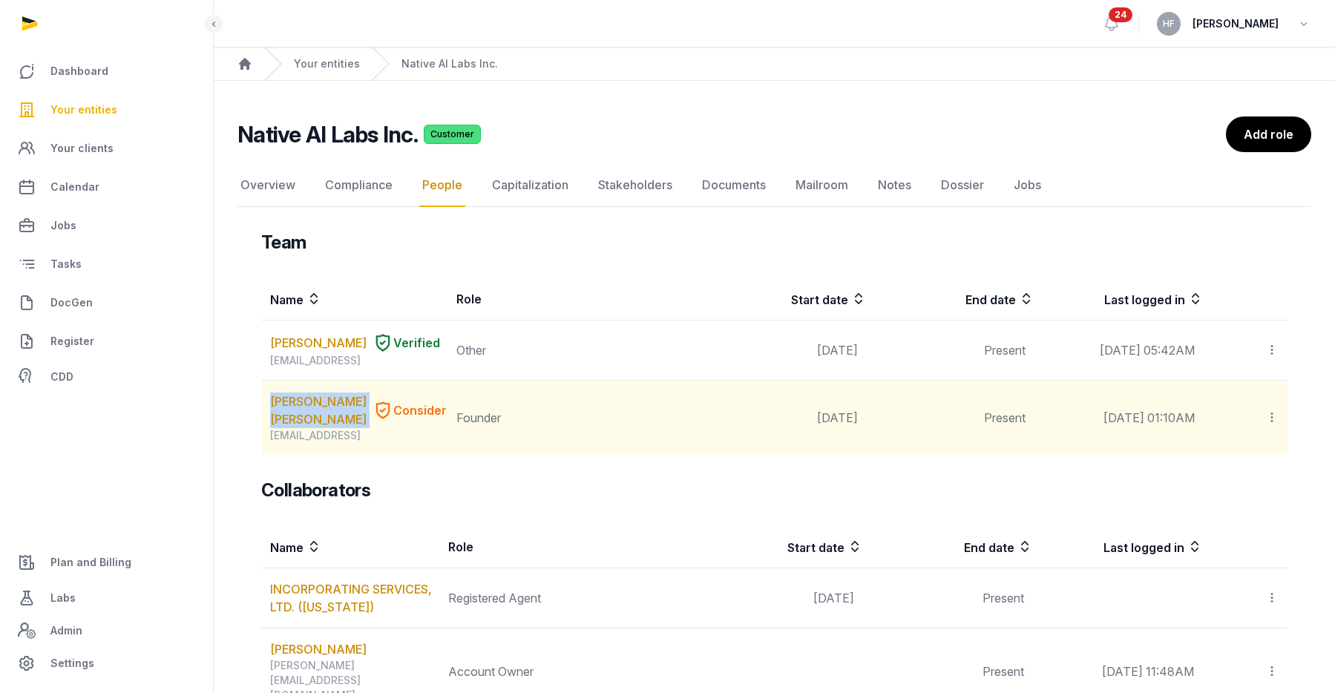
drag, startPoint x: 367, startPoint y: 421, endPoint x: 265, endPoint y: 396, distance: 105.3
click at [265, 396] on td "JASMINDER SINGH GULATI Consider Jsg@deepnative.ai" at bounding box center [354, 418] width 186 height 75
copy div "JASMINDER SINGH GULATI"
click at [334, 407] on link "JASMINDER SINGH GULATI" at bounding box center [318, 411] width 96 height 36
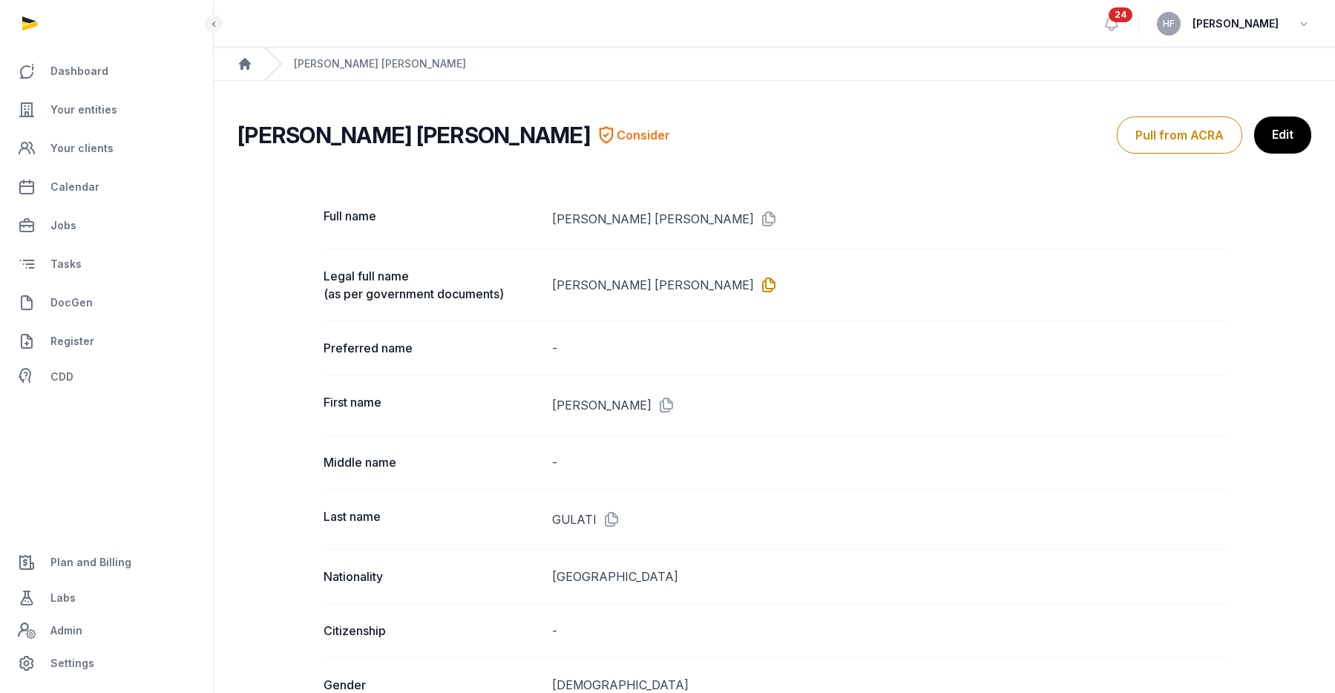
click at [754, 279] on icon at bounding box center [766, 285] width 24 height 24
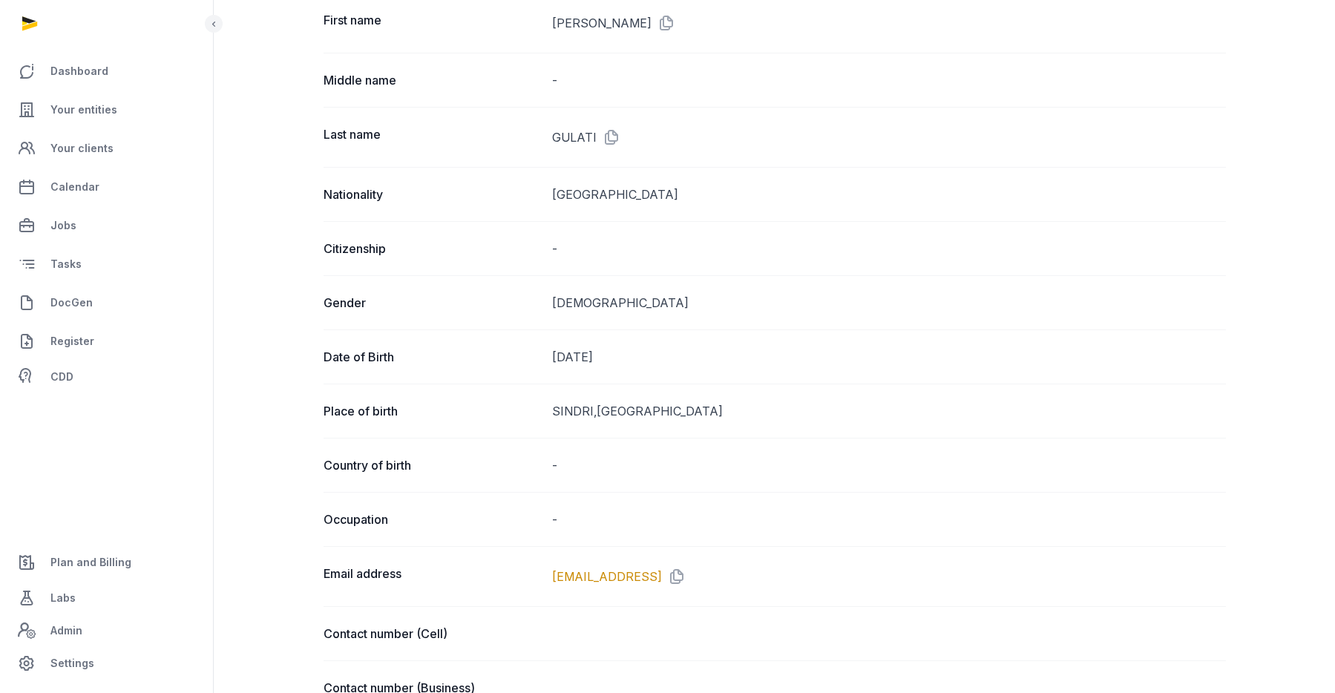
scroll to position [412, 0]
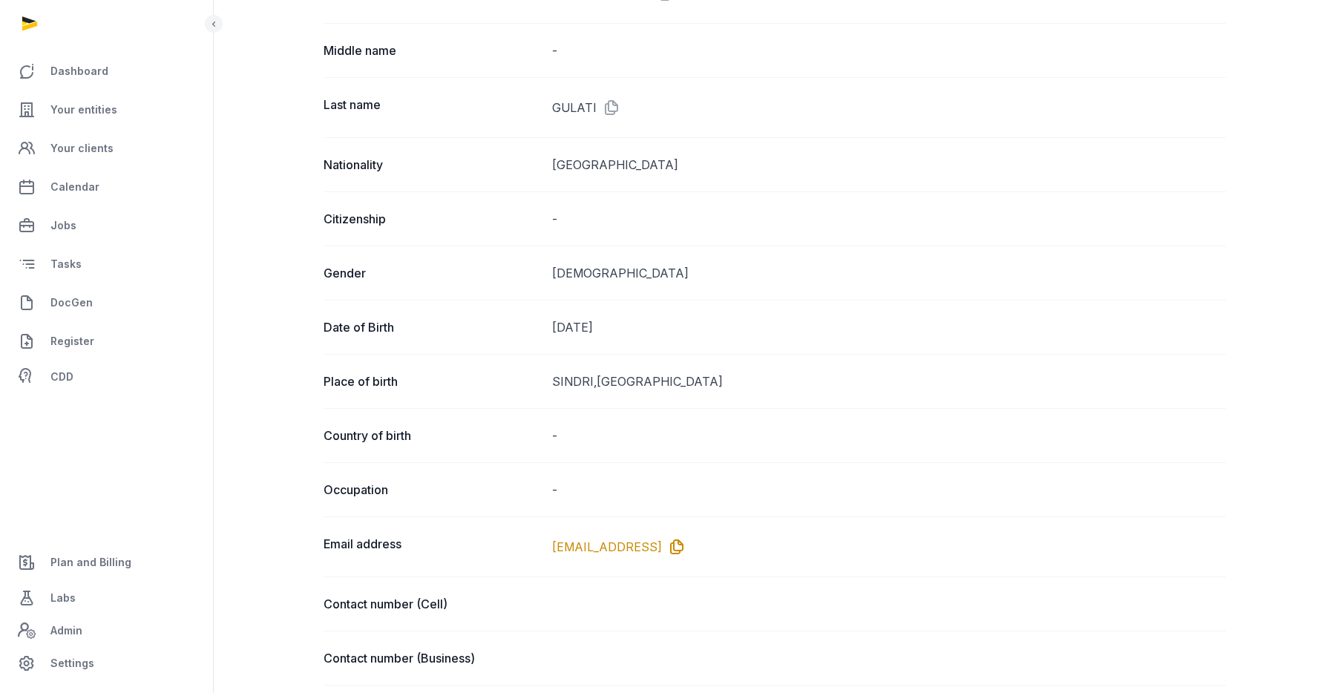
click at [669, 541] on icon at bounding box center [674, 547] width 24 height 24
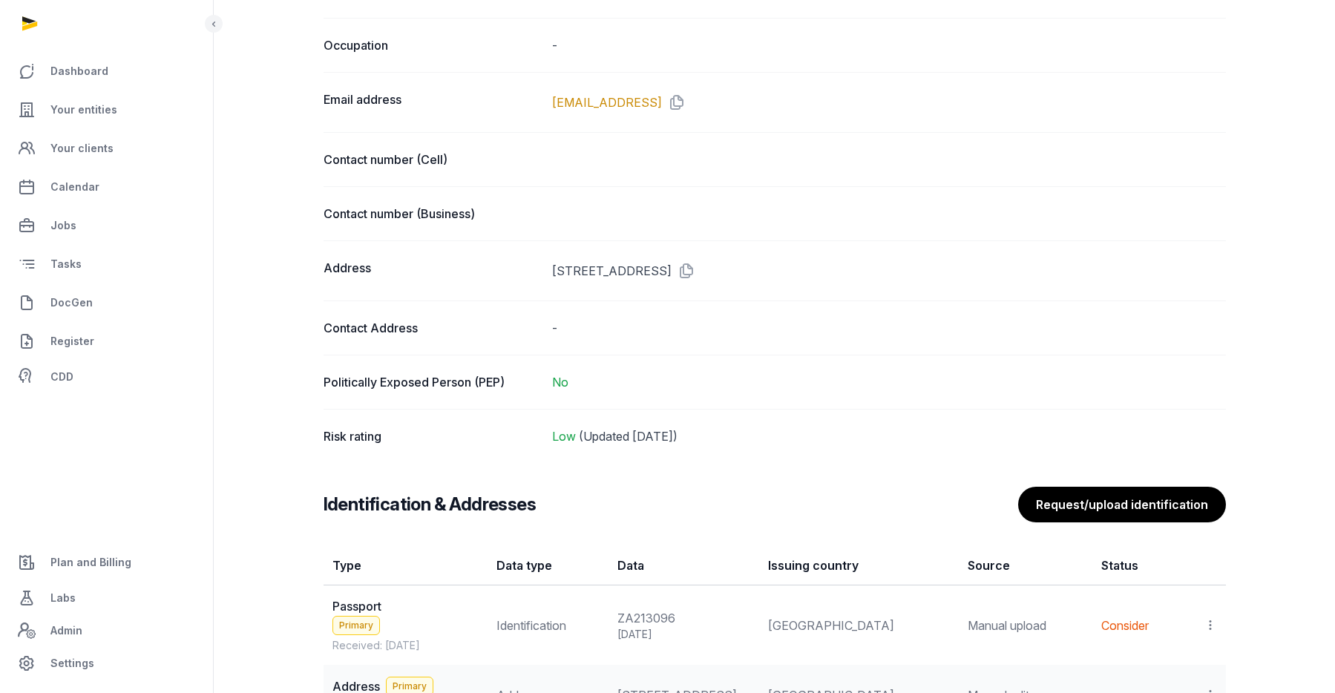
scroll to position [0, 0]
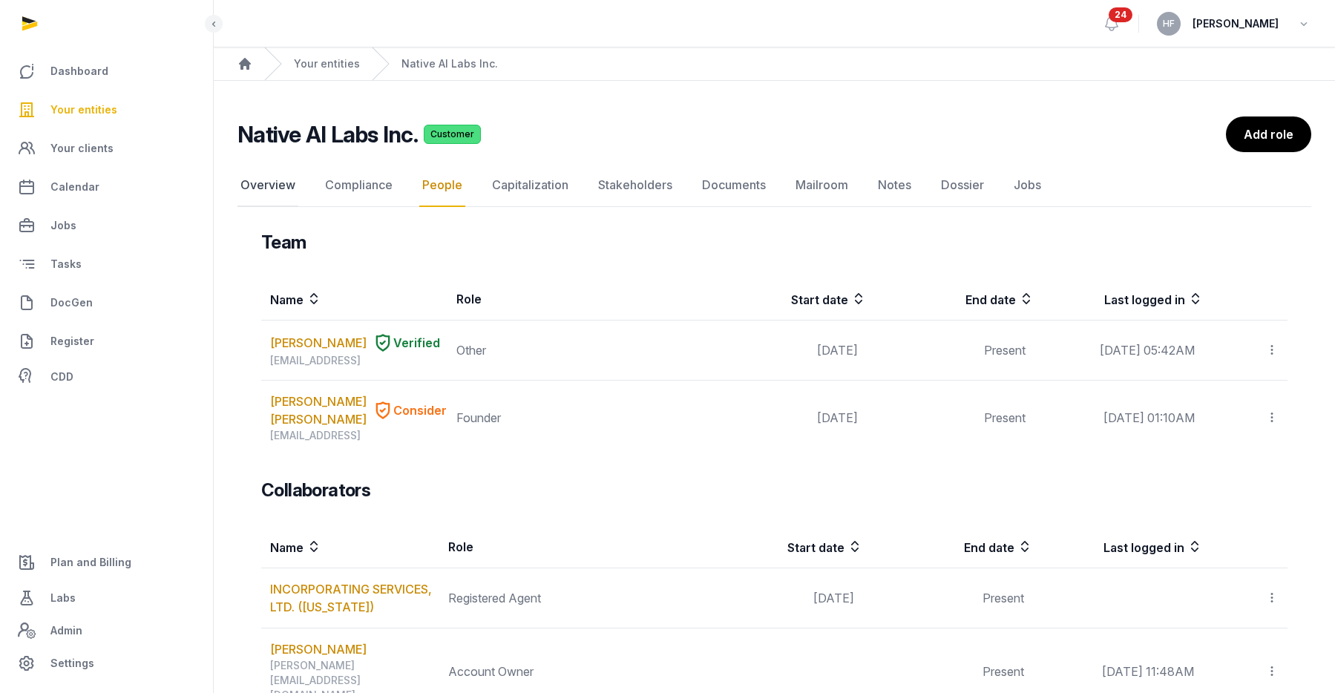
click at [268, 184] on link "Overview" at bounding box center [268, 185] width 61 height 43
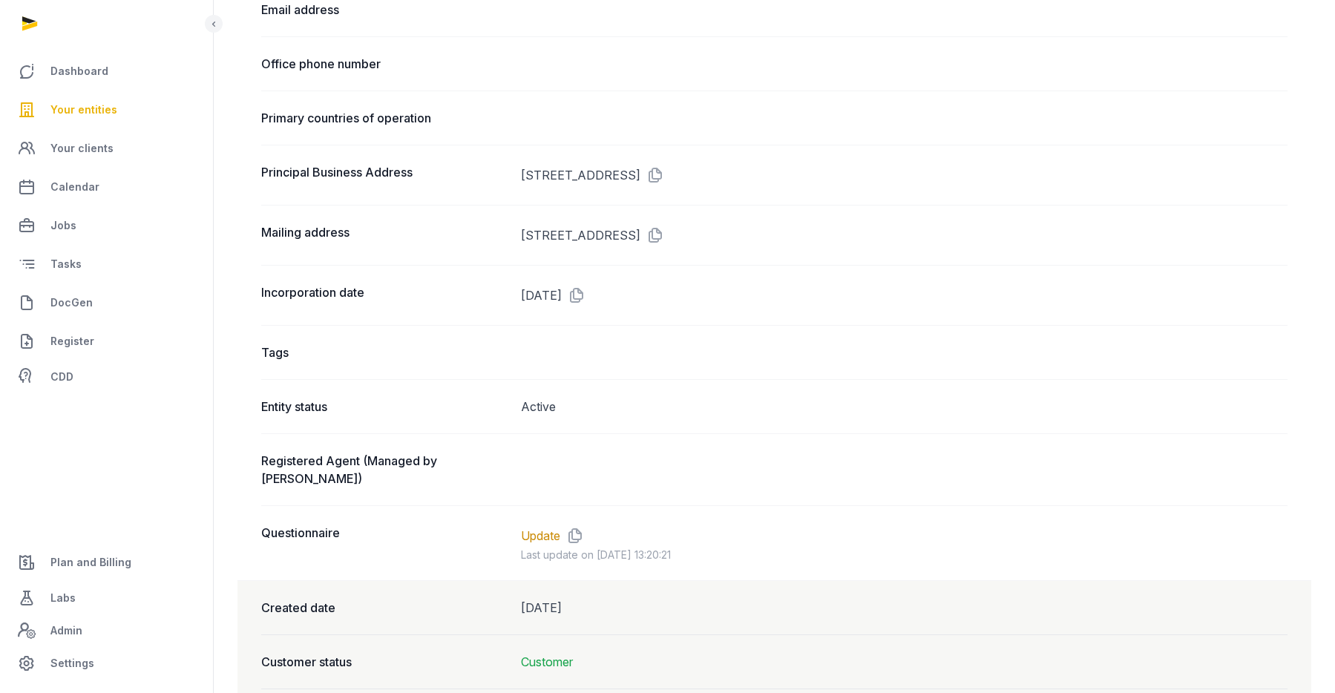
scroll to position [1153, 0]
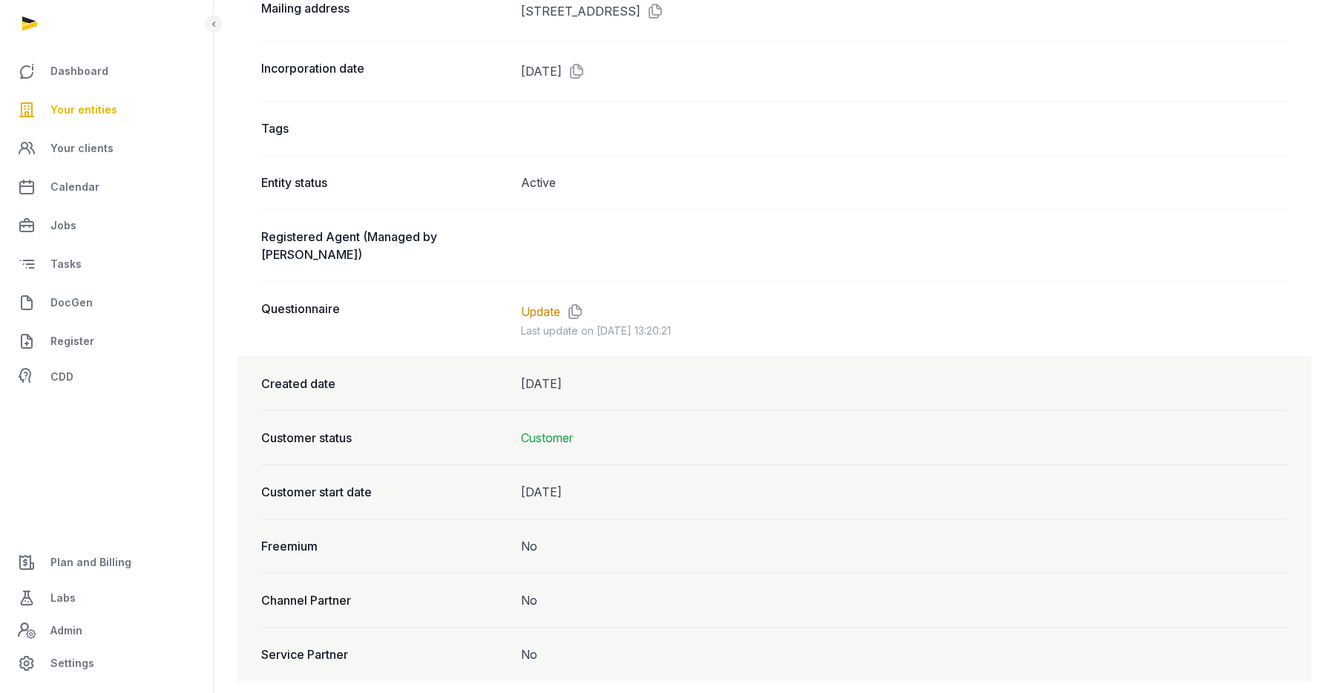
drag, startPoint x: 611, startPoint y: 367, endPoint x: 499, endPoint y: 364, distance: 112.1
click at [499, 364] on div "Created date Sep 02, 2025" at bounding box center [774, 383] width 1026 height 53
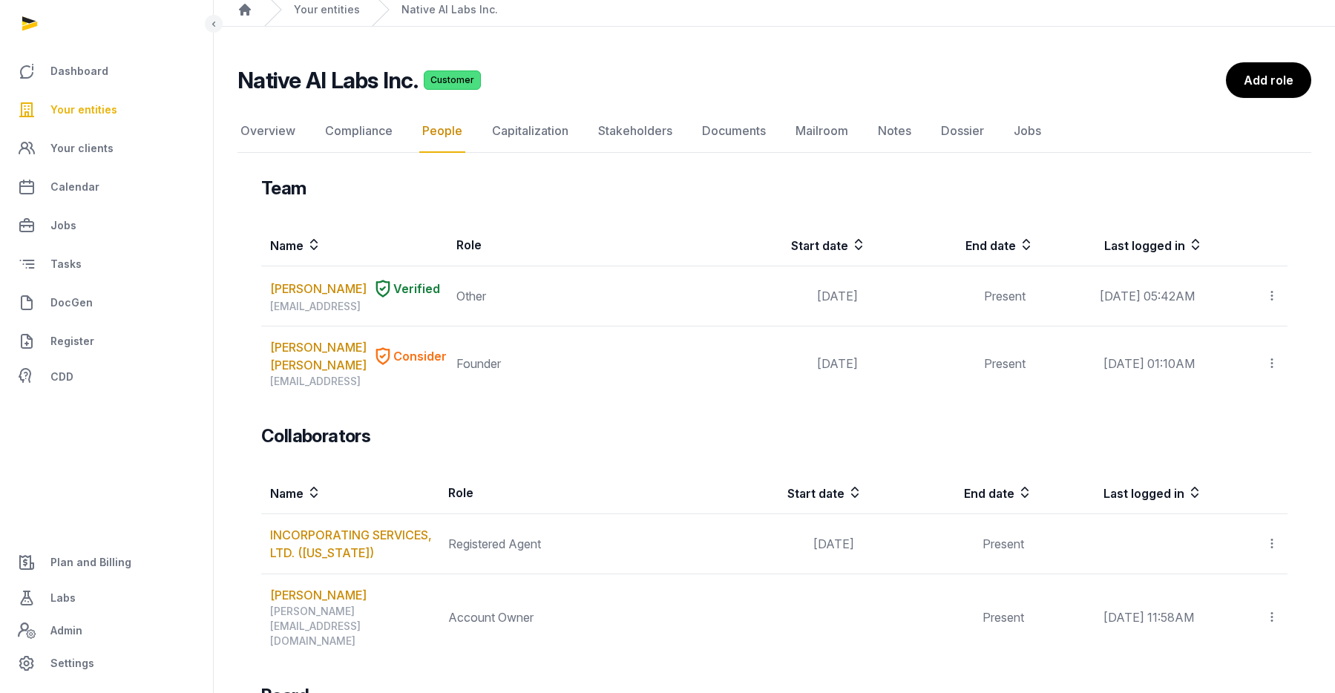
scroll to position [56, 0]
click at [328, 19] on div "Your entities" at bounding box center [312, 8] width 96 height 33
click at [340, 12] on link "Your entities" at bounding box center [327, 8] width 66 height 15
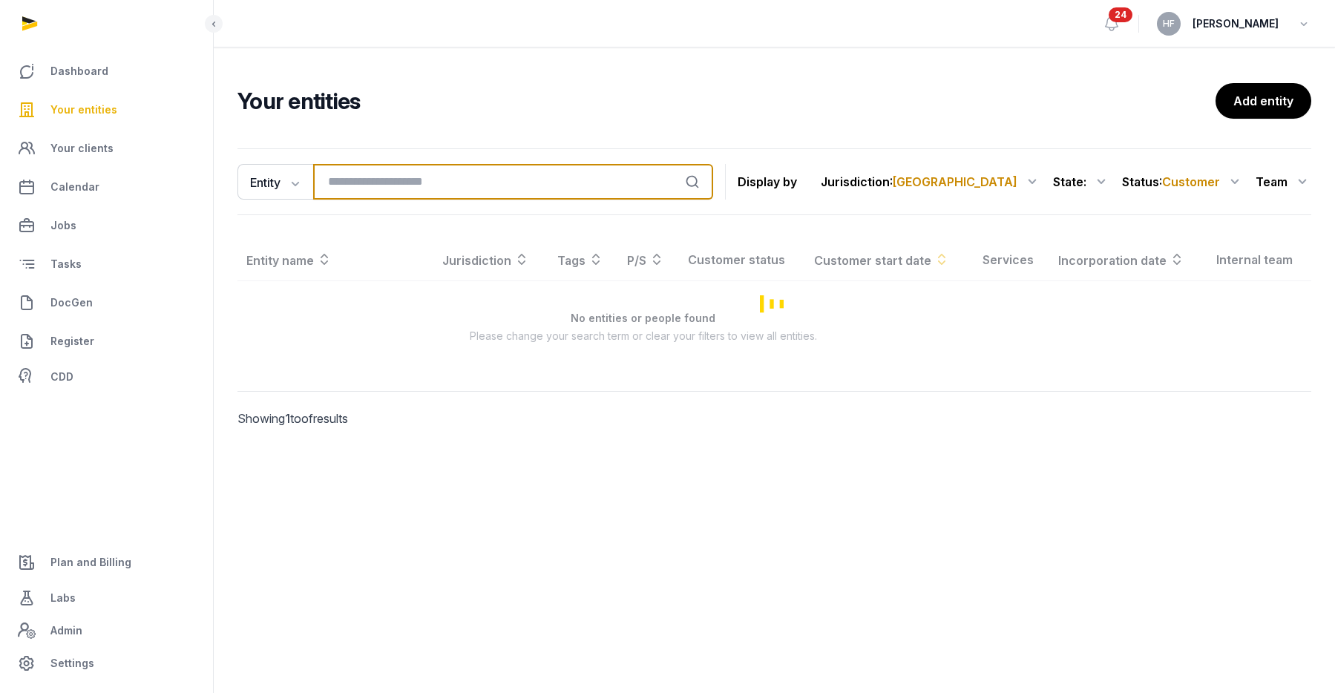
click at [379, 171] on input "search" at bounding box center [513, 182] width 400 height 36
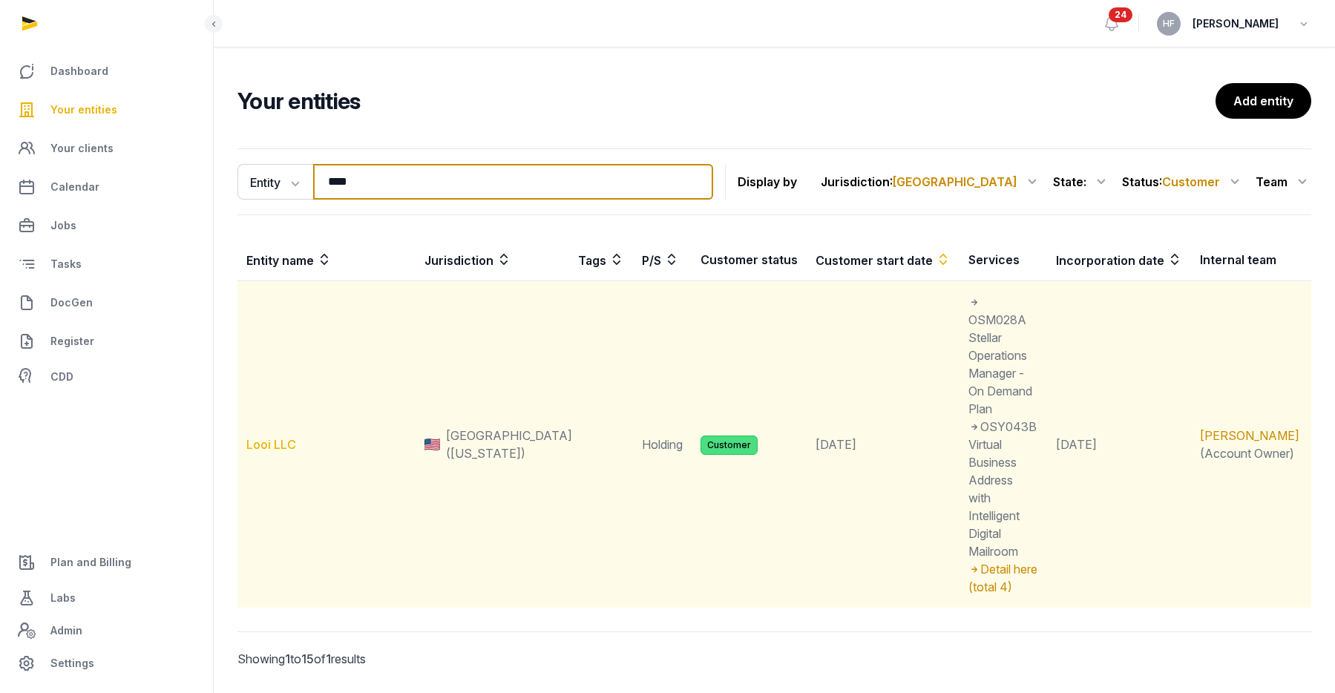
type input "****"
click at [278, 437] on link "Looi LLC" at bounding box center [271, 444] width 50 height 15
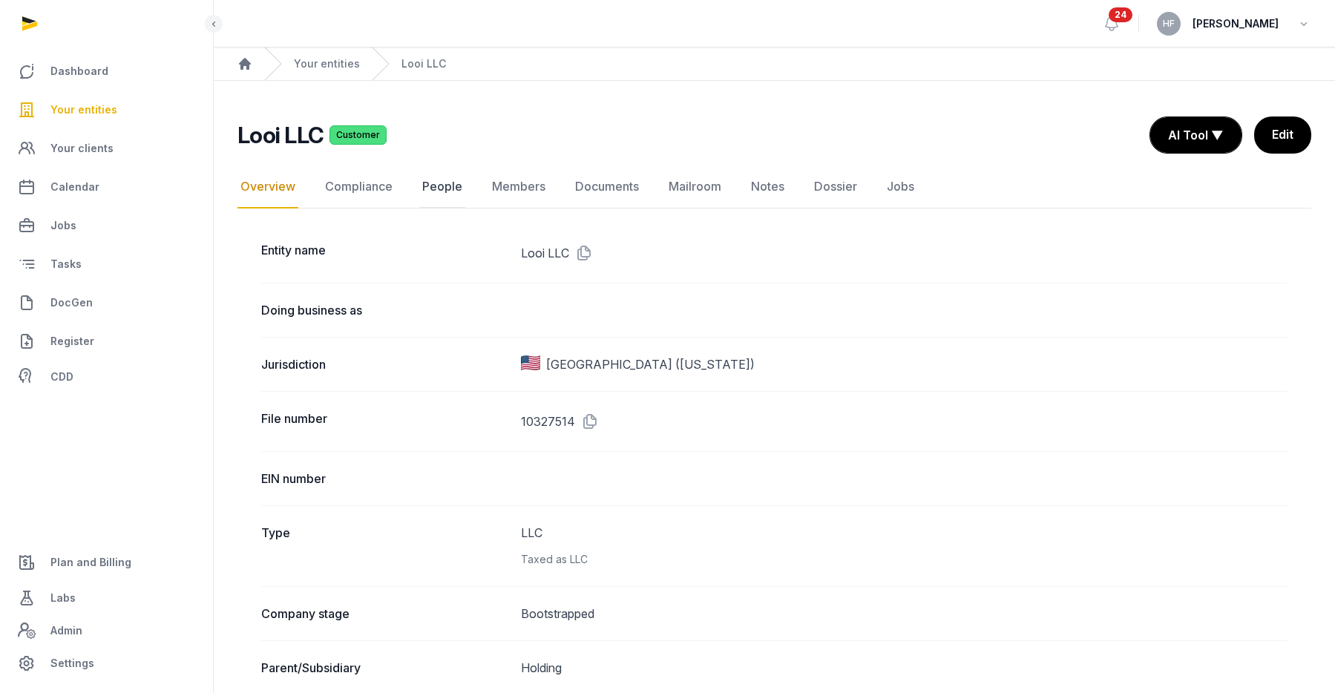
click at [450, 186] on link "People" at bounding box center [442, 187] width 46 height 43
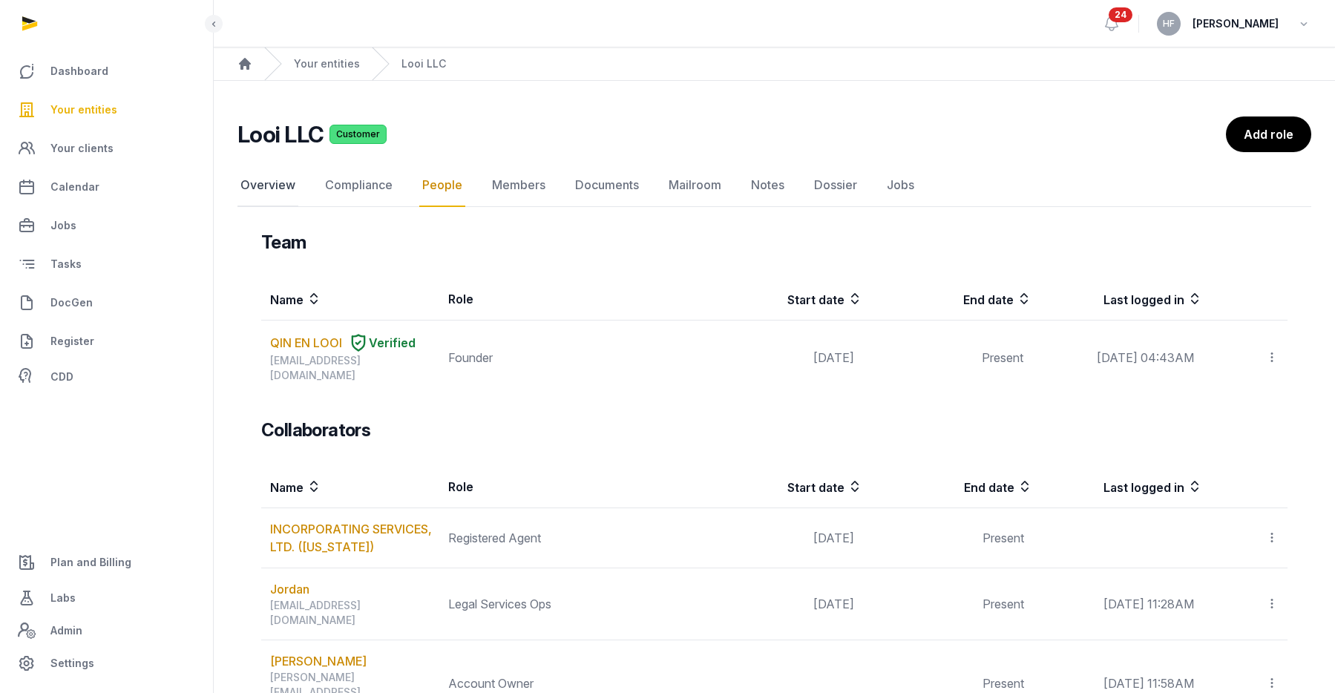
click at [266, 183] on link "Overview" at bounding box center [268, 185] width 61 height 43
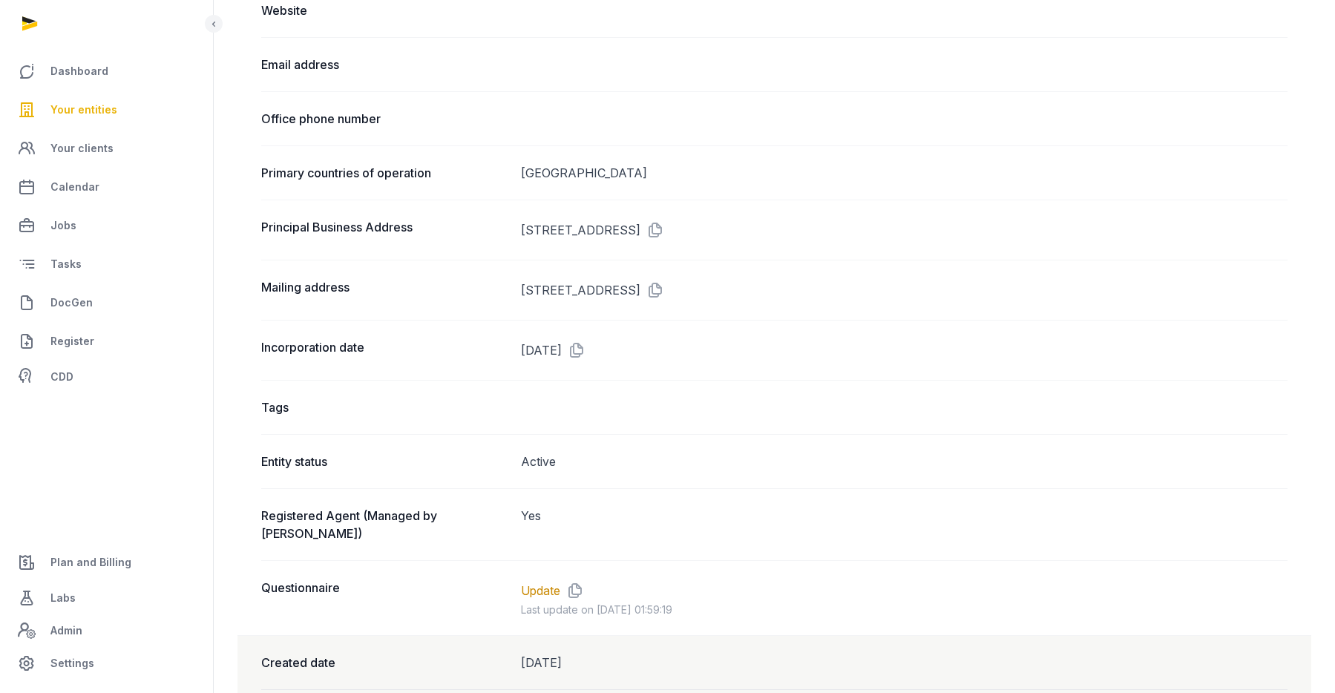
scroll to position [1105, 0]
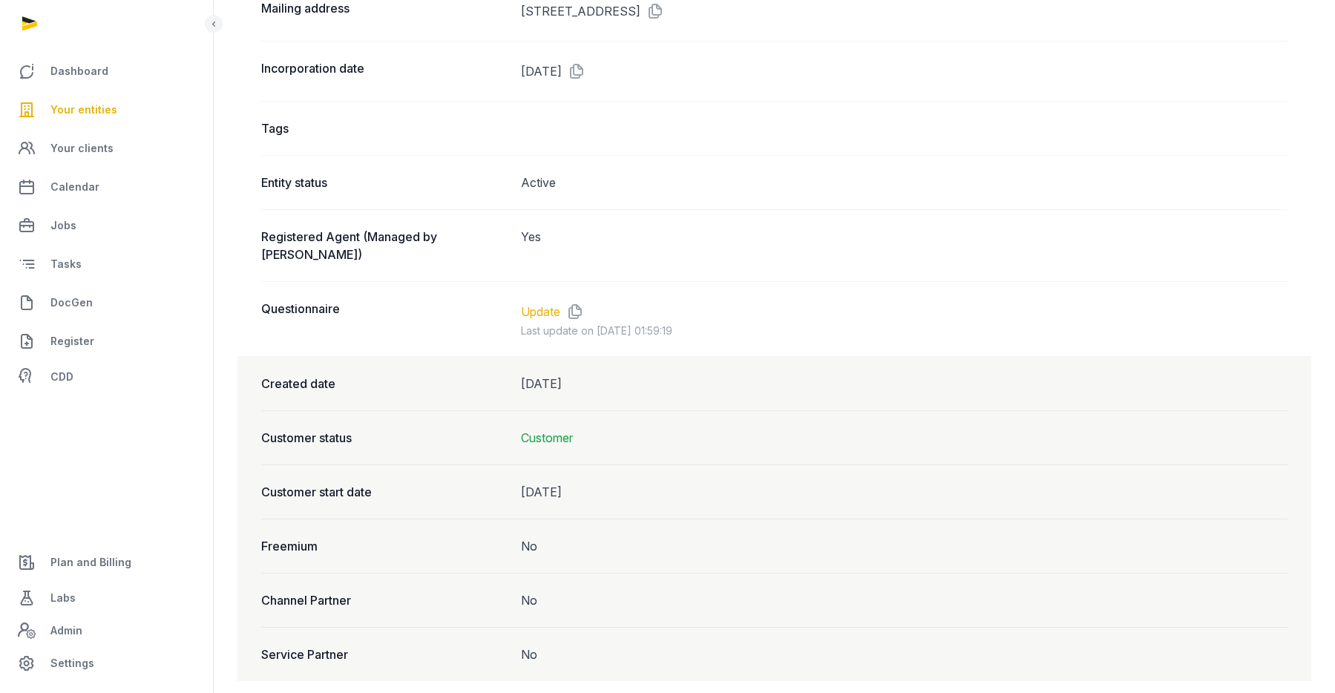
drag, startPoint x: 560, startPoint y: 289, endPoint x: 560, endPoint y: 298, distance: 9.6
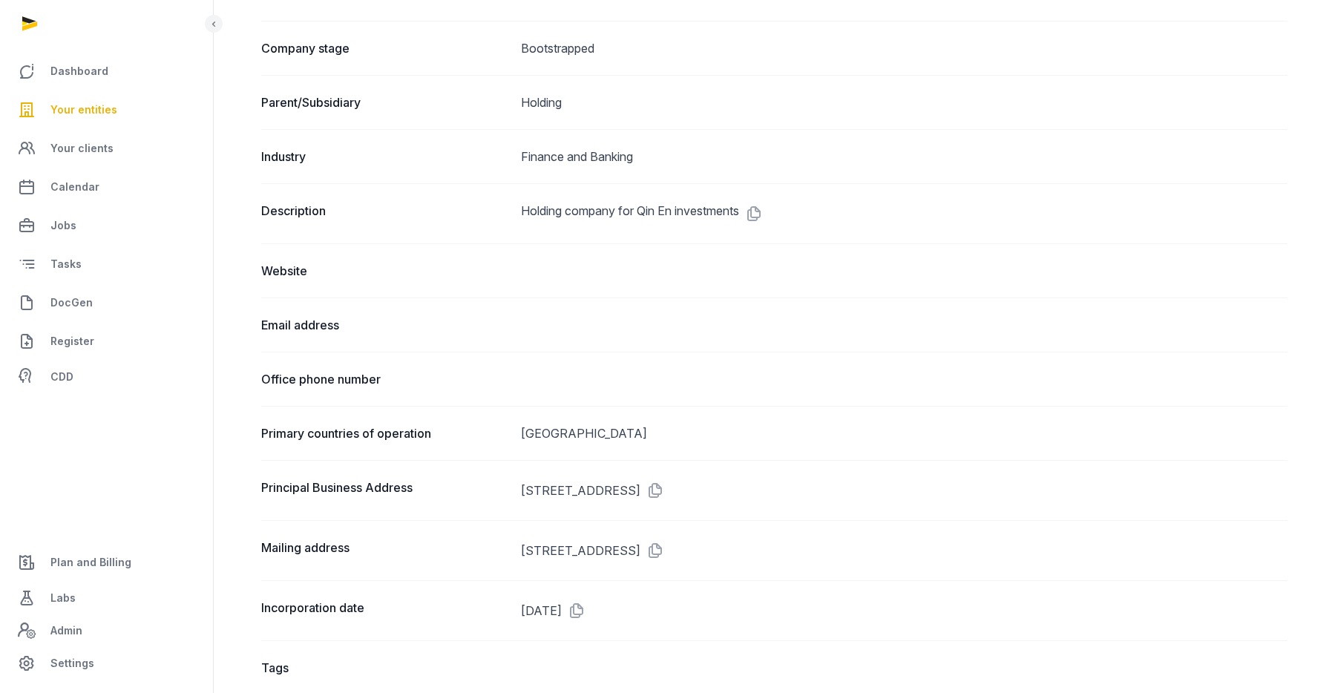
scroll to position [0, 0]
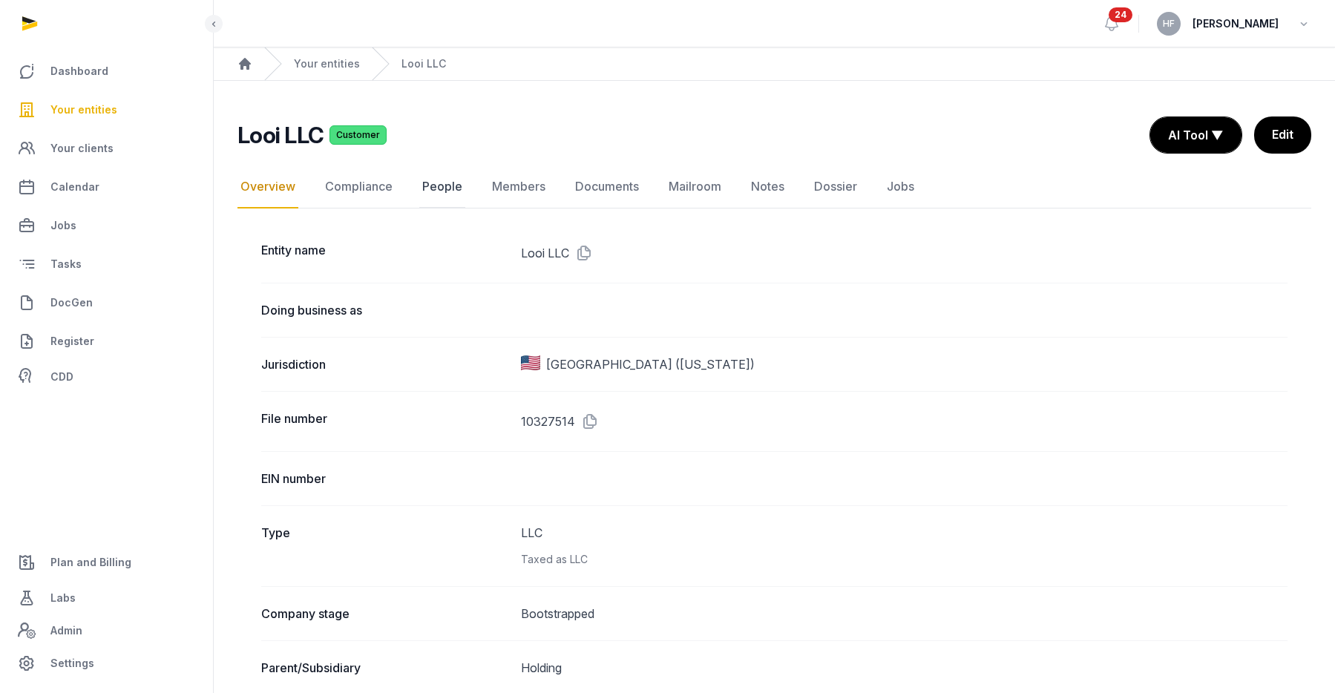
click at [445, 187] on link "People" at bounding box center [442, 187] width 46 height 43
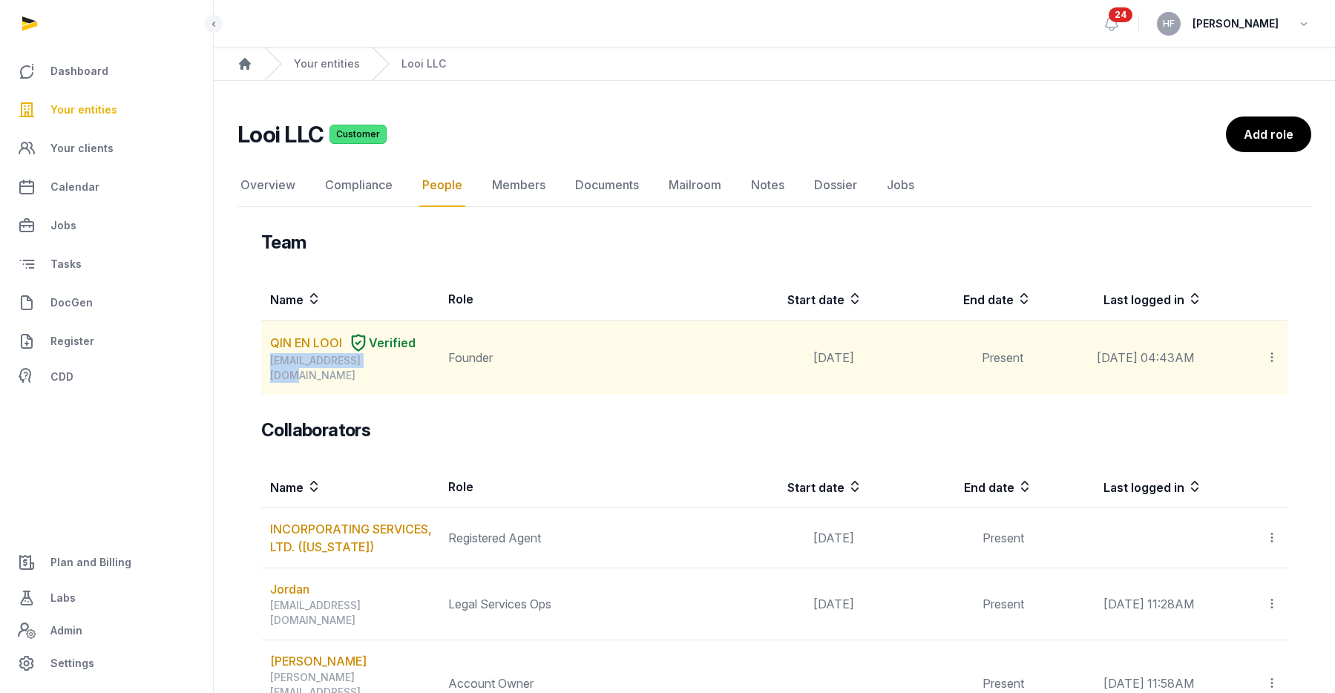
drag, startPoint x: 386, startPoint y: 361, endPoint x: 266, endPoint y: 362, distance: 120.2
click at [266, 362] on td "QIN EN LOOI Verified looiqinen@gmail.com" at bounding box center [350, 358] width 178 height 75
copy div "looiqinen@gmail.com"
click at [319, 338] on link "QIN EN LOOI" at bounding box center [306, 343] width 72 height 18
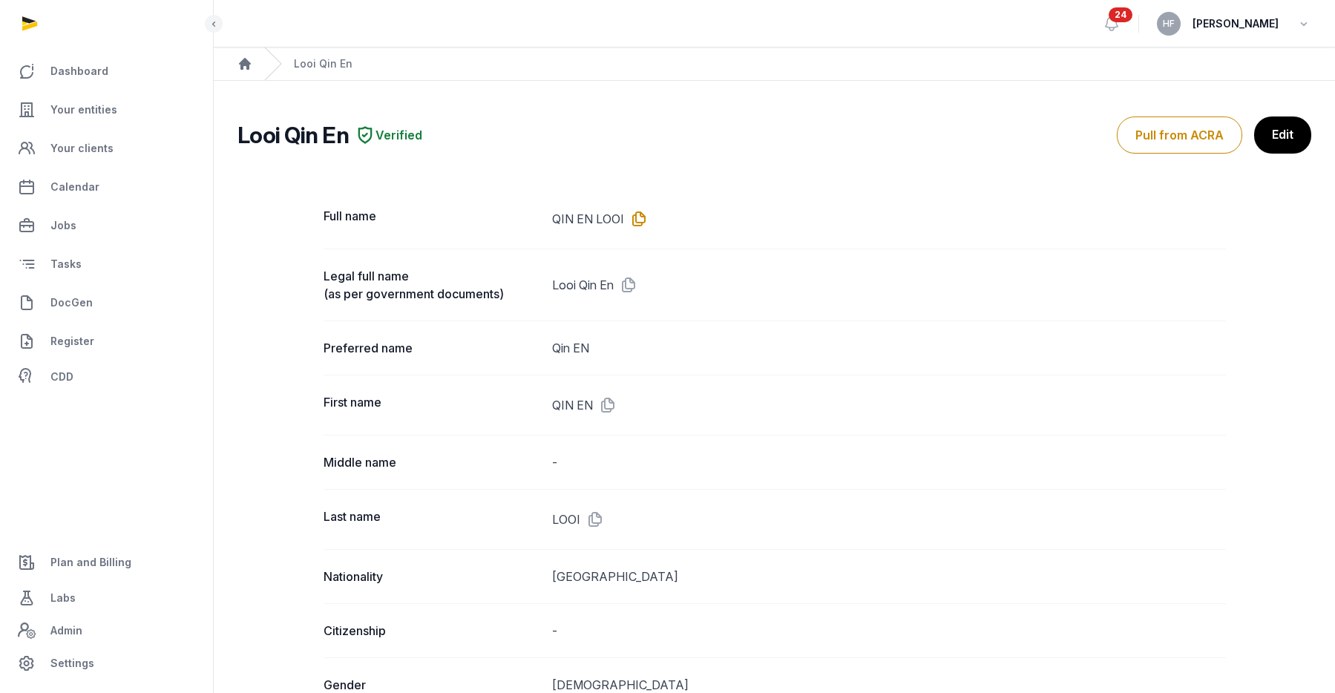
click at [640, 216] on icon at bounding box center [636, 219] width 24 height 24
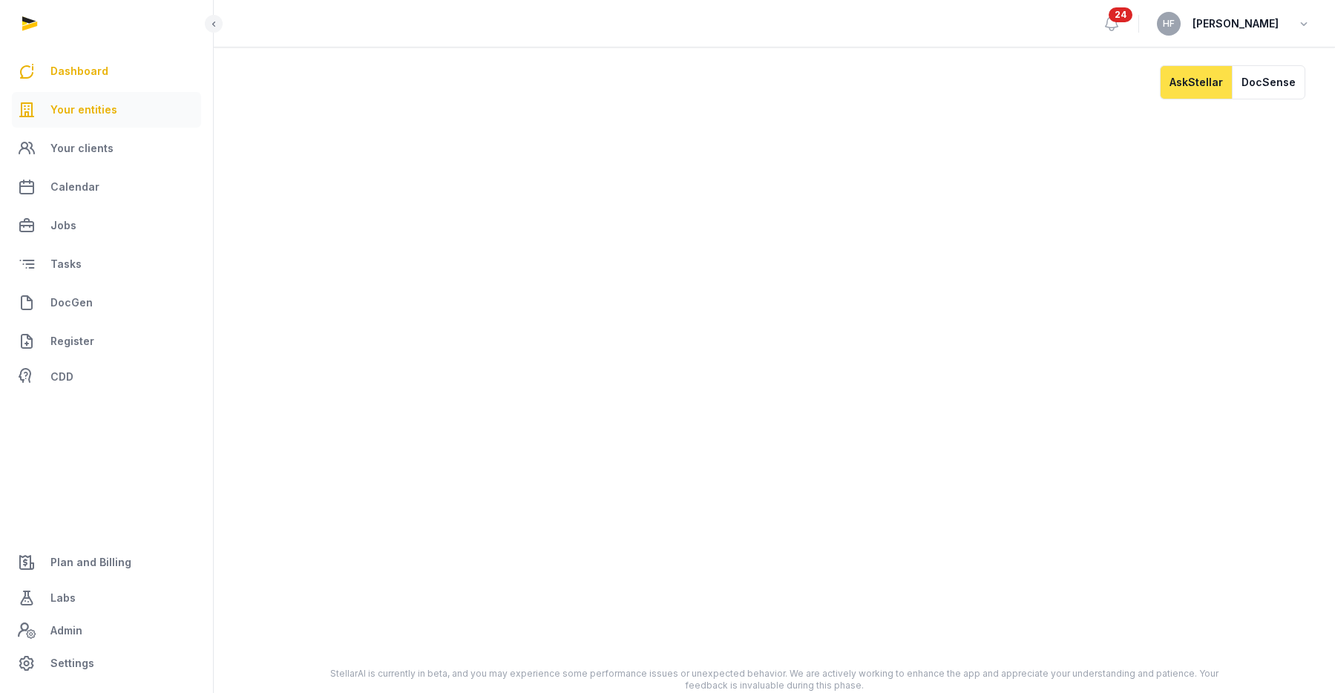
click at [104, 111] on span "Your entities" at bounding box center [83, 110] width 67 height 18
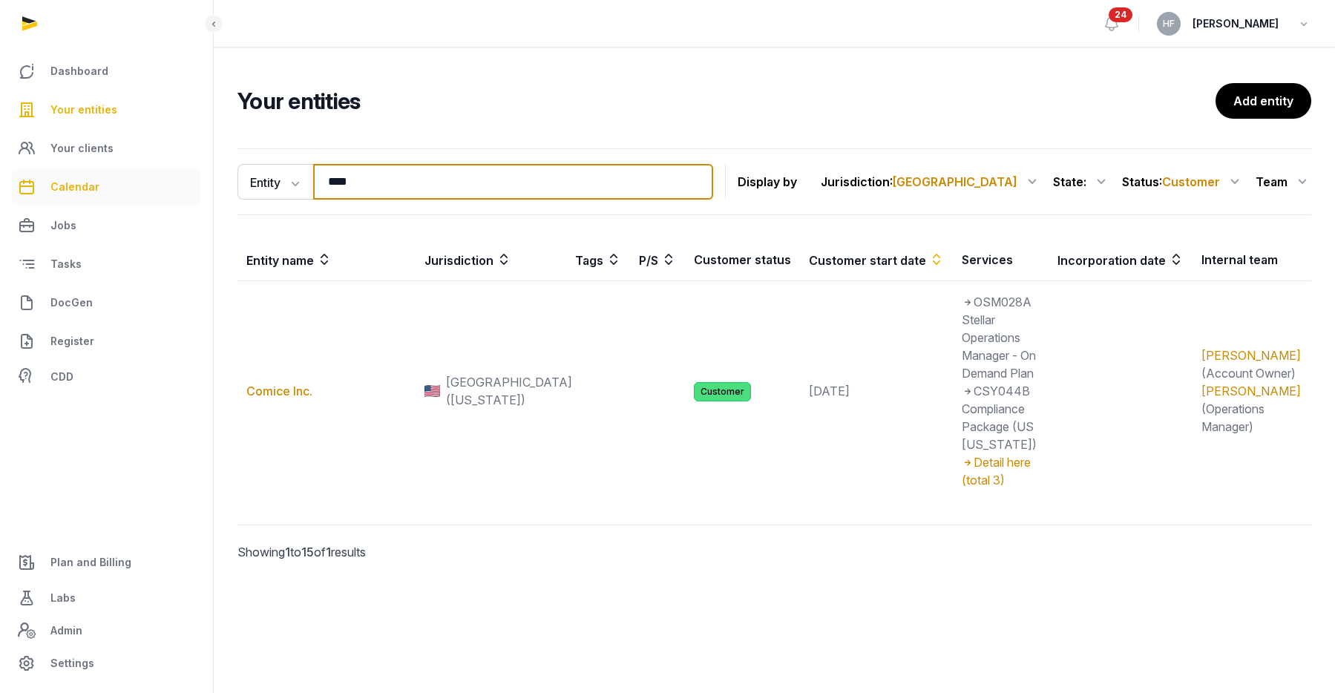
drag, startPoint x: 379, startPoint y: 183, endPoint x: 178, endPoint y: 183, distance: 200.4
click at [196, 183] on div "Dashboard Your entities Your clients Calendar Jobs Tasks DocGen Register CDD Pl…" at bounding box center [667, 346] width 1335 height 693
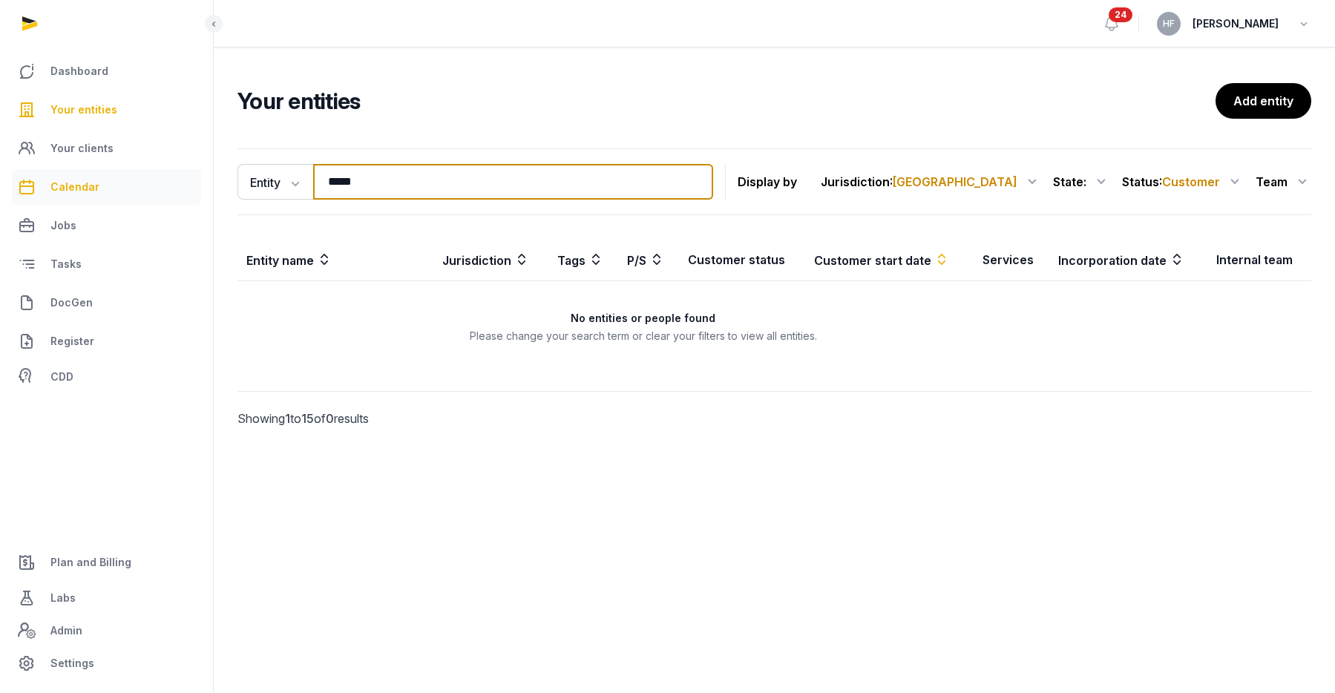
drag, startPoint x: 387, startPoint y: 183, endPoint x: 91, endPoint y: 183, distance: 295.4
click at [127, 183] on div "Dashboard Your entities Your clients Calendar Jobs Tasks DocGen Register CDD Pl…" at bounding box center [667, 346] width 1335 height 693
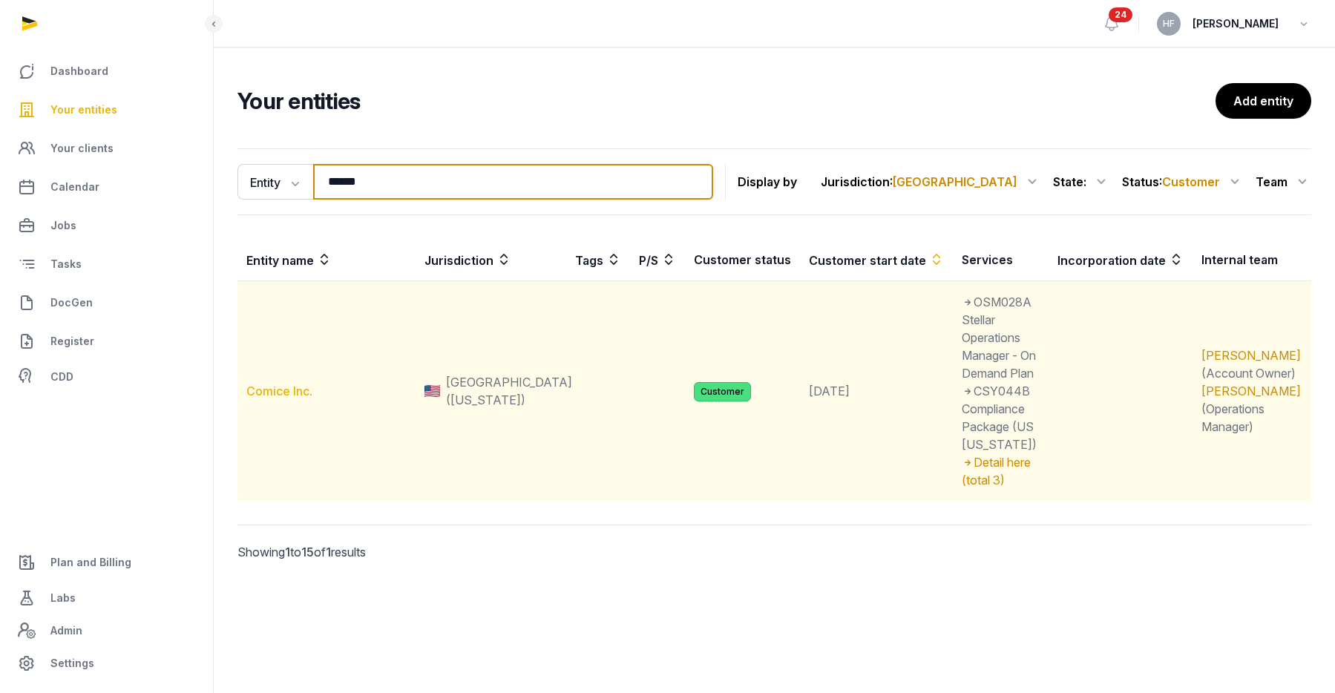
type input "******"
click at [272, 384] on link "Comice Inc." at bounding box center [279, 391] width 66 height 15
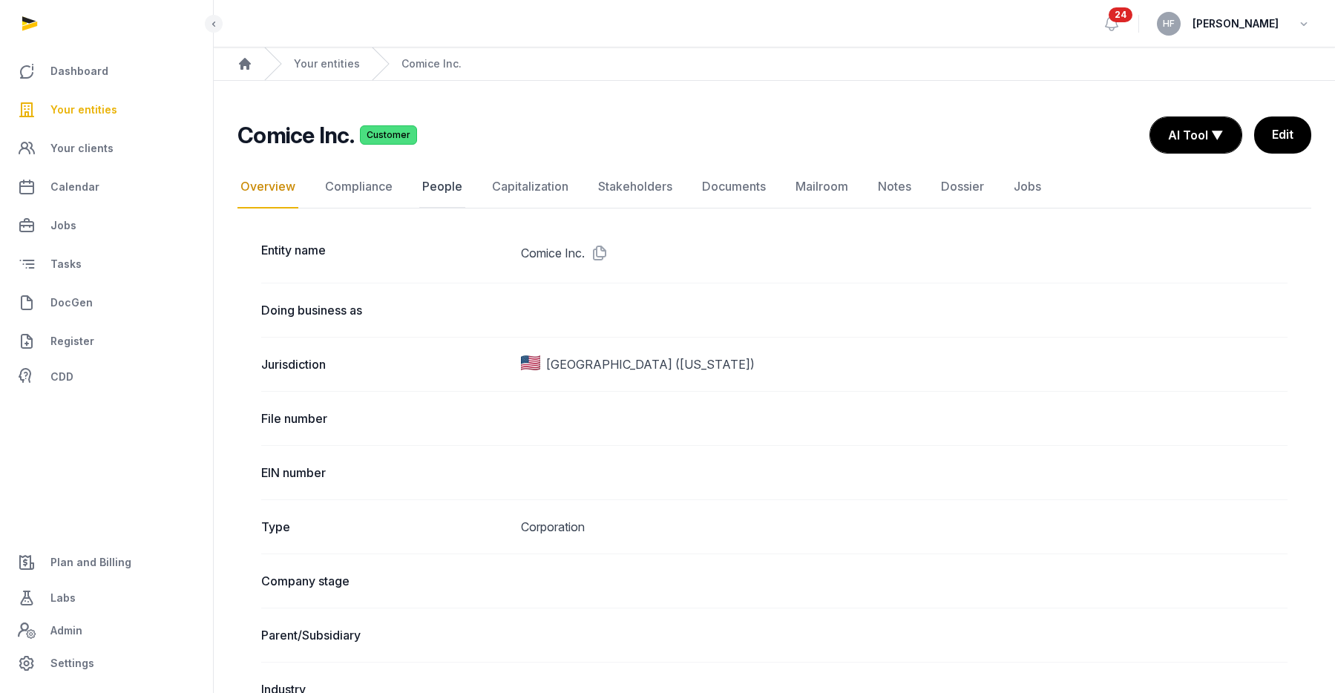
click at [436, 189] on link "People" at bounding box center [442, 187] width 46 height 43
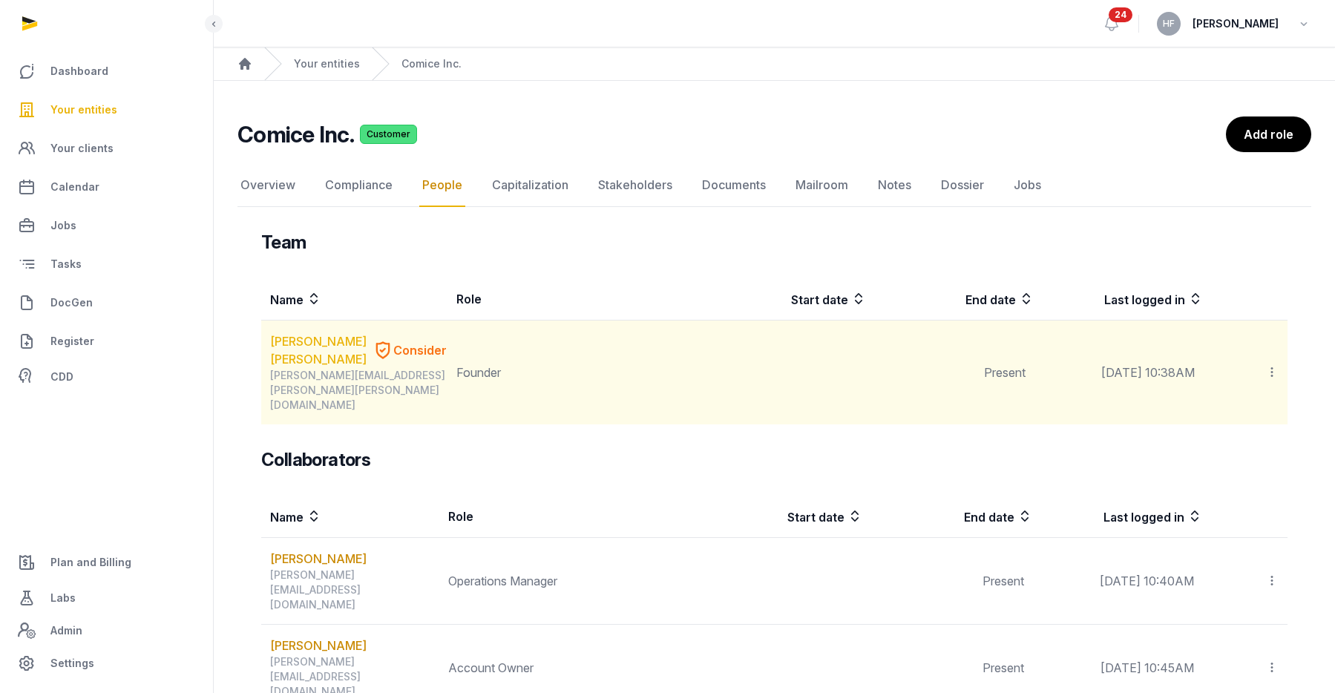
click at [306, 347] on link "WEI LI LIM" at bounding box center [318, 351] width 96 height 36
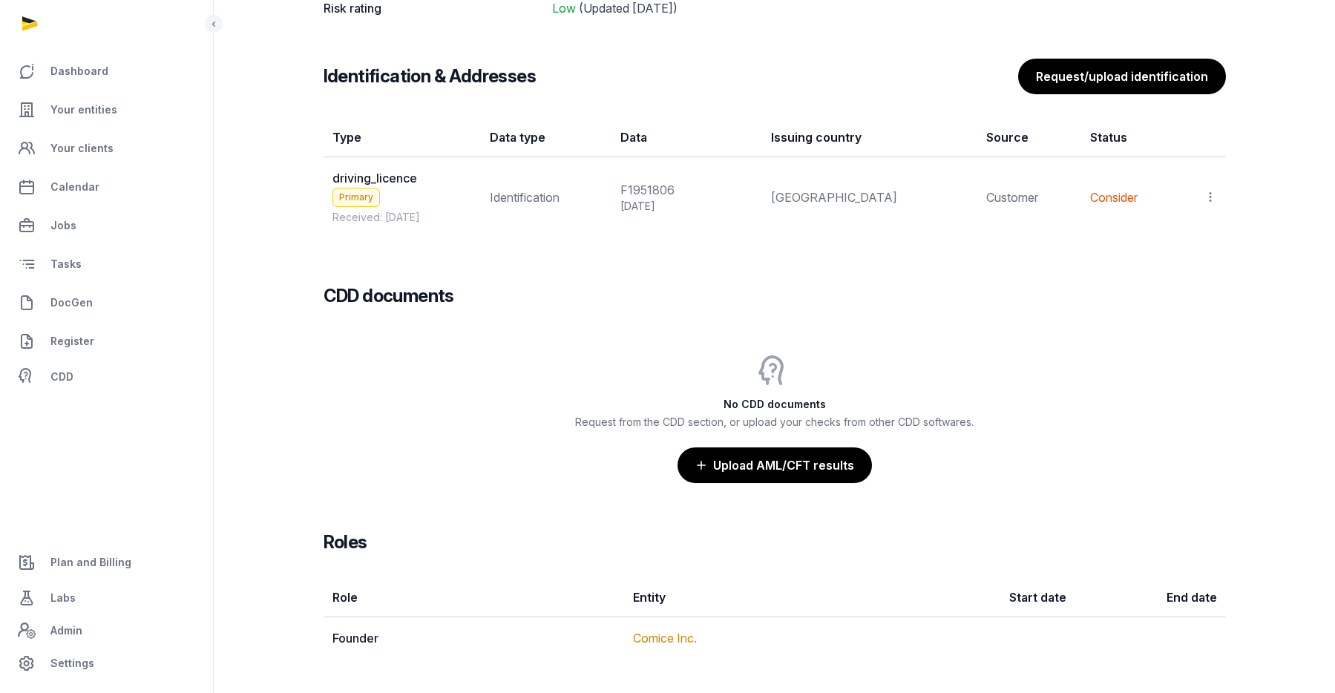
scroll to position [1232, 0]
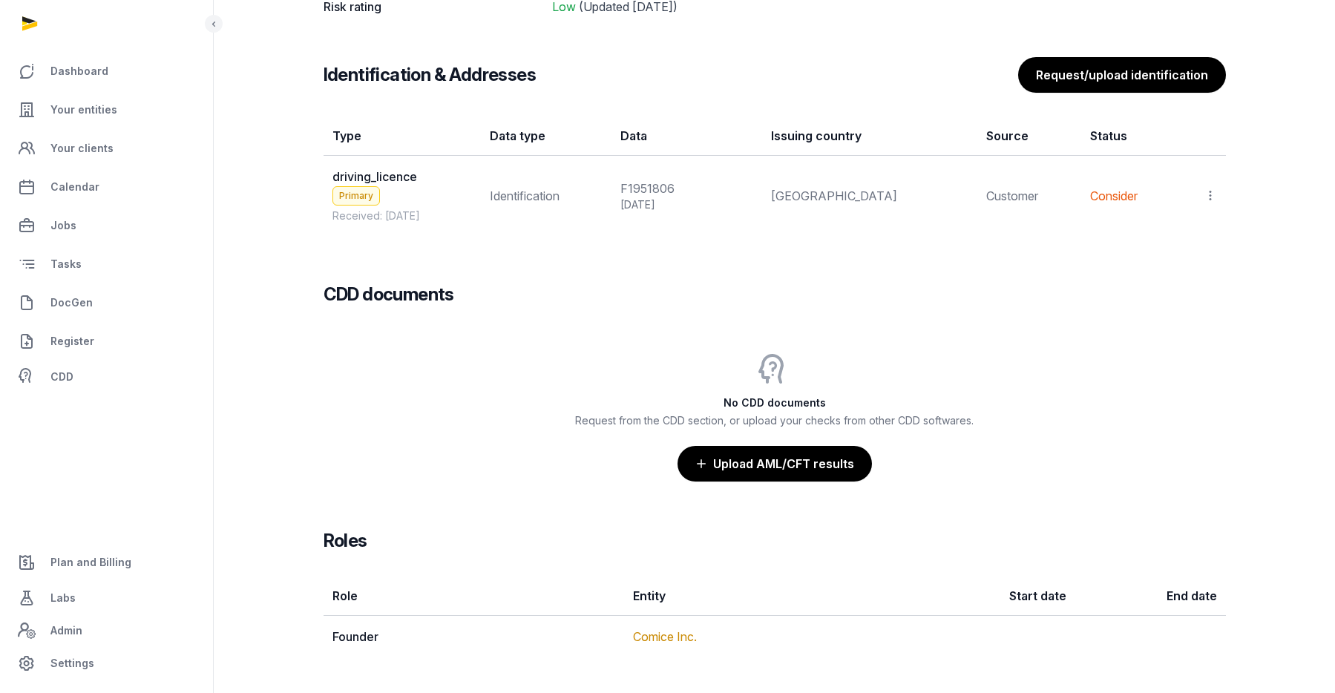
click at [1211, 194] on icon at bounding box center [1210, 196] width 13 height 16
click at [1185, 237] on span "View" at bounding box center [1189, 236] width 27 height 15
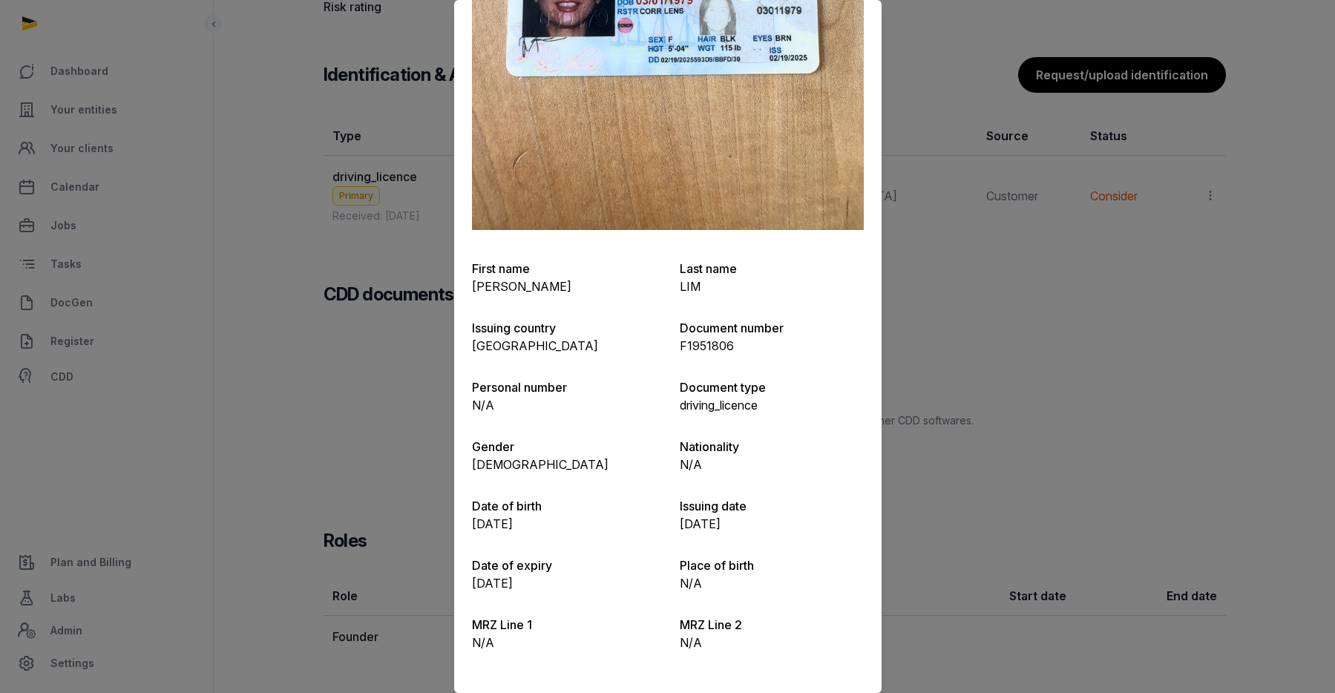
scroll to position [0, 0]
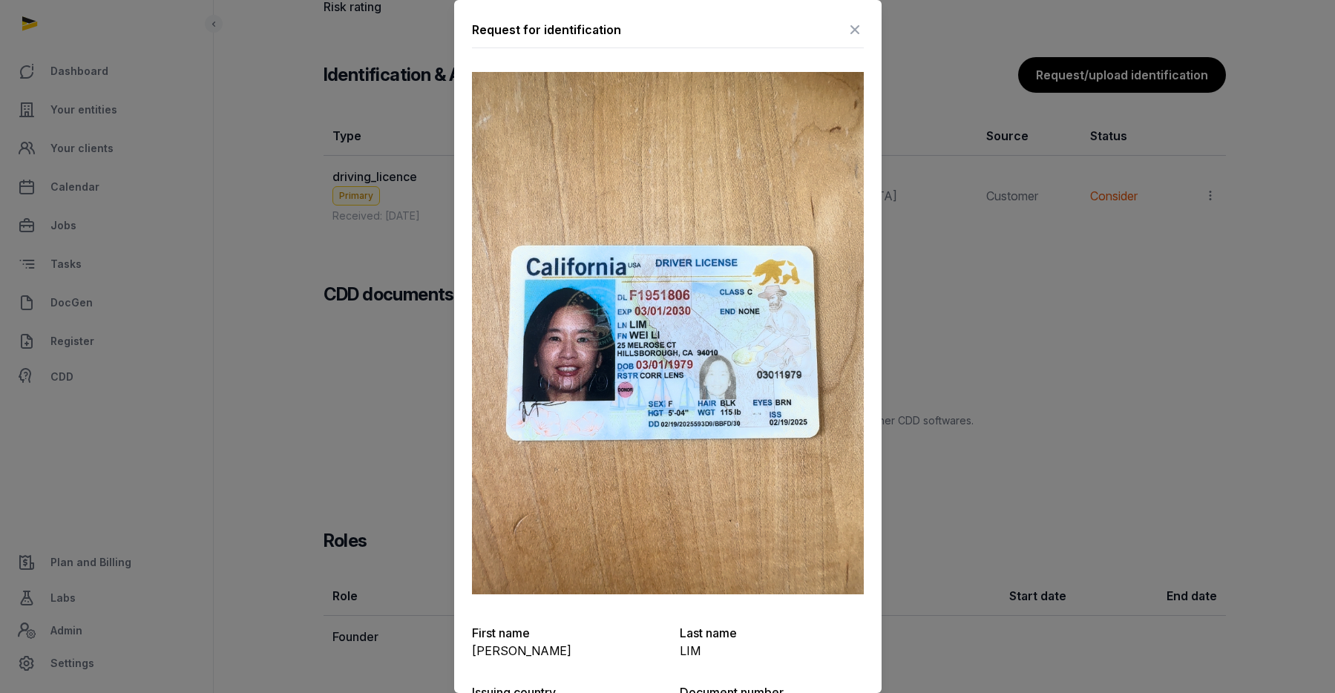
click at [858, 20] on icon at bounding box center [855, 30] width 18 height 24
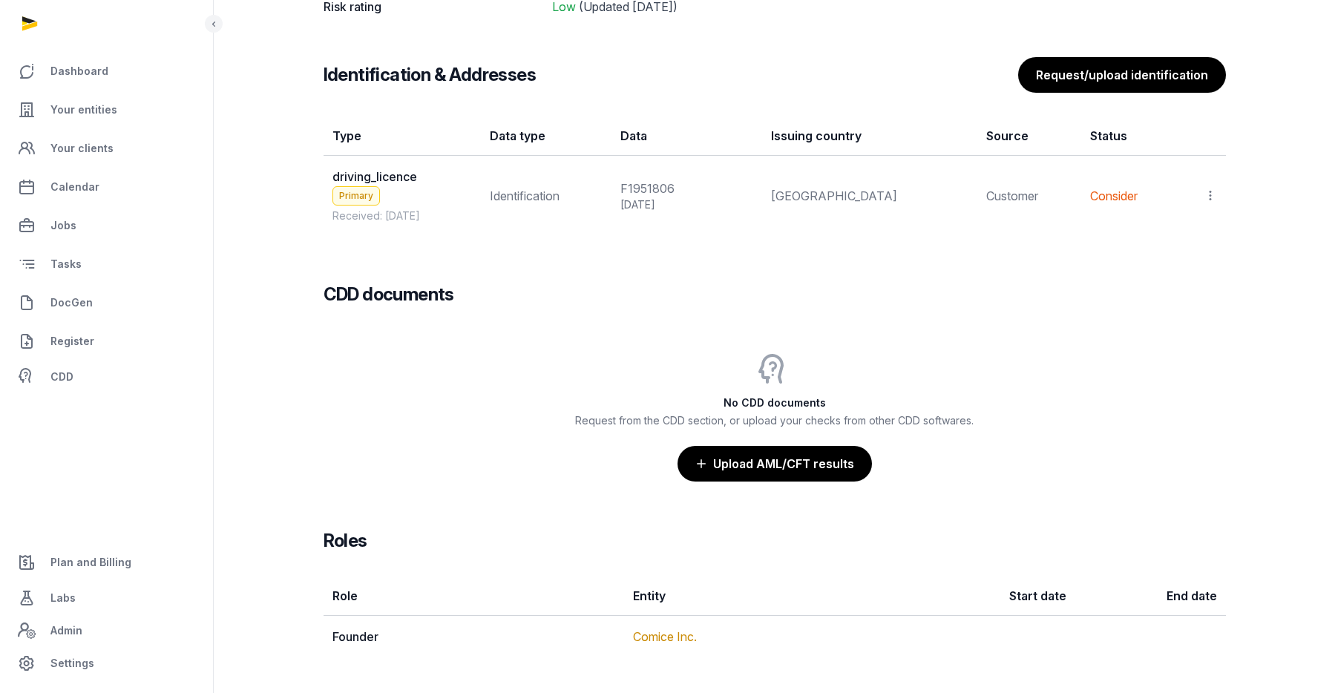
click at [1209, 191] on icon at bounding box center [1210, 196] width 13 height 16
click at [1180, 238] on span "View" at bounding box center [1189, 236] width 27 height 15
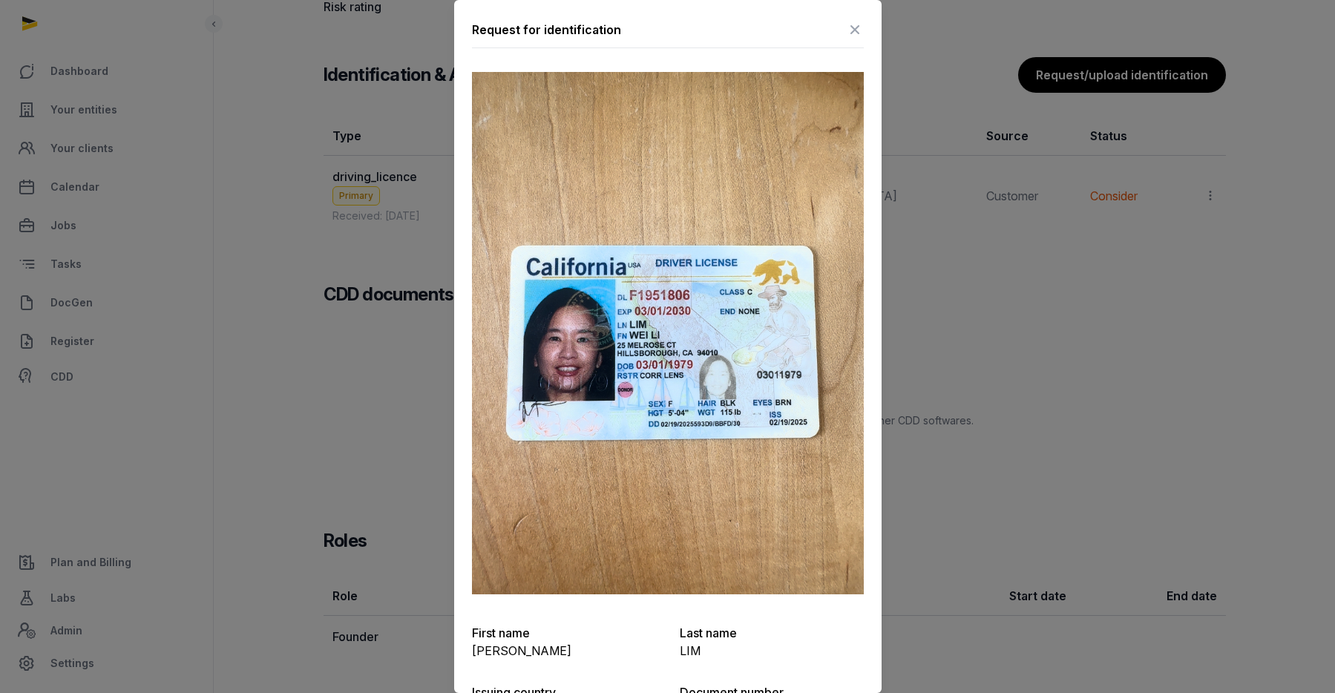
drag, startPoint x: 620, startPoint y: 344, endPoint x: 537, endPoint y: 8, distance: 346.3
click at [859, 25] on icon at bounding box center [855, 30] width 18 height 24
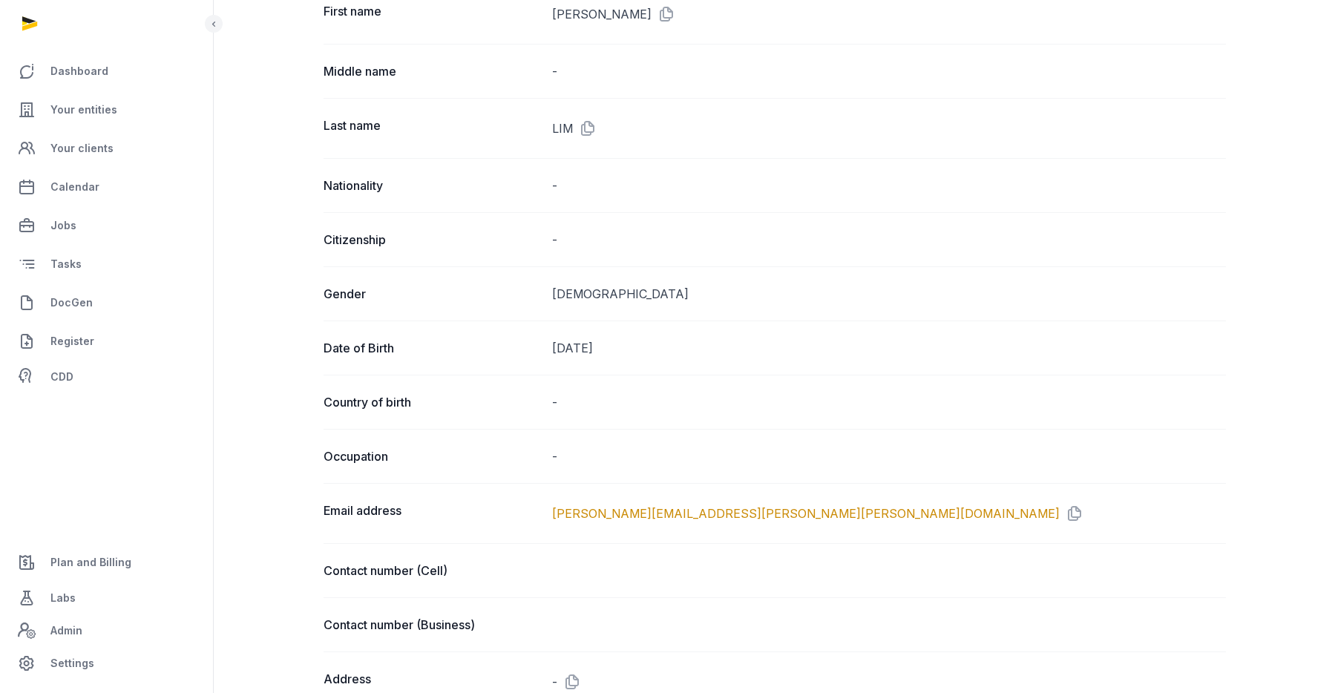
scroll to position [399, 0]
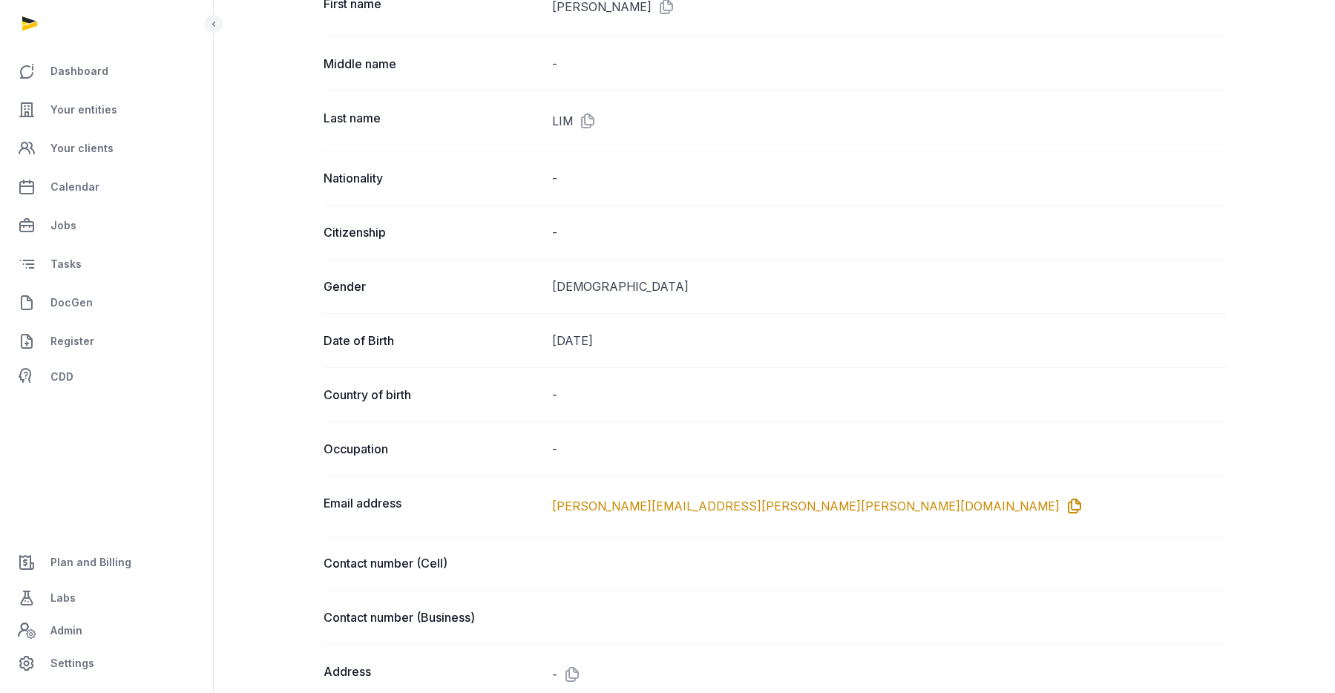
click at [1060, 508] on icon at bounding box center [1072, 506] width 24 height 24
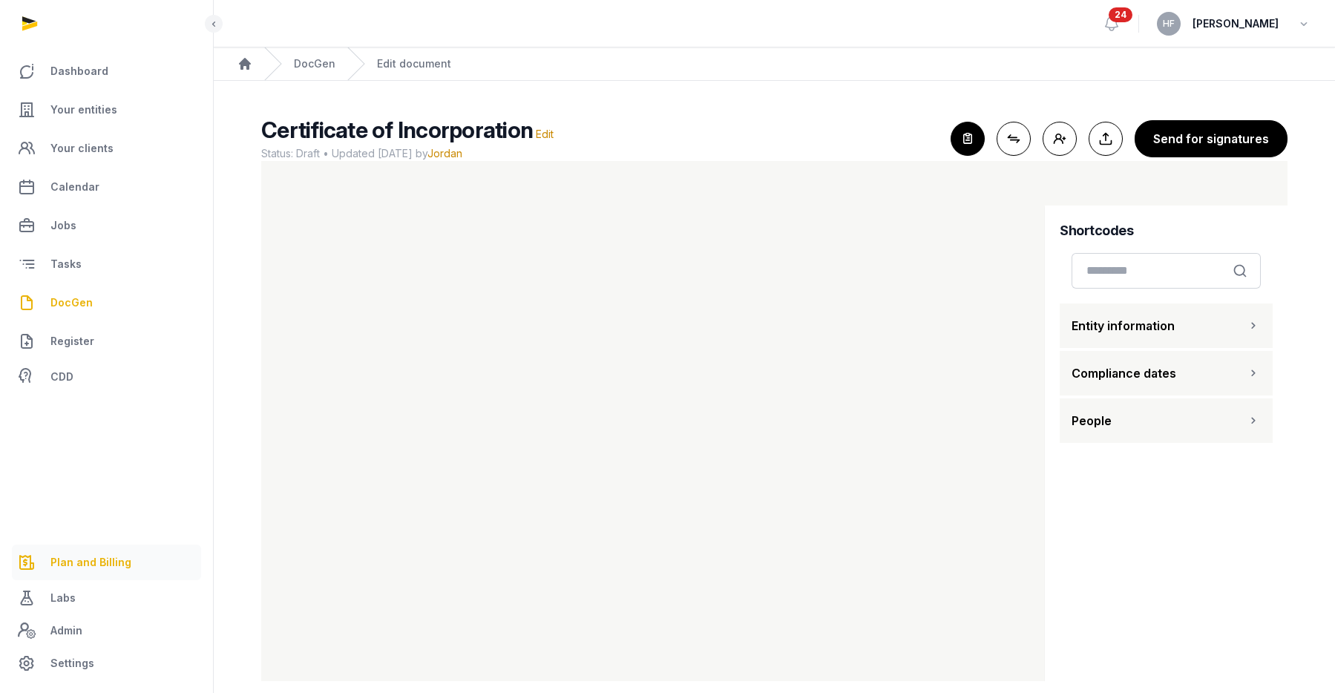
click at [111, 565] on span "Plan and Billing" at bounding box center [90, 563] width 81 height 18
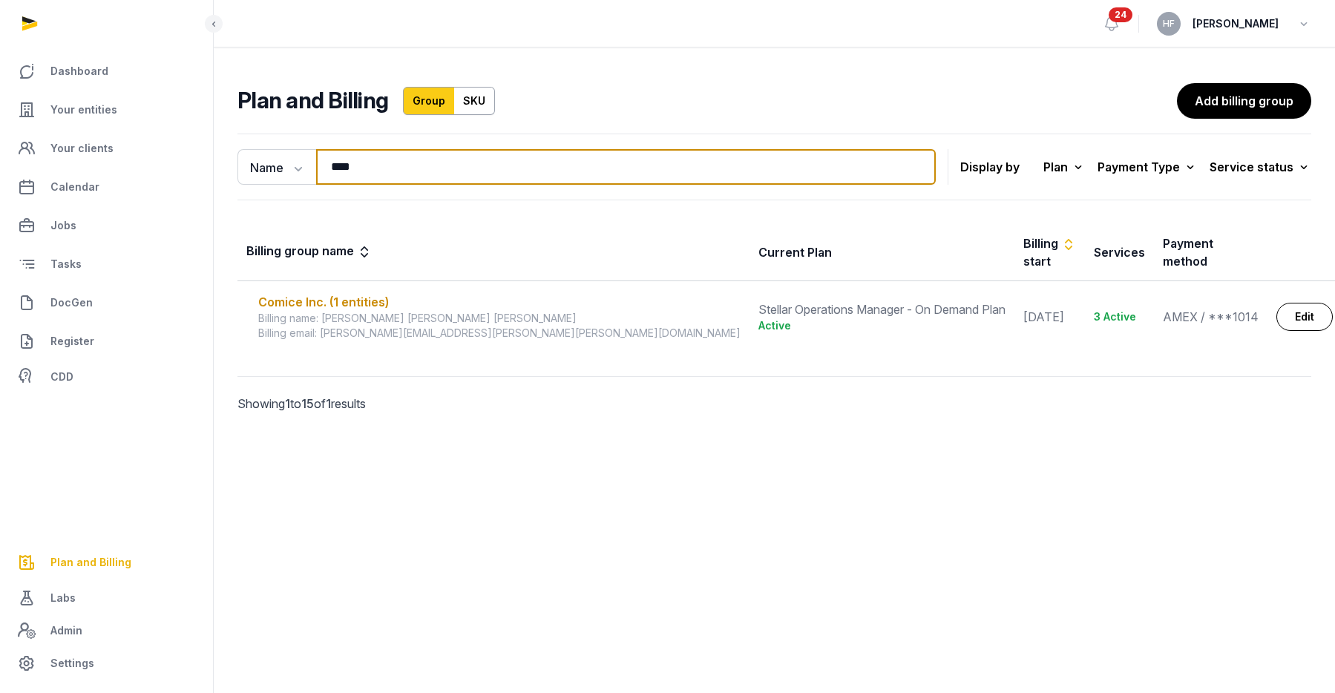
drag, startPoint x: 398, startPoint y: 166, endPoint x: 212, endPoint y: 162, distance: 186.3
click at [232, 162] on div "Name Name Email **** Search Display by Plan All plans On Demand Plan Scale Plan…" at bounding box center [774, 294] width 1121 height 333
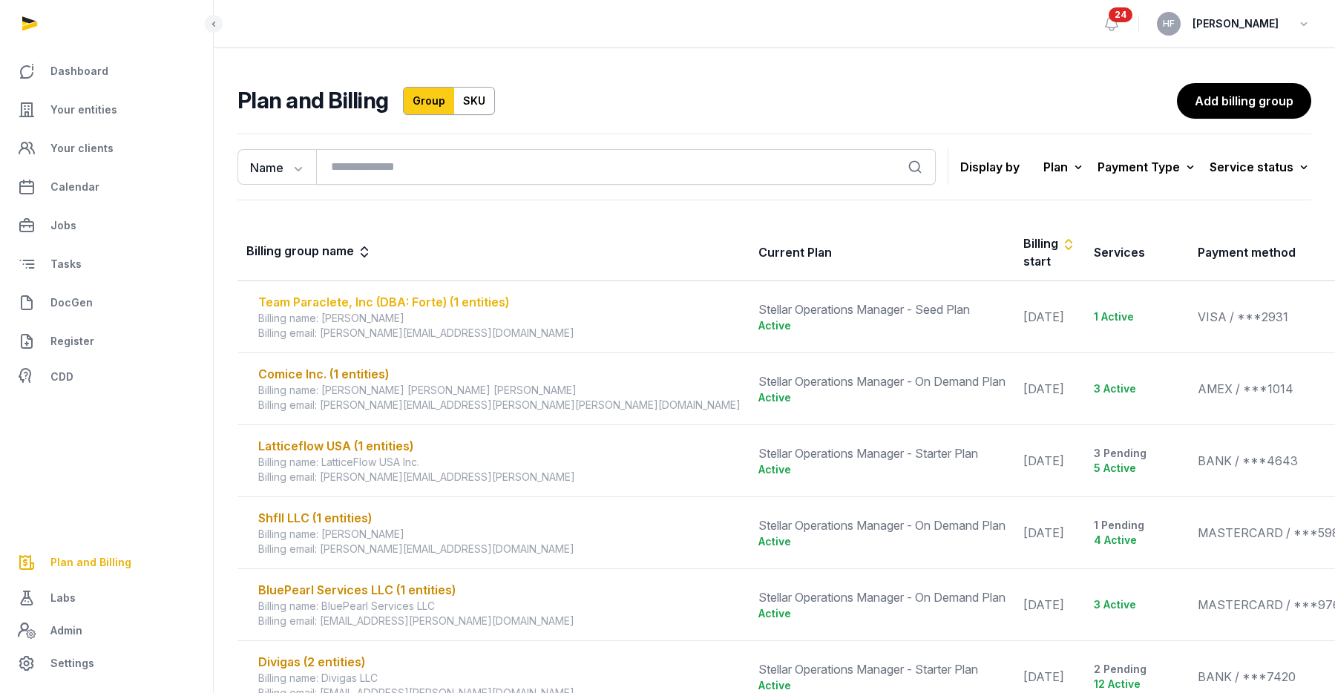
click at [379, 293] on div "Team Paraclete, Inc (DBA: Forte) (1 entities)" at bounding box center [499, 302] width 482 height 18
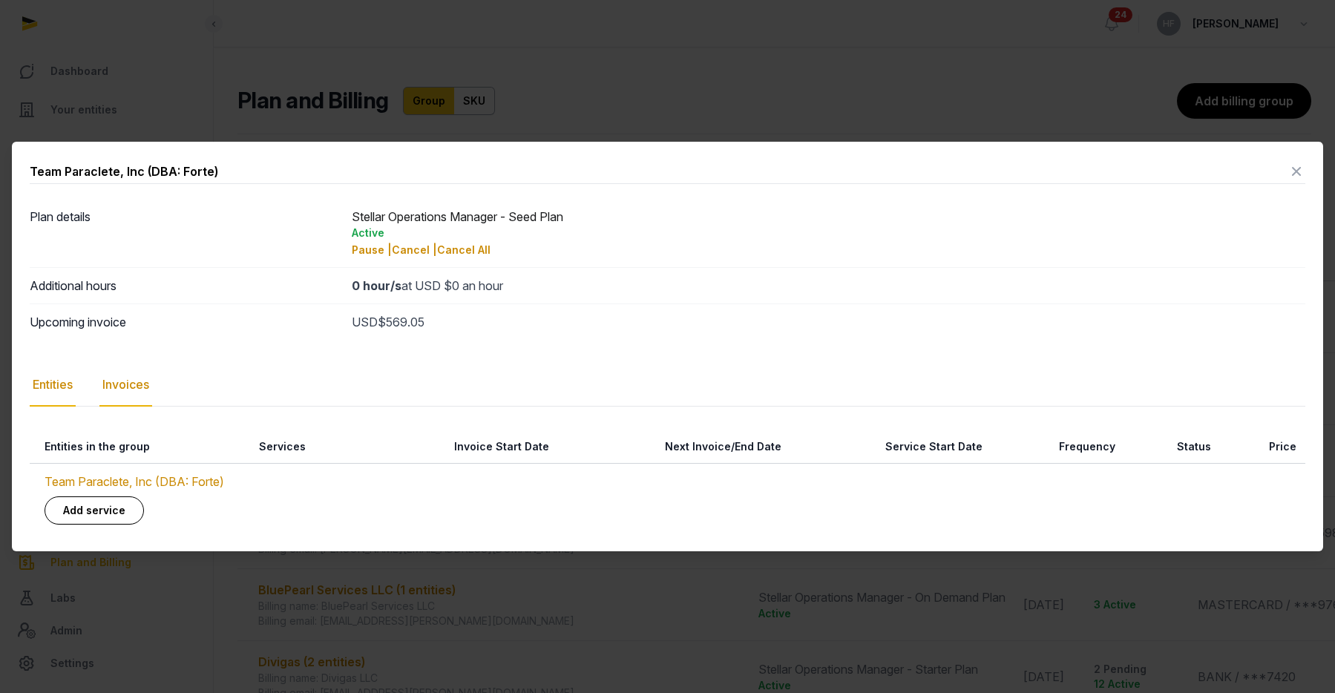
click at [143, 386] on div "Invoices" at bounding box center [125, 385] width 53 height 43
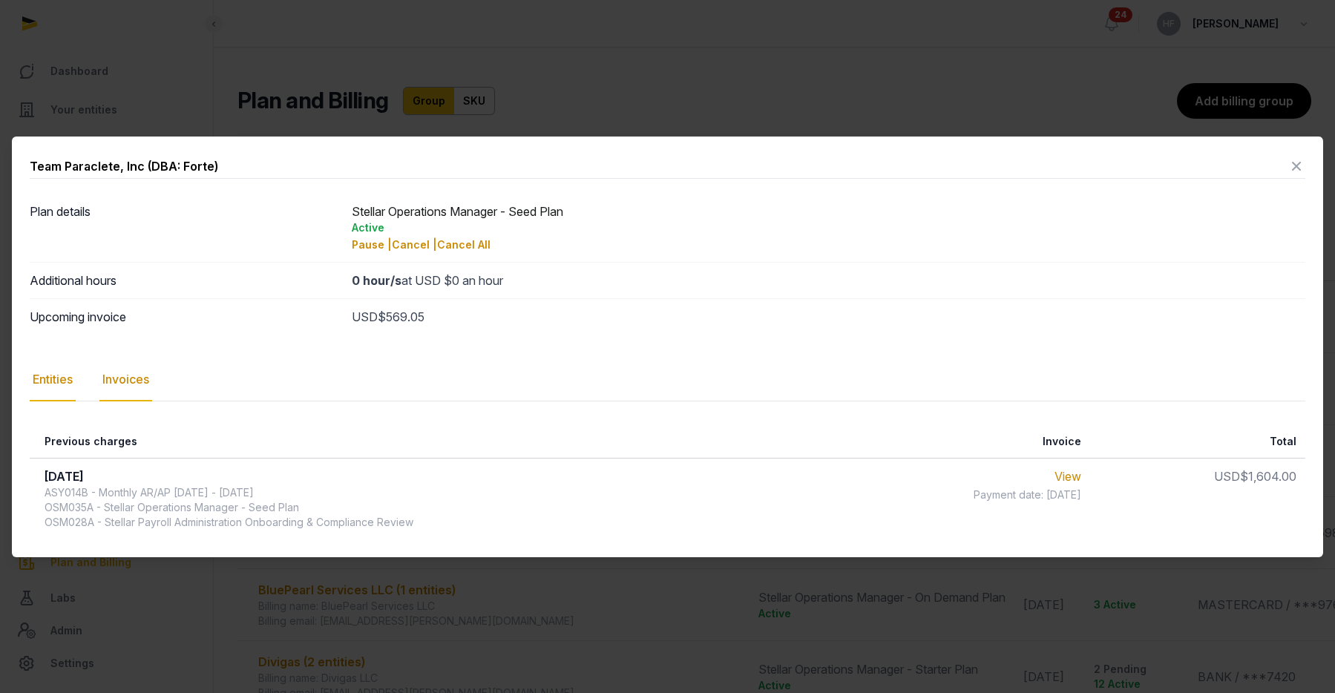
click at [62, 383] on div "Entities" at bounding box center [53, 379] width 46 height 43
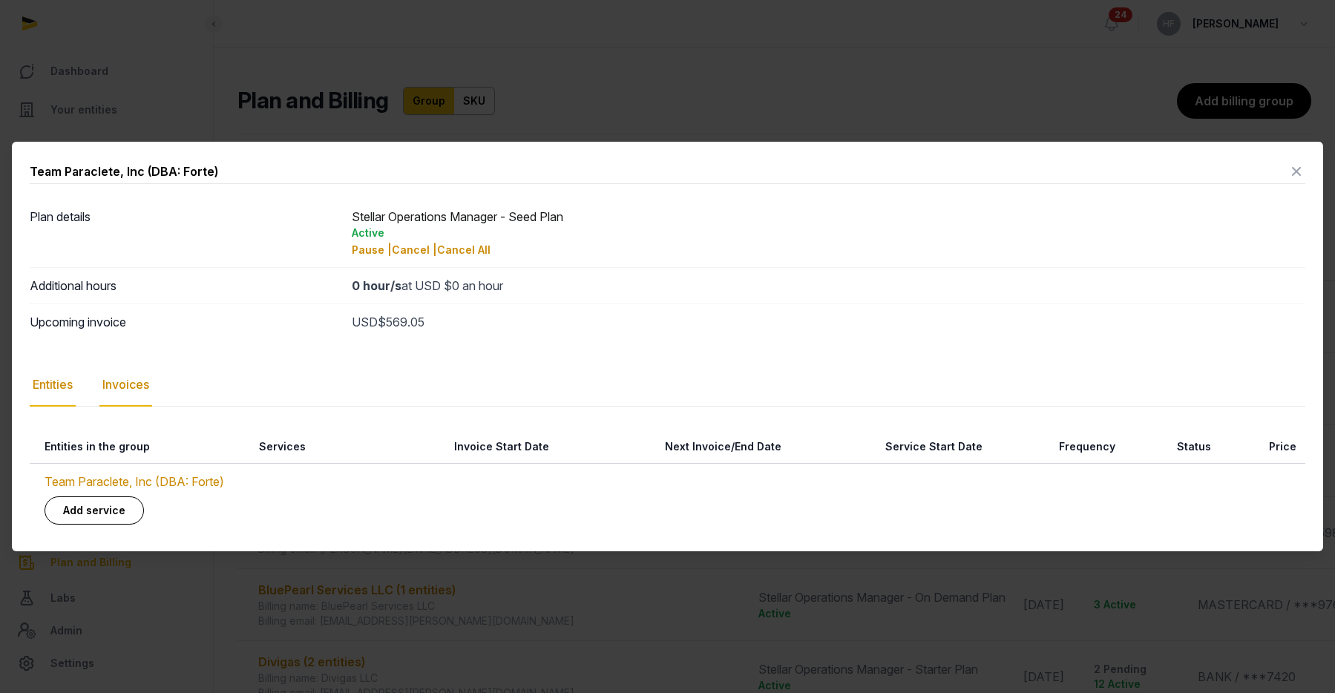
click at [142, 381] on div "Invoices" at bounding box center [125, 385] width 53 height 43
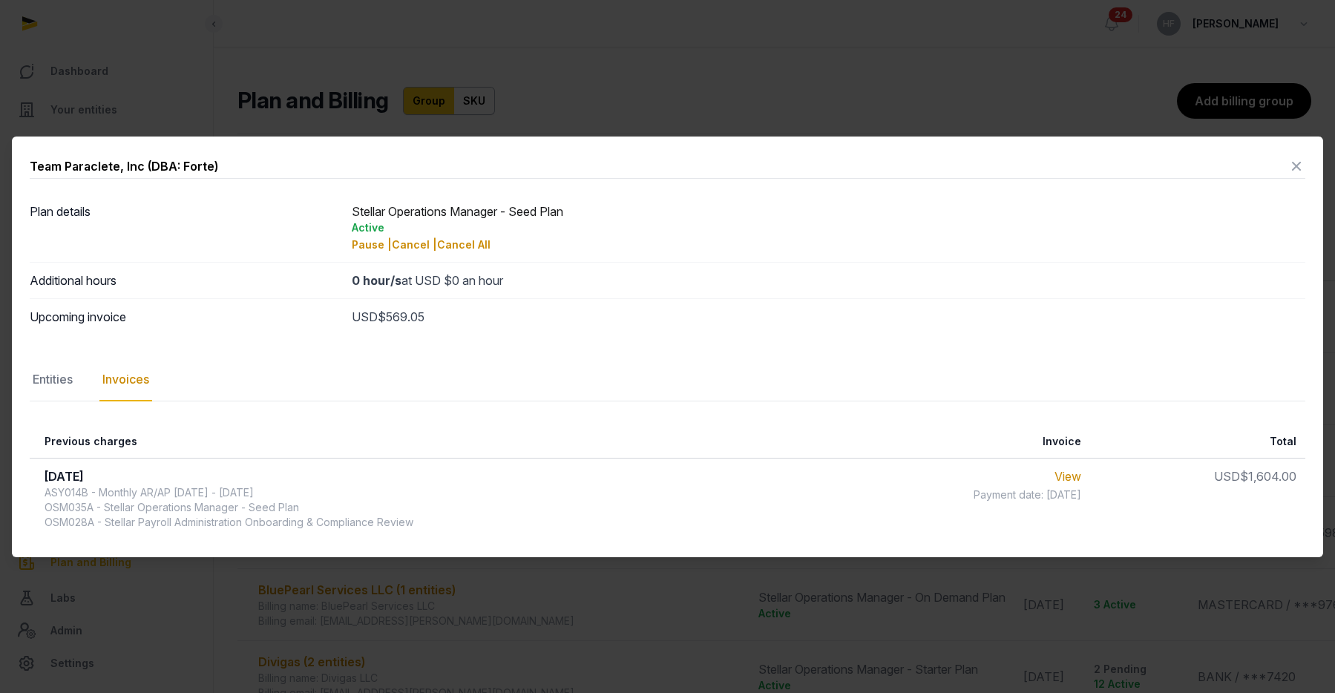
click at [1295, 163] on icon at bounding box center [1297, 166] width 18 height 24
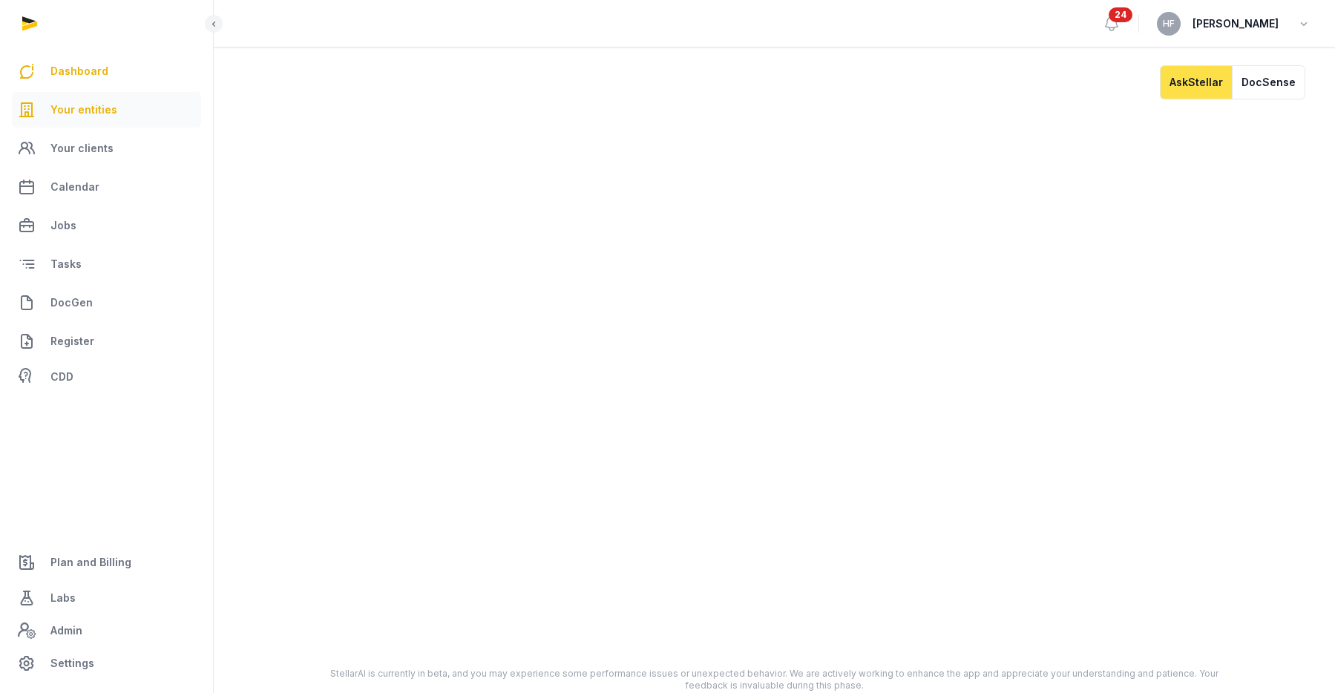
click at [102, 110] on span "Your entities" at bounding box center [83, 110] width 67 height 18
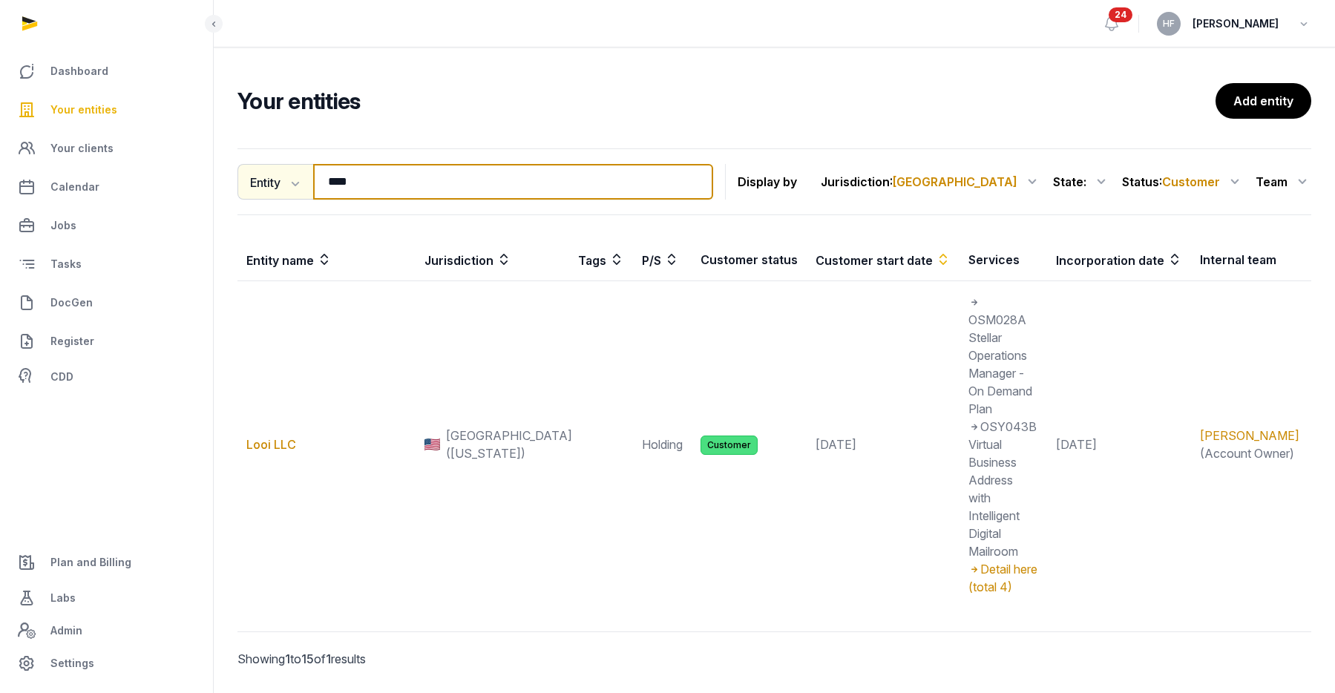
drag, startPoint x: 384, startPoint y: 188, endPoint x: 281, endPoint y: 180, distance: 103.4
click at [281, 180] on div "Entity Entity People Tags Services **** Search" at bounding box center [476, 182] width 476 height 36
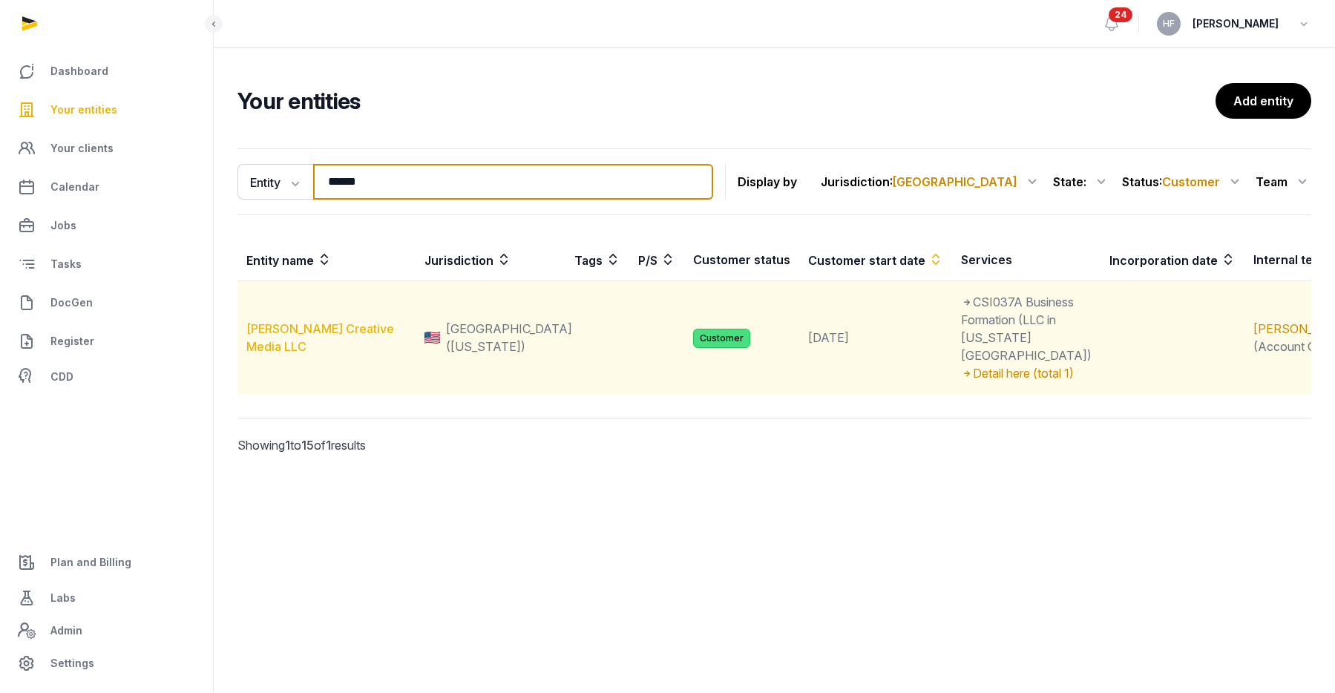
type input "******"
click at [390, 321] on link "[PERSON_NAME] Creative Media LLC" at bounding box center [320, 337] width 148 height 33
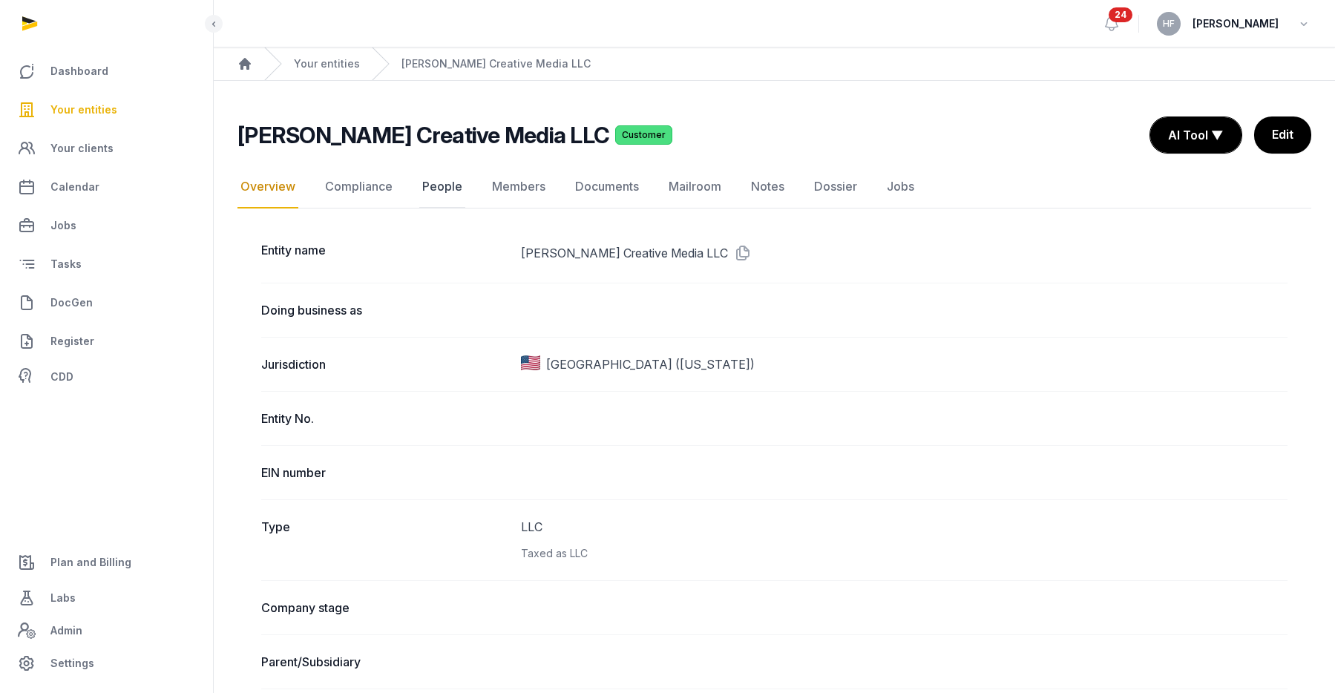
click at [447, 190] on link "People" at bounding box center [442, 187] width 46 height 43
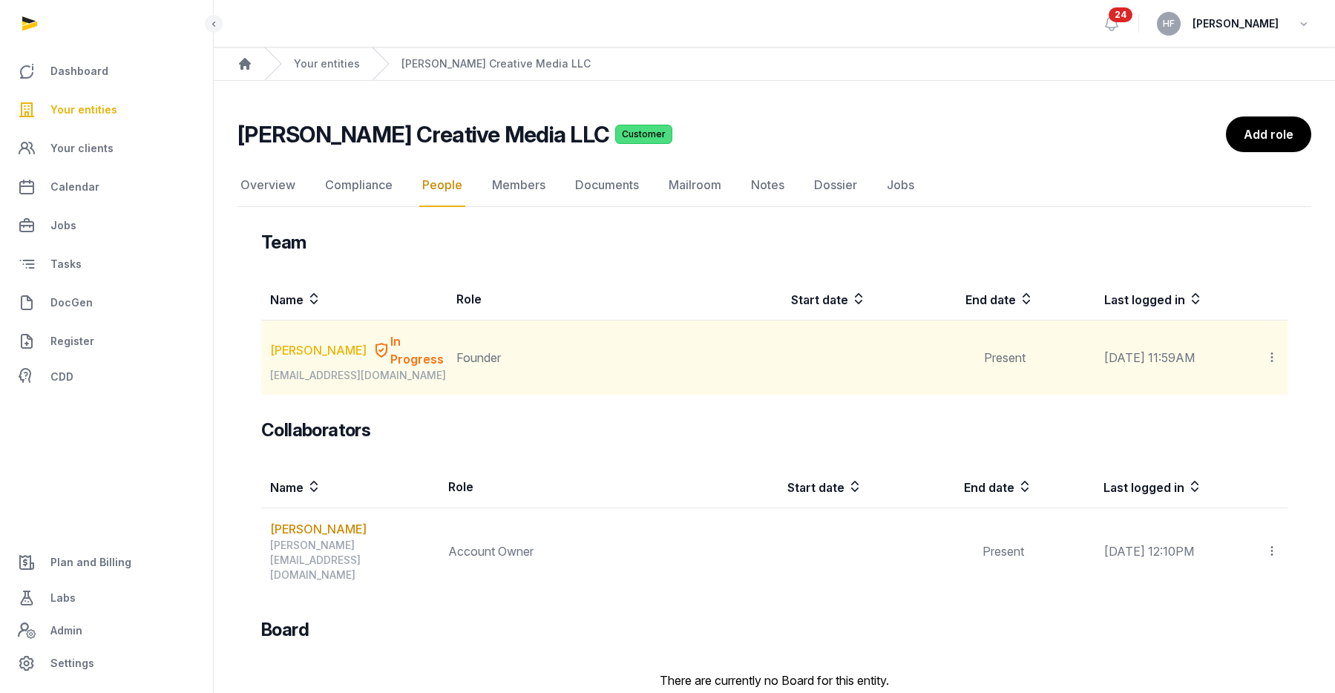
click at [315, 341] on link "[PERSON_NAME]" at bounding box center [318, 350] width 96 height 18
